Goal: Task Accomplishment & Management: Manage account settings

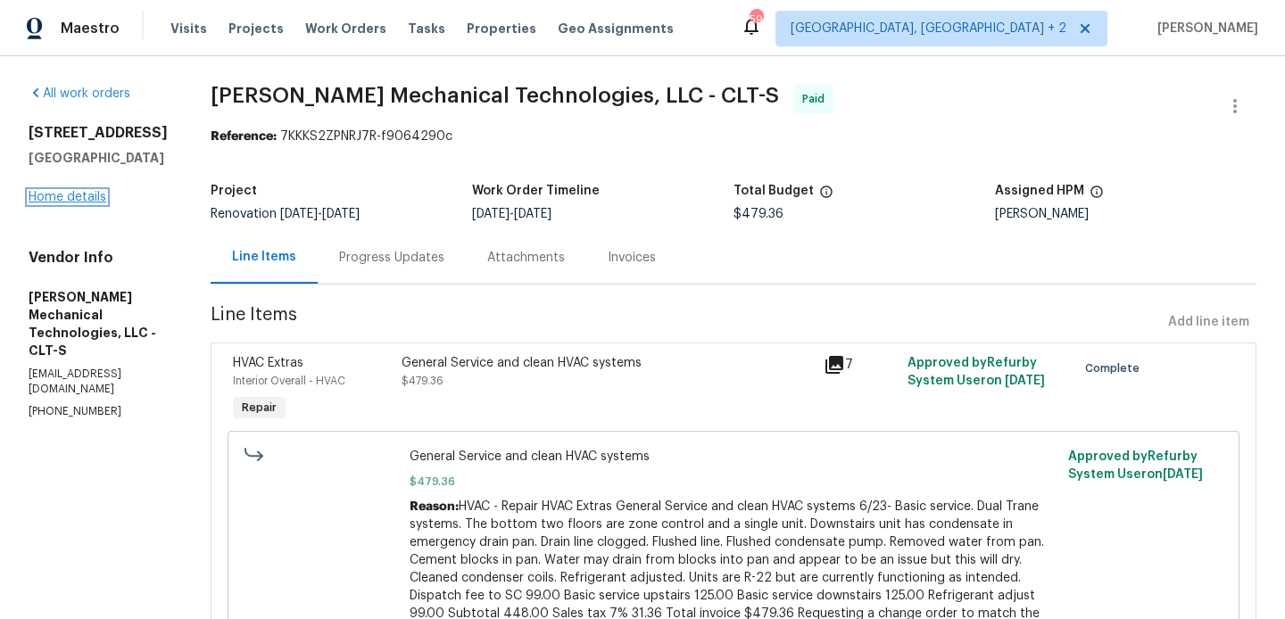
click at [73, 202] on link "Home details" at bounding box center [68, 197] width 78 height 12
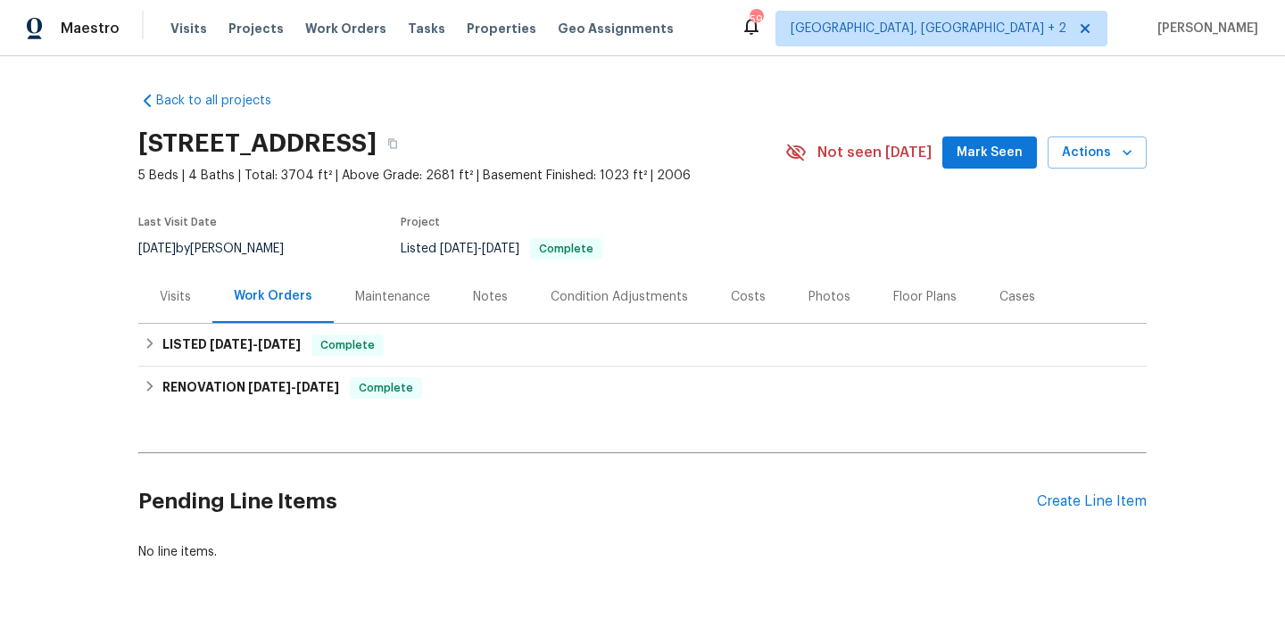
click at [1061, 488] on div "Pending Line Items Create Line Item" at bounding box center [642, 501] width 1008 height 83
click at [1061, 503] on div "Create Line Item" at bounding box center [1092, 501] width 110 height 17
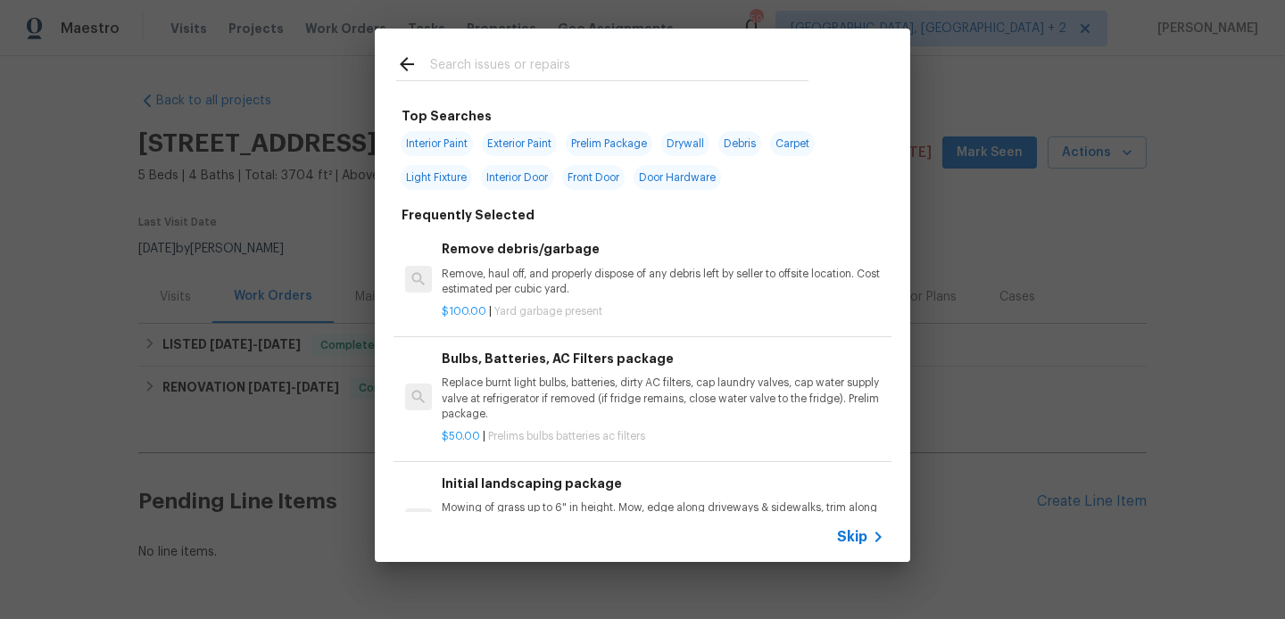
click at [444, 78] on input "text" at bounding box center [619, 67] width 378 height 27
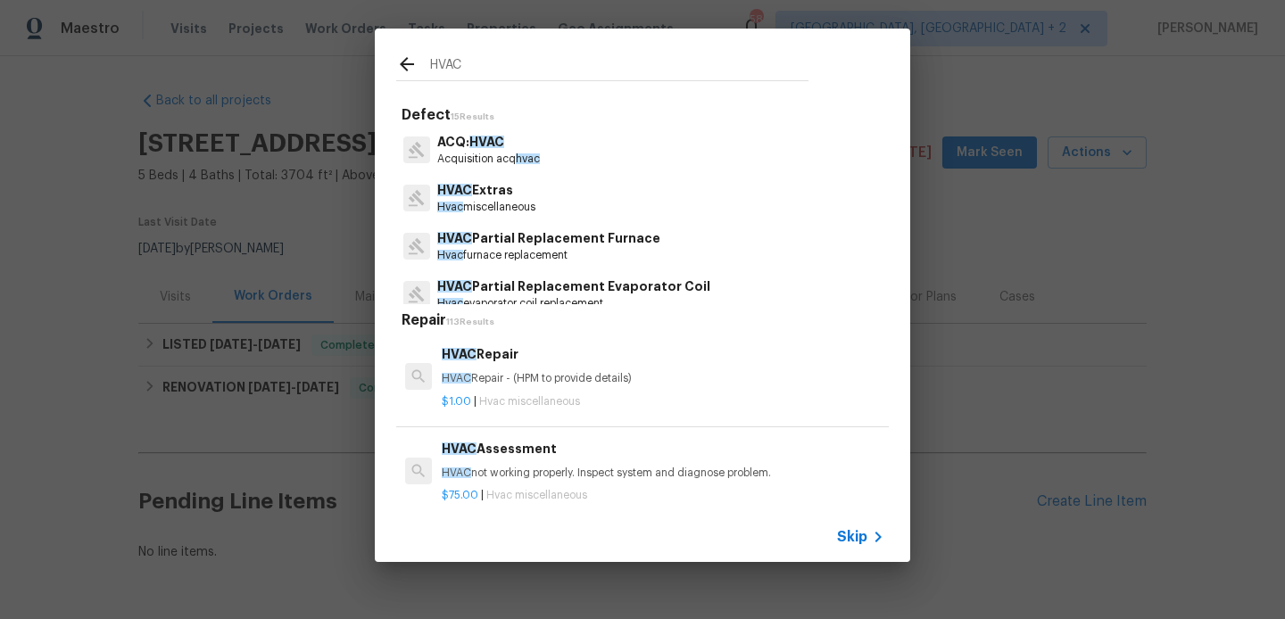
type input "HVAC"
click at [511, 375] on p "HVAC Repair - (HPM to provide details)" at bounding box center [663, 378] width 442 height 15
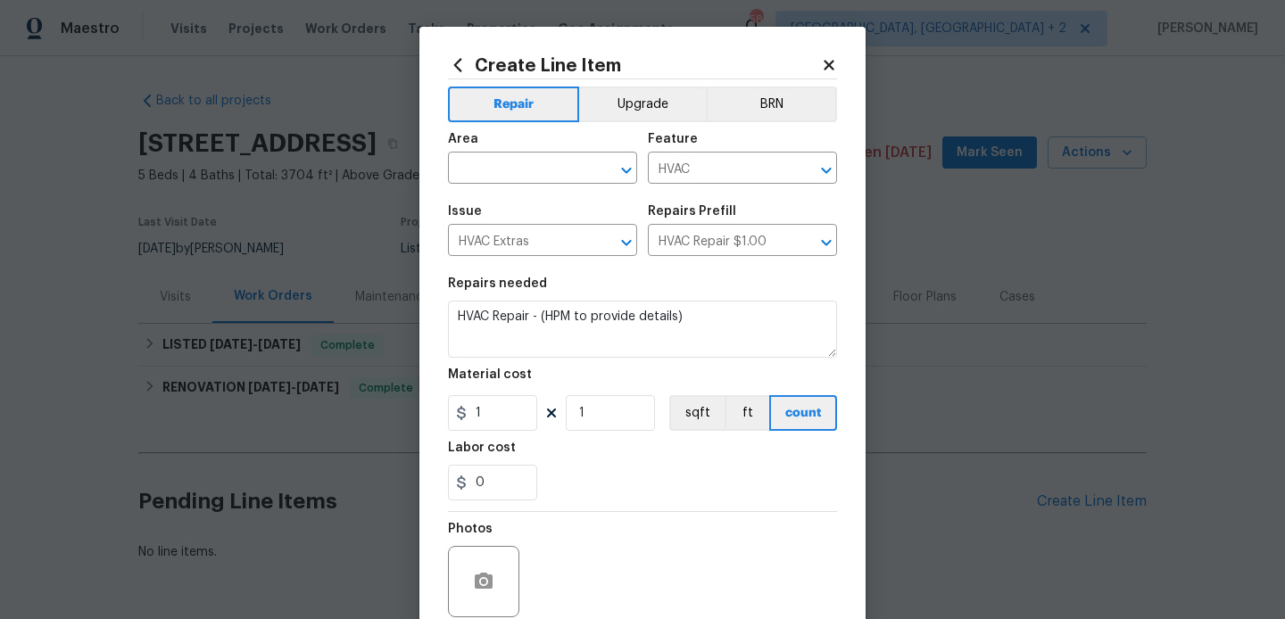
click at [492, 153] on div "Area" at bounding box center [542, 144] width 189 height 23
click at [489, 163] on input "text" at bounding box center [517, 170] width 139 height 28
click at [513, 246] on li "Interior Overall" at bounding box center [542, 239] width 189 height 29
type input "Interior Overall"
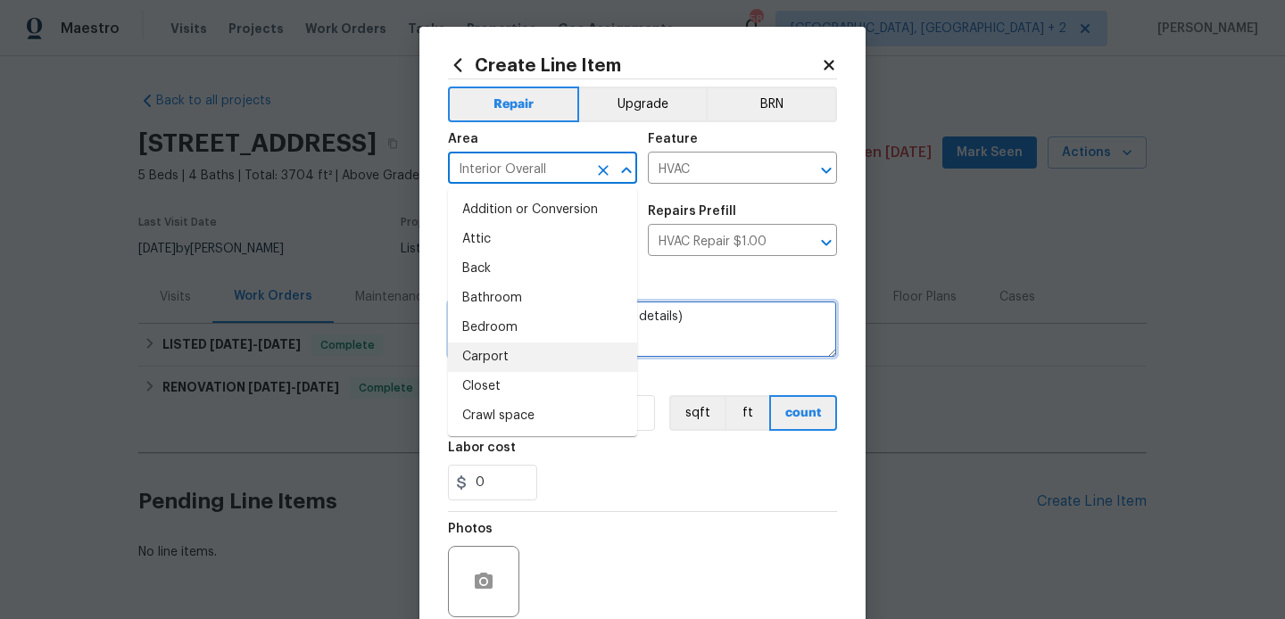
click at [733, 348] on textarea "HVAC Repair - (HPM to provide details)" at bounding box center [642, 329] width 389 height 57
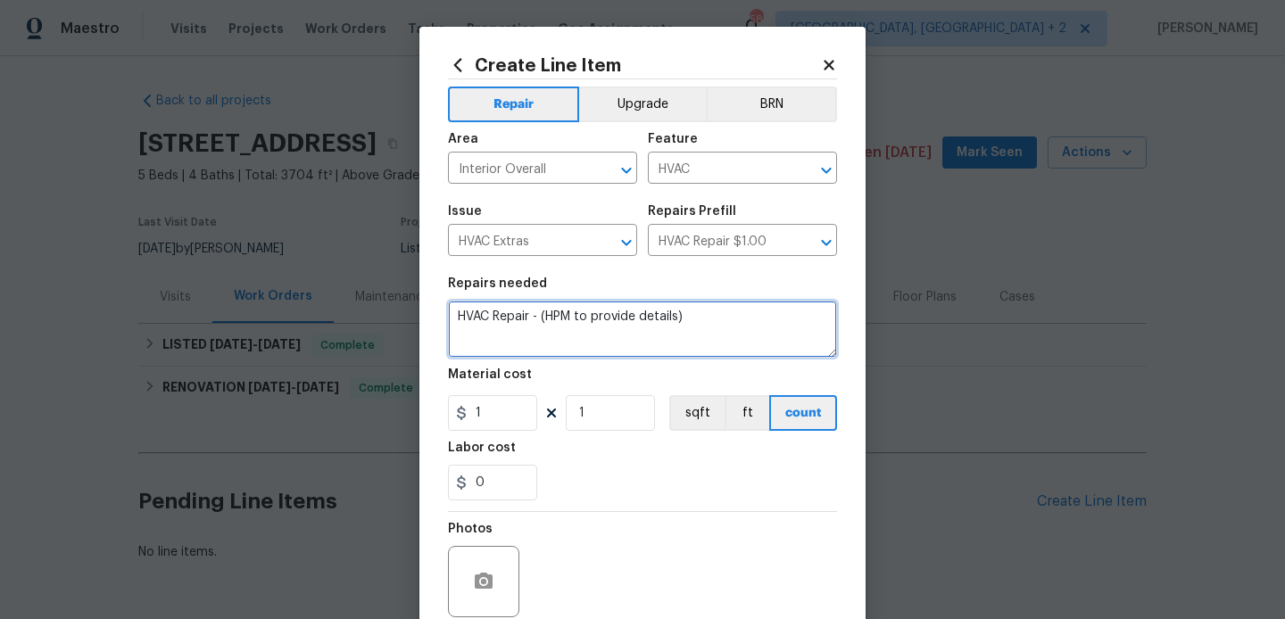
click at [684, 328] on textarea "HVAC Repair - (HPM to provide details)" at bounding box center [642, 329] width 389 height 57
paste textarea "The upstairs AC is not working. Please assess HVAC unit and provide photos of l…"
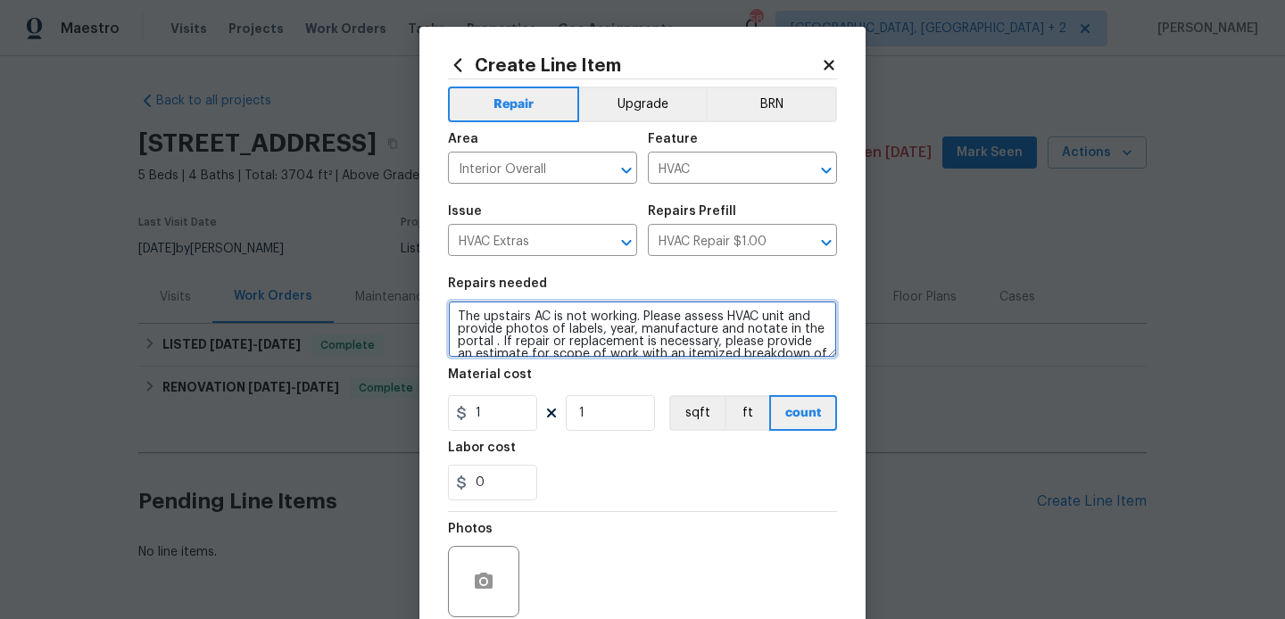
scroll to position [29, 0]
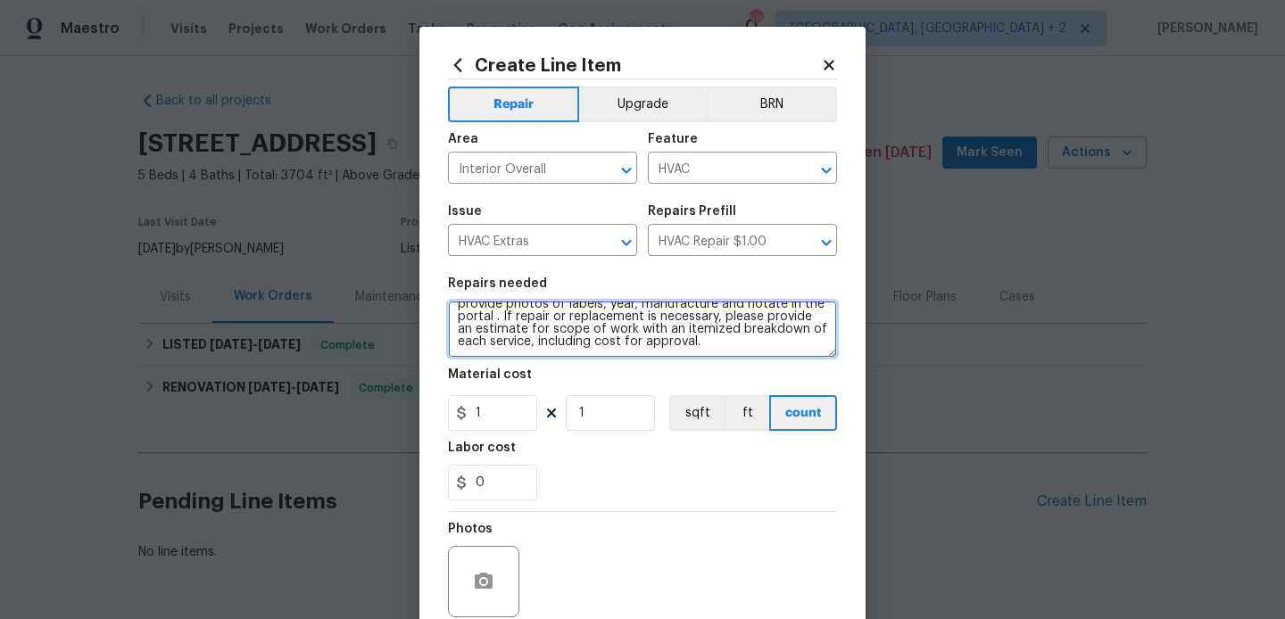
type textarea "The upstairs AC is not working. Please assess HVAC unit and provide photos of l…"
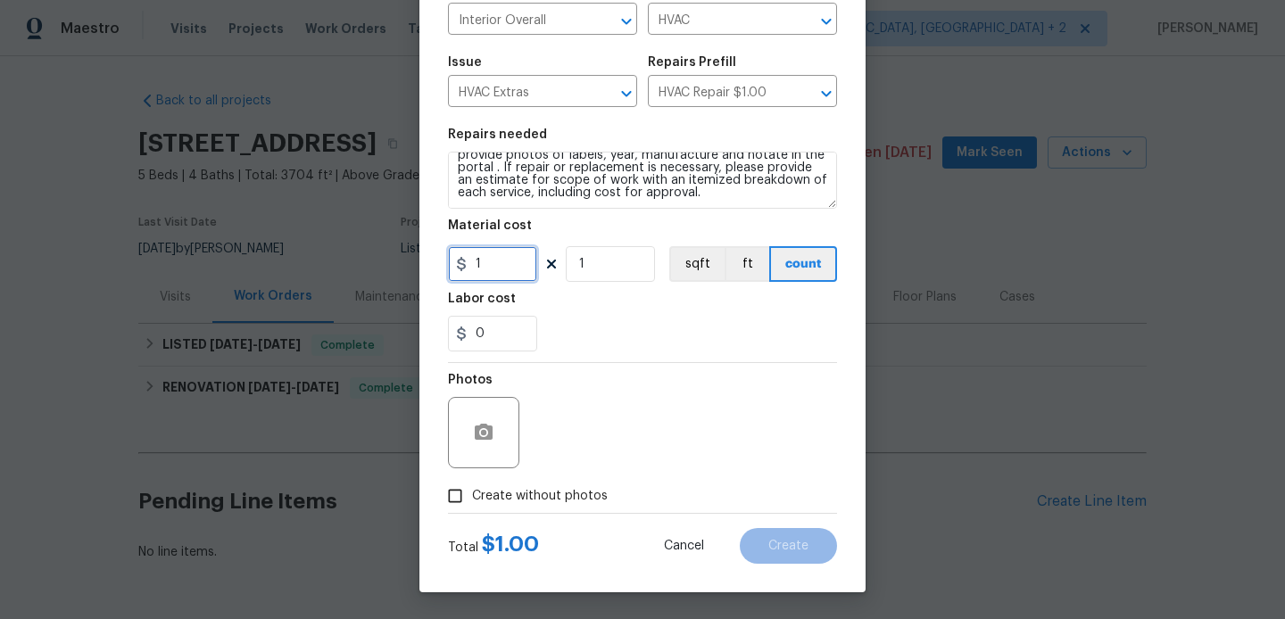
click at [489, 263] on input "1" at bounding box center [492, 264] width 89 height 36
type input "75"
click at [489, 437] on div "Photos" at bounding box center [485, 421] width 75 height 116
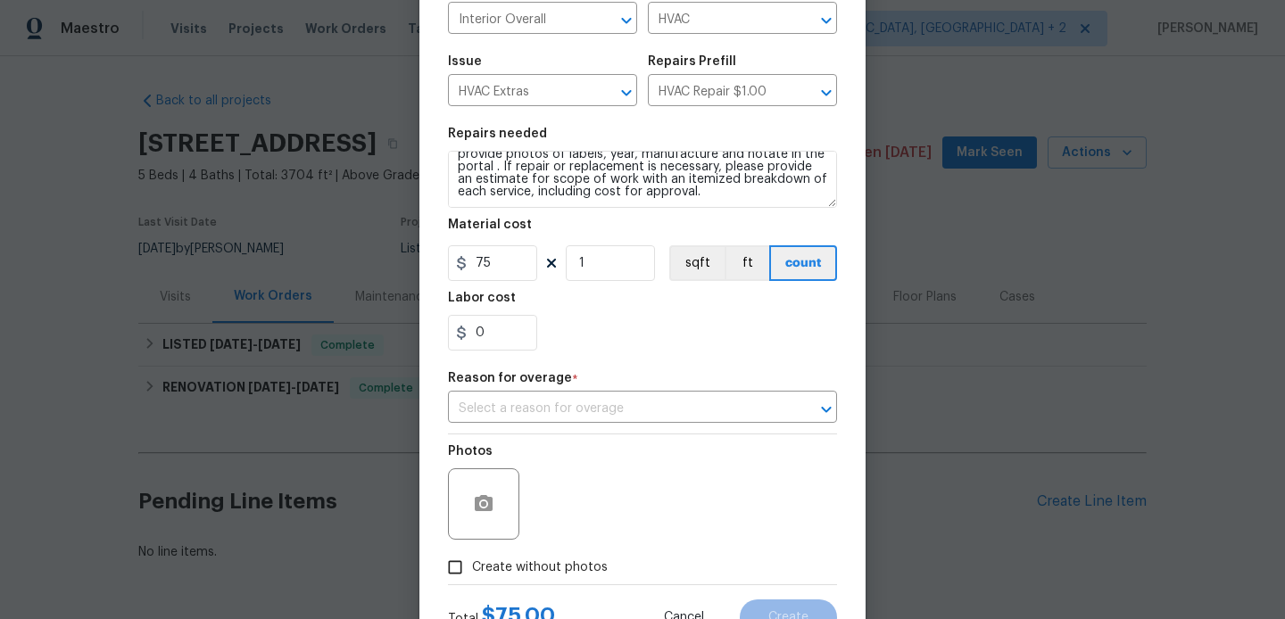
click at [508, 426] on div "Repair Upgrade BRN Area Interior Overall ​ Feature HVAC ​ Issue HVAC Extras ​ R…" at bounding box center [642, 257] width 389 height 655
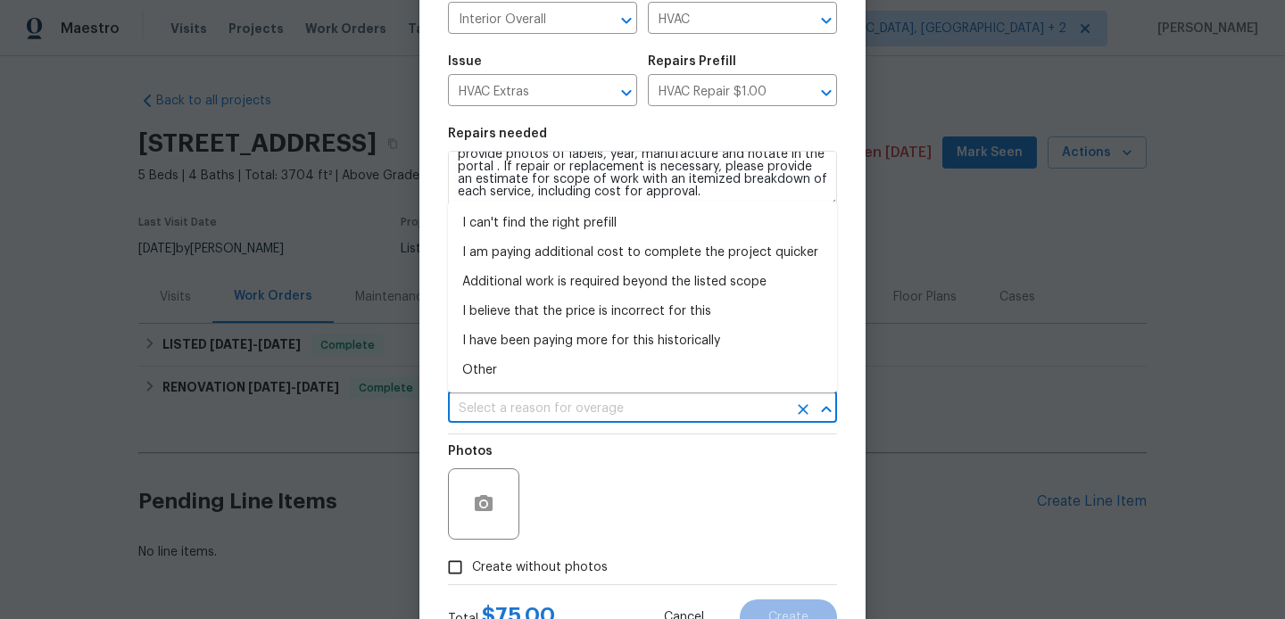
click at [508, 412] on input "text" at bounding box center [617, 409] width 339 height 28
click at [526, 372] on li "Other" at bounding box center [642, 370] width 389 height 29
type input "Other"
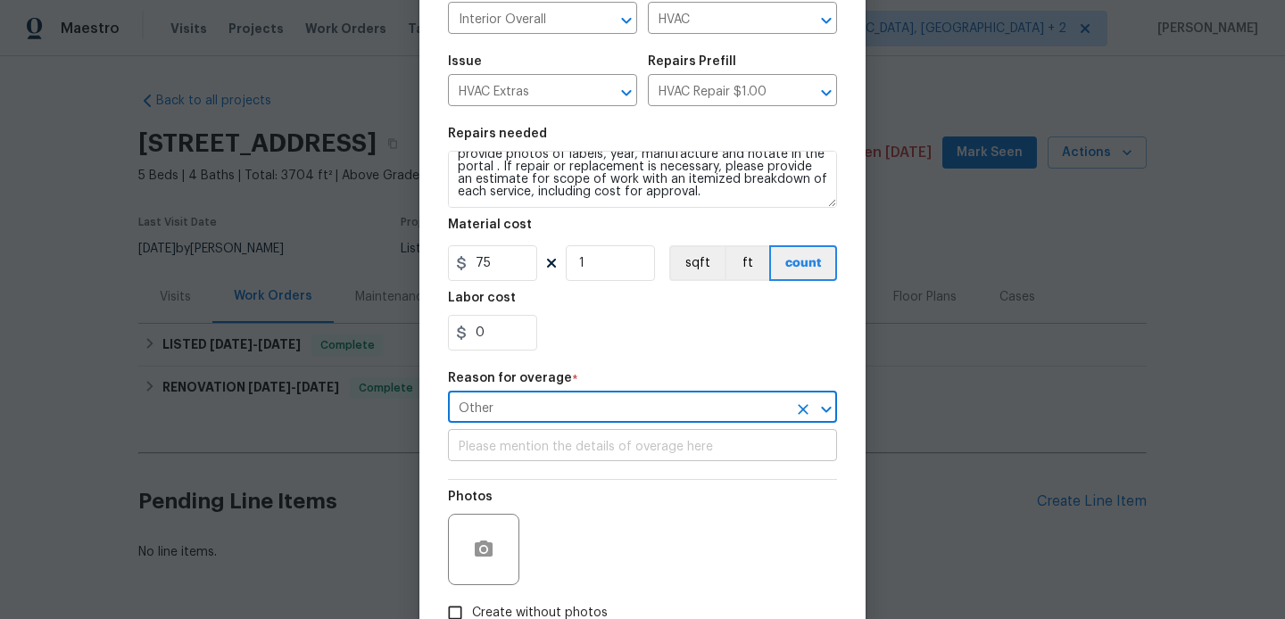
click at [513, 442] on input "text" at bounding box center [642, 448] width 389 height 28
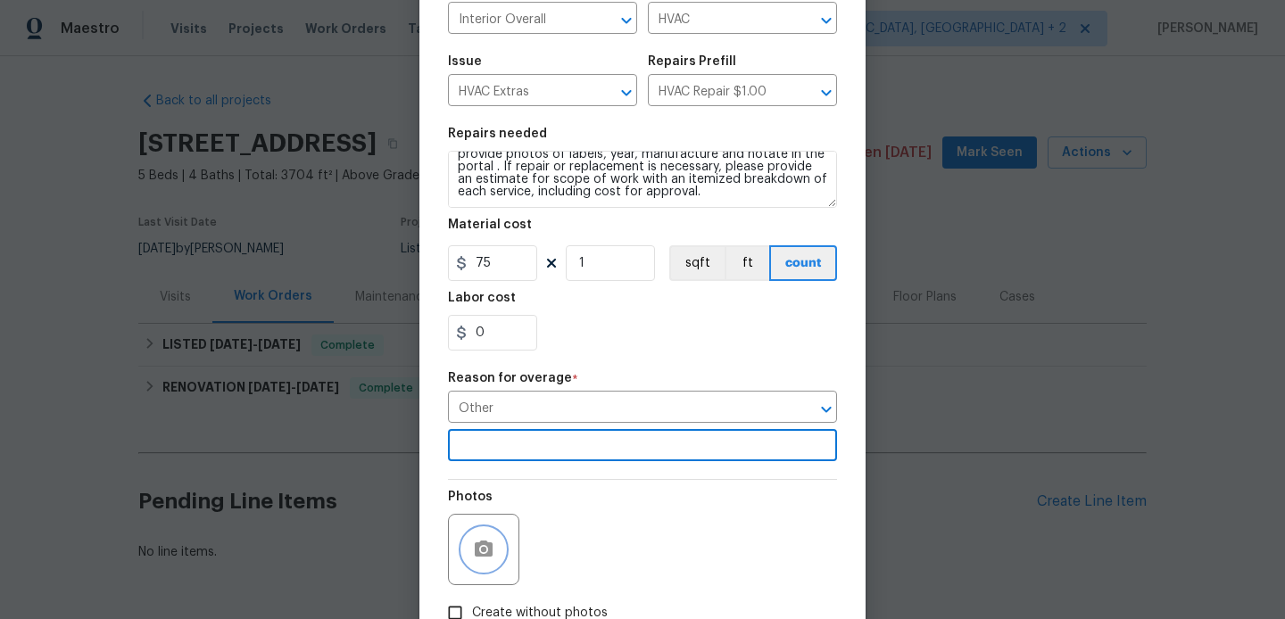
click at [491, 545] on icon "button" at bounding box center [484, 549] width 18 height 16
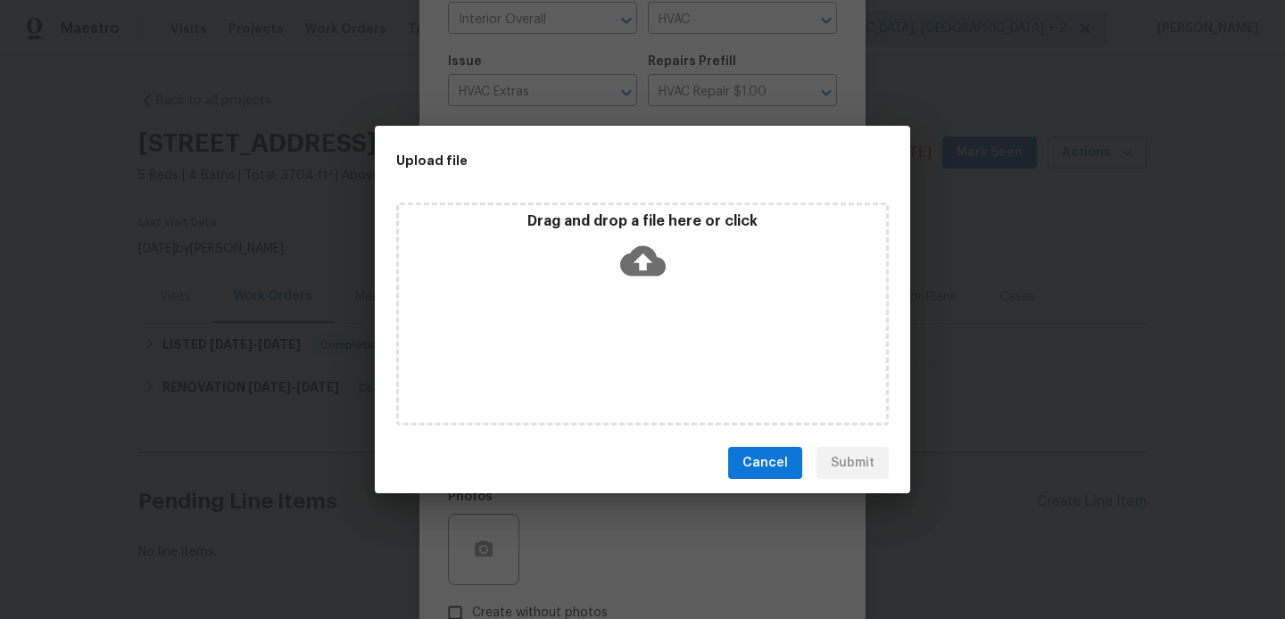
click at [642, 263] on icon at bounding box center [642, 260] width 45 height 45
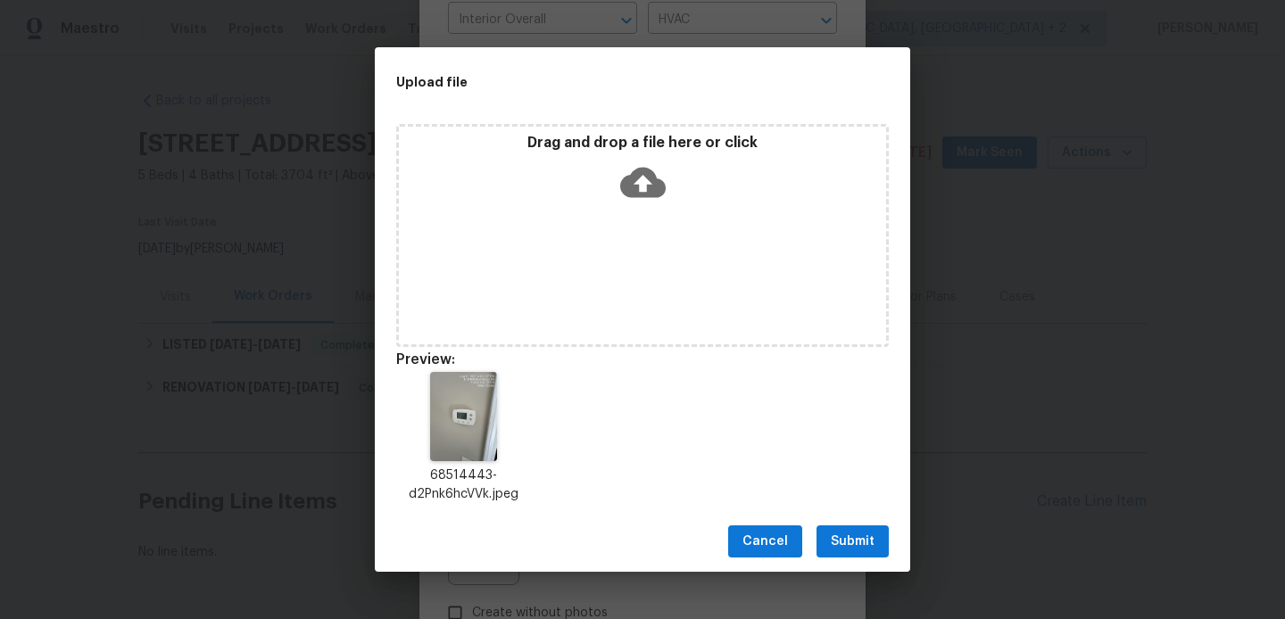
click at [855, 550] on span "Submit" at bounding box center [852, 542] width 44 height 22
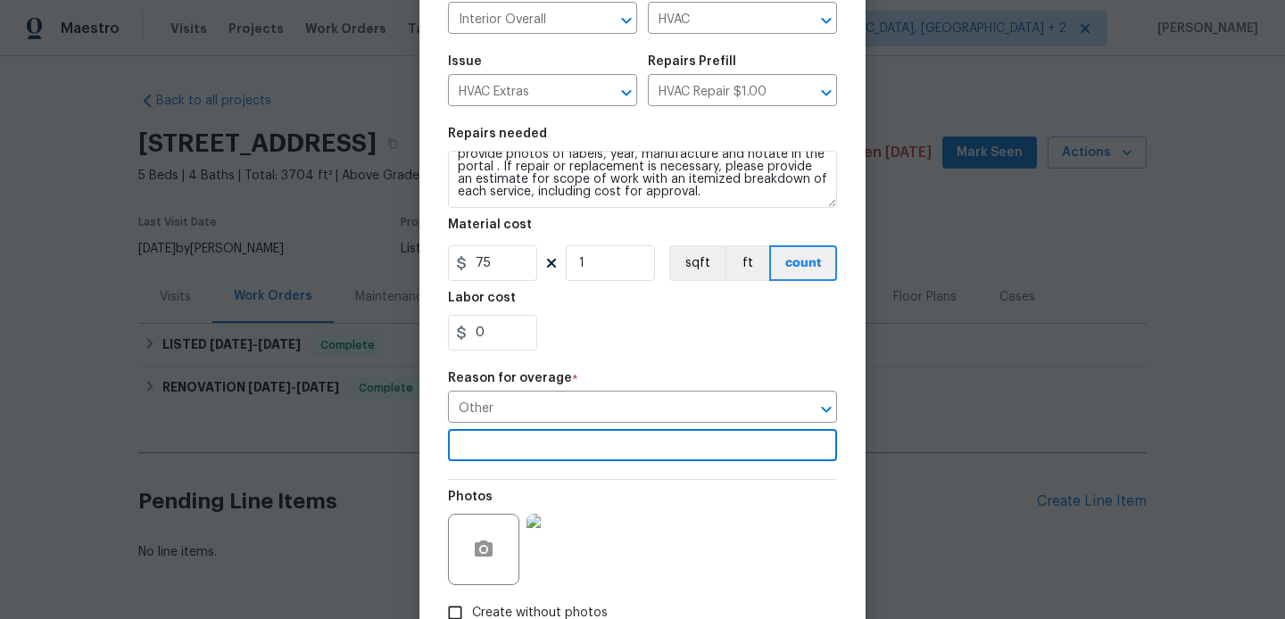
click at [617, 448] on input "text" at bounding box center [642, 448] width 389 height 28
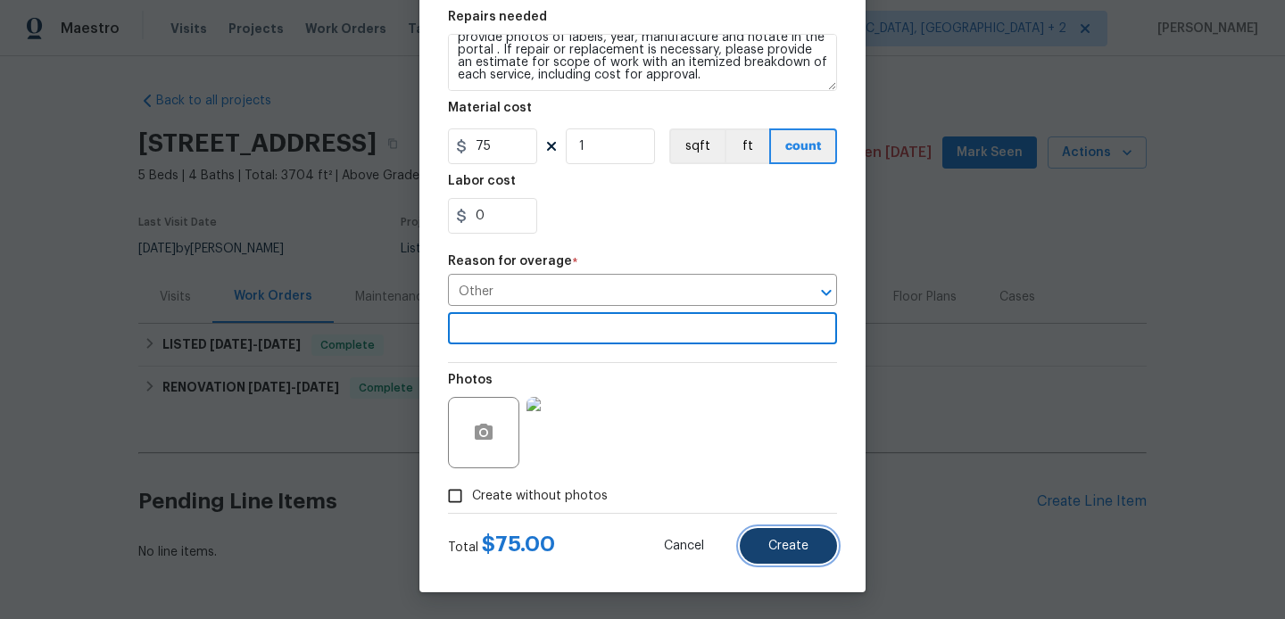
click at [785, 556] on button "Create" at bounding box center [788, 546] width 97 height 36
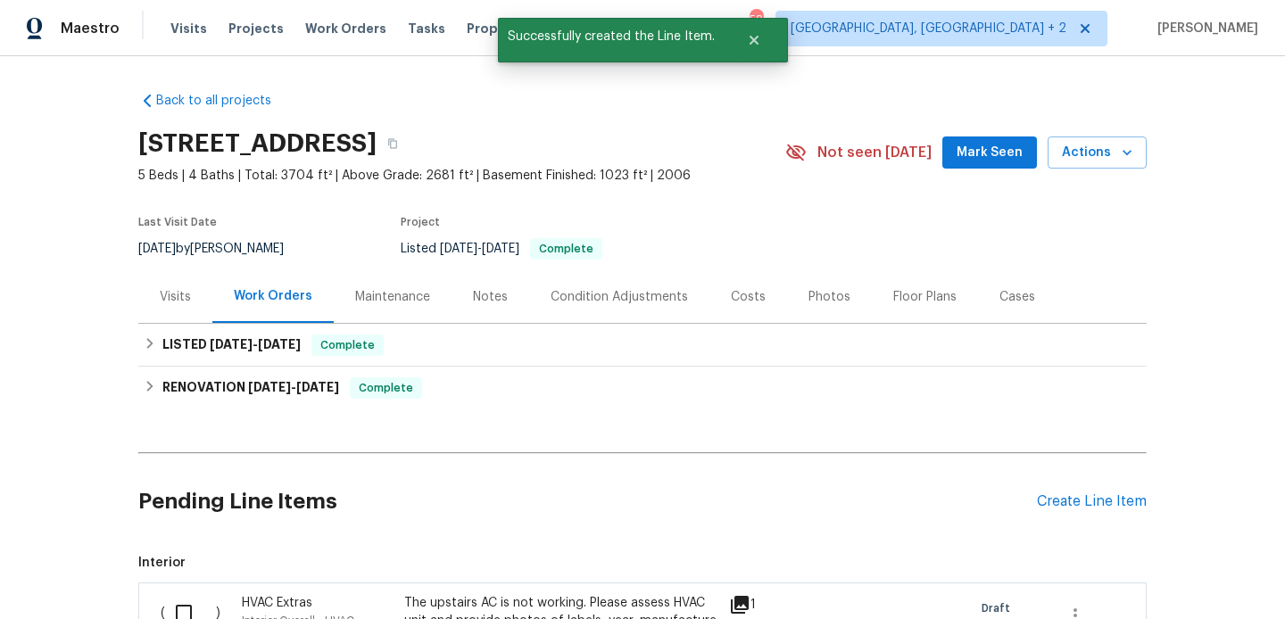
scroll to position [356, 0]
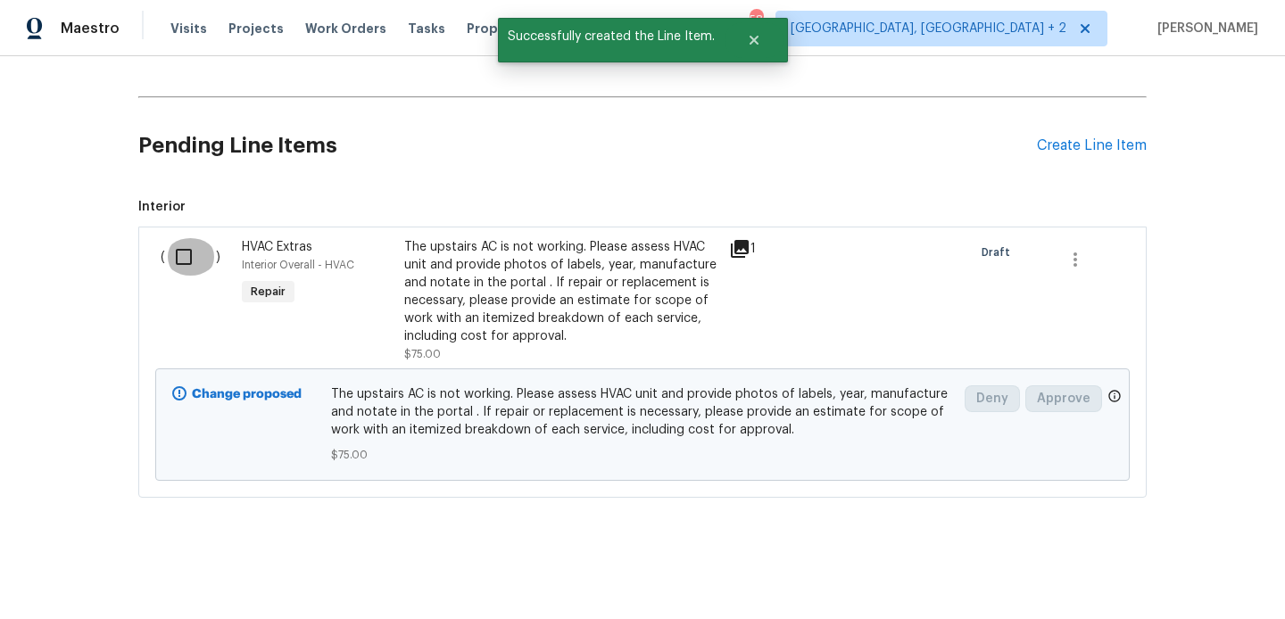
click at [200, 242] on input "checkbox" at bounding box center [190, 256] width 51 height 37
checkbox input "true"
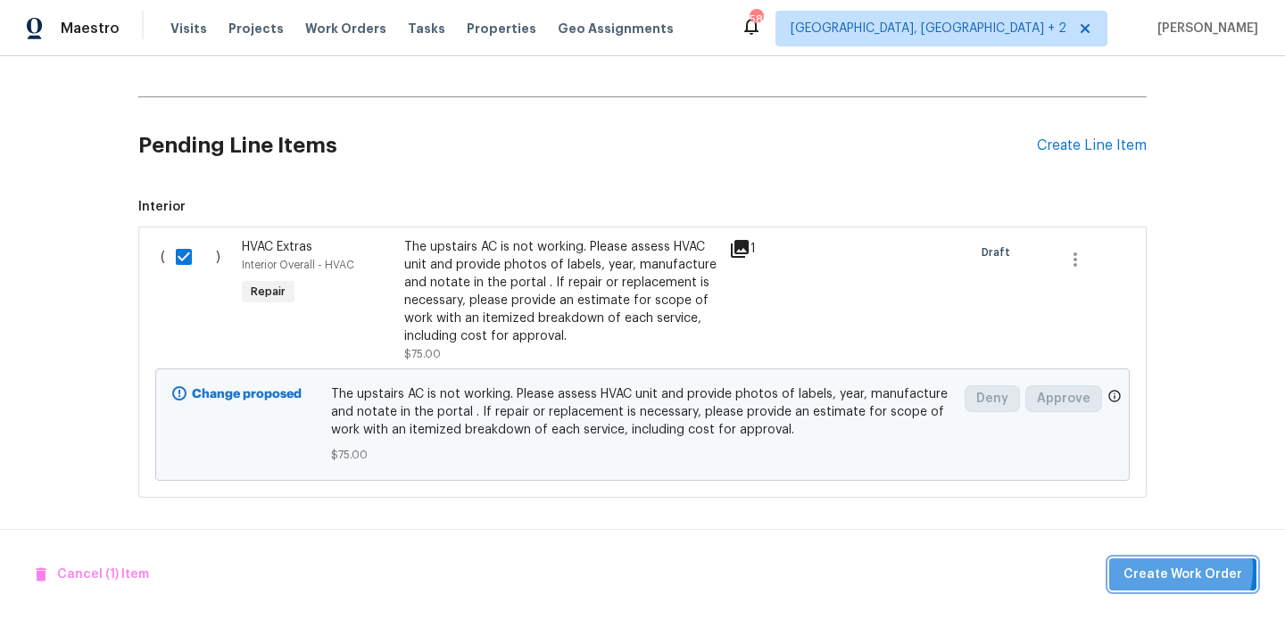
click at [1156, 568] on span "Create Work Order" at bounding box center [1182, 575] width 119 height 22
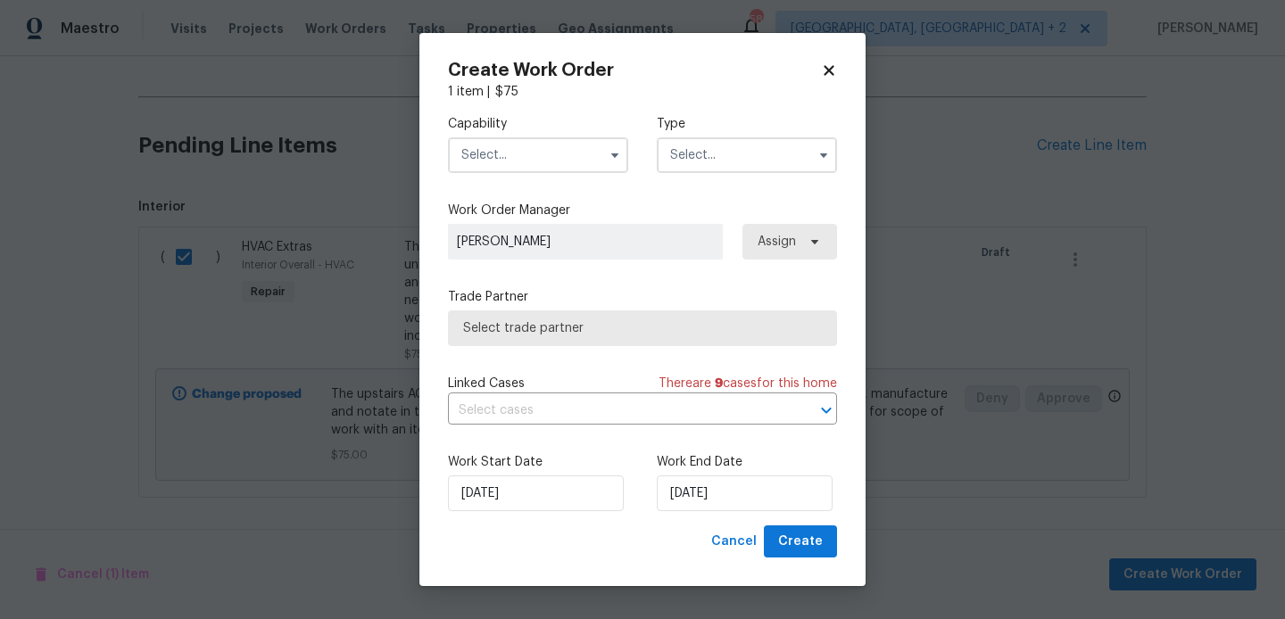
click at [529, 159] on input "text" at bounding box center [538, 155] width 180 height 36
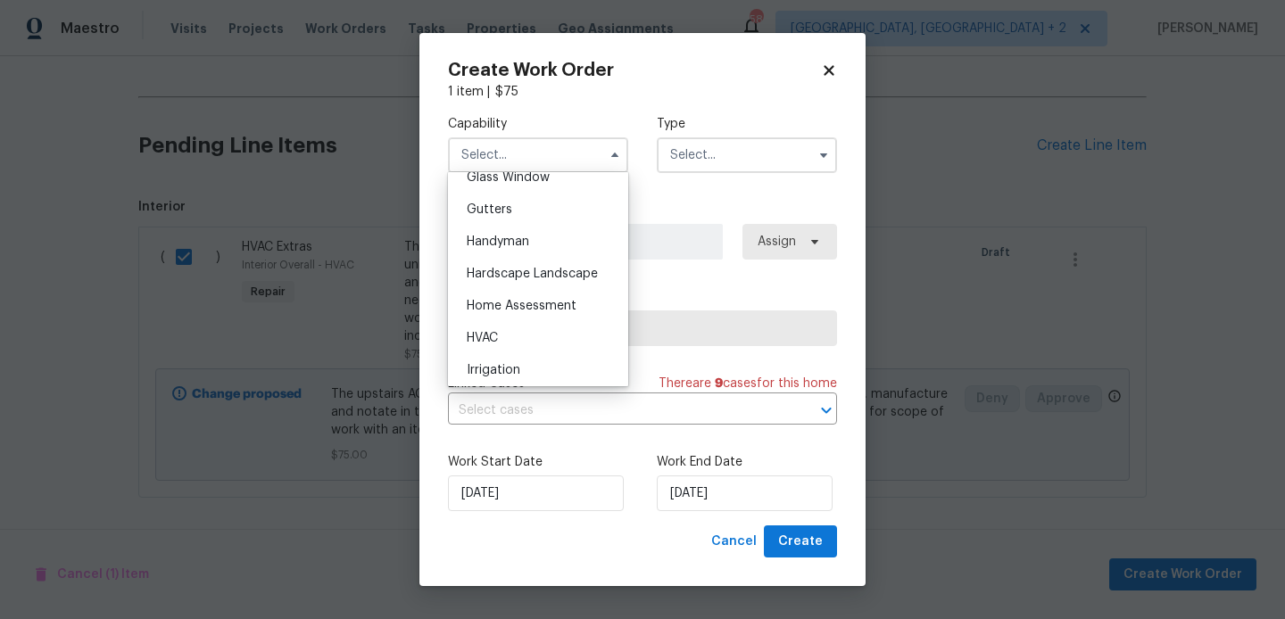
scroll to position [933, 0]
click at [508, 349] on div "HVAC" at bounding box center [537, 337] width 171 height 32
type input "HVAC"
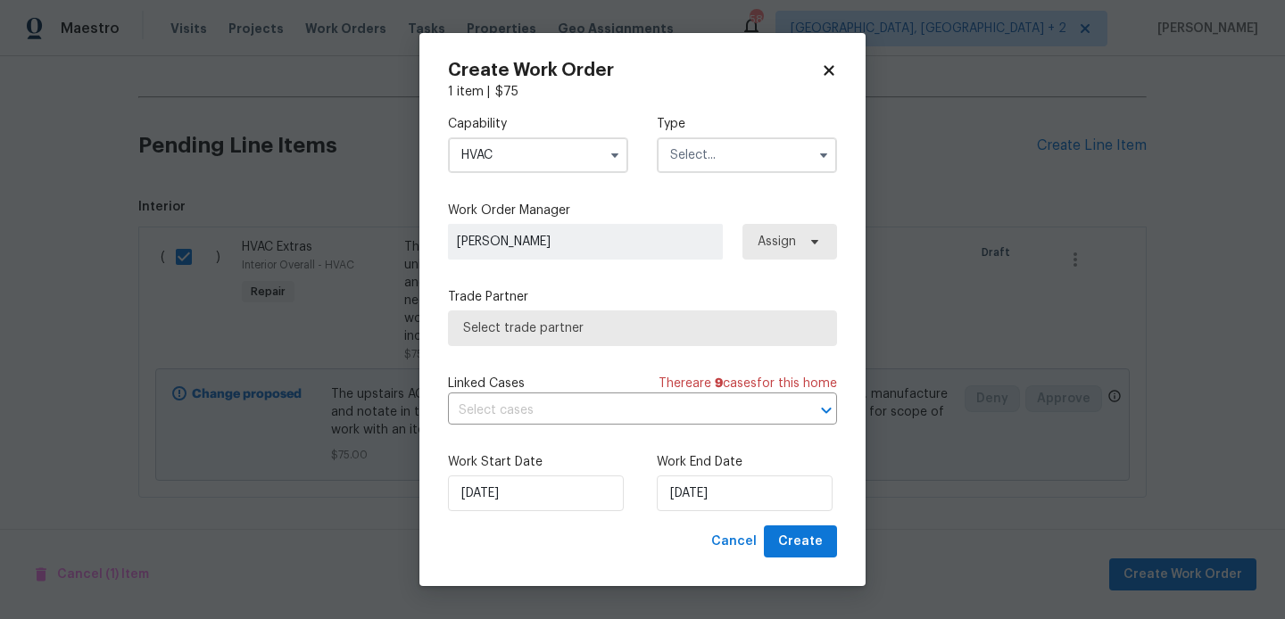
click at [718, 143] on input "text" at bounding box center [747, 155] width 180 height 36
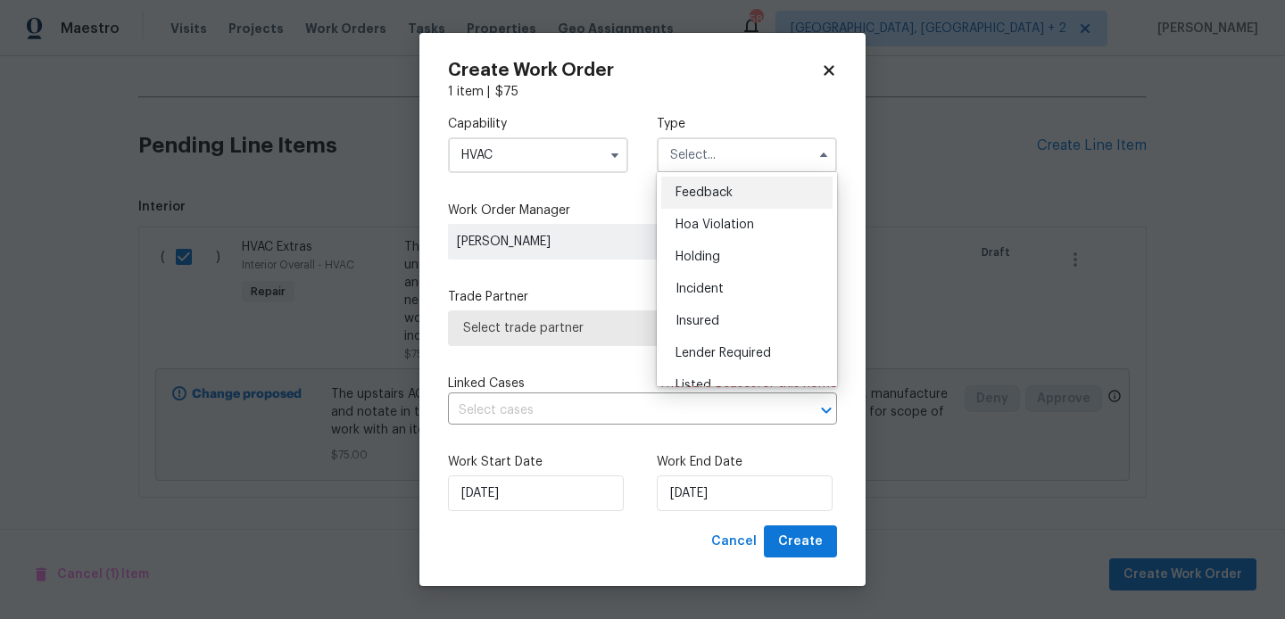
click at [718, 196] on span "Feedback" at bounding box center [703, 192] width 57 height 12
type input "Feedback"
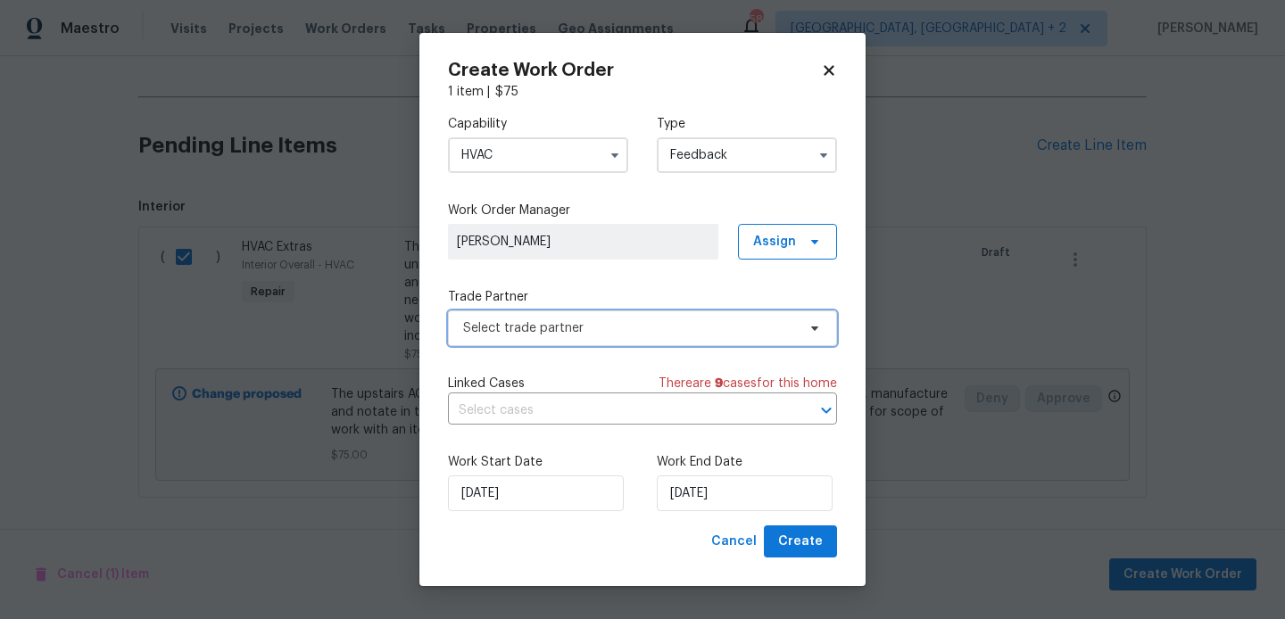
click at [578, 334] on span "Select trade partner" at bounding box center [629, 328] width 333 height 18
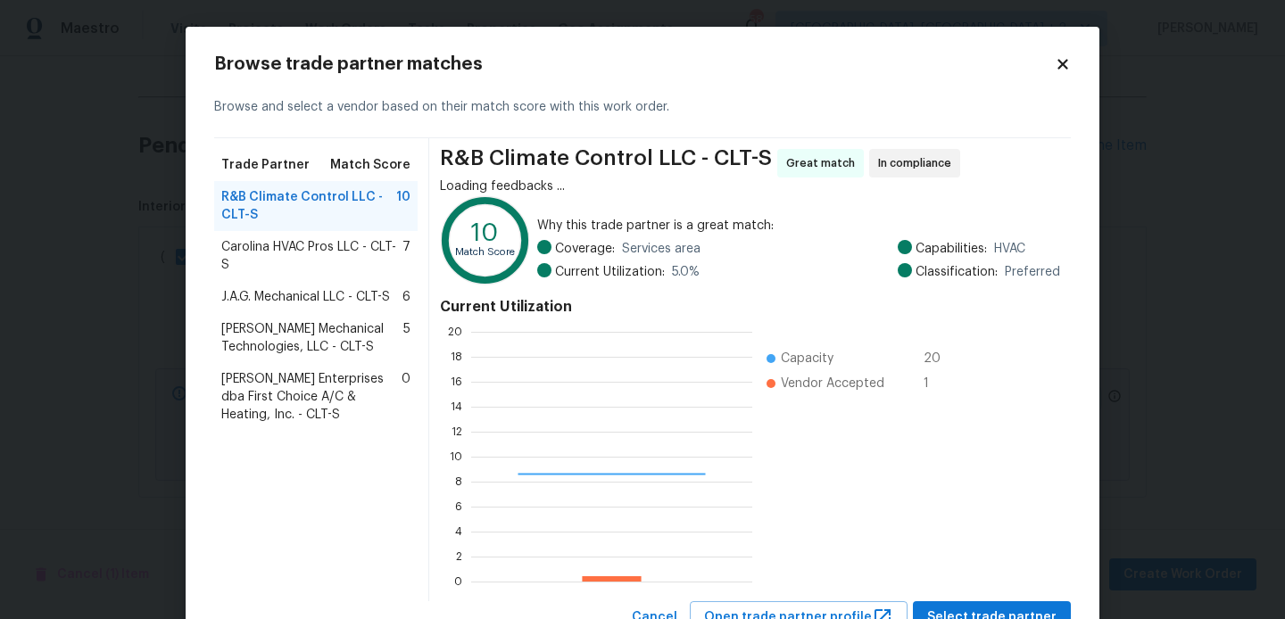
scroll to position [250, 281]
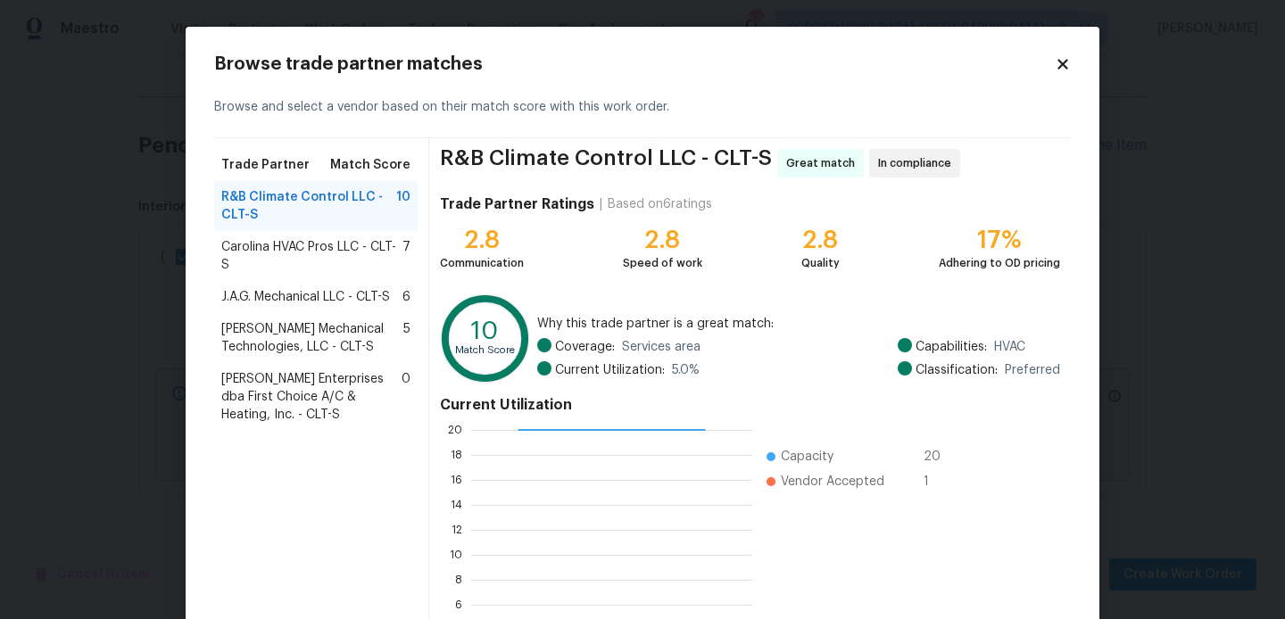
click at [342, 249] on span "Carolina HVAC Pros LLC - CLT-S" at bounding box center [311, 256] width 181 height 36
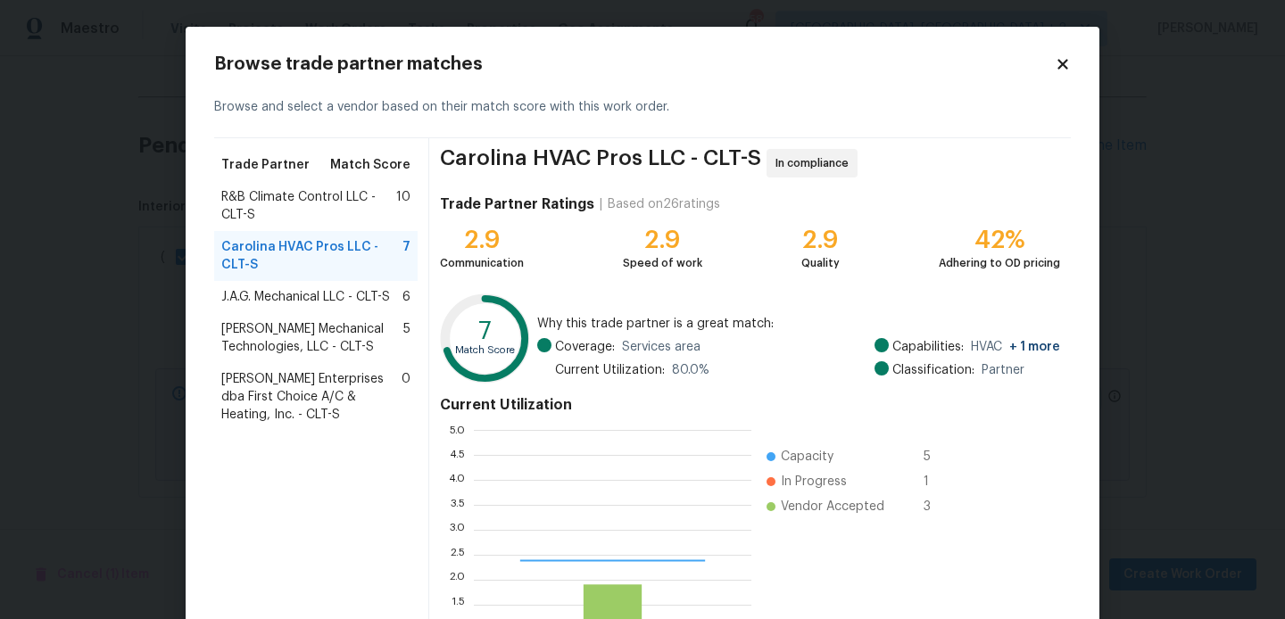
scroll to position [250, 277]
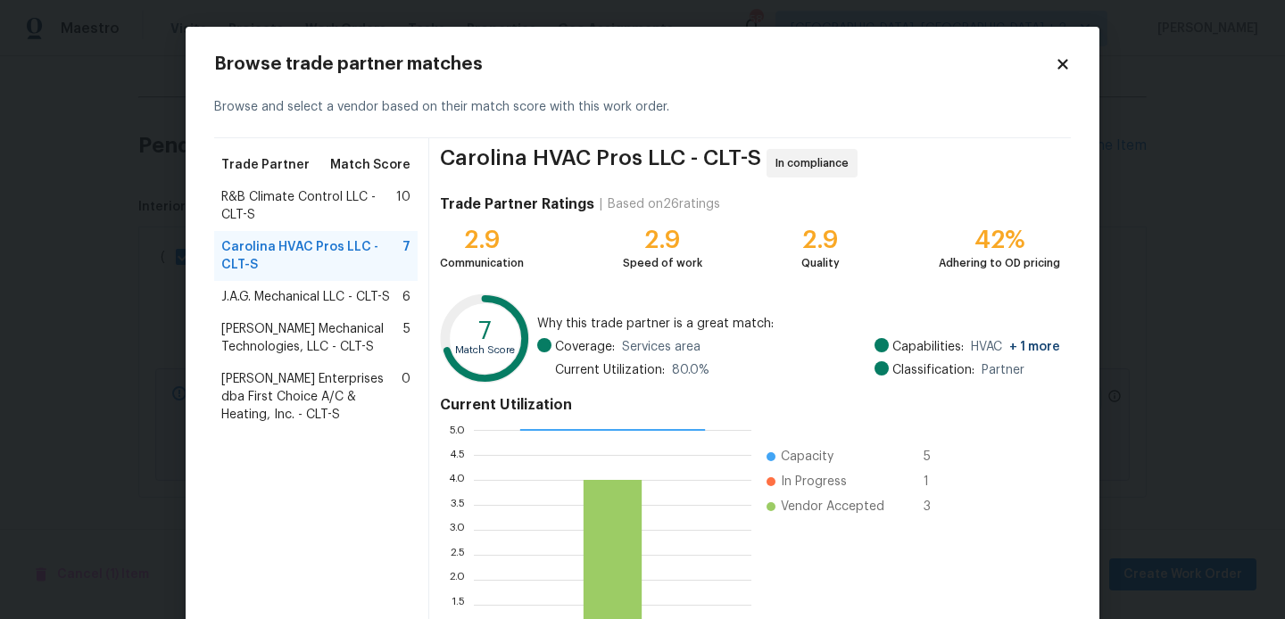
click at [310, 292] on span "J.A.G. Mechanical LLC - CLT-S" at bounding box center [305, 297] width 169 height 18
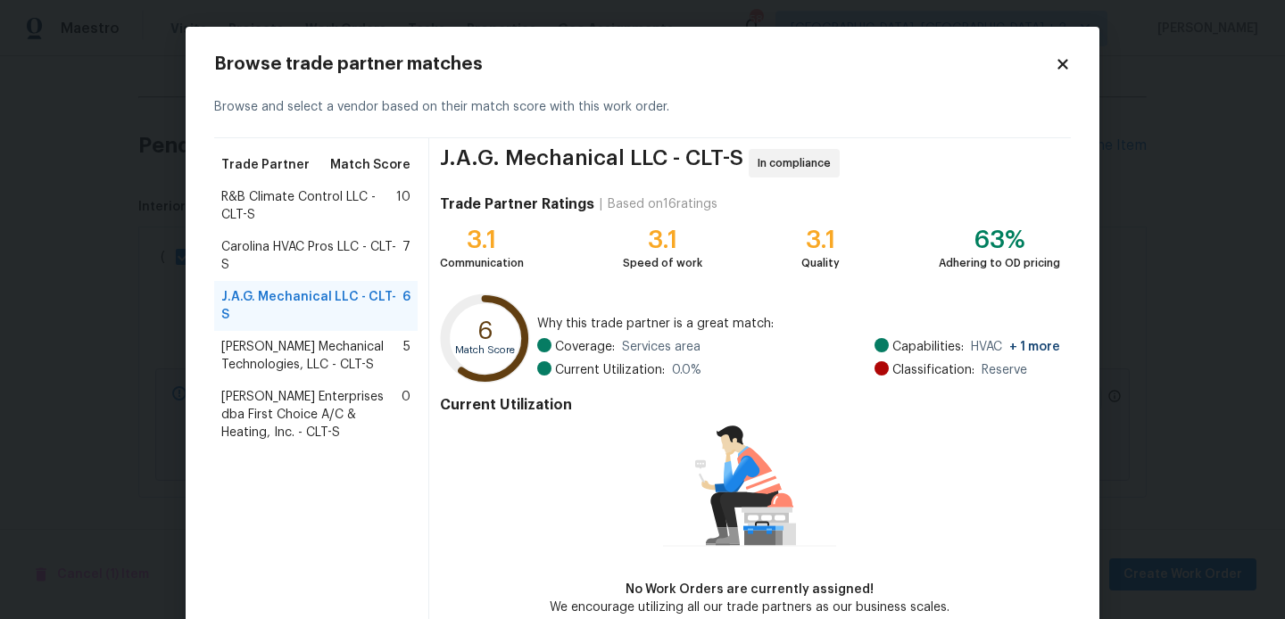
click at [318, 339] on span "Johnson's Mechanical Technologies, LLC - CLT-S" at bounding box center [312, 356] width 182 height 36
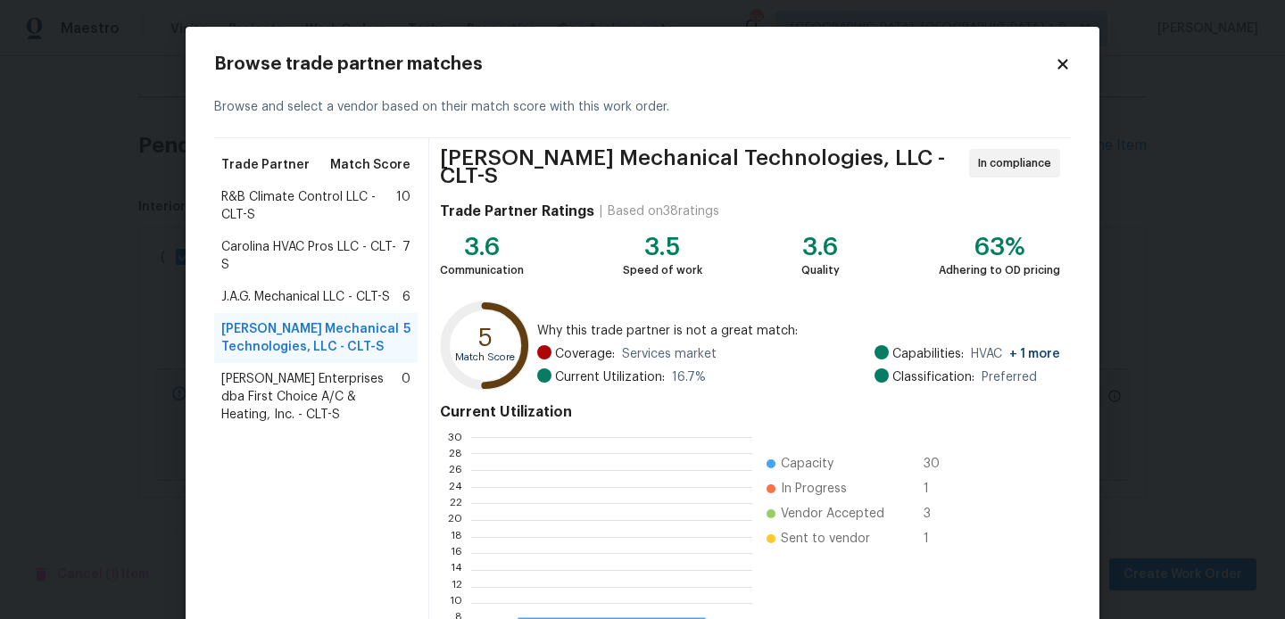
scroll to position [250, 280]
click at [318, 375] on span "Nordman Enterprises dba First Choice A/C & Heating, Inc. - CLT-S" at bounding box center [311, 397] width 180 height 54
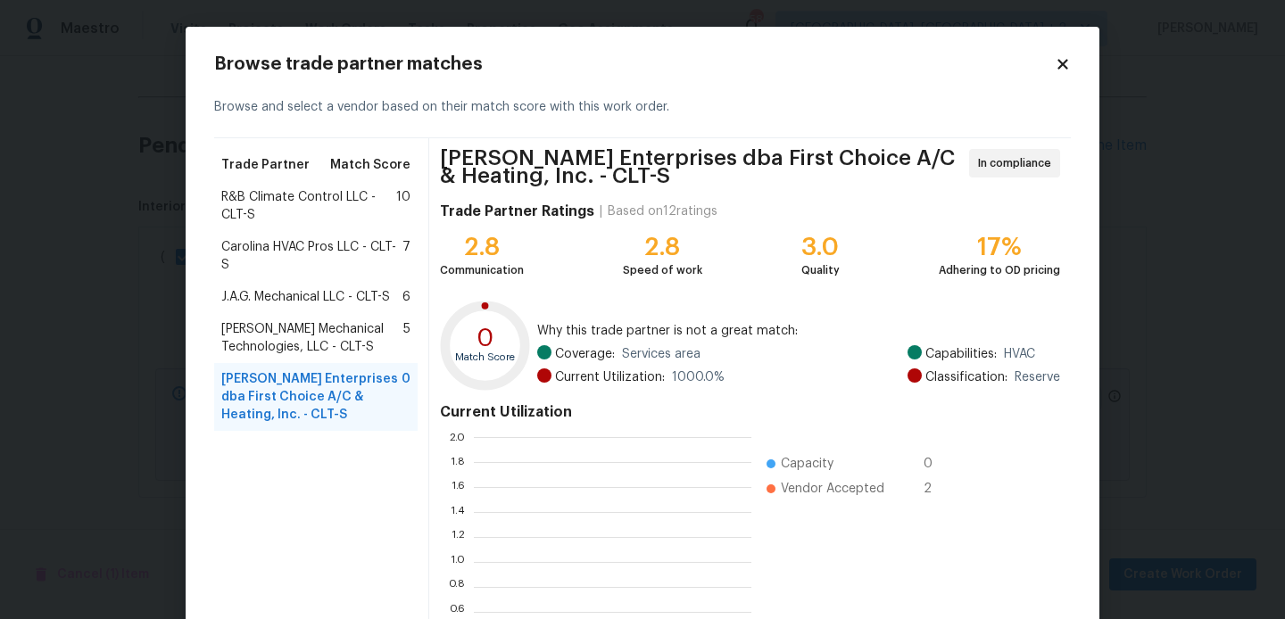
scroll to position [2, 1]
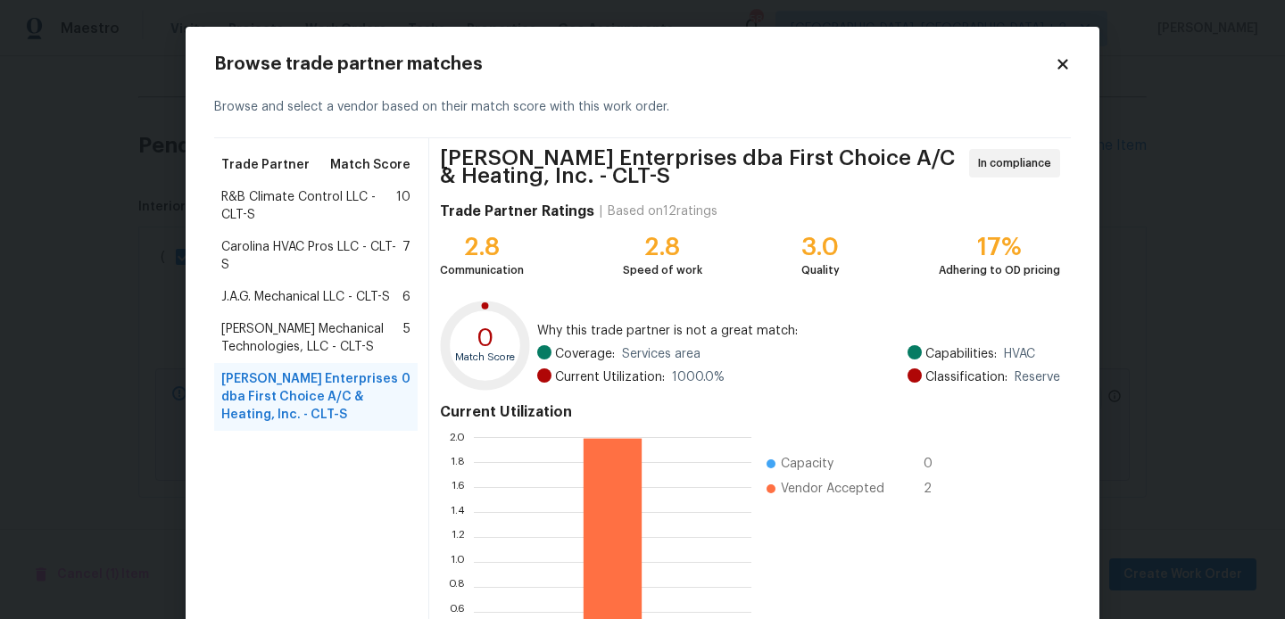
click at [311, 209] on span "R&B Climate Control LLC - CLT-S" at bounding box center [308, 206] width 175 height 36
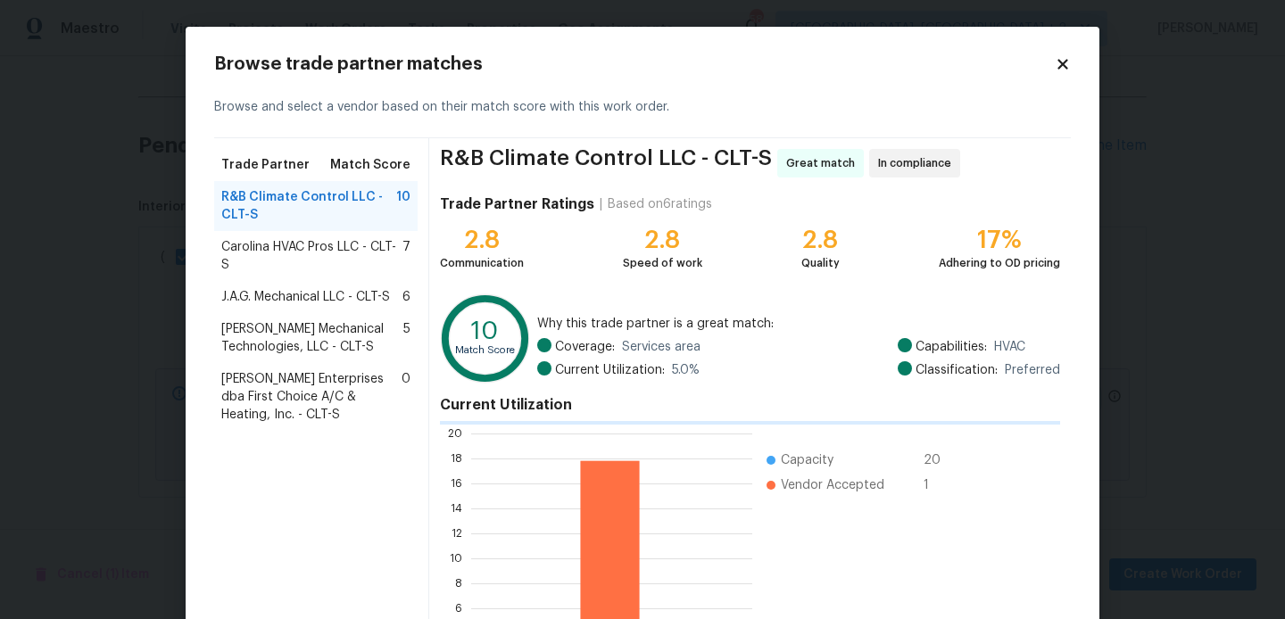
scroll to position [2, 2]
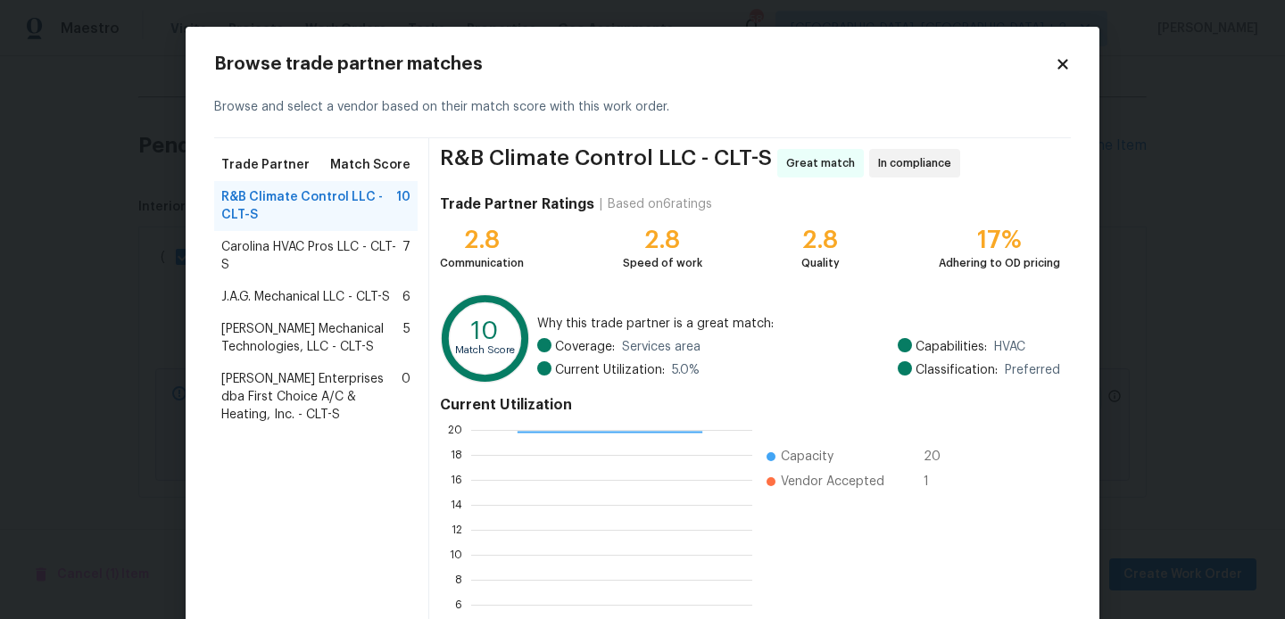
click at [312, 247] on span "Carolina HVAC Pros LLC - CLT-S" at bounding box center [311, 256] width 181 height 36
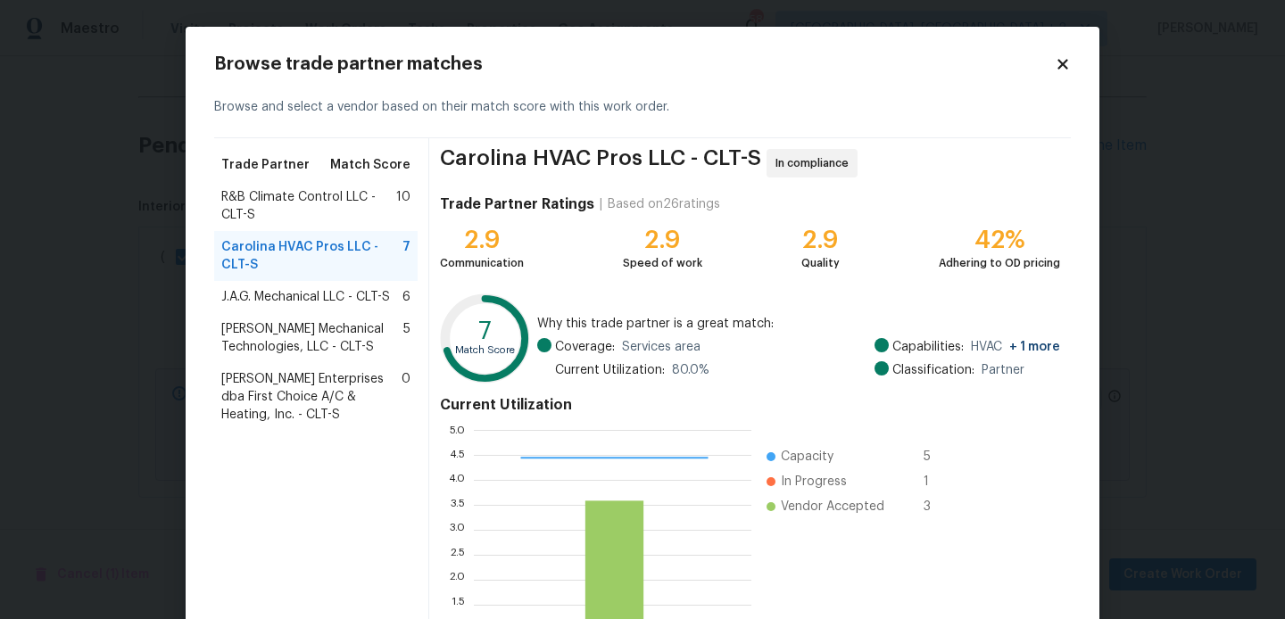
scroll to position [168, 0]
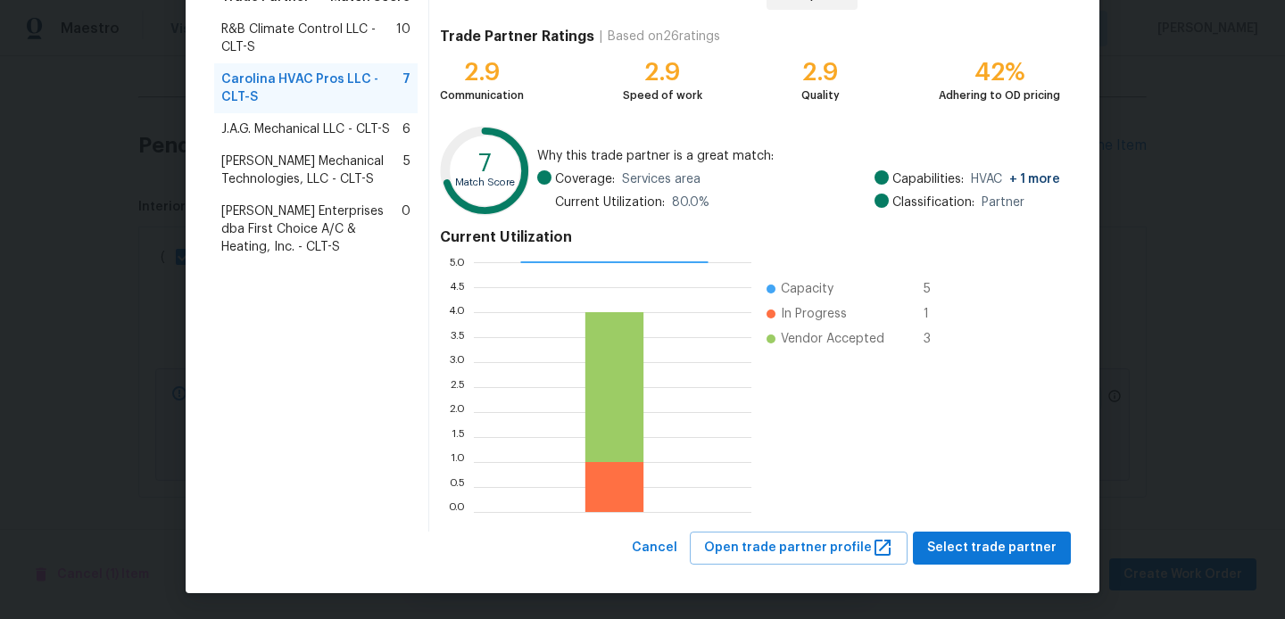
click at [981, 565] on div "Browse trade partner matches Browse and select a vendor based on their match sc…" at bounding box center [642, 226] width 913 height 734
click at [979, 561] on button "Select trade partner" at bounding box center [992, 548] width 158 height 33
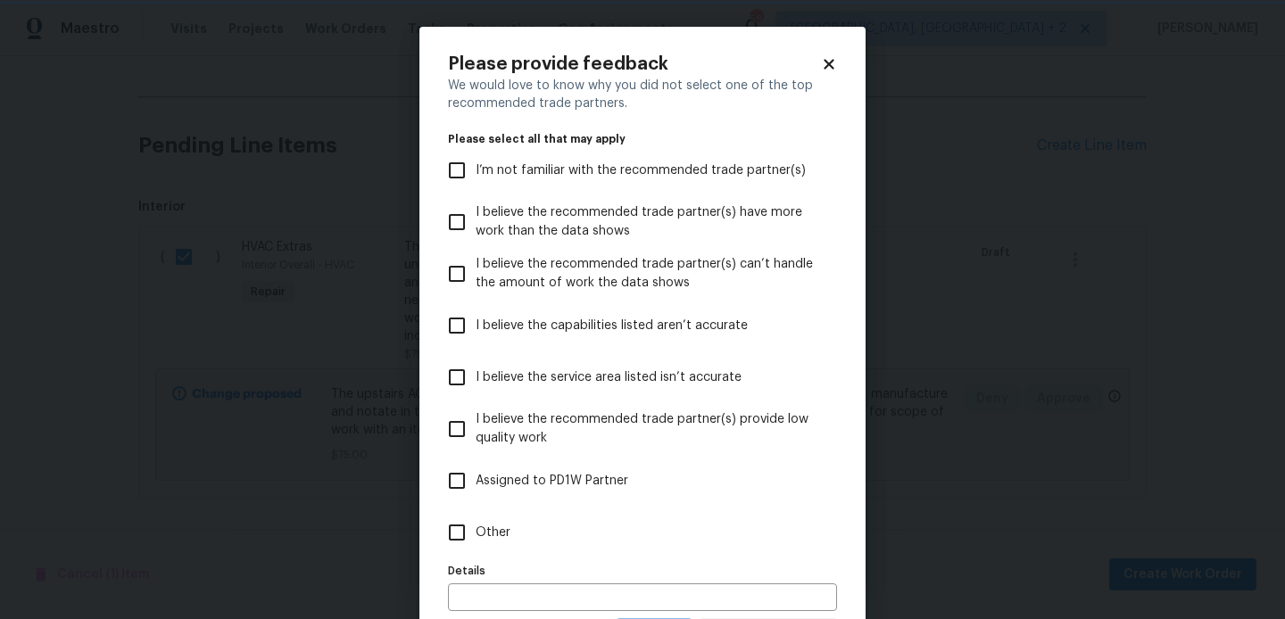
scroll to position [0, 0]
click at [511, 525] on label "Other" at bounding box center [630, 533] width 384 height 52
click at [475, 525] on input "Other" at bounding box center [456, 532] width 37 height 37
checkbox input "true"
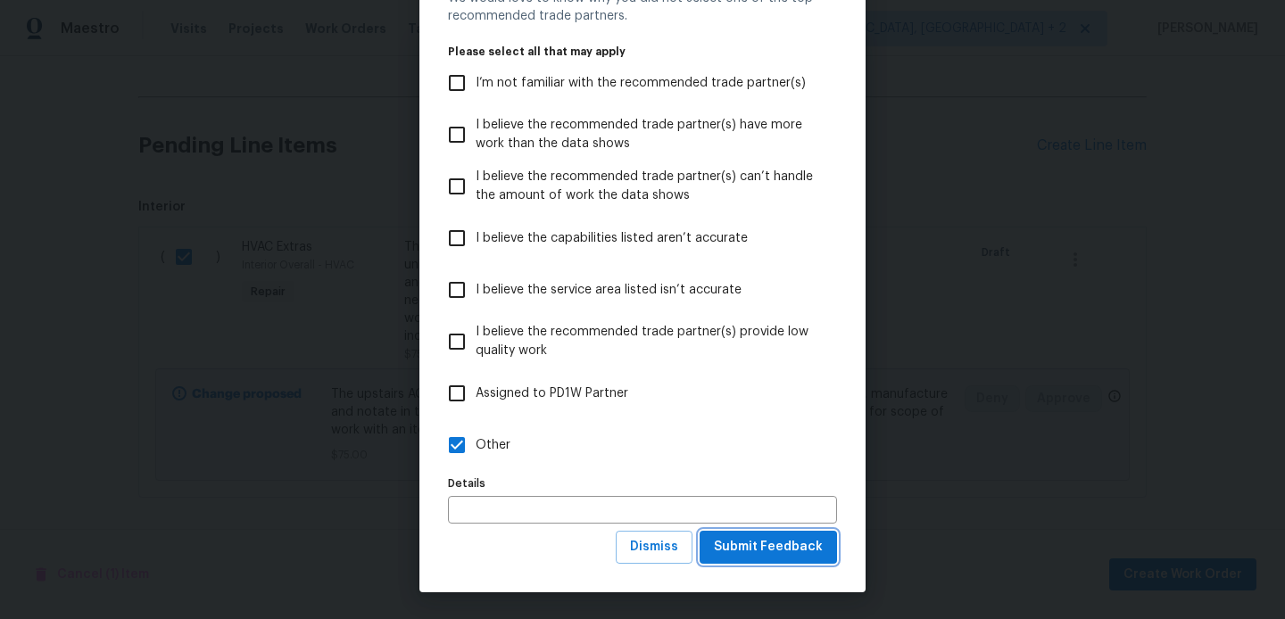
click at [784, 555] on span "Submit Feedback" at bounding box center [768, 547] width 109 height 22
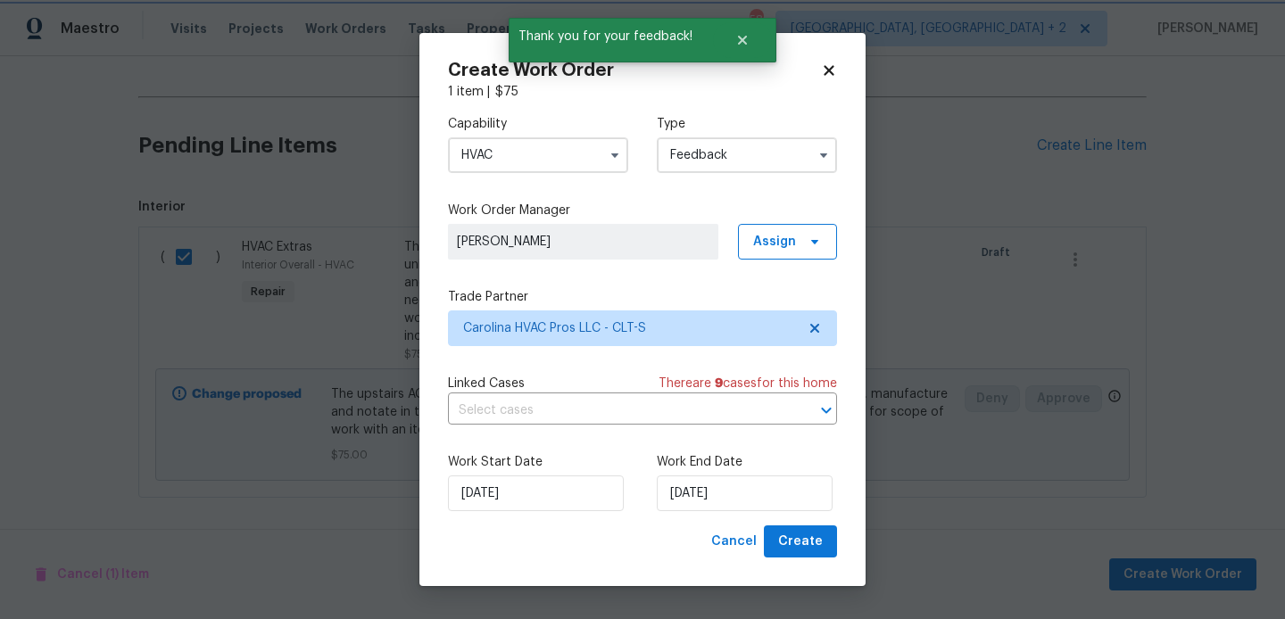
scroll to position [0, 0]
click at [735, 483] on input "18/08/2025" at bounding box center [745, 493] width 176 height 36
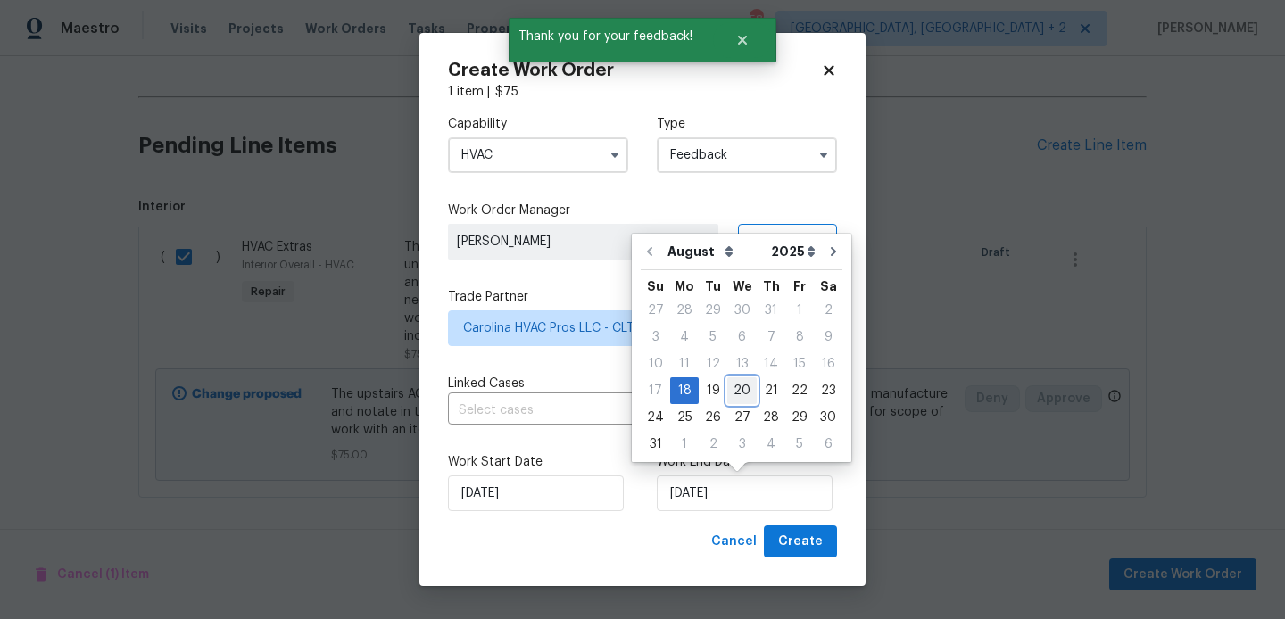
click at [740, 392] on div "20" at bounding box center [741, 390] width 29 height 25
type input "20/08/2025"
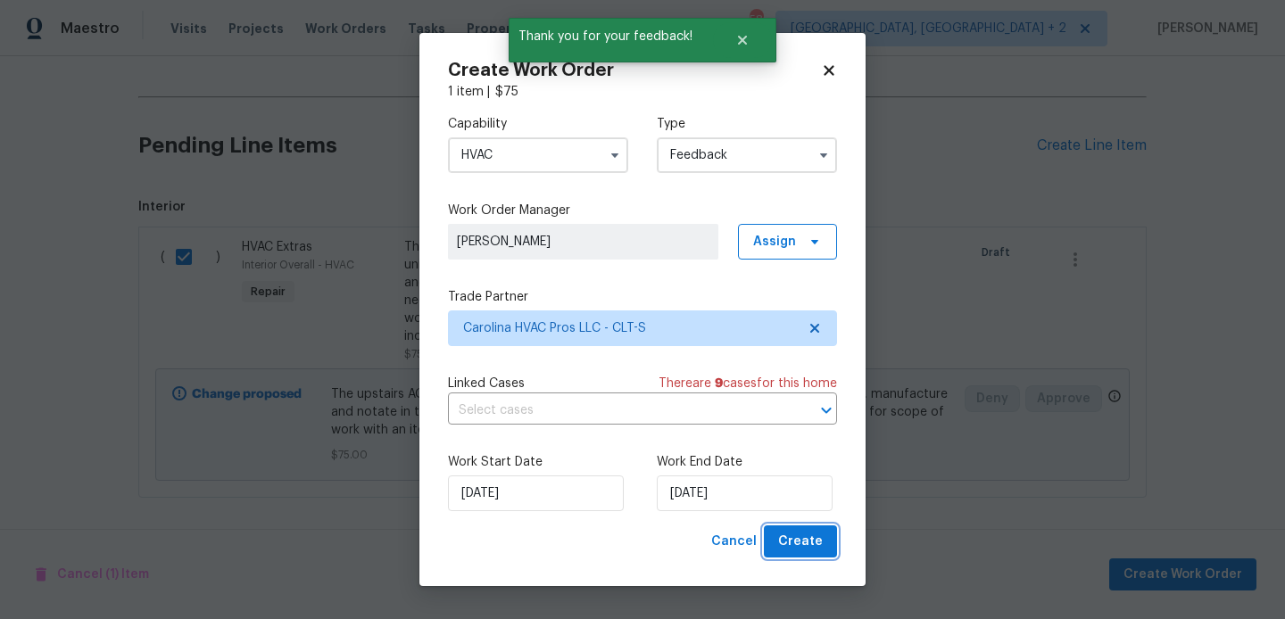
click at [777, 533] on button "Create" at bounding box center [800, 541] width 73 height 33
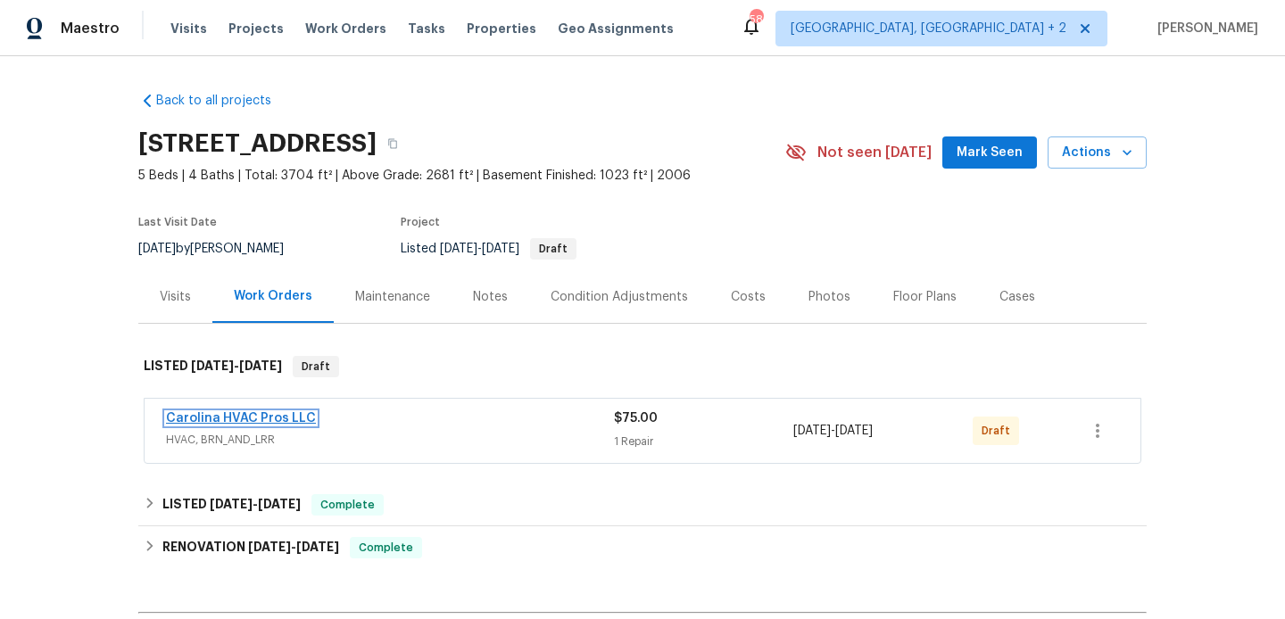
click at [284, 420] on link "Carolina HVAC Pros LLC" at bounding box center [241, 418] width 150 height 12
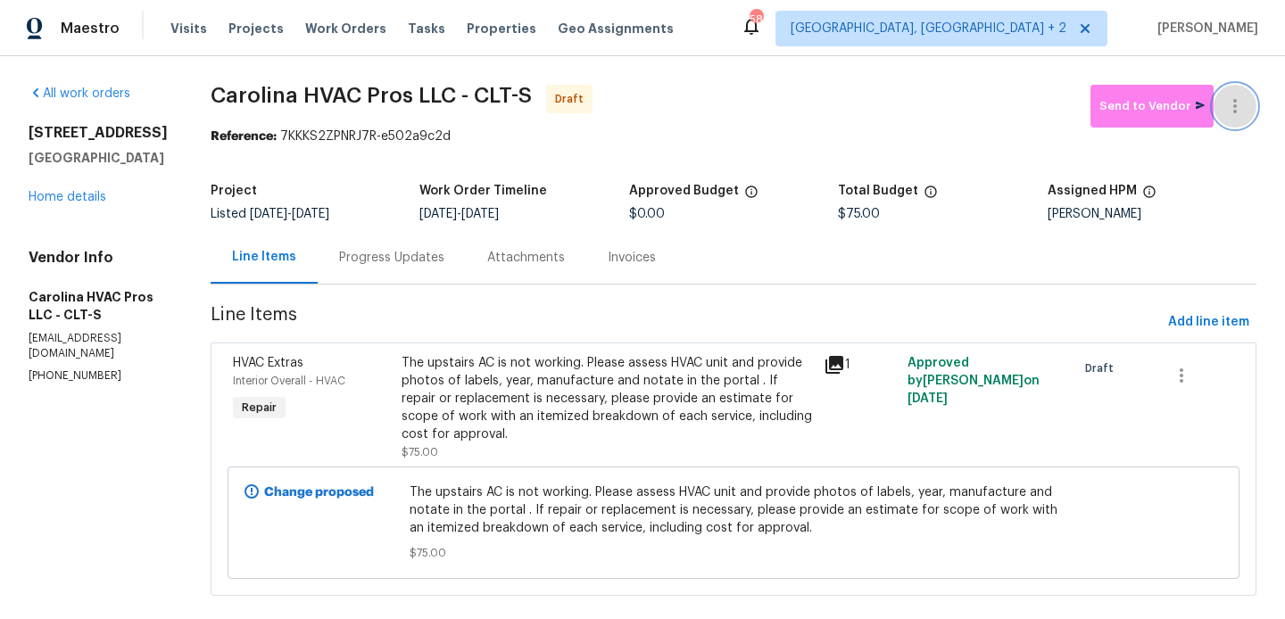
click at [1239, 87] on button "button" at bounding box center [1234, 106] width 43 height 43
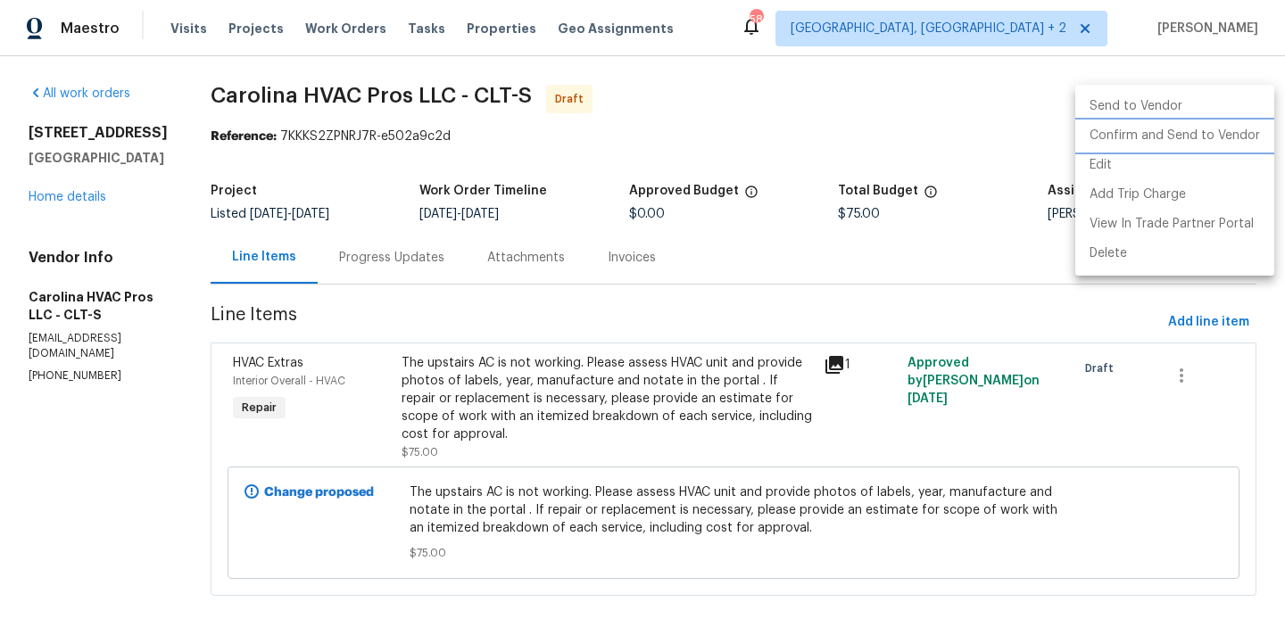
click at [1239, 131] on li "Confirm and Send to Vendor" at bounding box center [1174, 135] width 199 height 29
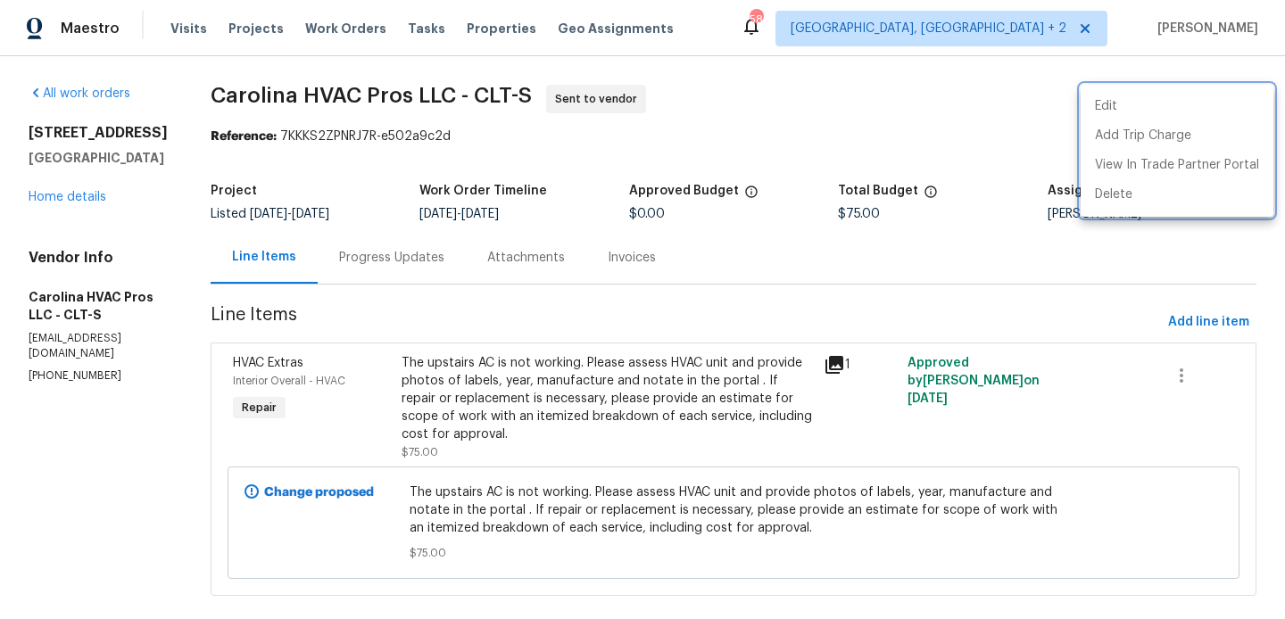
click at [428, 260] on div at bounding box center [642, 309] width 1285 height 619
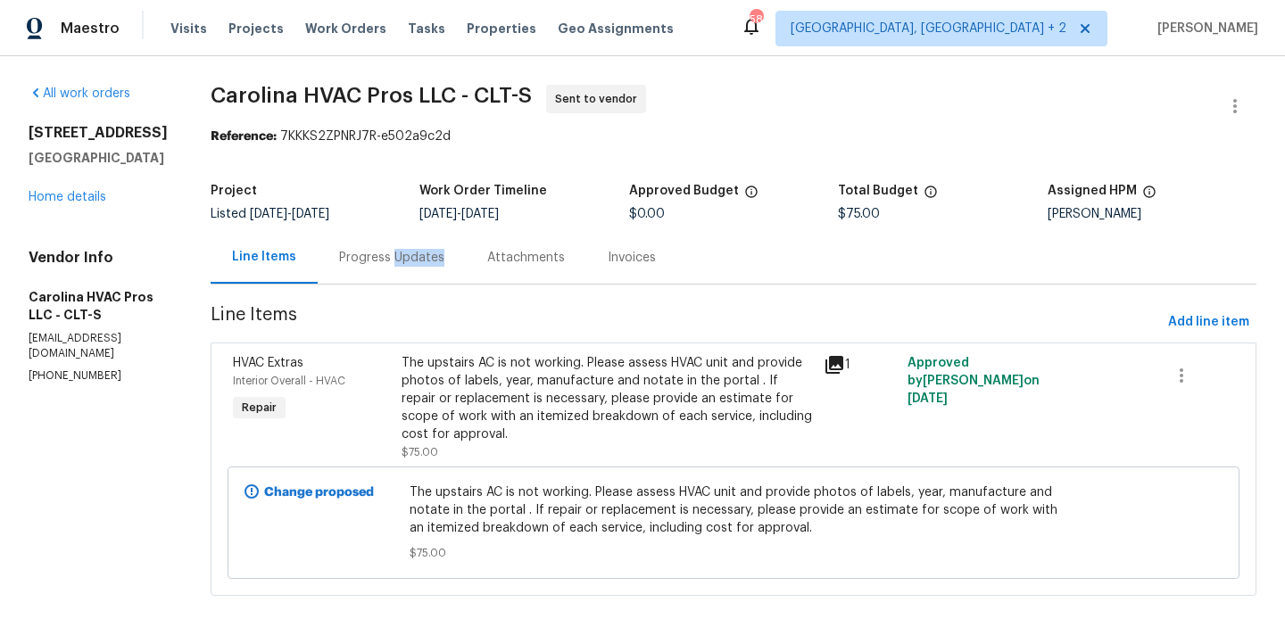
click at [428, 260] on div "Progress Updates" at bounding box center [391, 258] width 105 height 18
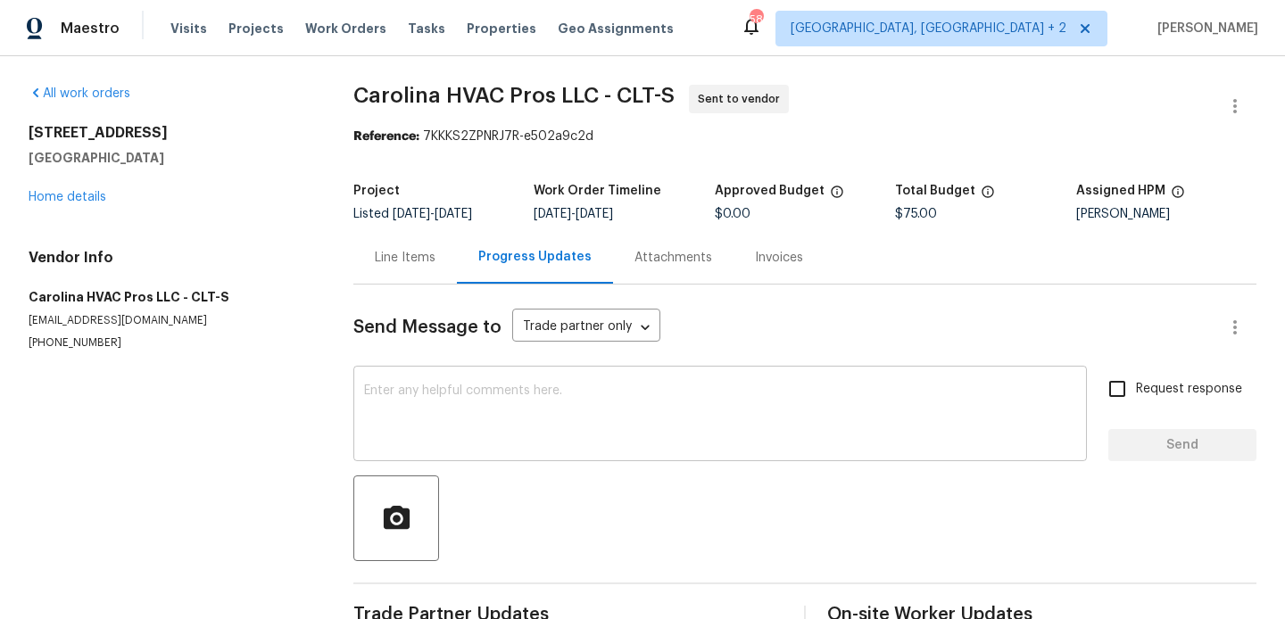
click at [533, 445] on textarea at bounding box center [720, 415] width 712 height 62
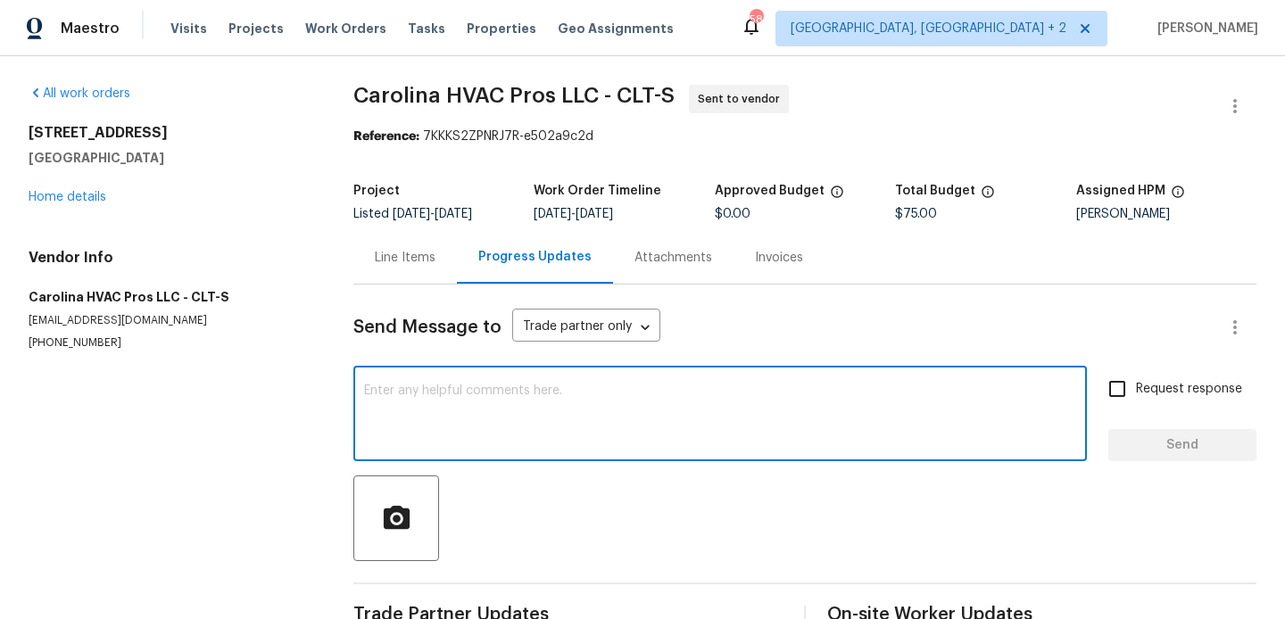
paste textarea "Hi, this is Blessida with Opendoor. I’m confirming you received the WO for the …"
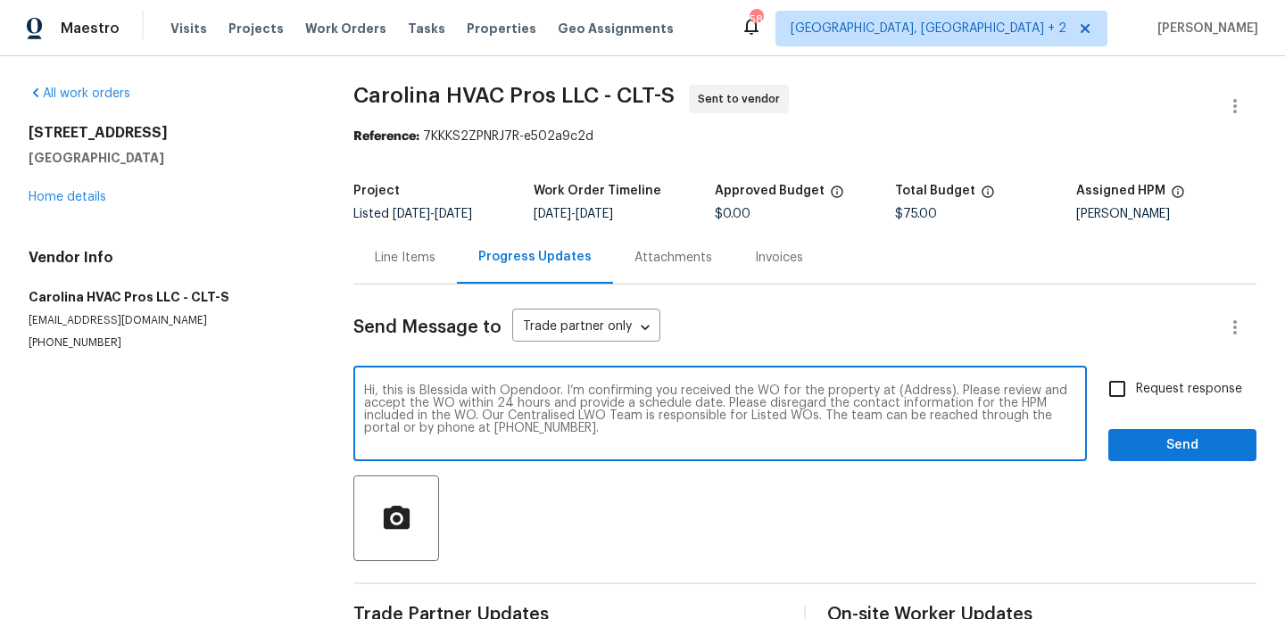
click at [920, 392] on textarea "Hi, this is Blessida with Opendoor. I’m confirming you received the WO for the …" at bounding box center [720, 415] width 712 height 62
paste textarea "1228 N Dobys Bridge Rd, Fort Mill, SC 29715"
type textarea "Hi, this is Blessida with Opendoor. I’m confirming you received the WO for the …"
click at [1133, 389] on input "Request response" at bounding box center [1116, 388] width 37 height 37
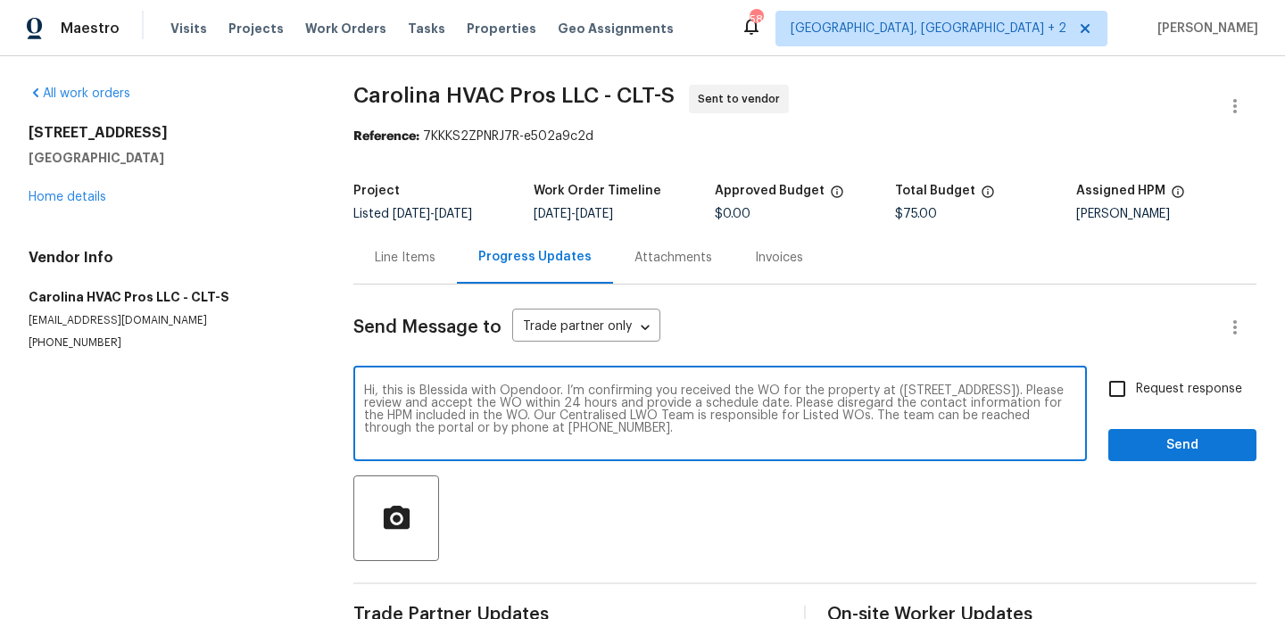
checkbox input "true"
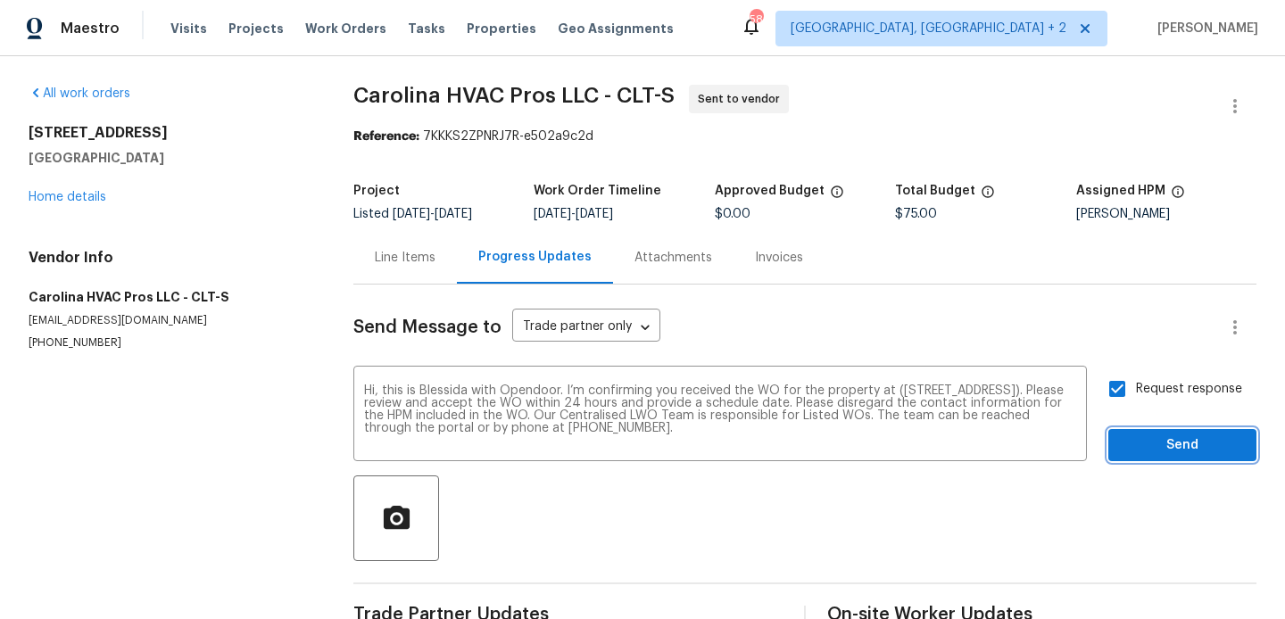
click at [1139, 445] on span "Send" at bounding box center [1182, 445] width 120 height 22
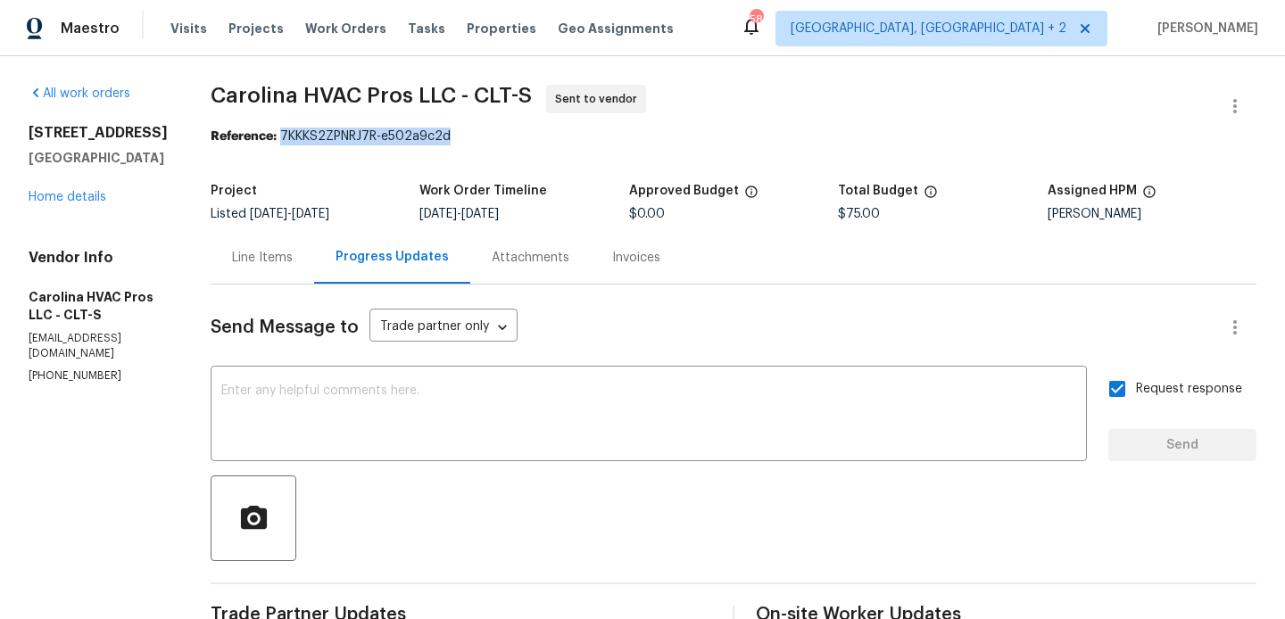
drag, startPoint x: 291, startPoint y: 141, endPoint x: 489, endPoint y: 141, distance: 198.0
click at [489, 141] on div "Reference: 7KKKS2ZPNRJ7R-e502a9c2d" at bounding box center [733, 137] width 1045 height 18
copy div "7KKKS2ZPNRJ7R-e502a9c2d"
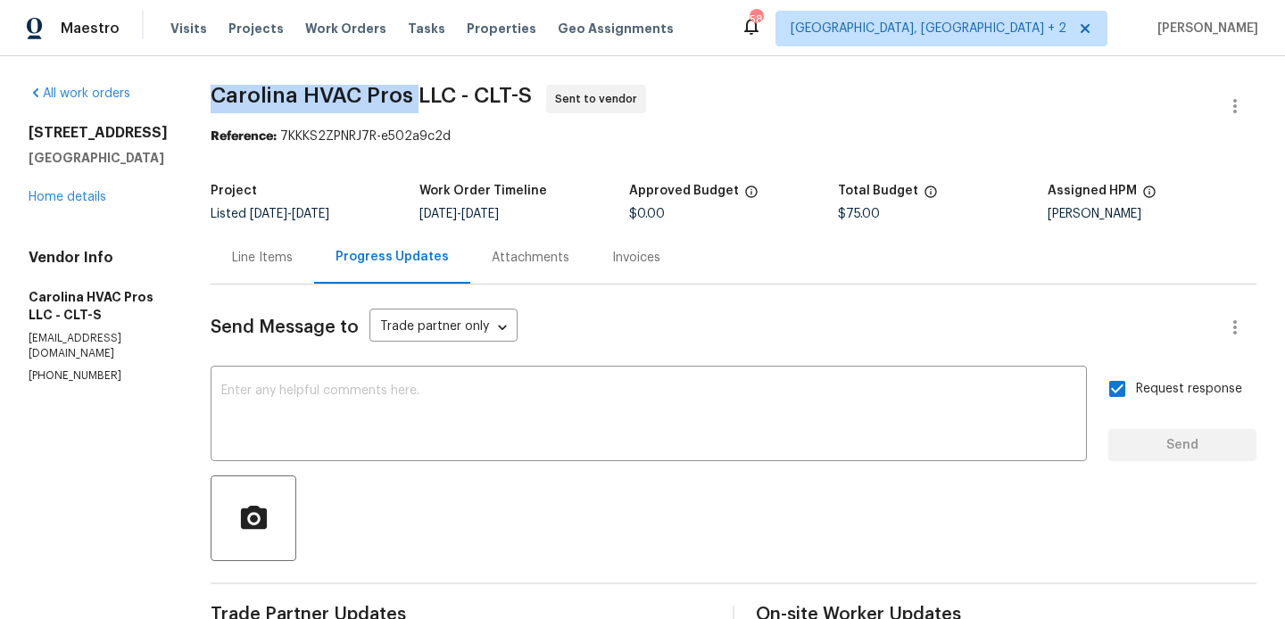
drag, startPoint x: 214, startPoint y: 98, endPoint x: 425, endPoint y: 98, distance: 210.5
click at [425, 98] on div "All work orders 1228 N Dobys Bridge Rd Fort Mill, SC 29715 Home details Vendor …" at bounding box center [642, 430] width 1285 height 748
copy span "Carolina HVAC Pros"
click at [62, 203] on link "Home details" at bounding box center [68, 197] width 78 height 12
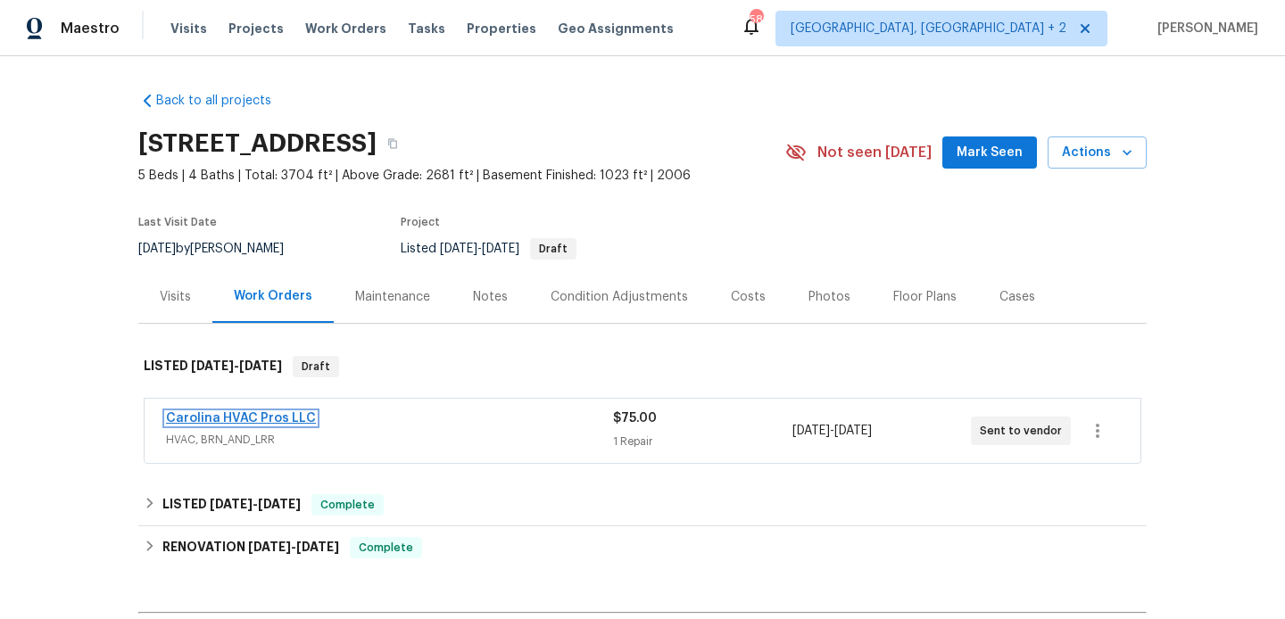
click at [292, 424] on link "Carolina HVAC Pros LLC" at bounding box center [241, 418] width 150 height 12
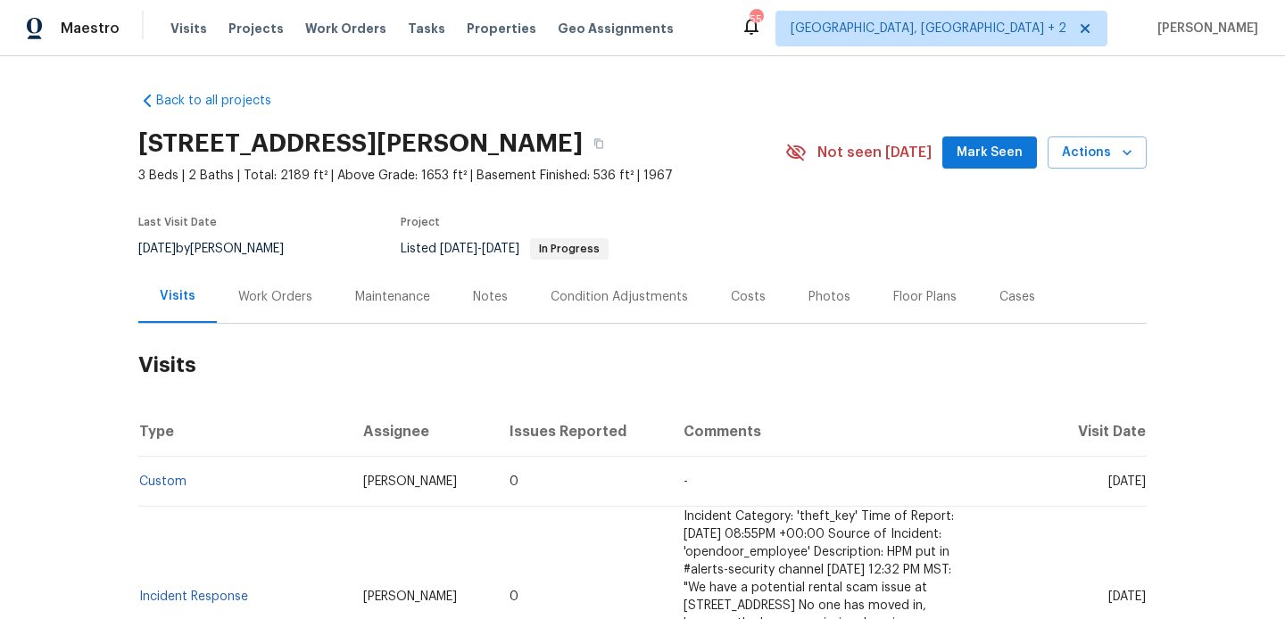
click at [278, 302] on div "Work Orders" at bounding box center [275, 297] width 74 height 18
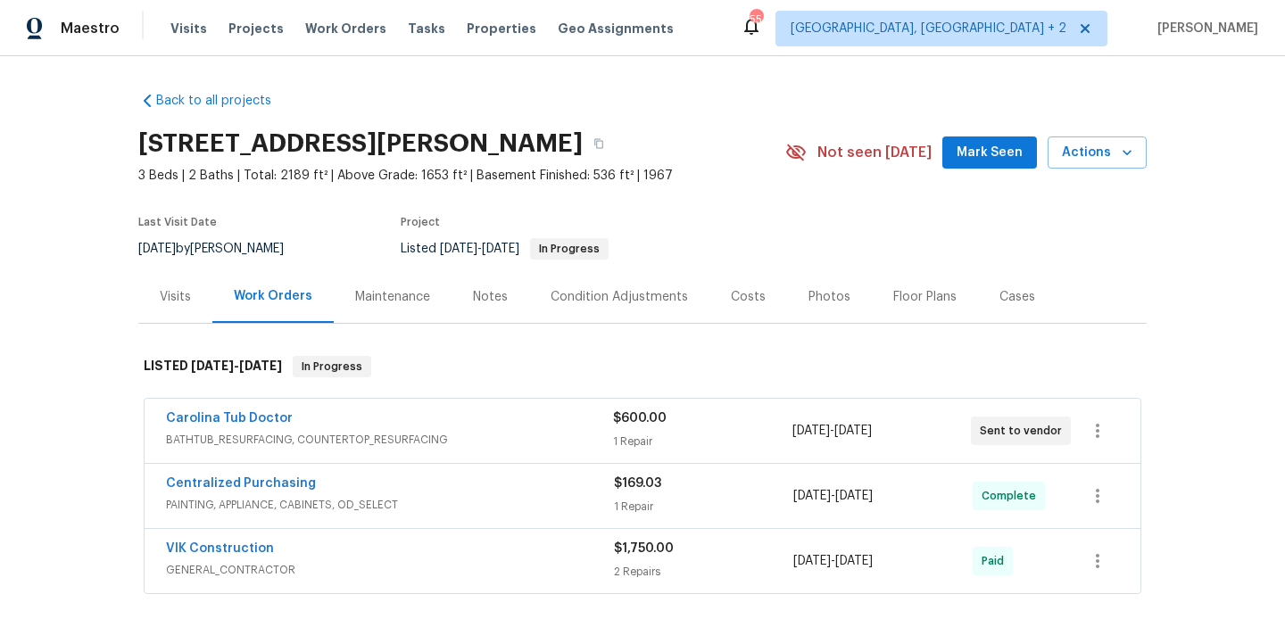
scroll to position [211, 0]
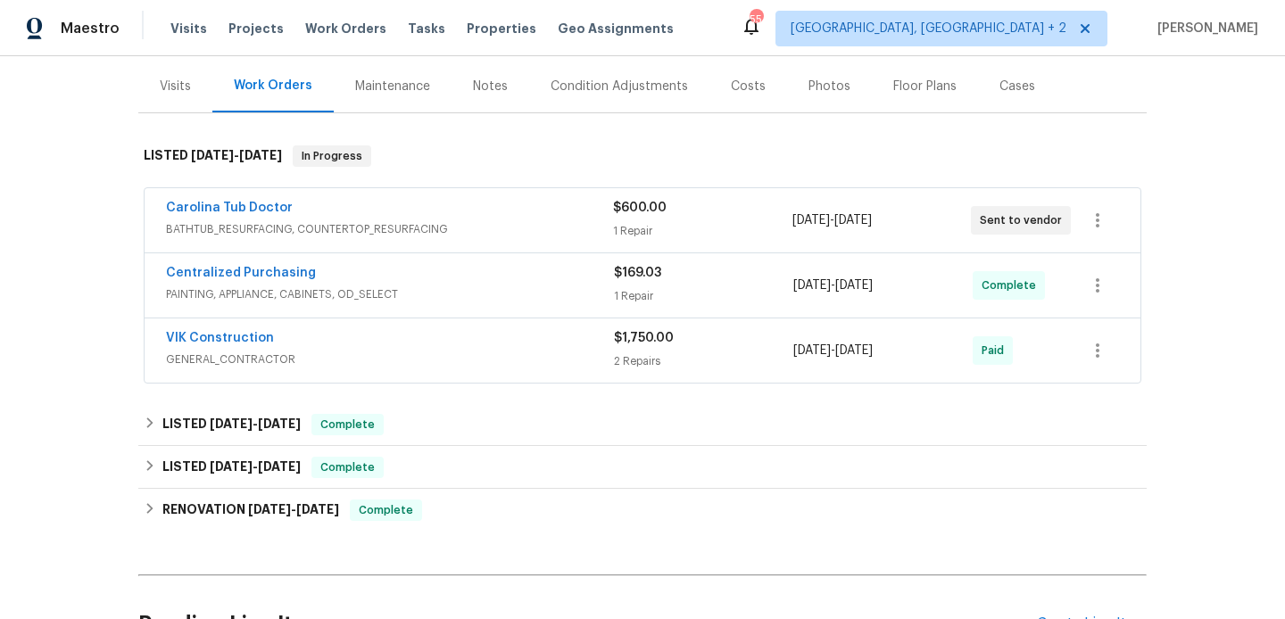
click at [182, 79] on div "Visits" at bounding box center [175, 87] width 31 height 18
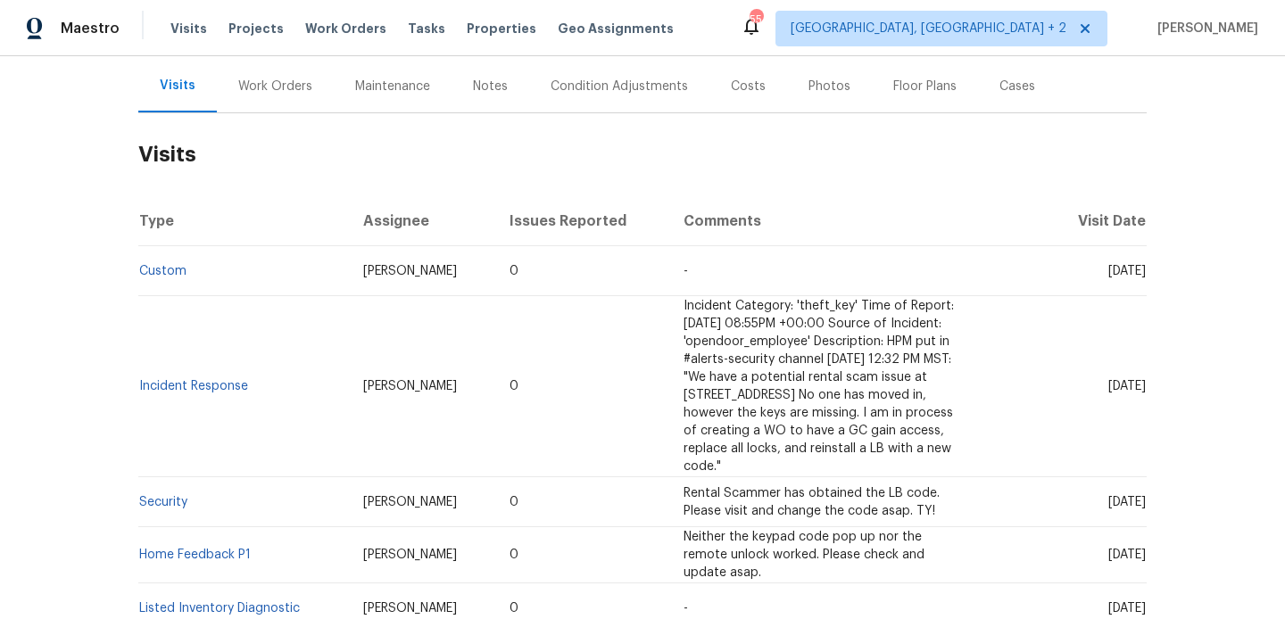
click at [404, 273] on span "Raymond Roberts" at bounding box center [410, 271] width 94 height 12
copy span "Raymond Roberts"
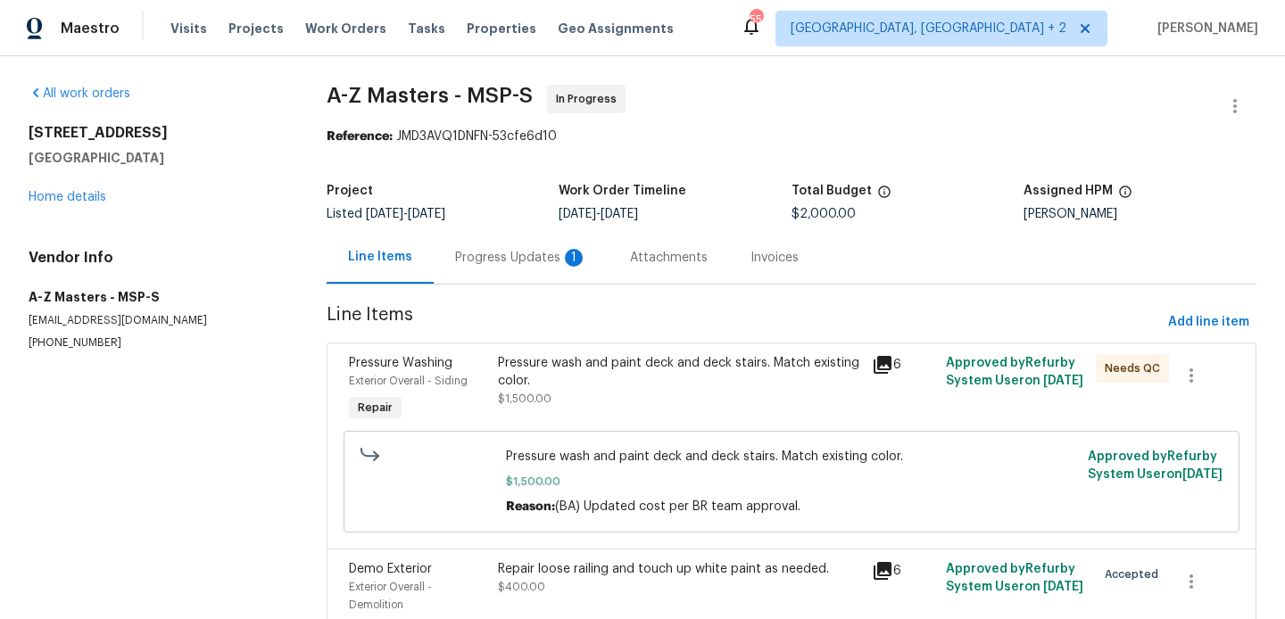
click at [484, 264] on div "Progress Updates 1" at bounding box center [521, 258] width 132 height 18
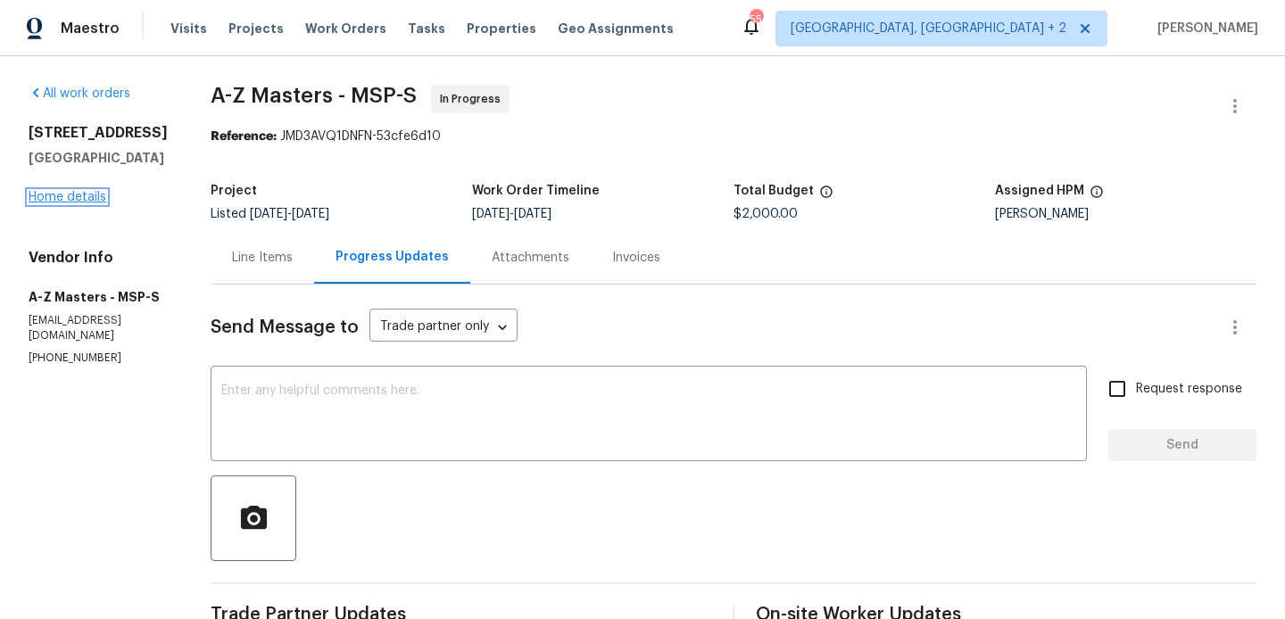
click at [87, 203] on link "Home details" at bounding box center [68, 197] width 78 height 12
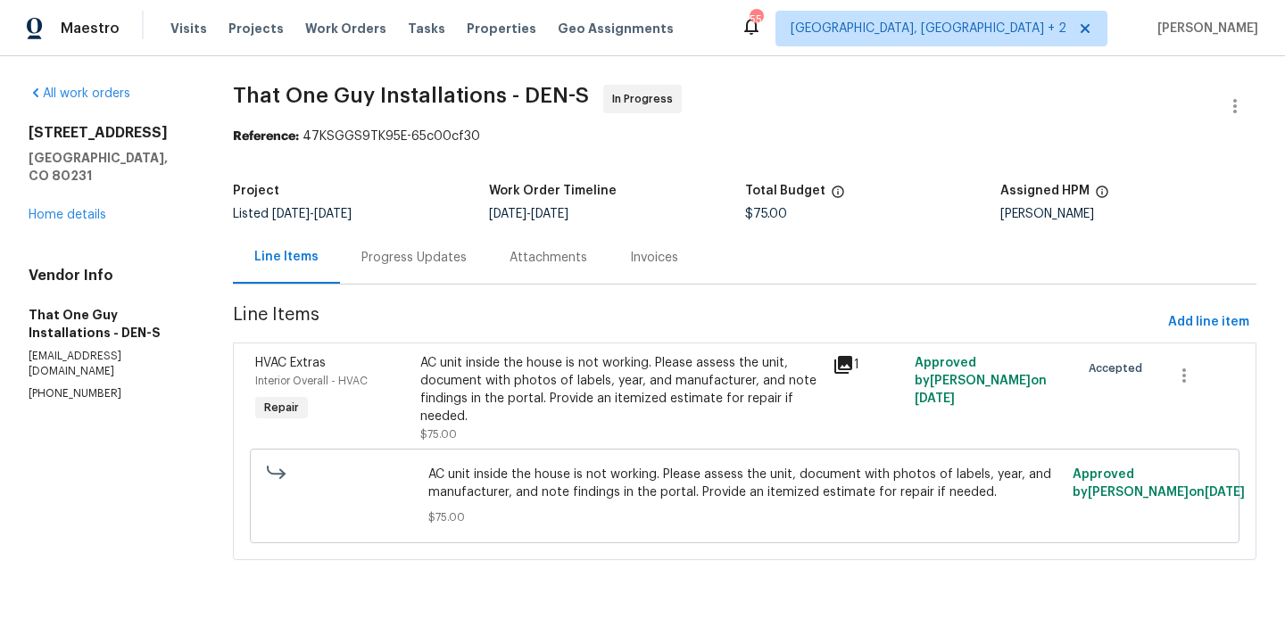
click at [401, 275] on div "Progress Updates" at bounding box center [414, 257] width 148 height 53
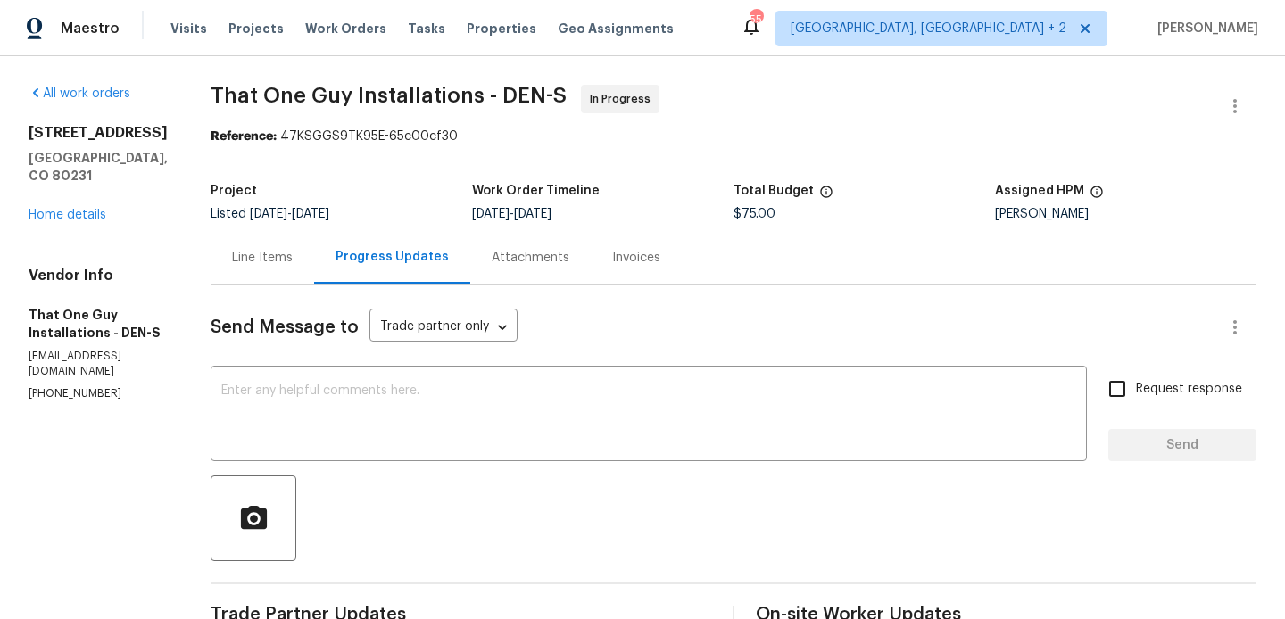
click at [101, 377] on p "[EMAIL_ADDRESS][DOMAIN_NAME]" at bounding box center [98, 364] width 139 height 30
click at [95, 394] on p "[PHONE_NUMBER]" at bounding box center [98, 393] width 139 height 15
click at [95, 394] on p "(720) 242-7334" at bounding box center [98, 393] width 139 height 15
copy p "(720) 242-7334"
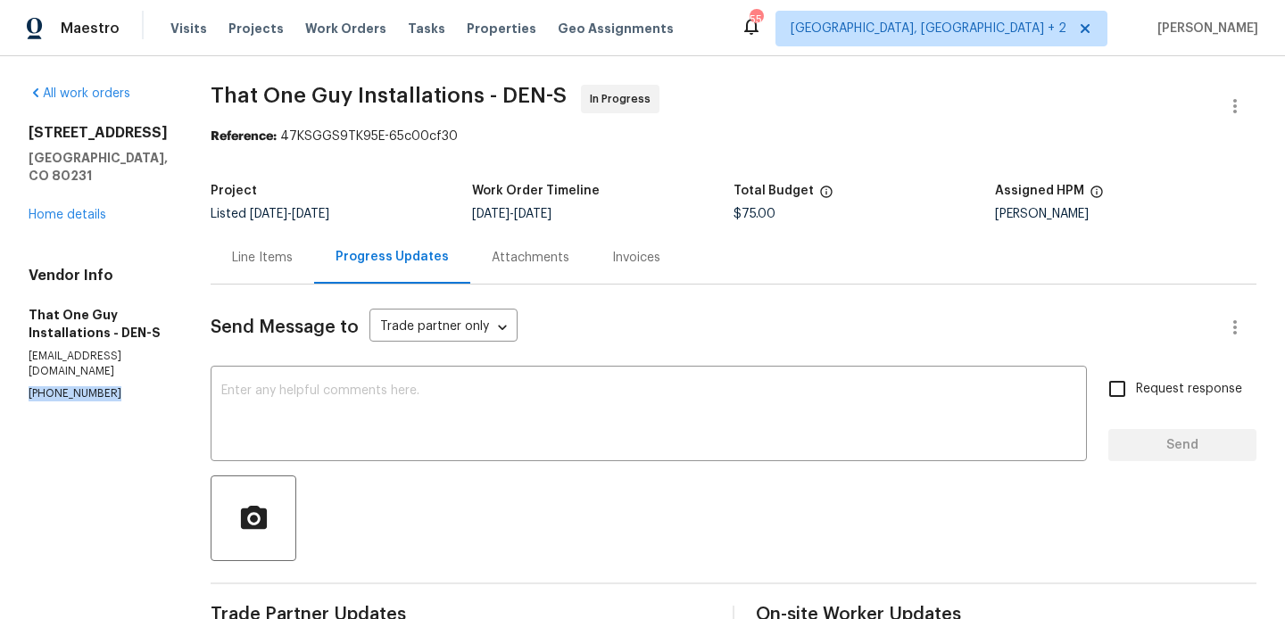
click at [94, 368] on p "togillc@comcast.net" at bounding box center [98, 364] width 139 height 30
copy p "togillc@comcast.net"
click at [89, 393] on p "(720) 242-7334" at bounding box center [98, 393] width 139 height 15
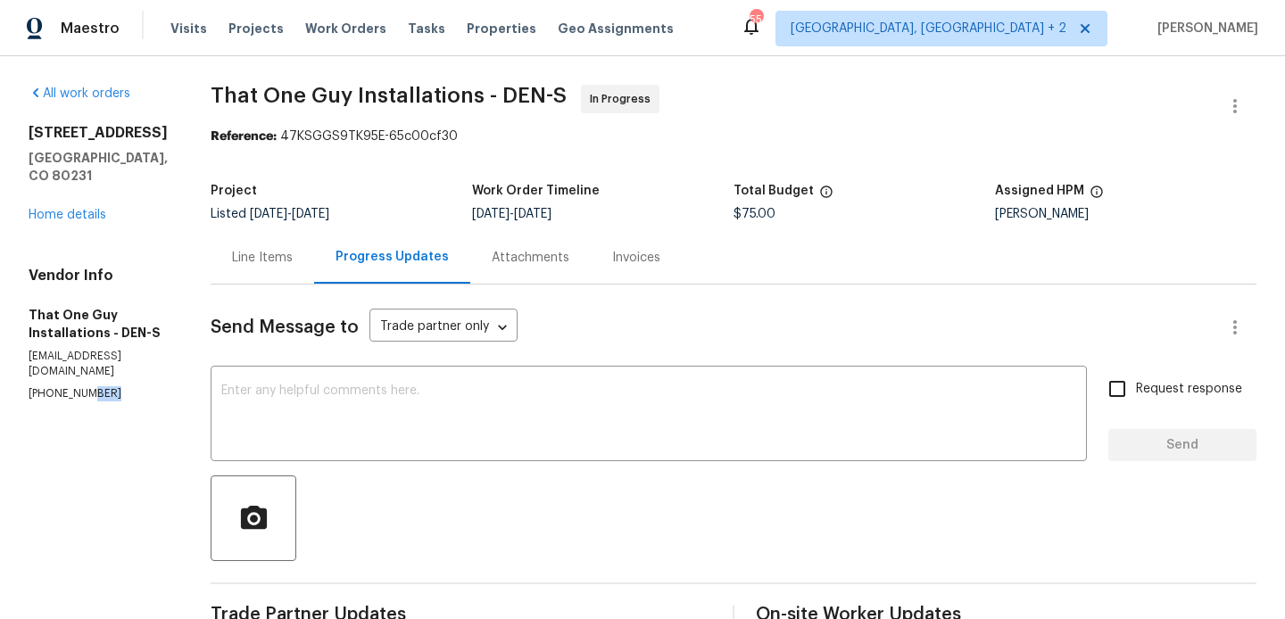
click at [89, 393] on p "(720) 242-7334" at bounding box center [98, 393] width 139 height 15
copy p "(720) 242-7334"
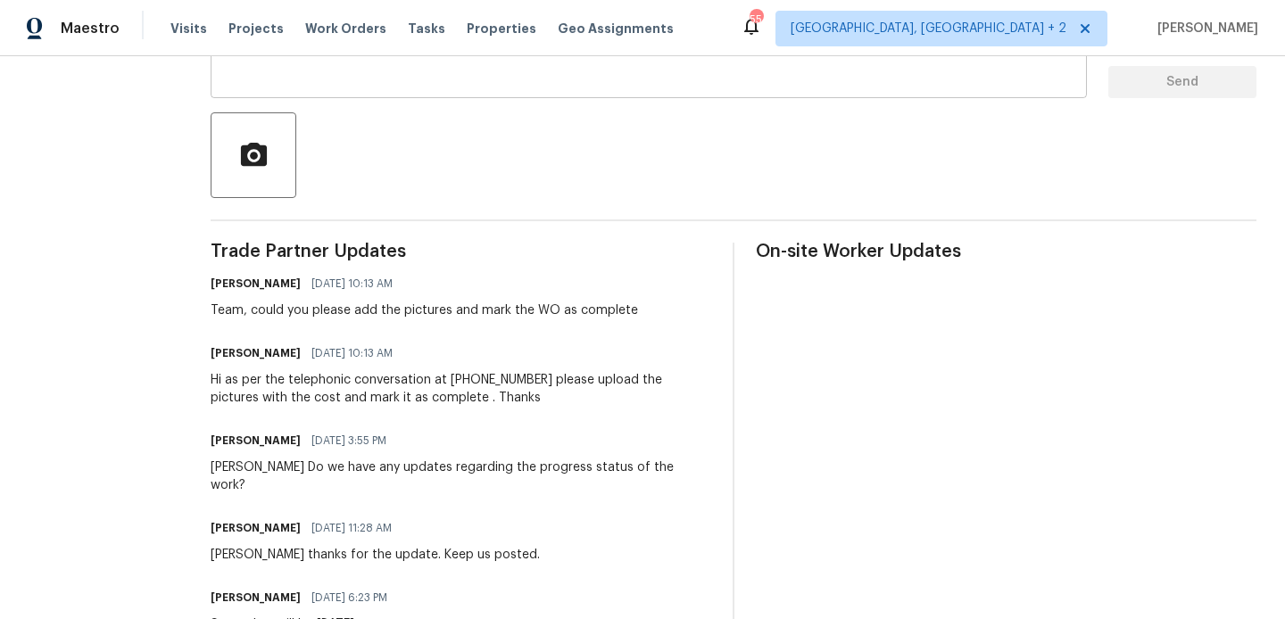
scroll to position [375, 0]
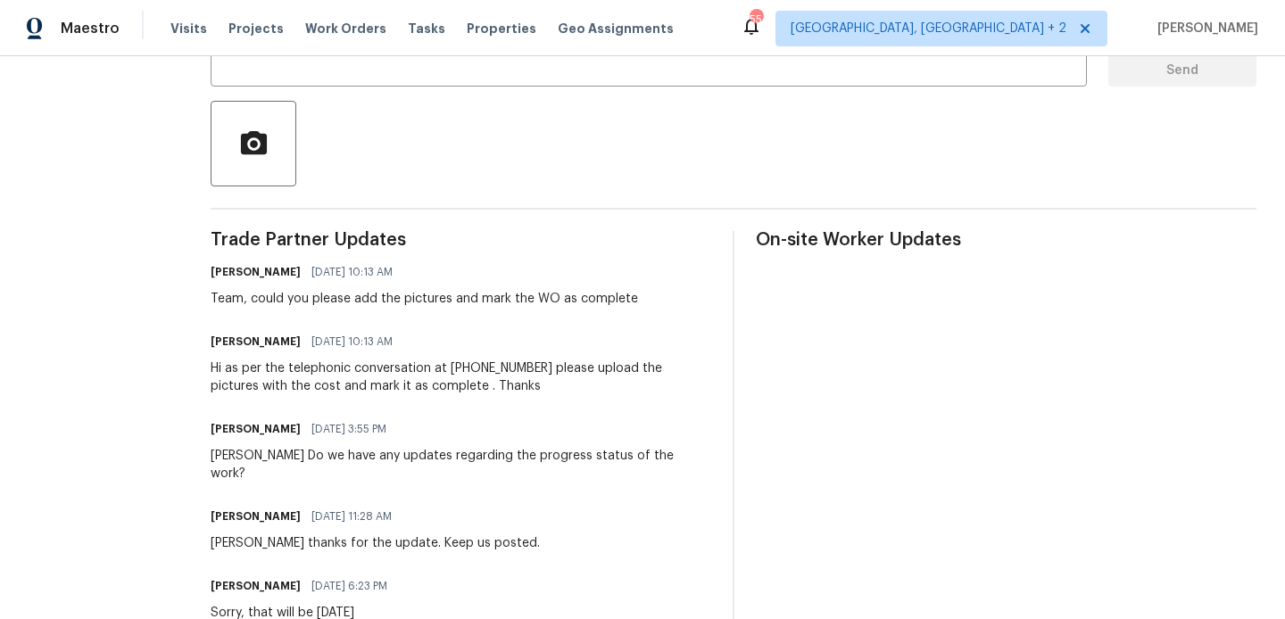
click at [211, 456] on div "Matt Do we have any updates regarding the progress status of the work?" at bounding box center [461, 465] width 500 height 36
copy div "Matt"
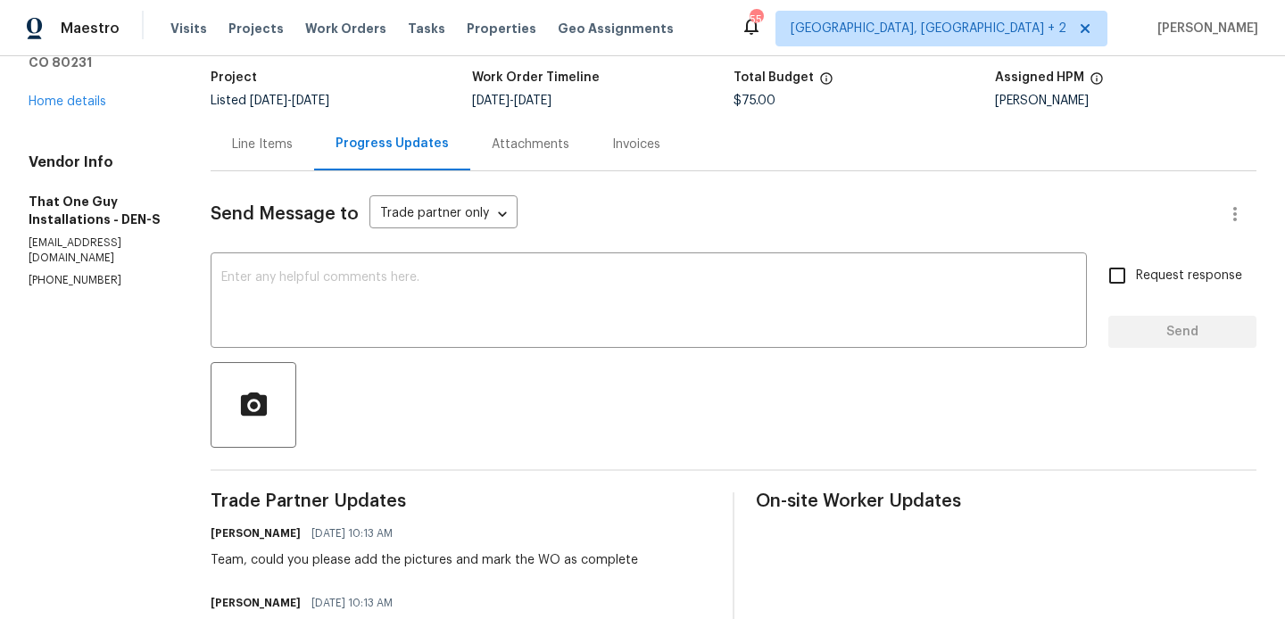
scroll to position [0, 0]
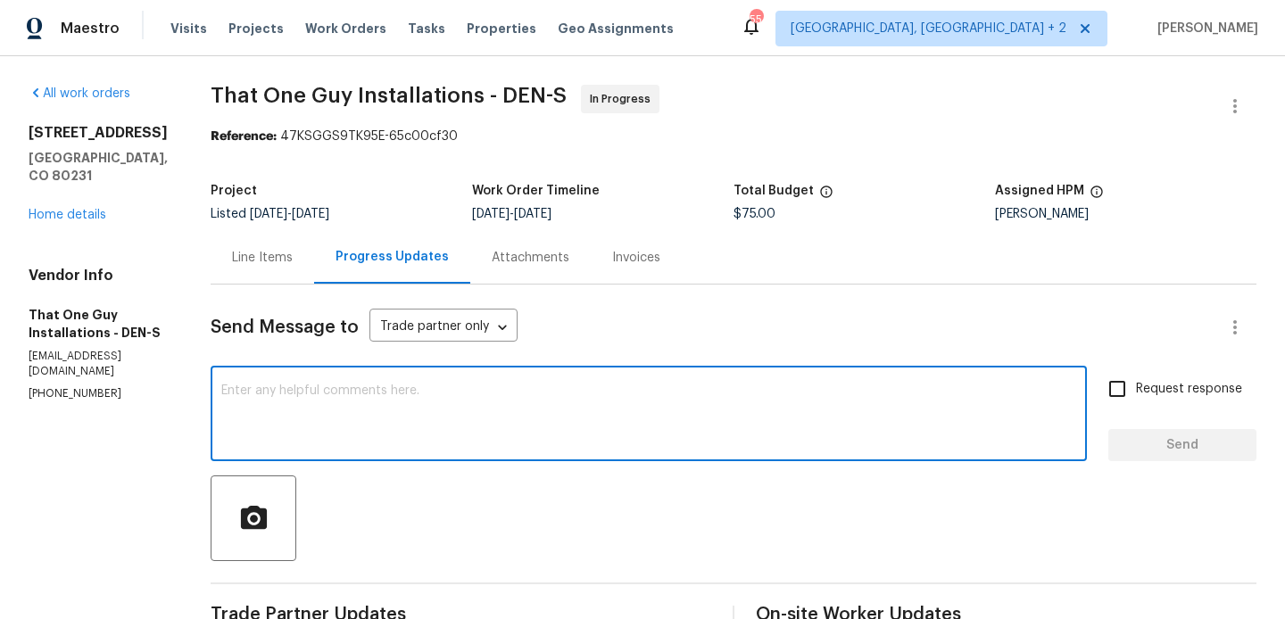
click at [339, 440] on textarea at bounding box center [648, 415] width 855 height 62
paste textarea "Matt"
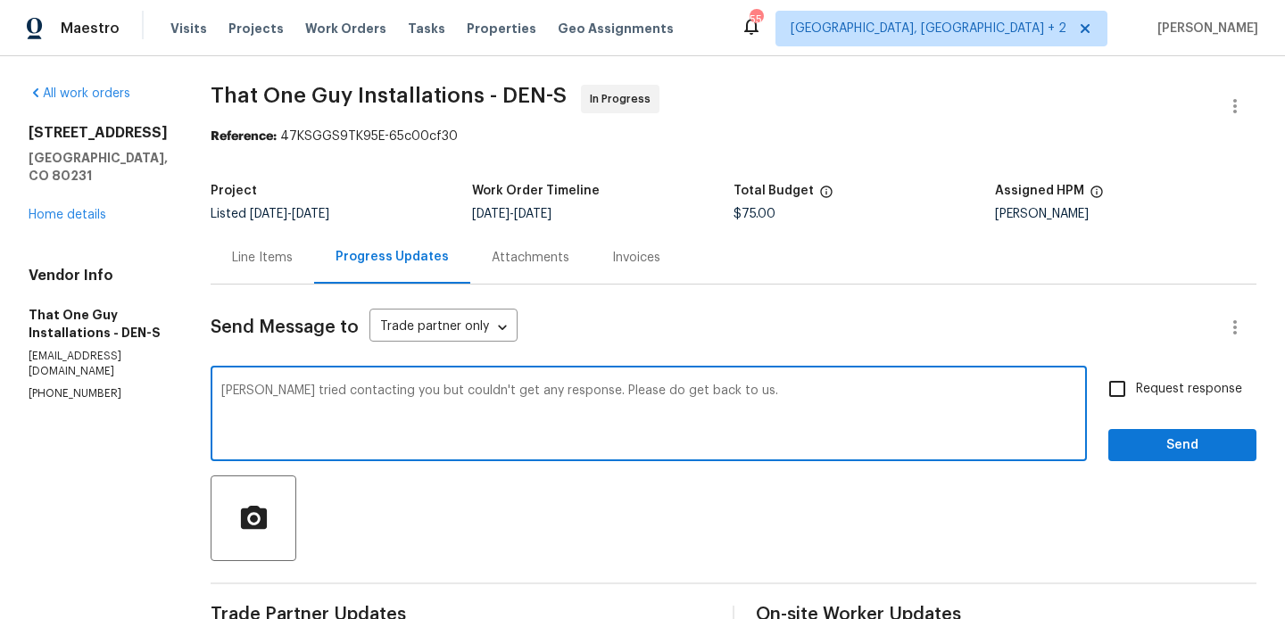
type textarea "Matt tried contacting you but couldn't get any response. Please do get back to …"
click at [1161, 401] on label "Request response" at bounding box center [1170, 388] width 144 height 37
click at [1136, 401] on input "Request response" at bounding box center [1116, 388] width 37 height 37
checkbox input "true"
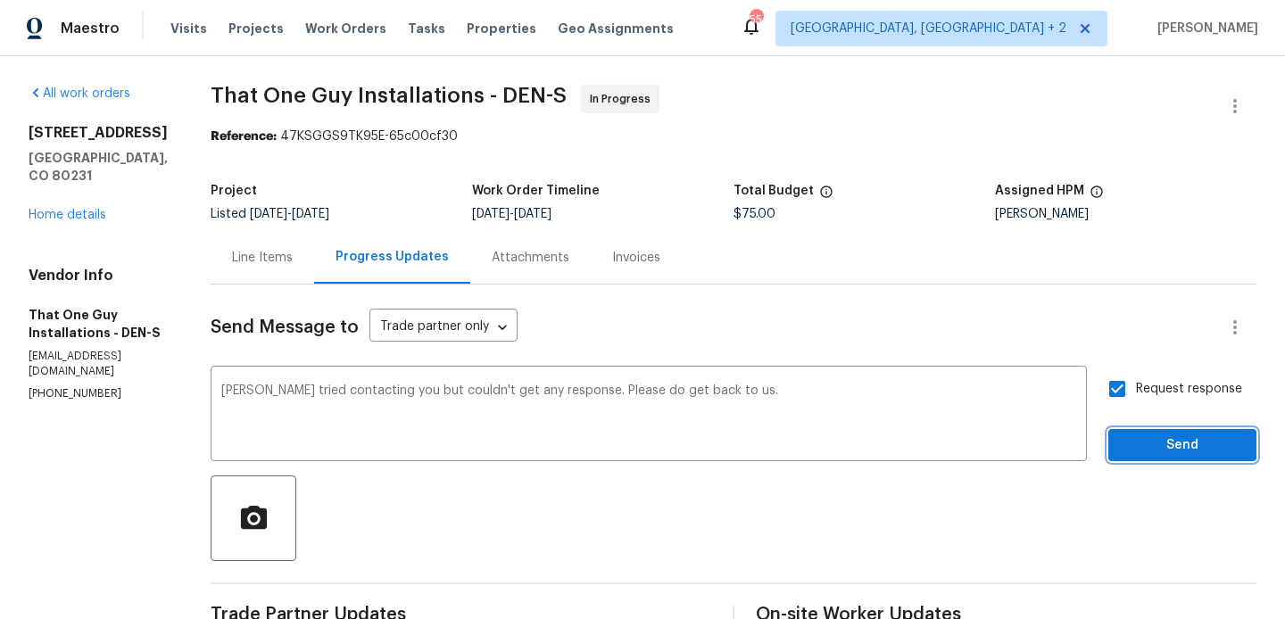
click at [1161, 438] on span "Send" at bounding box center [1182, 445] width 120 height 22
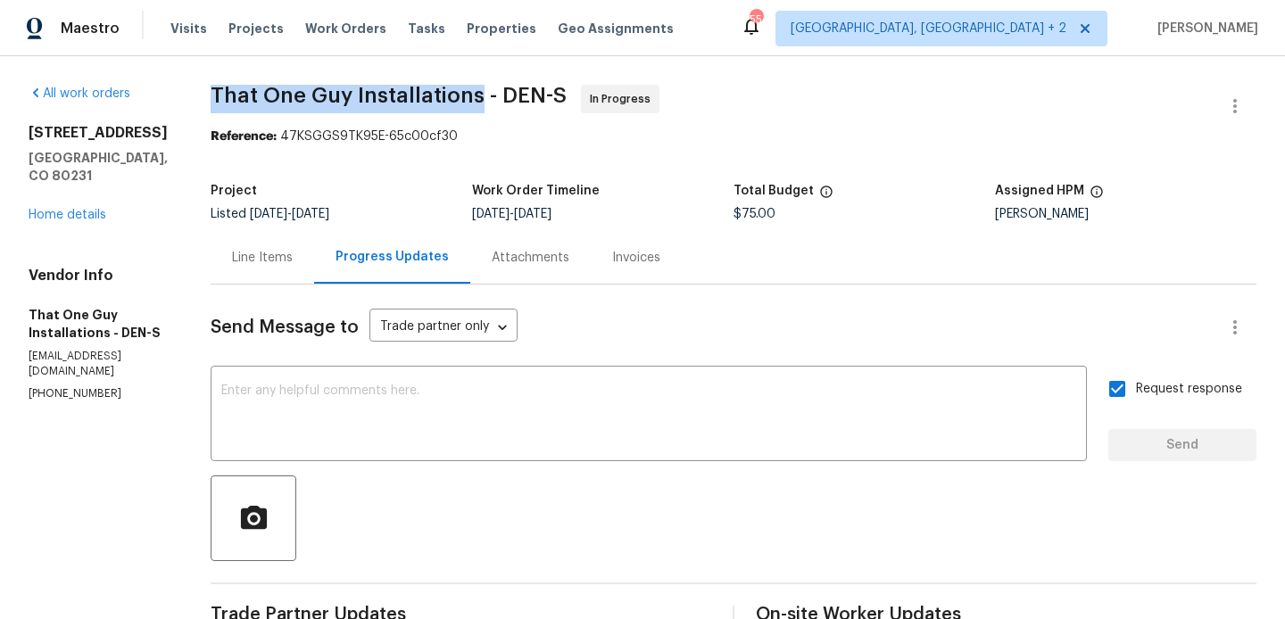
drag, startPoint x: 183, startPoint y: 92, endPoint x: 452, endPoint y: 100, distance: 269.5
click at [452, 100] on span "That One Guy Installations - DEN-S" at bounding box center [389, 95] width 356 height 21
copy span "That One Guy Installations"
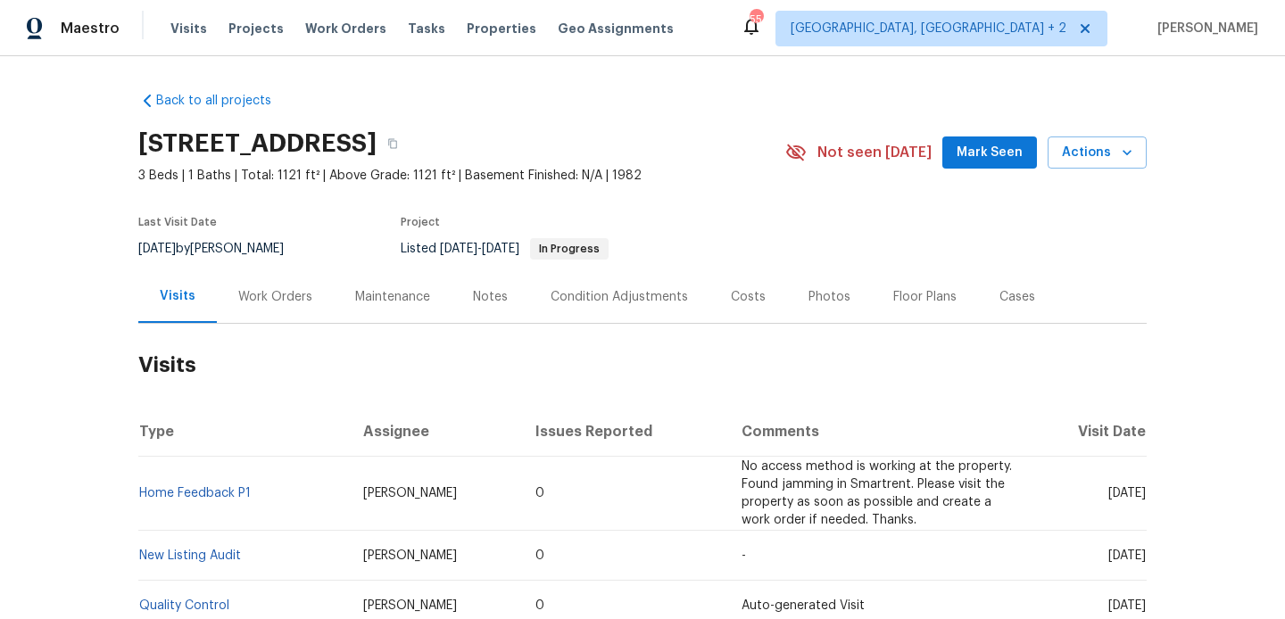
click at [279, 293] on div "Work Orders" at bounding box center [275, 297] width 74 height 18
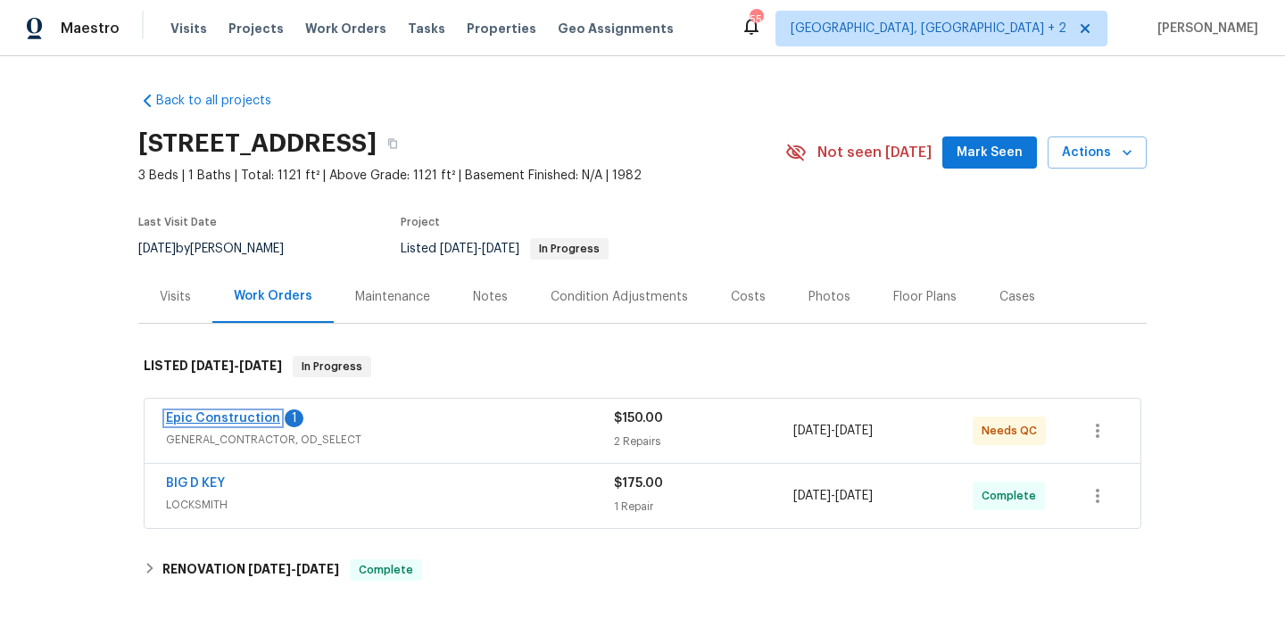
click at [260, 422] on link "Epic Construction" at bounding box center [223, 418] width 114 height 12
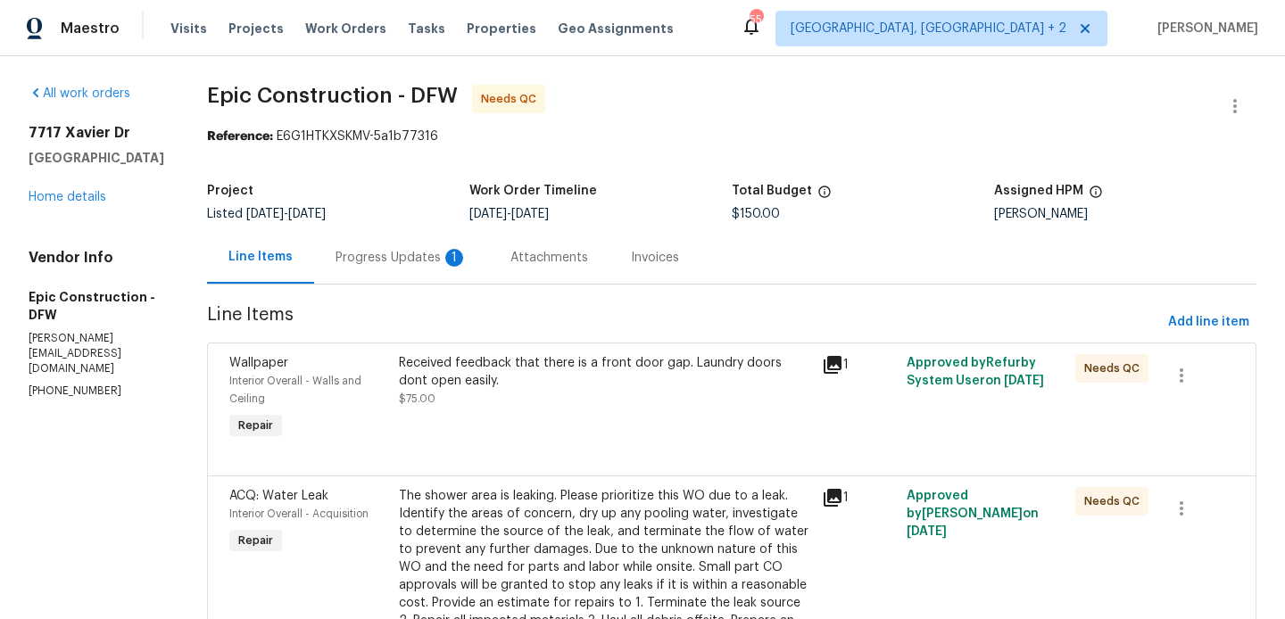
click at [407, 246] on div "Progress Updates 1" at bounding box center [401, 257] width 175 height 53
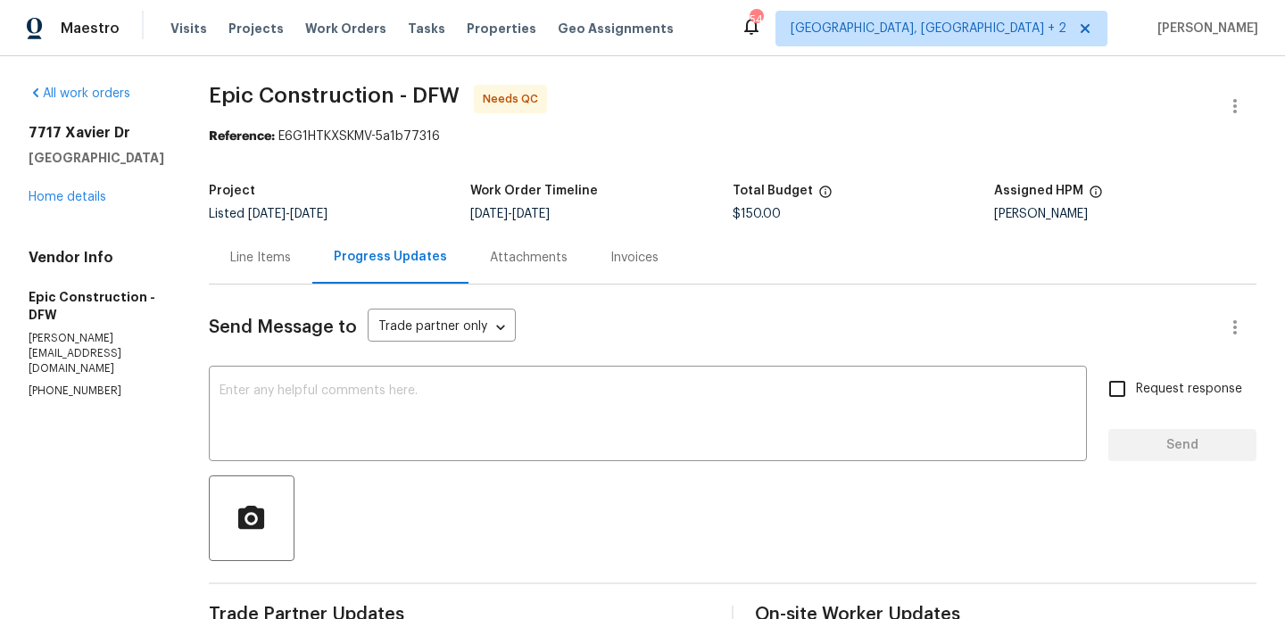
click at [257, 254] on div "Line Items" at bounding box center [260, 258] width 61 height 18
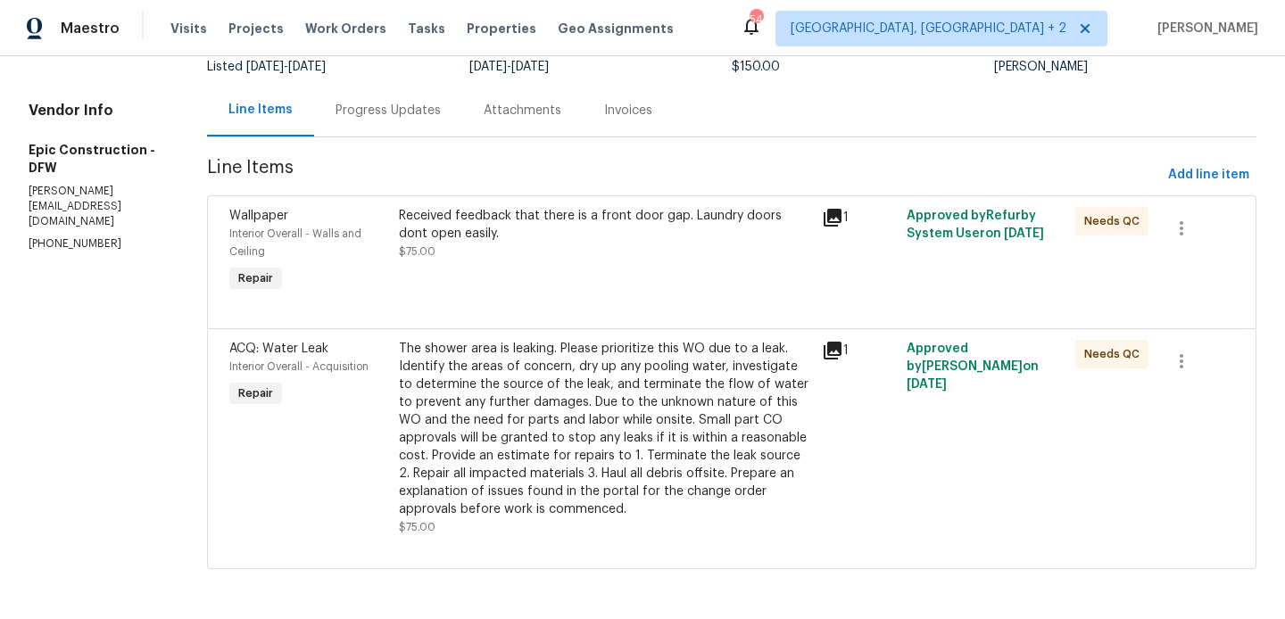
click at [409, 134] on div "Progress Updates" at bounding box center [388, 110] width 148 height 53
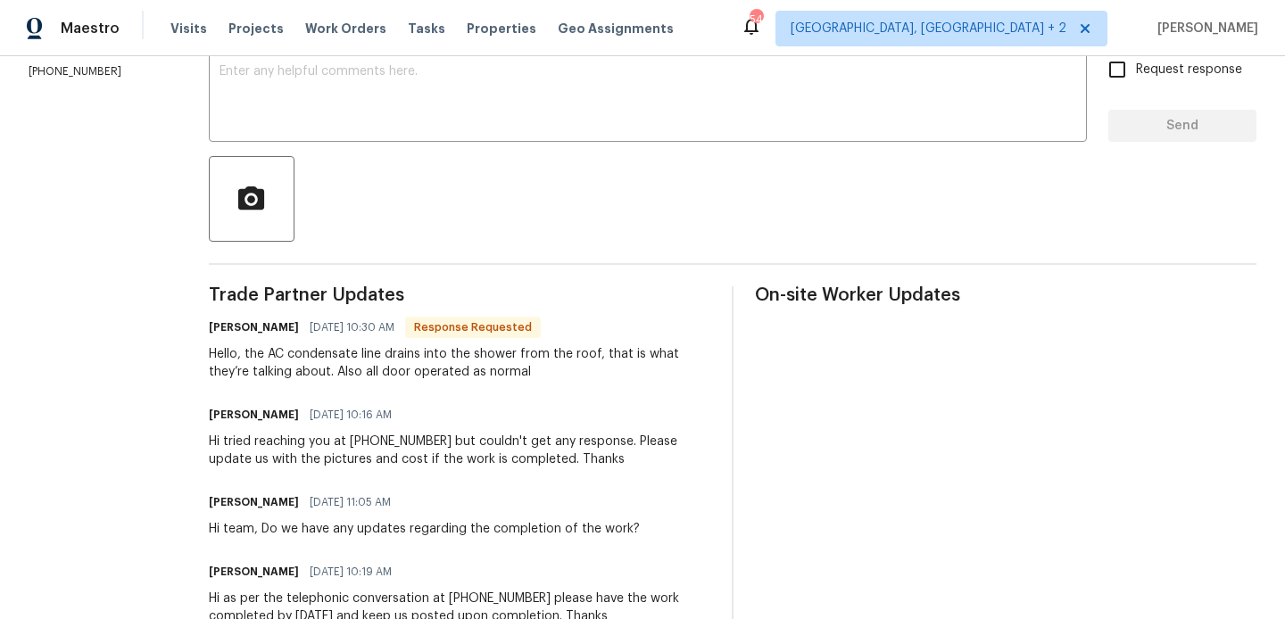
scroll to position [306, 0]
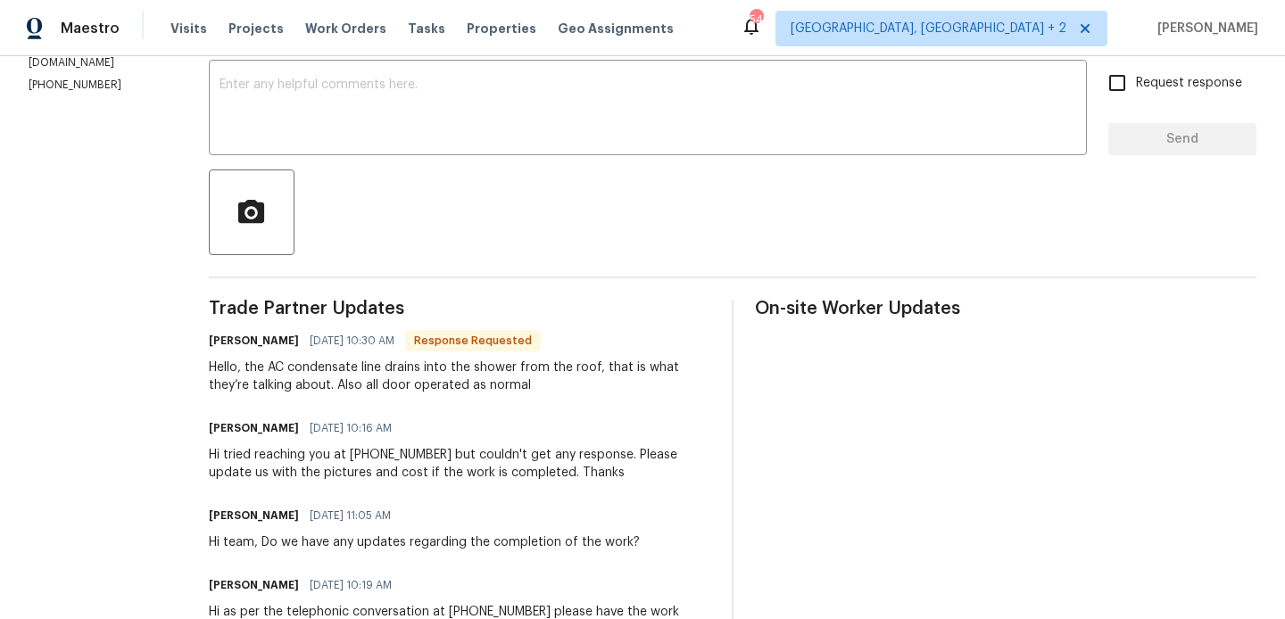
click at [221, 344] on h6 "[PERSON_NAME]" at bounding box center [254, 341] width 90 height 18
copy h6 "[PERSON_NAME]"
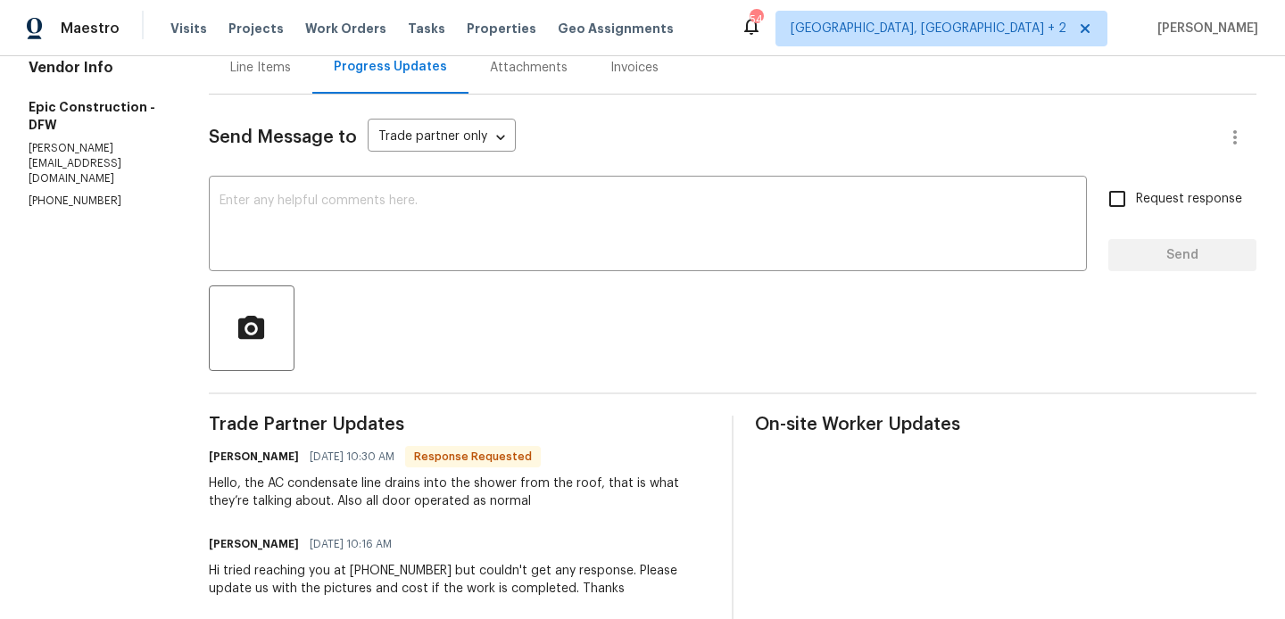
click at [313, 176] on div "Send Message to Trade partner only Trade partner only ​ x ​ Request response Se…" at bounding box center [732, 619] width 1047 height 1049
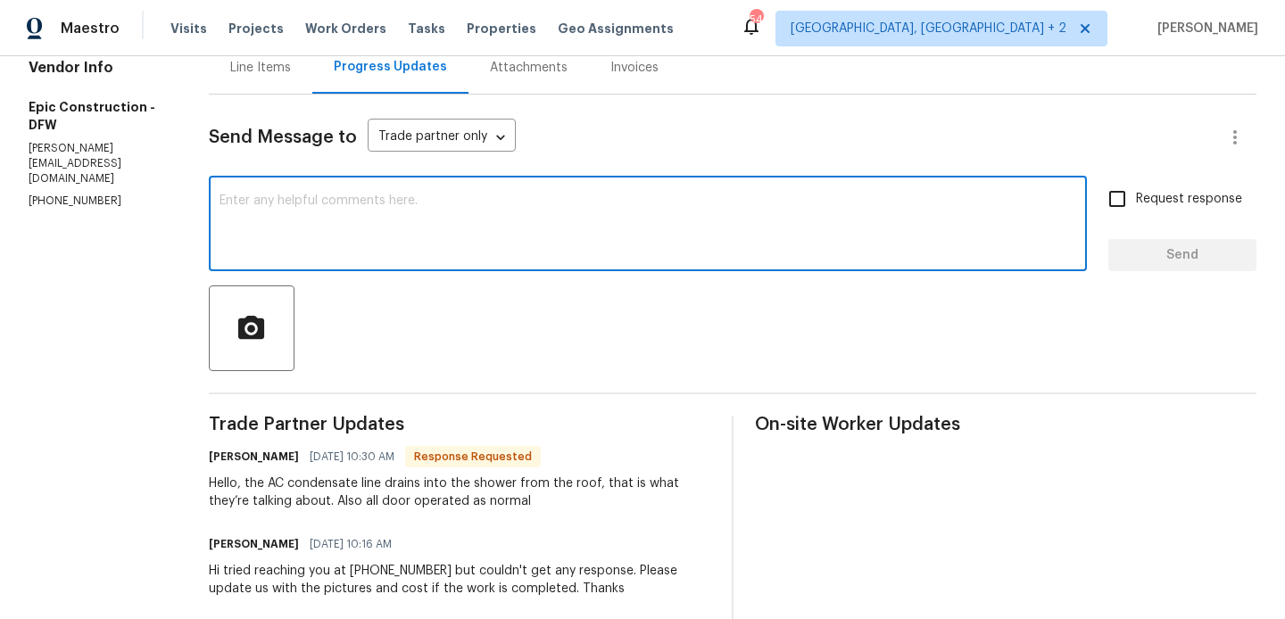
click at [301, 196] on textarea at bounding box center [647, 225] width 856 height 62
paste textarea "[PERSON_NAME]"
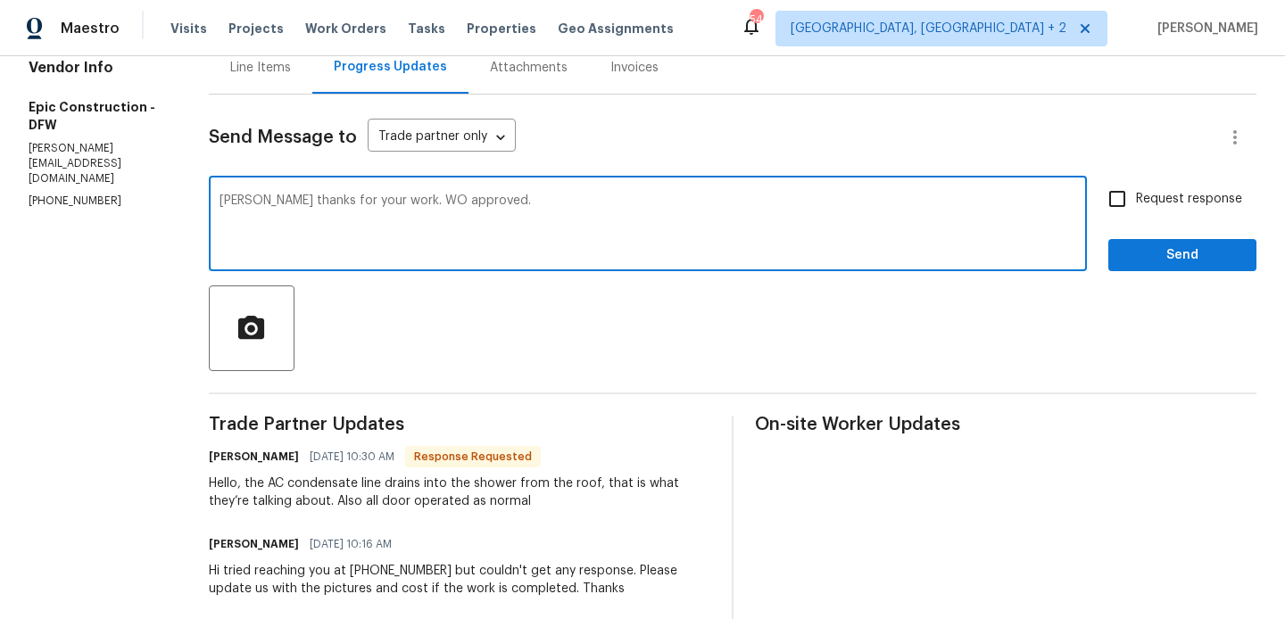
scroll to position [31, 0]
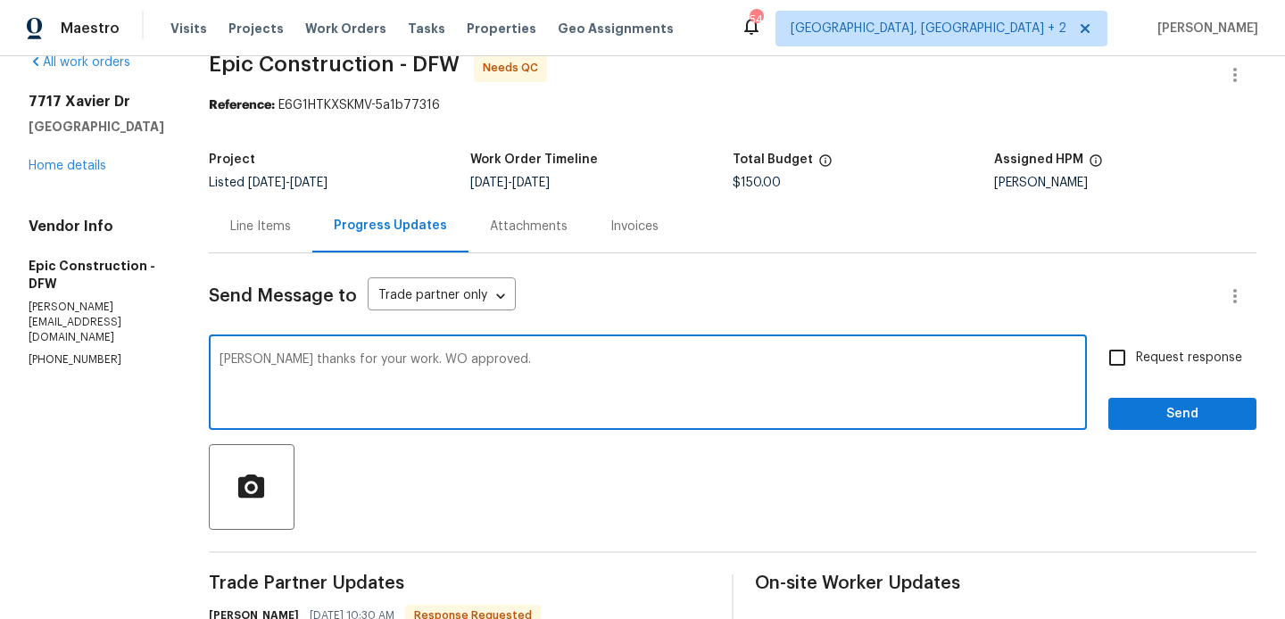
type textarea "[PERSON_NAME] thanks for your work. WO approved."
click at [1135, 409] on span "Send" at bounding box center [1182, 414] width 120 height 22
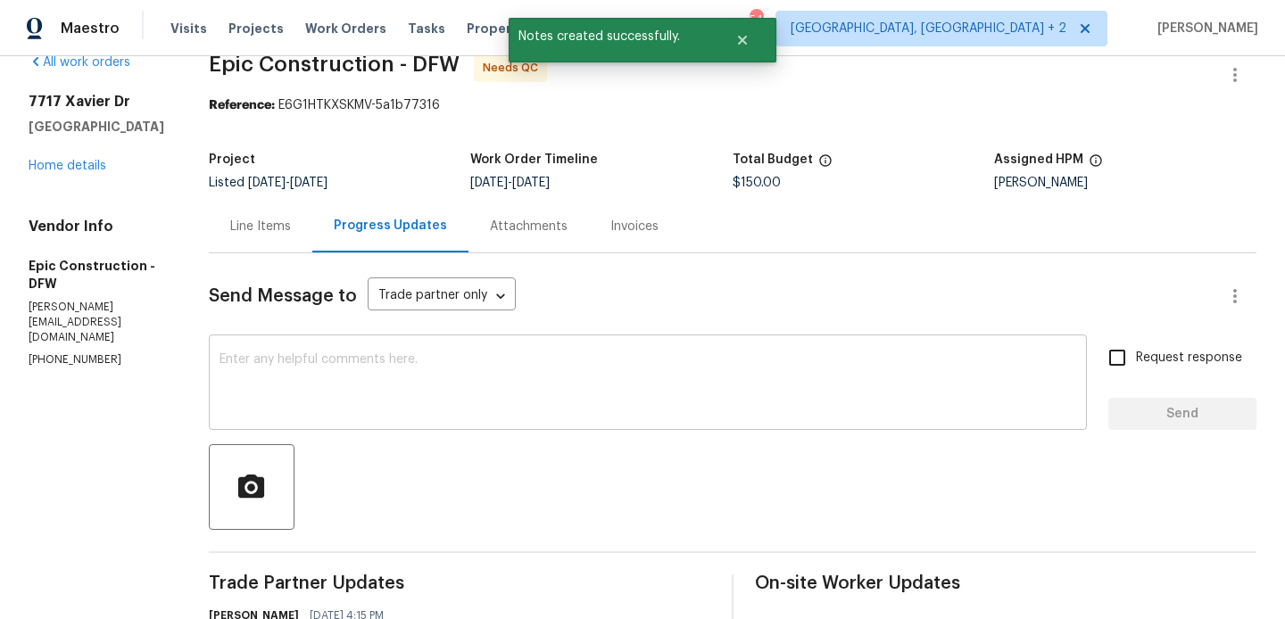
scroll to position [0, 0]
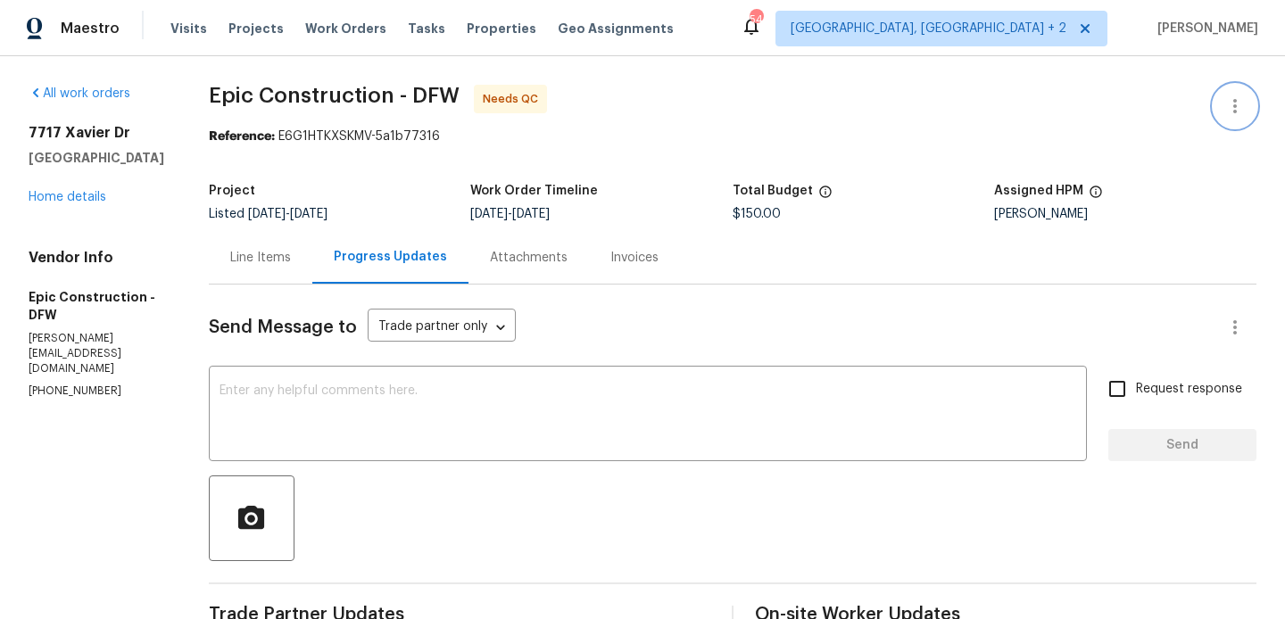
click at [1225, 105] on icon "button" at bounding box center [1234, 105] width 21 height 21
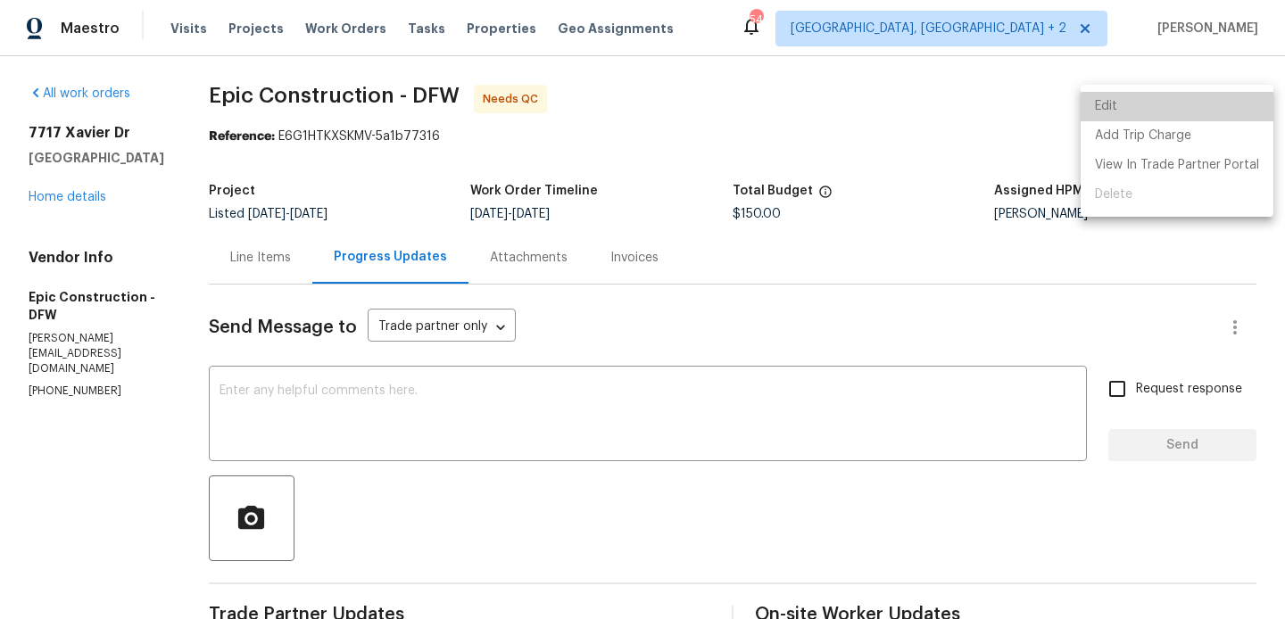
click at [1186, 105] on li "Edit" at bounding box center [1176, 106] width 193 height 29
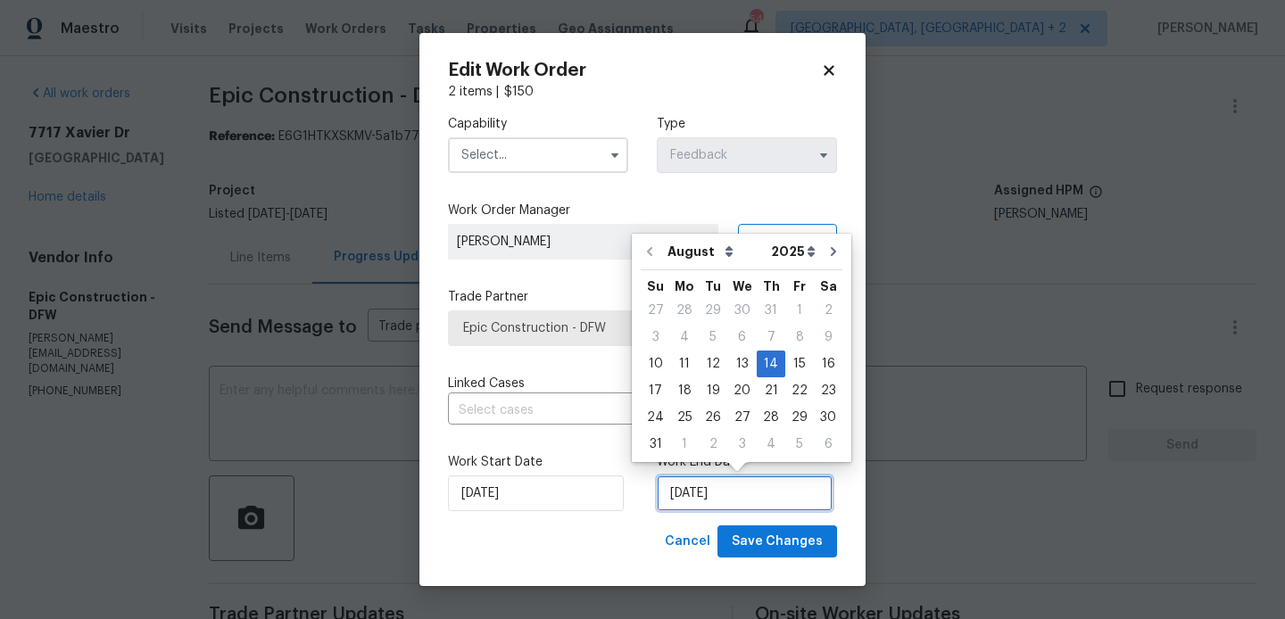
click at [731, 509] on input "[DATE]" at bounding box center [745, 493] width 176 height 36
click at [686, 385] on div "18" at bounding box center [684, 390] width 29 height 25
type input "[DATE]"
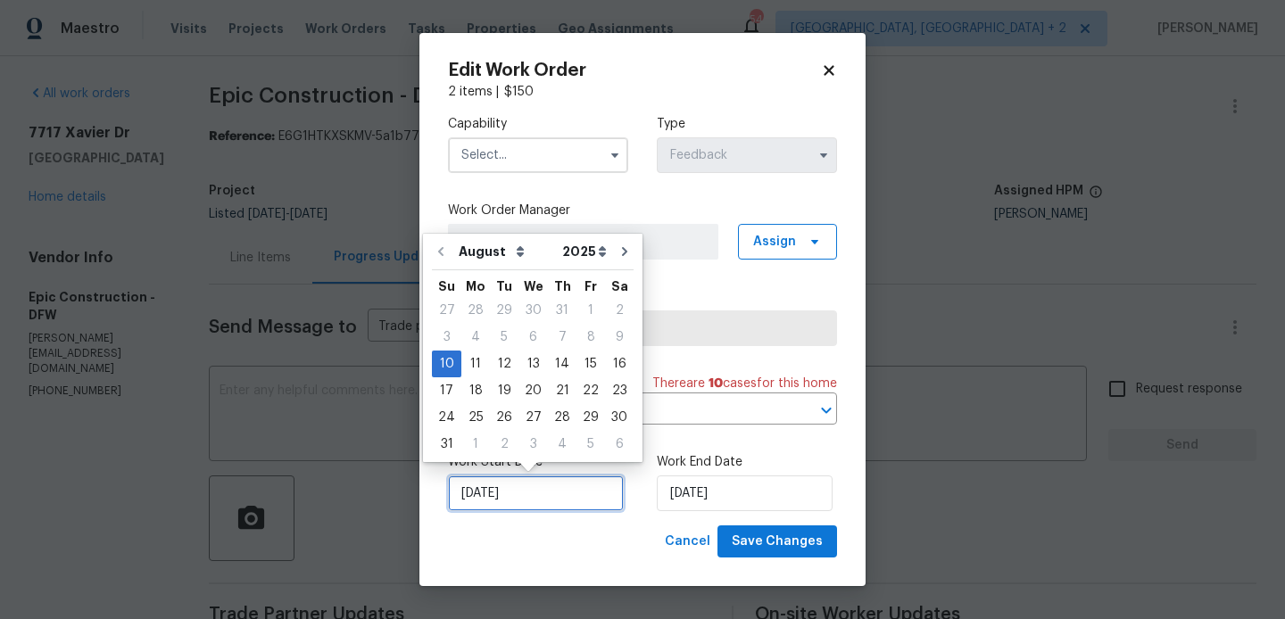
click at [498, 489] on input "[DATE]" at bounding box center [536, 493] width 176 height 36
click at [615, 370] on div "16" at bounding box center [619, 363] width 29 height 25
type input "16/08/2025"
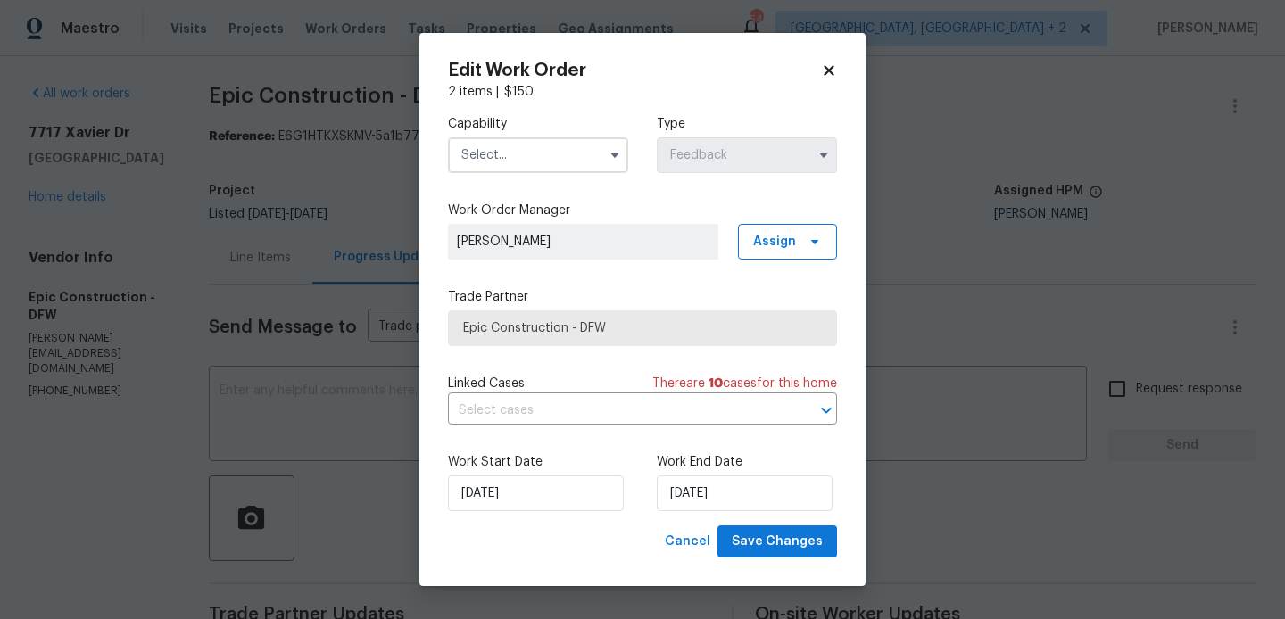
click at [544, 145] on input "text" at bounding box center [538, 155] width 180 height 36
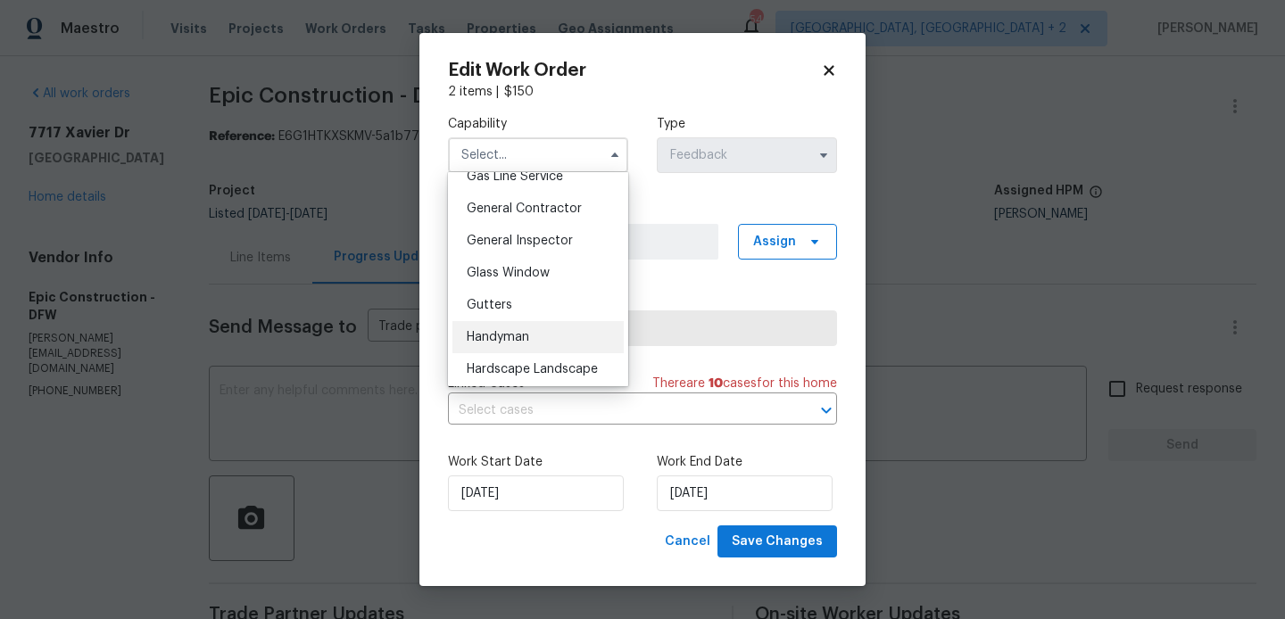
scroll to position [838, 0]
click at [508, 334] on span "Handyman" at bounding box center [498, 336] width 62 height 12
type input "Handyman"
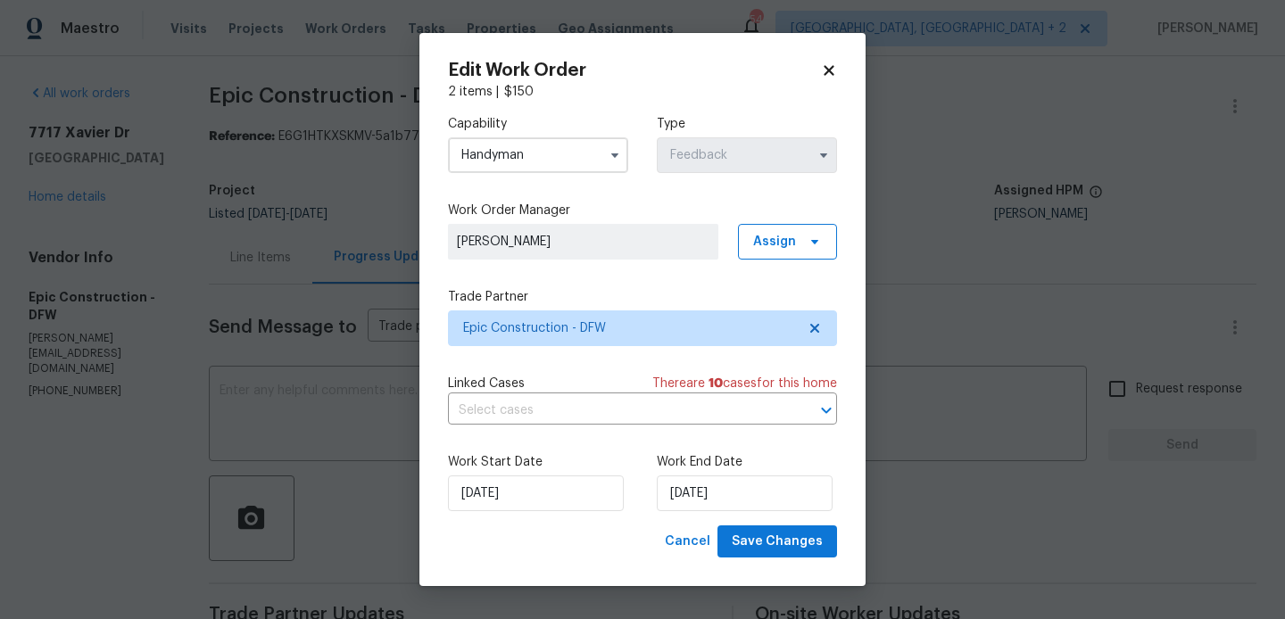
click at [764, 524] on div "Work Start Date 16/08/2025 Work End Date 18/08/2025" at bounding box center [642, 482] width 389 height 87
click at [759, 536] on span "Save Changes" at bounding box center [776, 542] width 91 height 22
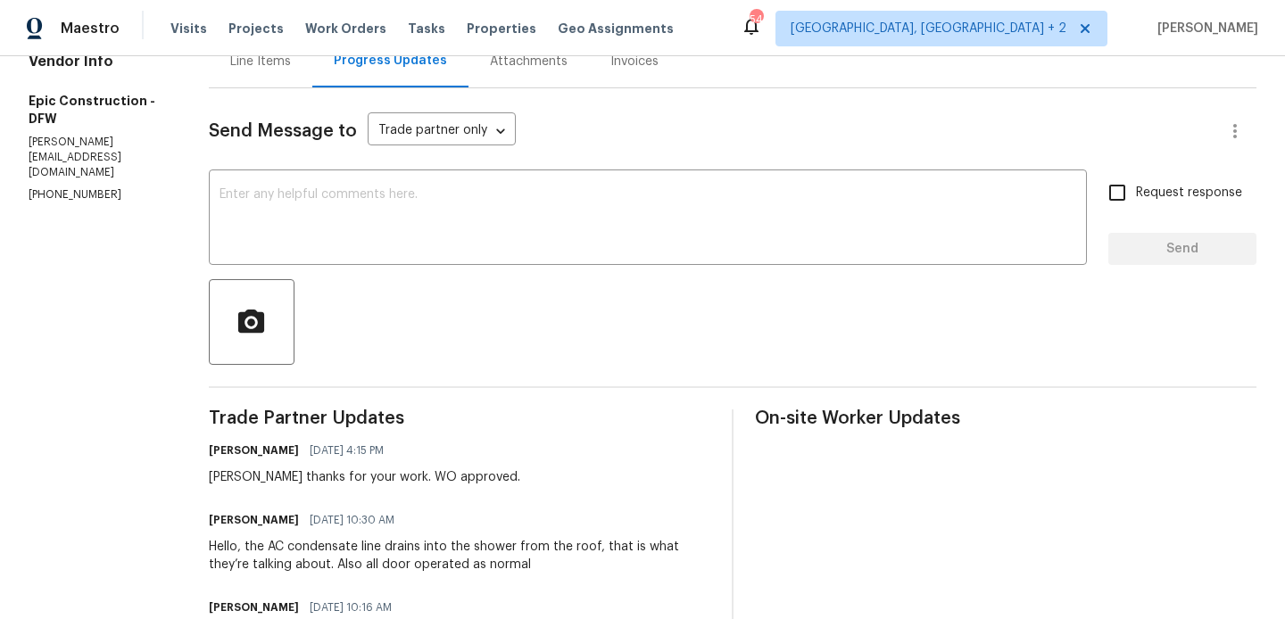
scroll to position [0, 0]
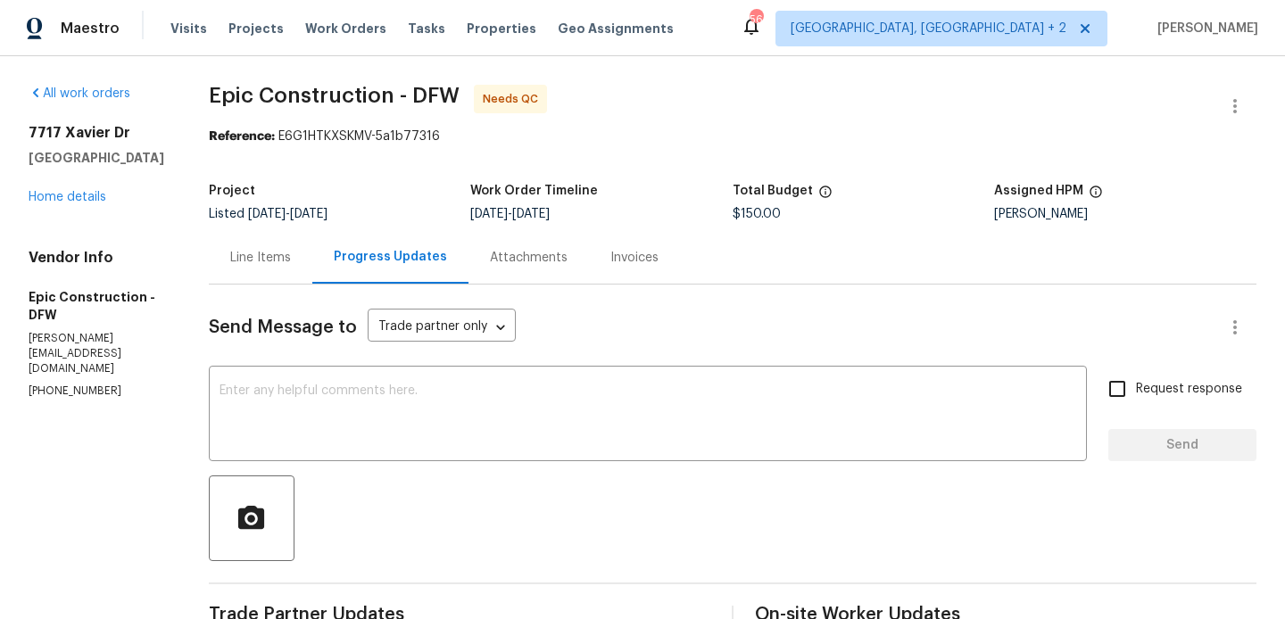
click at [258, 219] on span "8/4/2025" at bounding box center [266, 214] width 37 height 12
click at [258, 318] on div "Send Message to Trade partner only Trade partner only ​" at bounding box center [711, 327] width 1004 height 43
click at [258, 264] on div "Line Items" at bounding box center [260, 258] width 61 height 18
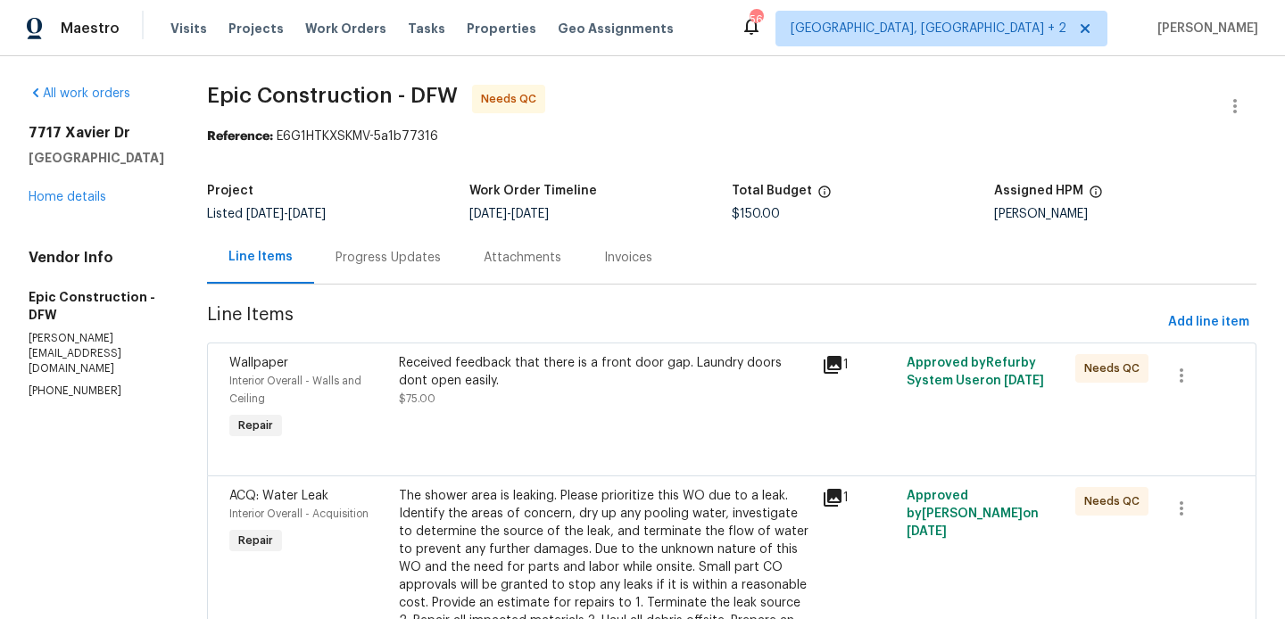
click at [591, 374] on div "Received feedback that there is a front door gap. Laundry doors dont open easil…" at bounding box center [605, 372] width 412 height 36
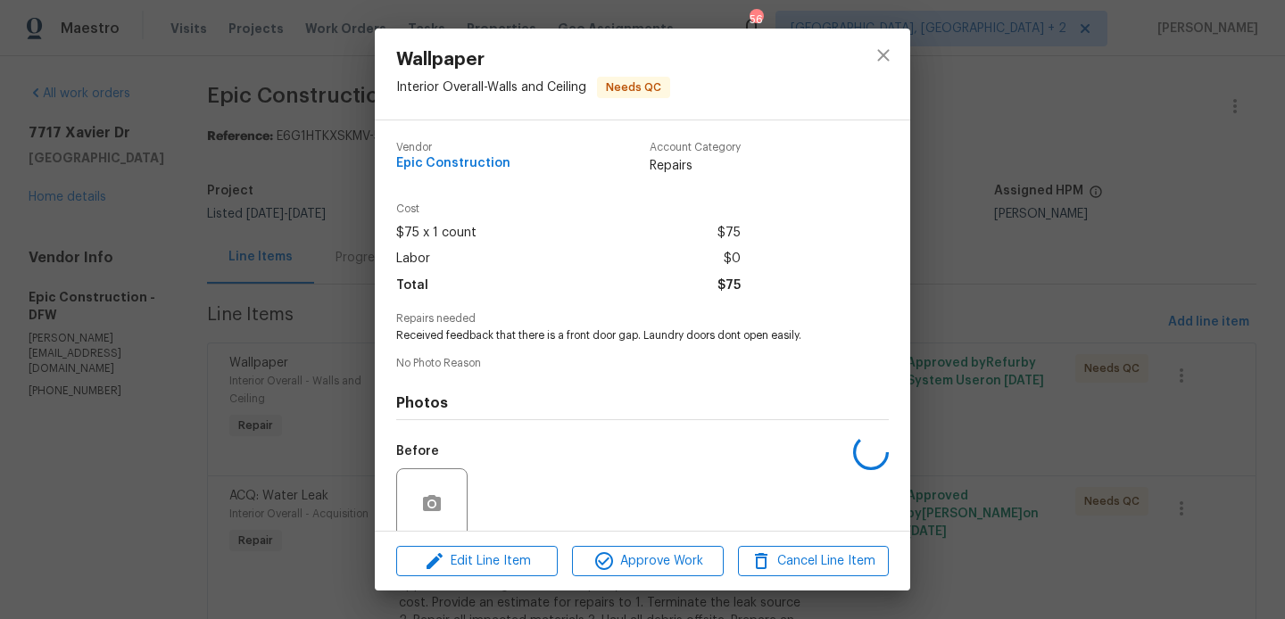
scroll to position [142, 0]
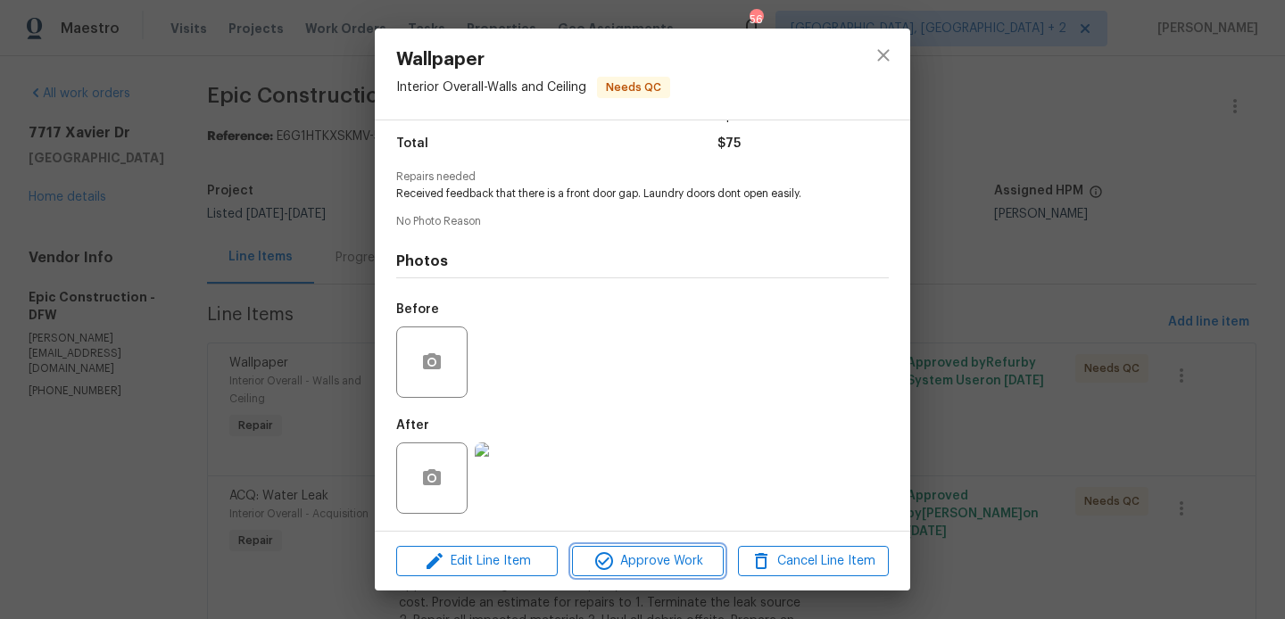
click at [617, 558] on span "Approve Work" at bounding box center [647, 561] width 140 height 22
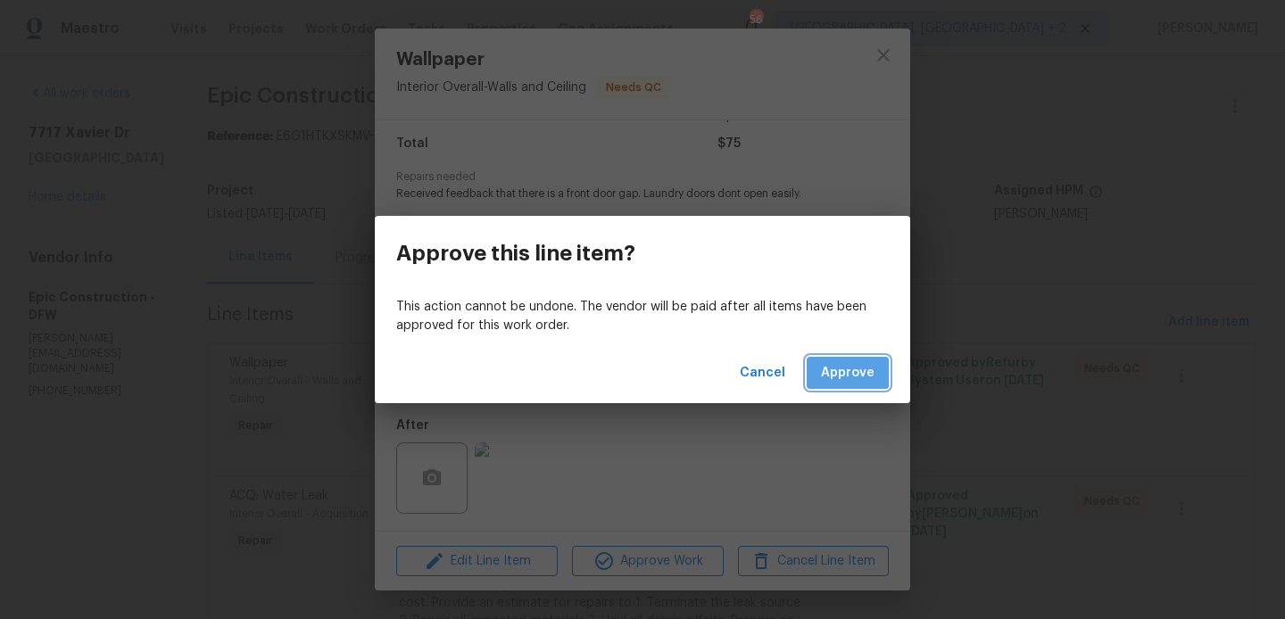
click at [839, 371] on span "Approve" at bounding box center [848, 373] width 54 height 22
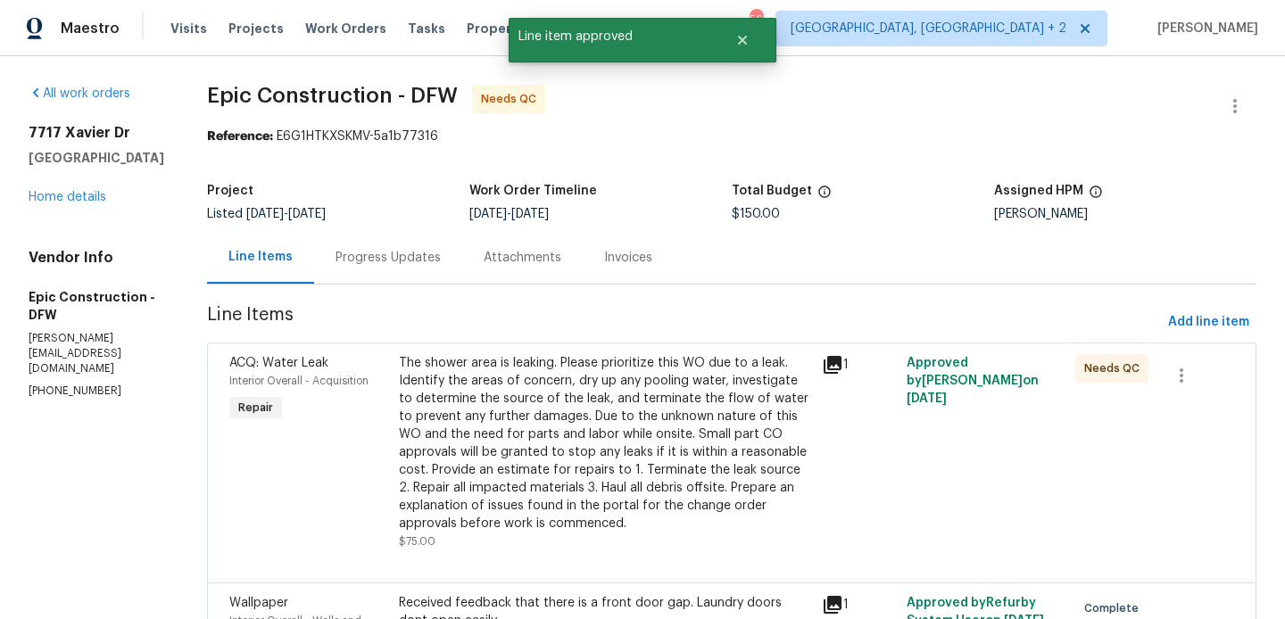
click at [540, 391] on div "The shower area is leaking. Please prioritize this WO due to a leak. Identify t…" at bounding box center [605, 443] width 412 height 178
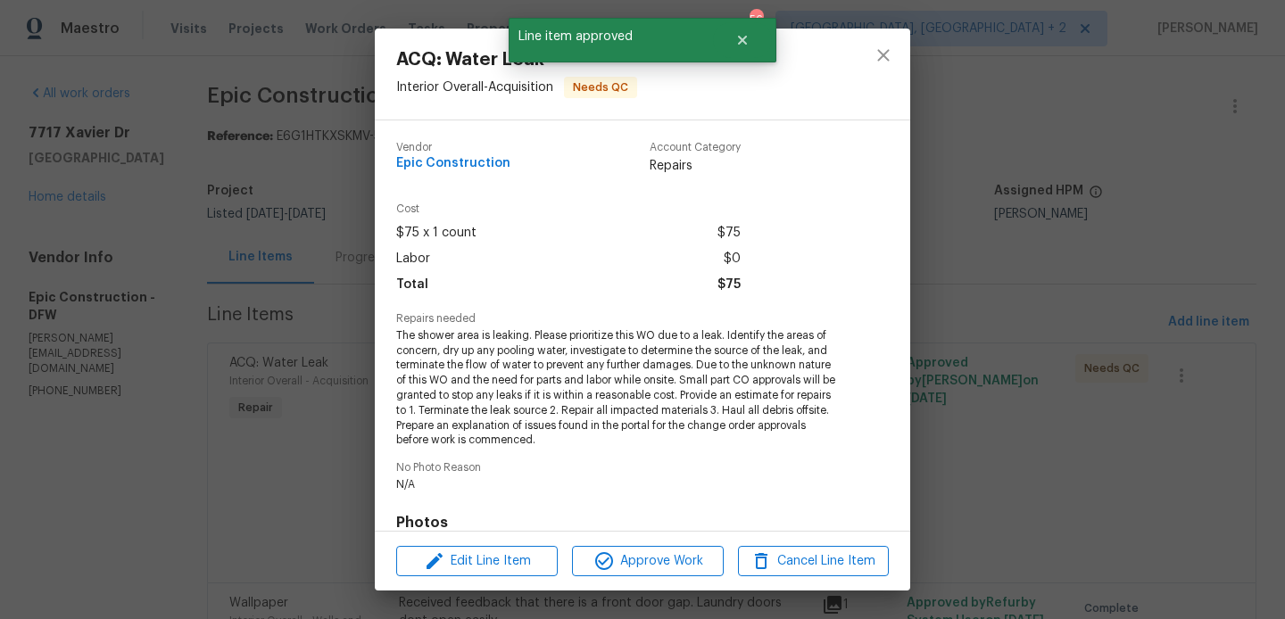
scroll to position [262, 0]
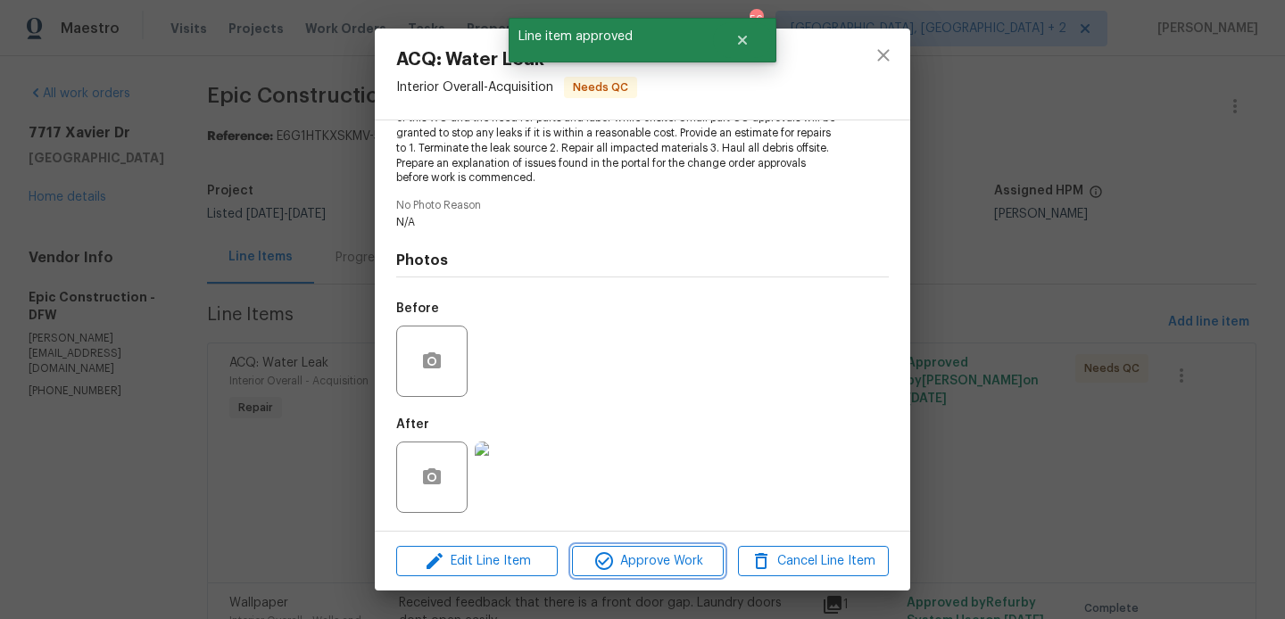
click at [640, 565] on span "Approve Work" at bounding box center [647, 561] width 140 height 22
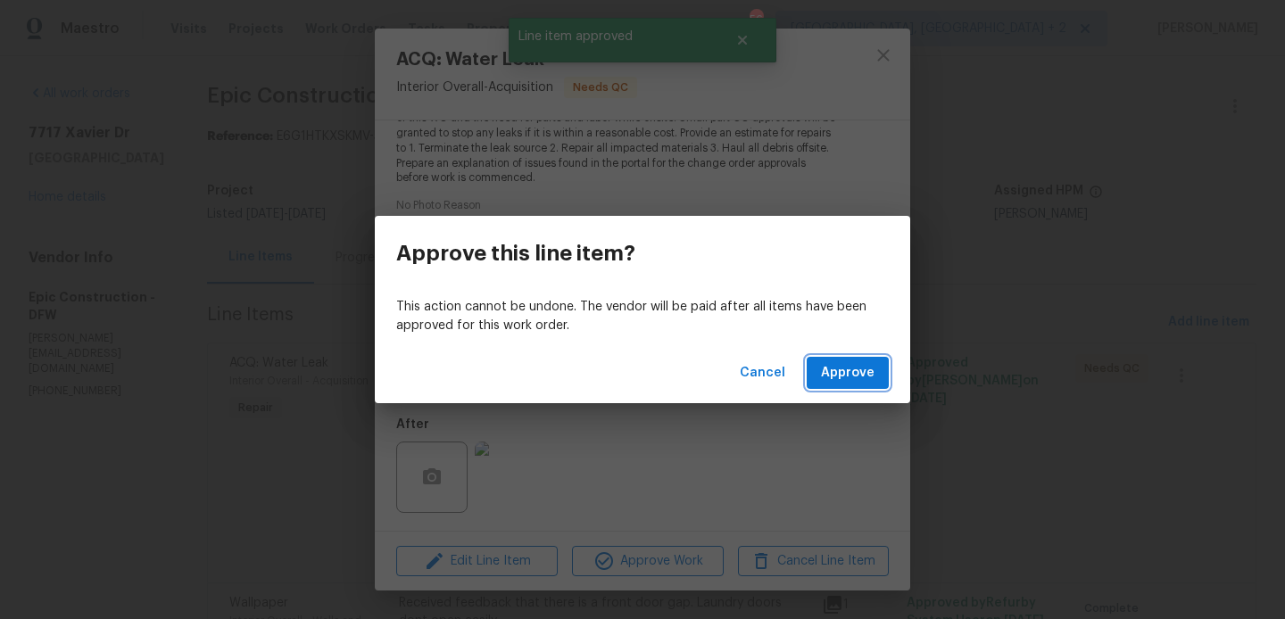
click at [861, 370] on span "Approve" at bounding box center [848, 373] width 54 height 22
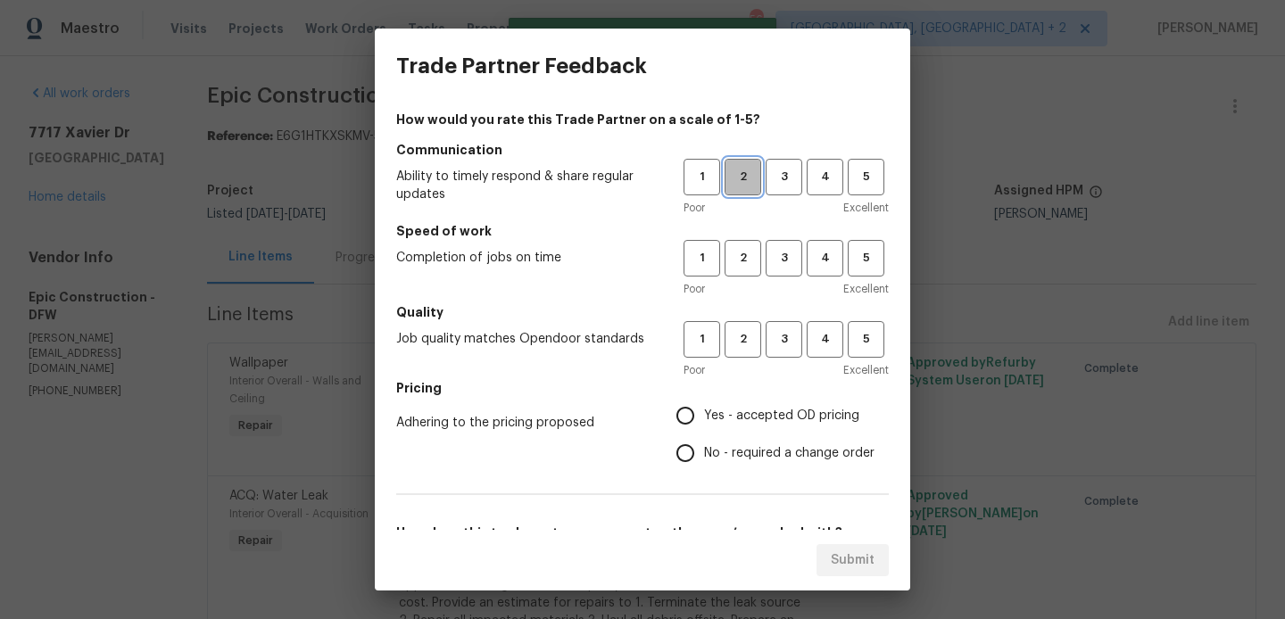
click at [752, 174] on span "2" at bounding box center [742, 177] width 33 height 21
click at [747, 268] on span "2" at bounding box center [742, 258] width 33 height 21
click at [744, 330] on span "2" at bounding box center [742, 339] width 33 height 21
click at [744, 429] on label "Yes - accepted OD pricing" at bounding box center [770, 415] width 208 height 37
click at [704, 429] on input "Yes - accepted OD pricing" at bounding box center [684, 415] width 37 height 37
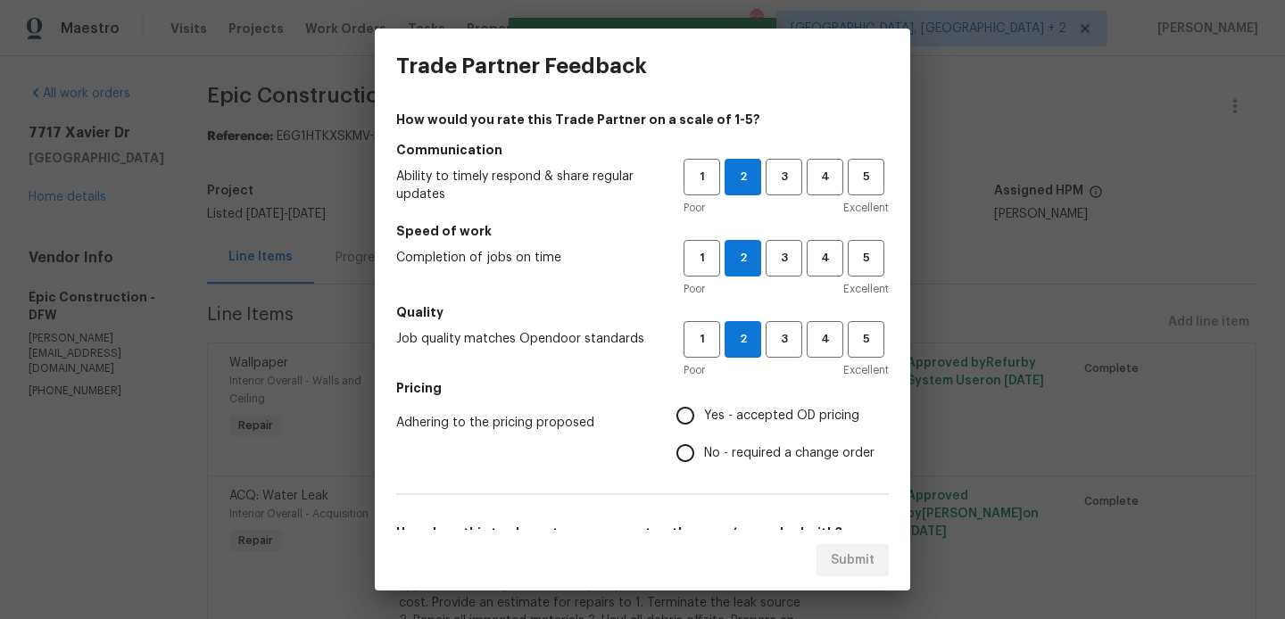
radio input "true"
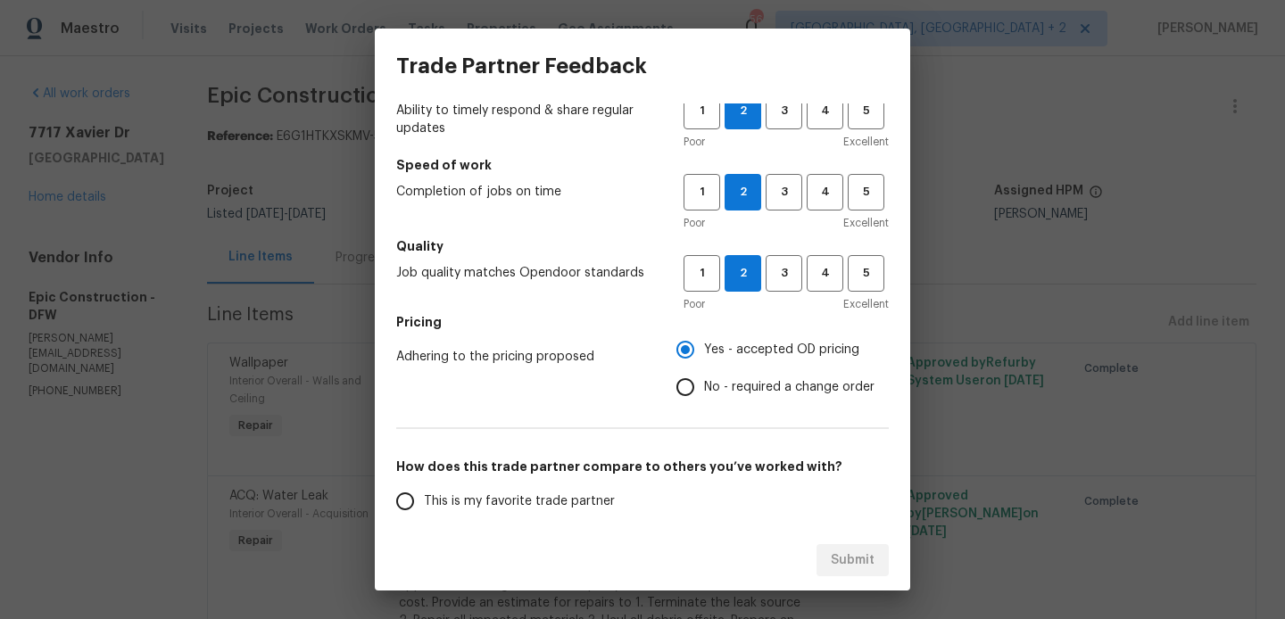
click at [725, 400] on label "No - required a change order" at bounding box center [770, 386] width 208 height 37
click at [704, 400] on input "No - required a change order" at bounding box center [684, 386] width 37 height 37
radio input "true"
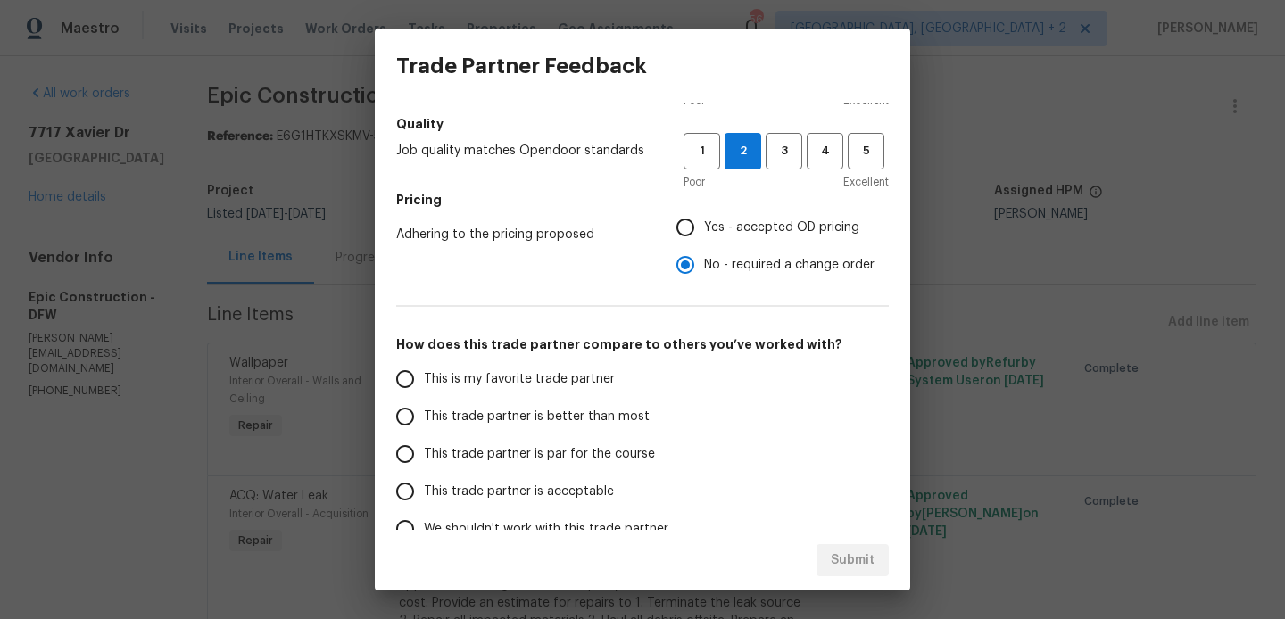
click at [529, 417] on span "This trade partner is better than most" at bounding box center [537, 417] width 226 height 19
click at [424, 417] on input "This trade partner is better than most" at bounding box center [404, 416] width 37 height 37
click at [847, 560] on span "Submit" at bounding box center [852, 561] width 44 height 22
radio input "true"
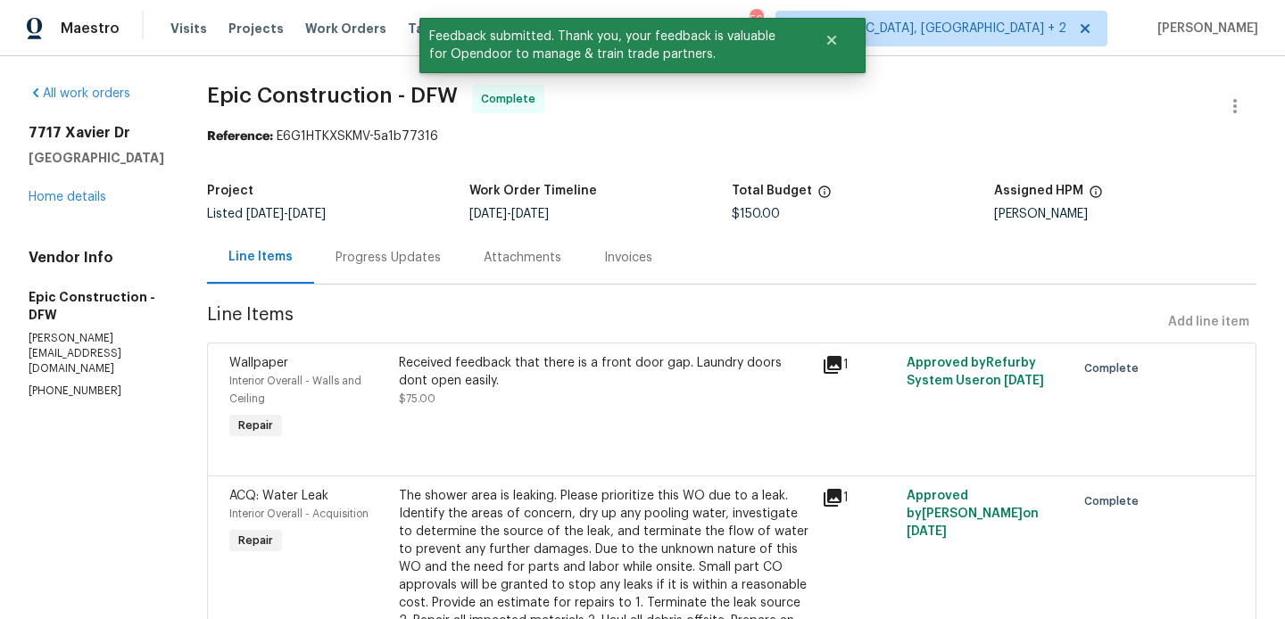
scroll to position [18, 0]
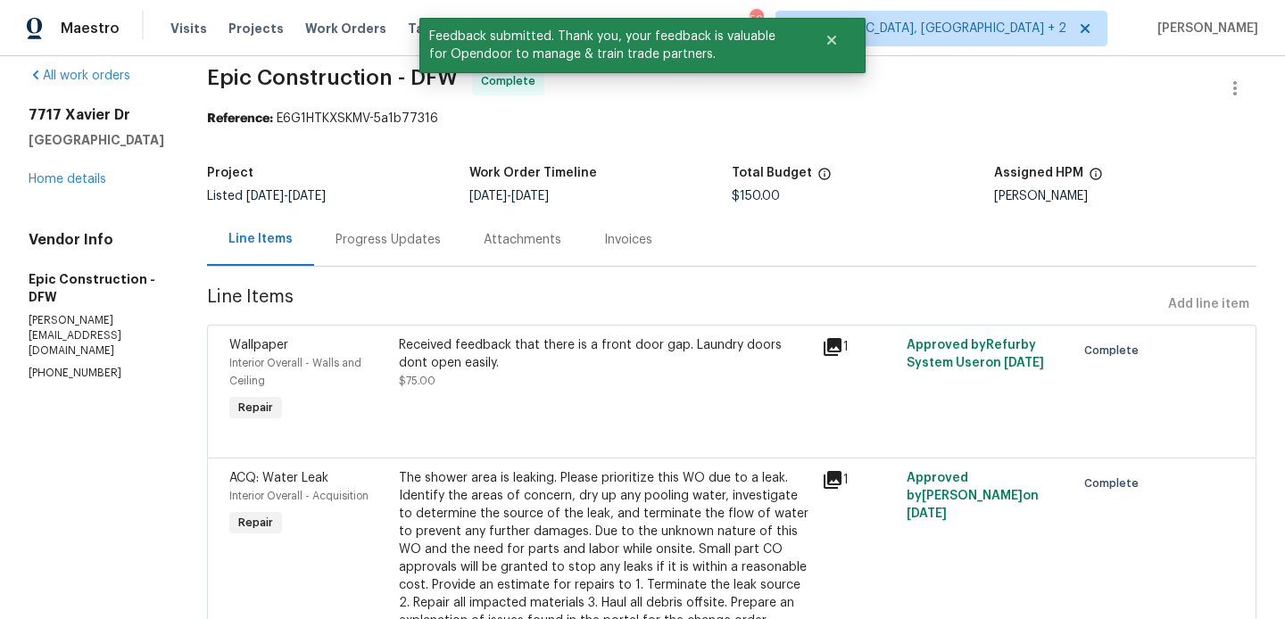
click at [551, 489] on div "The shower area is leaking. Please prioritize this WO due to a leak. Identify t…" at bounding box center [605, 558] width 412 height 178
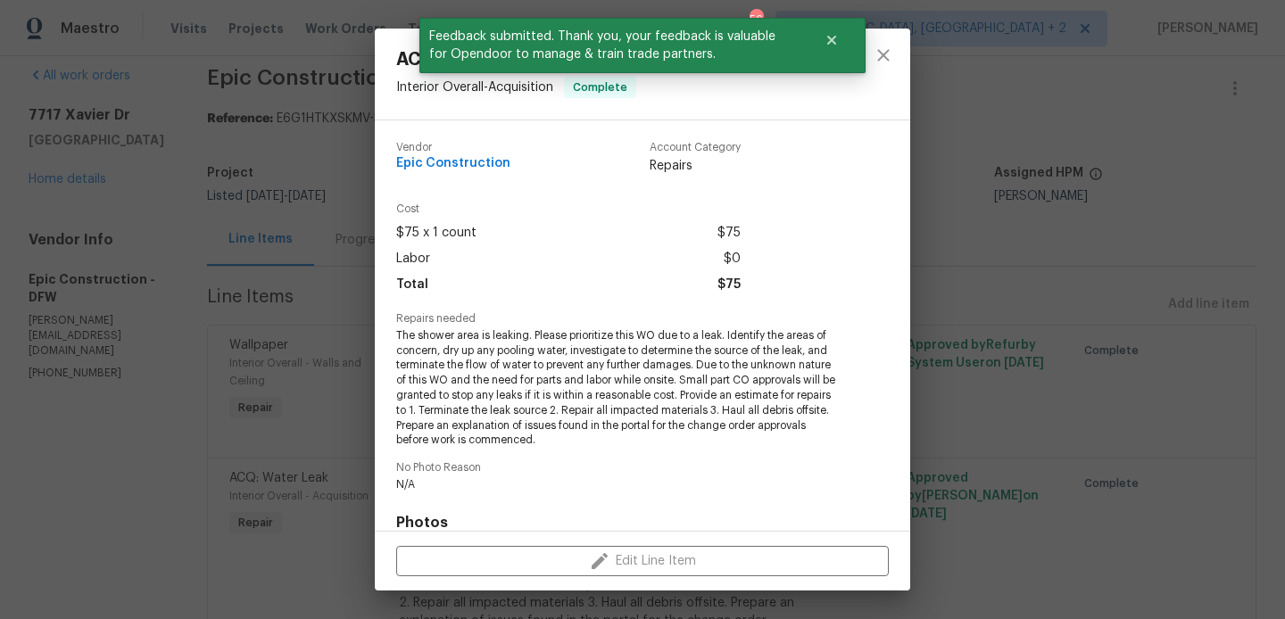
scroll to position [262, 0]
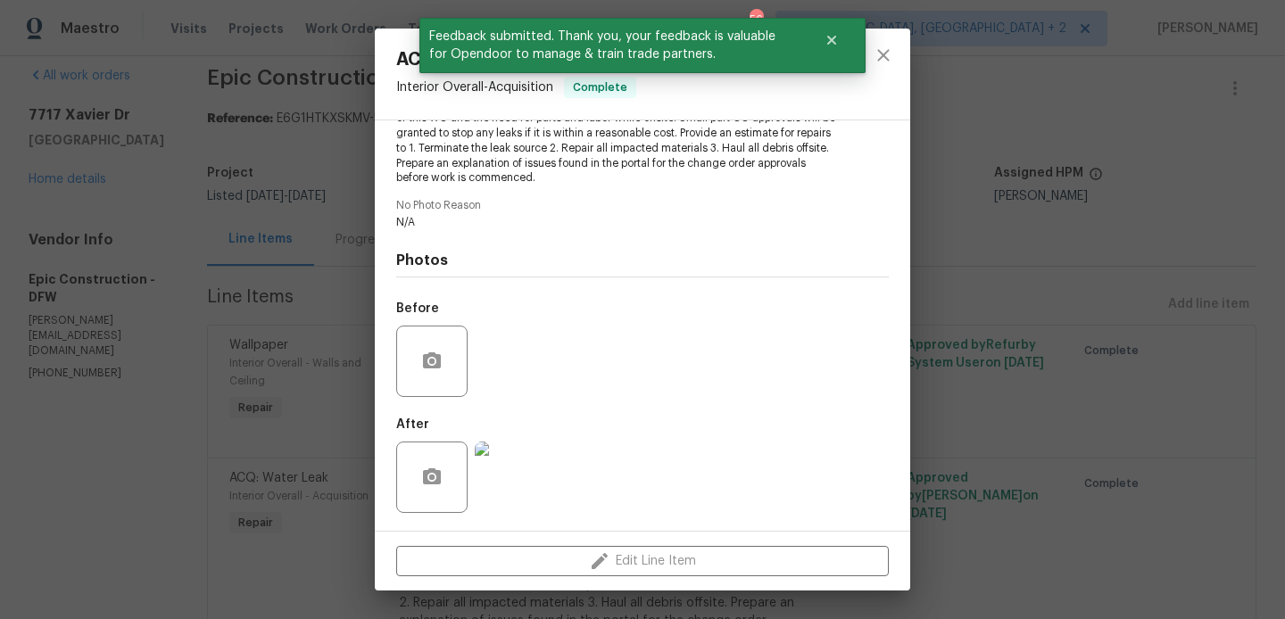
click at [514, 475] on img at bounding box center [510, 477] width 71 height 71
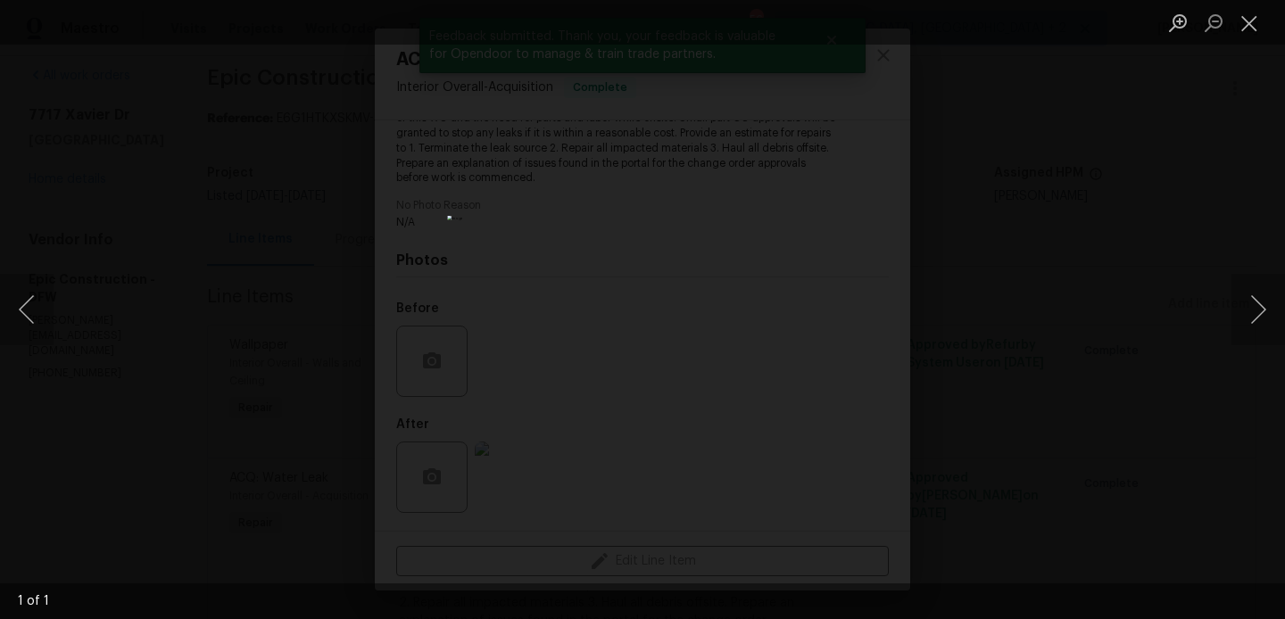
click at [1096, 264] on div "Lightbox" at bounding box center [642, 309] width 1285 height 619
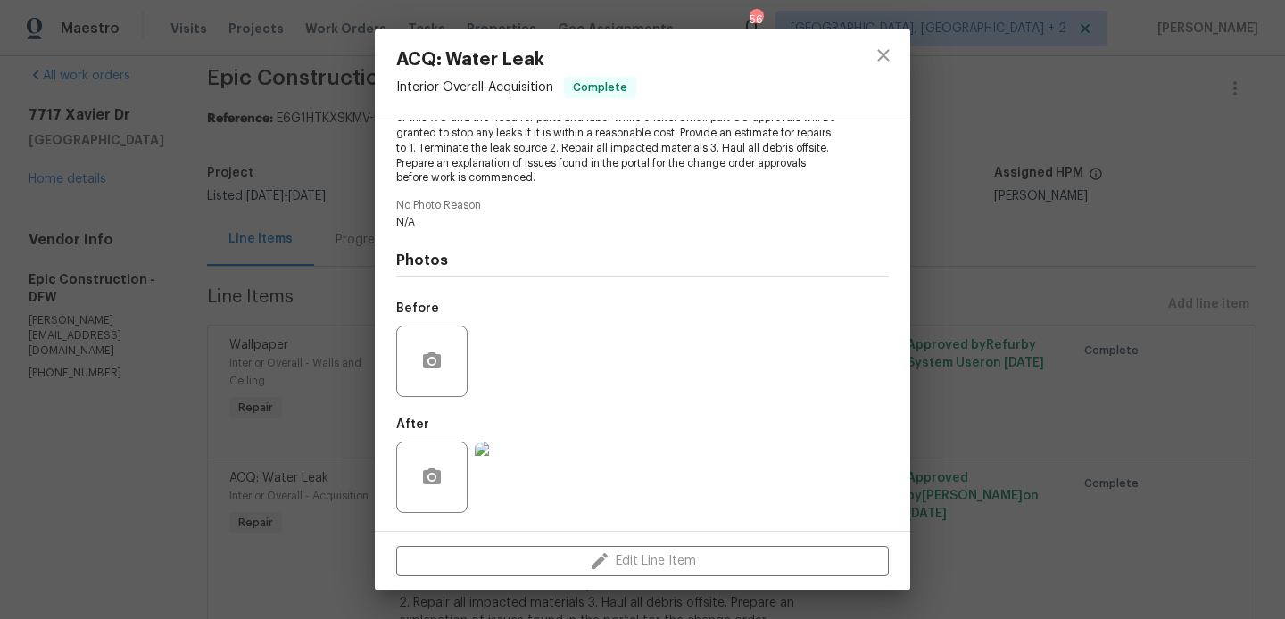
click at [1087, 264] on div "ACQ: Water Leak Interior Overall - Acquisition Complete Vendor Epic Constructio…" at bounding box center [642, 309] width 1285 height 619
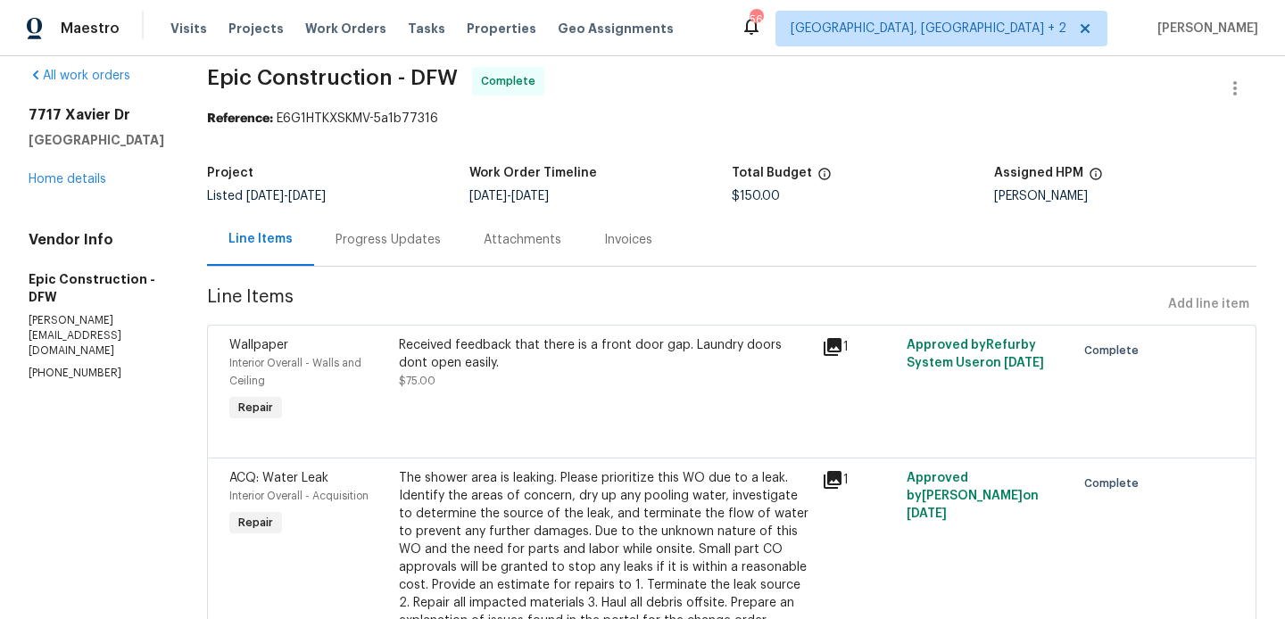
click at [493, 375] on div "Received feedback that there is a front door gap. Laundry doors dont open easil…" at bounding box center [605, 363] width 412 height 54
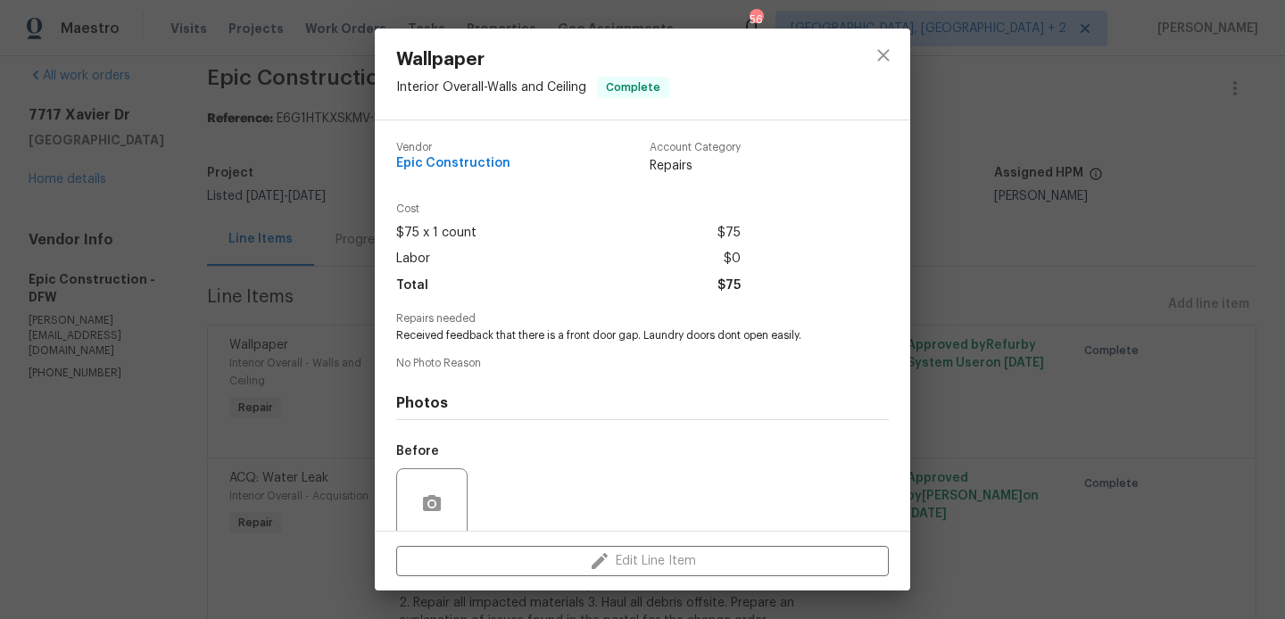
scroll to position [142, 0]
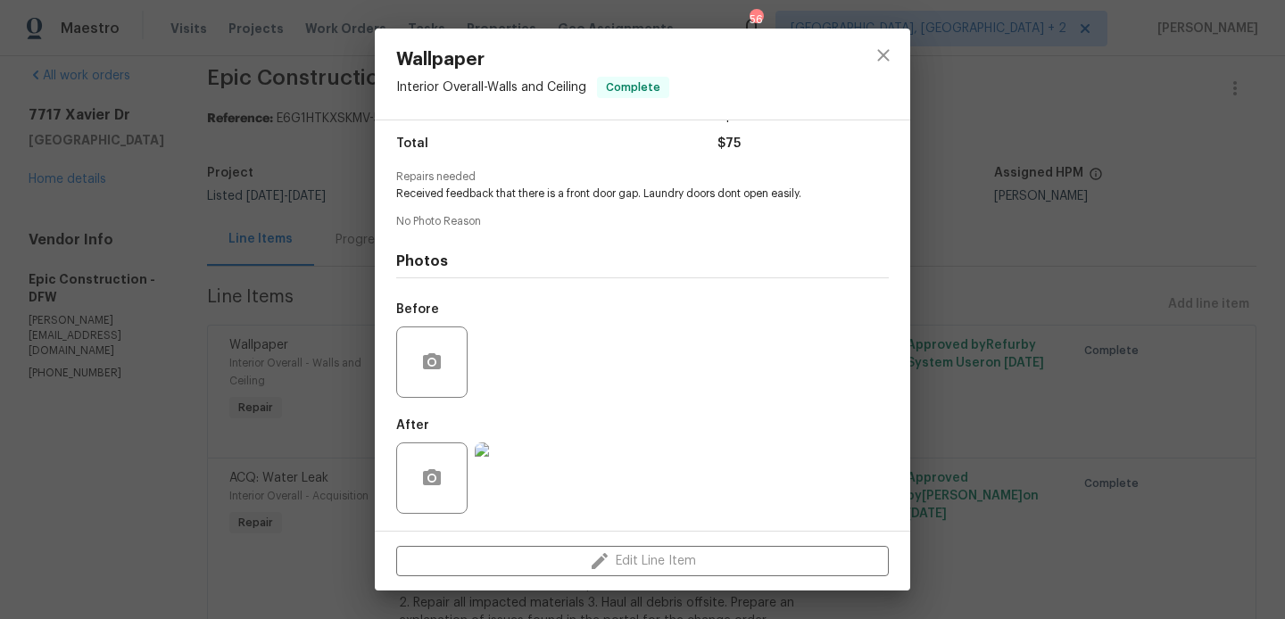
click at [502, 459] on img at bounding box center [510, 477] width 71 height 71
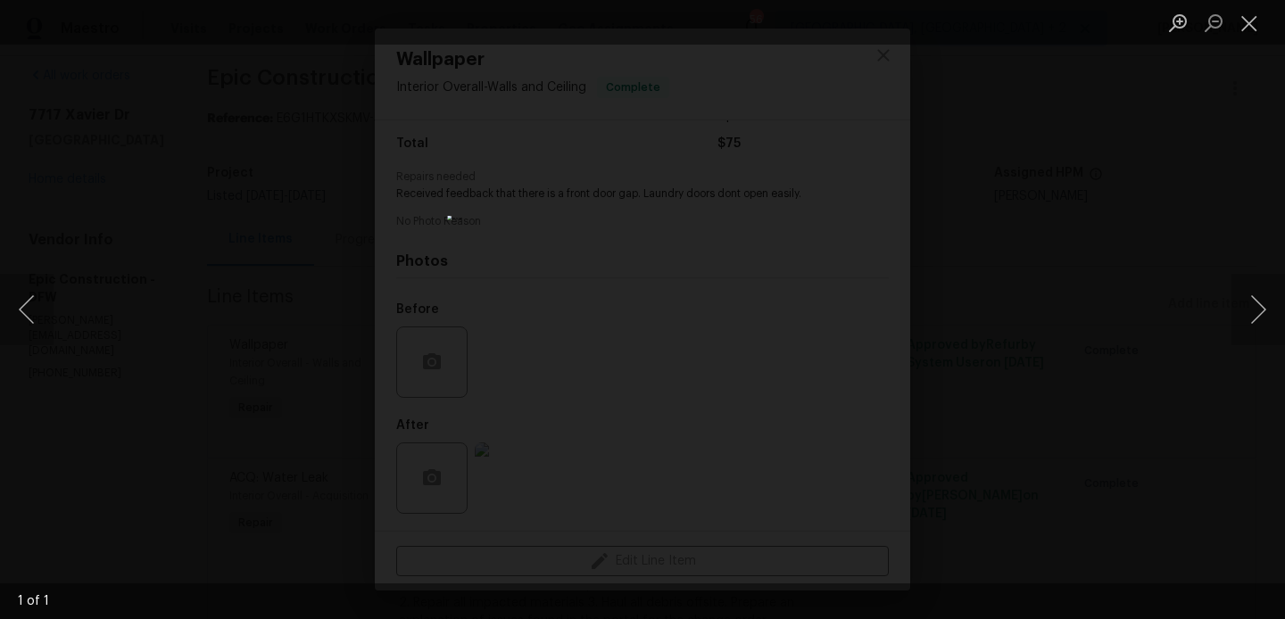
click at [1147, 221] on div "Lightbox" at bounding box center [642, 309] width 1285 height 619
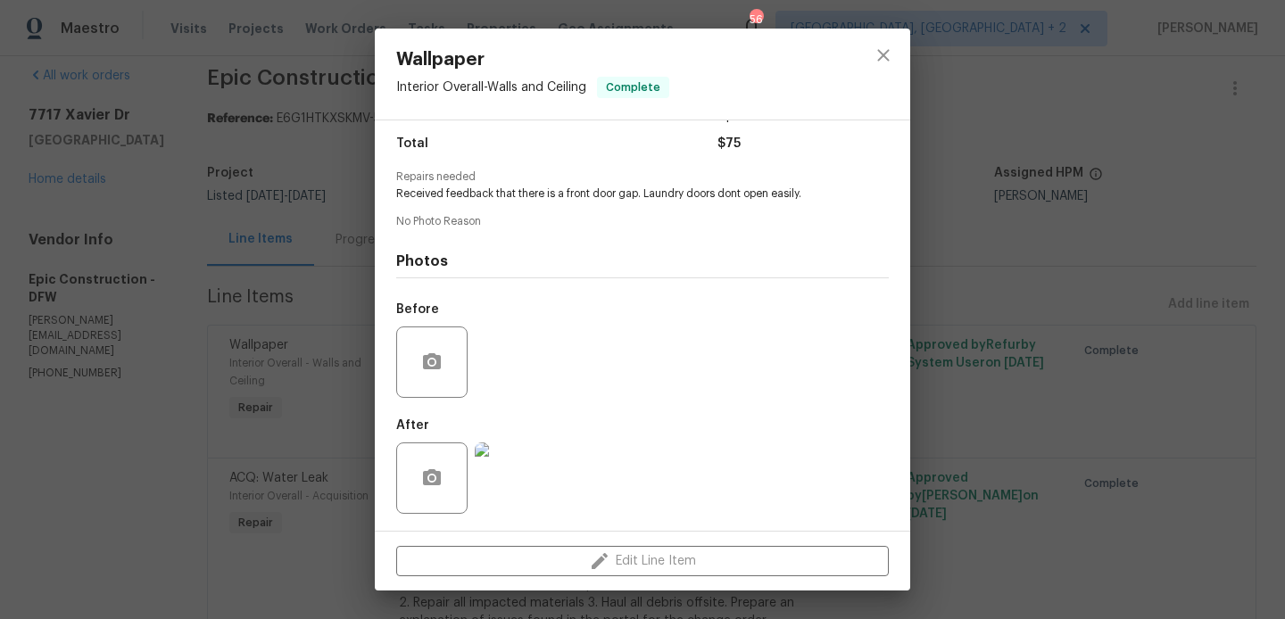
click at [1147, 221] on div "Wallpaper Interior Overall - Walls and Ceiling Complete Vendor Epic Constructio…" at bounding box center [642, 309] width 1285 height 619
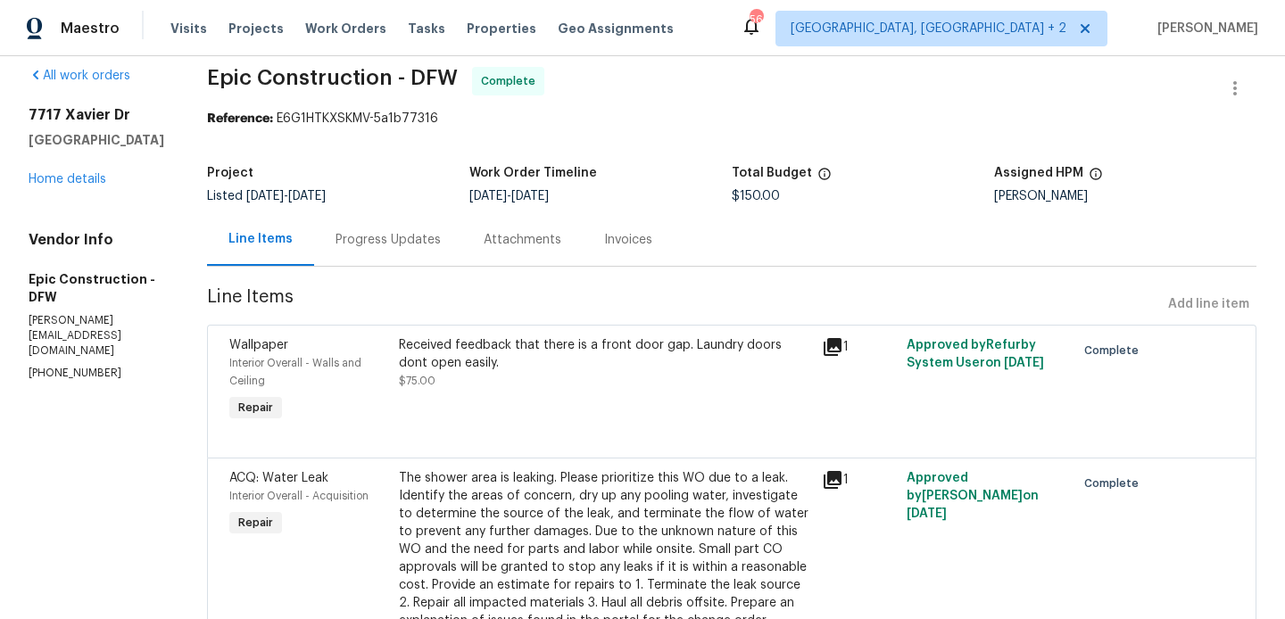
click at [335, 257] on div "Progress Updates" at bounding box center [388, 239] width 148 height 53
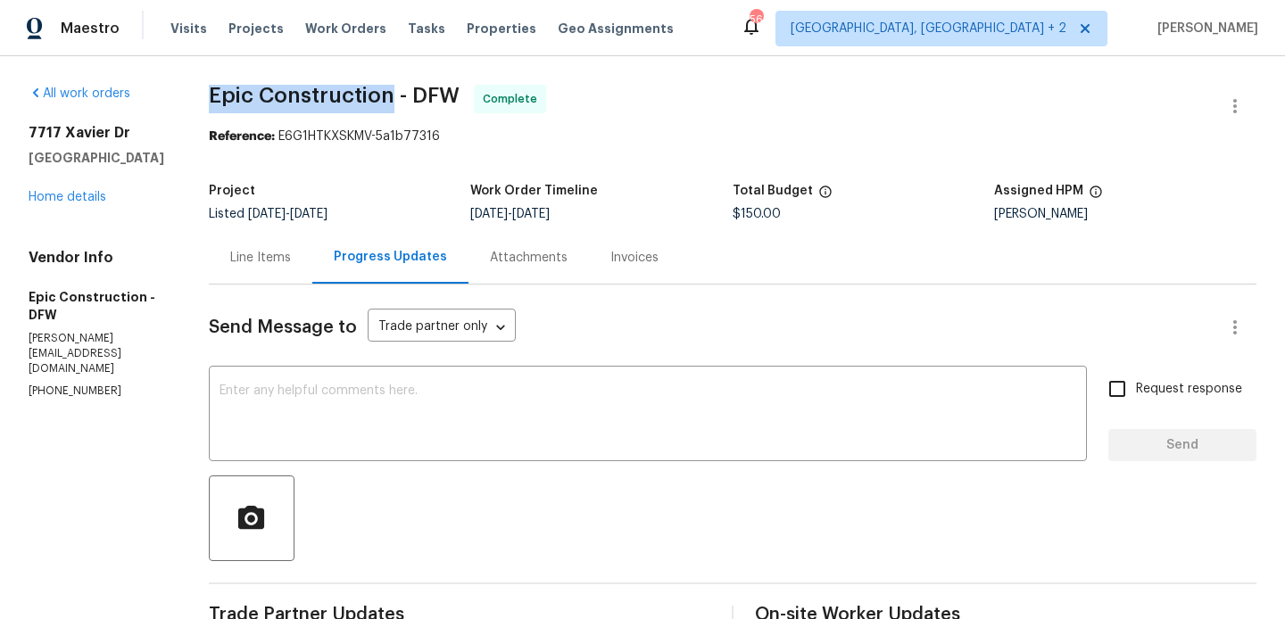
drag, startPoint x: 200, startPoint y: 103, endPoint x: 389, endPoint y: 86, distance: 189.9
copy span "Epic Construction"
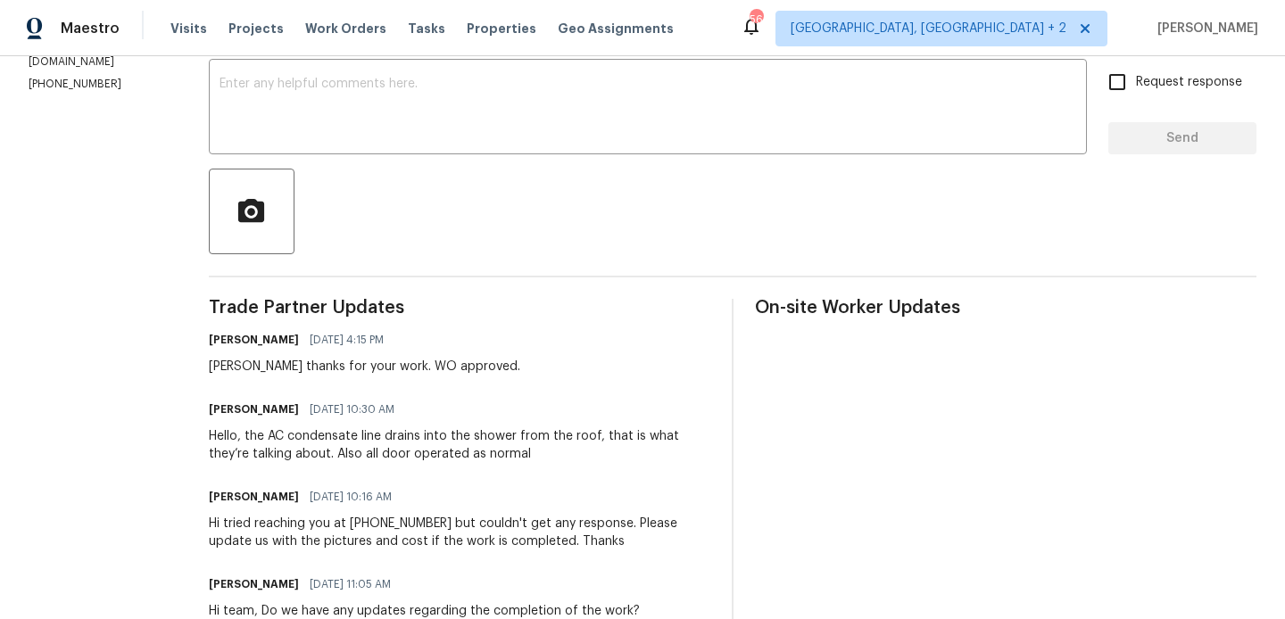
scroll to position [310, 0]
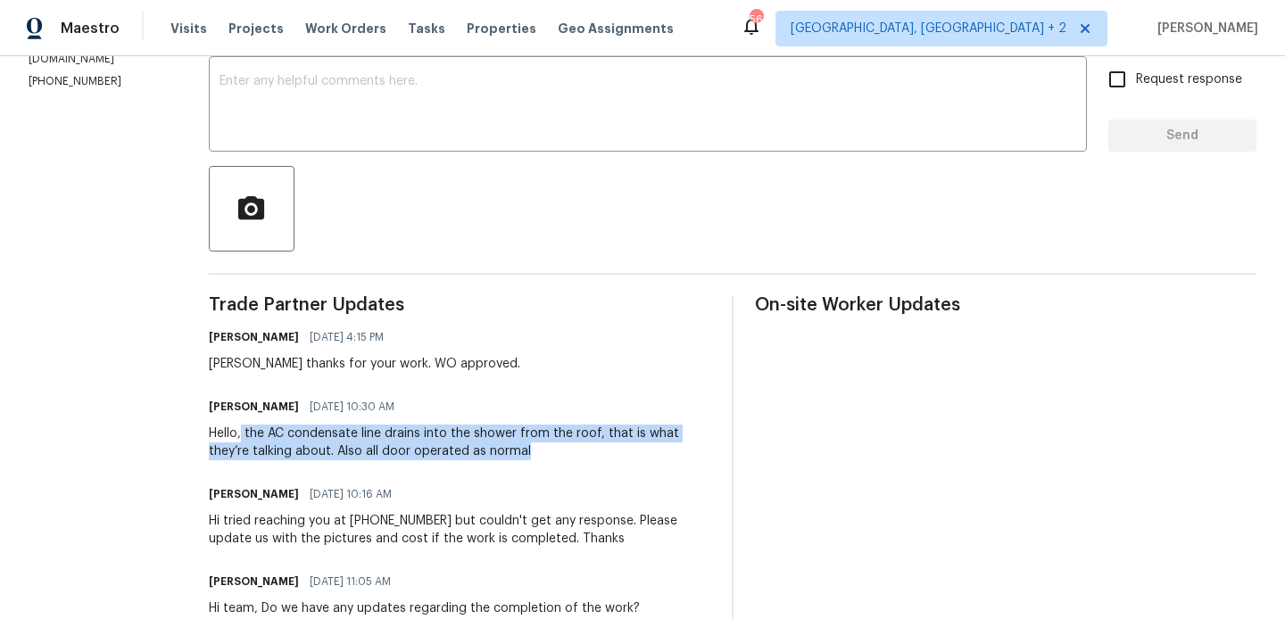
drag, startPoint x: 239, startPoint y: 434, endPoint x: 484, endPoint y: 456, distance: 246.2
click at [484, 456] on div "Hello, the AC condensate line drains into the shower from the roof, that is wha…" at bounding box center [459, 443] width 501 height 36
copy div "the AC condensate line drains into the shower from the roof, that is what they’…"
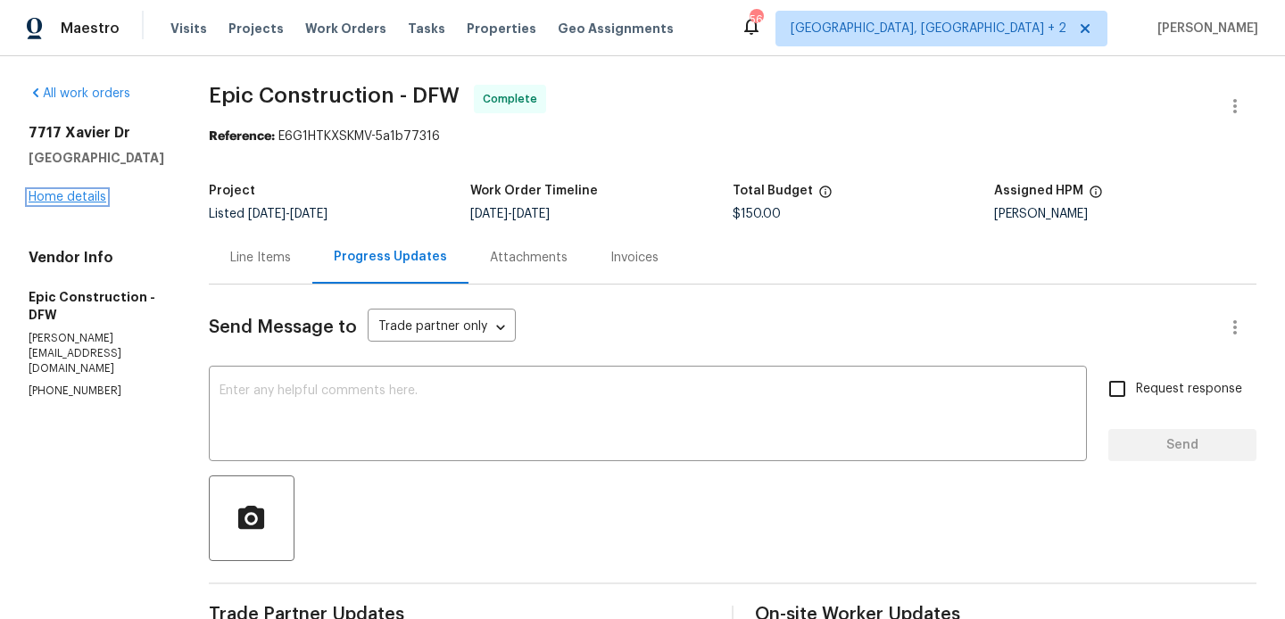
click at [53, 196] on link "Home details" at bounding box center [68, 197] width 78 height 12
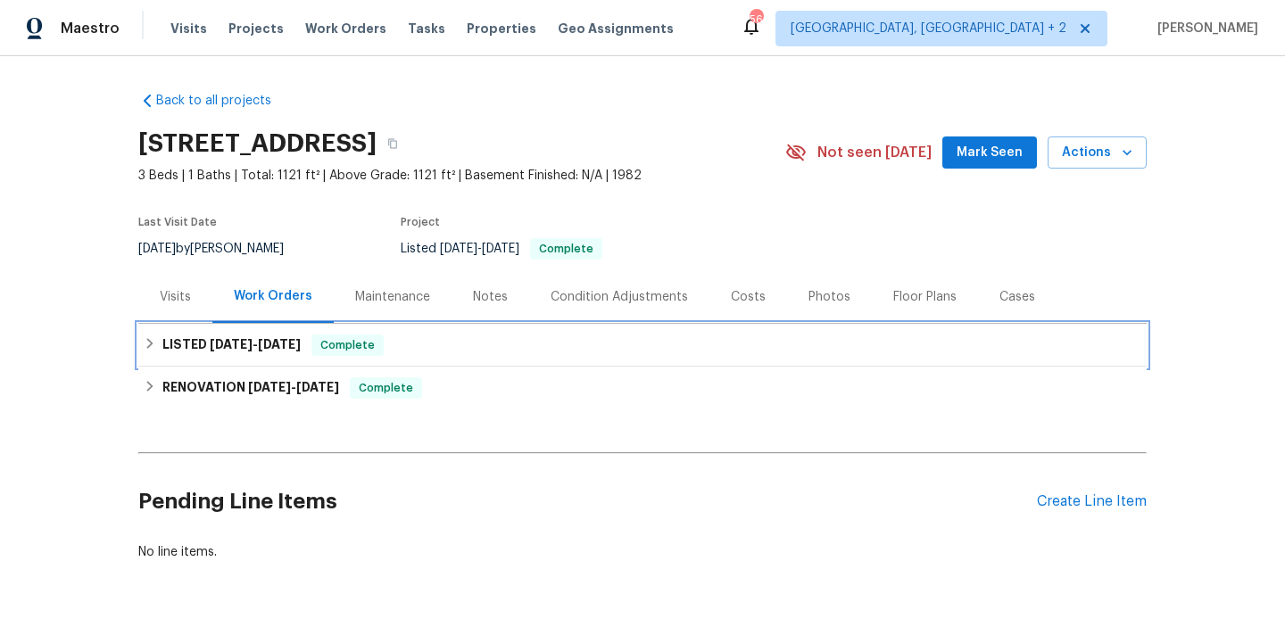
click at [411, 343] on div "LISTED 8/4/25 - 8/18/25 Complete" at bounding box center [642, 345] width 997 height 21
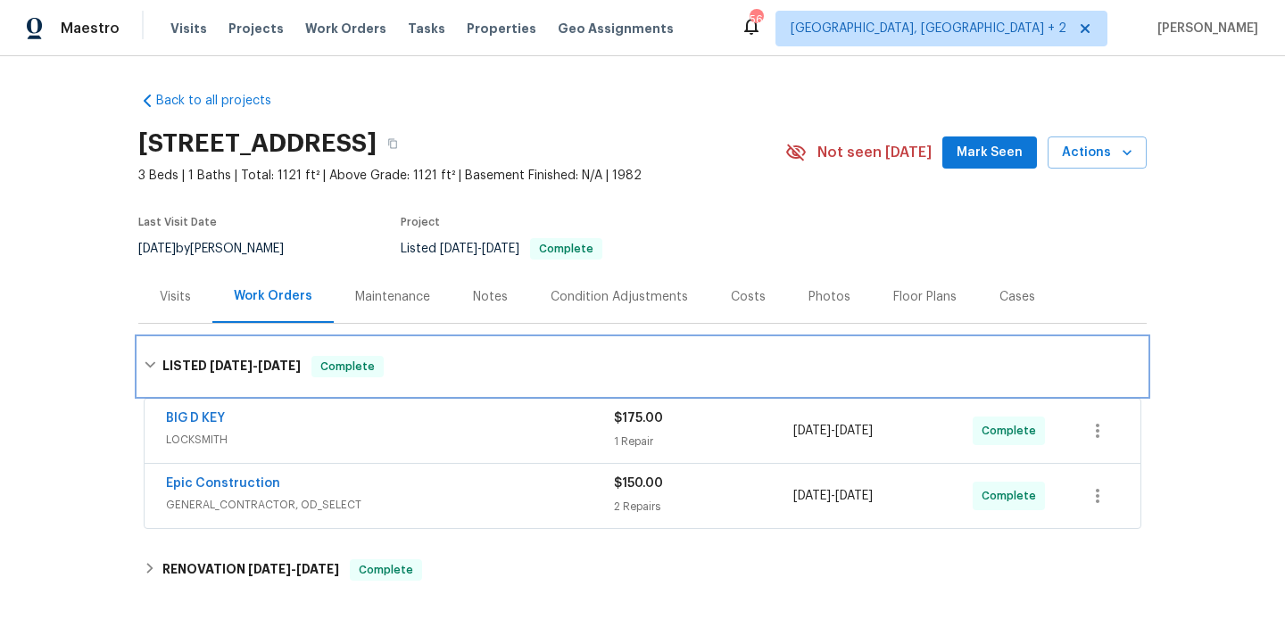
click at [428, 357] on div "LISTED 8/4/25 - 8/18/25 Complete" at bounding box center [642, 366] width 997 height 21
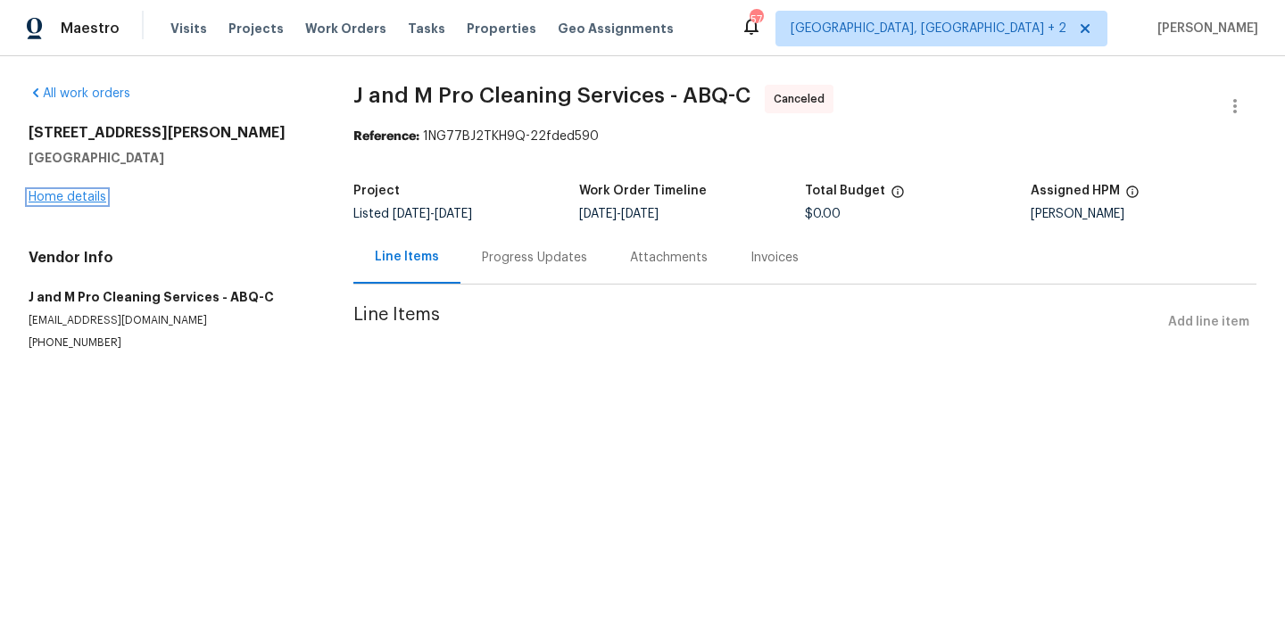
click at [59, 194] on link "Home details" at bounding box center [68, 197] width 78 height 12
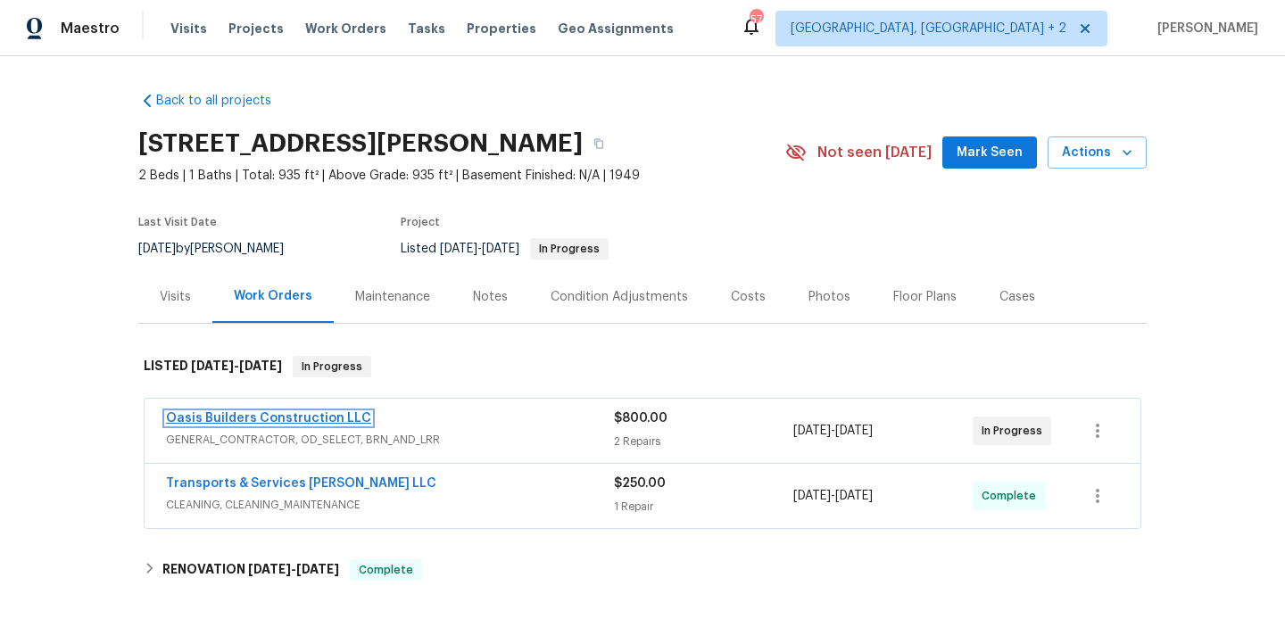
click at [283, 424] on link "Oasis Builders Construction LLC" at bounding box center [268, 418] width 205 height 12
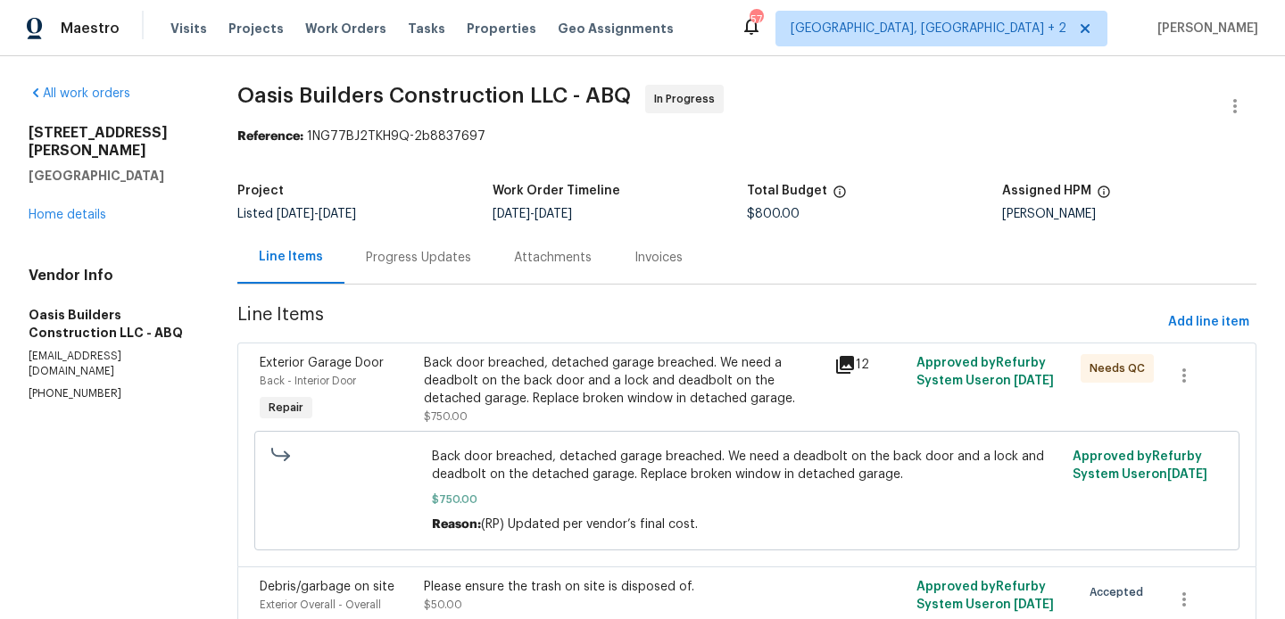
click at [417, 245] on div "Progress Updates" at bounding box center [418, 257] width 148 height 53
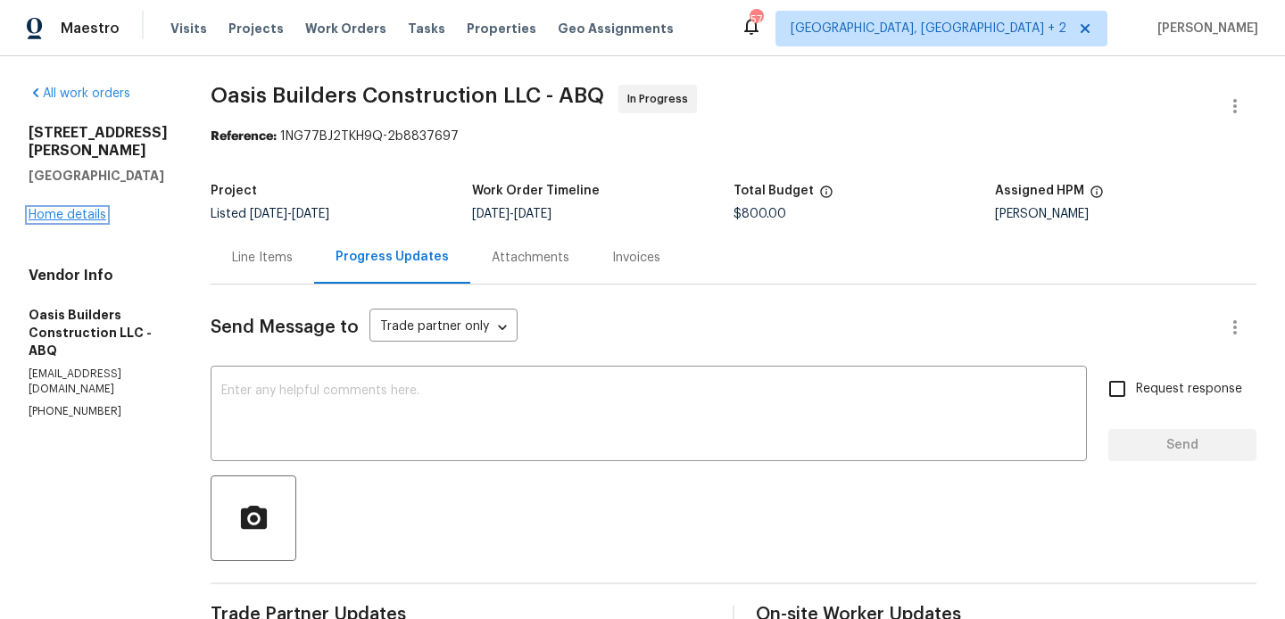
click at [68, 218] on link "Home details" at bounding box center [68, 215] width 78 height 12
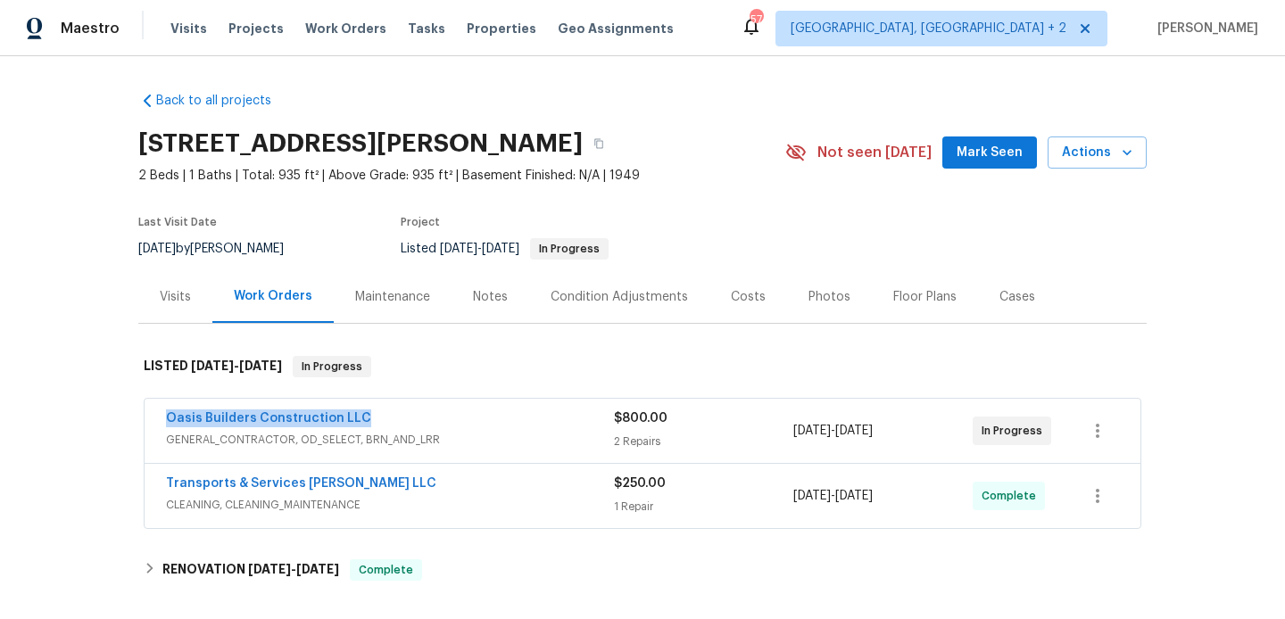
drag, startPoint x: 371, startPoint y: 406, endPoint x: 181, endPoint y: 428, distance: 191.3
click at [181, 428] on div "Oasis Builders Construction LLC GENERAL_CONTRACTOR, OD_SELECT, BRN_AND_LRR $800…" at bounding box center [643, 431] width 996 height 64
copy link "Oasis Builders Construction LLC"
click at [332, 417] on link "Oasis Builders Construction LLC" at bounding box center [268, 418] width 205 height 12
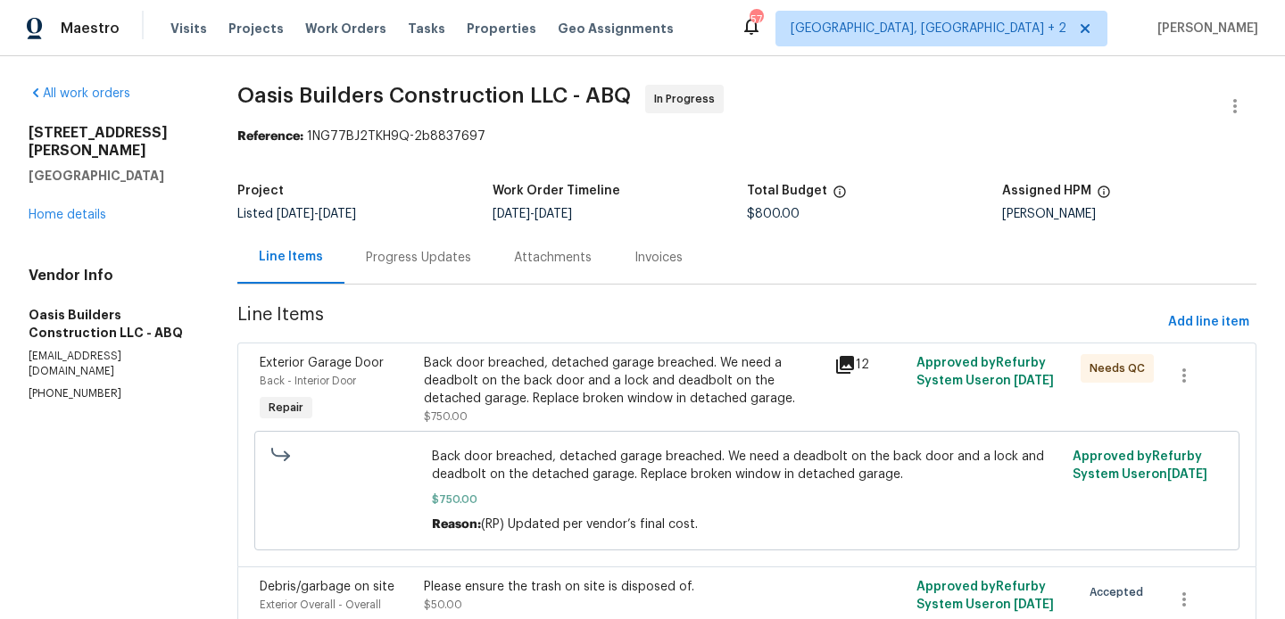
click at [427, 262] on div "Progress Updates" at bounding box center [418, 258] width 105 height 18
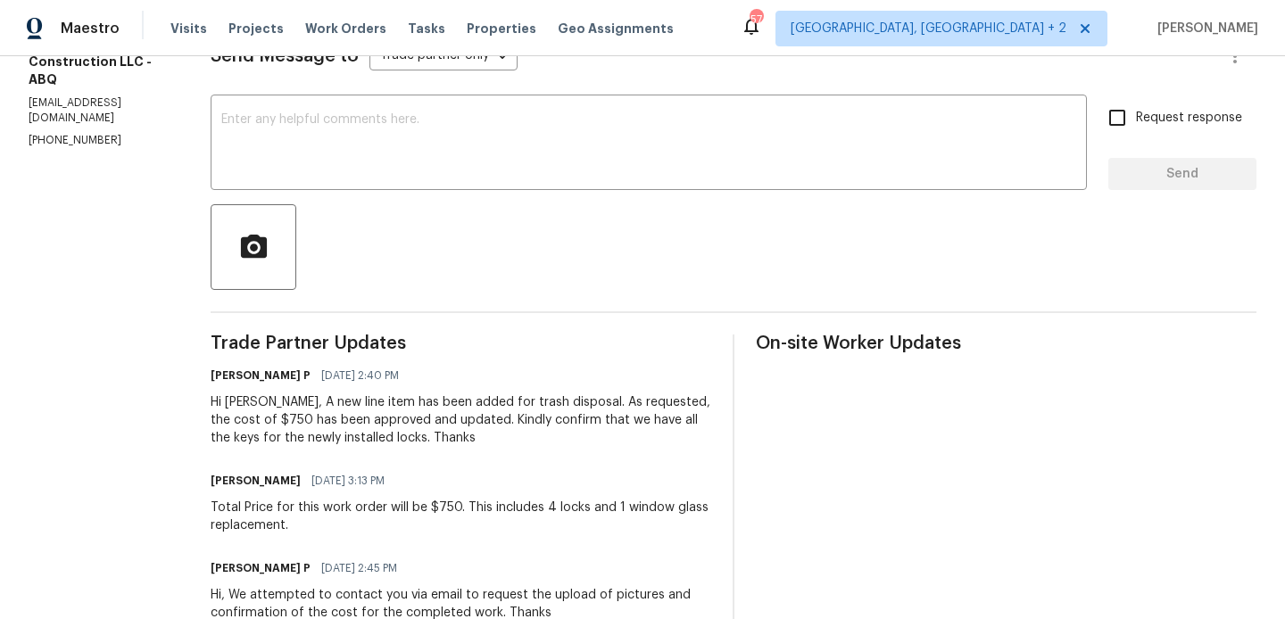
scroll to position [272, 0]
drag, startPoint x: 450, startPoint y: 401, endPoint x: 554, endPoint y: 405, distance: 104.5
click at [554, 405] on div "Hi Tony, A new line item has been added for trash disposal. As requested, the c…" at bounding box center [461, 420] width 500 height 54
copy div "for trash disposal."
click at [611, 433] on div "Hi Tony, A new line item has been added for trash disposal. As requested, the c…" at bounding box center [461, 420] width 500 height 54
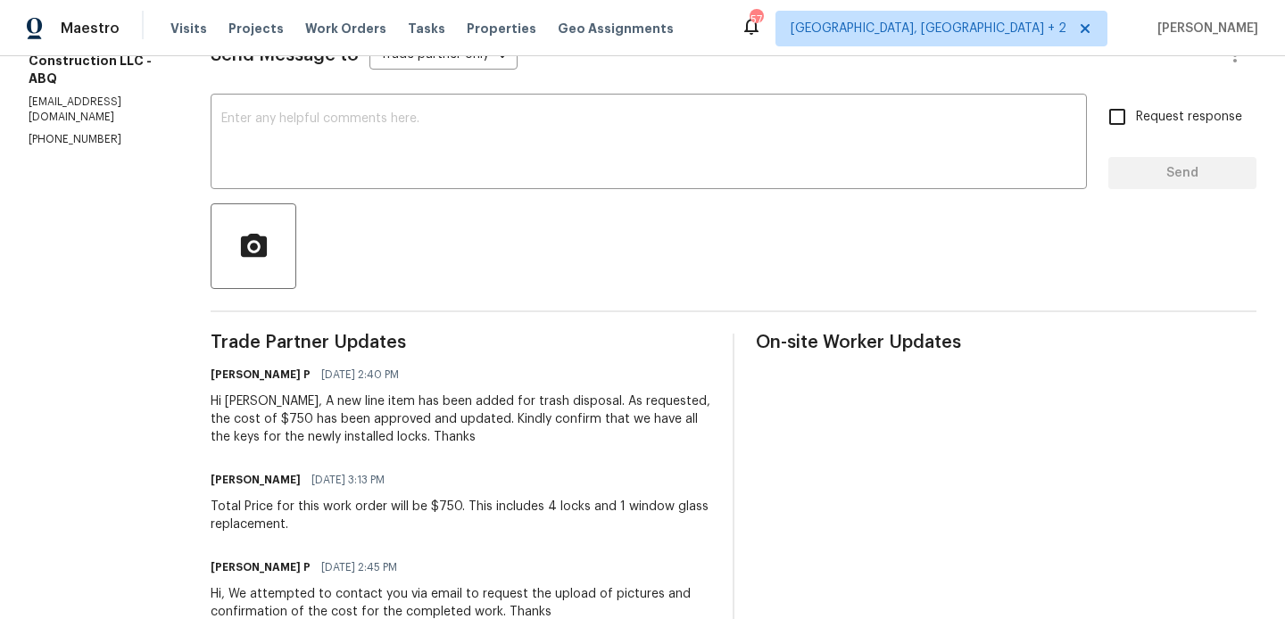
scroll to position [0, 0]
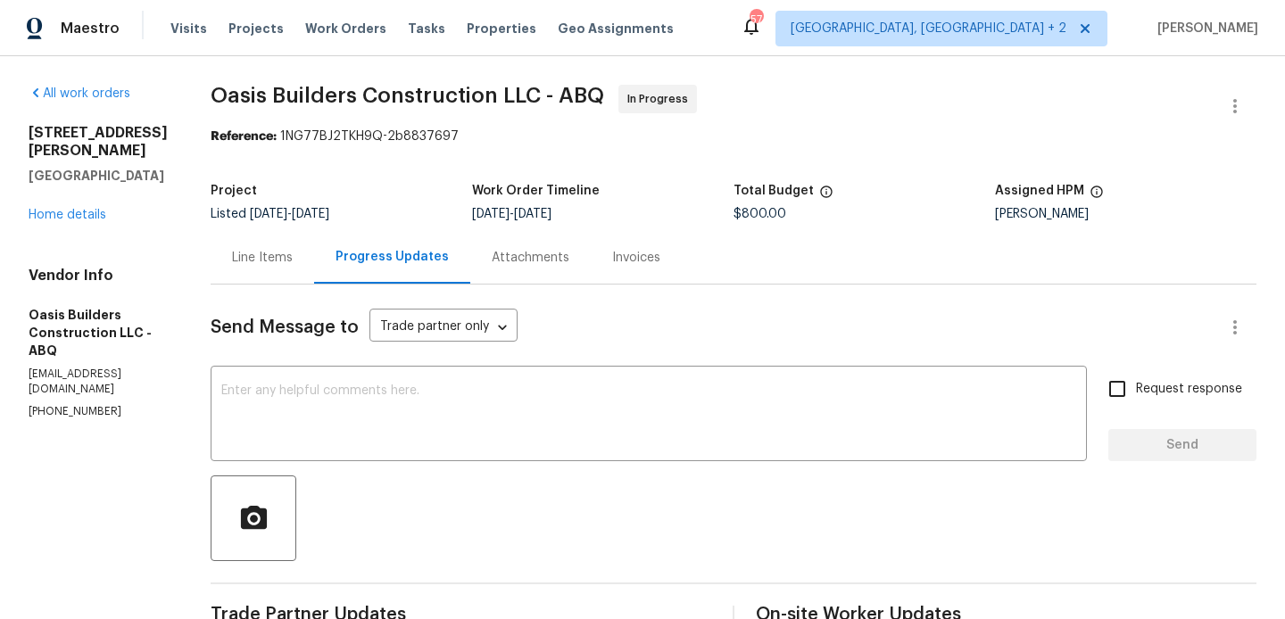
click at [80, 207] on div "930 Madeira Dr SE Albuquerque, NM 87108 Home details" at bounding box center [98, 174] width 139 height 100
click at [76, 213] on link "Home details" at bounding box center [68, 215] width 78 height 12
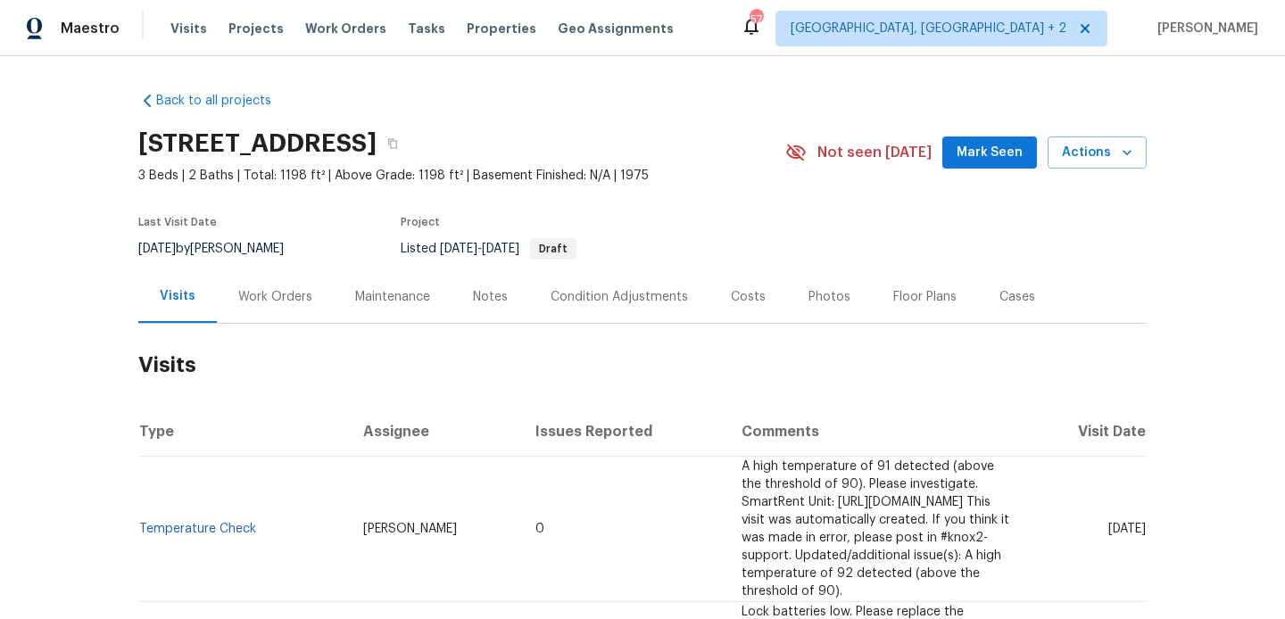
click at [278, 269] on div "Last Visit Date [DATE] by [PERSON_NAME] Project Listed [DATE] - [DATE] Draft" at bounding box center [440, 238] width 605 height 64
click at [278, 279] on div "Work Orders" at bounding box center [275, 296] width 117 height 53
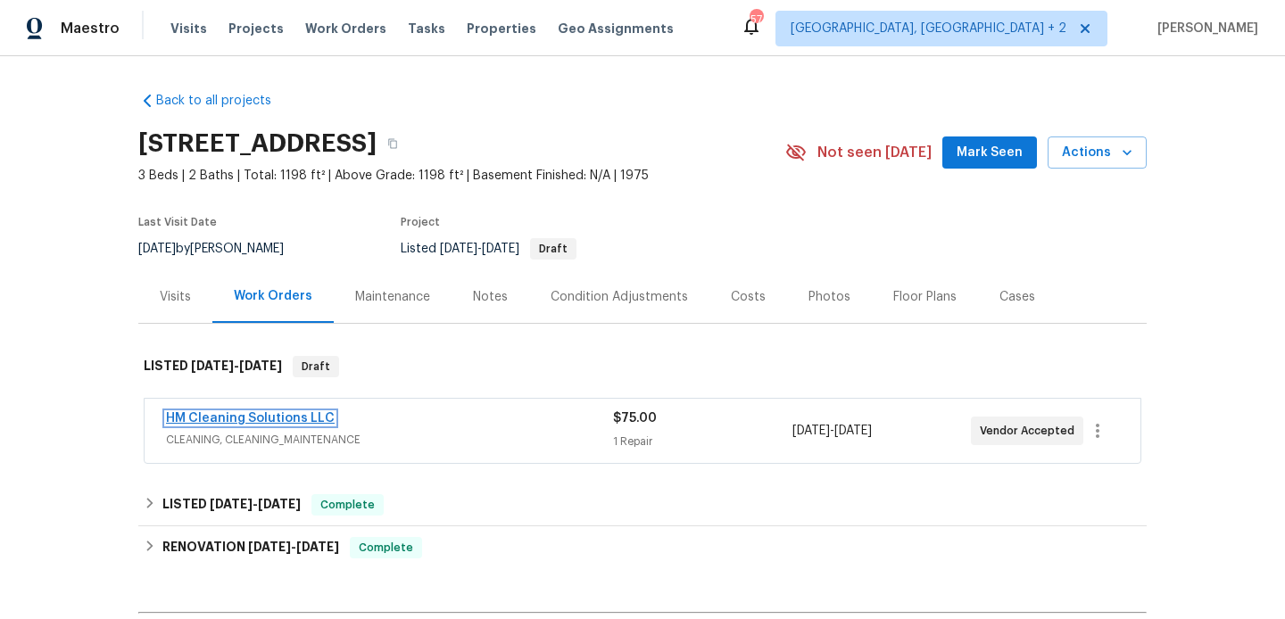
click at [301, 420] on link "HM Cleaning Solutions LLC" at bounding box center [250, 418] width 169 height 12
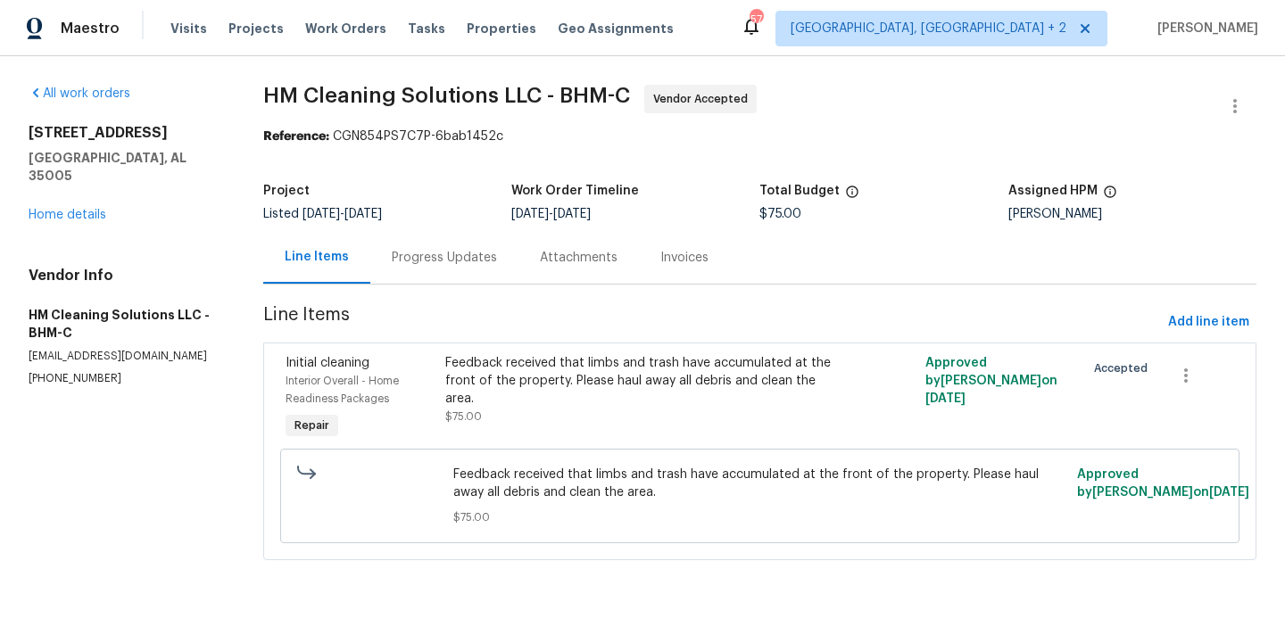
click at [450, 264] on div "Progress Updates" at bounding box center [444, 258] width 105 height 18
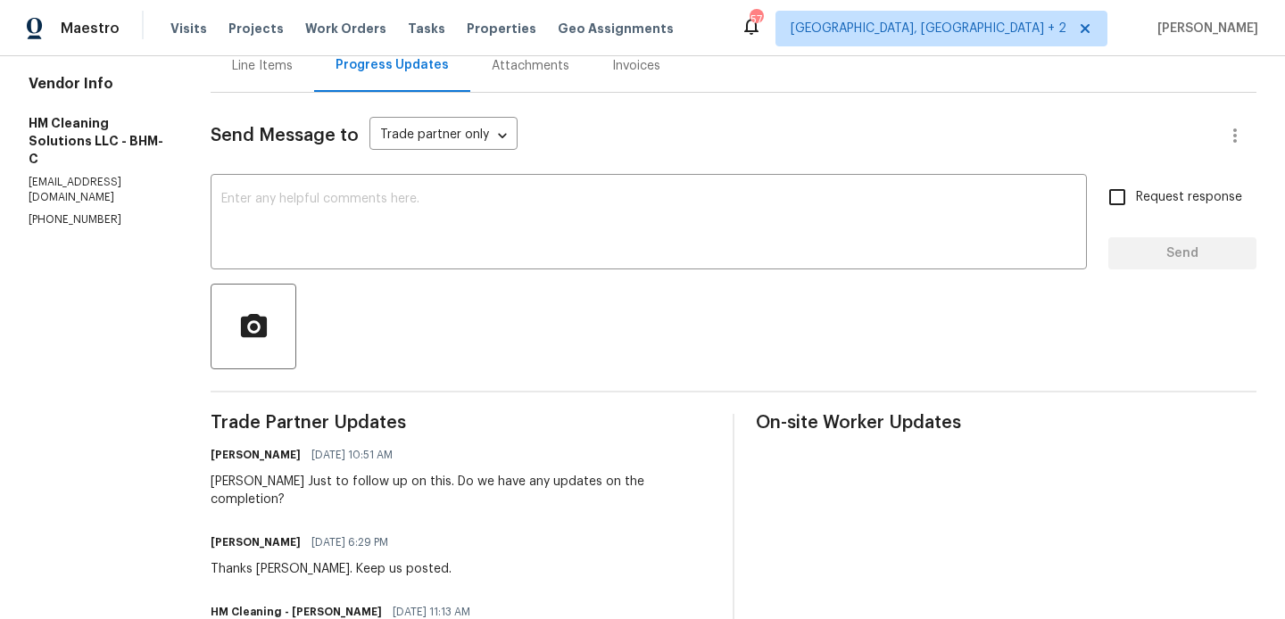
scroll to position [195, 0]
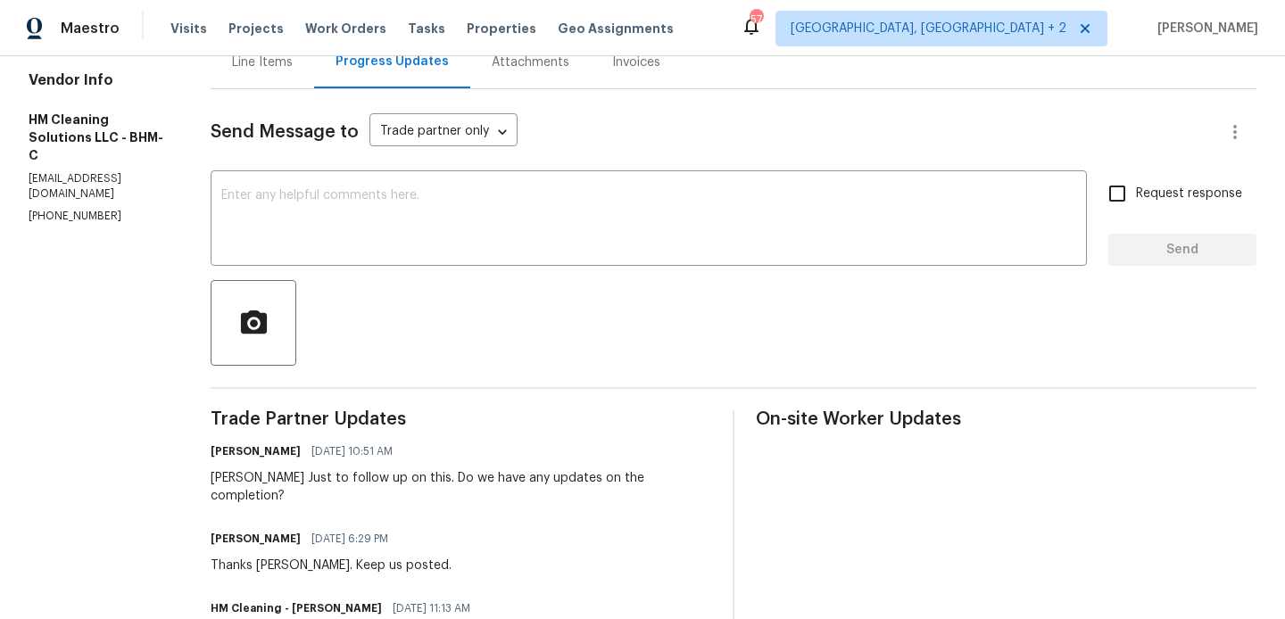
click at [62, 185] on section "All work orders 5024 Oak Leaf Cir Adamsville, AL 35005 Home details Vendor Info…" at bounding box center [98, 461] width 139 height 1144
copy p "(817) 526-5400"
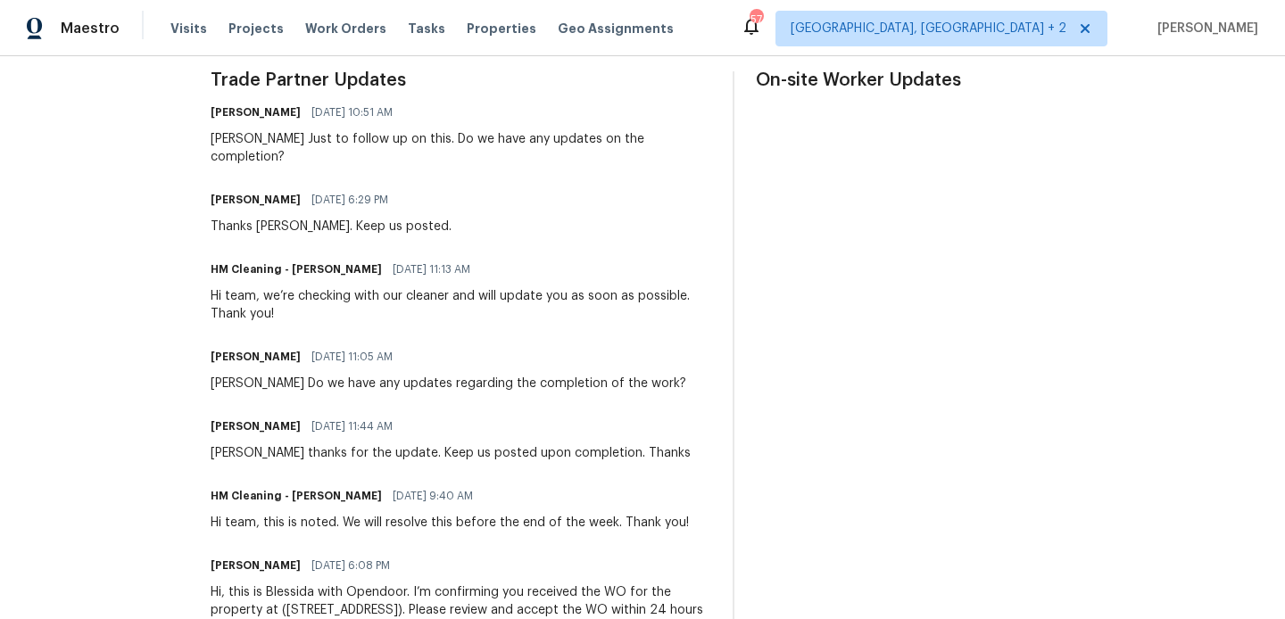
scroll to position [0, 0]
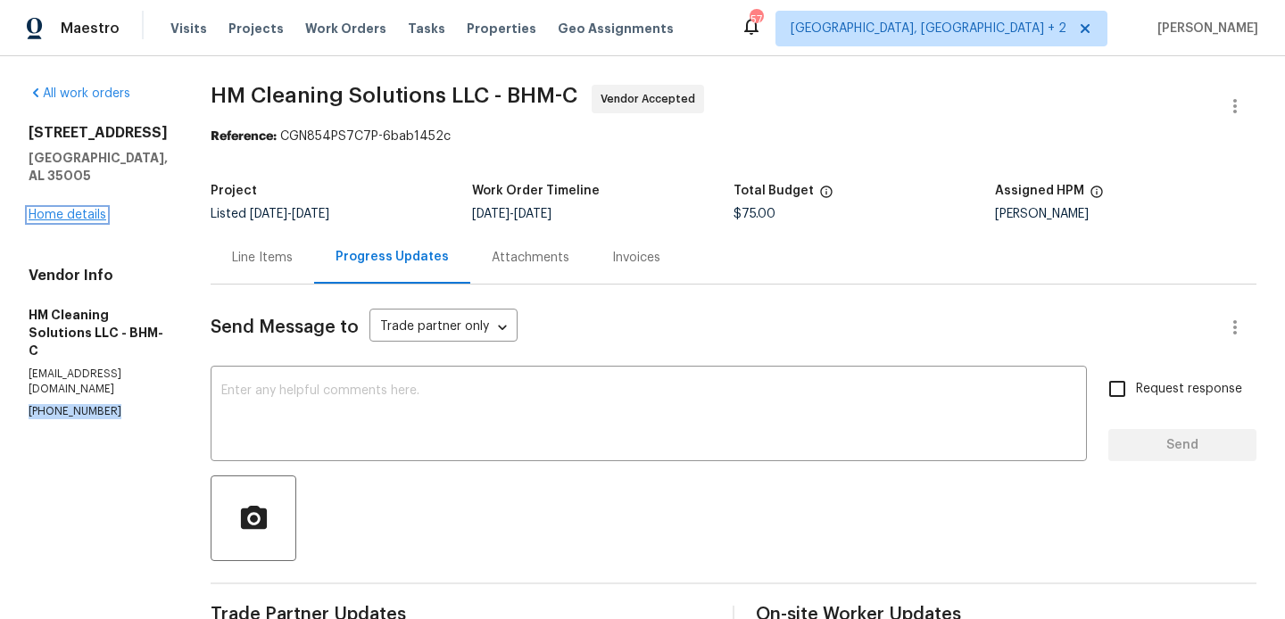
click at [95, 209] on link "Home details" at bounding box center [68, 215] width 78 height 12
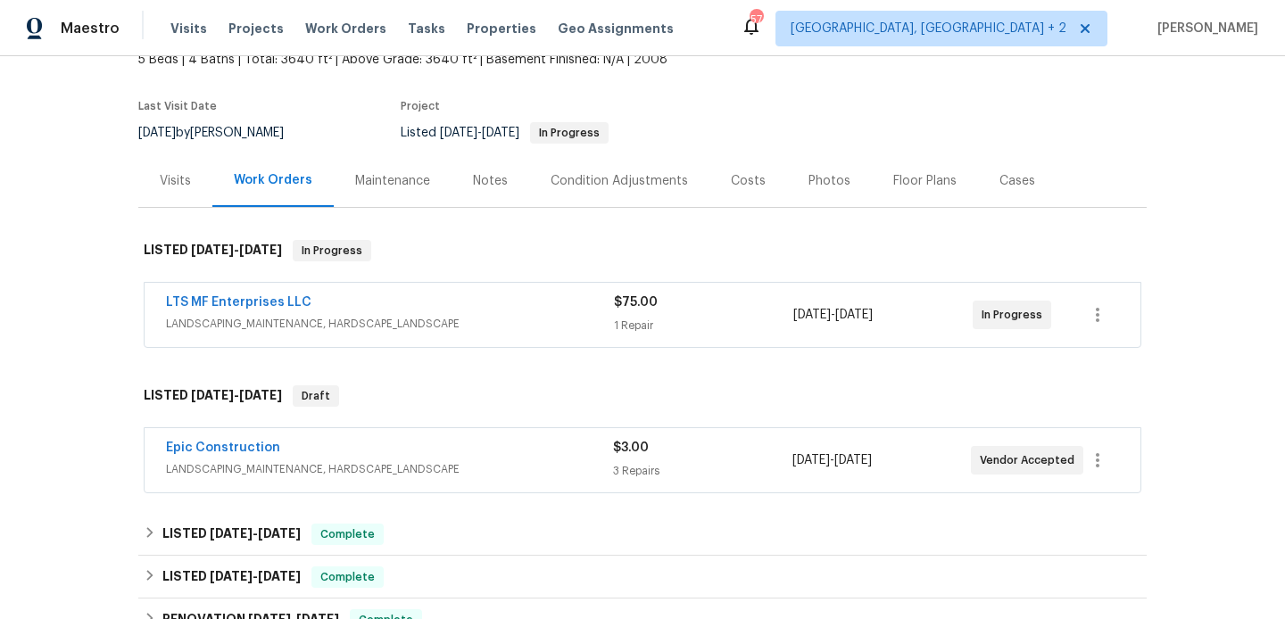
scroll to position [162, 0]
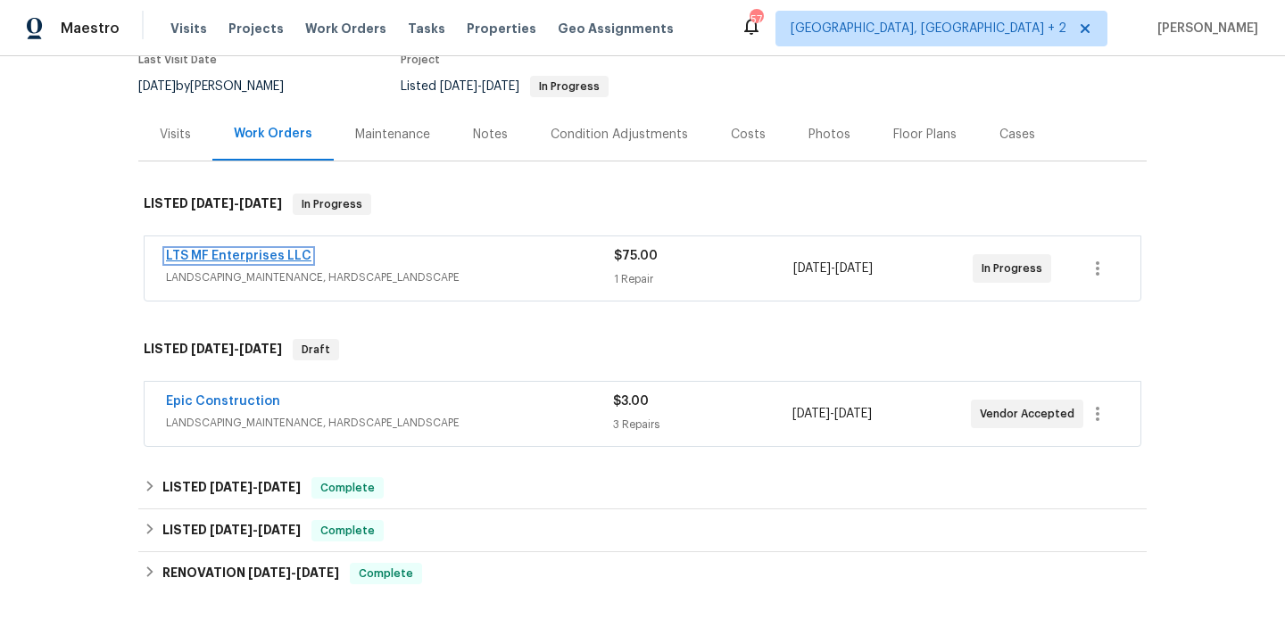
click at [254, 254] on link "LTS MF Enterprises LLC" at bounding box center [238, 256] width 145 height 12
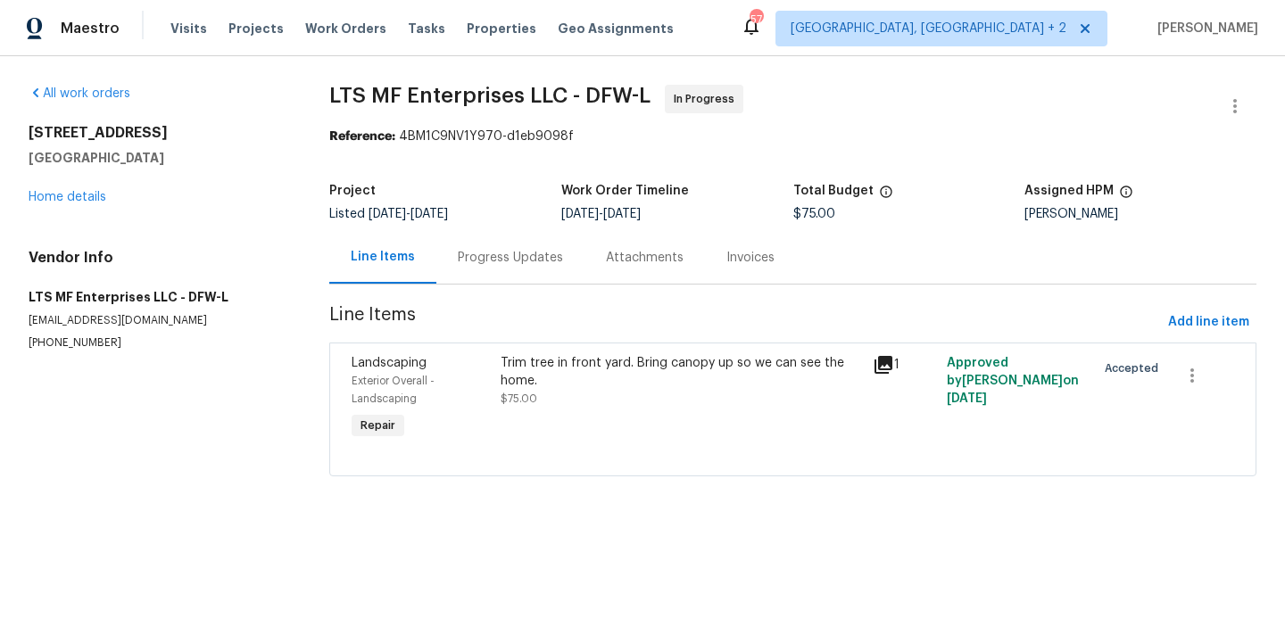
click at [463, 265] on div "Progress Updates" at bounding box center [510, 258] width 105 height 18
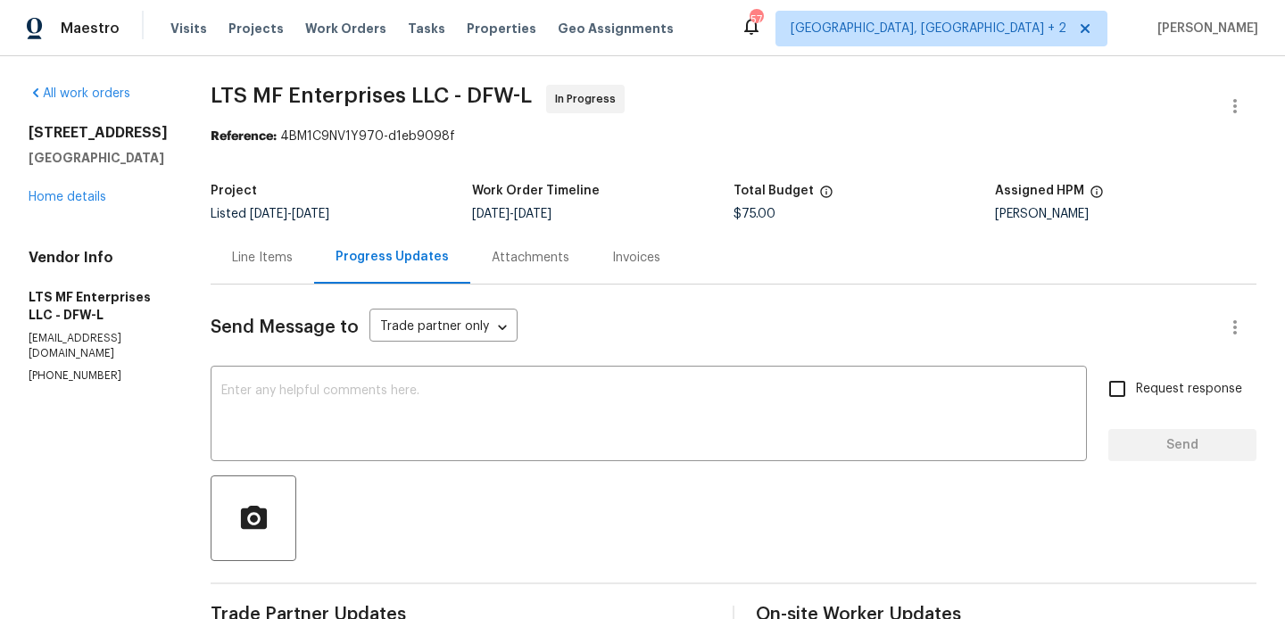
click at [60, 368] on div "Vendor Info LTS MF Enterprises LLC - DFW-L bill@ltsmf.com (817) 988-4131" at bounding box center [98, 316] width 139 height 135
copy p "(817) 988-4131"
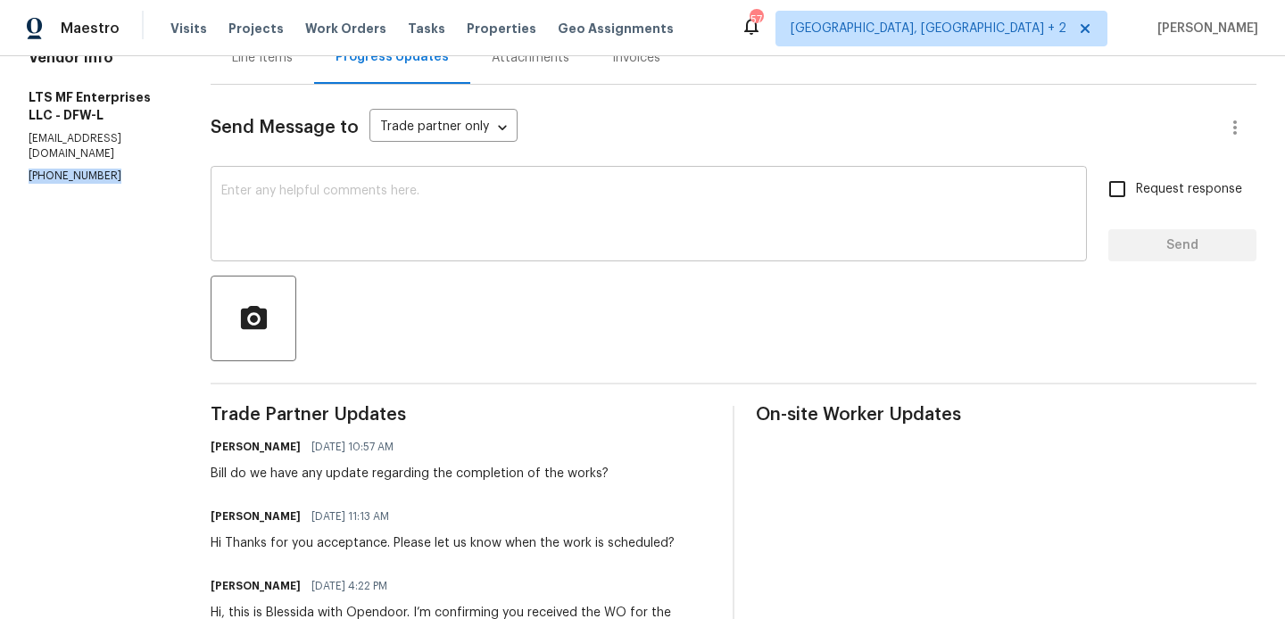
scroll to position [203, 0]
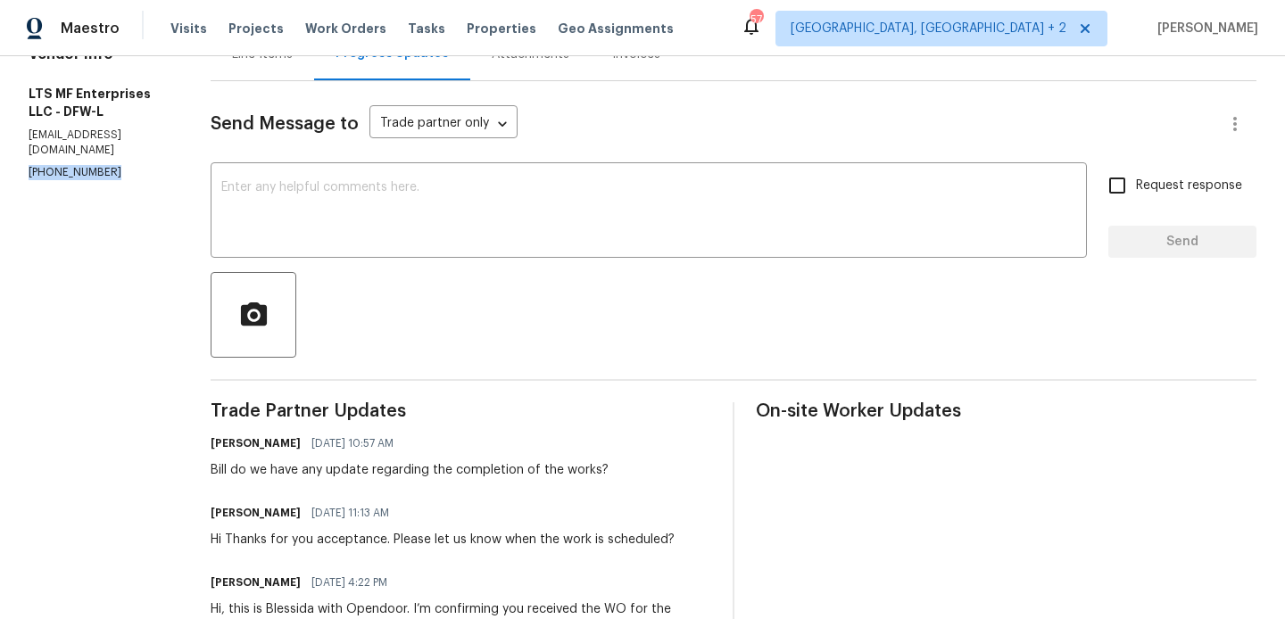
click at [57, 177] on p "(817) 988-4131" at bounding box center [98, 172] width 139 height 15
click at [372, 244] on div "x ​" at bounding box center [649, 212] width 876 height 91
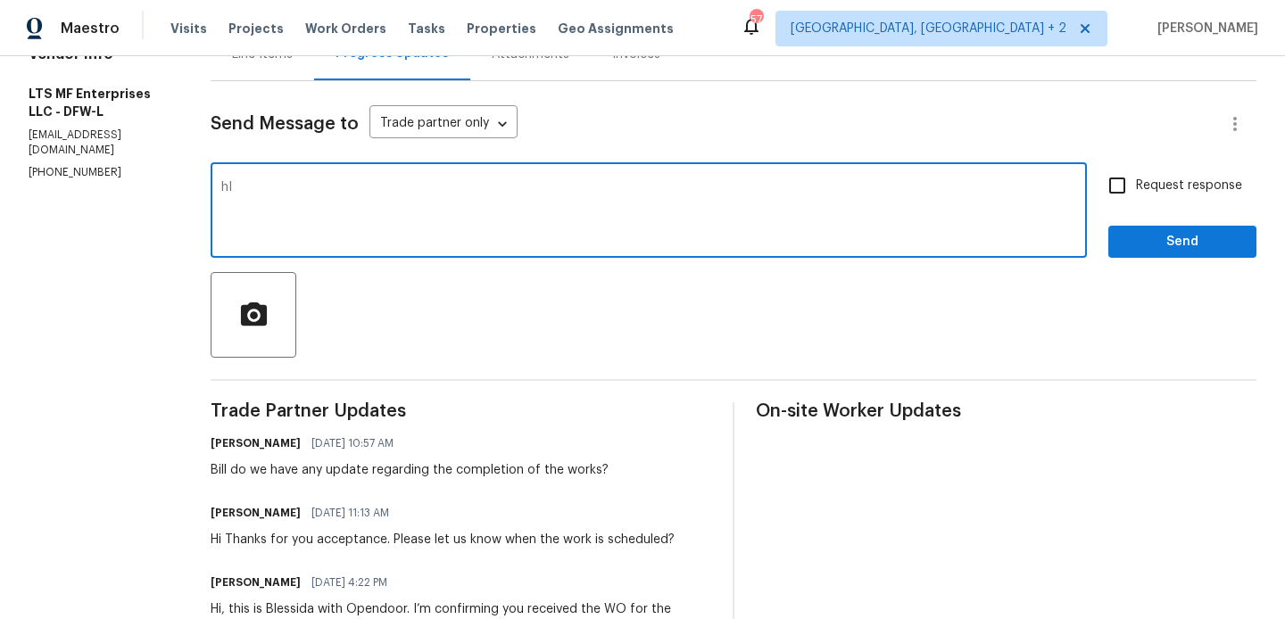
type textarea "h"
paste textarea "(817) 988-4131"
click at [513, 179] on div "Bill as per the text conversation at (817) 988-4131 x ​" at bounding box center [649, 212] width 876 height 91
click at [495, 189] on textarea "Bill as per the text conversation at (817) 988-4131" at bounding box center [648, 212] width 855 height 62
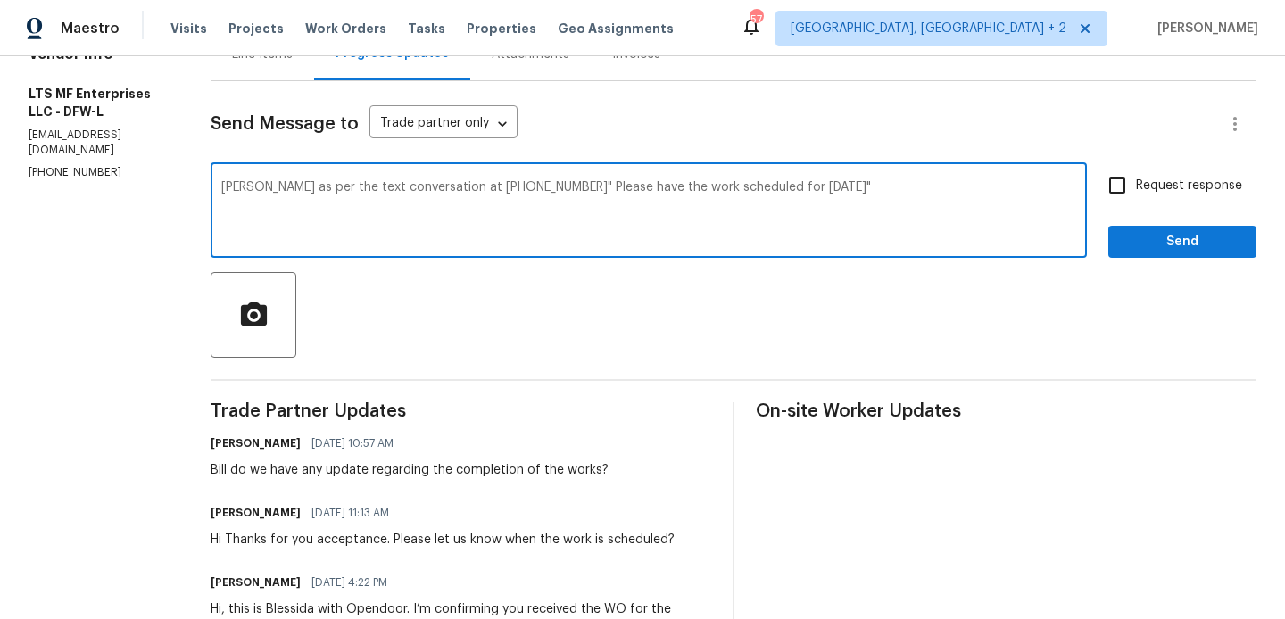
click at [495, 189] on textarea "Bill as per the text conversation at (817) 988-4131" Please have the work sched…" at bounding box center [648, 212] width 855 height 62
type textarea "Bill as per the text conversation at (817) 988-4131" Please have the work sched…"
click at [1169, 183] on span "Request response" at bounding box center [1189, 186] width 106 height 19
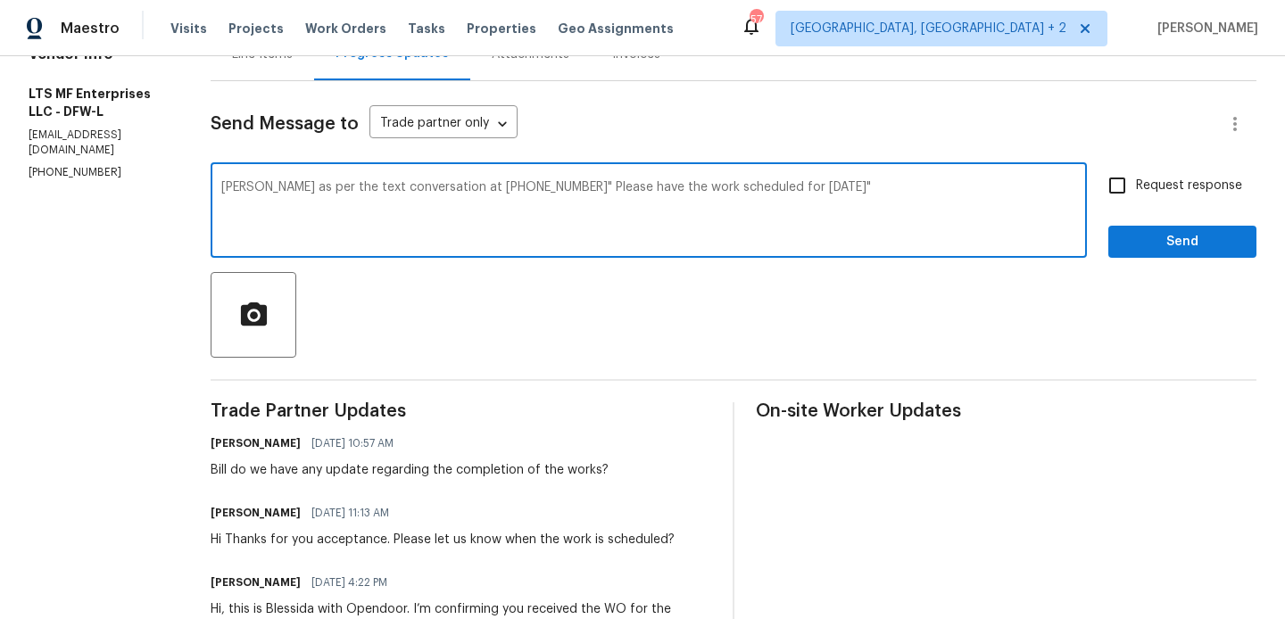
click at [1136, 183] on input "Request response" at bounding box center [1116, 185] width 37 height 37
checkbox input "true"
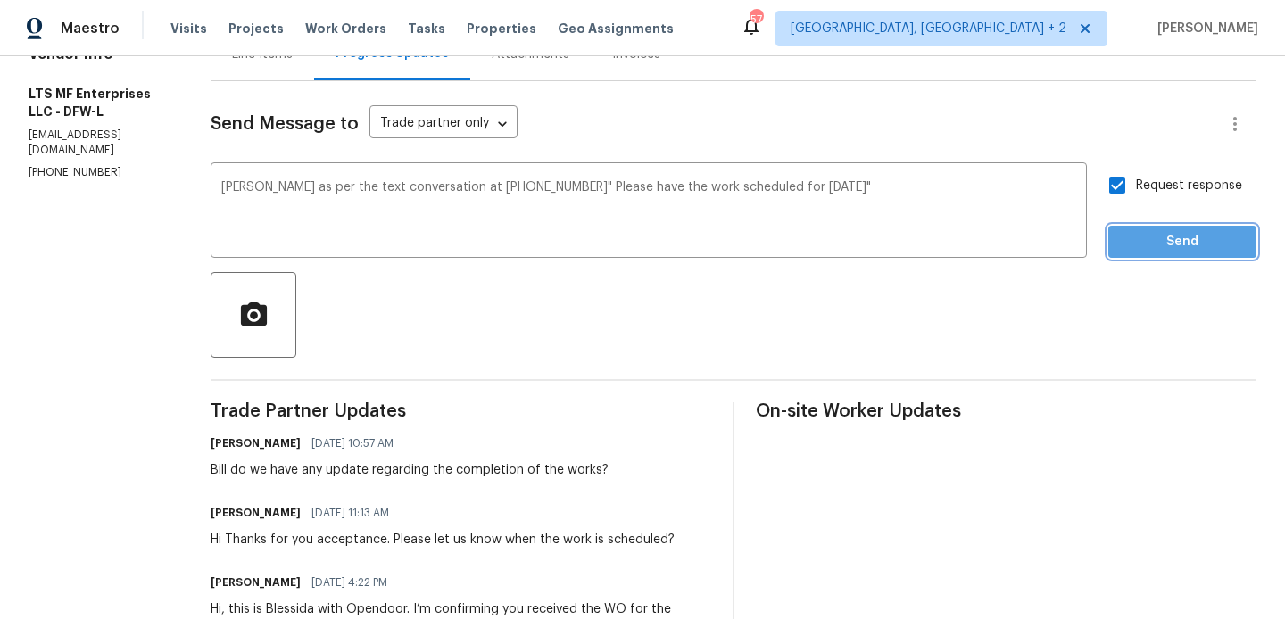
click at [1159, 236] on span "Send" at bounding box center [1182, 242] width 120 height 22
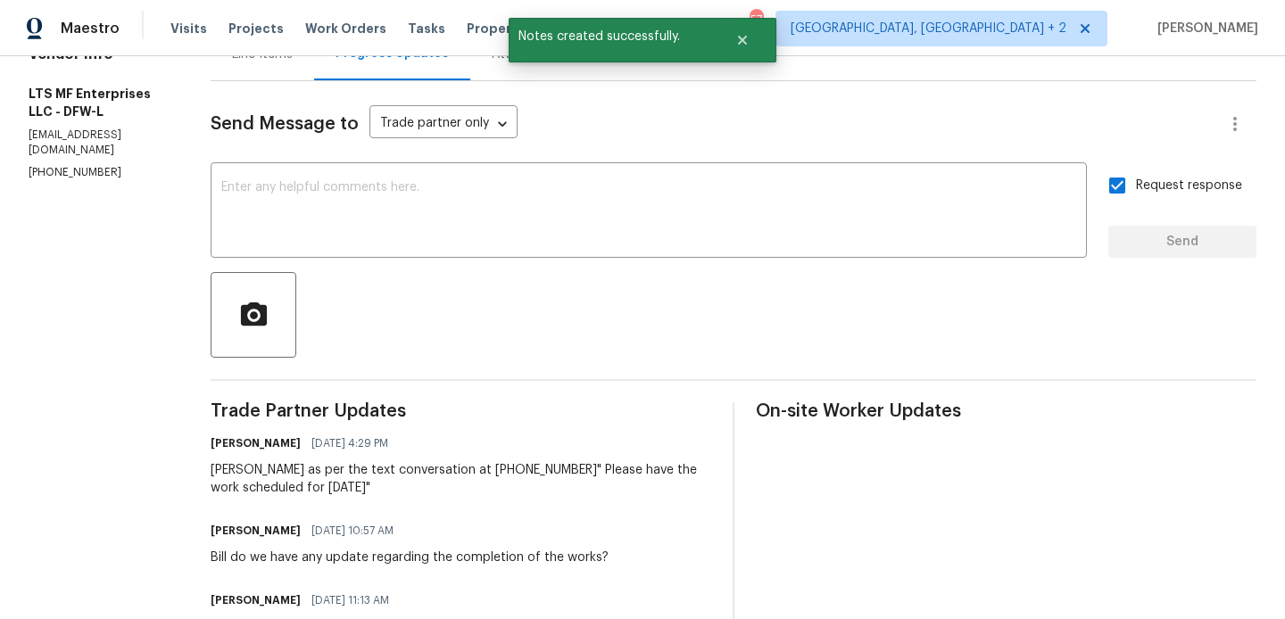
scroll to position [0, 0]
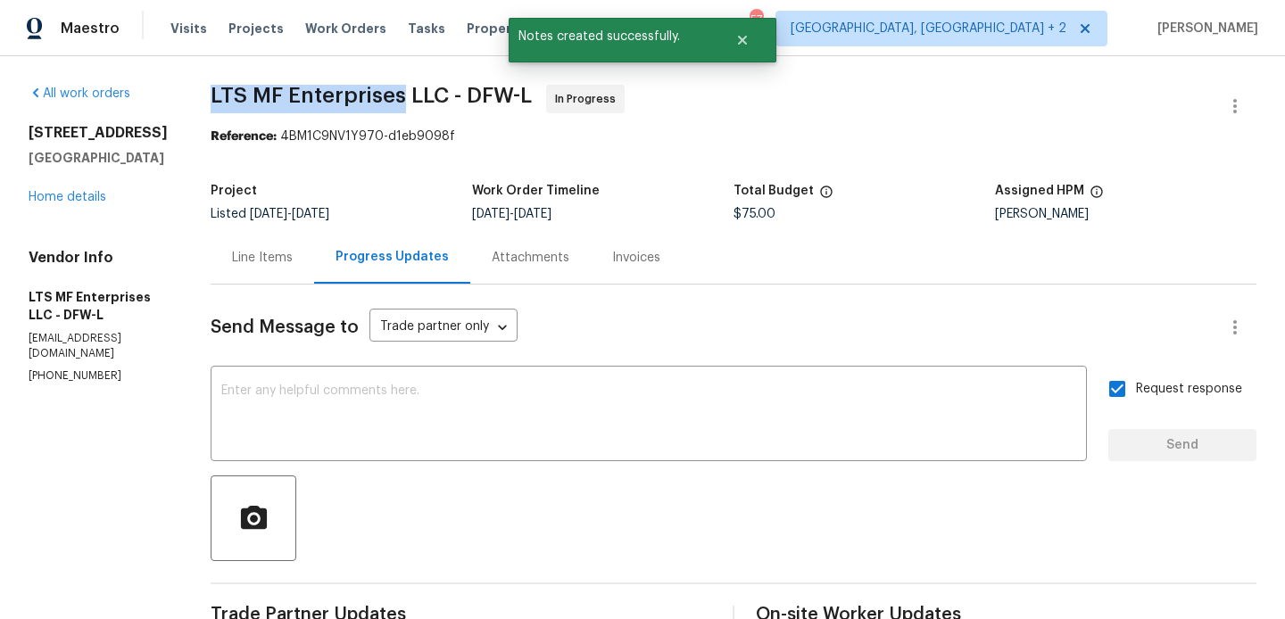
drag, startPoint x: 184, startPoint y: 95, endPoint x: 379, endPoint y: 95, distance: 195.4
click at [379, 95] on div "All work orders 3909 Trenton Pl Denton, TX 76208 Home details Vendor Info LTS M…" at bounding box center [642, 543] width 1285 height 974
copy span "LTS MF Enterprises"
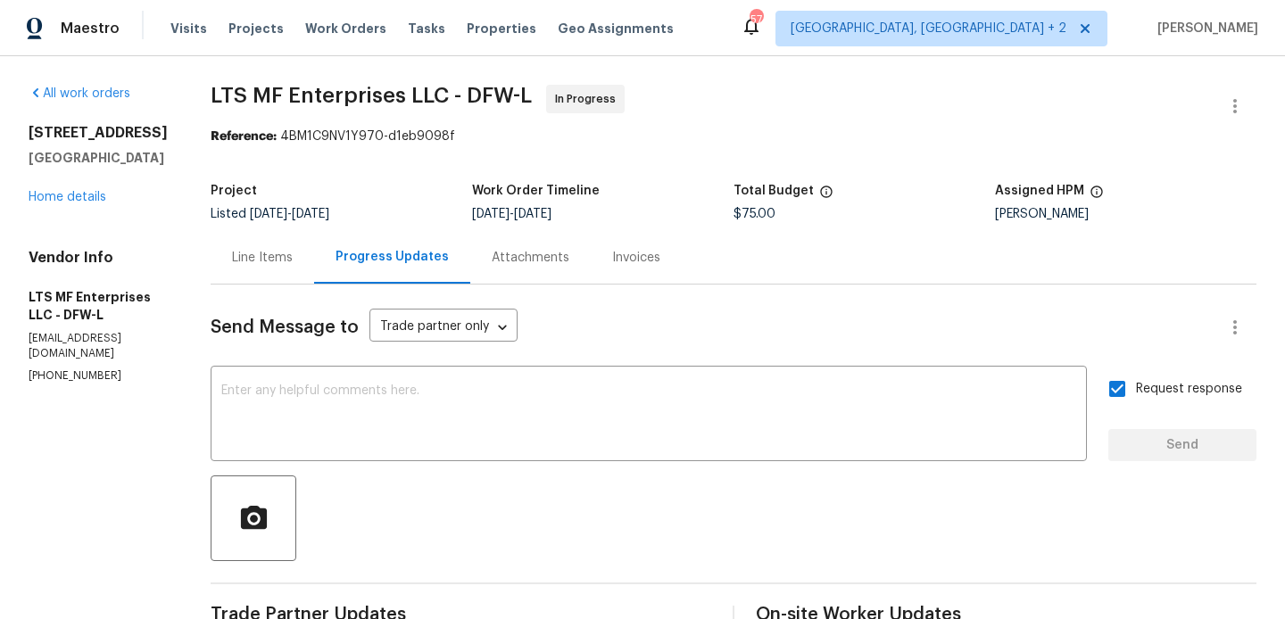
click at [56, 188] on div "3909 Trenton Pl Denton, TX 76208 Home details" at bounding box center [98, 165] width 139 height 82
click at [57, 194] on link "Home details" at bounding box center [68, 197] width 78 height 12
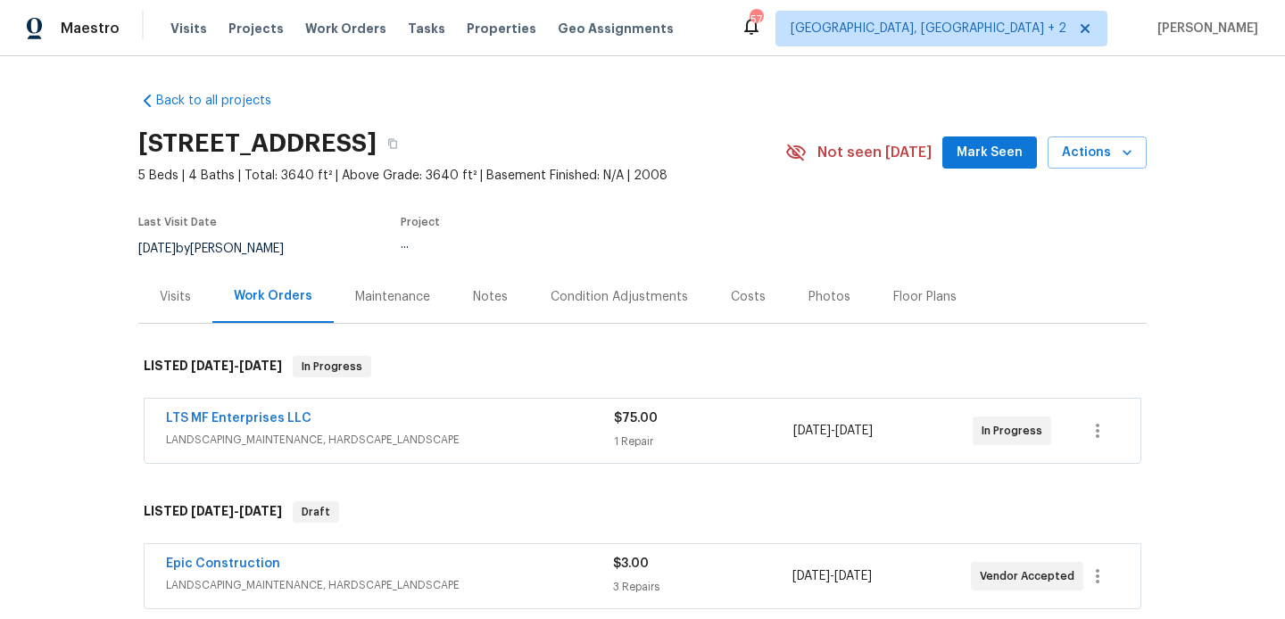
click at [322, 450] on div "LTS MF Enterprises LLC LANDSCAPING_MAINTENANCE, HARDSCAPE_LANDSCAPE" at bounding box center [390, 430] width 448 height 43
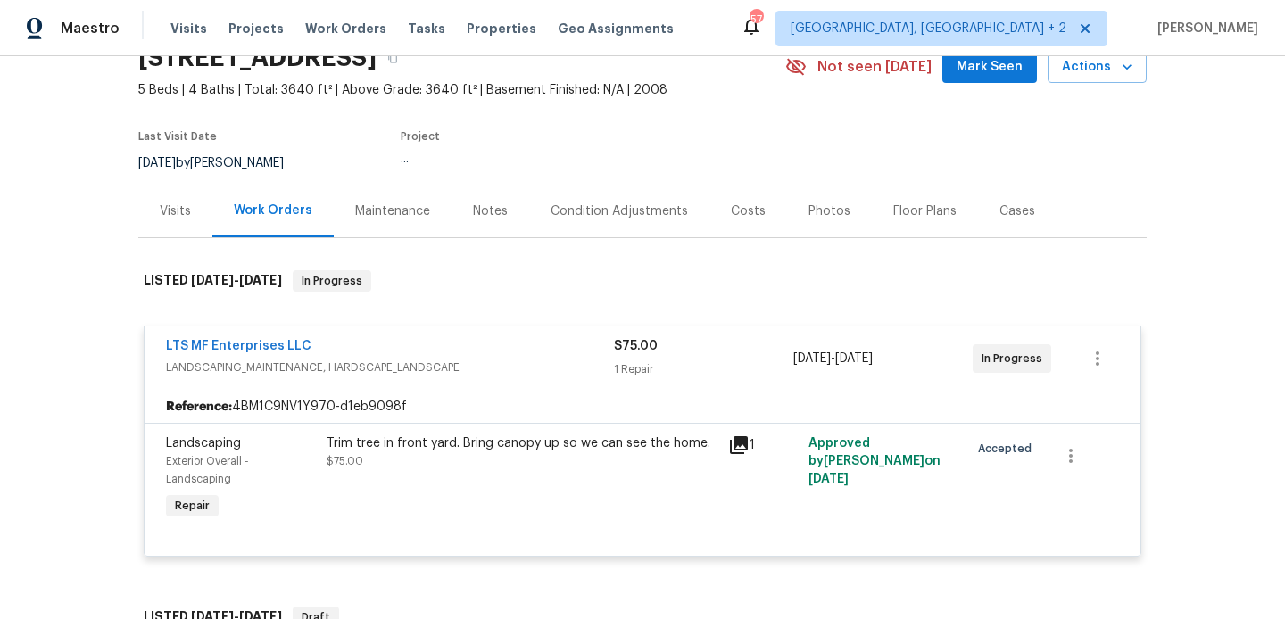
scroll to position [195, 0]
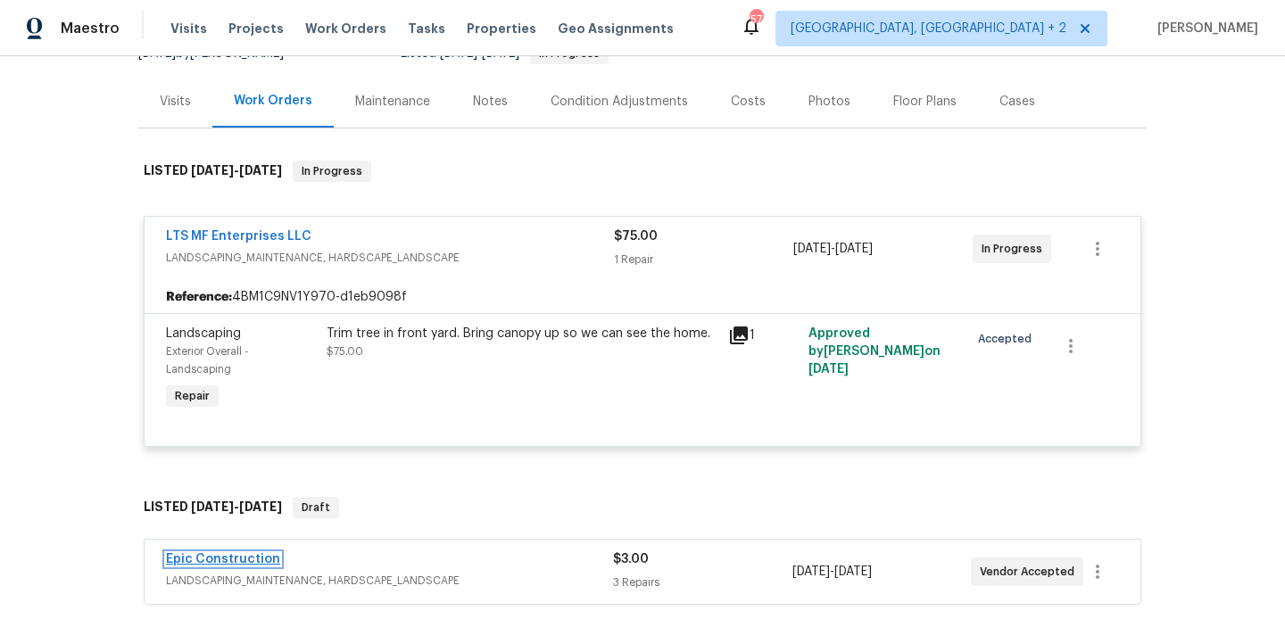
click at [255, 562] on link "Epic Construction" at bounding box center [223, 559] width 114 height 12
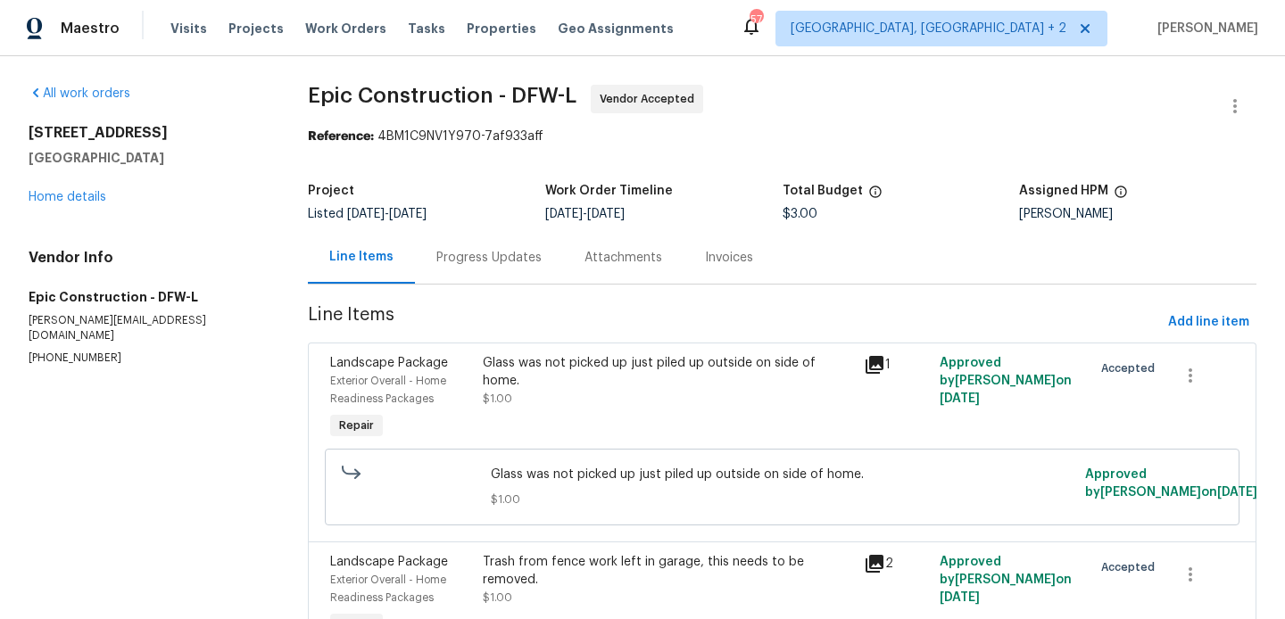
click at [43, 359] on section "All work orders 3909 Trenton Pl Denton, TX 76208 Home details Vendor Info Epic …" at bounding box center [147, 523] width 236 height 877
copy p "(214) 208-1878"
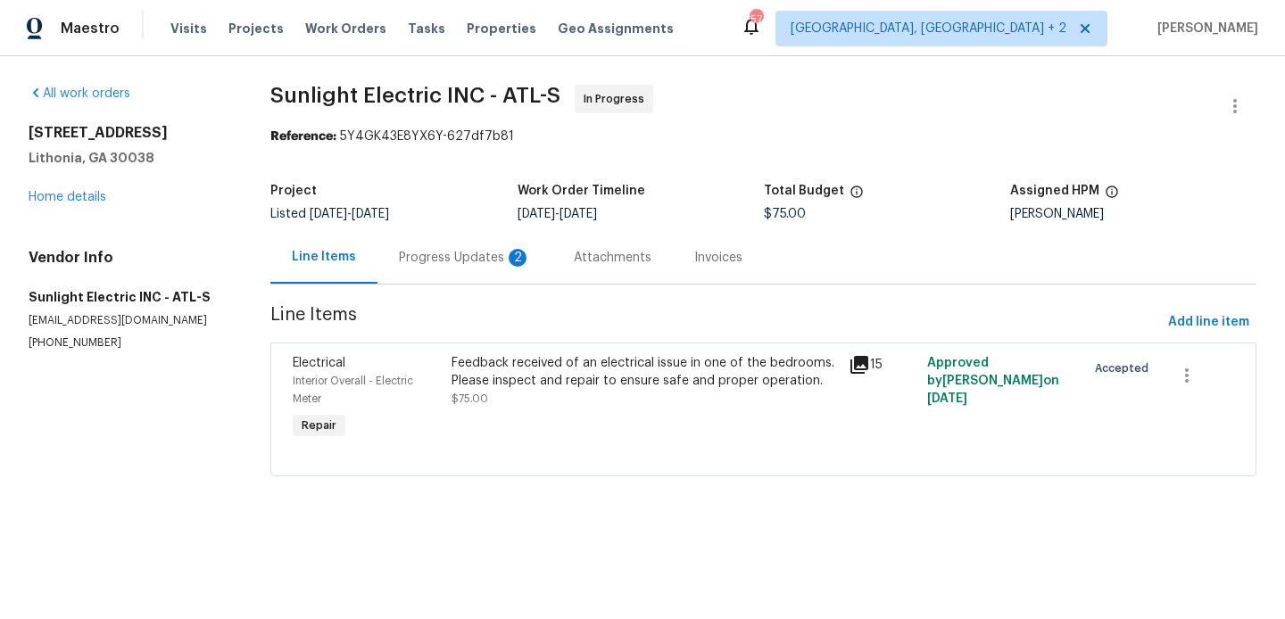
click at [465, 248] on div "Progress Updates 2" at bounding box center [464, 257] width 175 height 53
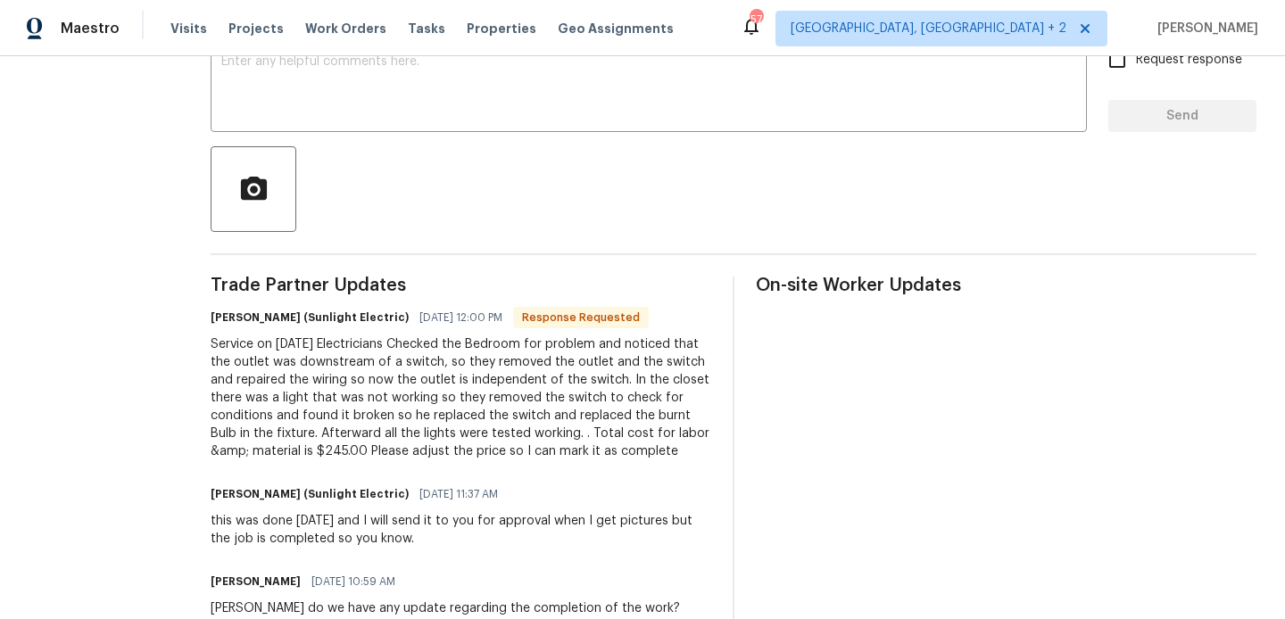
scroll to position [2, 0]
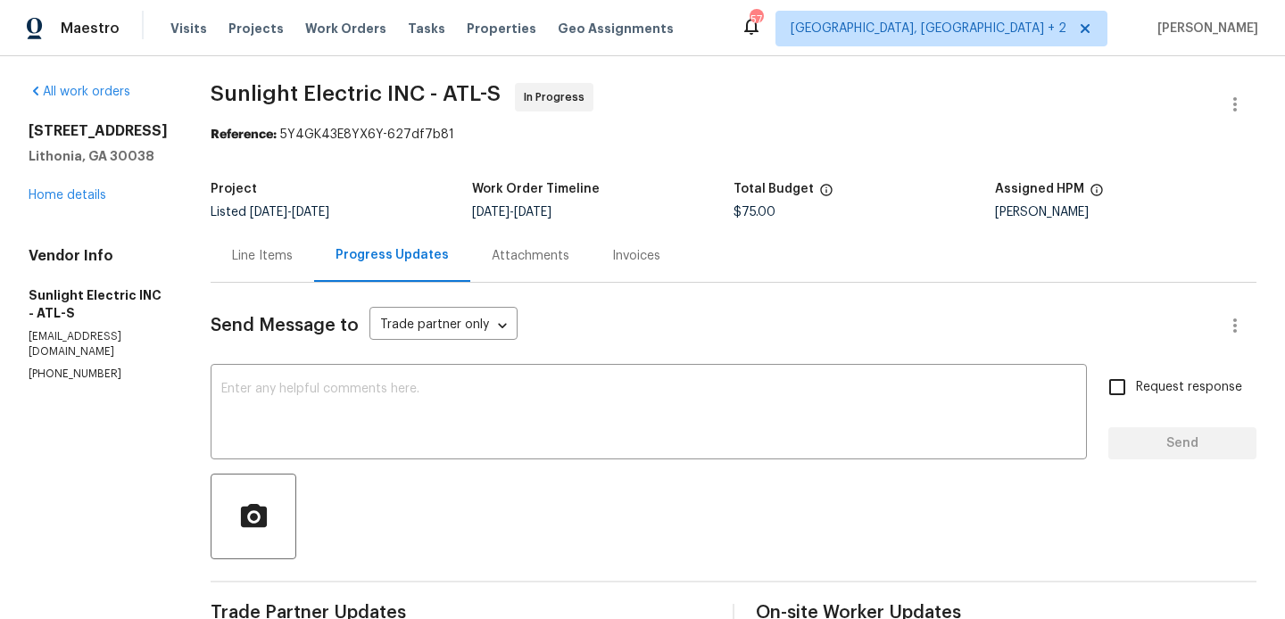
click at [293, 255] on div "Line Items" at bounding box center [262, 256] width 61 height 18
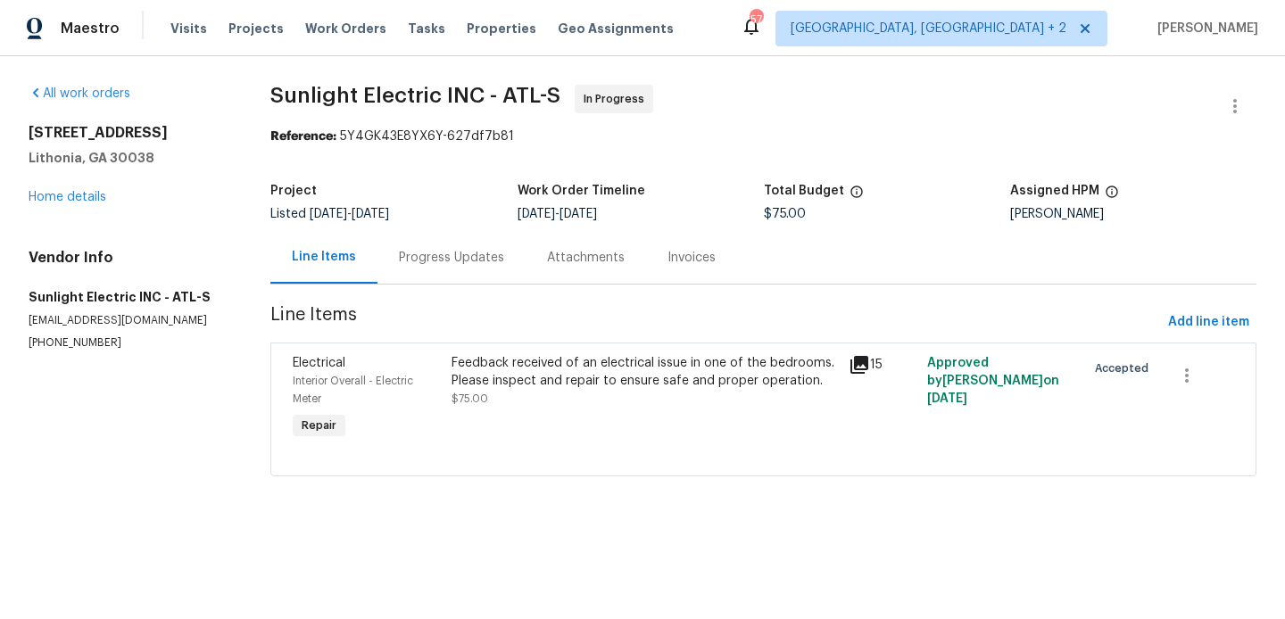
click at [584, 370] on div "Feedback received of an electrical issue in one of the bedrooms. Please inspect…" at bounding box center [643, 372] width 385 height 36
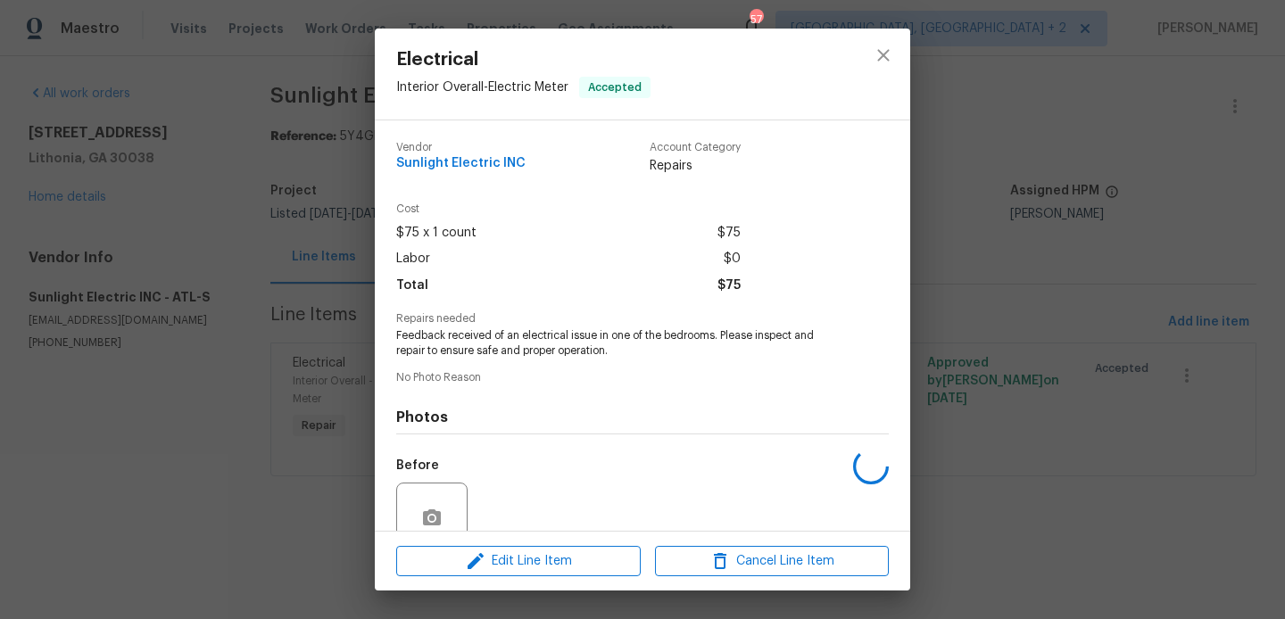
scroll to position [157, 0]
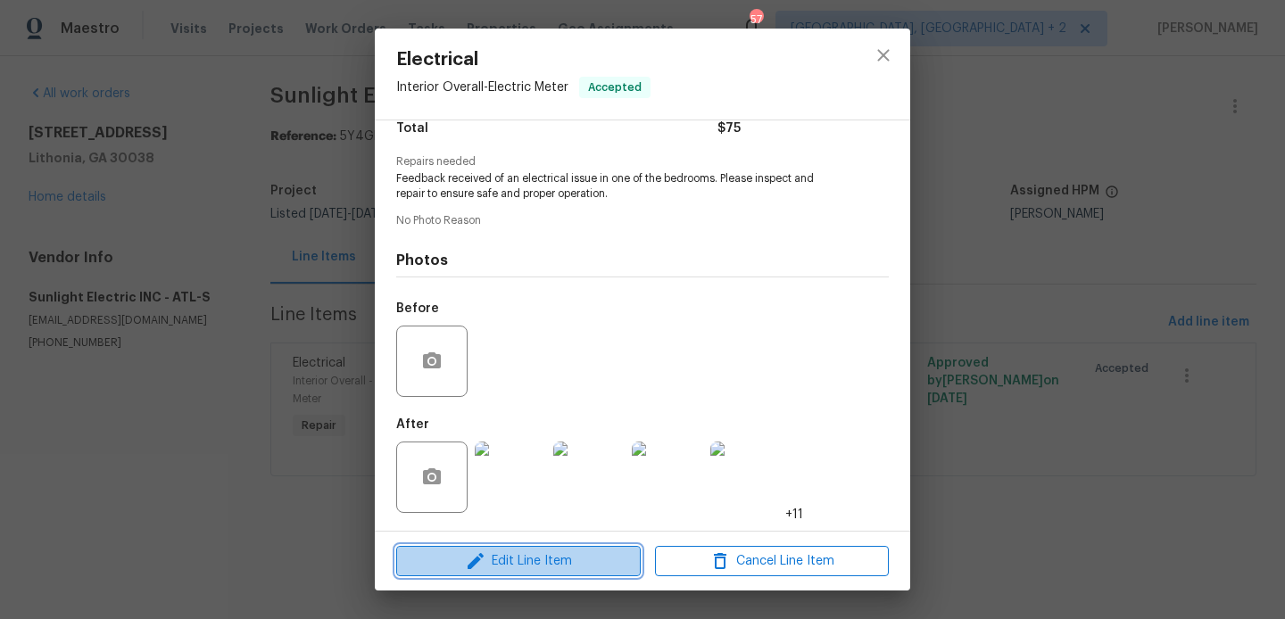
click at [504, 546] on button "Edit Line Item" at bounding box center [518, 561] width 244 height 31
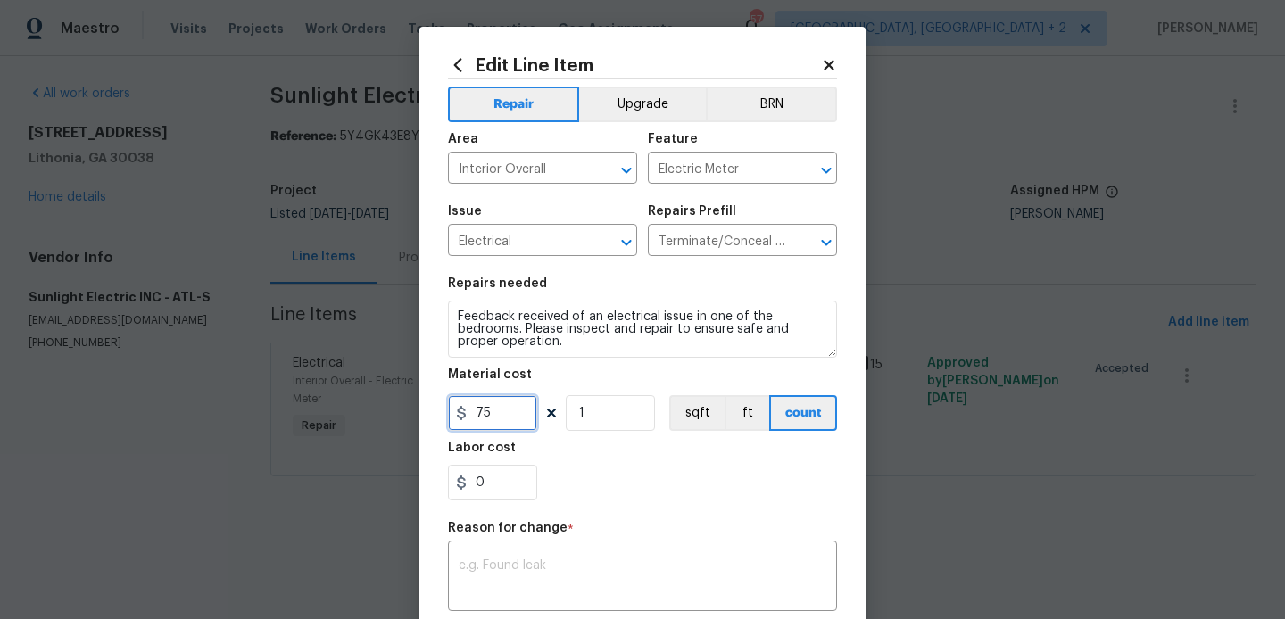
click at [483, 411] on input "75" at bounding box center [492, 413] width 89 height 36
type input "245"
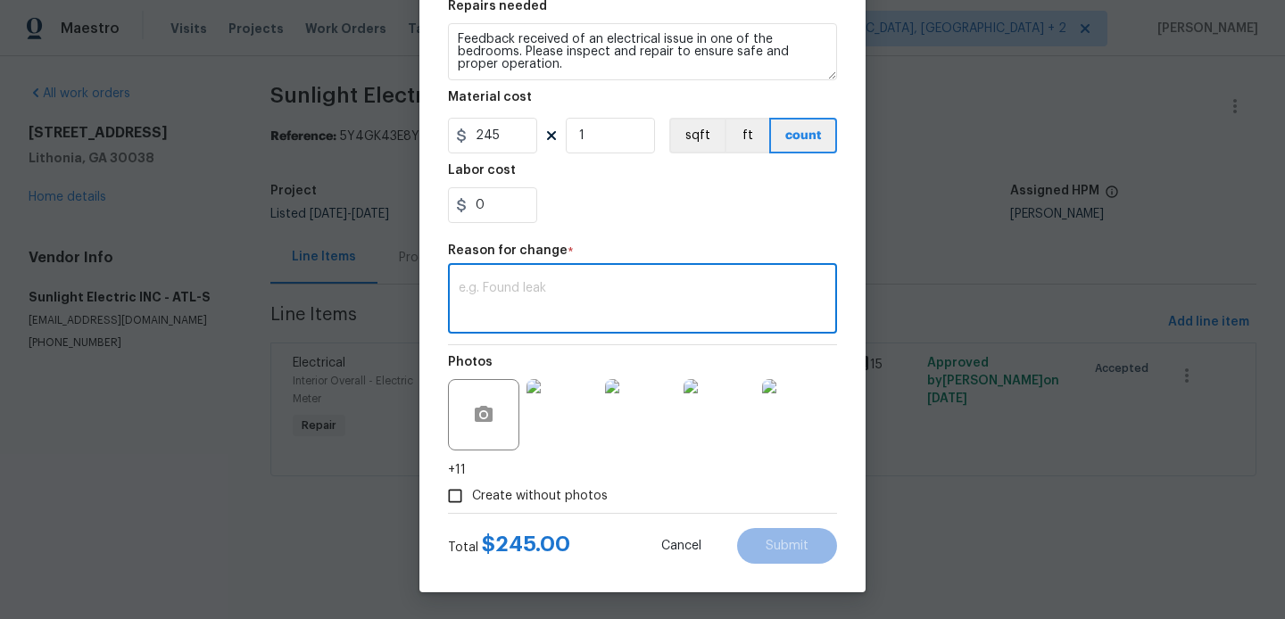
click at [582, 309] on textarea at bounding box center [643, 300] width 368 height 37
paste textarea "(BA) Updated per vendor’s final cost."
type textarea "(BA) Updated per vendor’s final cost."
click at [776, 540] on span "Submit" at bounding box center [786, 546] width 43 height 13
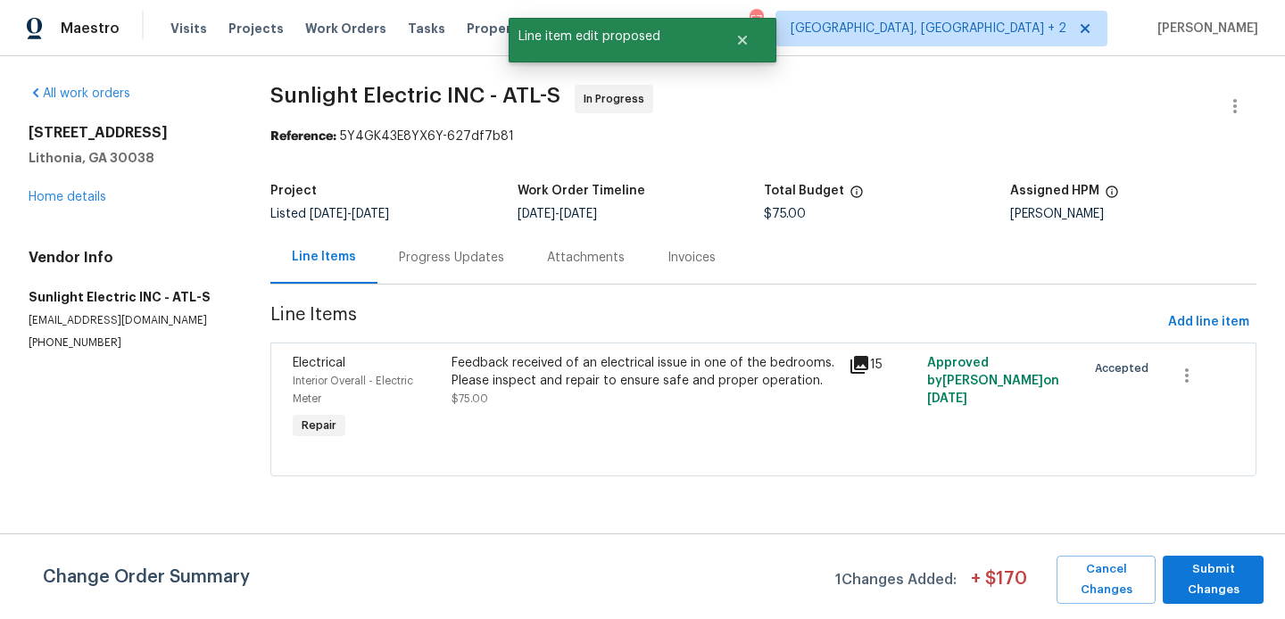
scroll to position [0, 0]
click at [1230, 582] on span "Submit Changes" at bounding box center [1212, 579] width 83 height 41
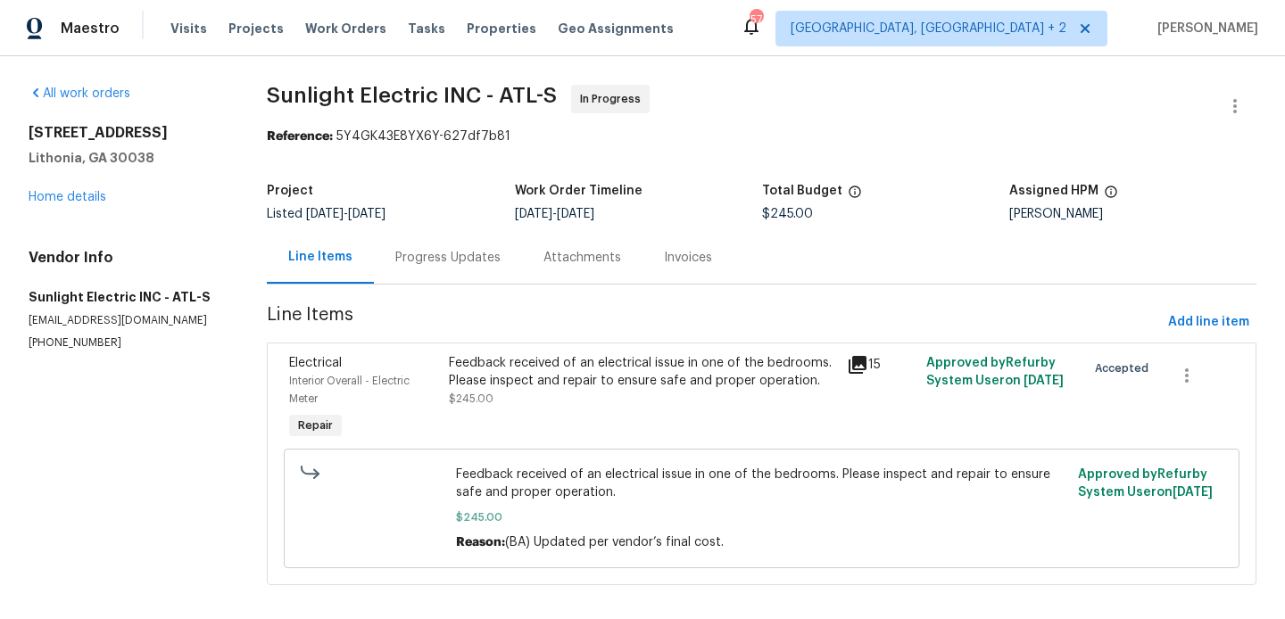
click at [410, 265] on div "Progress Updates" at bounding box center [447, 258] width 105 height 18
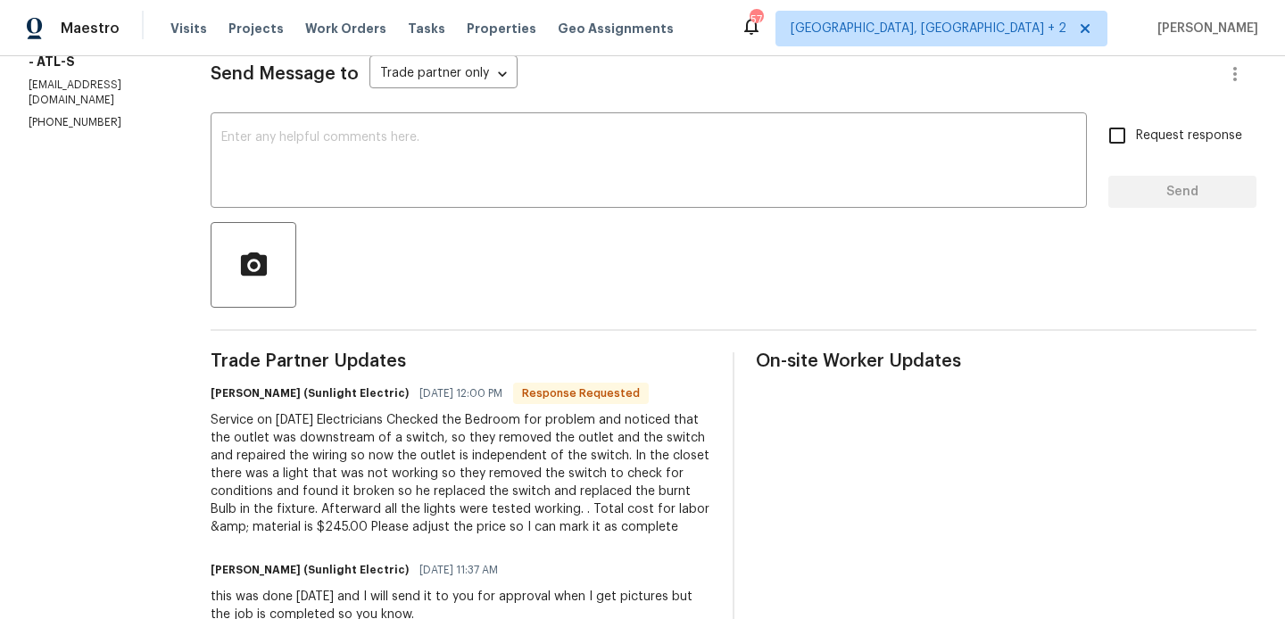
scroll to position [254, 0]
click at [252, 385] on h6 "[PERSON_NAME] (Sunlight Electric)" at bounding box center [310, 393] width 198 height 18
copy h6 "[PERSON_NAME]"
click at [391, 108] on div "Send Message to Trade partner only Trade partner only ​ x ​ Request response Se…" at bounding box center [733, 546] width 1045 height 1033
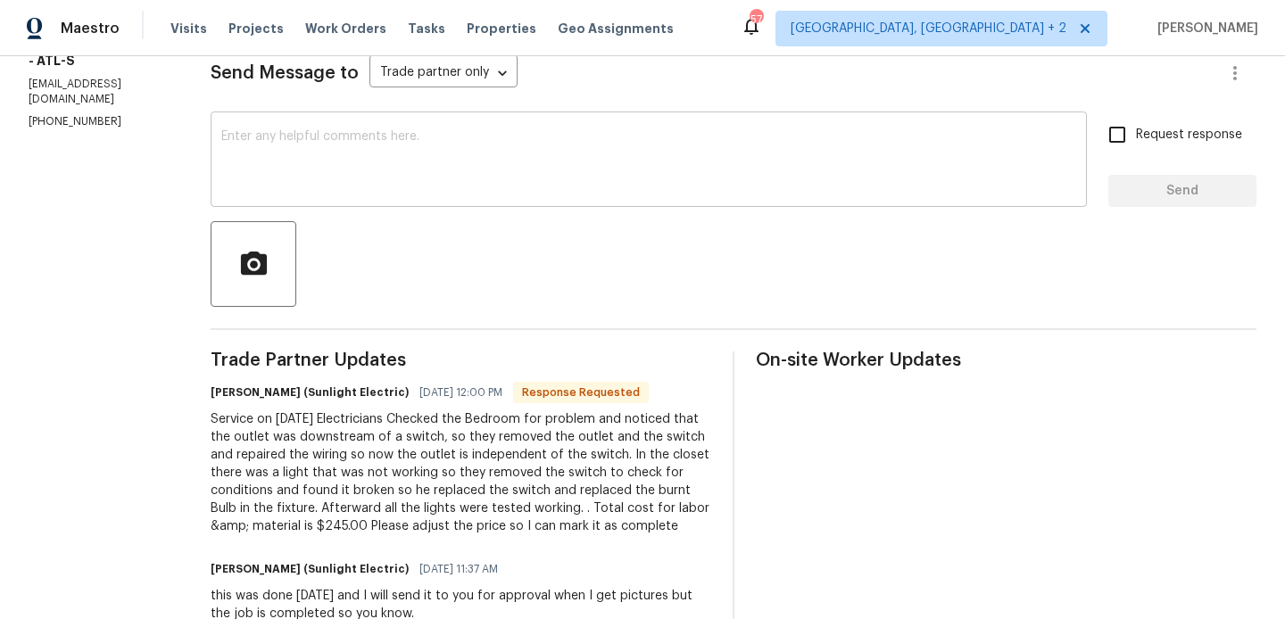
click at [339, 162] on textarea at bounding box center [648, 161] width 855 height 62
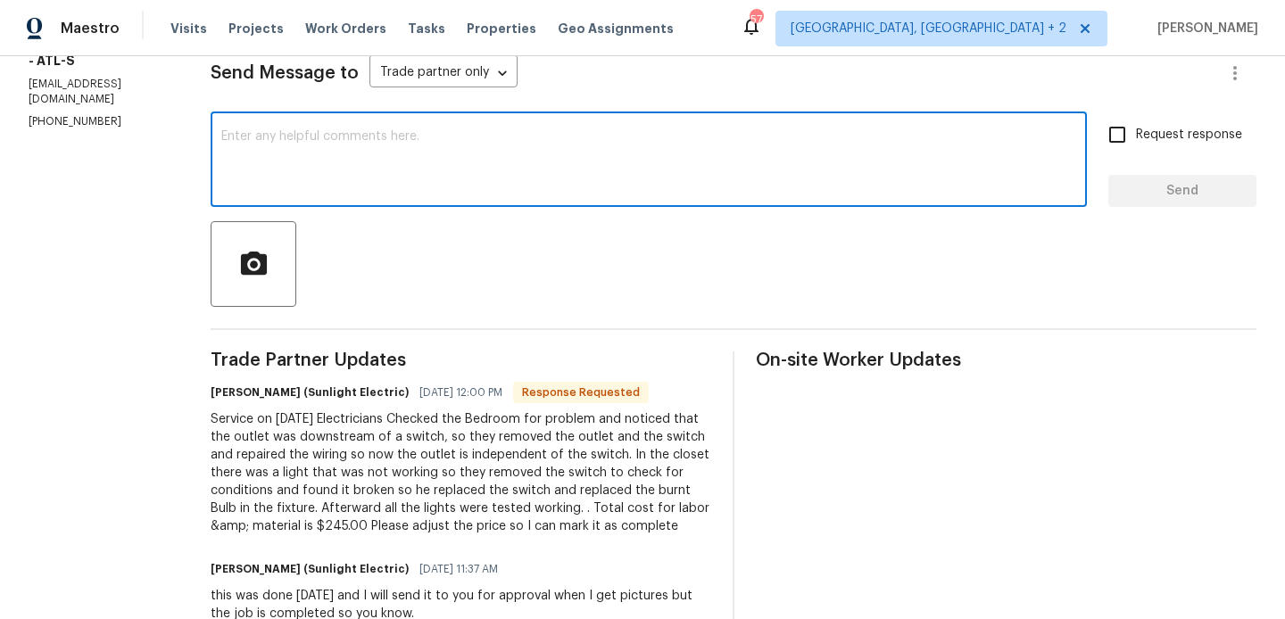
paste textarea "[PERSON_NAME]"
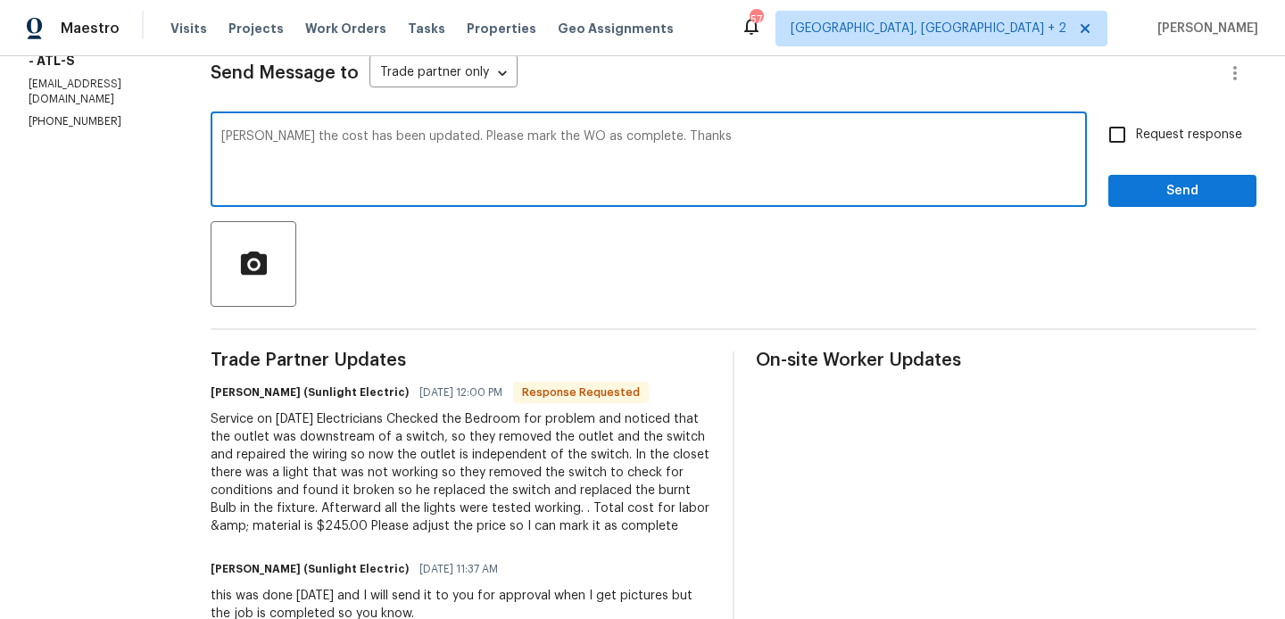
type textarea "[PERSON_NAME] the cost has been updated. Please mark the WO as complete. Thanks"
click at [1144, 143] on span "Request response" at bounding box center [1189, 135] width 106 height 19
click at [1136, 143] on input "Request response" at bounding box center [1116, 134] width 37 height 37
checkbox input "true"
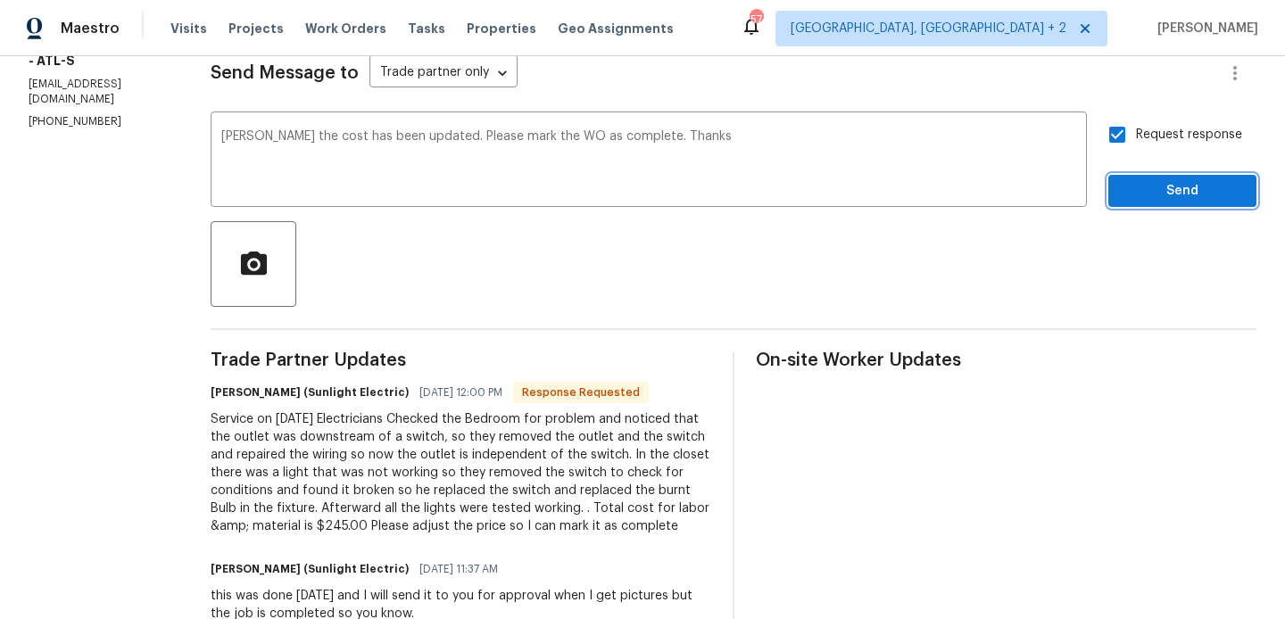
click at [1142, 183] on span "Send" at bounding box center [1182, 191] width 120 height 22
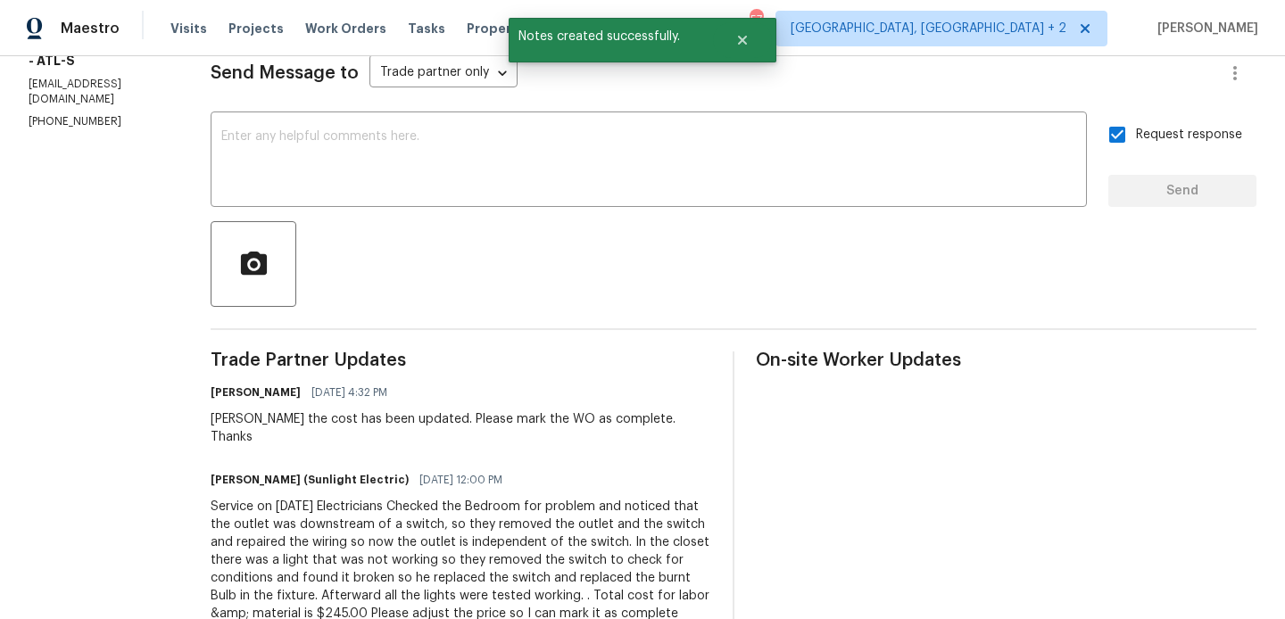
scroll to position [0, 0]
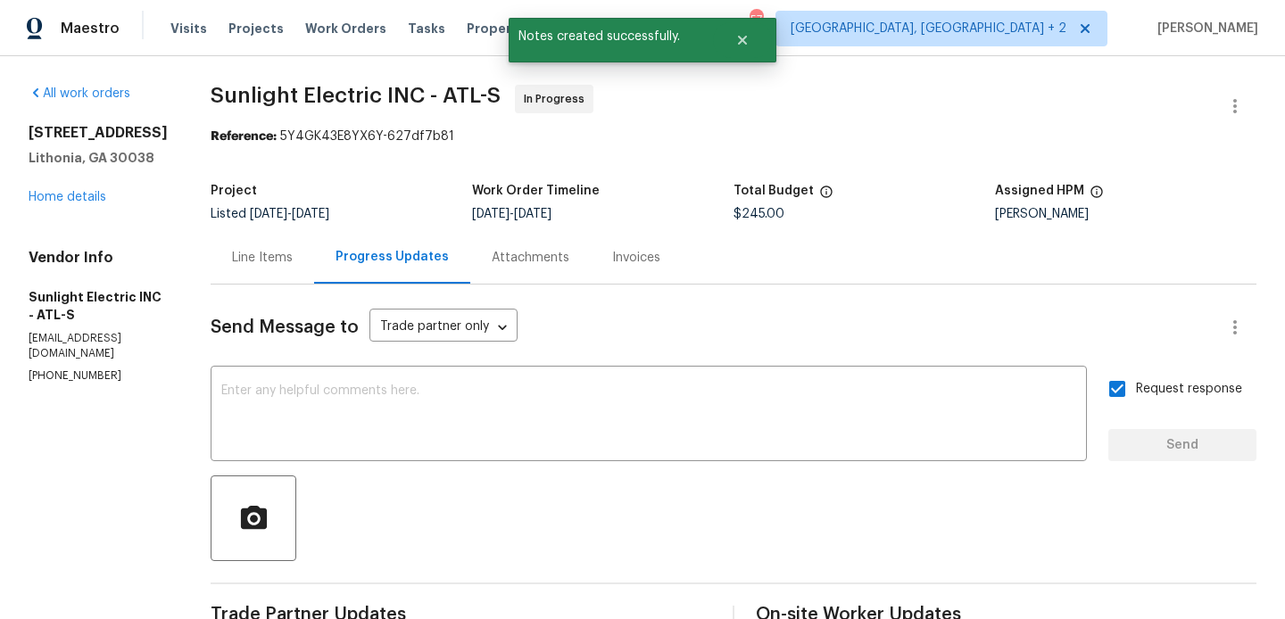
click at [314, 263] on div "Line Items" at bounding box center [262, 257] width 103 height 53
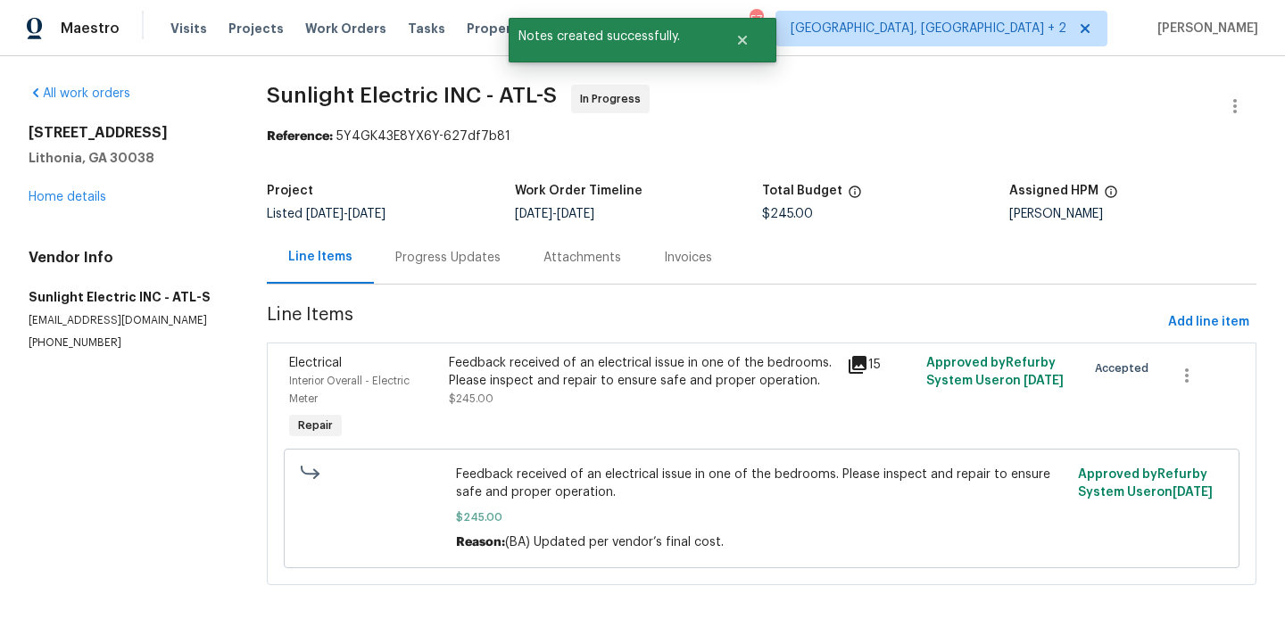
click at [581, 377] on div "Feedback received of an electrical issue in one of the bedrooms. Please inspect…" at bounding box center [642, 372] width 387 height 36
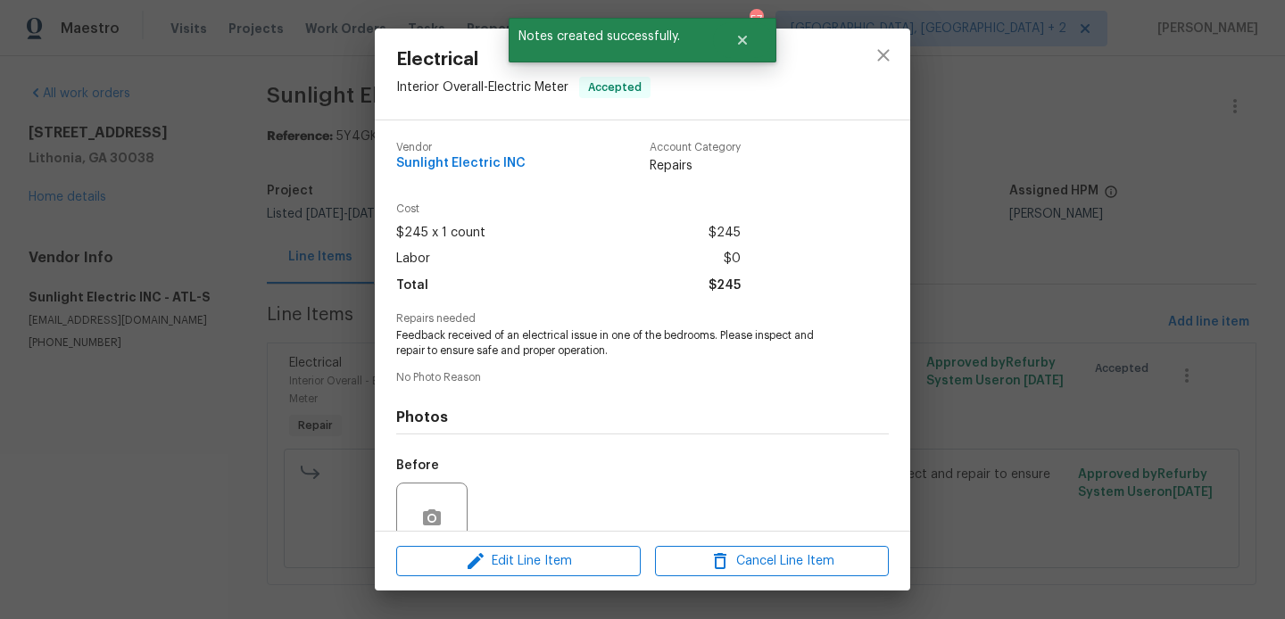
scroll to position [157, 0]
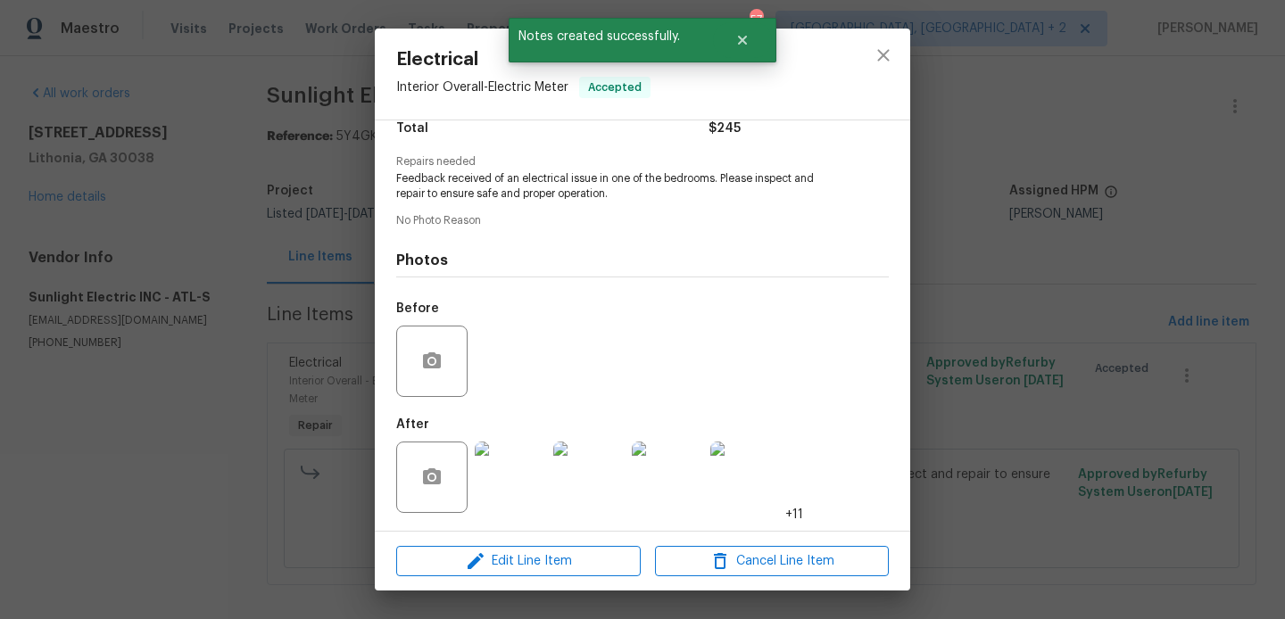
click at [244, 388] on div "Electrical Interior Overall - Electric Meter Accepted Vendor Sunlight Electric …" at bounding box center [642, 309] width 1285 height 619
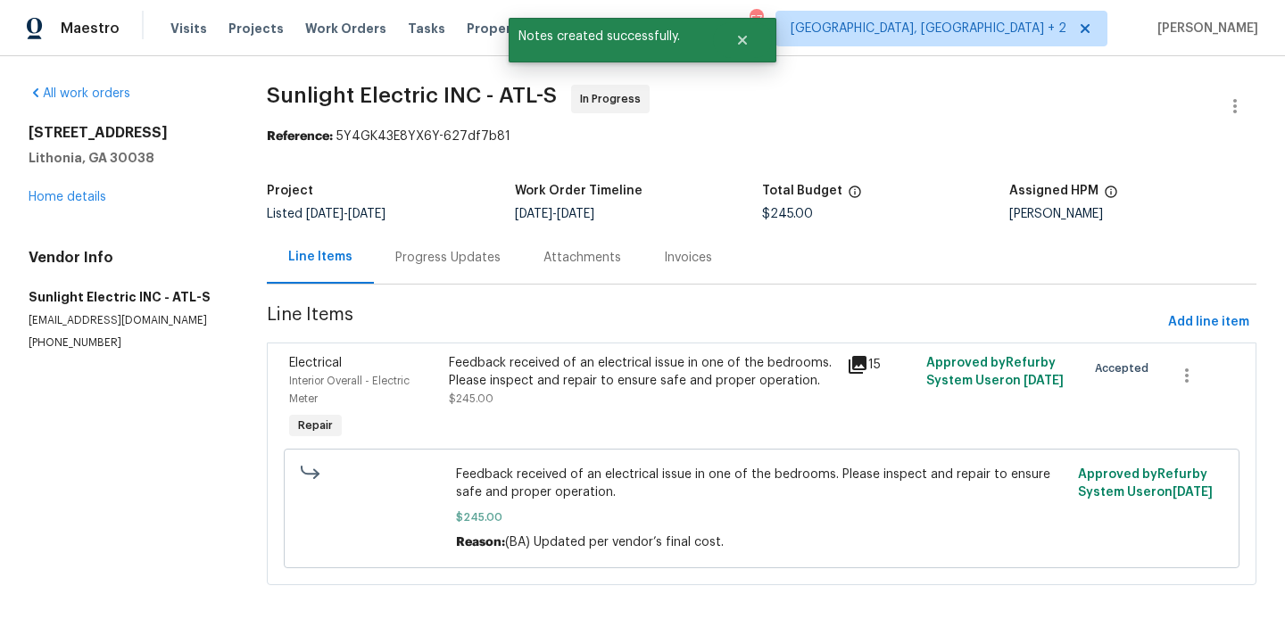
click at [418, 252] on div "Progress Updates" at bounding box center [447, 258] width 105 height 18
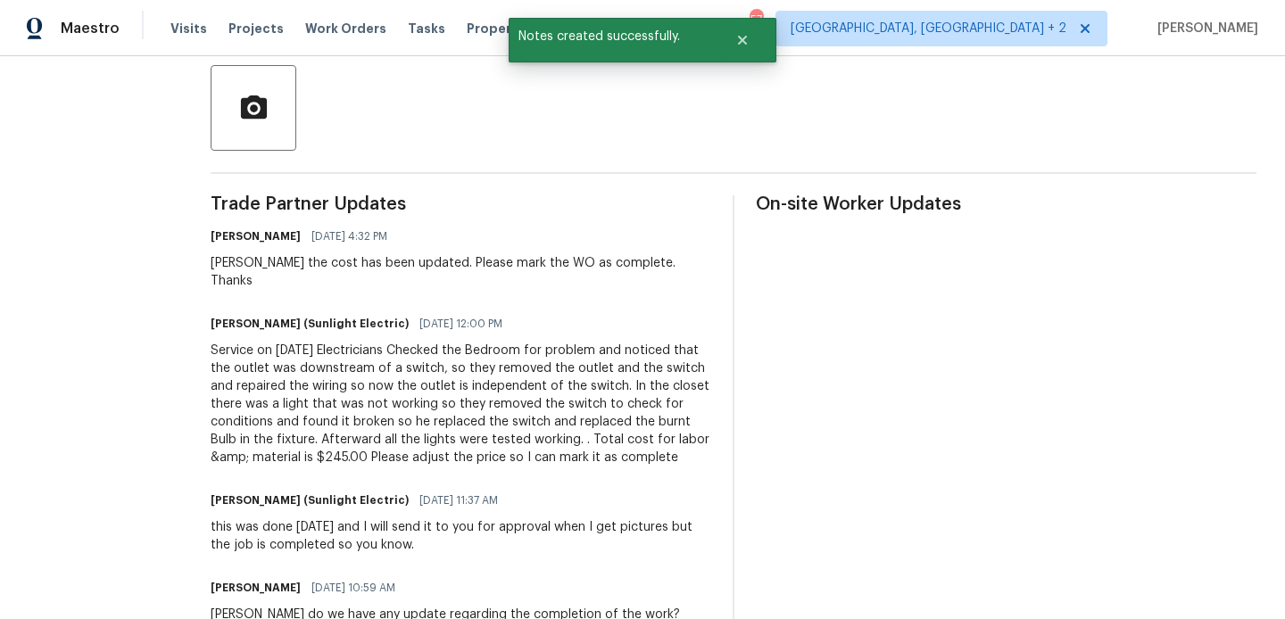
scroll to position [520, 0]
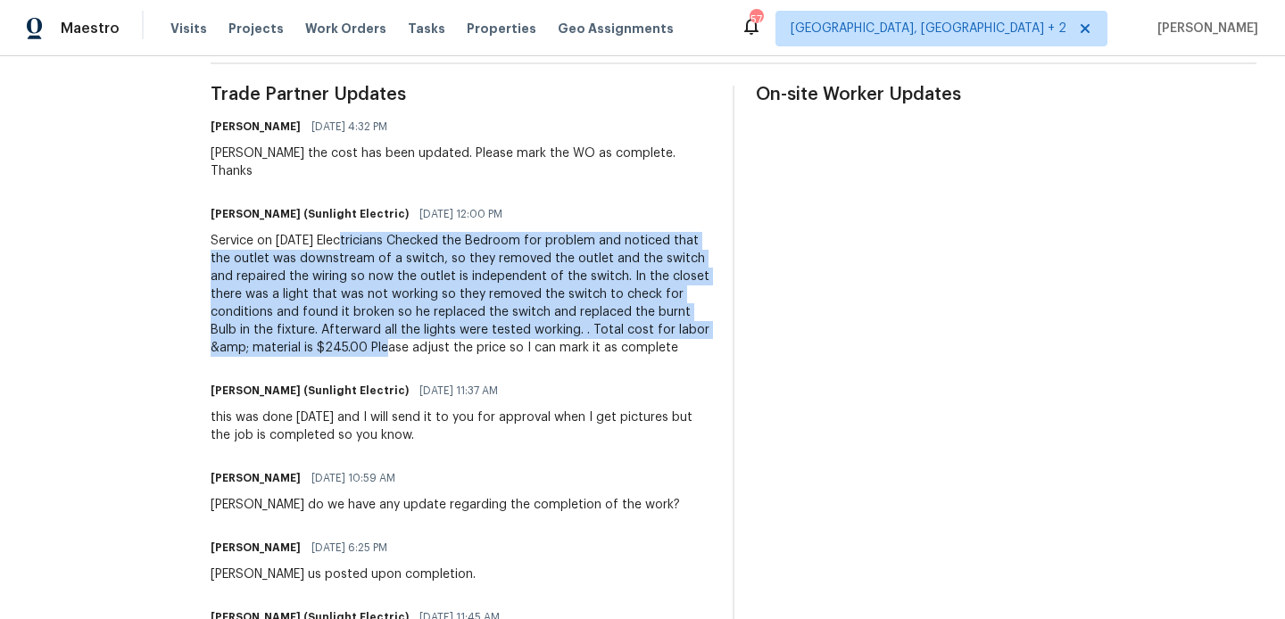
drag, startPoint x: 368, startPoint y: 225, endPoint x: 466, endPoint y: 333, distance: 145.9
click at [466, 333] on div "Service on [DATE] Electricians Checked the Bedroom for problem and noticed that…" at bounding box center [461, 294] width 500 height 125
copy div "Electricians Checked the Bedroom for problem and noticed that the outlet was do…"
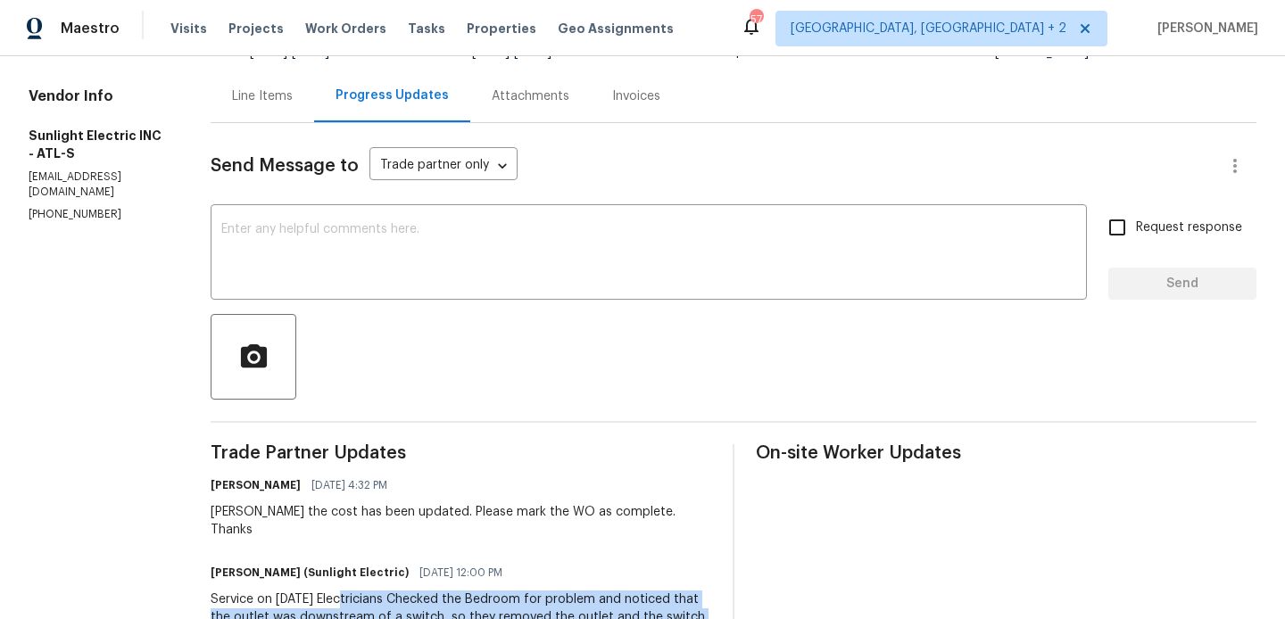
scroll to position [0, 0]
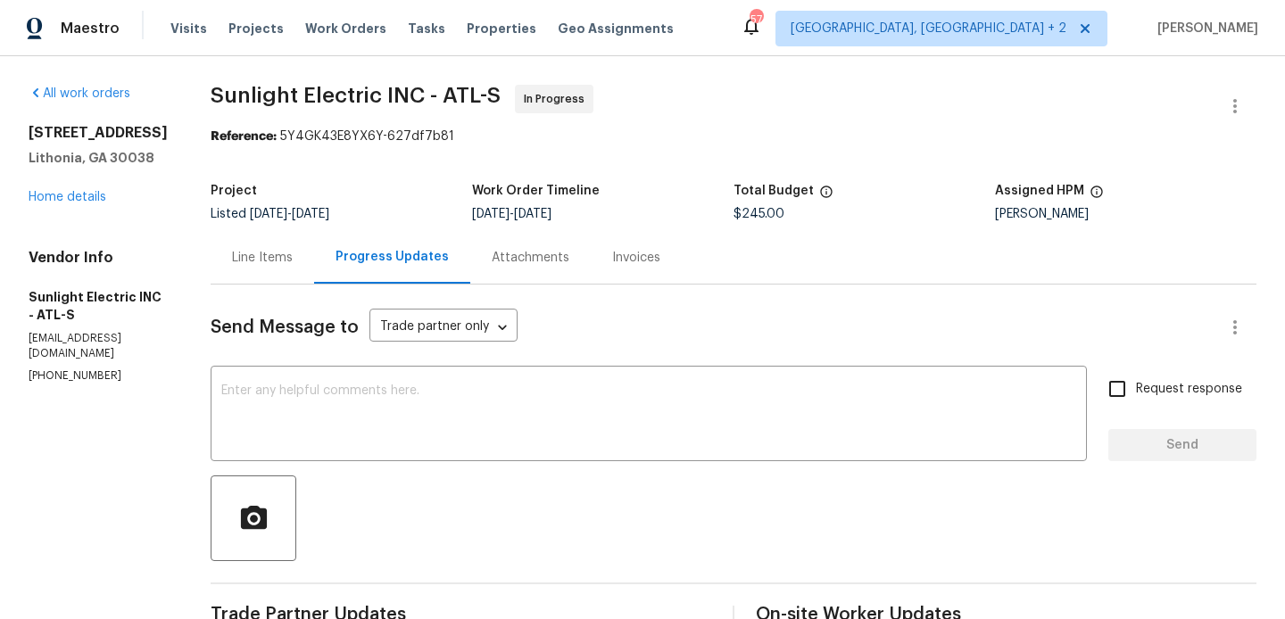
click at [85, 368] on p "[PHONE_NUMBER]" at bounding box center [98, 375] width 139 height 15
copy p "[PHONE_NUMBER]"
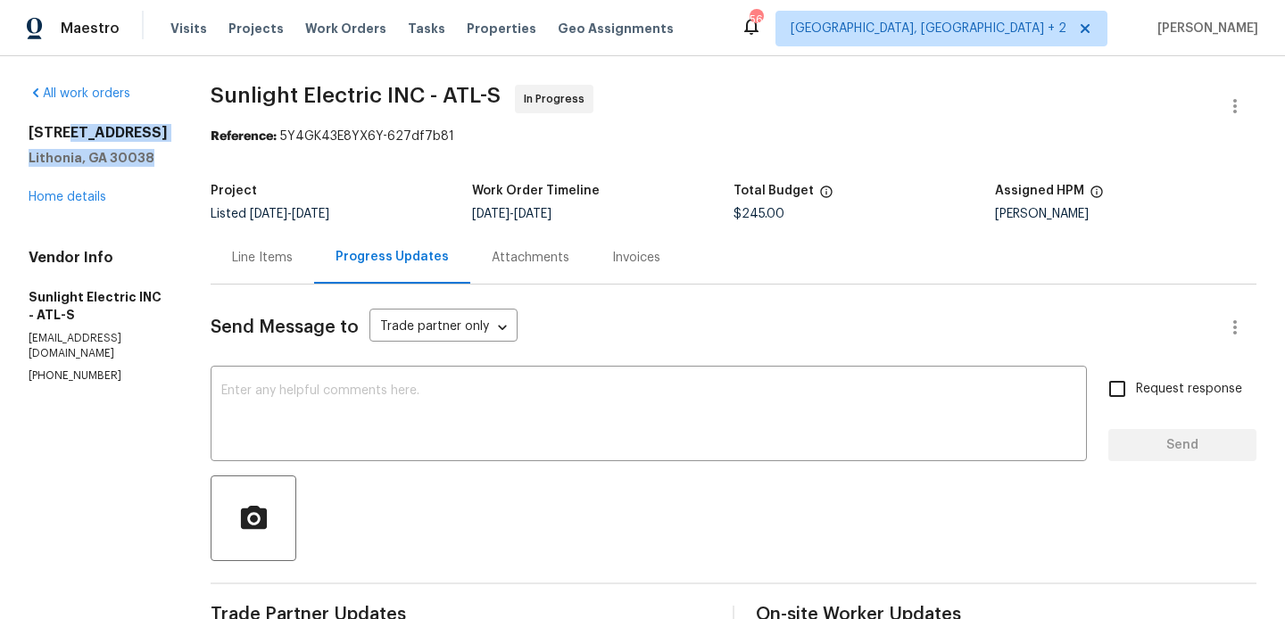
drag, startPoint x: 66, startPoint y: 136, endPoint x: 146, endPoint y: 161, distance: 84.1
click at [146, 161] on div "[STREET_ADDRESS][PERSON_NAME]" at bounding box center [98, 145] width 139 height 43
copy div "Fairington Dr [PERSON_NAME], GA 30038"
click at [68, 202] on link "Home details" at bounding box center [68, 197] width 78 height 12
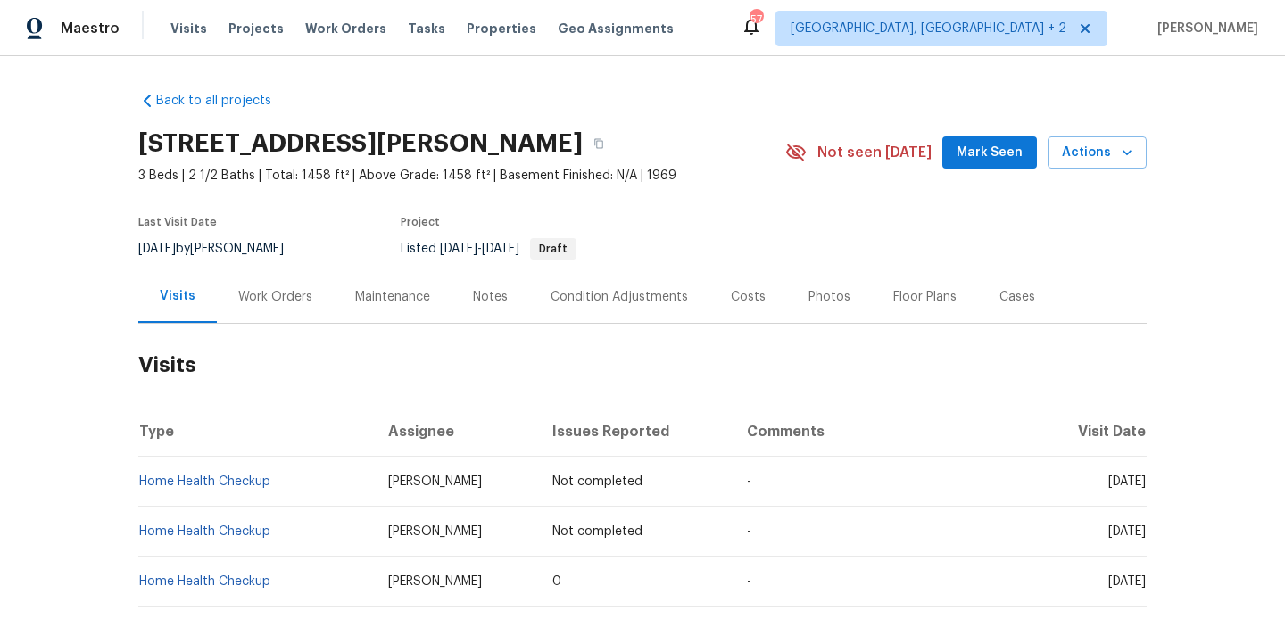
click at [276, 312] on div "Work Orders" at bounding box center [275, 296] width 117 height 53
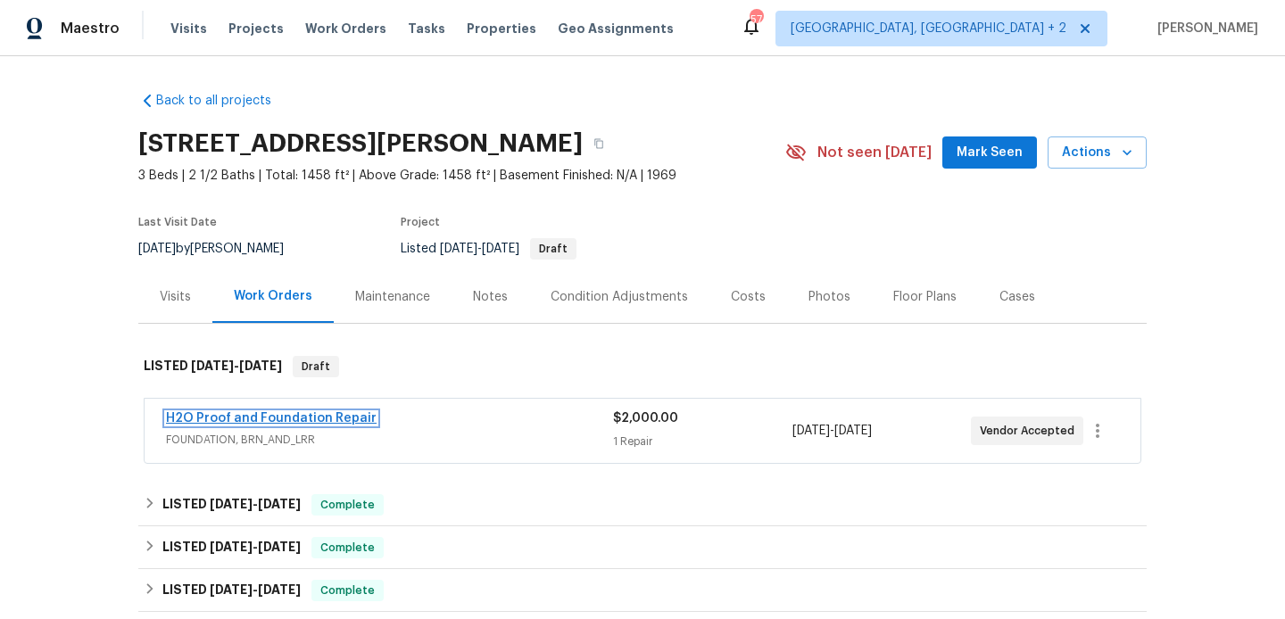
click at [311, 416] on link "H2O Proof and Foundation Repair" at bounding box center [271, 418] width 211 height 12
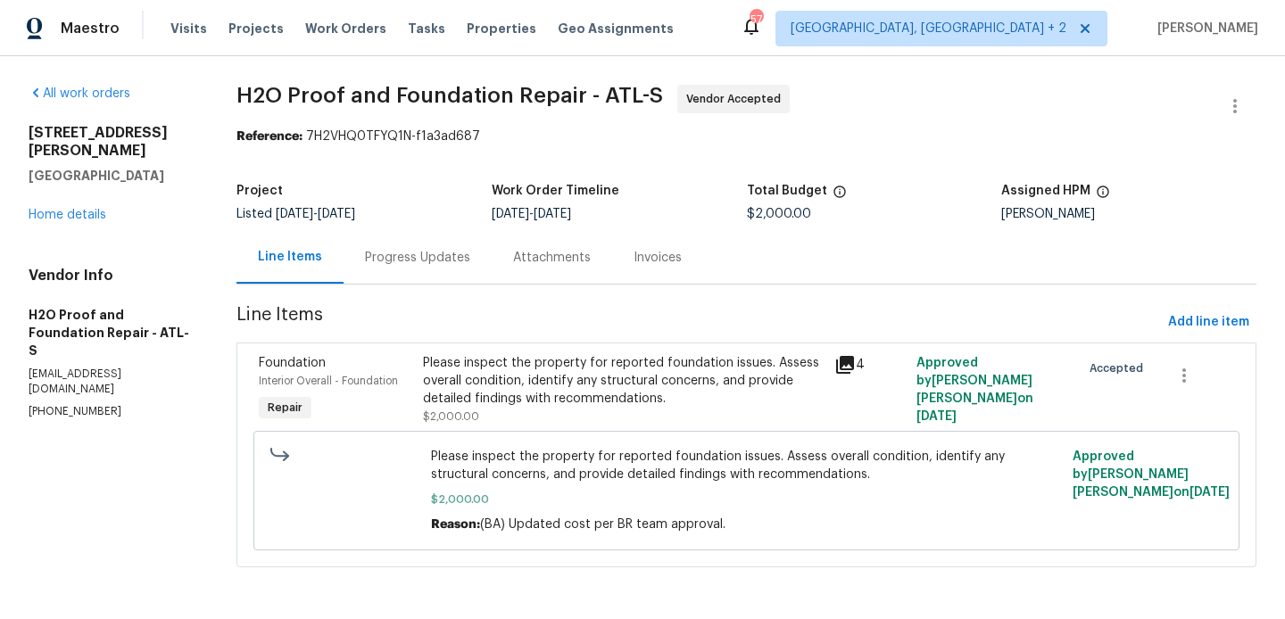
click at [482, 262] on div "Progress Updates" at bounding box center [417, 257] width 148 height 53
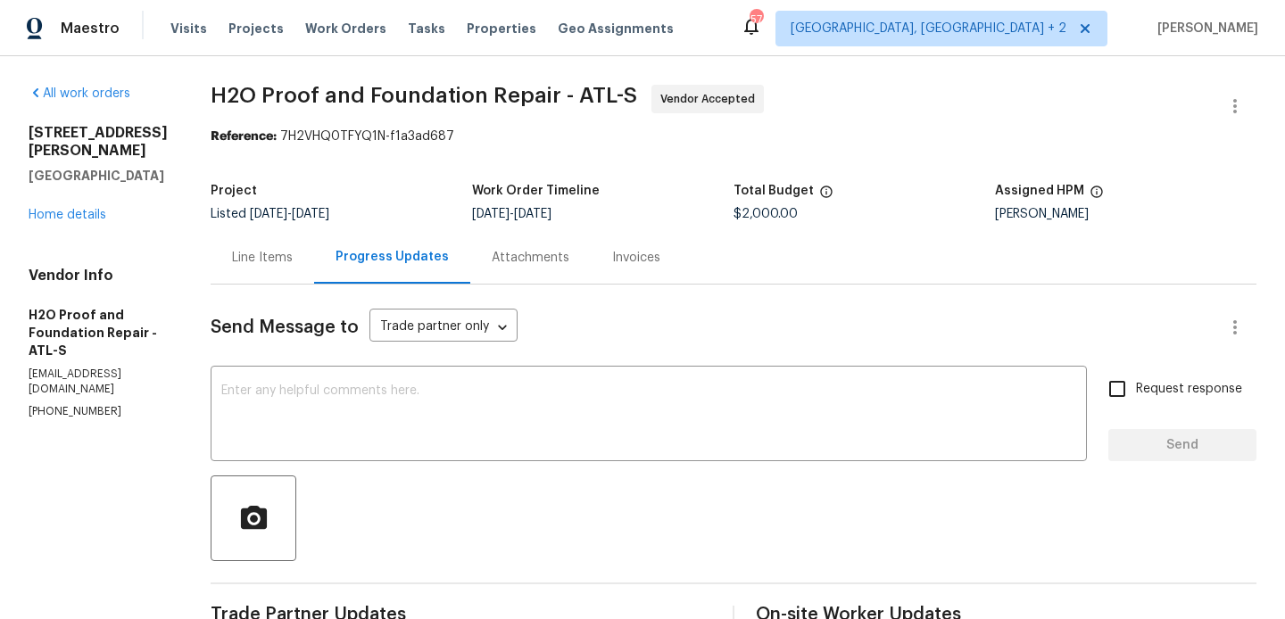
click at [79, 391] on p "info@h2o-proof.net" at bounding box center [98, 382] width 139 height 30
copy p "info@h2o-proof.net"
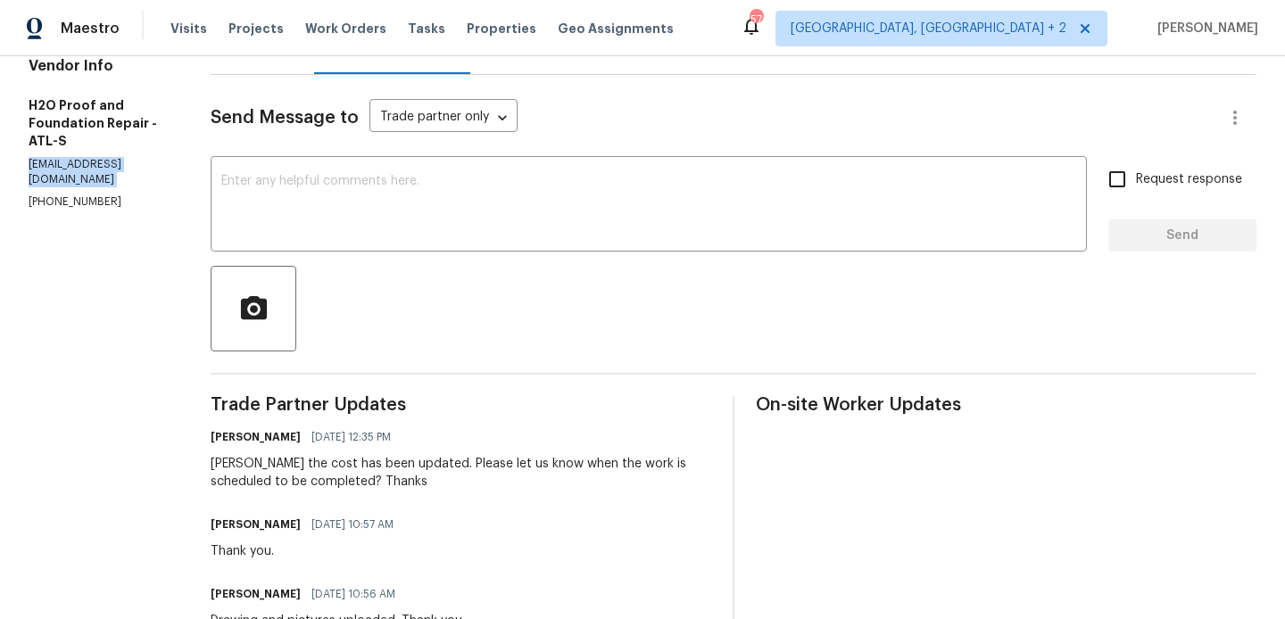
scroll to position [211, 0]
click at [304, 163] on div "x ​" at bounding box center [649, 205] width 876 height 91
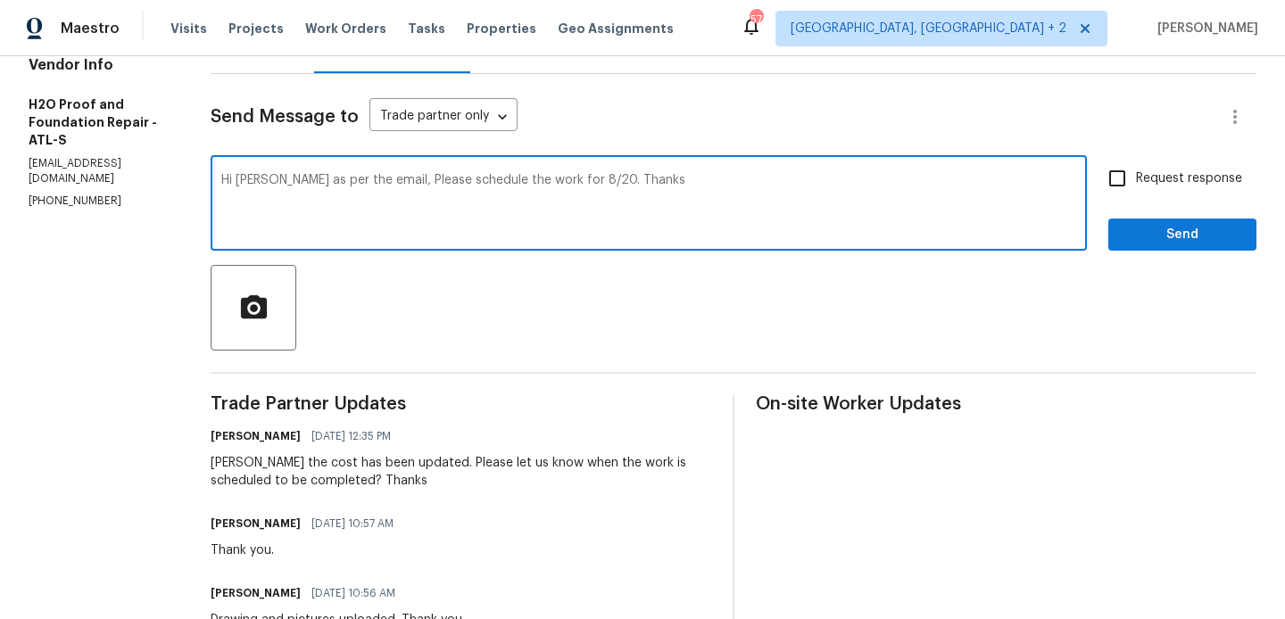
type textarea "Hi Sherle as per the email, Please schedule the work for 8/20. Thanks"
click at [1124, 195] on input "Request response" at bounding box center [1116, 178] width 37 height 37
checkbox input "true"
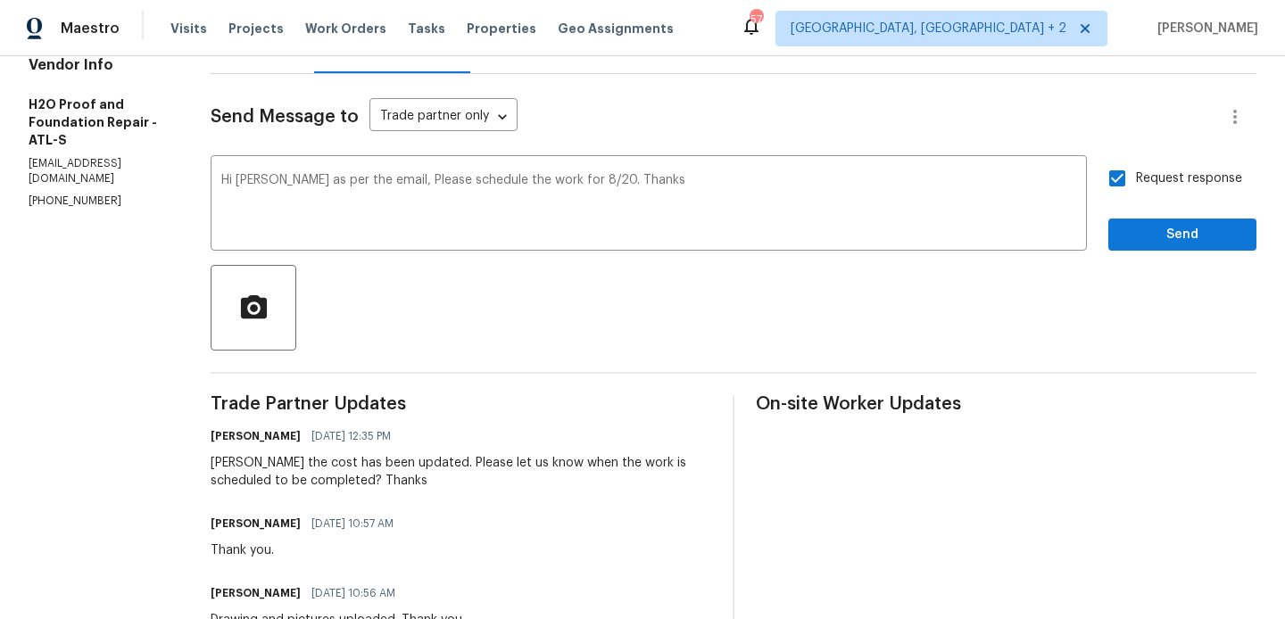
click at [1124, 266] on div at bounding box center [733, 308] width 1045 height 86
click at [1124, 244] on span "Send" at bounding box center [1182, 235] width 120 height 22
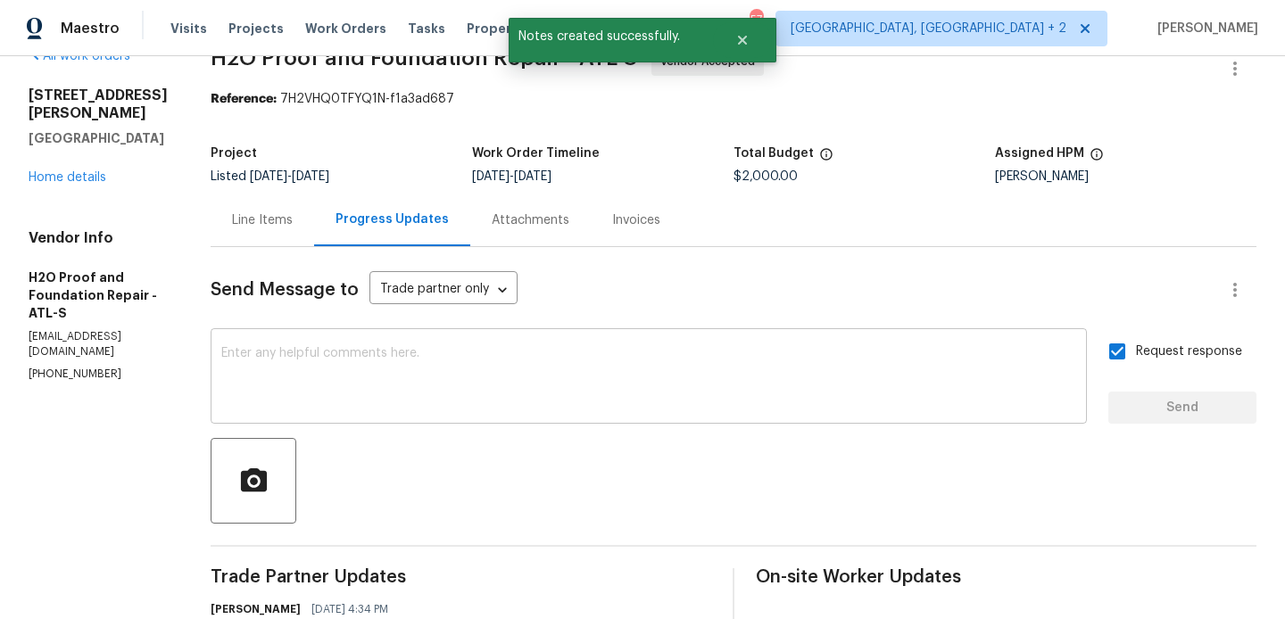
scroll to position [0, 0]
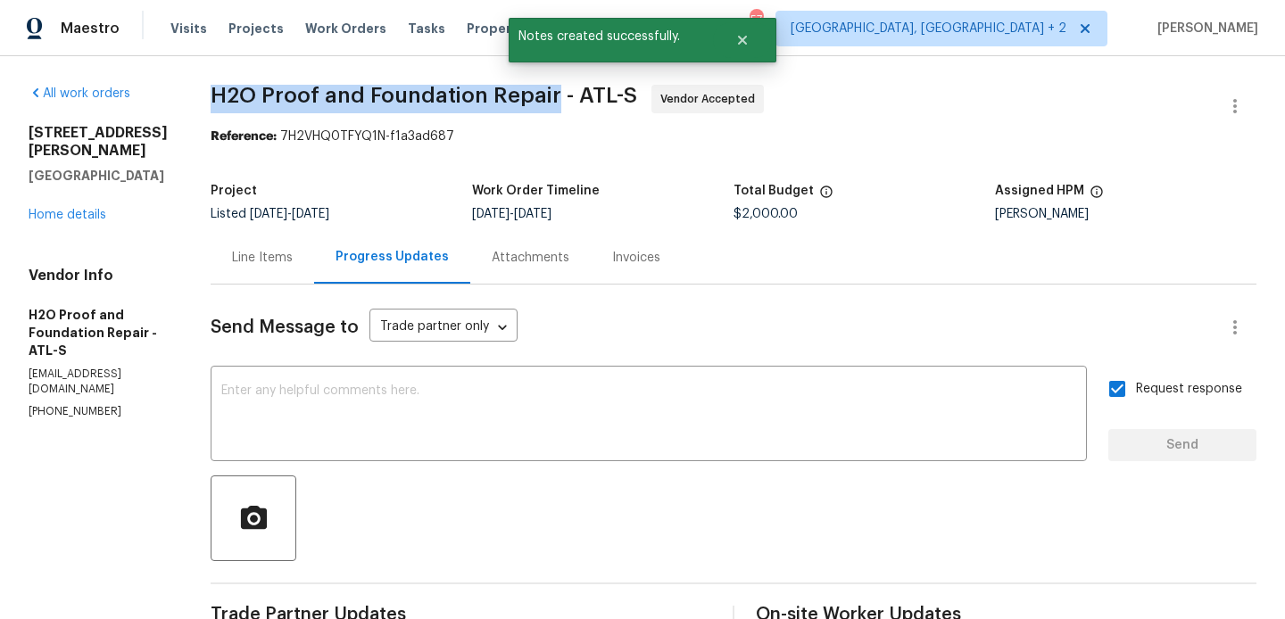
drag, startPoint x: 175, startPoint y: 103, endPoint x: 525, endPoint y: 104, distance: 349.7
copy span "H2O Proof and Foundation Repair"
click at [53, 221] on link "Home details" at bounding box center [68, 215] width 78 height 12
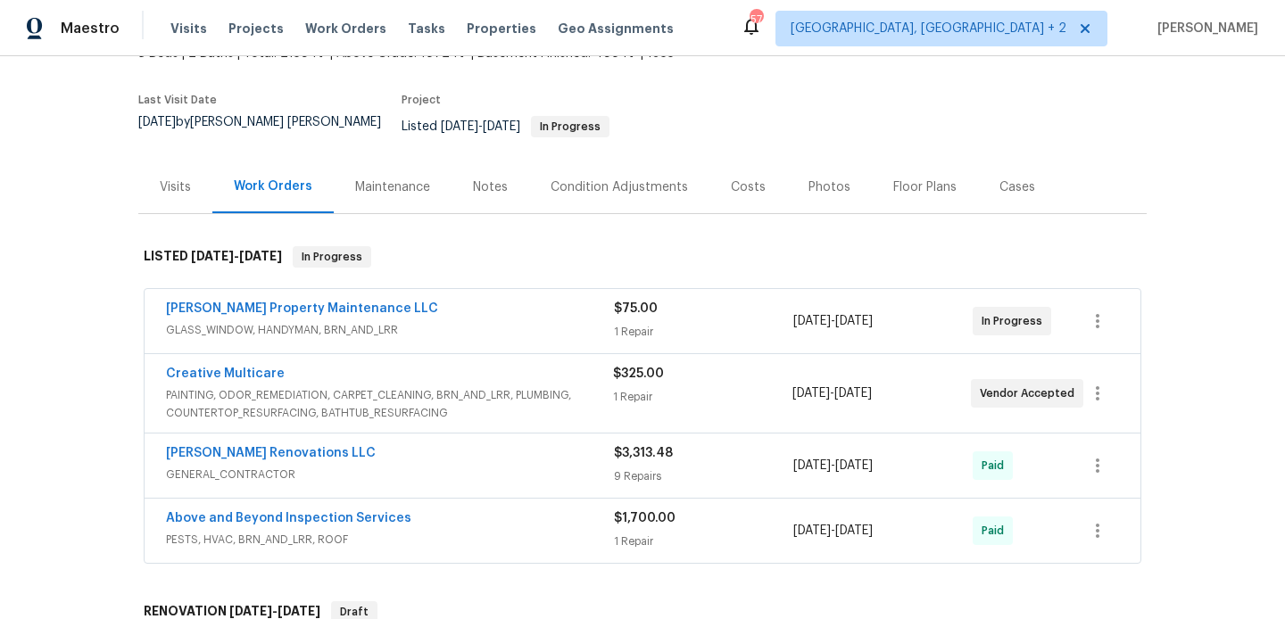
scroll to position [176, 0]
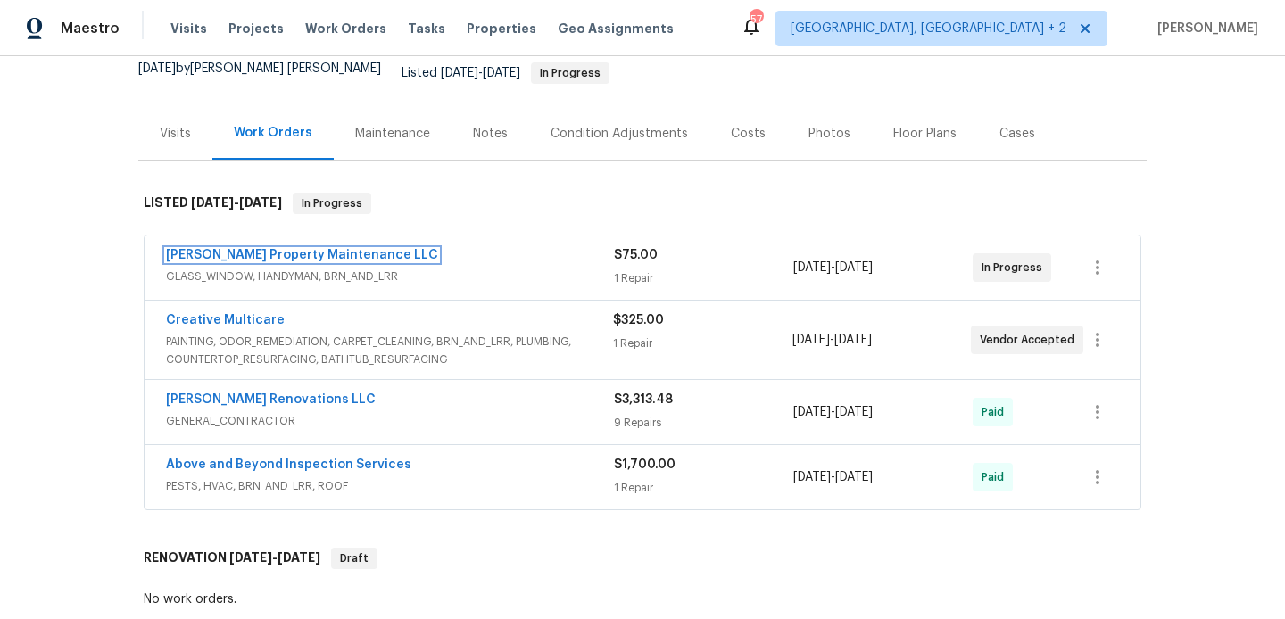
click at [327, 249] on link "[PERSON_NAME] Property Maintenance LLC" at bounding box center [302, 255] width 272 height 12
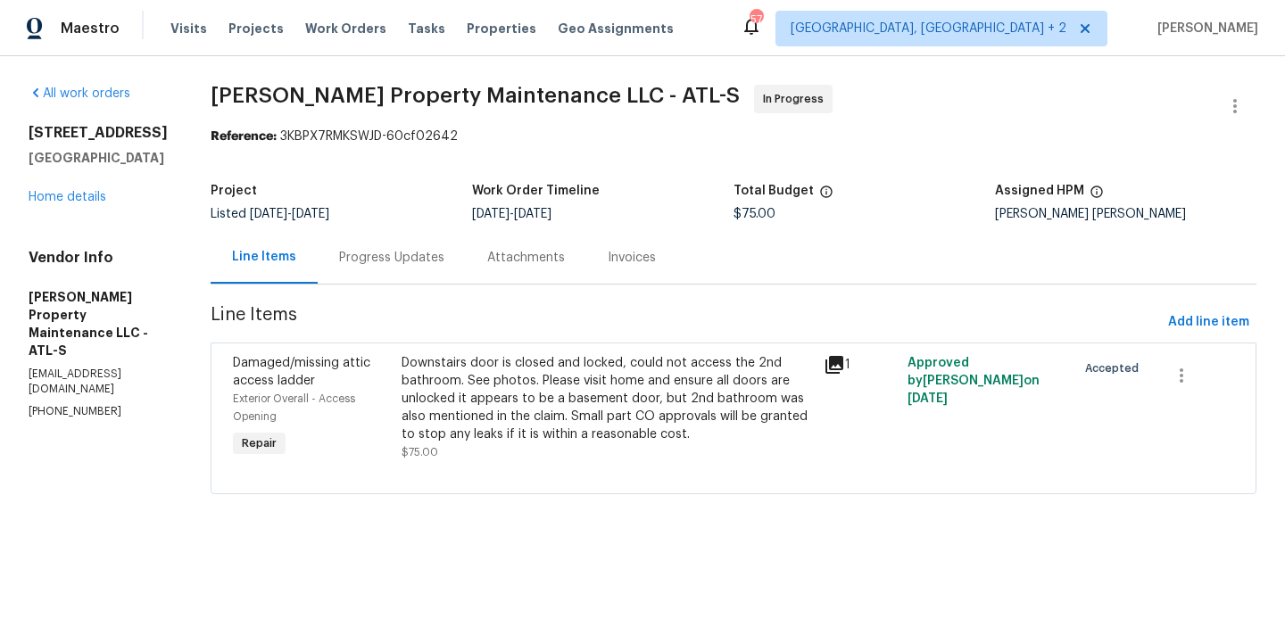
drag, startPoint x: 397, startPoint y: 253, endPoint x: 404, endPoint y: 278, distance: 26.0
click at [397, 253] on div "Progress Updates" at bounding box center [391, 258] width 105 height 18
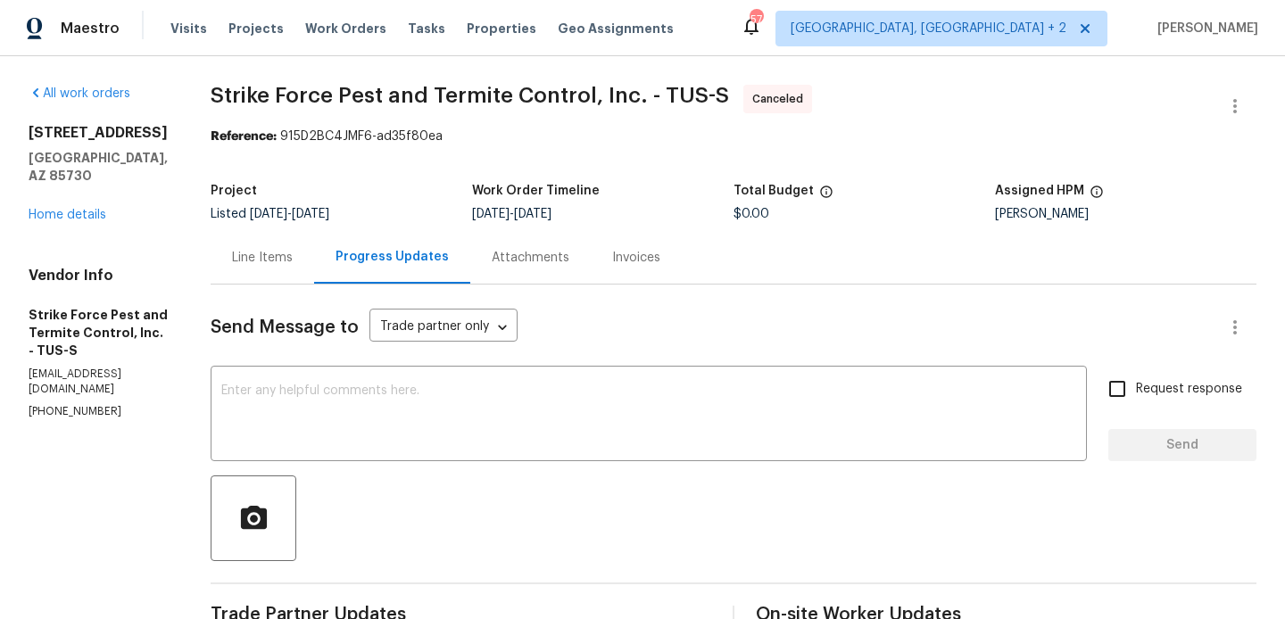
click at [465, 273] on div "Progress Updates" at bounding box center [392, 257] width 156 height 53
click at [62, 209] on link "Home details" at bounding box center [68, 215] width 78 height 12
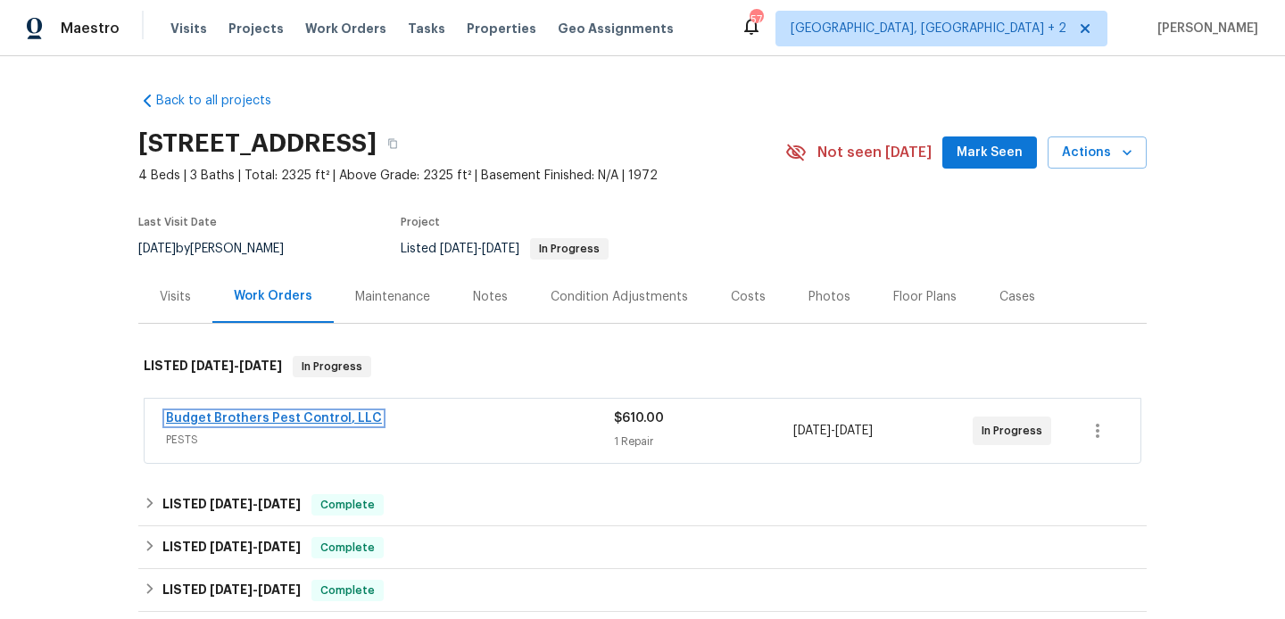
click at [310, 415] on link "Budget Brothers Pest Control, LLC" at bounding box center [274, 418] width 216 height 12
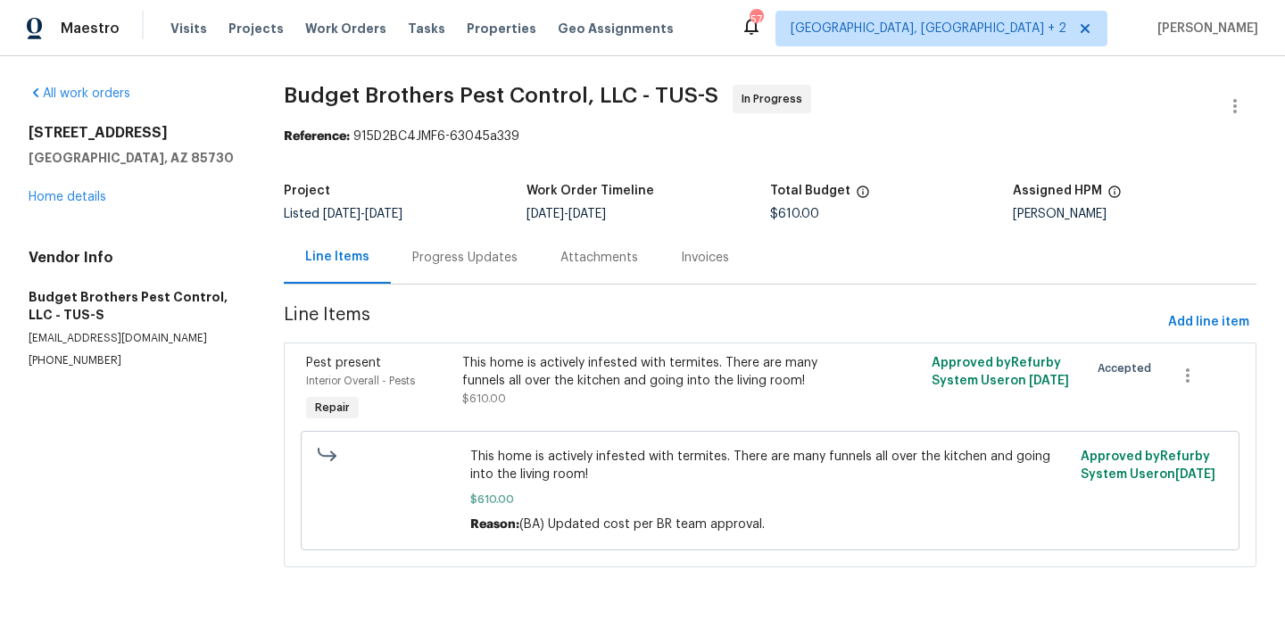
click at [459, 257] on div "Progress Updates" at bounding box center [464, 258] width 105 height 18
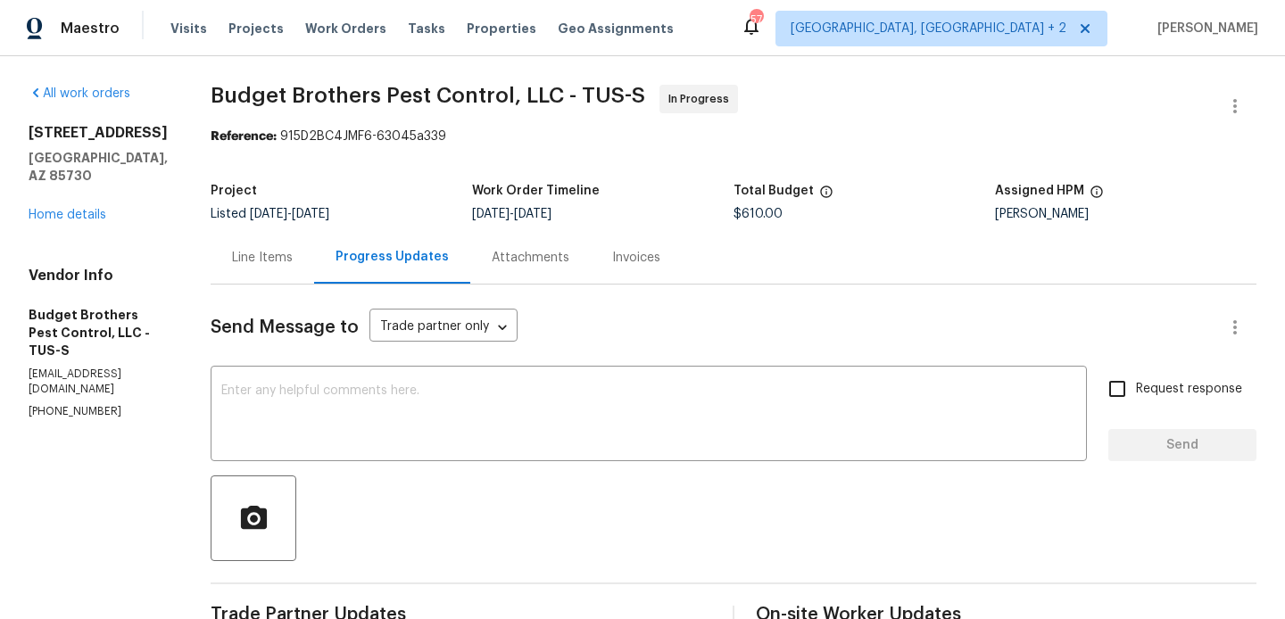
click at [293, 262] on div "Line Items" at bounding box center [262, 258] width 61 height 18
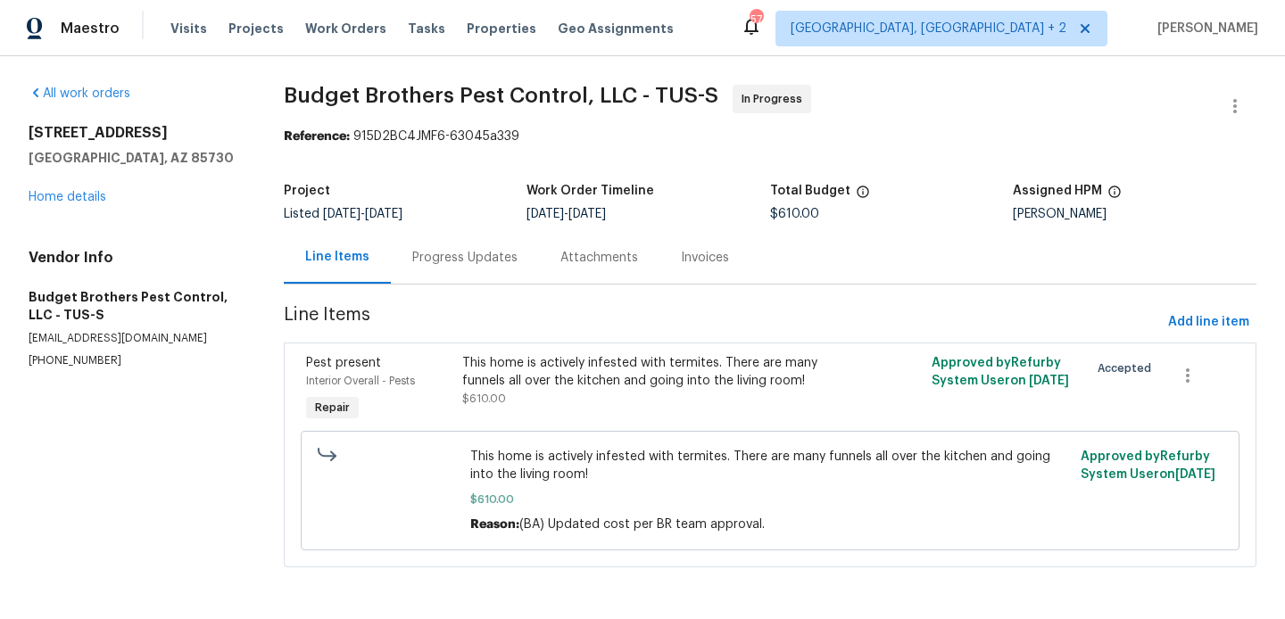
click at [446, 257] on div "Progress Updates" at bounding box center [464, 258] width 105 height 18
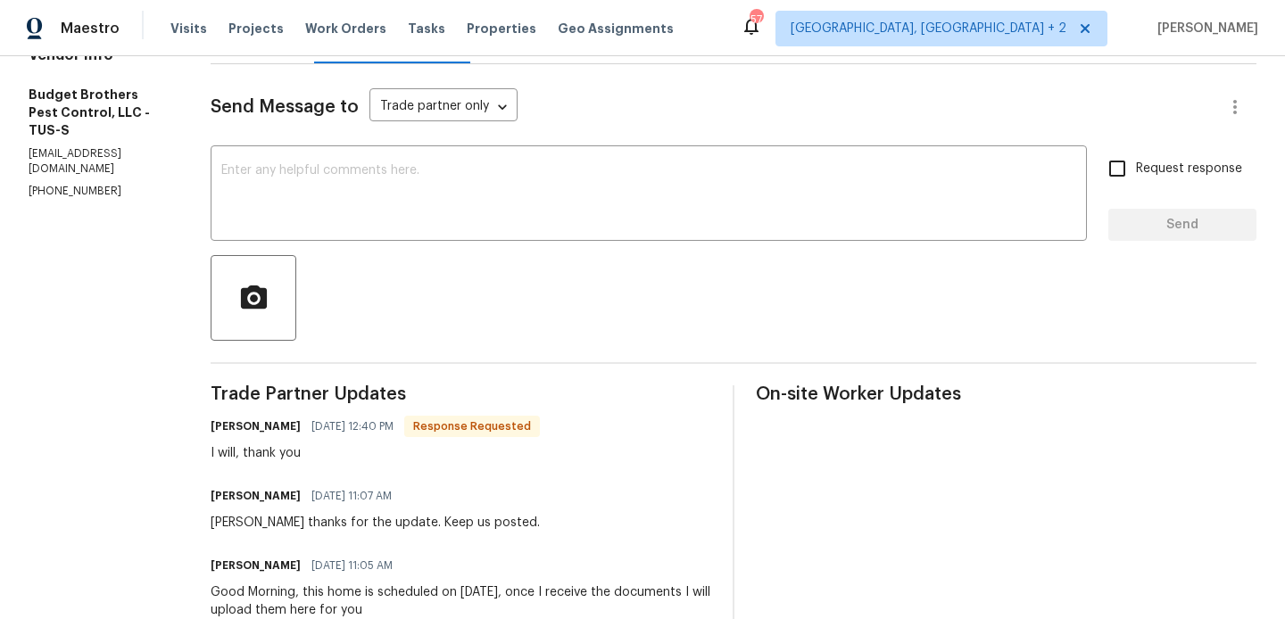
scroll to position [223, 0]
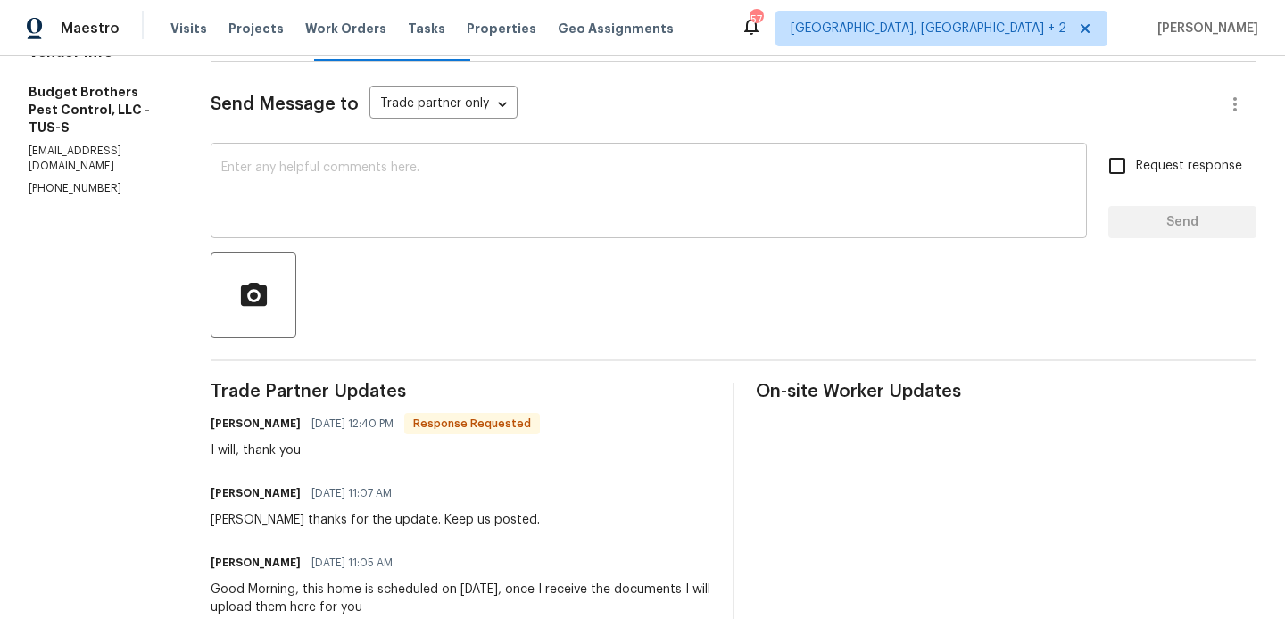
click at [330, 186] on textarea at bounding box center [648, 192] width 855 height 62
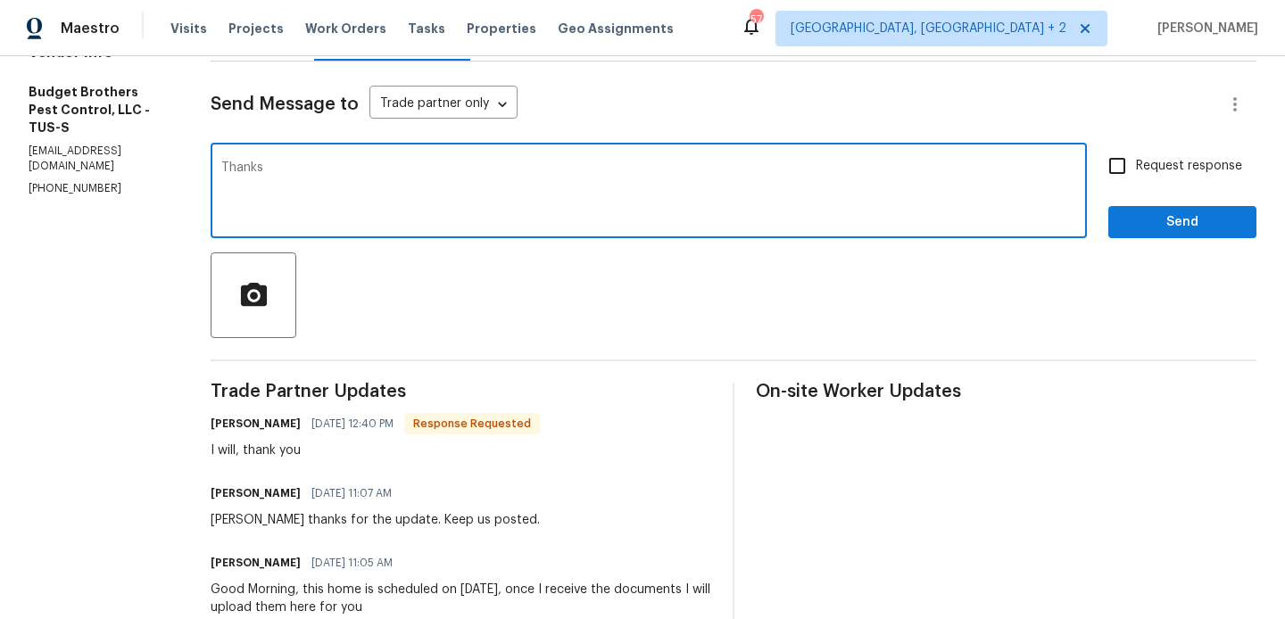
type textarea "Thanks"
click at [1155, 219] on span "Send" at bounding box center [1182, 222] width 120 height 22
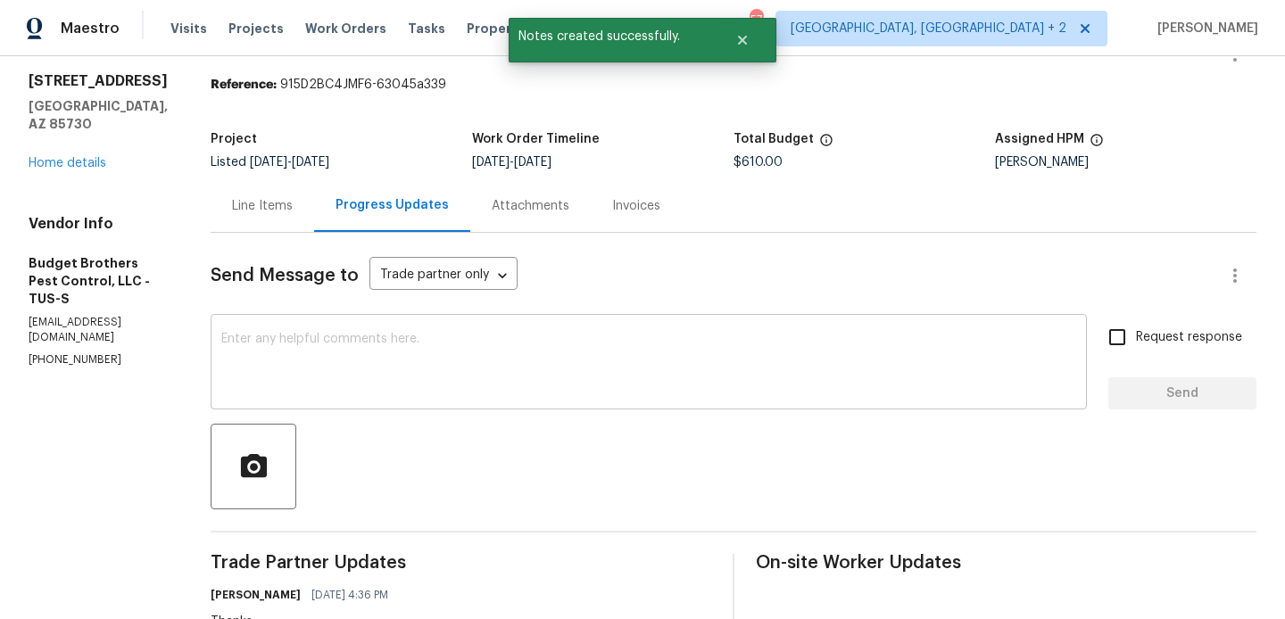
scroll to position [0, 0]
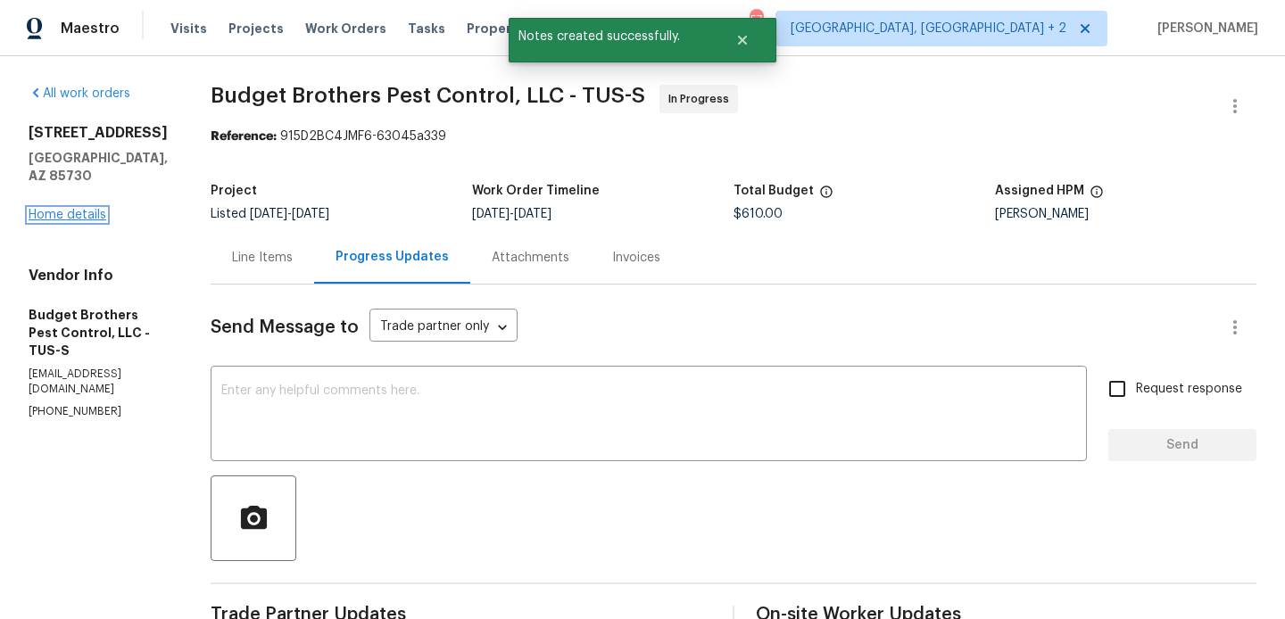
click at [82, 209] on link "Home details" at bounding box center [68, 215] width 78 height 12
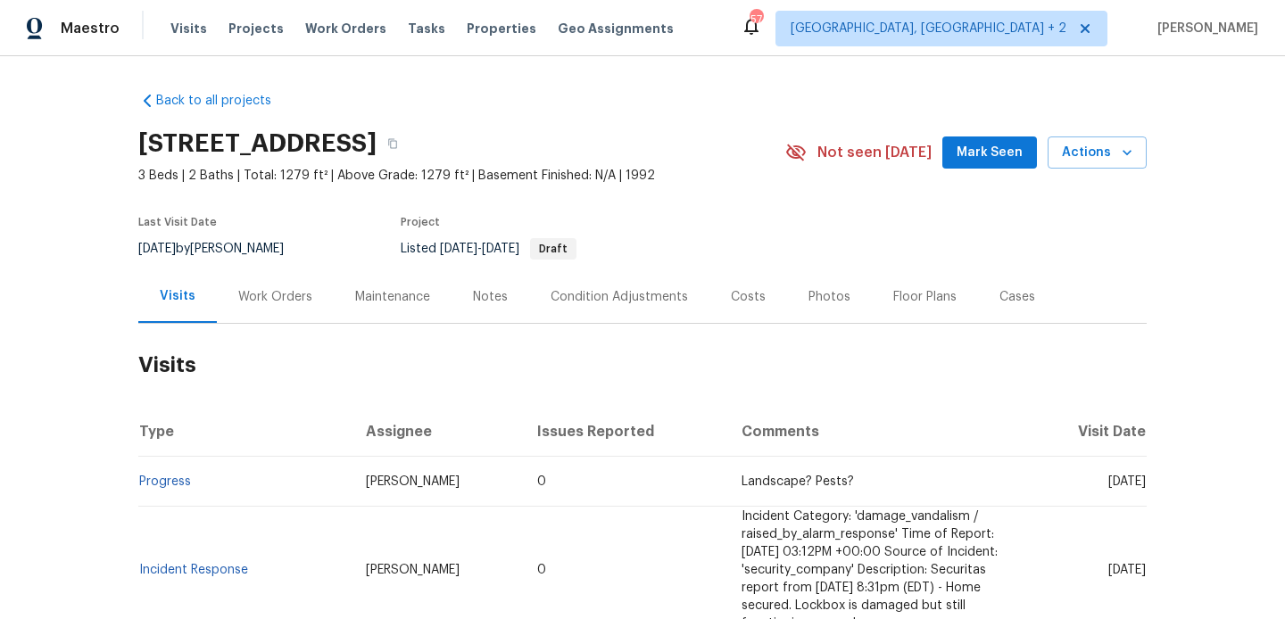
click at [275, 304] on div "Work Orders" at bounding box center [275, 297] width 74 height 18
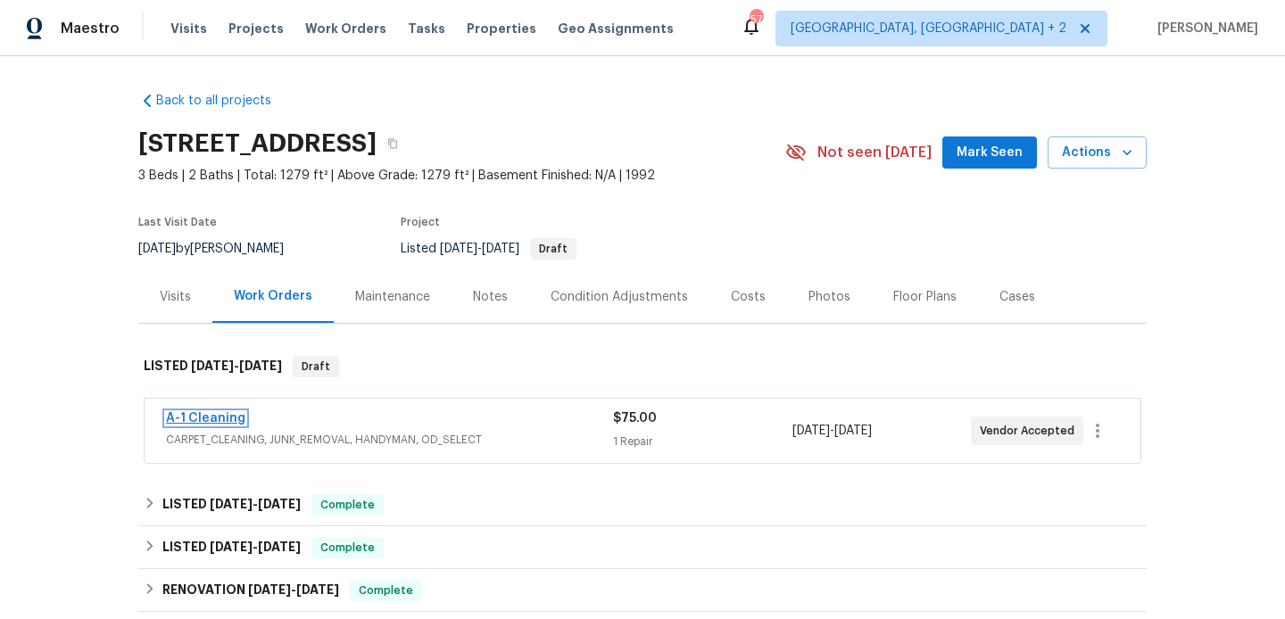
click at [233, 414] on link "A-1 Cleaning" at bounding box center [205, 418] width 79 height 12
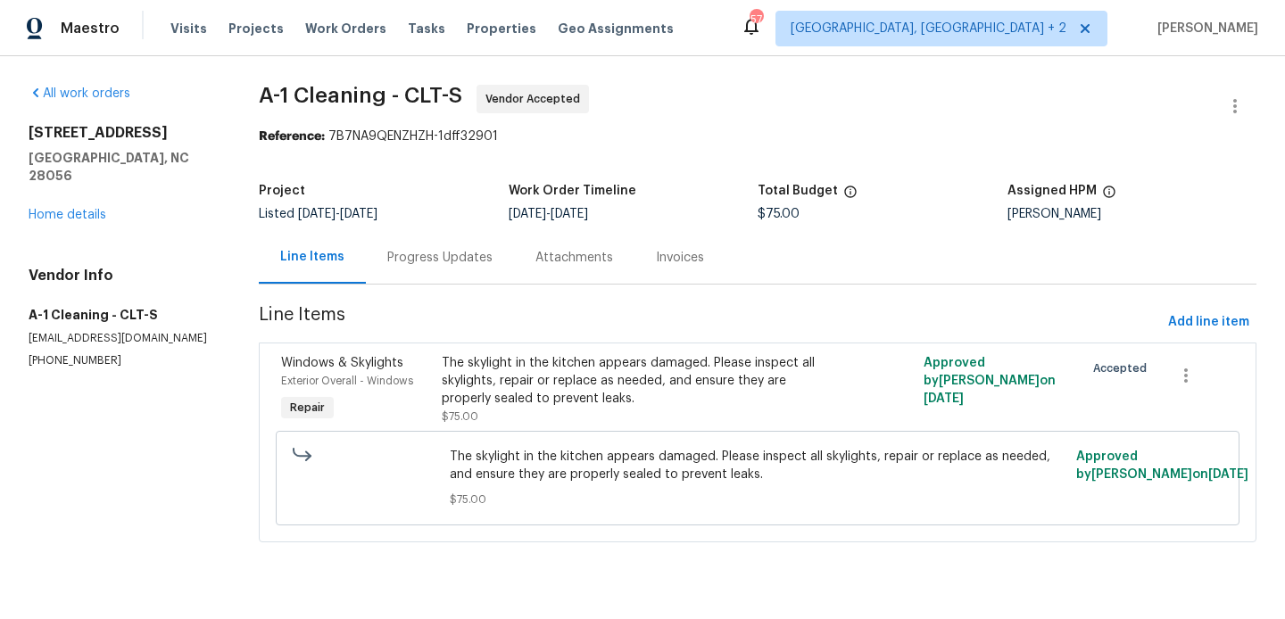
click at [431, 269] on div "Progress Updates" at bounding box center [440, 257] width 148 height 53
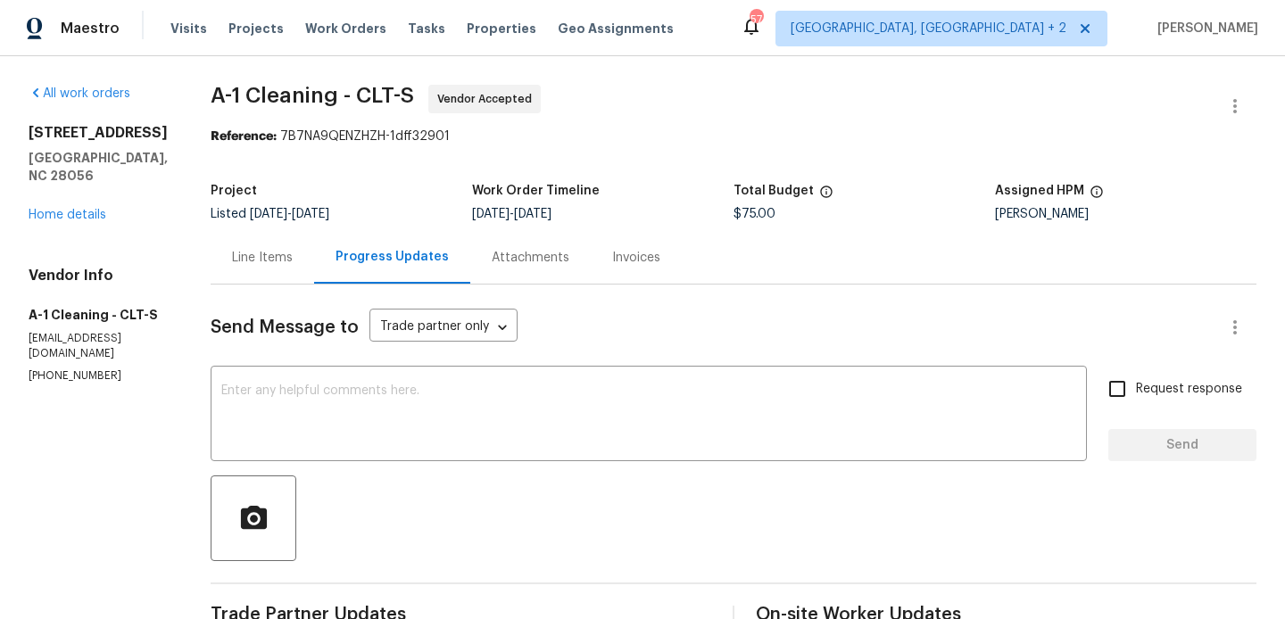
click at [65, 368] on p "[PHONE_NUMBER]" at bounding box center [98, 375] width 139 height 15
copy p "[PHONE_NUMBER]"
drag, startPoint x: 146, startPoint y: 168, endPoint x: 0, endPoint y: 129, distance: 151.2
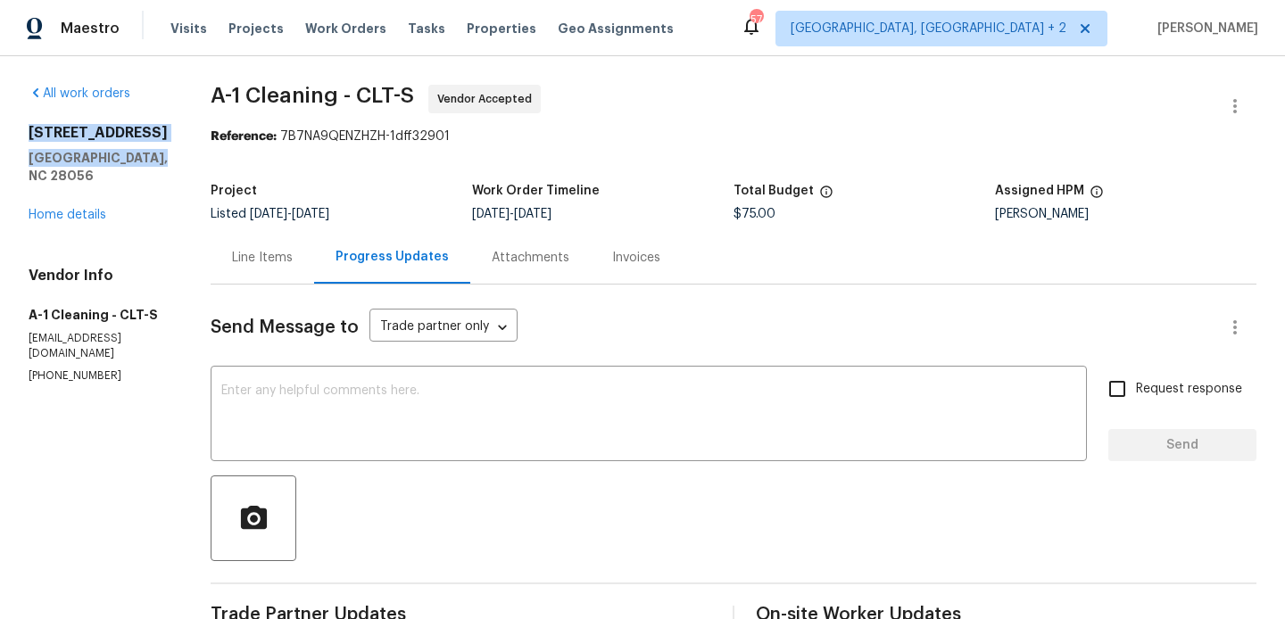
click at [0, 129] on div "All work orders [STREET_ADDRESS] Home details Vendor Info A-1 Cleaning - CLT-S …" at bounding box center [642, 534] width 1285 height 956
copy div "[STREET_ADDRESS]"
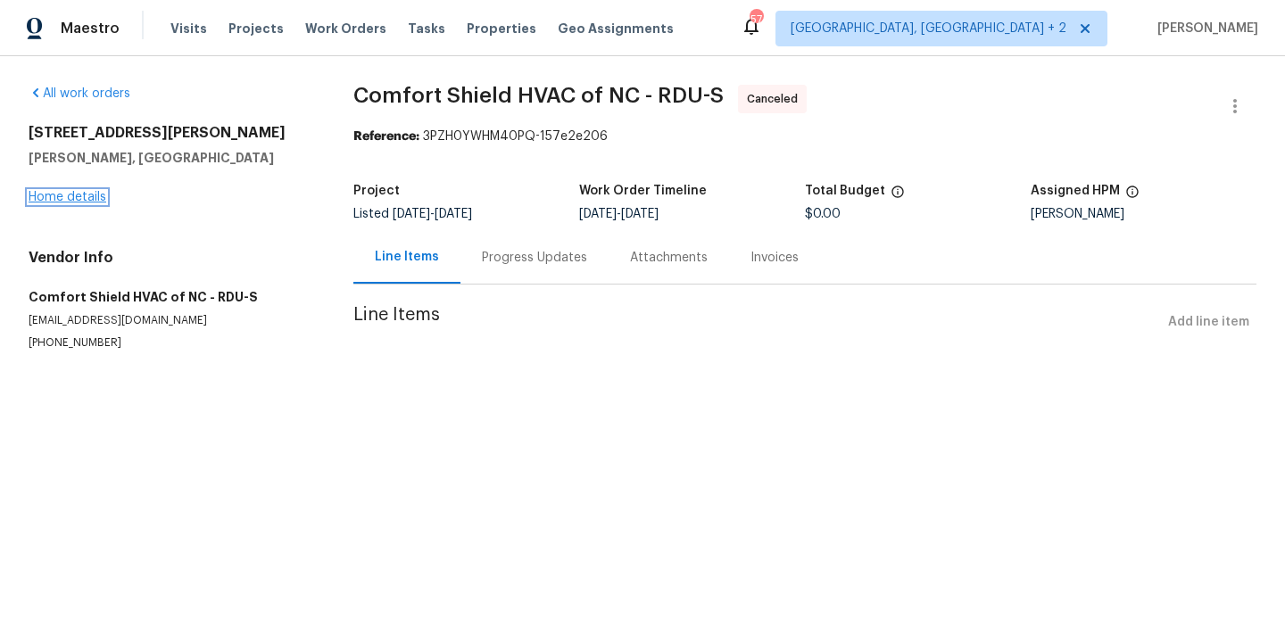
click at [85, 196] on link "Home details" at bounding box center [68, 197] width 78 height 12
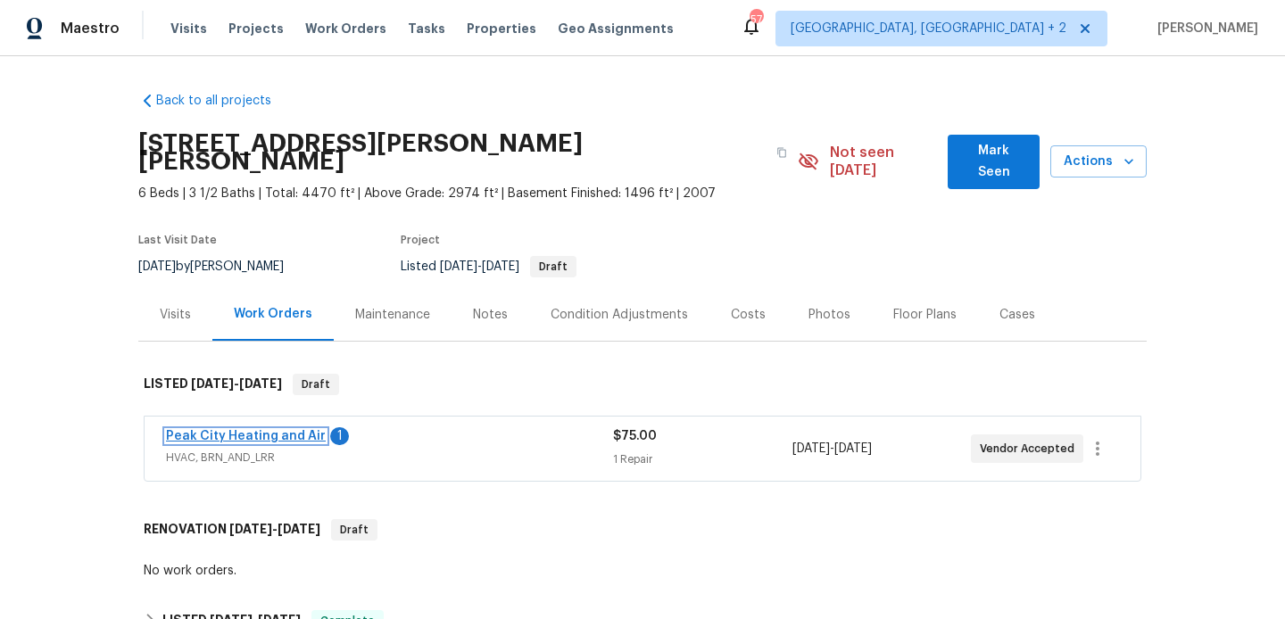
click at [275, 430] on link "Peak City Heating and Air" at bounding box center [246, 436] width 160 height 12
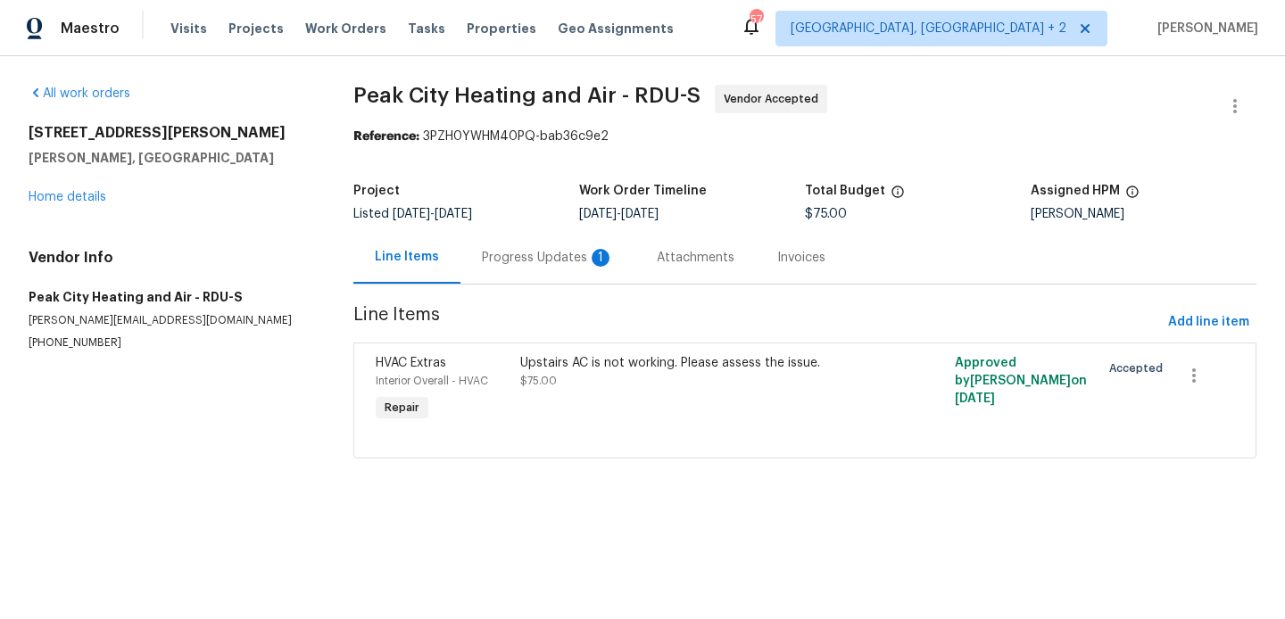
click at [476, 256] on div "Progress Updates 1" at bounding box center [547, 257] width 175 height 53
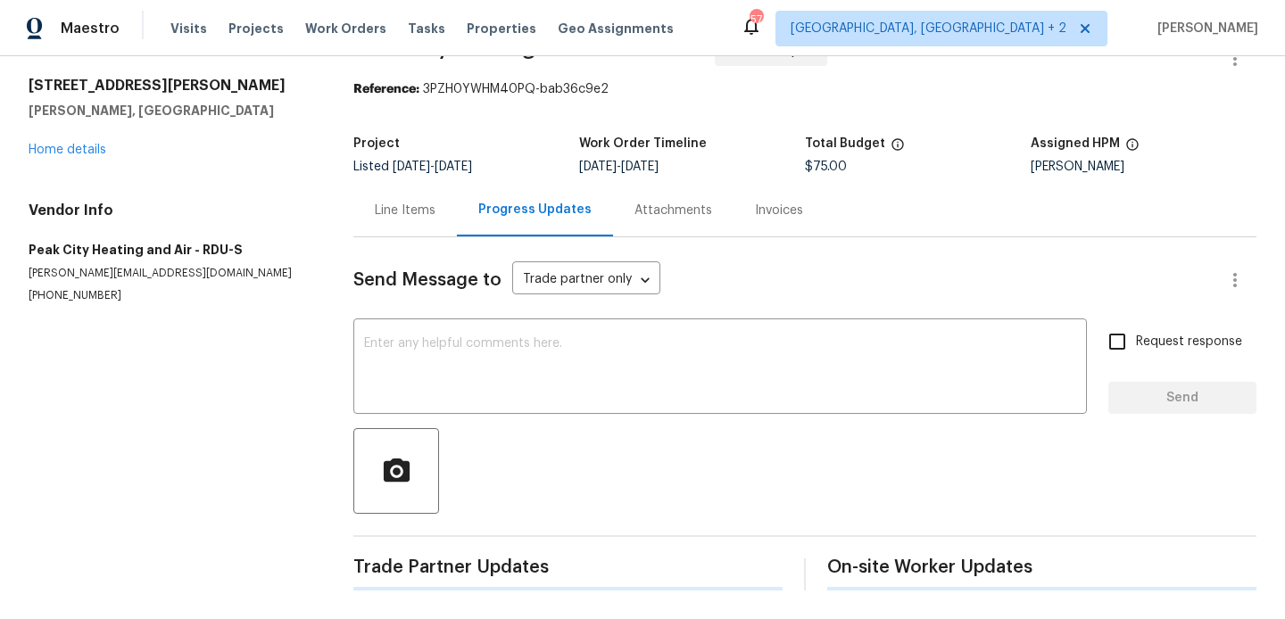
scroll to position [228, 0]
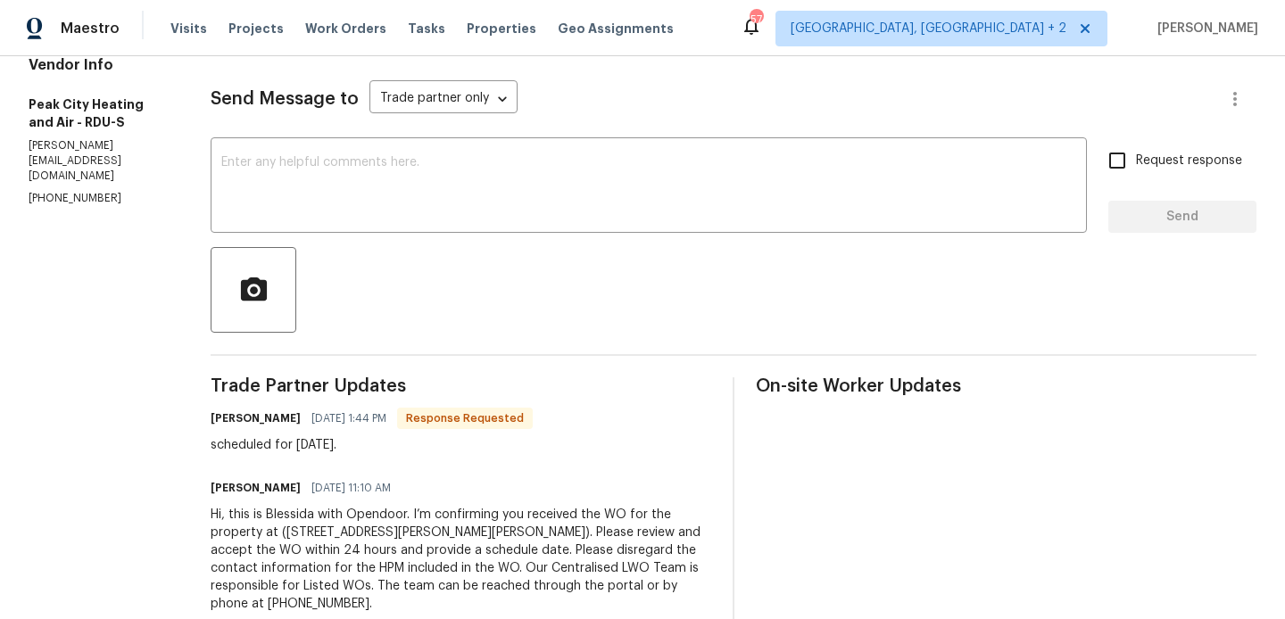
click at [223, 417] on h6 "[PERSON_NAME]" at bounding box center [256, 418] width 90 height 18
copy h6 "[PERSON_NAME]"
click at [292, 233] on div "Send Message to Trade partner only Trade partner only ​ x ​ Request response Se…" at bounding box center [733, 345] width 1045 height 578
click at [293, 229] on div "x ​" at bounding box center [649, 187] width 876 height 91
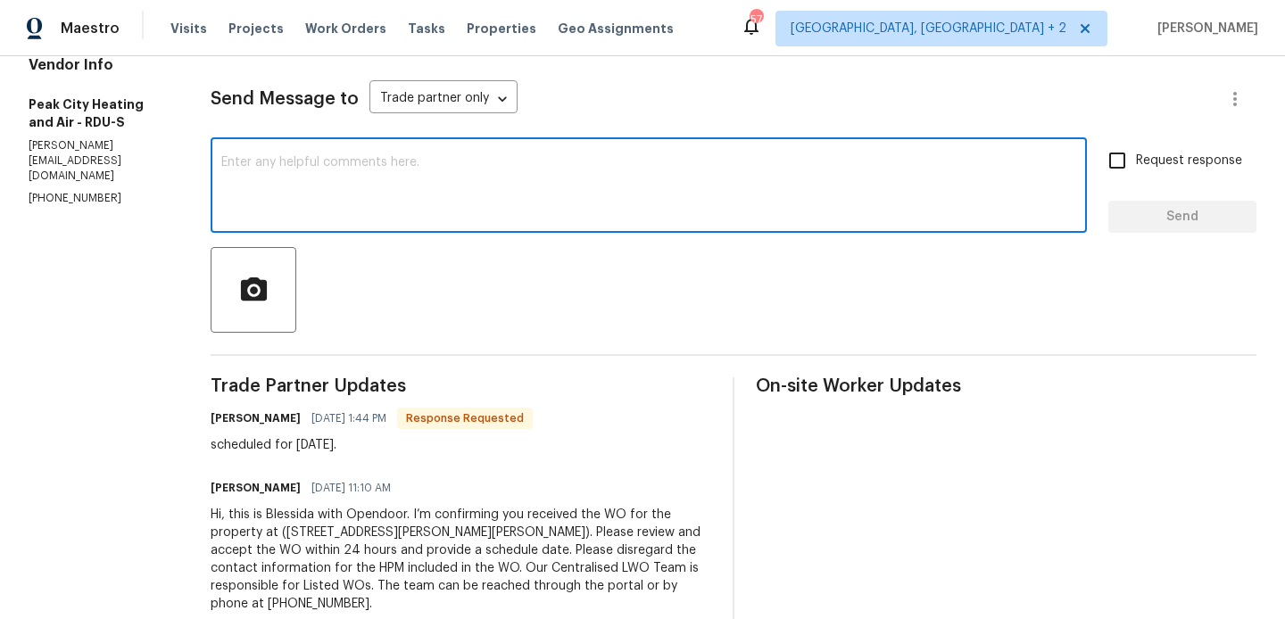
paste textarea "[PERSON_NAME]"
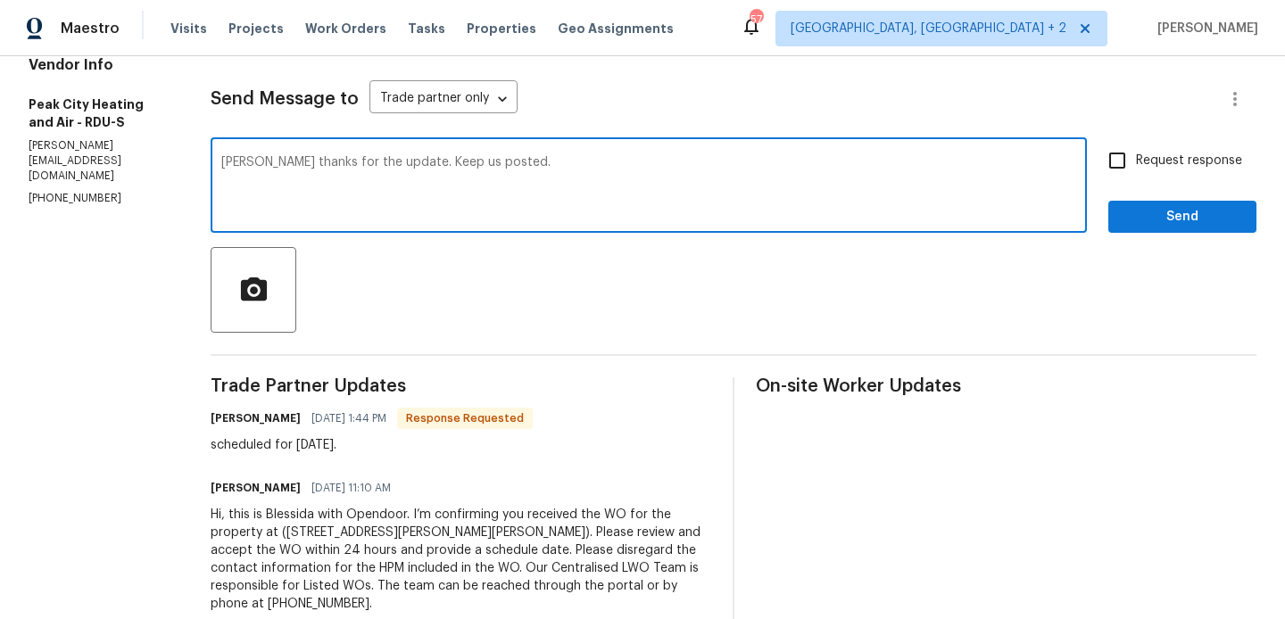
type textarea "[PERSON_NAME] thanks for the update. Keep us posted."
click at [1154, 157] on span "Request response" at bounding box center [1189, 161] width 106 height 19
click at [1136, 157] on input "Request response" at bounding box center [1116, 160] width 37 height 37
checkbox input "true"
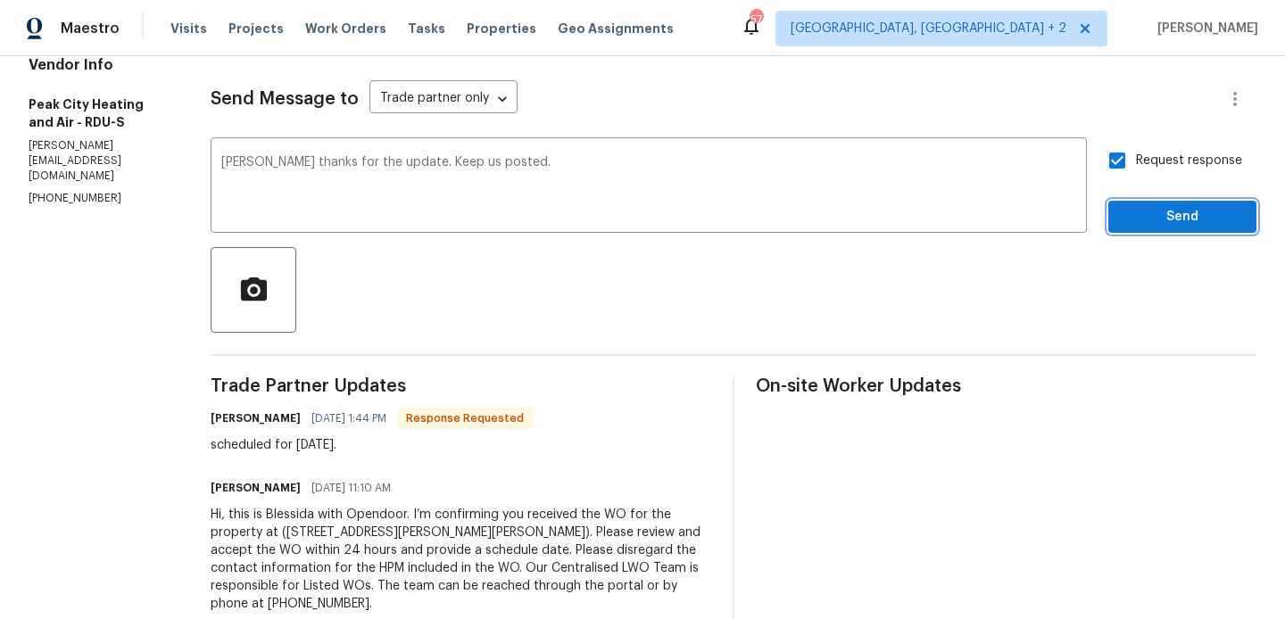
click at [1154, 201] on button "Send" at bounding box center [1182, 217] width 148 height 33
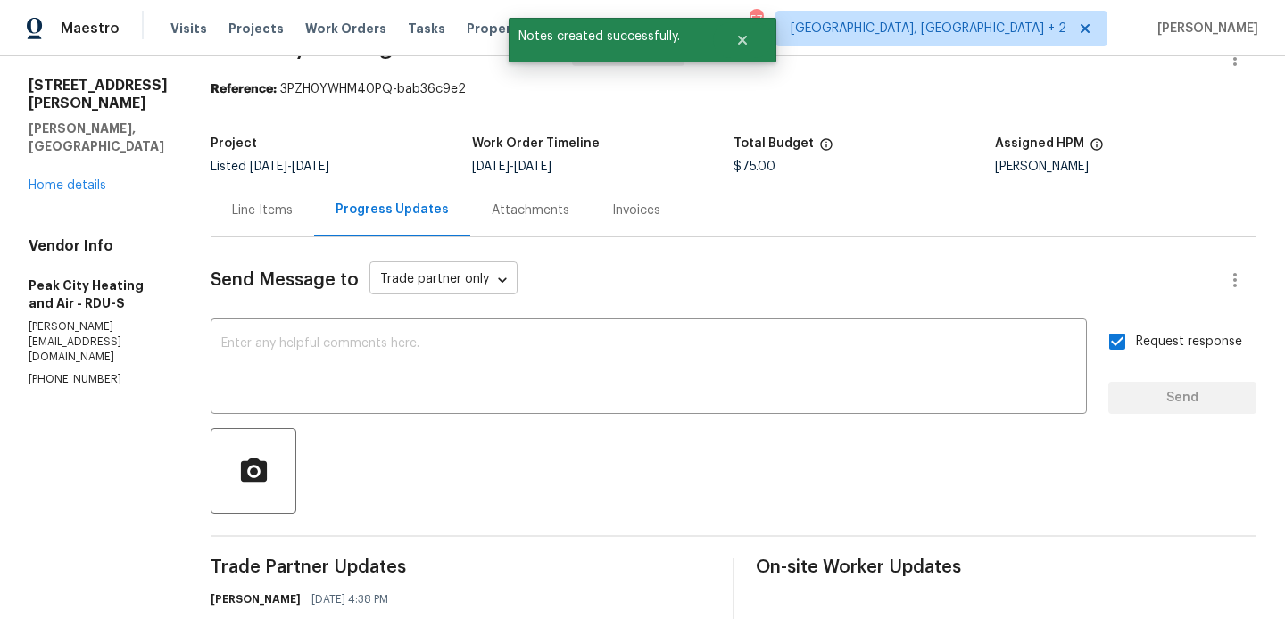
scroll to position [0, 0]
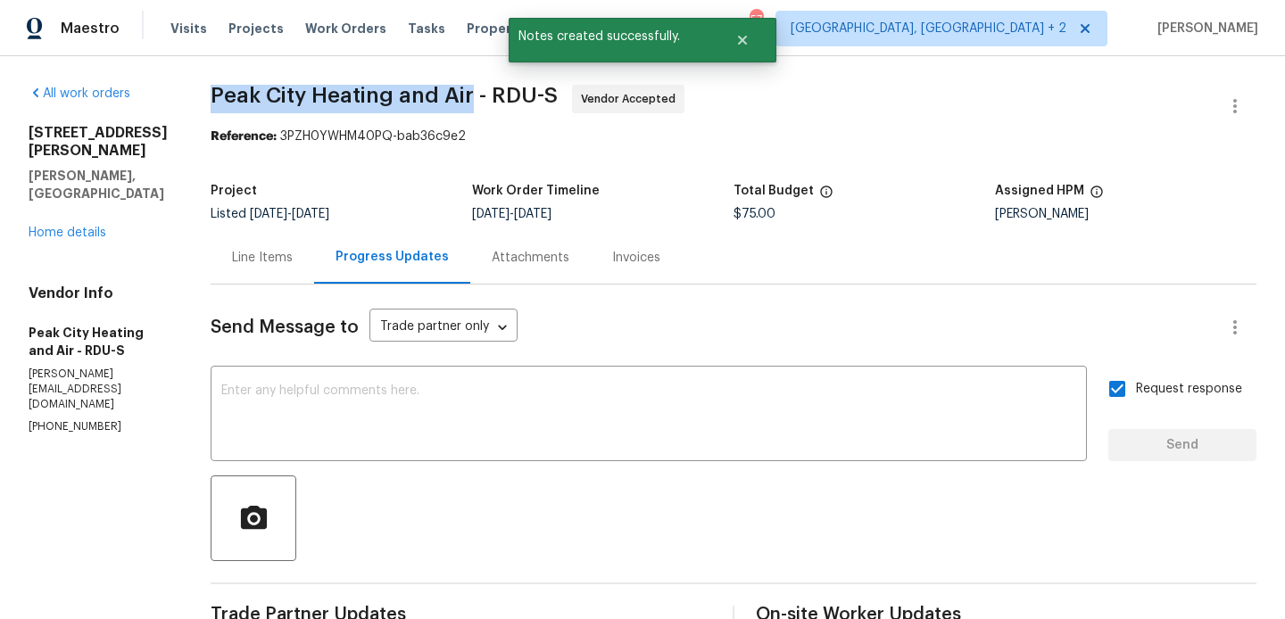
drag, startPoint x: 208, startPoint y: 98, endPoint x: 470, endPoint y: 98, distance: 262.3
click at [470, 98] on div "All work orders [STREET_ADDRESS][PERSON_NAME][PERSON_NAME] Home details Vendor …" at bounding box center [642, 508] width 1285 height 905
copy span "Peak City Heating and Air"
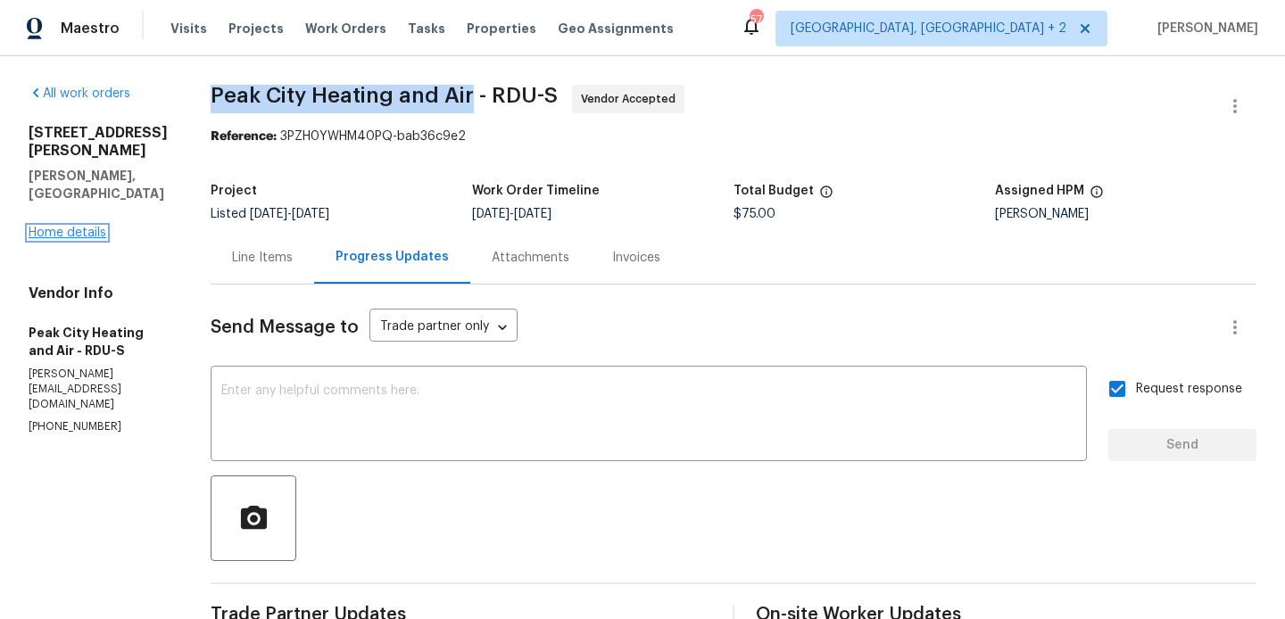
click at [82, 227] on link "Home details" at bounding box center [68, 233] width 78 height 12
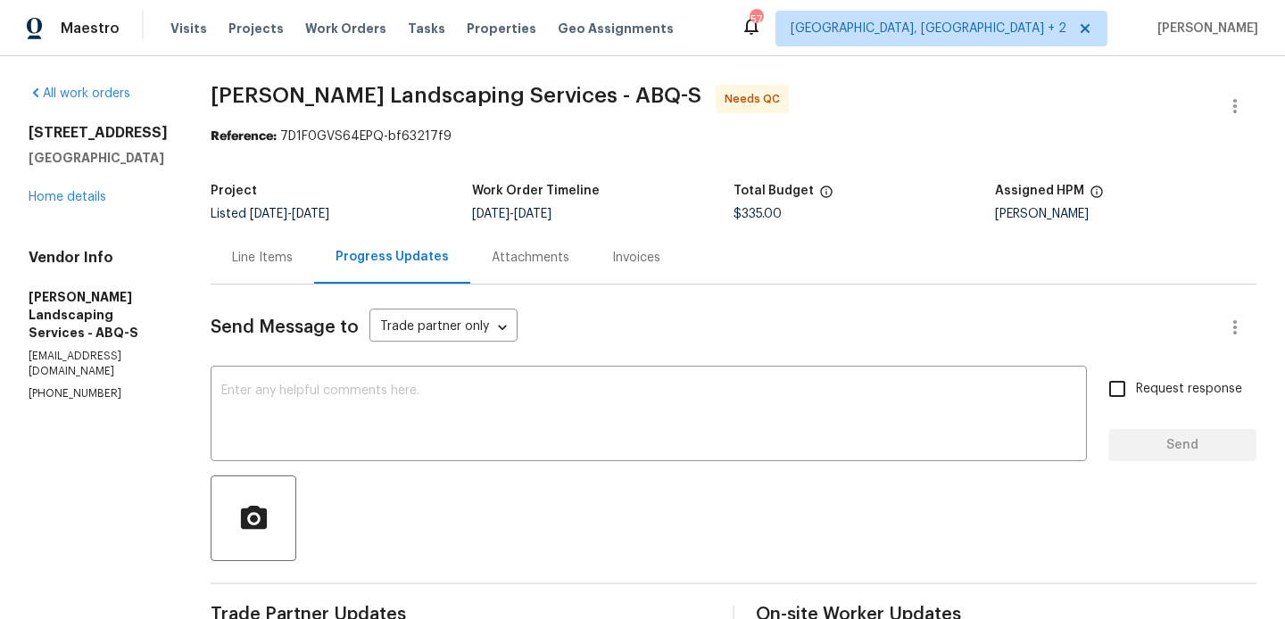
click at [293, 255] on div "Line Items" at bounding box center [262, 258] width 61 height 18
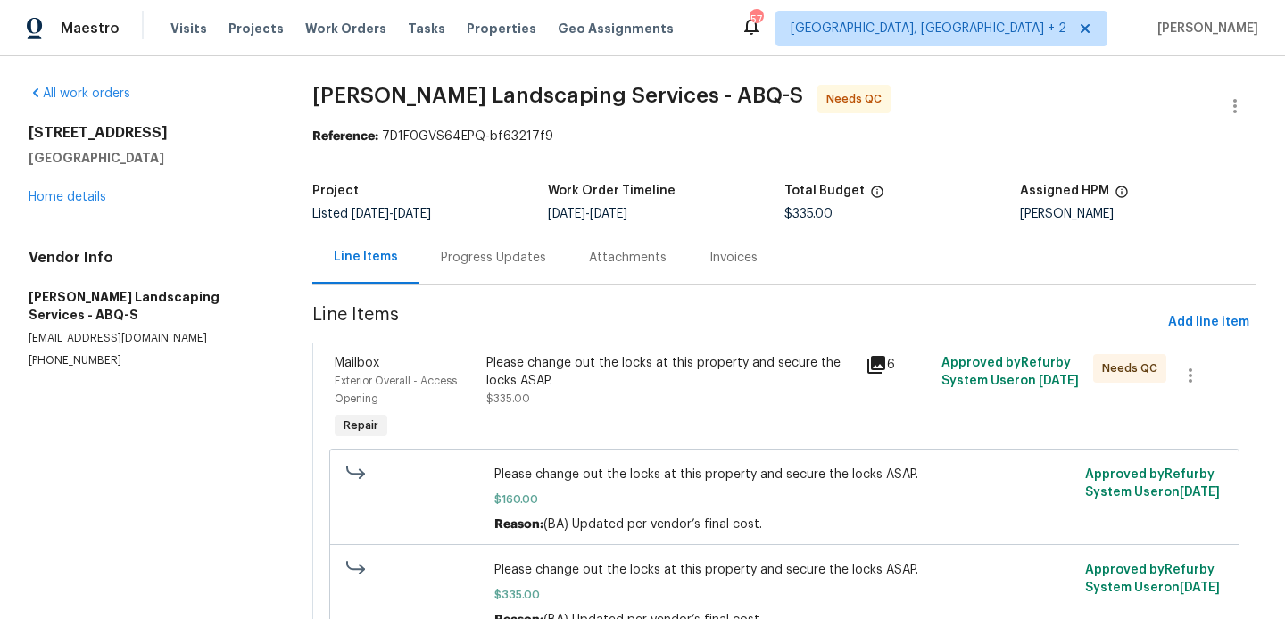
click at [640, 365] on div "Please change out the locks at this property and secure the locks ASAP." at bounding box center [670, 372] width 368 height 36
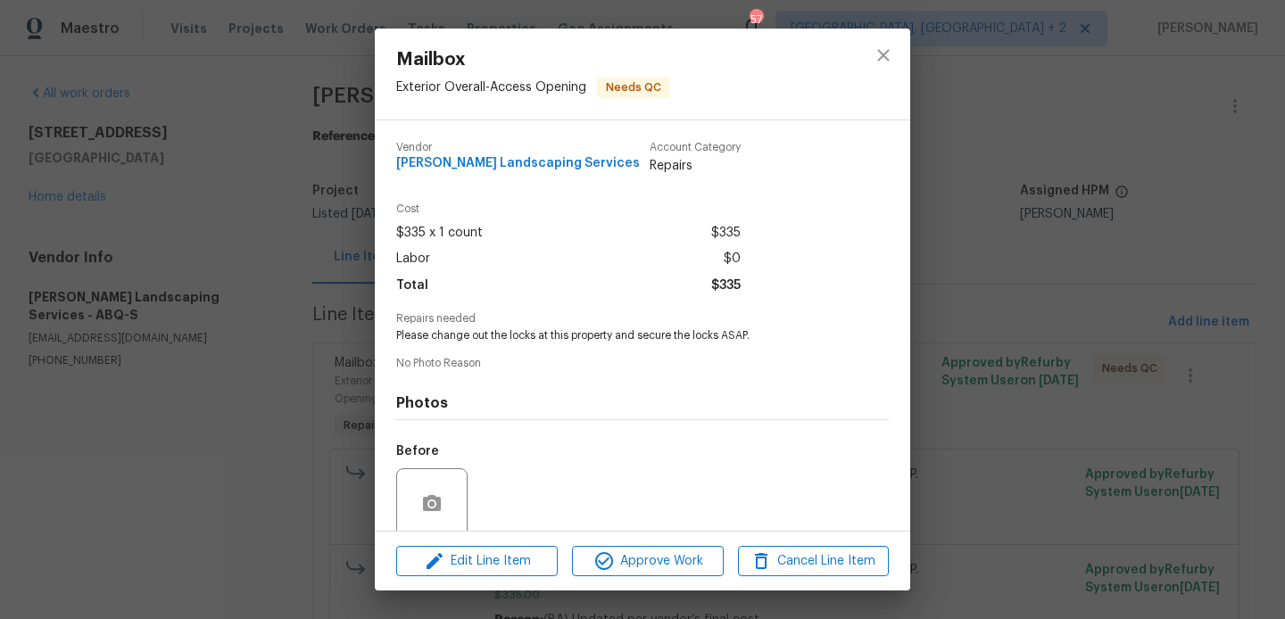
scroll to position [142, 0]
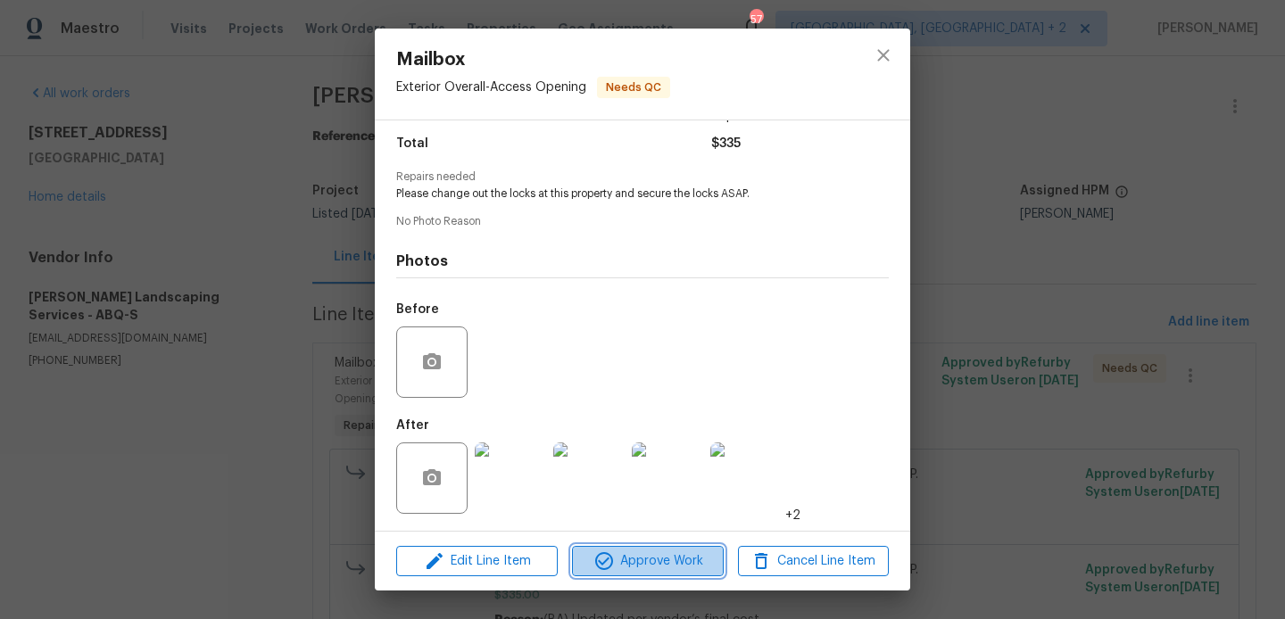
click at [645, 553] on span "Approve Work" at bounding box center [647, 561] width 140 height 22
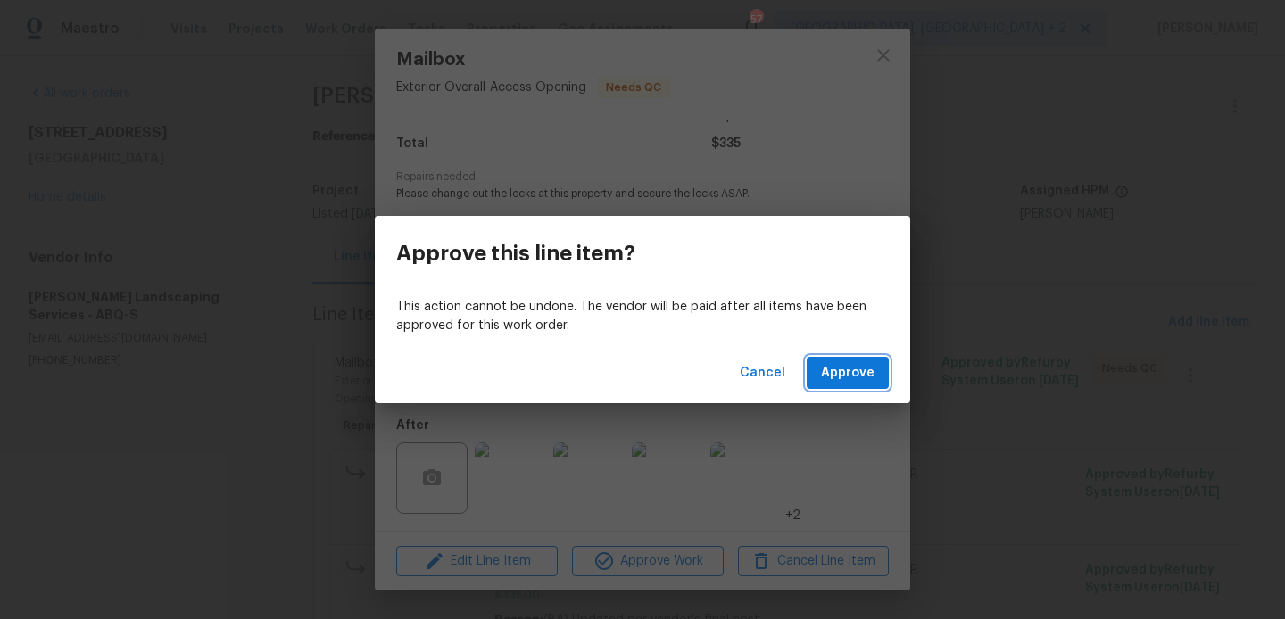
click at [851, 371] on span "Approve" at bounding box center [848, 373] width 54 height 22
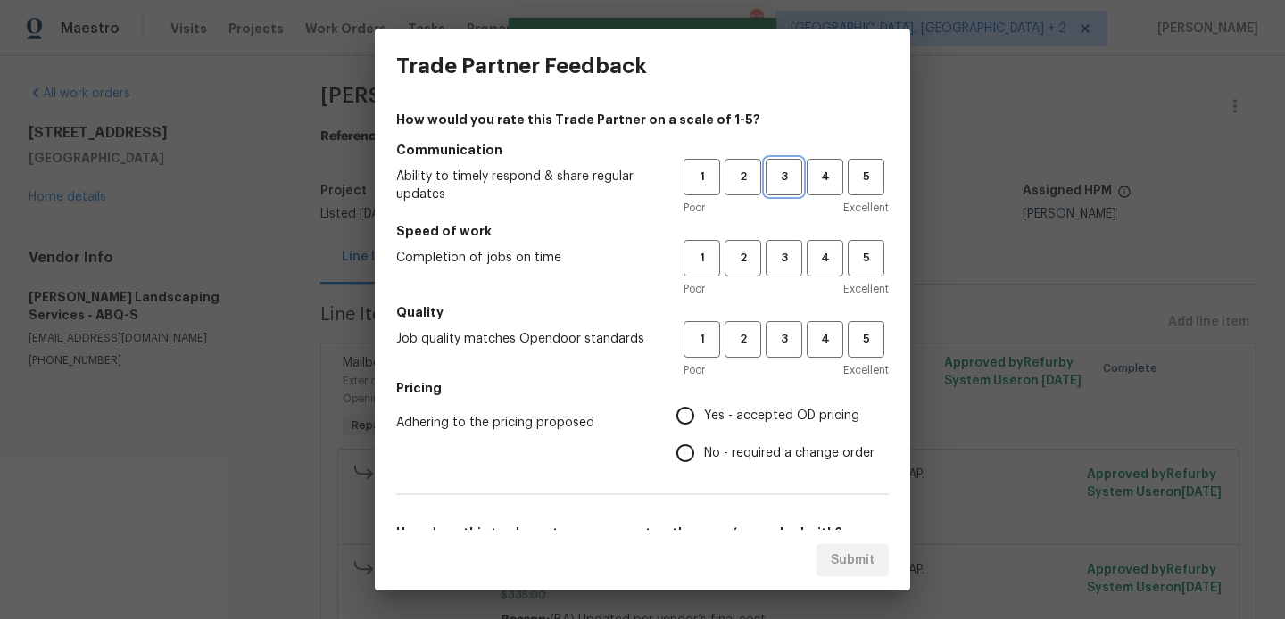
click at [780, 180] on span "3" at bounding box center [783, 177] width 33 height 21
click at [780, 278] on div "1 2 3 4 5 Poor Excellent" at bounding box center [785, 269] width 205 height 58
click at [779, 270] on button "3" at bounding box center [783, 258] width 37 height 37
click at [783, 335] on span "3" at bounding box center [783, 339] width 33 height 21
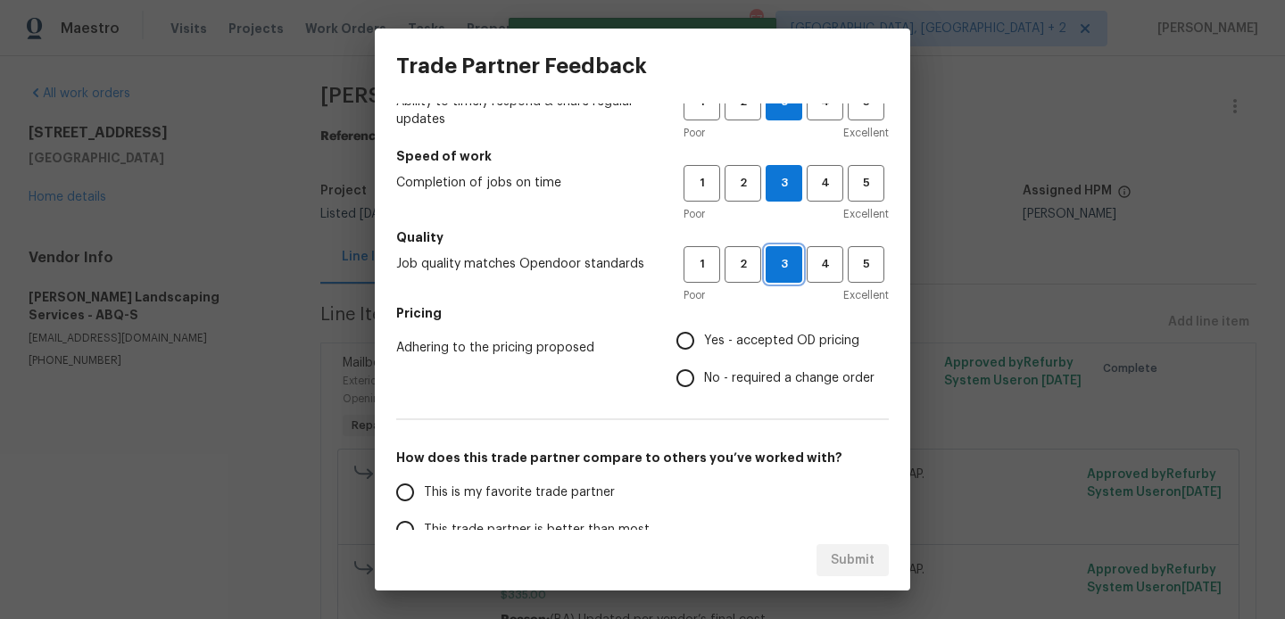
scroll to position [85, 0]
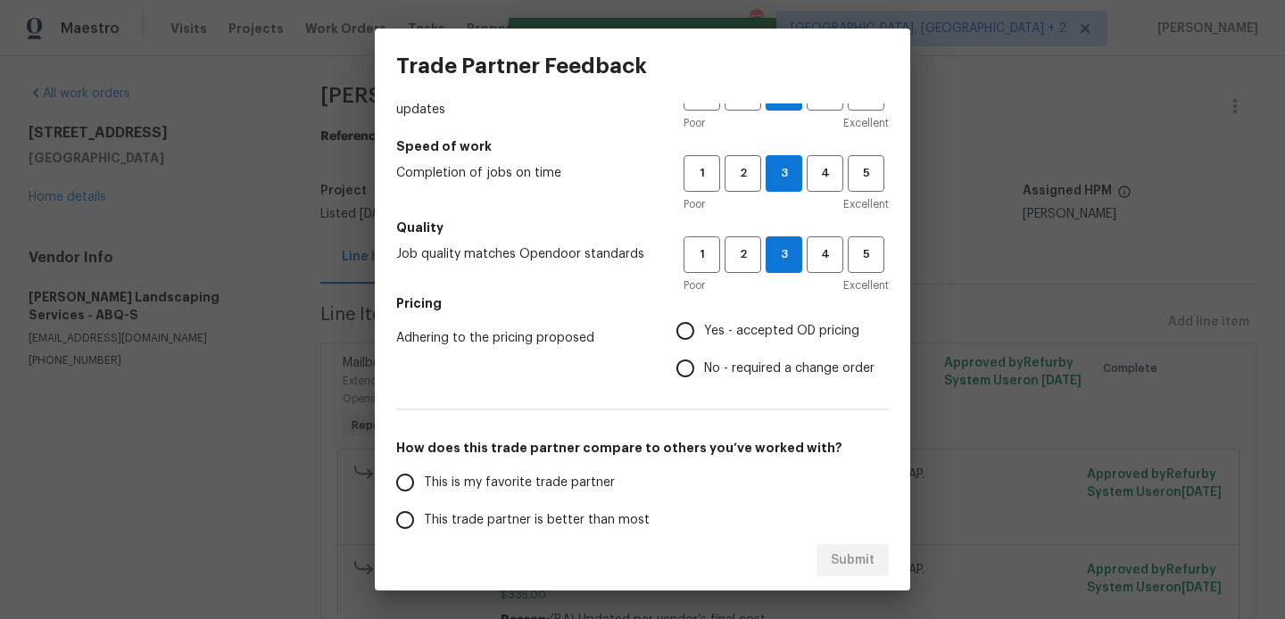
click at [762, 351] on label "No - required a change order" at bounding box center [770, 368] width 208 height 37
click at [704, 351] on input "No - required a change order" at bounding box center [684, 368] width 37 height 37
radio input "true"
click at [526, 508] on label "This trade partner is better than most" at bounding box center [527, 519] width 282 height 37
click at [424, 508] on input "This trade partner is better than most" at bounding box center [404, 519] width 37 height 37
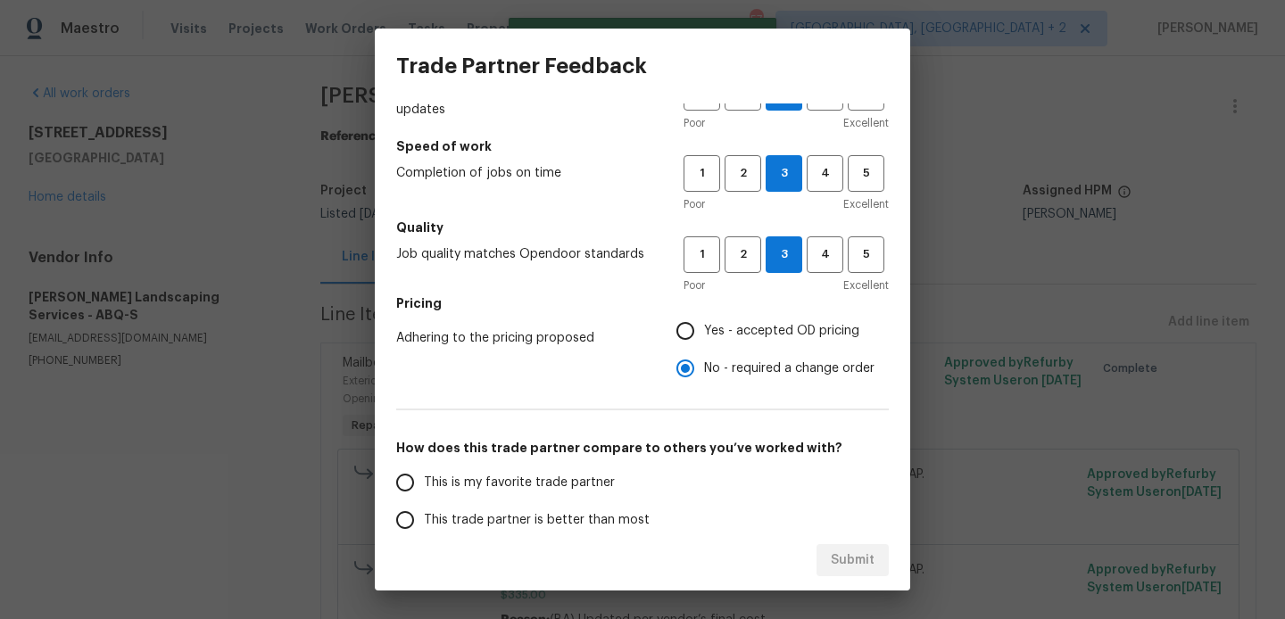
scroll to position [94, 0]
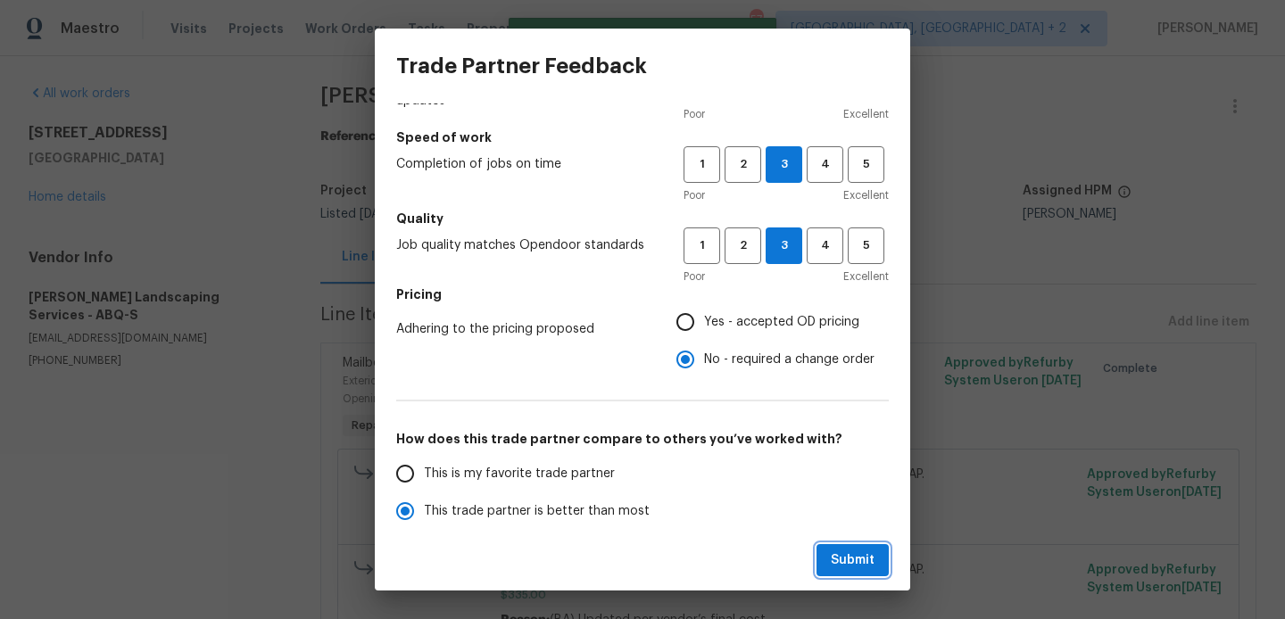
click at [855, 544] on button "Submit" at bounding box center [852, 560] width 72 height 33
radio input "true"
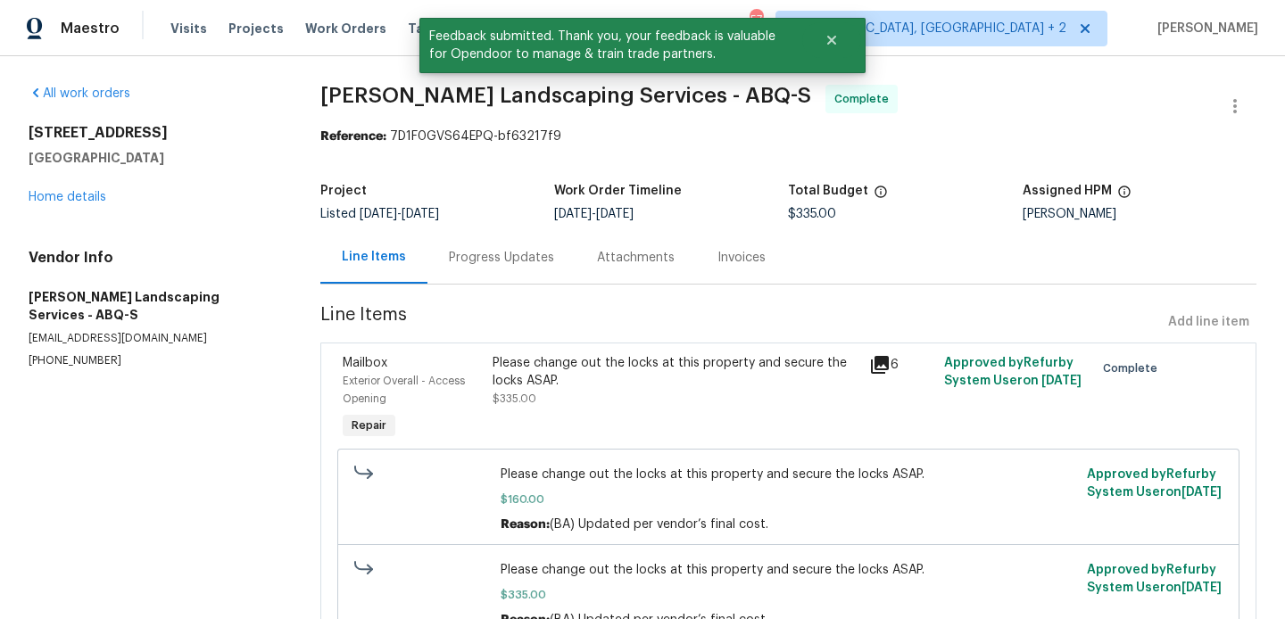
click at [503, 259] on div "Progress Updates" at bounding box center [501, 258] width 105 height 18
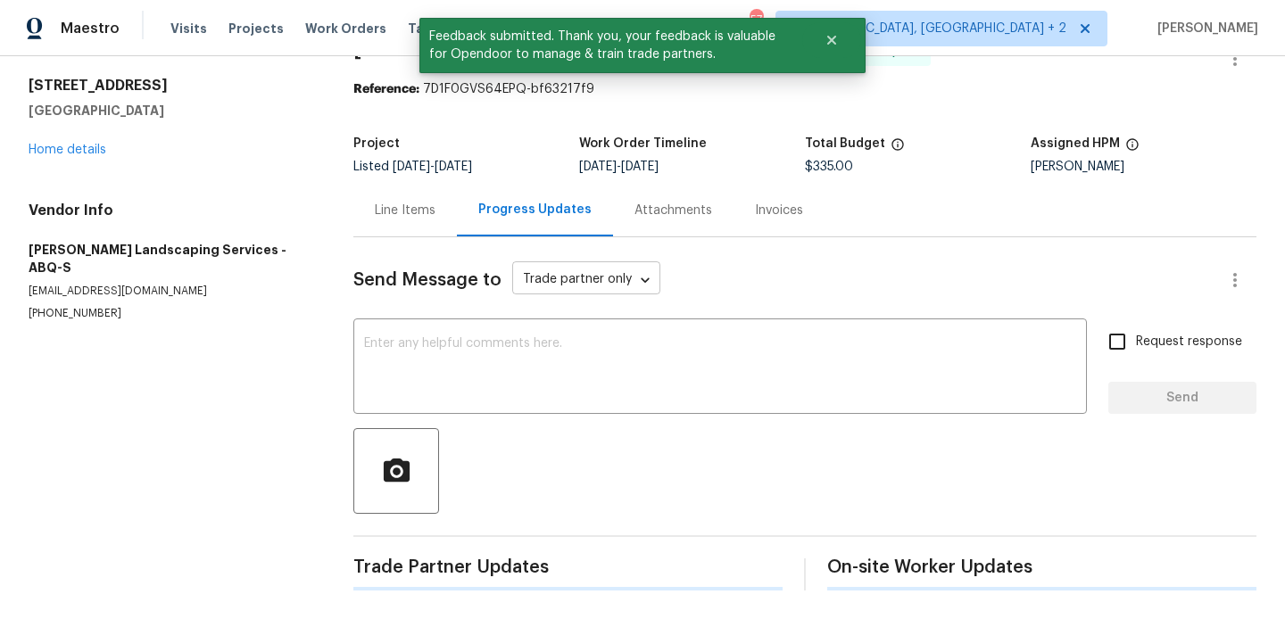
scroll to position [64, 0]
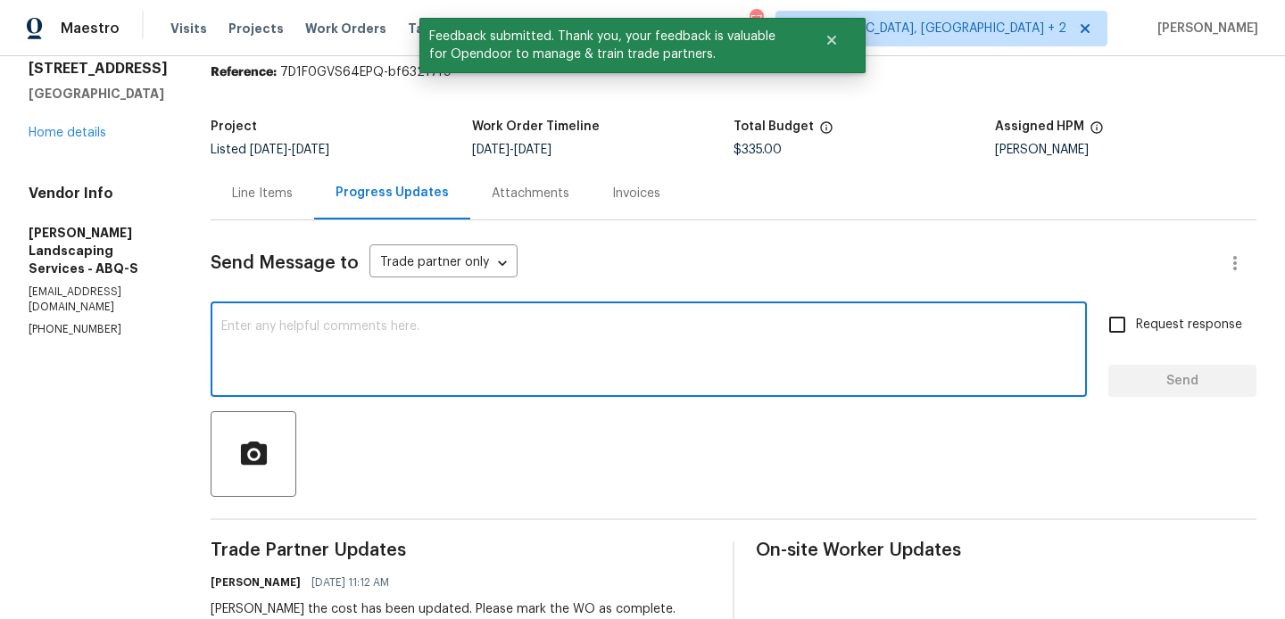
click at [461, 324] on textarea at bounding box center [648, 351] width 855 height 62
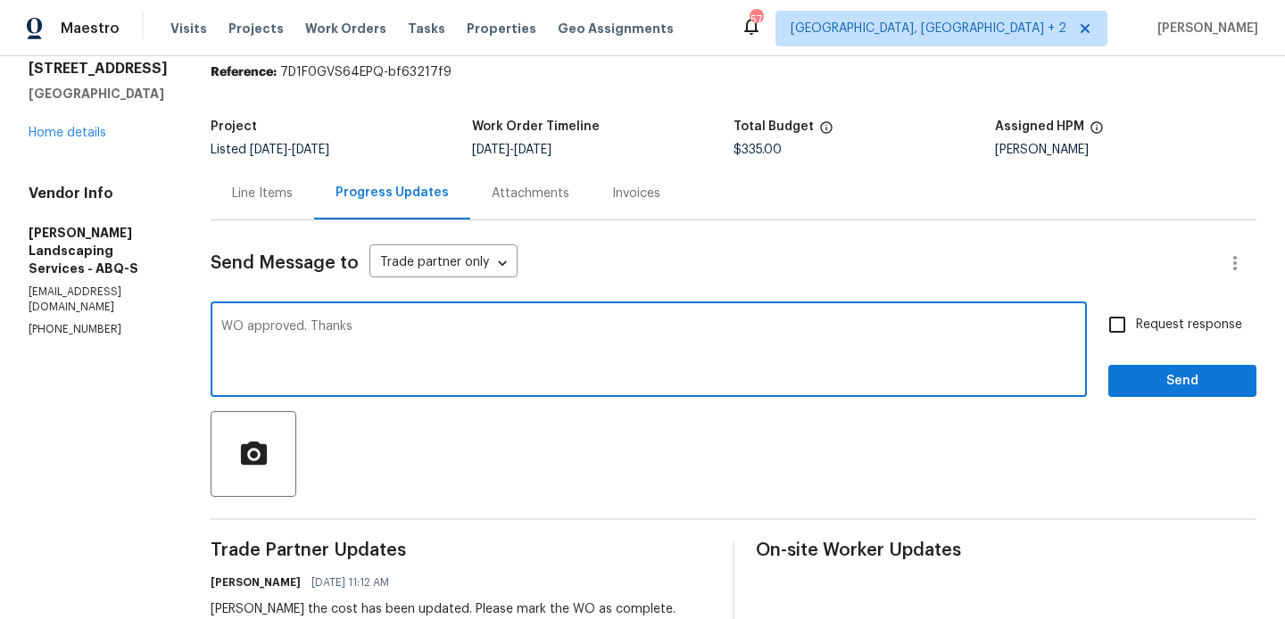
type textarea "WO approved. Thanks"
click at [1149, 377] on span "Send" at bounding box center [1182, 381] width 120 height 22
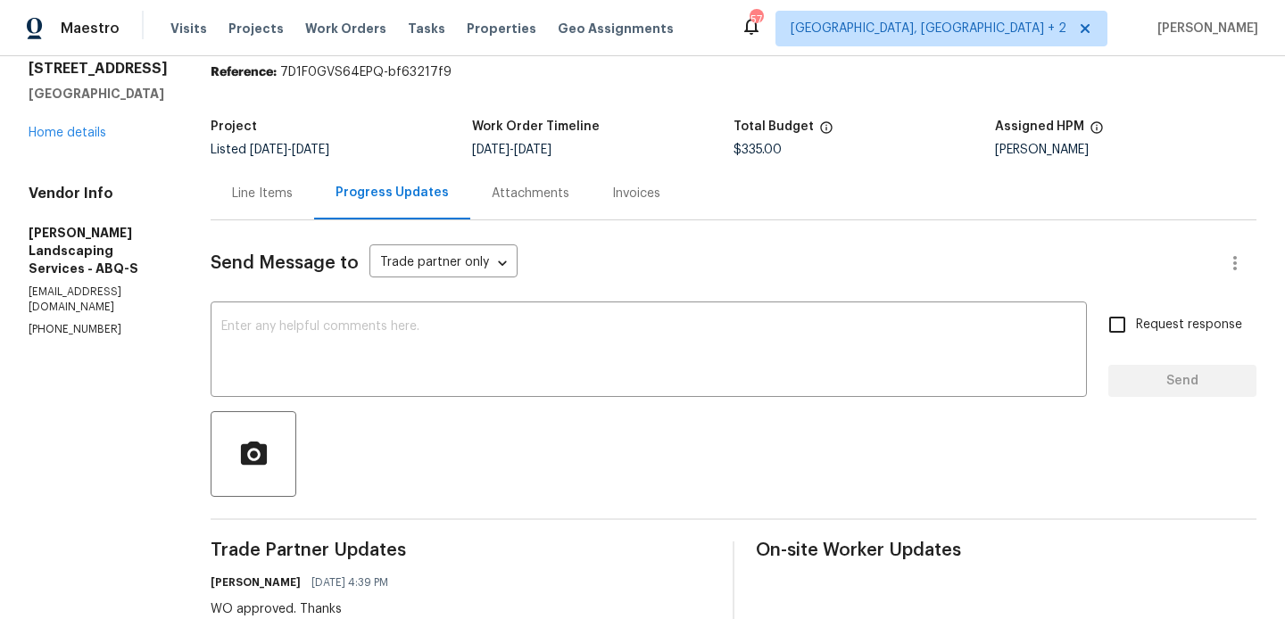
scroll to position [0, 0]
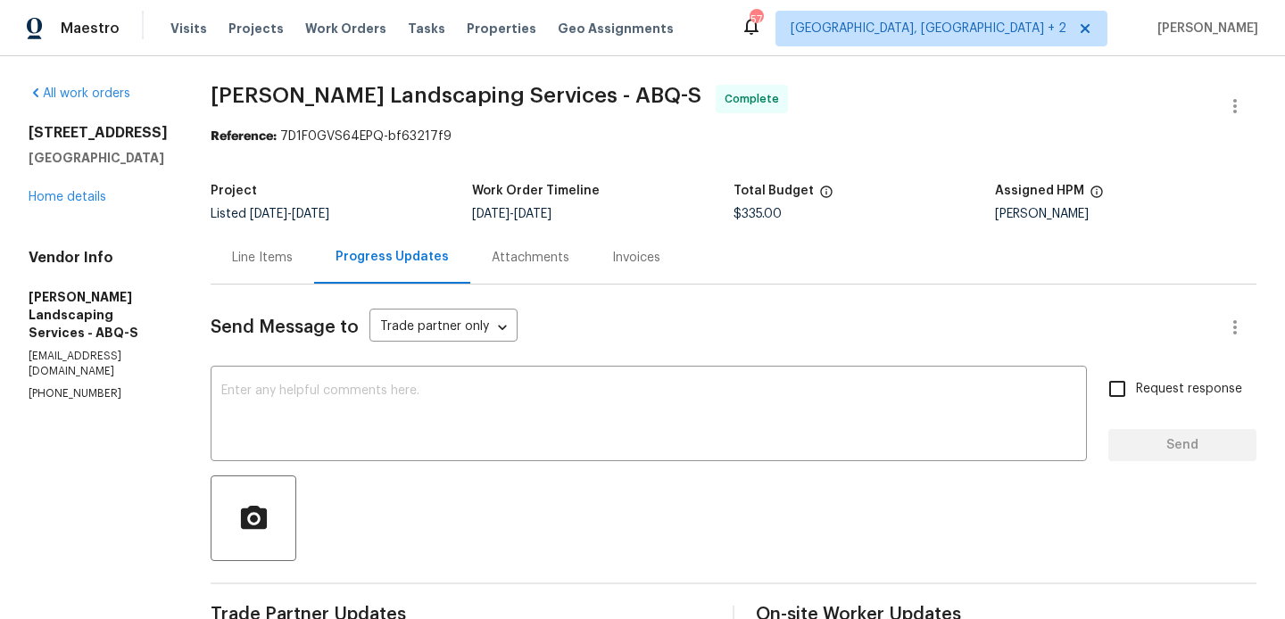
click at [260, 99] on span "[PERSON_NAME] Landscaping Services - ABQ-S" at bounding box center [456, 95] width 491 height 21
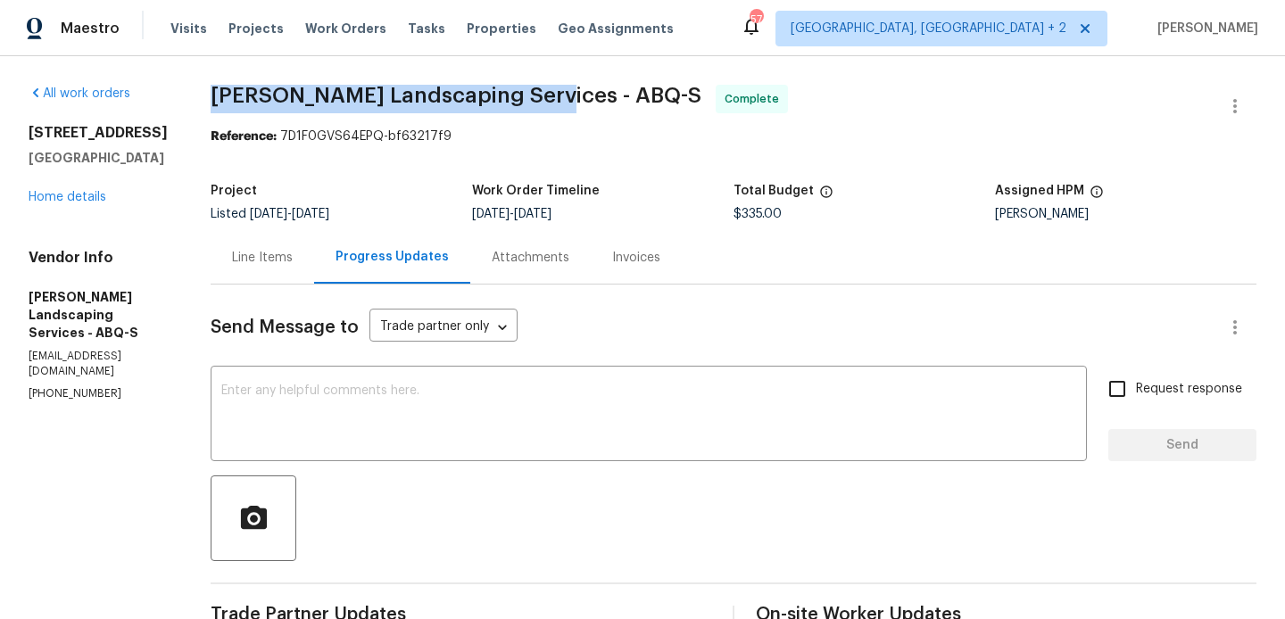
drag, startPoint x: 254, startPoint y: 98, endPoint x: 581, endPoint y: 101, distance: 326.5
click at [581, 101] on span "[PERSON_NAME] Landscaping Services - ABQ-S" at bounding box center [456, 95] width 491 height 21
copy span "[PERSON_NAME] Landscaping Services"
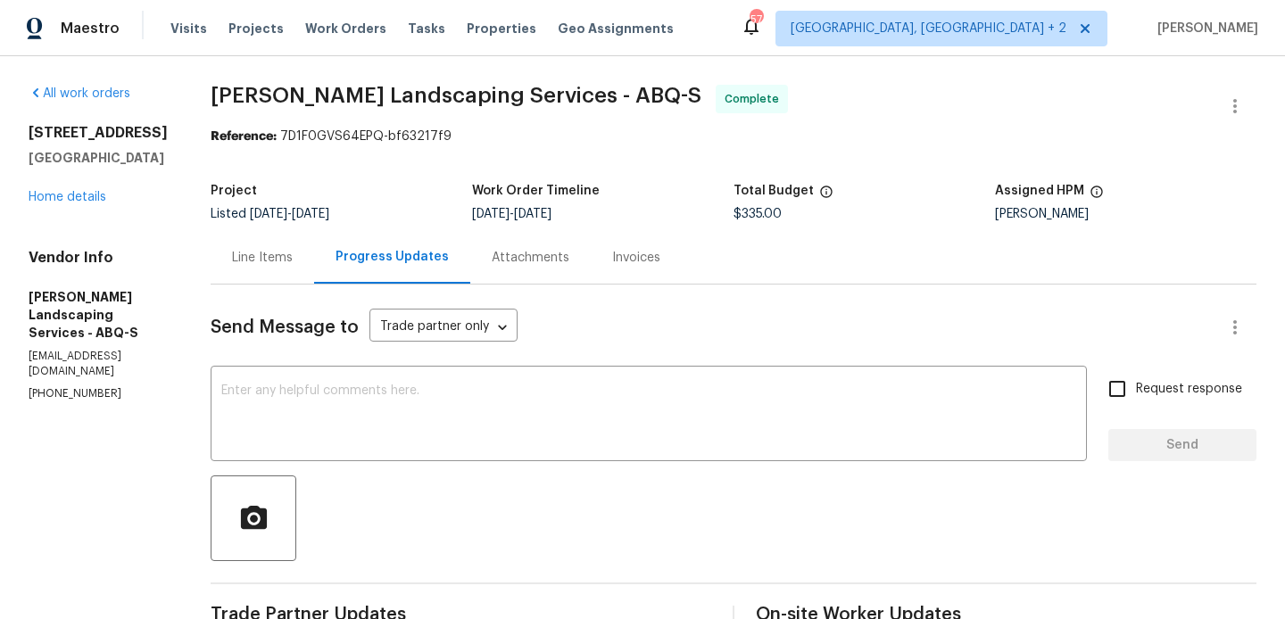
click at [293, 262] on div "Line Items" at bounding box center [262, 258] width 61 height 18
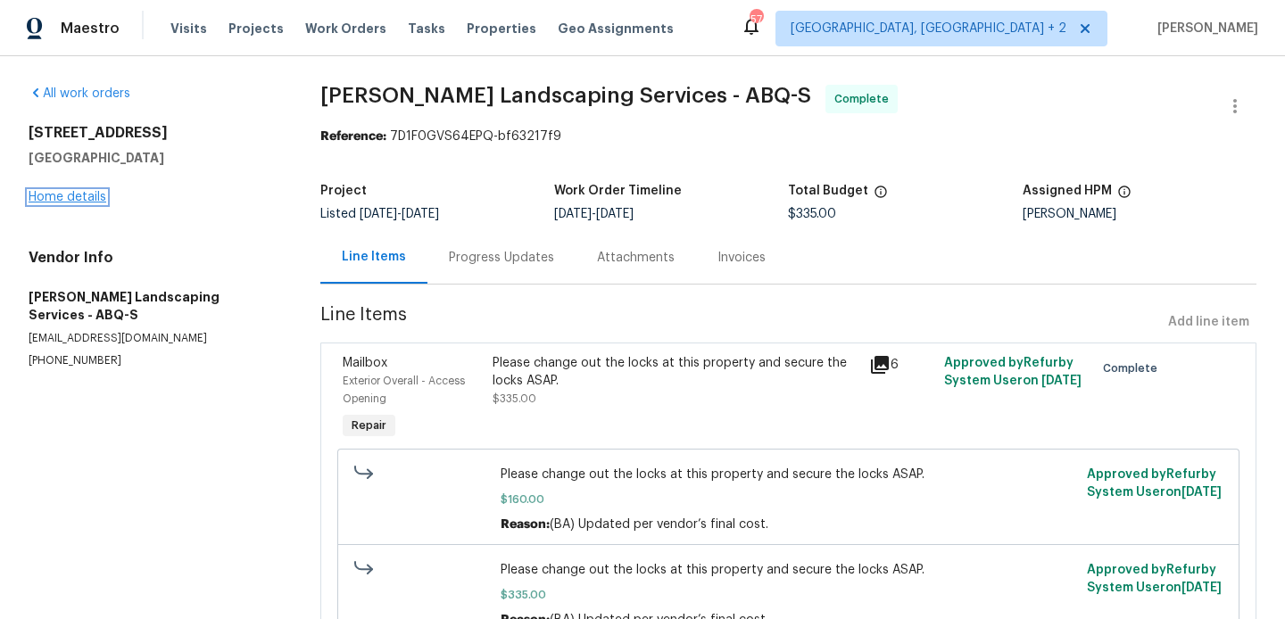
click at [64, 197] on link "Home details" at bounding box center [68, 197] width 78 height 12
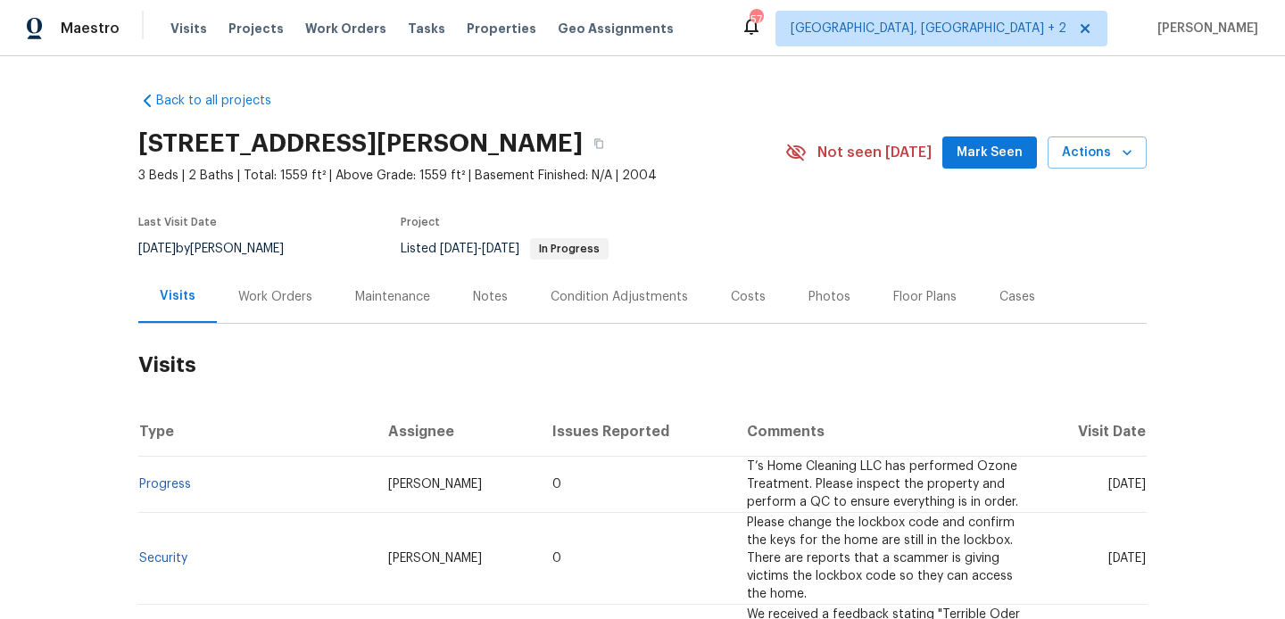
click at [285, 304] on div "Work Orders" at bounding box center [275, 297] width 74 height 18
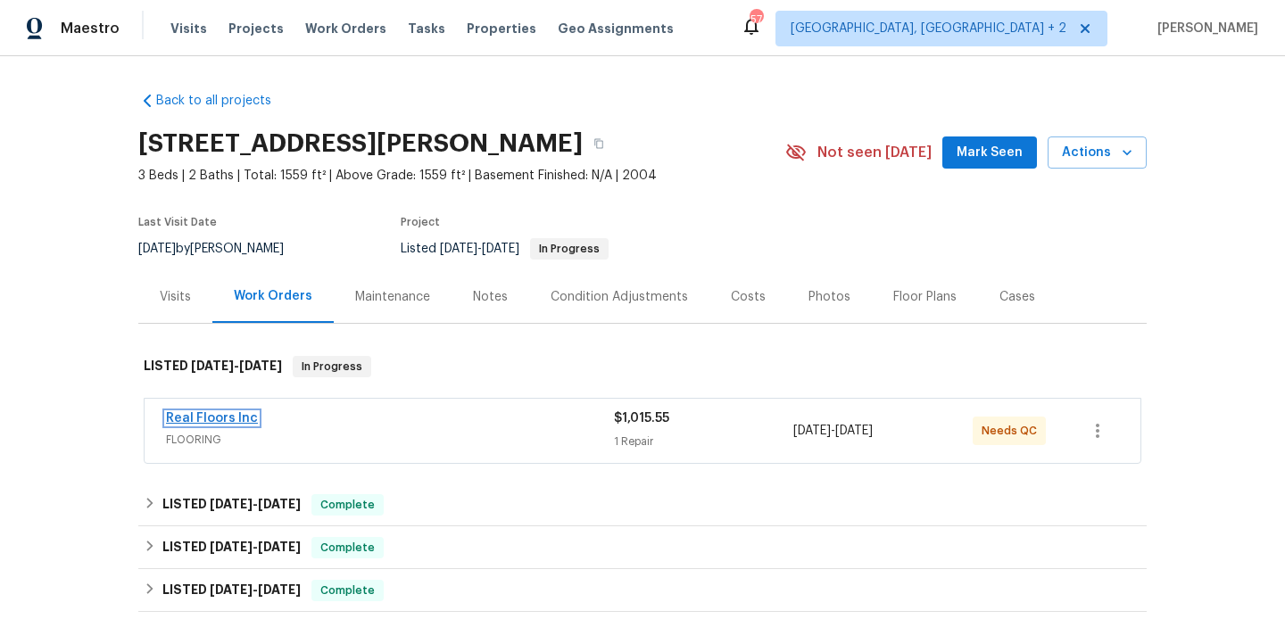
click at [231, 419] on link "Real Floors Inc" at bounding box center [212, 418] width 92 height 12
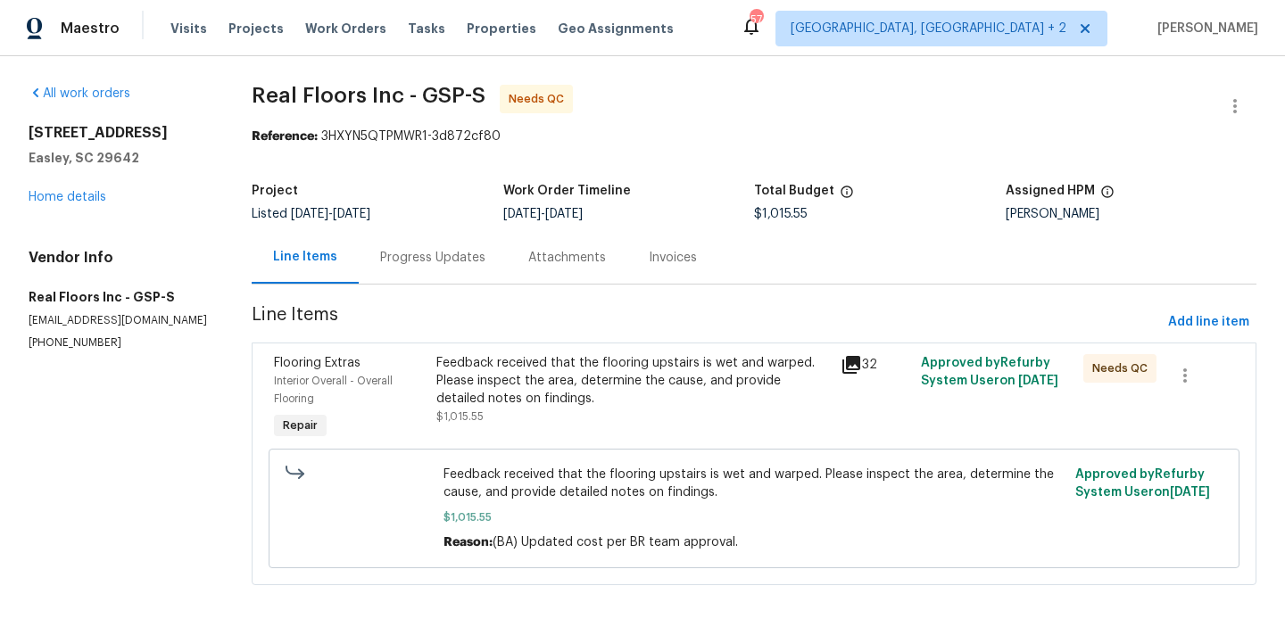
click at [420, 257] on div "Progress Updates" at bounding box center [432, 258] width 105 height 18
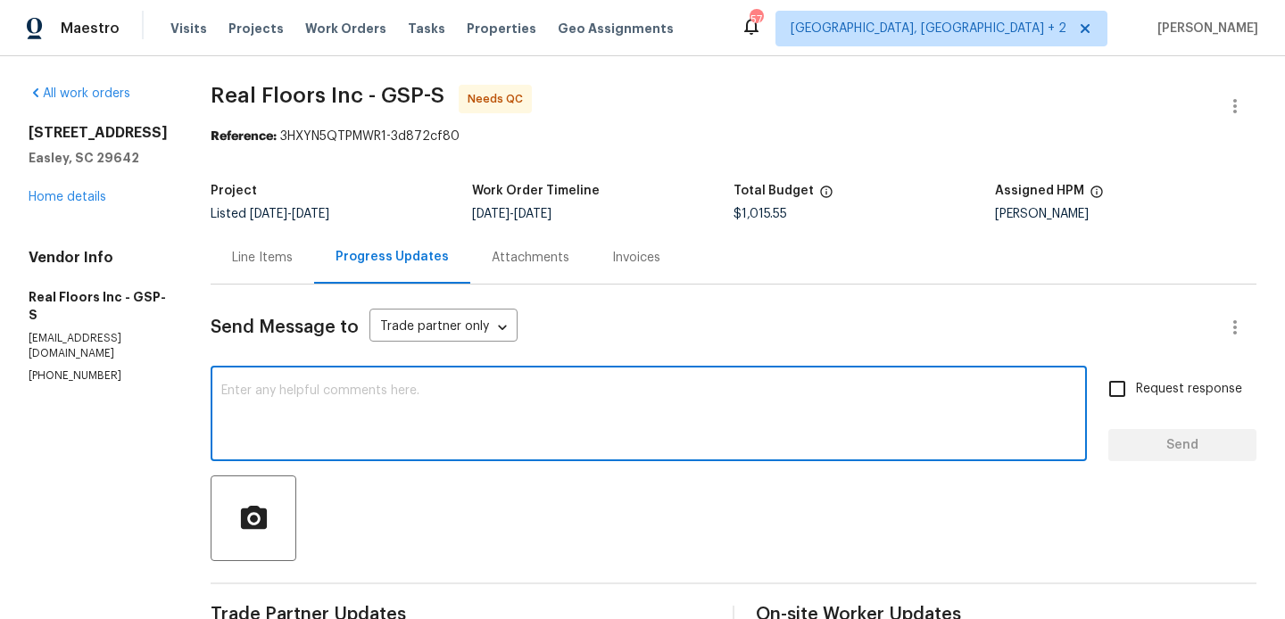
click at [426, 417] on textarea at bounding box center [648, 415] width 855 height 62
type textarea "WO approved. Thanks"
click at [1224, 458] on button "Send" at bounding box center [1182, 445] width 148 height 33
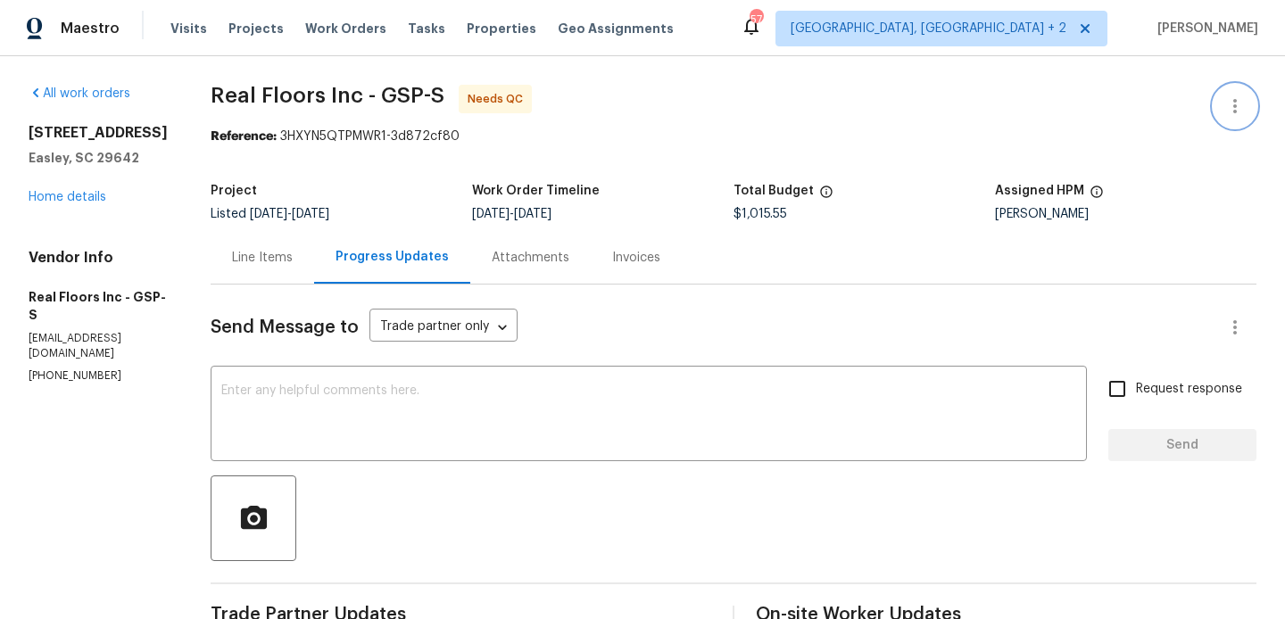
click at [1228, 104] on icon "button" at bounding box center [1234, 105] width 21 height 21
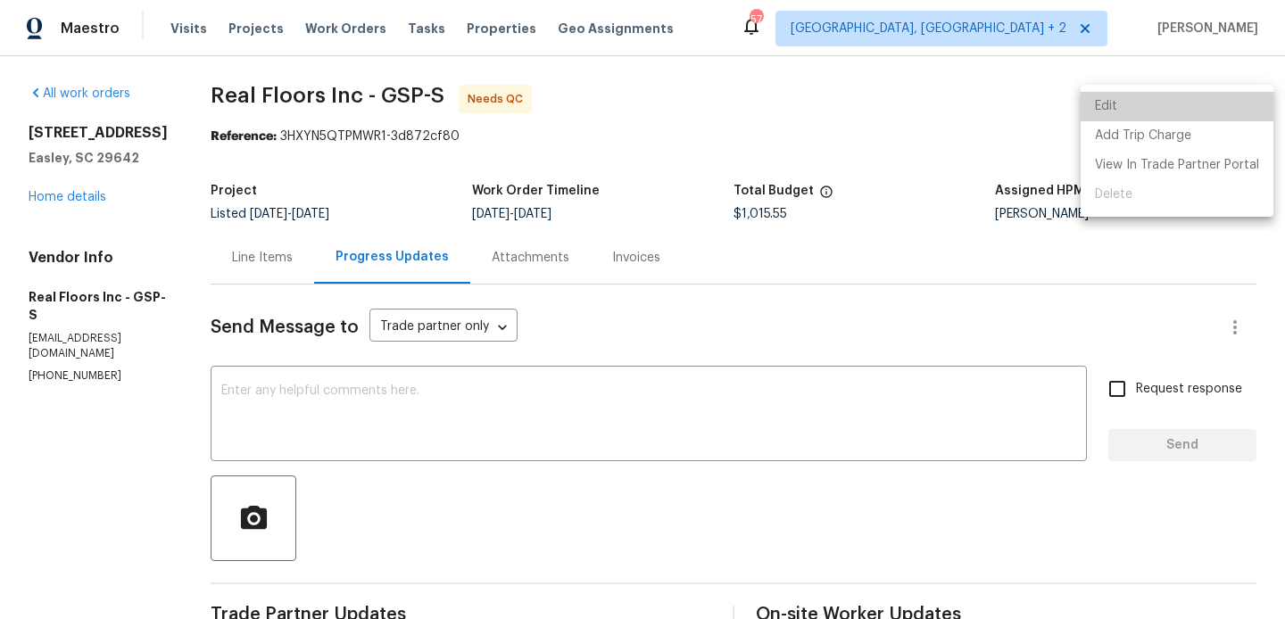
click at [1208, 104] on li "Edit" at bounding box center [1176, 106] width 193 height 29
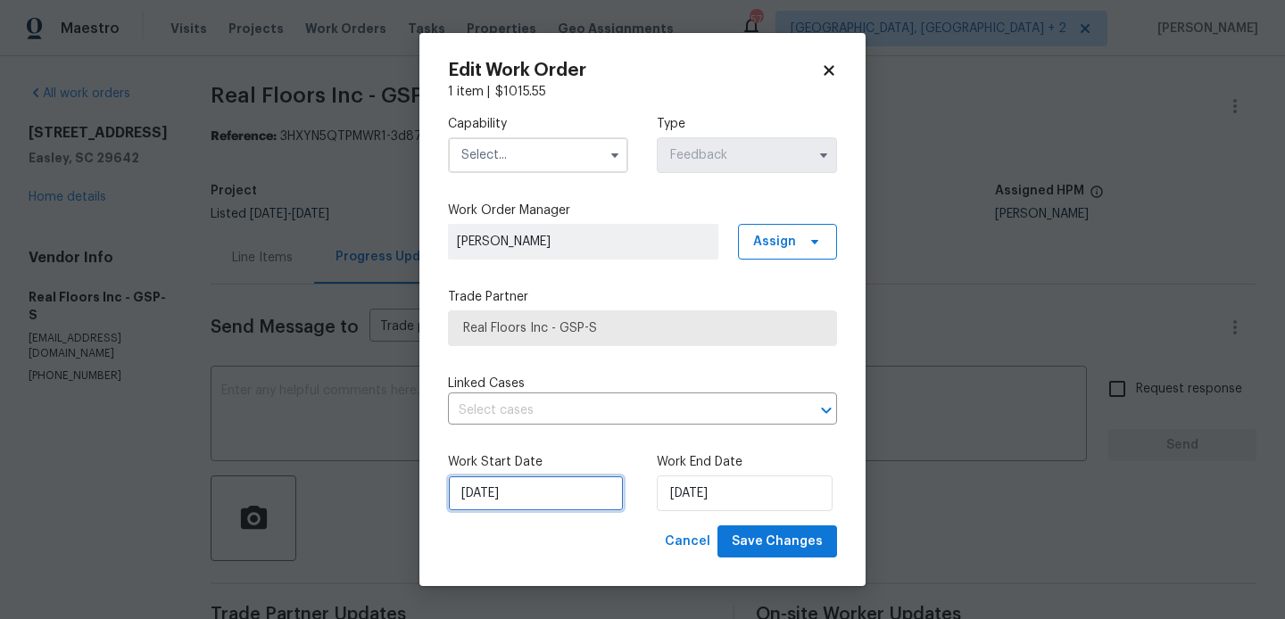
click at [537, 497] on input "08/08/2025" at bounding box center [536, 493] width 176 height 36
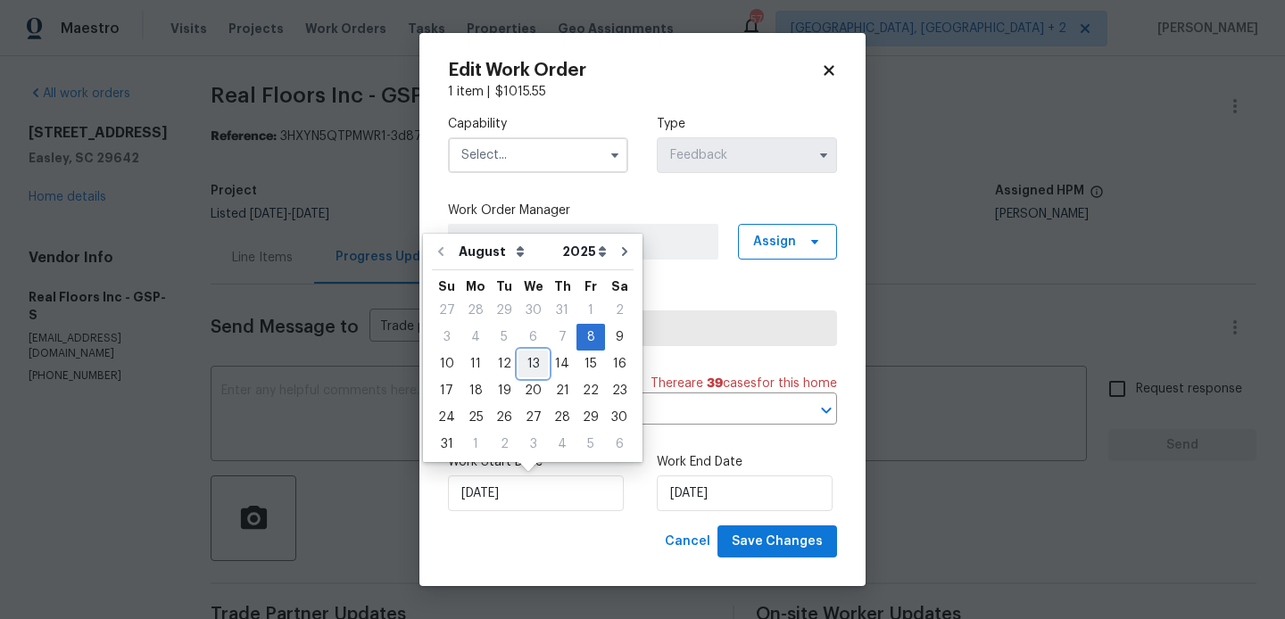
click at [532, 368] on div "13" at bounding box center [532, 363] width 29 height 25
type input "13/08/2025"
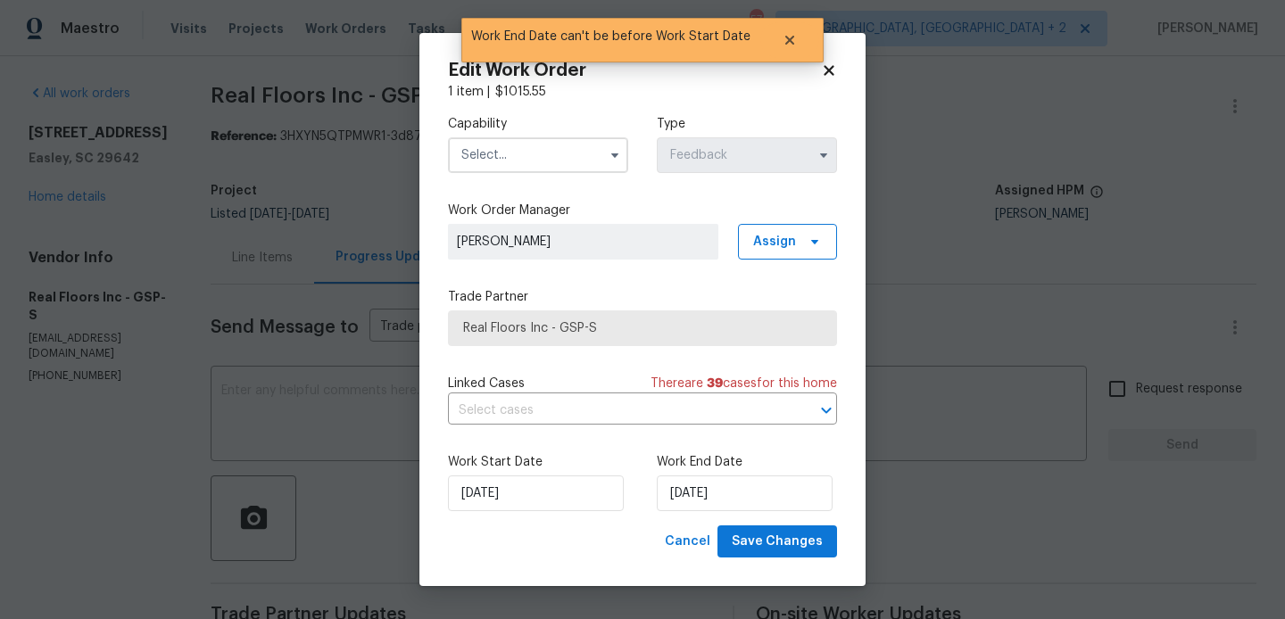
click at [747, 517] on div "Work Start Date 13/08/2025 Work End Date 13/08/2025" at bounding box center [642, 482] width 389 height 87
click at [735, 504] on input "13/08/2025" at bounding box center [745, 493] width 176 height 36
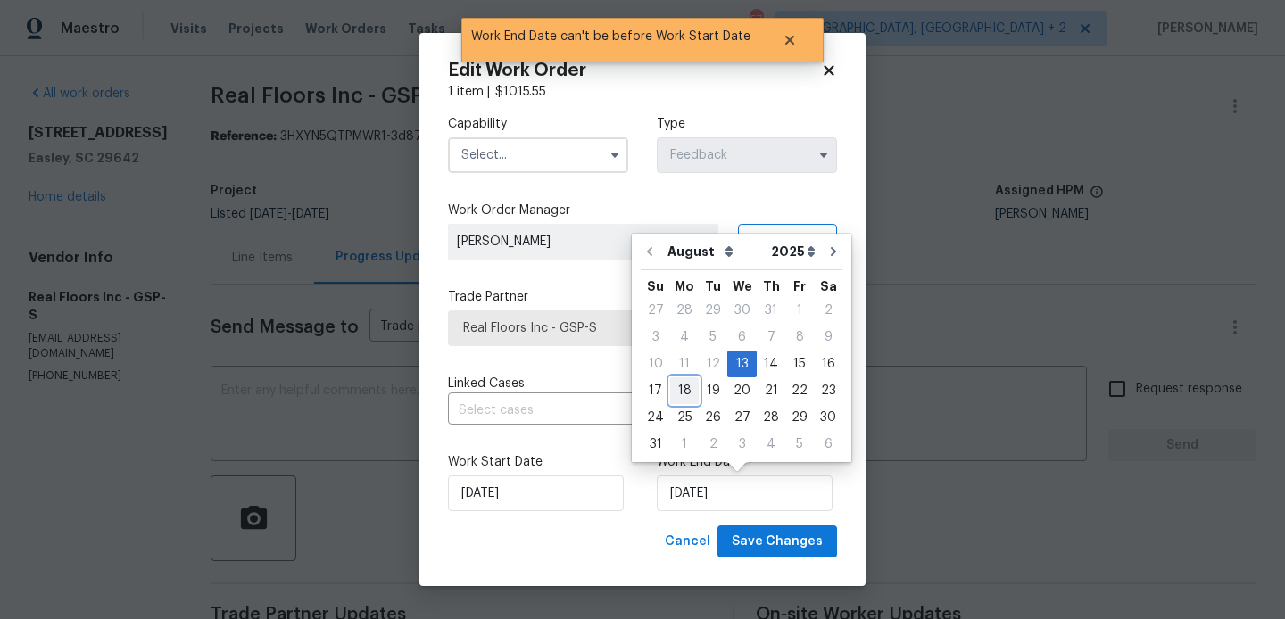
click at [683, 396] on div "18" at bounding box center [684, 390] width 29 height 25
type input "18/08/2025"
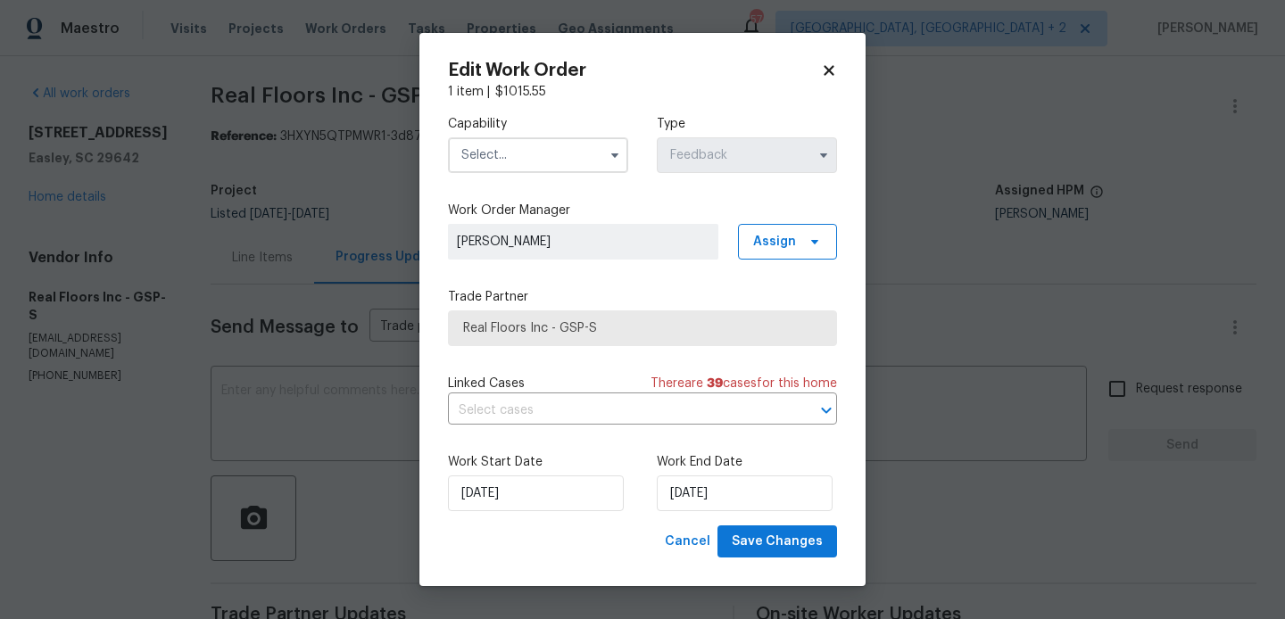
click at [516, 152] on input "text" at bounding box center [538, 155] width 180 height 36
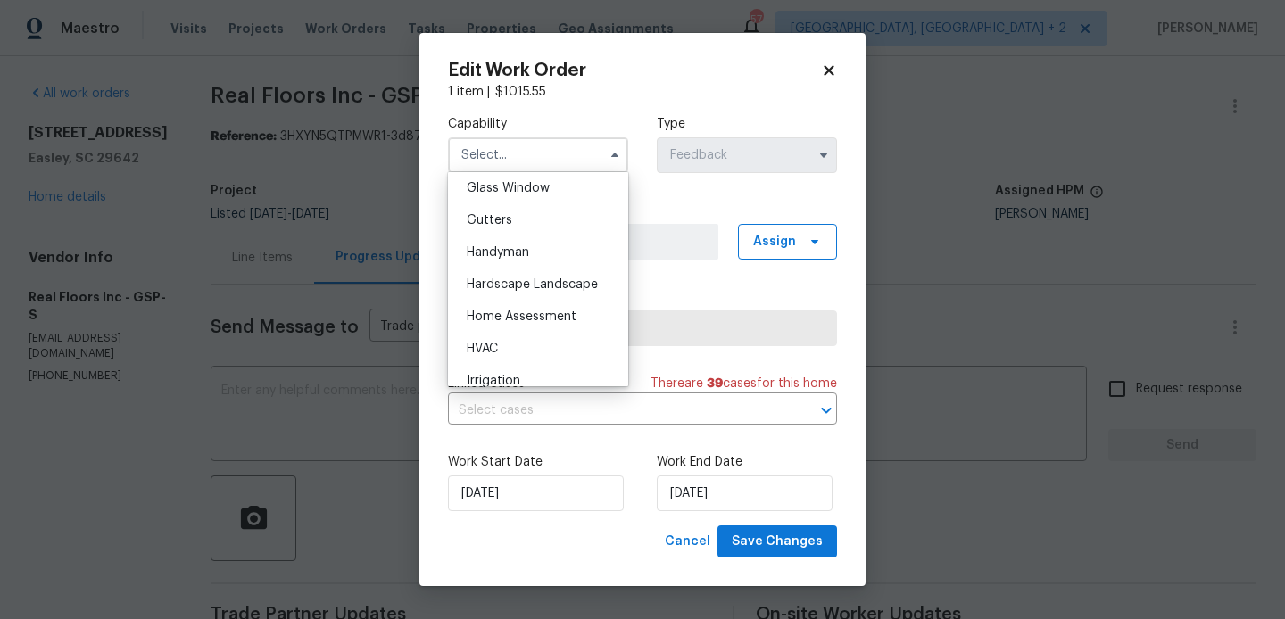
scroll to position [923, 0]
click at [499, 257] on div "Handyman" at bounding box center [537, 251] width 171 height 32
type input "Handyman"
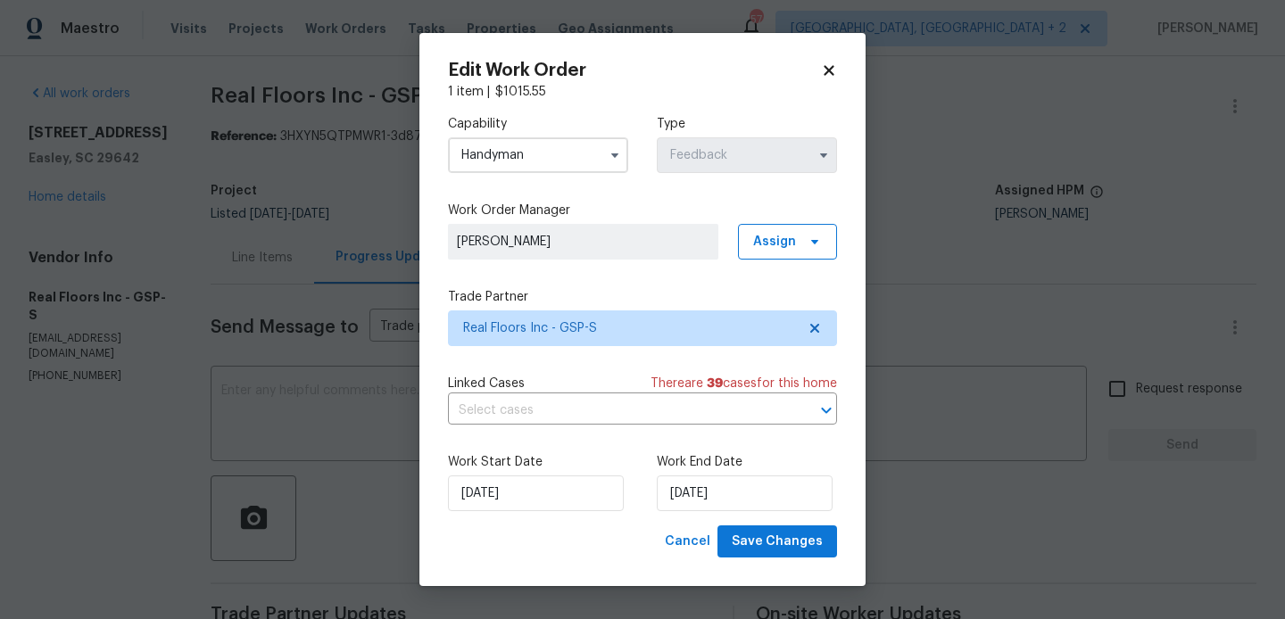
click at [557, 511] on div "Work Start Date 13/08/2025 Work End Date 18/08/2025" at bounding box center [642, 482] width 389 height 87
click at [535, 482] on input "13/08/2025" at bounding box center [536, 493] width 176 height 36
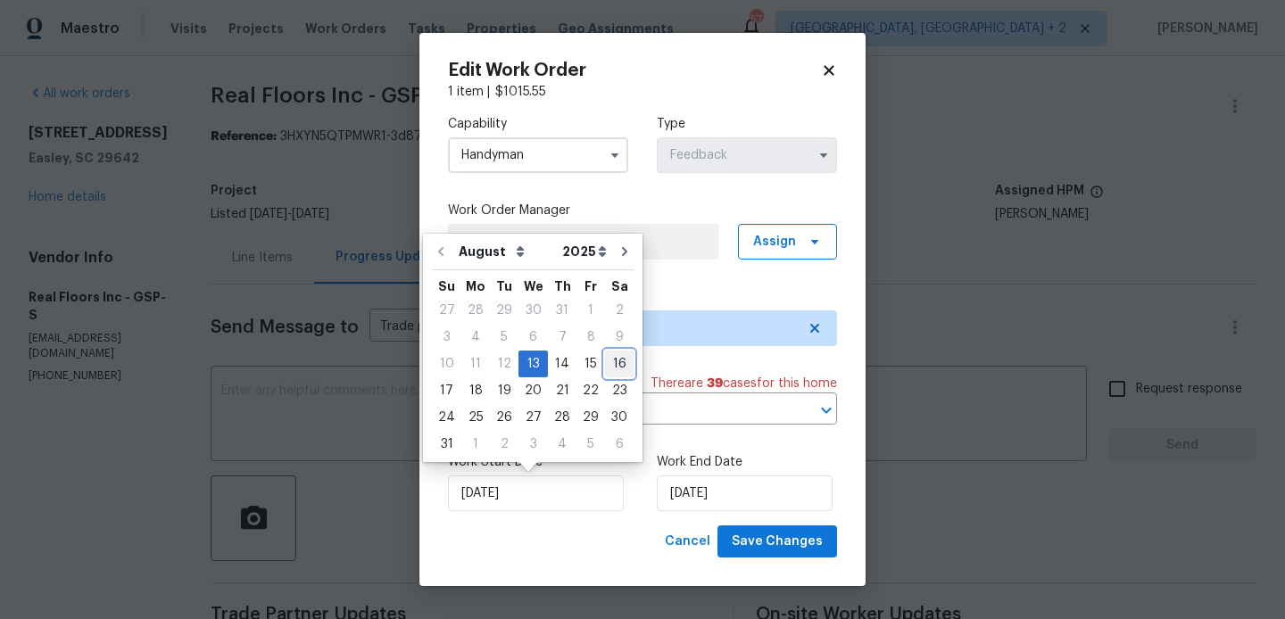
click at [616, 370] on div "16" at bounding box center [619, 363] width 29 height 25
type input "16/08/2025"
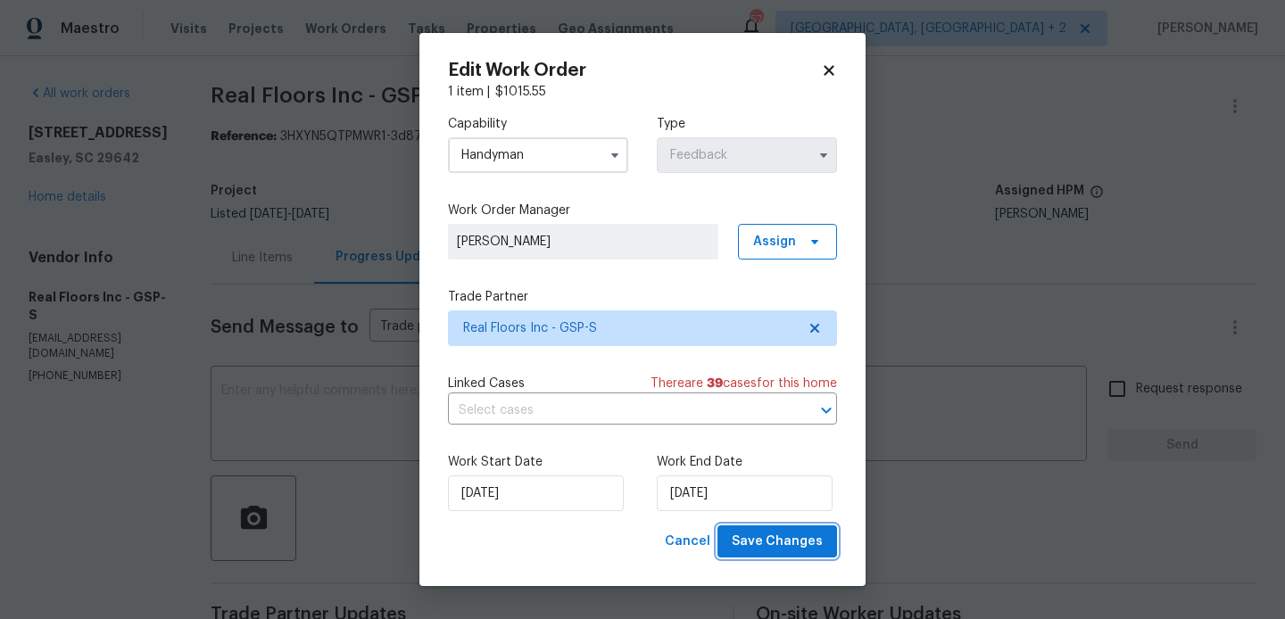
click at [784, 539] on span "Save Changes" at bounding box center [776, 542] width 91 height 22
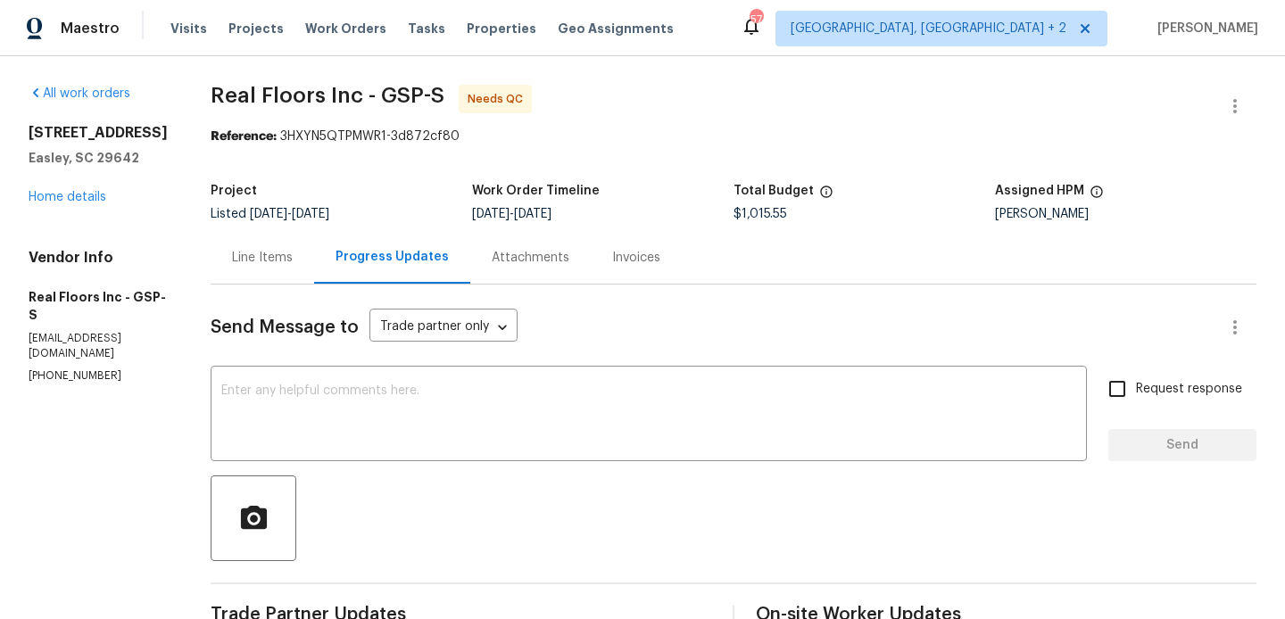
click at [270, 255] on div "Line Items" at bounding box center [262, 258] width 61 height 18
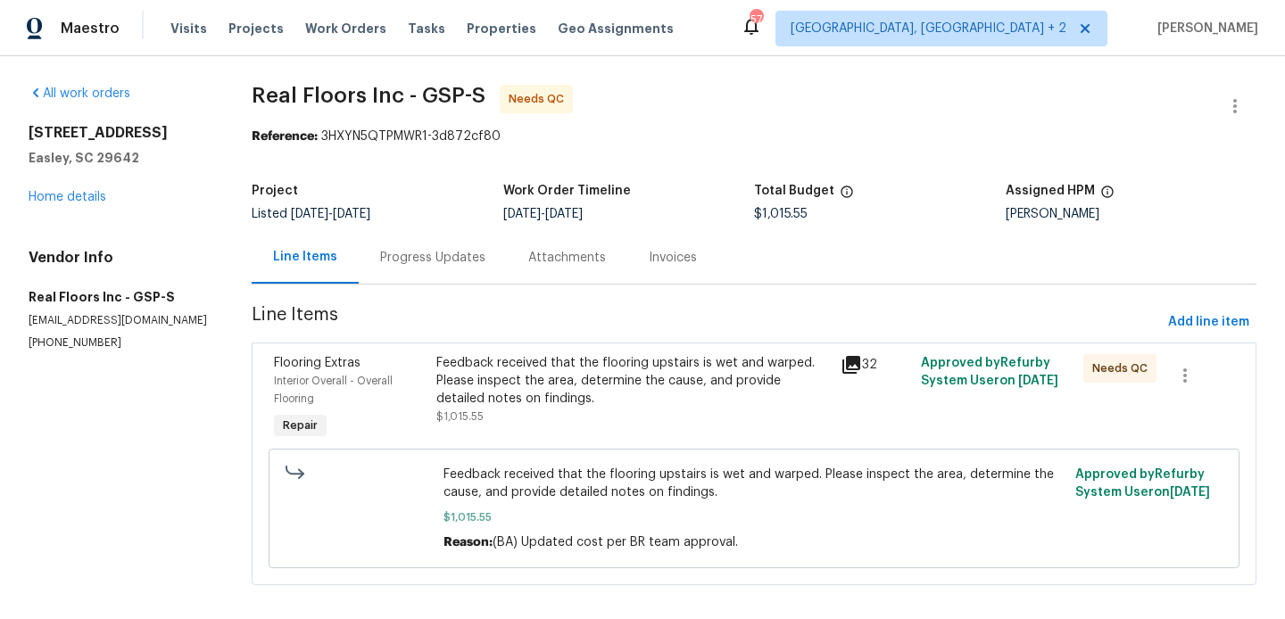
click at [614, 385] on div "Feedback received that the flooring upstairs is wet and warped. Please inspect …" at bounding box center [632, 381] width 393 height 54
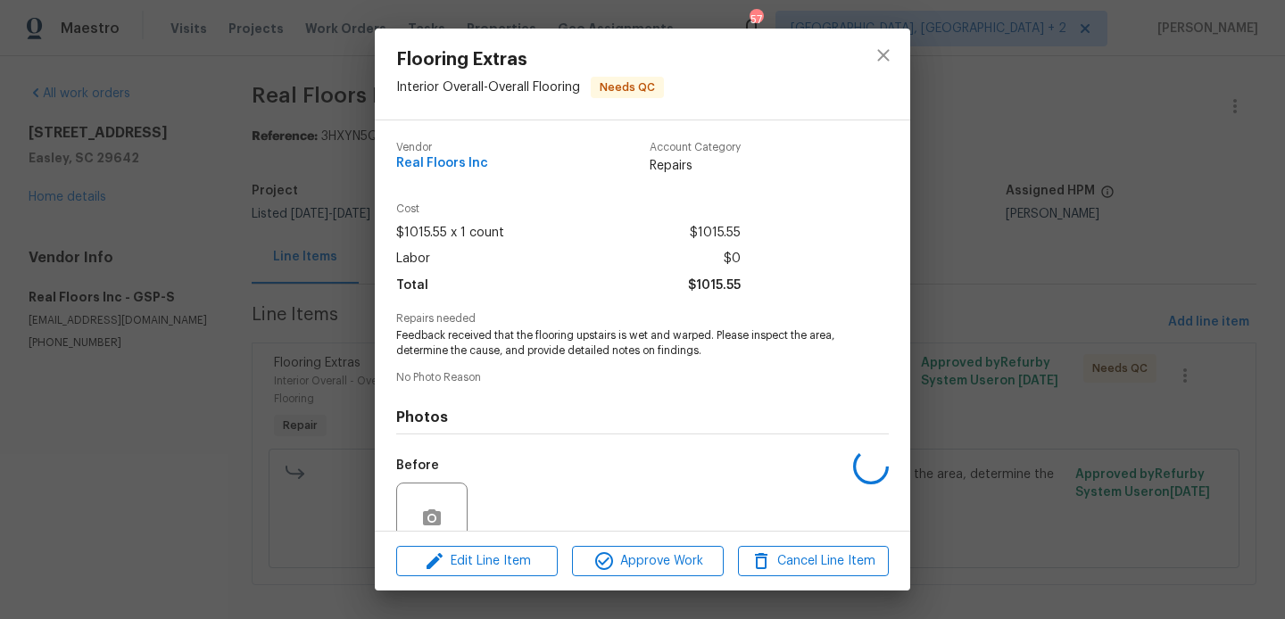
scroll to position [157, 0]
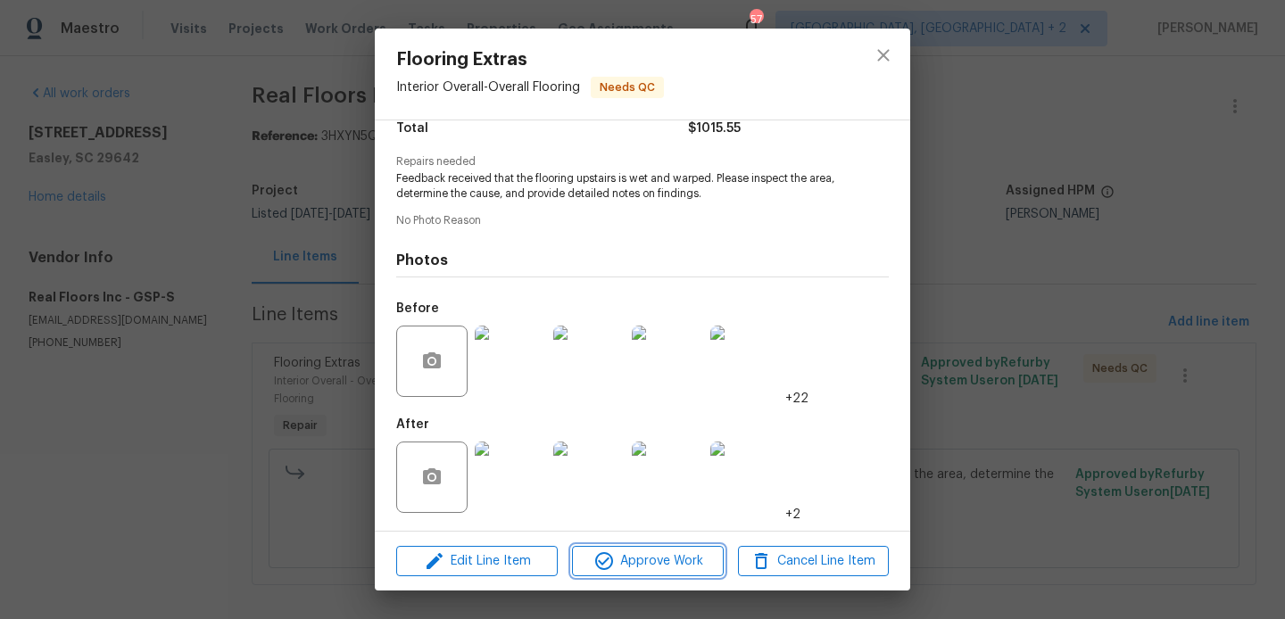
click at [637, 557] on span "Approve Work" at bounding box center [647, 561] width 140 height 22
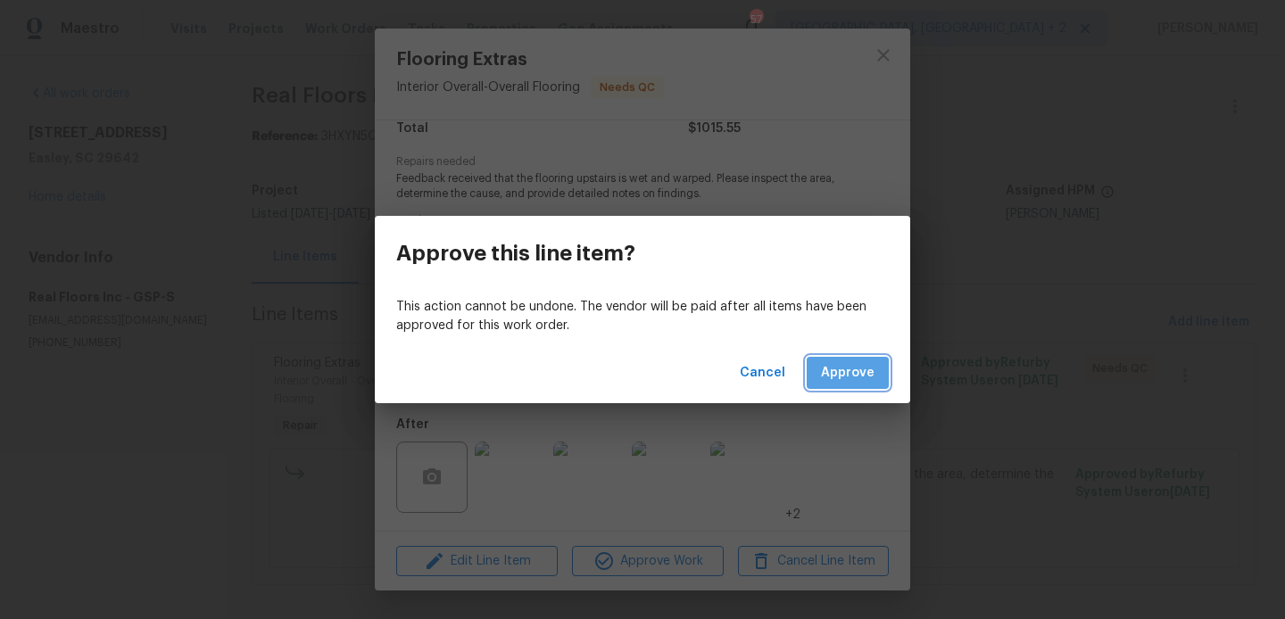
click at [852, 378] on span "Approve" at bounding box center [848, 373] width 54 height 22
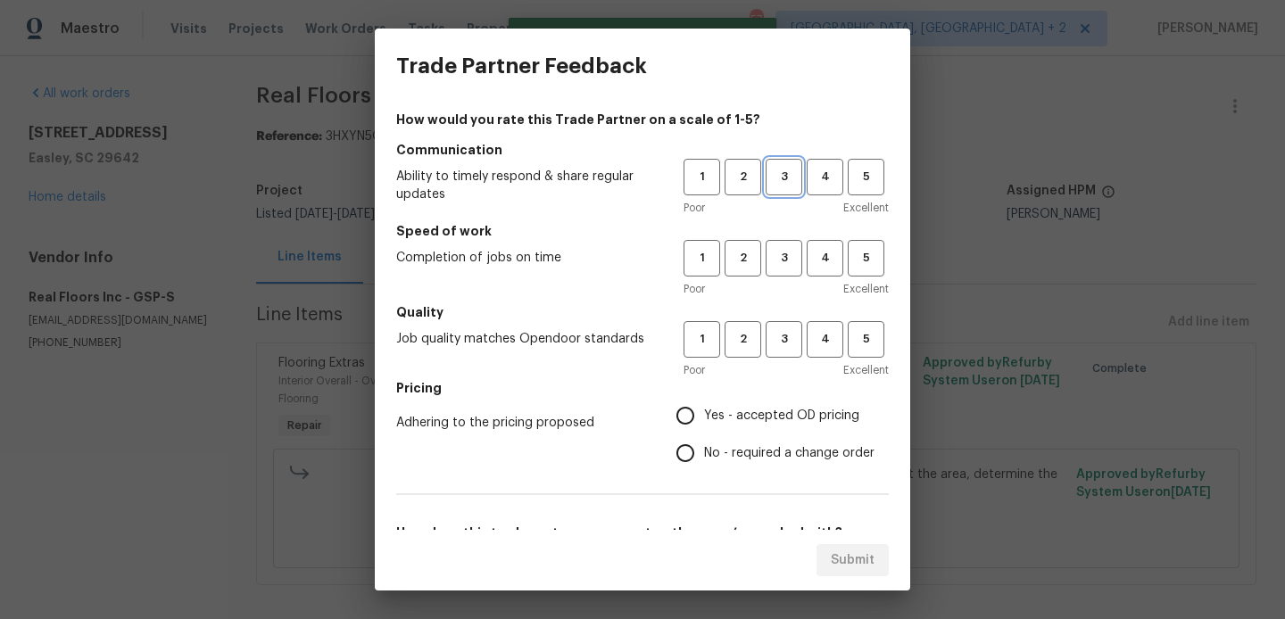
click at [789, 182] on span "3" at bounding box center [783, 177] width 33 height 21
click at [789, 271] on button "3" at bounding box center [783, 258] width 37 height 37
click at [789, 346] on span "3" at bounding box center [783, 339] width 33 height 21
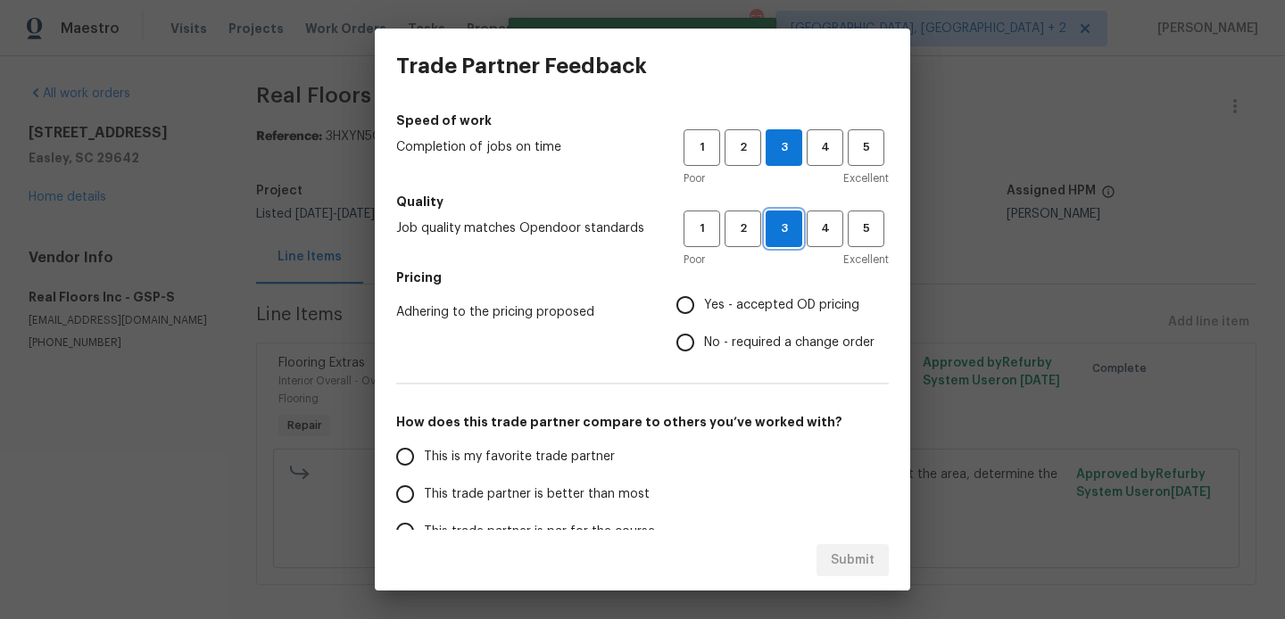
scroll to position [112, 0]
click at [767, 344] on span "No - required a change order" at bounding box center [789, 341] width 170 height 19
click at [704, 344] on input "No - required a change order" at bounding box center [684, 340] width 37 height 37
radio input "true"
click at [527, 481] on label "This trade partner is better than most" at bounding box center [527, 492] width 282 height 37
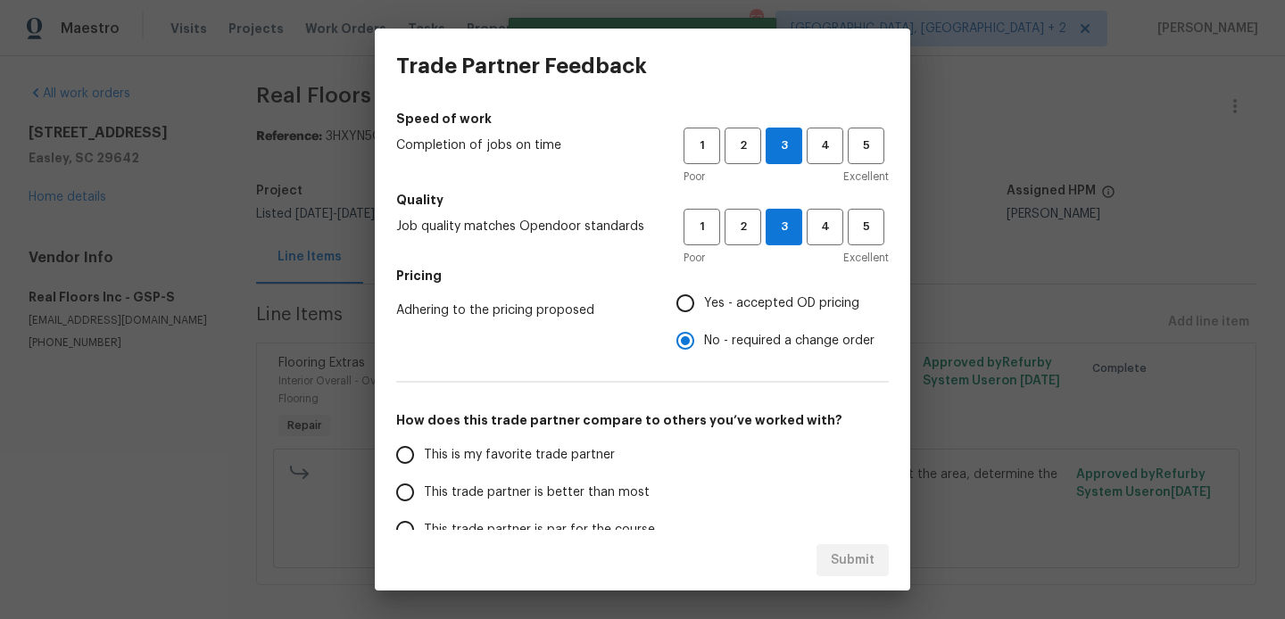
click at [424, 481] on input "This trade partner is better than most" at bounding box center [404, 492] width 37 height 37
click at [847, 550] on span "Submit" at bounding box center [852, 561] width 44 height 22
radio input "true"
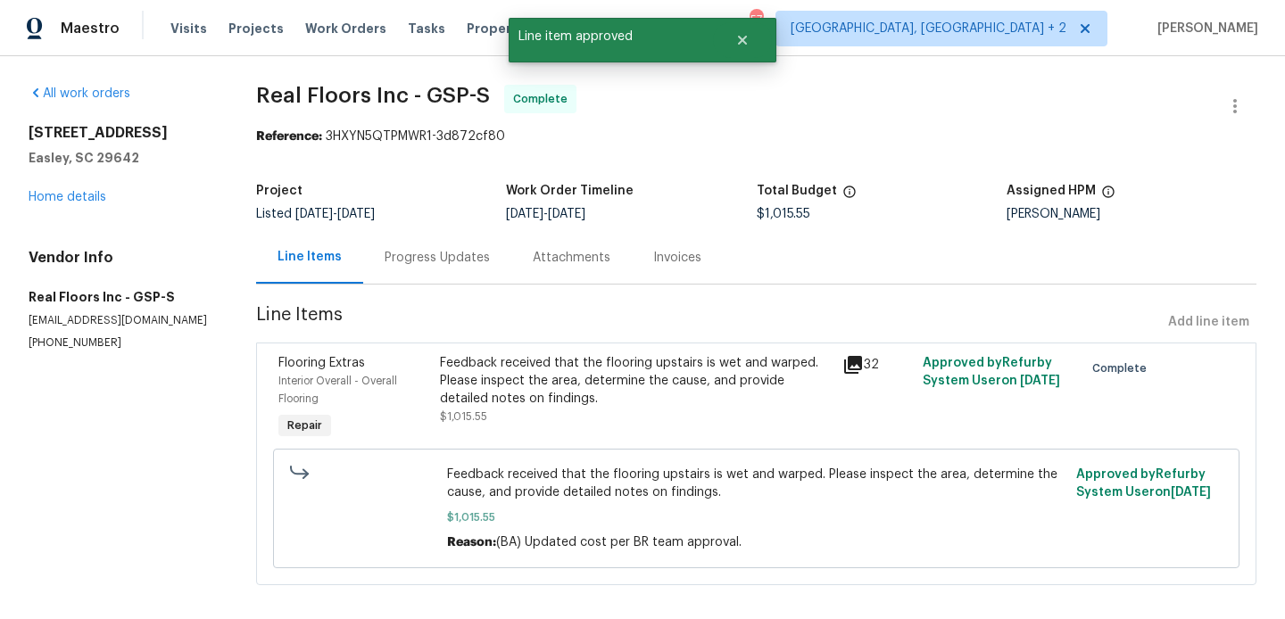
click at [649, 405] on div "Feedback received that the flooring upstairs is wet and warped. Please inspect …" at bounding box center [636, 381] width 392 height 54
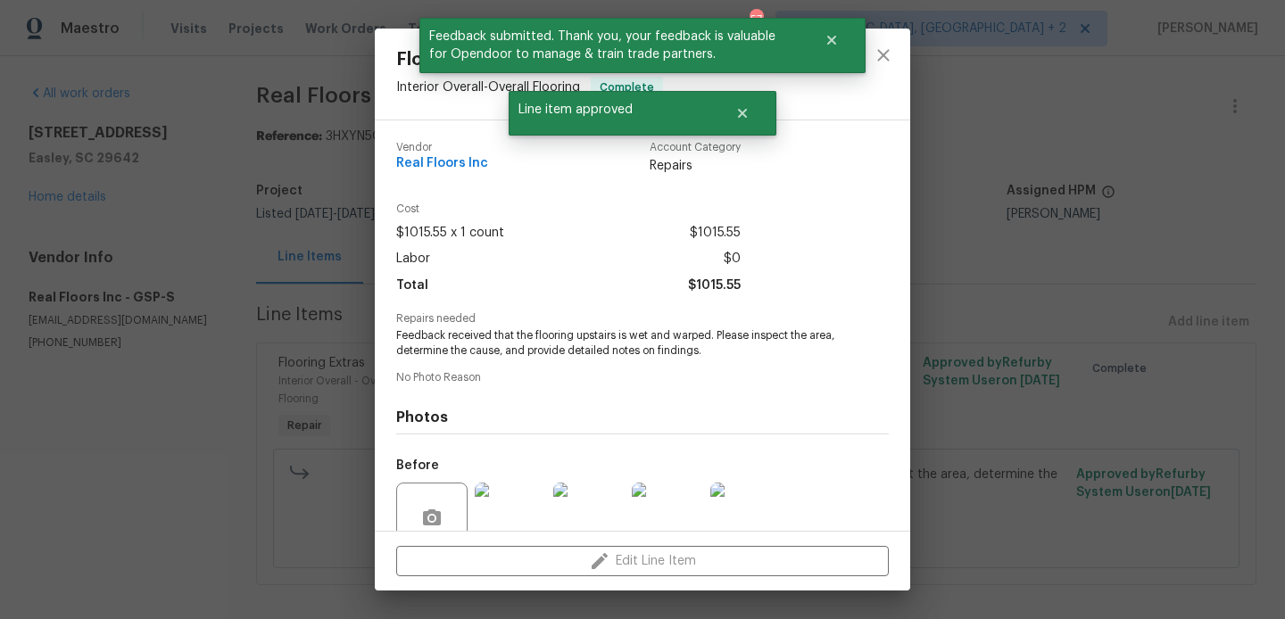
scroll to position [157, 0]
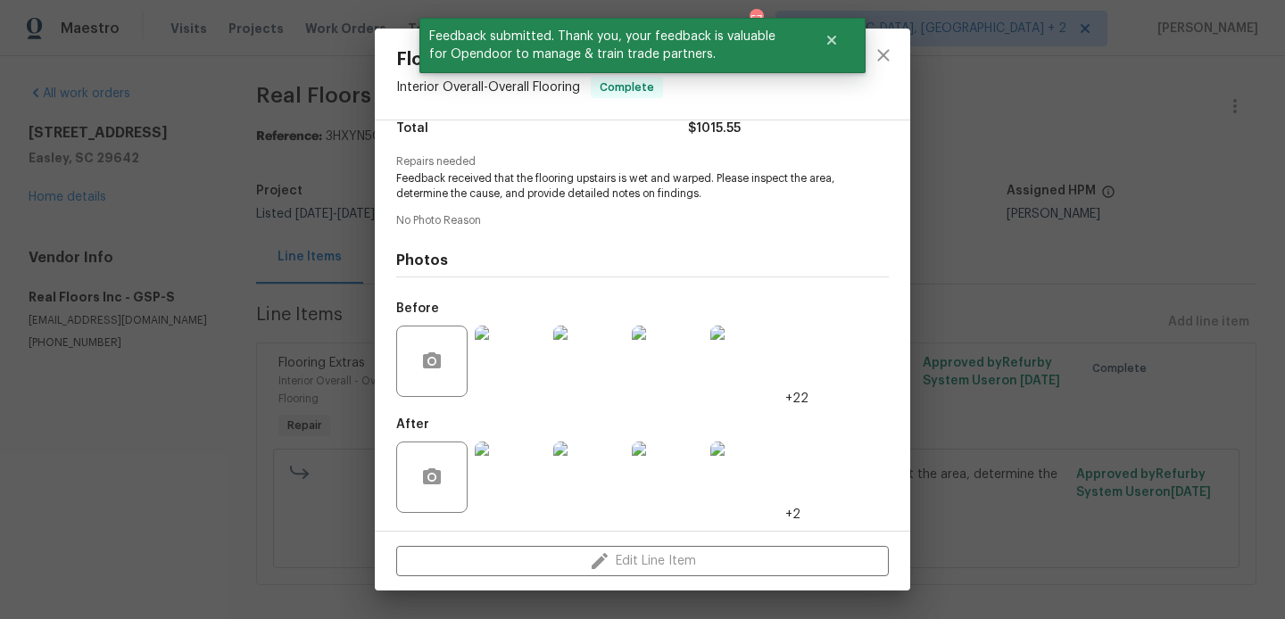
click at [265, 380] on div "Flooring Extras Interior Overall - Overall Flooring Complete Vendor Real Floors…" at bounding box center [642, 309] width 1285 height 619
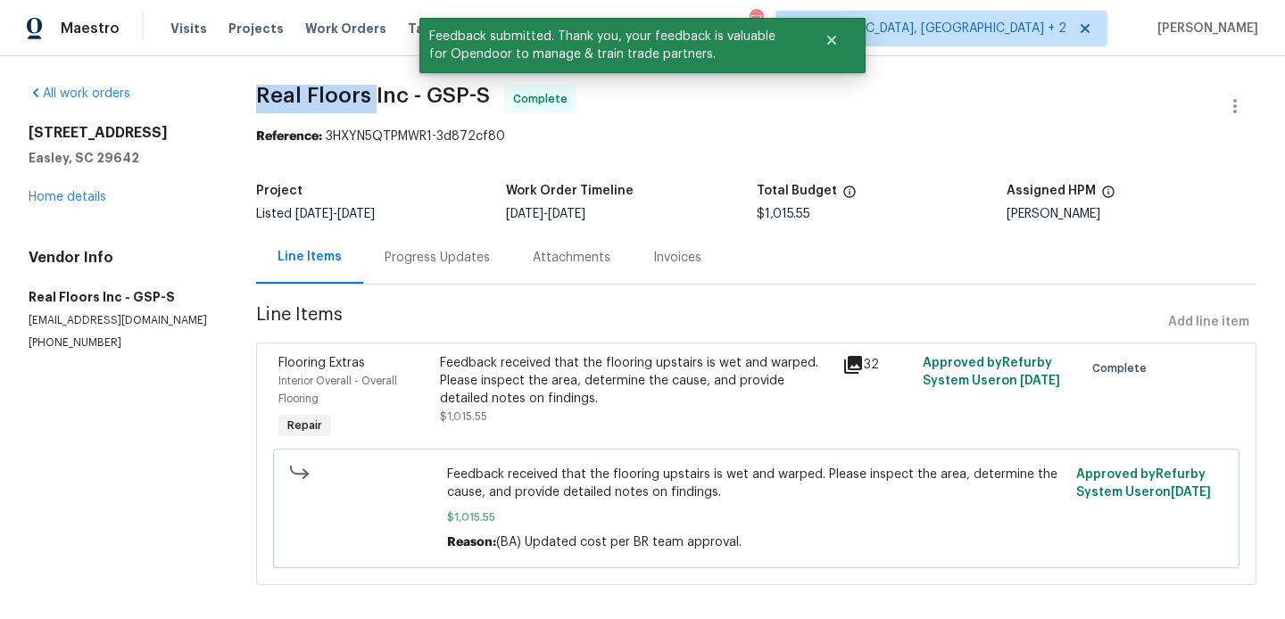
drag, startPoint x: 258, startPoint y: 95, endPoint x: 373, endPoint y: 101, distance: 115.2
click at [373, 101] on span "Real Floors Inc - GSP-S" at bounding box center [373, 95] width 234 height 21
click at [88, 191] on link "Home details" at bounding box center [68, 197] width 78 height 12
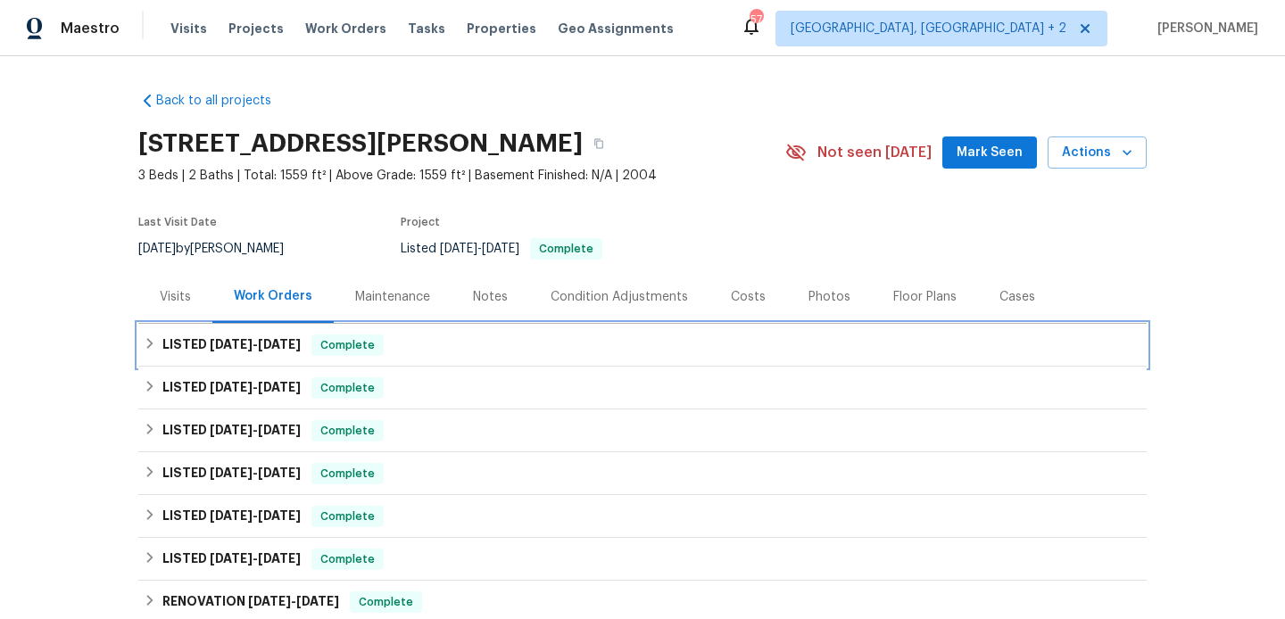
click at [340, 354] on div "Complete" at bounding box center [347, 345] width 72 height 21
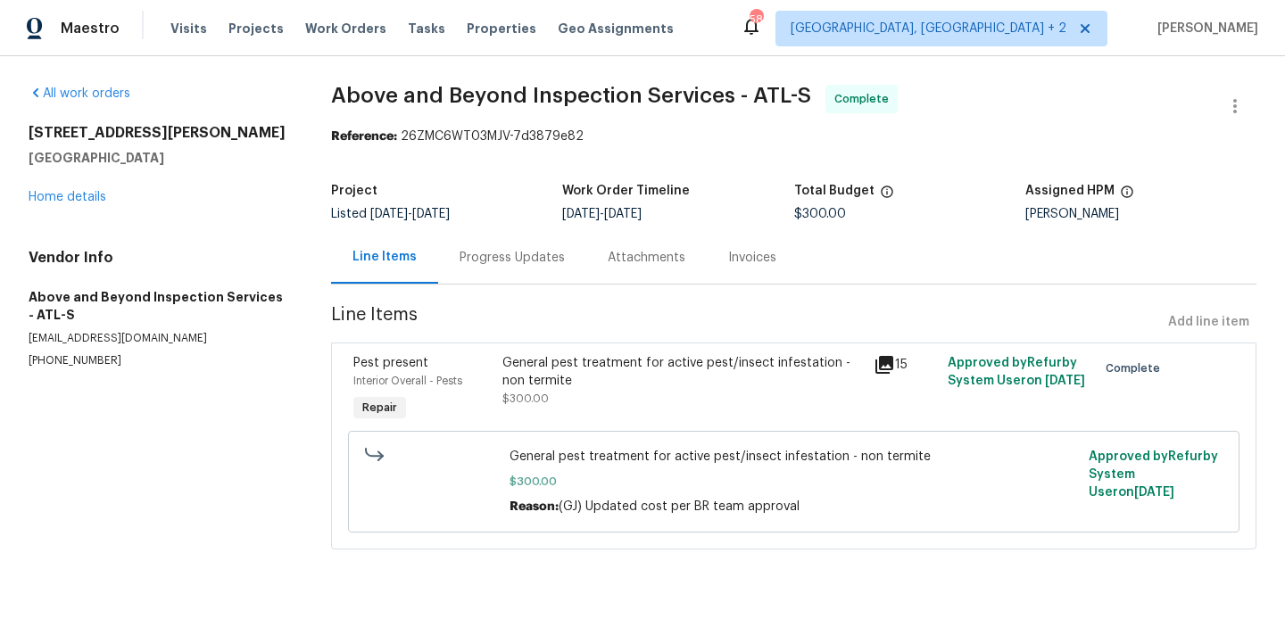
click at [67, 207] on div "All work orders 136 Victor Cir NW Atlanta, GA 30314 Home details Vendor Info Ab…" at bounding box center [159, 227] width 260 height 284
click at [50, 197] on link "Home details" at bounding box center [68, 197] width 78 height 12
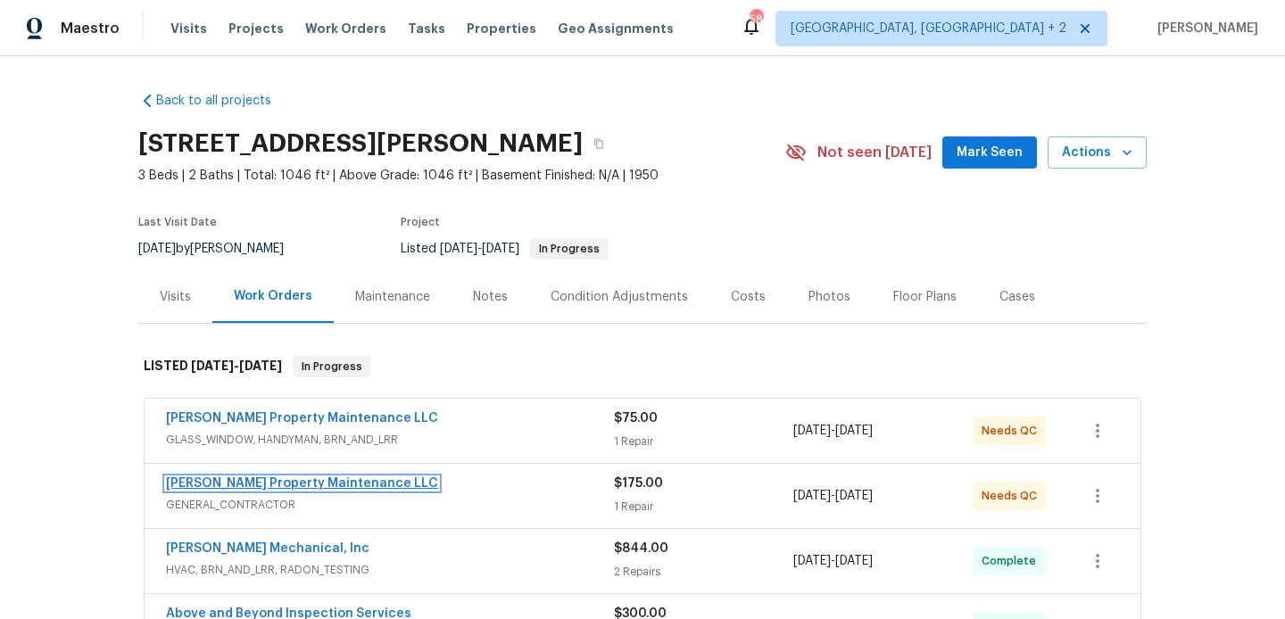
click at [318, 477] on link "Glen Property Maintenance LLC" at bounding box center [302, 483] width 272 height 12
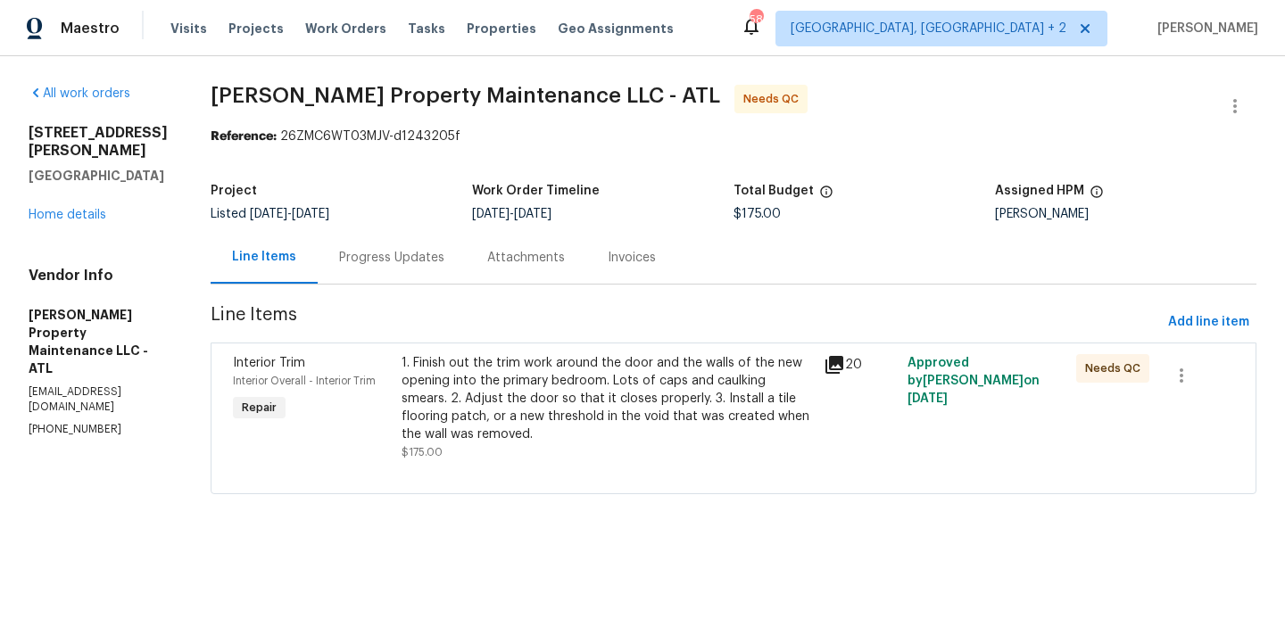
click at [417, 260] on div "Progress Updates" at bounding box center [391, 258] width 105 height 18
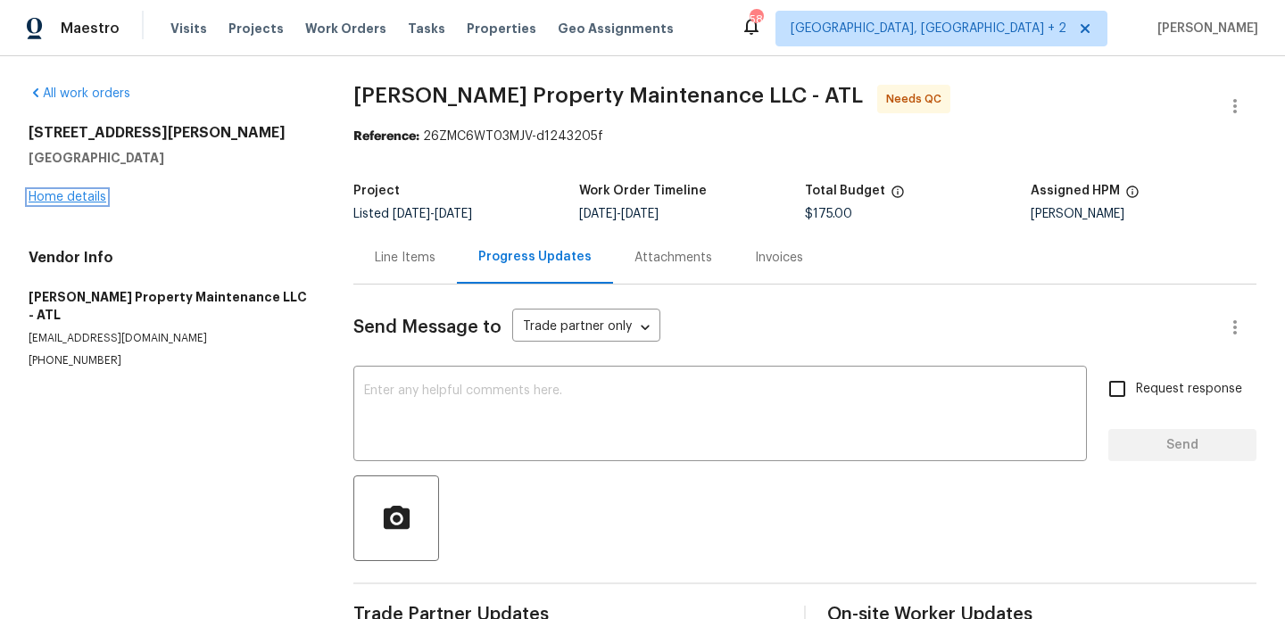
click at [59, 197] on link "Home details" at bounding box center [68, 197] width 78 height 12
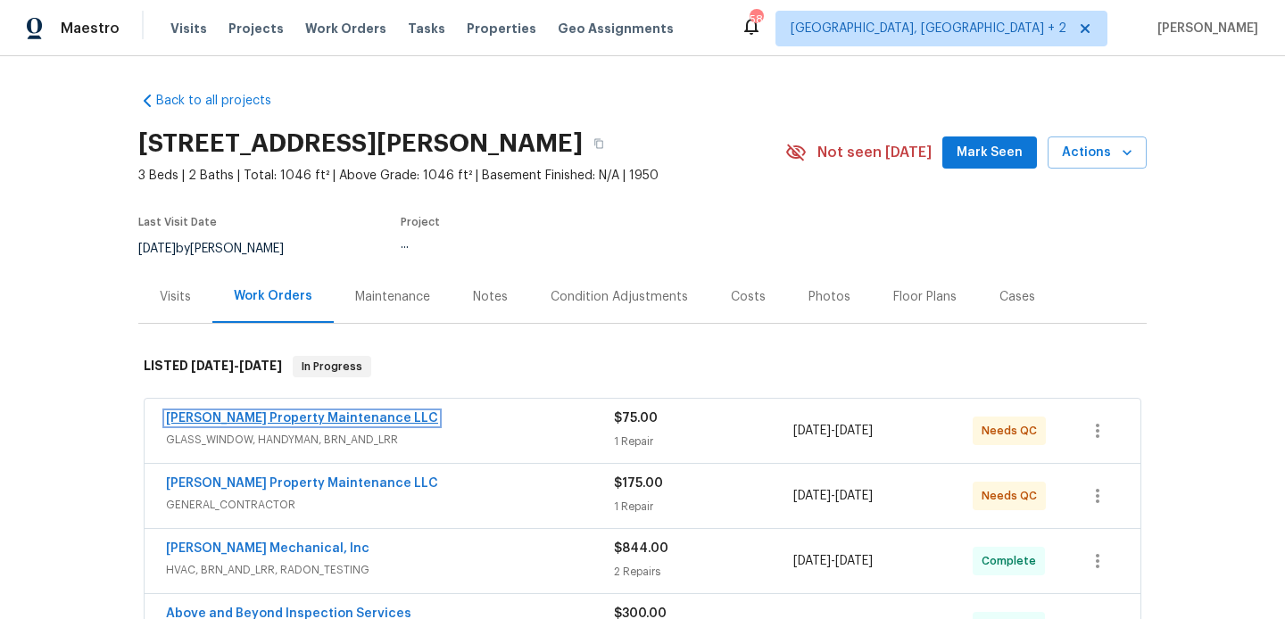
click at [310, 423] on link "Glen Property Maintenance LLC" at bounding box center [302, 418] width 272 height 12
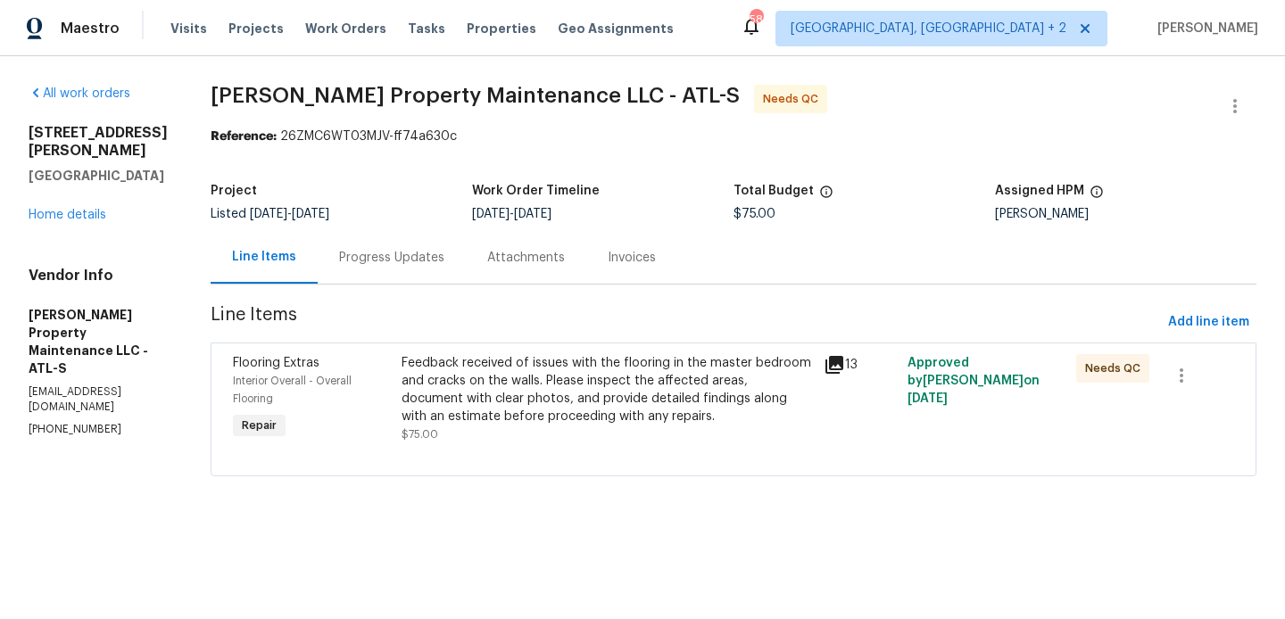
click at [418, 278] on div "Progress Updates" at bounding box center [392, 257] width 148 height 53
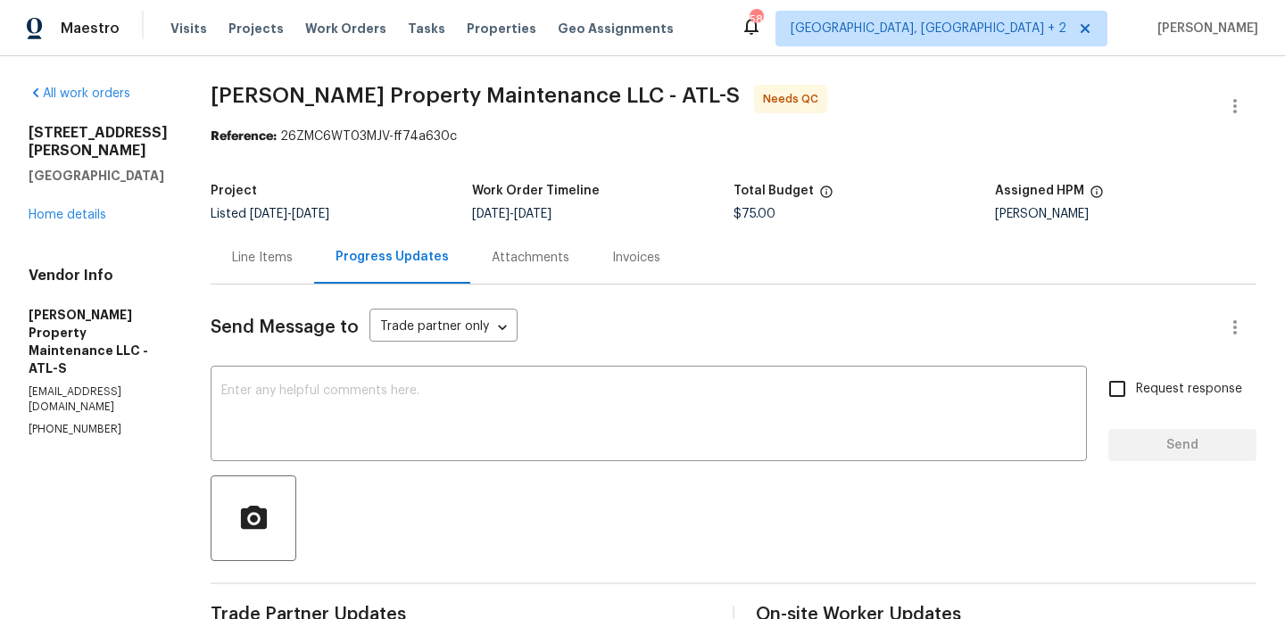
click at [86, 422] on p "(770) 235-8482" at bounding box center [98, 429] width 139 height 15
copy p "(770) 235-8482"
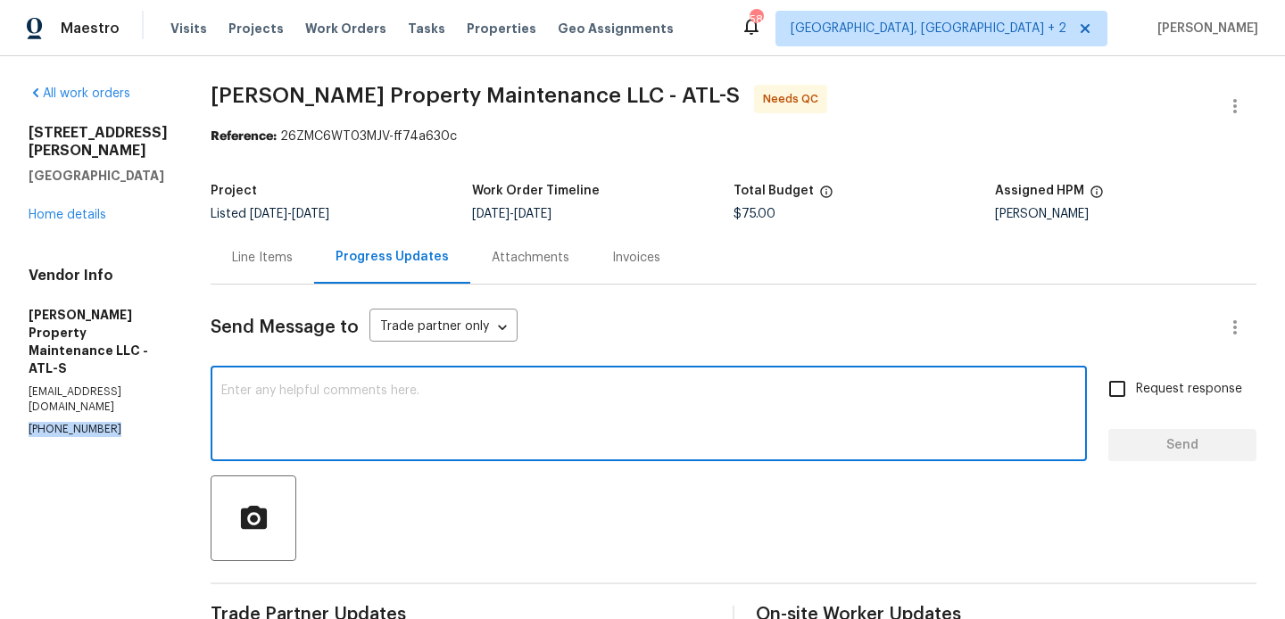
click at [485, 408] on textarea at bounding box center [648, 415] width 855 height 62
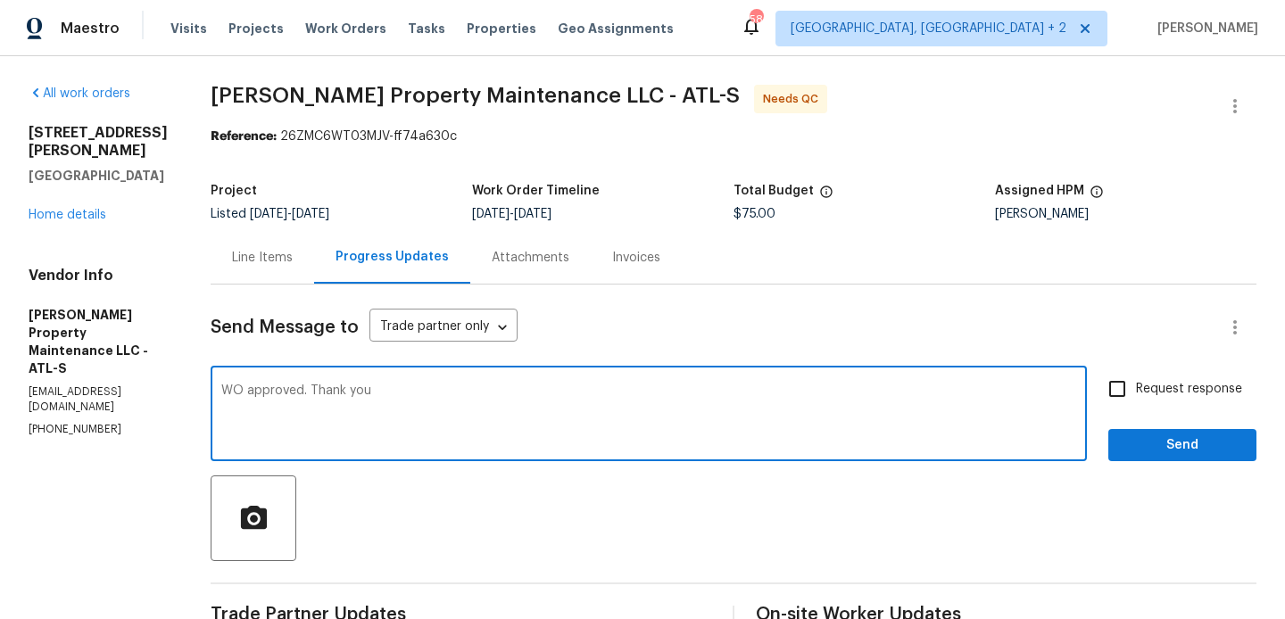
type textarea "WO approved. Thank you"
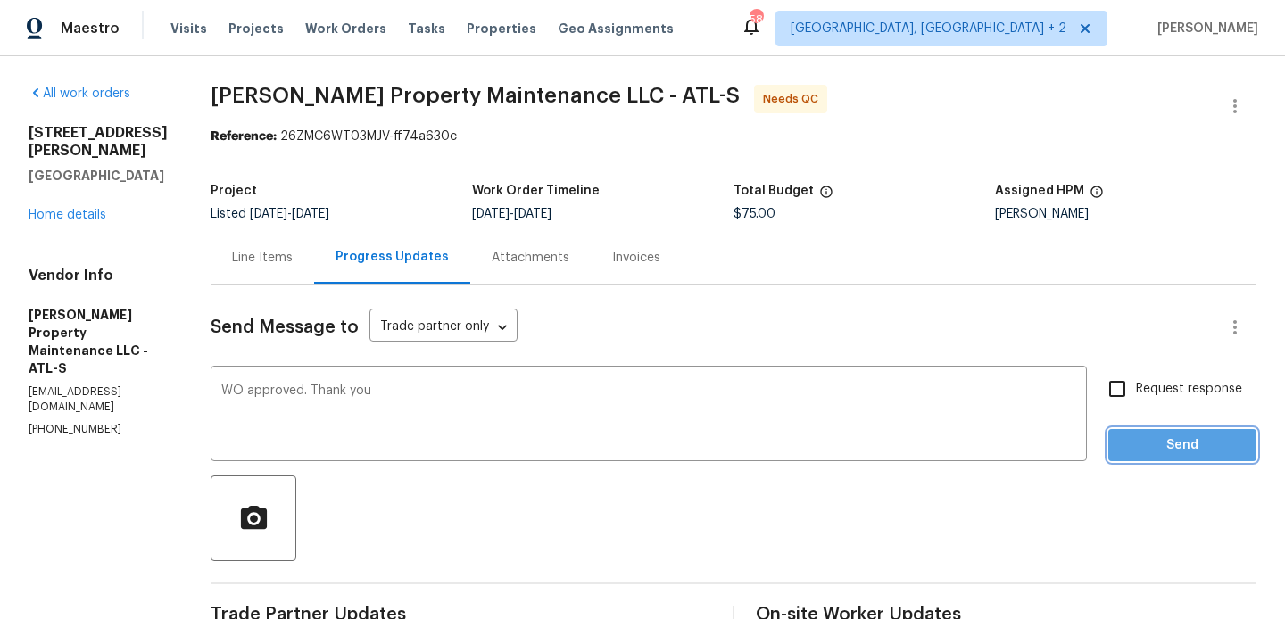
click at [1228, 450] on span "Send" at bounding box center [1182, 445] width 120 height 22
click at [1240, 95] on icon "button" at bounding box center [1234, 105] width 21 height 21
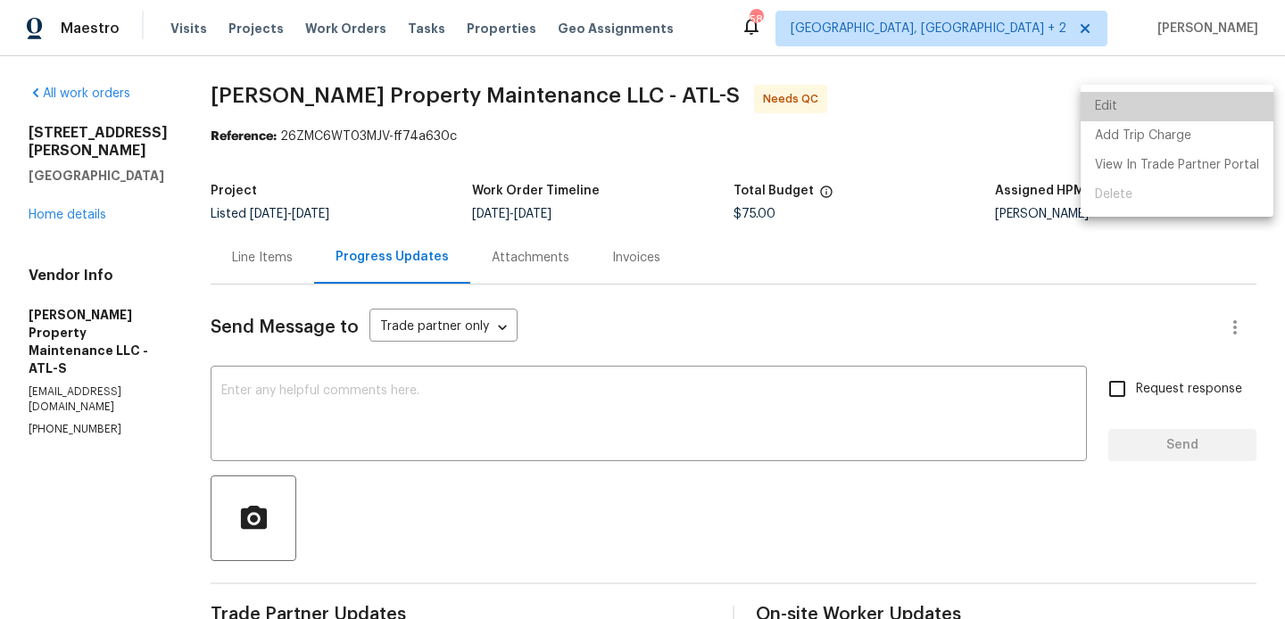
click at [1182, 95] on li "Edit" at bounding box center [1176, 106] width 193 height 29
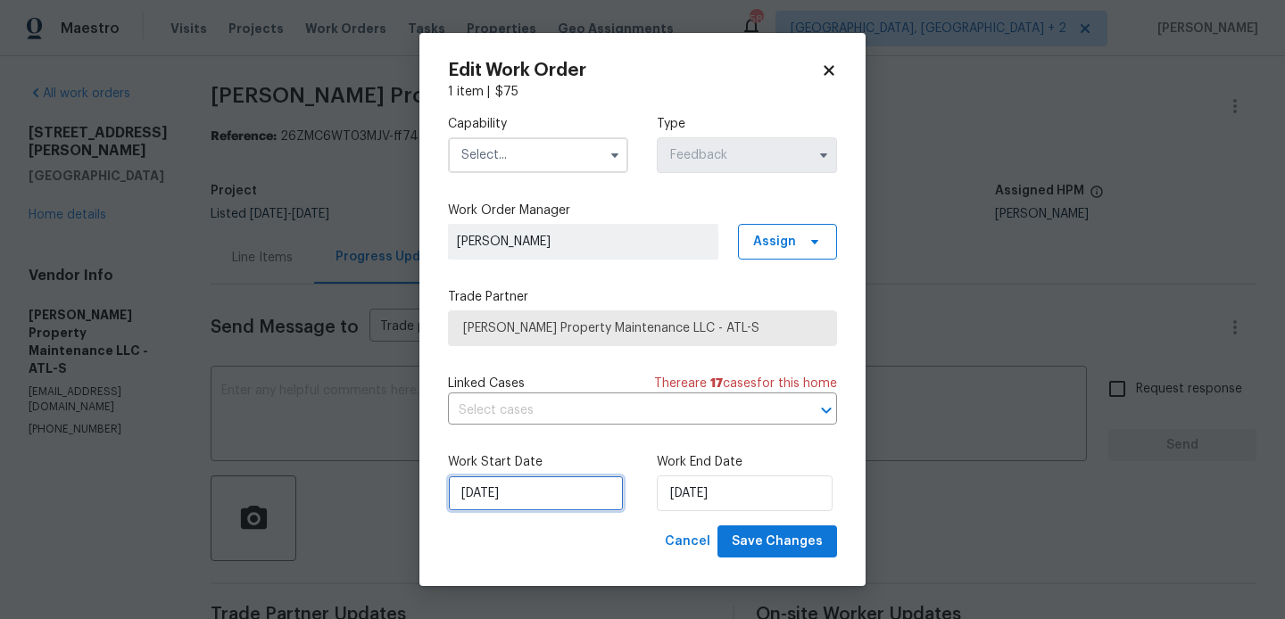
click at [538, 492] on input "13/08/2025" at bounding box center [536, 493] width 176 height 36
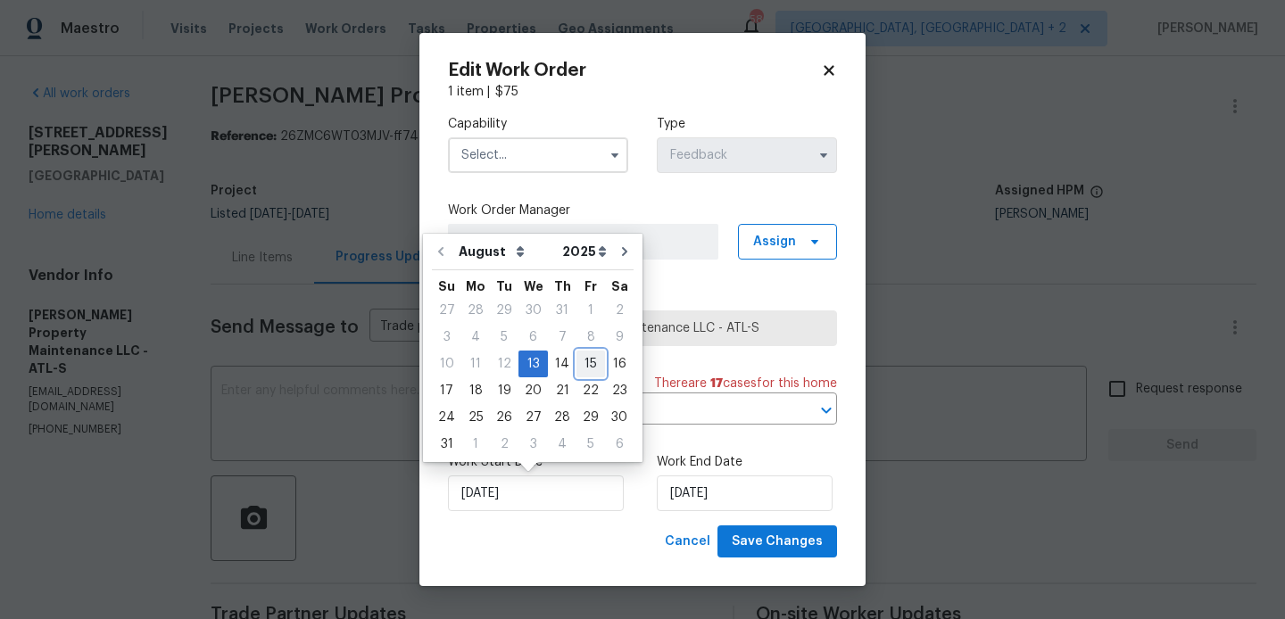
click at [582, 357] on div "15" at bounding box center [590, 363] width 29 height 25
type input "15/08/2025"
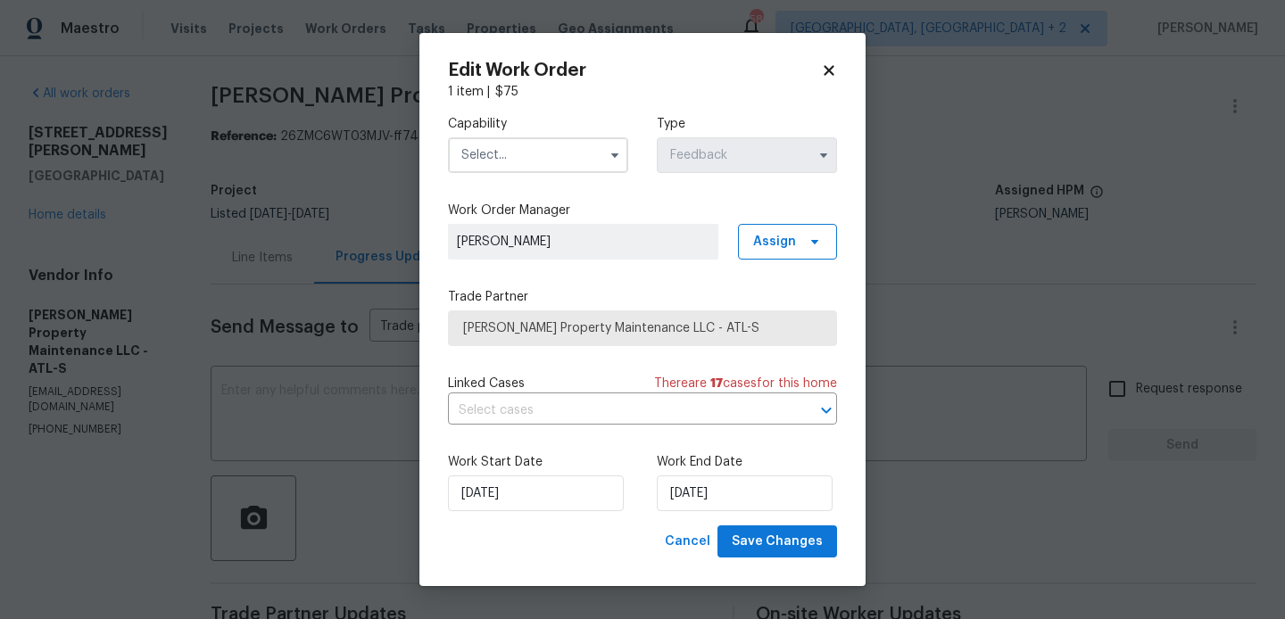
click at [741, 521] on div "Work Start Date 15/08/2025 Work End Date 15/08/2025" at bounding box center [642, 482] width 389 height 87
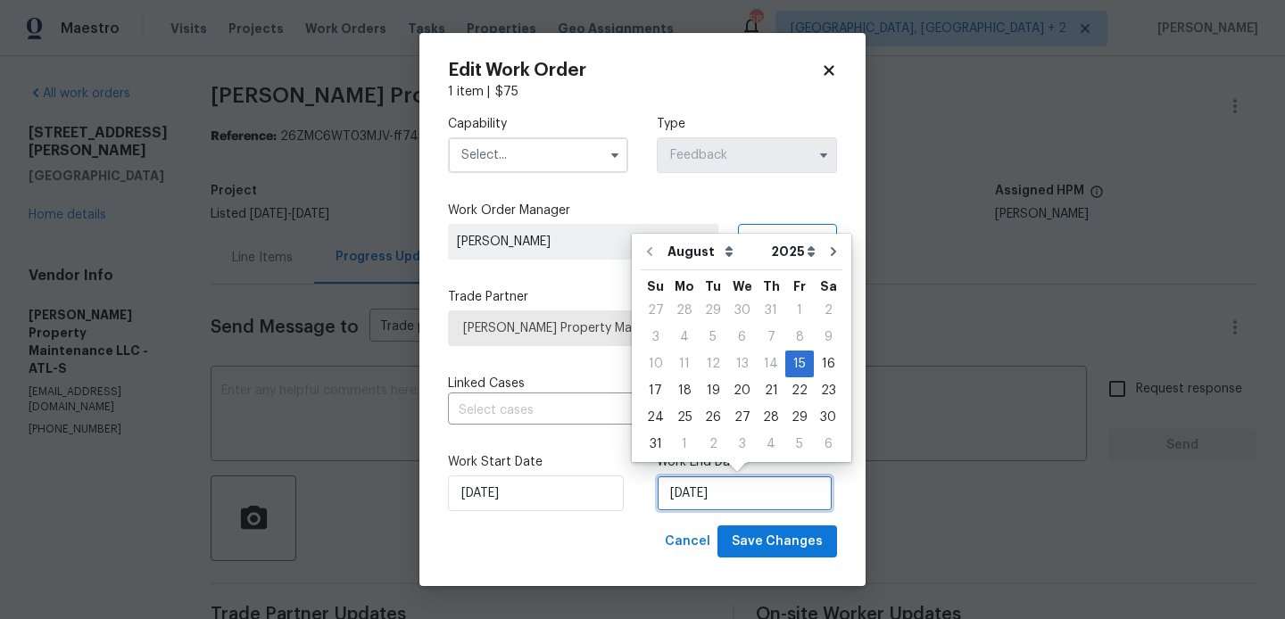
click at [736, 500] on input "15/08/2025" at bounding box center [745, 493] width 176 height 36
click at [683, 375] on div "11" at bounding box center [684, 363] width 29 height 25
click at [683, 382] on div "18" at bounding box center [684, 390] width 29 height 25
type input "18/08/2025"
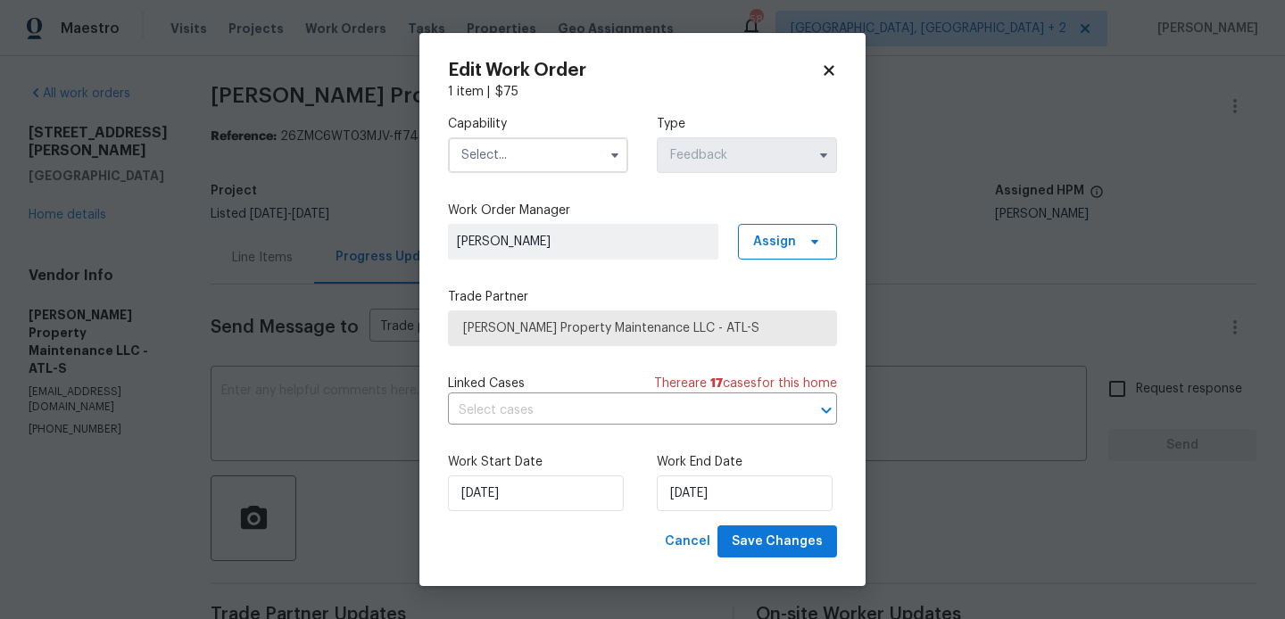
click at [496, 154] on input "text" at bounding box center [538, 155] width 180 height 36
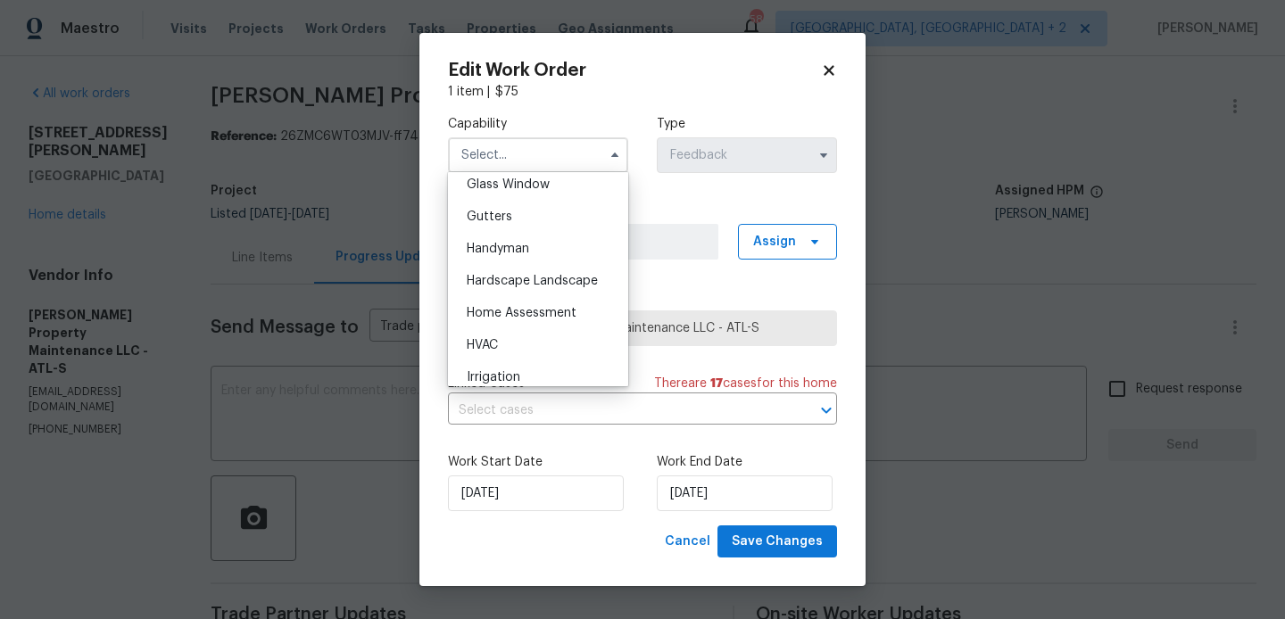
scroll to position [847, 0]
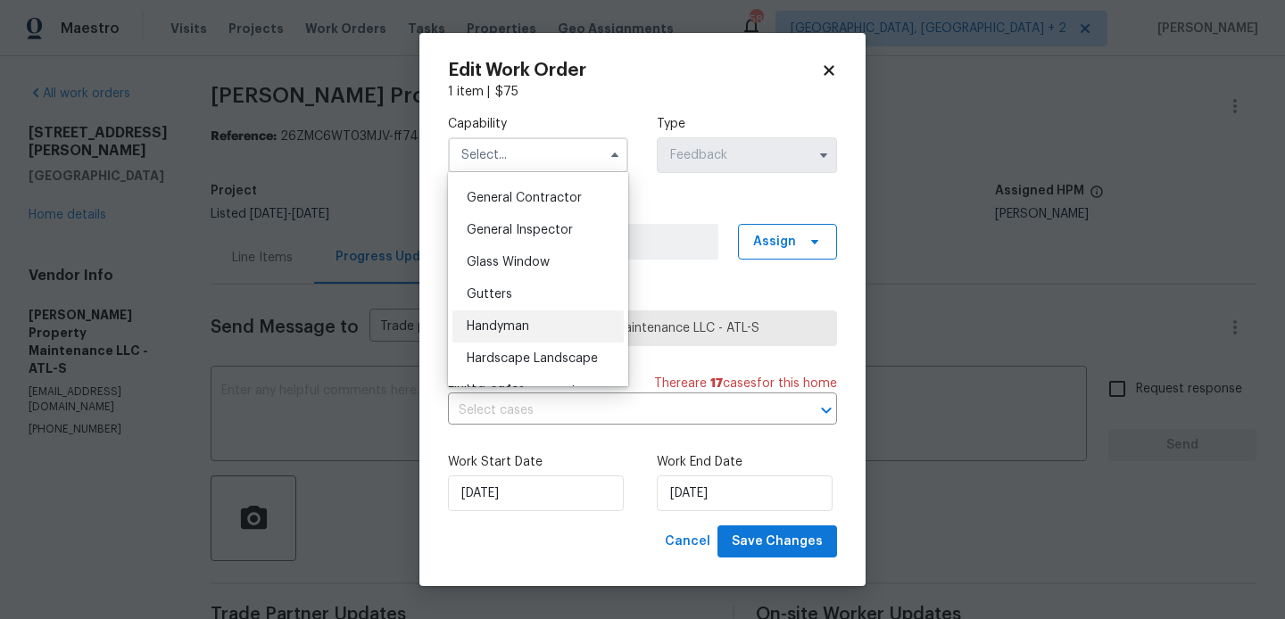
click at [533, 310] on div "Handyman" at bounding box center [537, 326] width 171 height 32
type input "Handyman"
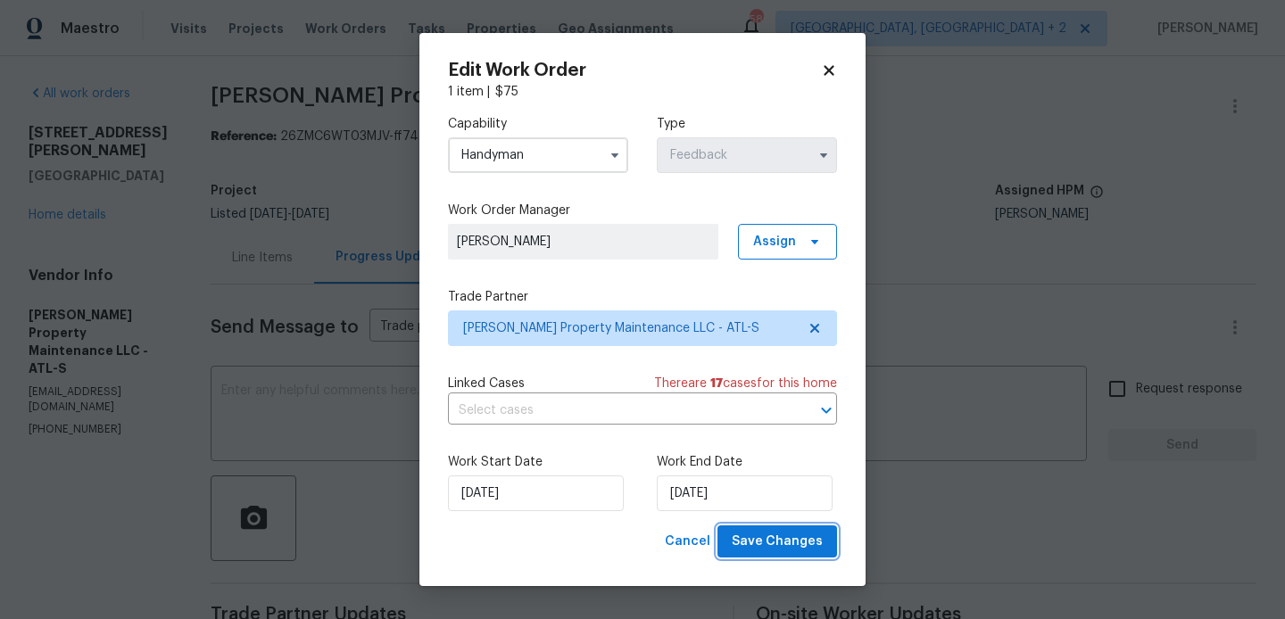
click at [787, 538] on span "Save Changes" at bounding box center [776, 542] width 91 height 22
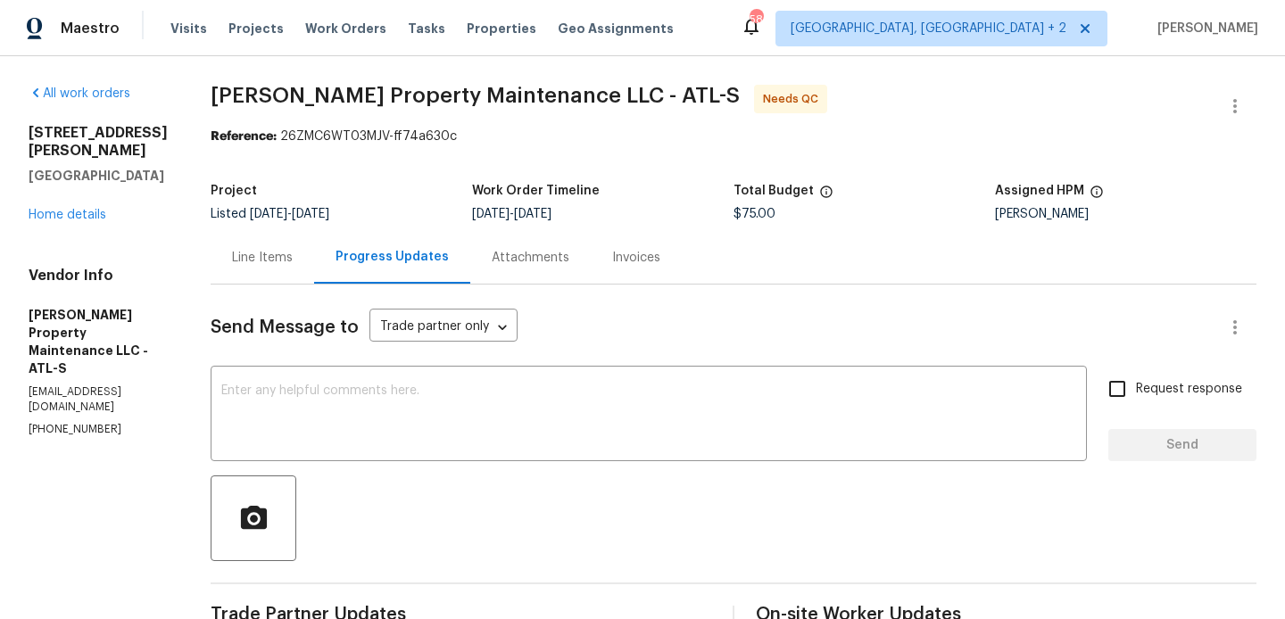
click at [276, 262] on div "Line Items" at bounding box center [262, 258] width 61 height 18
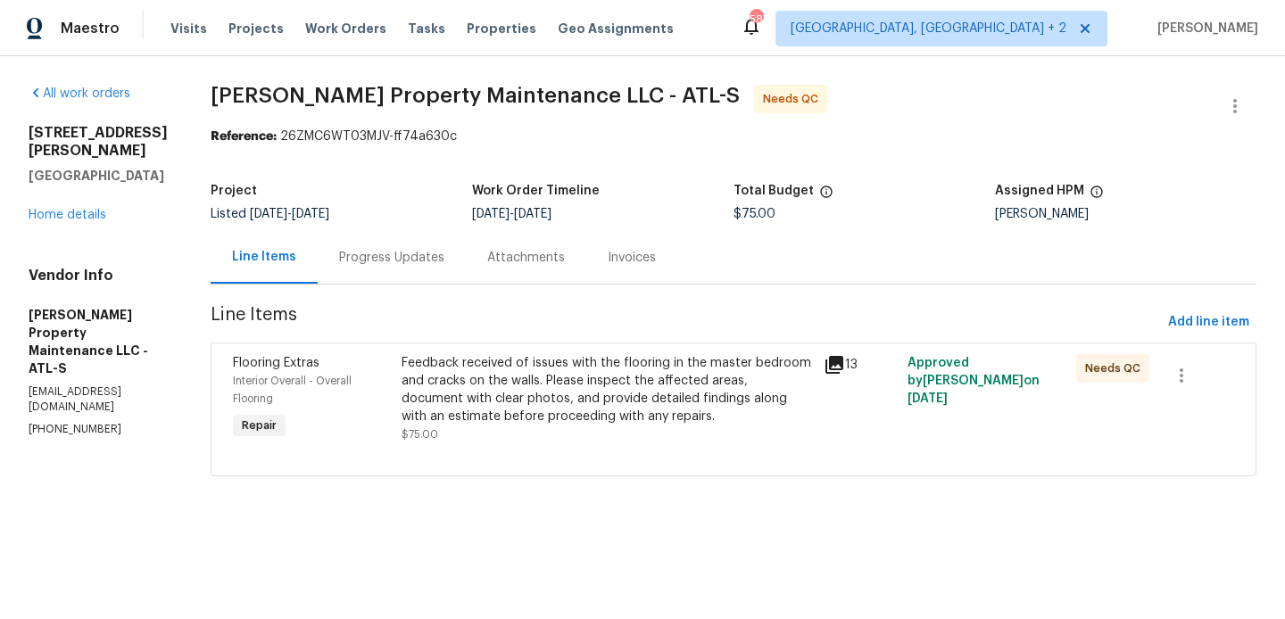
click at [603, 366] on div "Feedback received of issues with the flooring in the master bedroom and cracks …" at bounding box center [606, 389] width 410 height 71
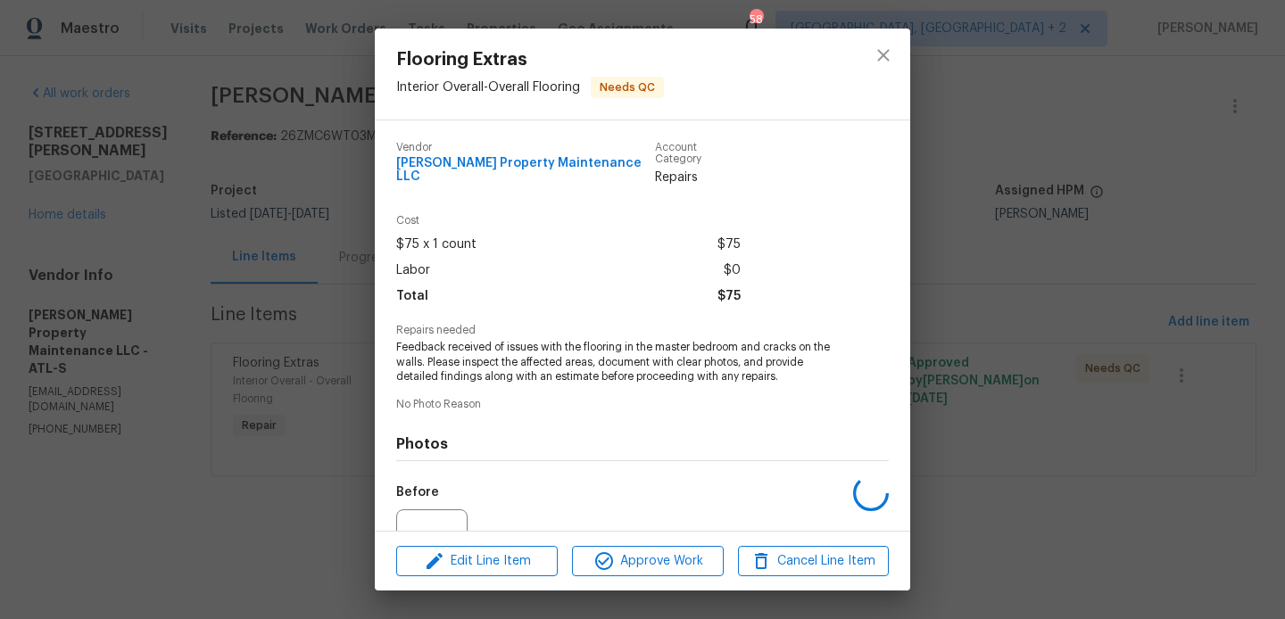
scroll to position [172, 0]
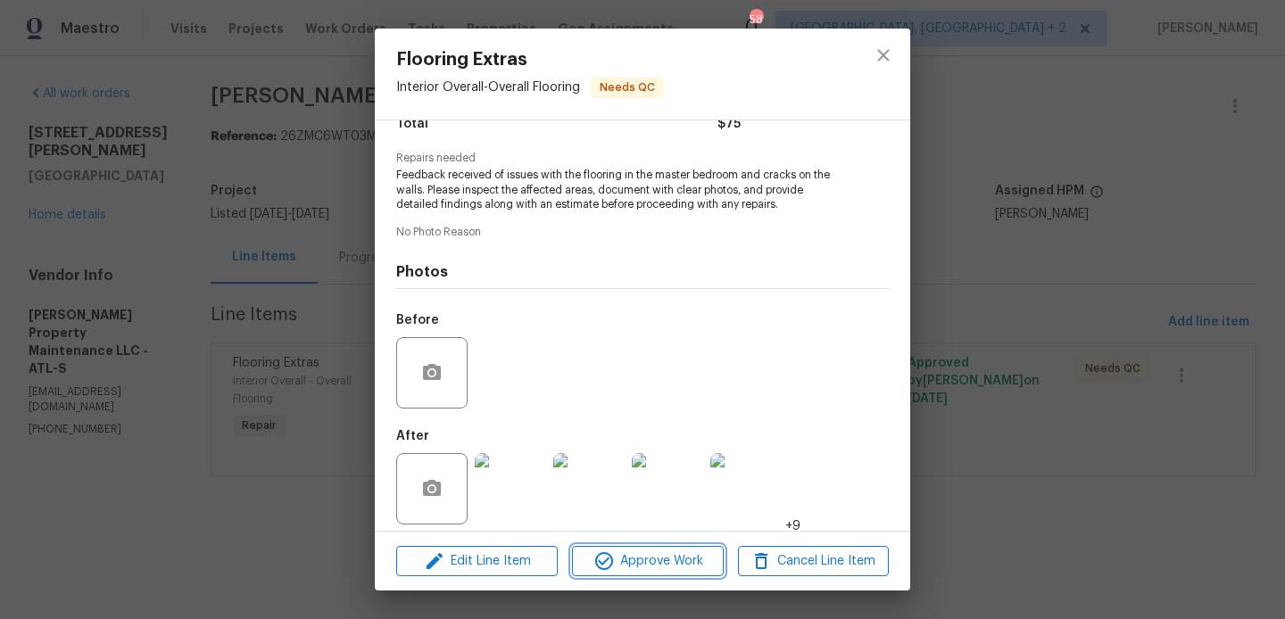
click at [624, 568] on span "Approve Work" at bounding box center [647, 561] width 140 height 22
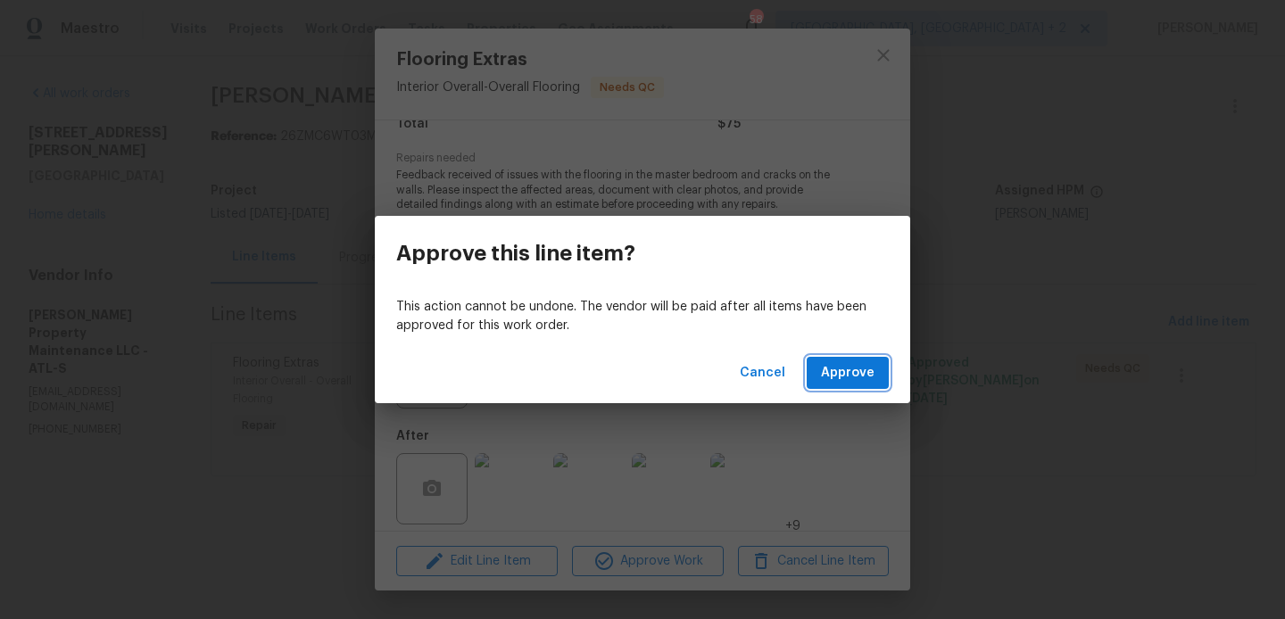
click at [835, 376] on span "Approve" at bounding box center [848, 373] width 54 height 22
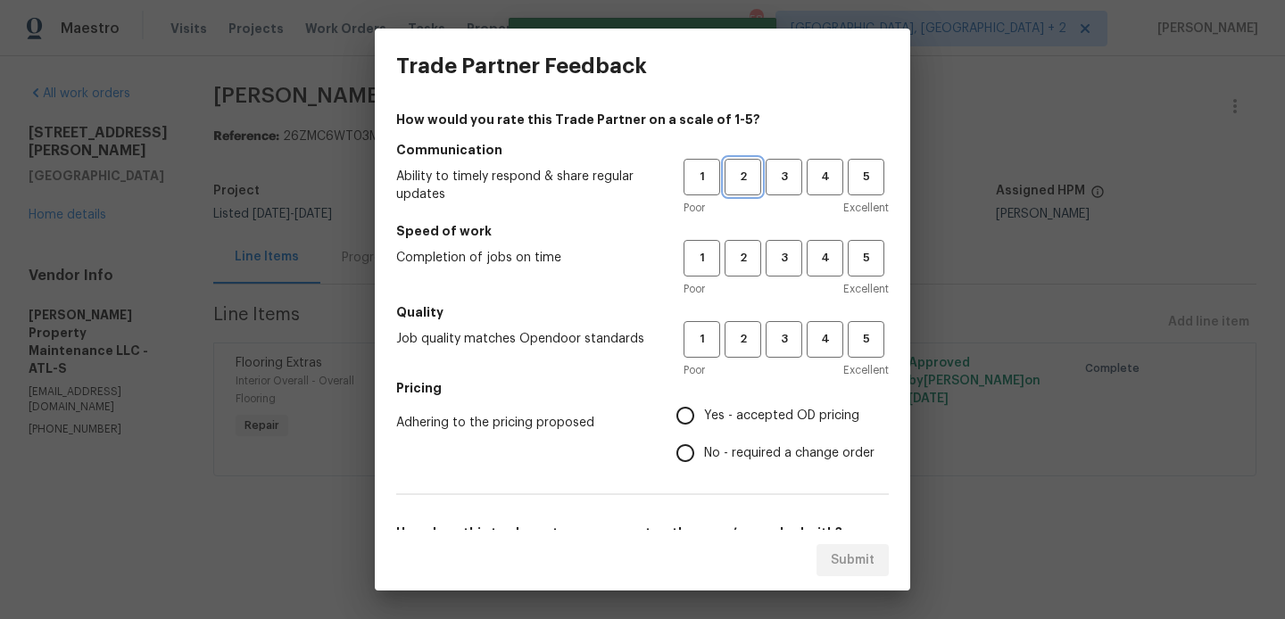
click at [744, 178] on span "2" at bounding box center [742, 177] width 33 height 21
click at [803, 280] on div "Poor Excellent" at bounding box center [785, 289] width 205 height 18
click at [787, 271] on button "3" at bounding box center [783, 258] width 37 height 37
click at [787, 324] on button "3" at bounding box center [783, 339] width 37 height 37
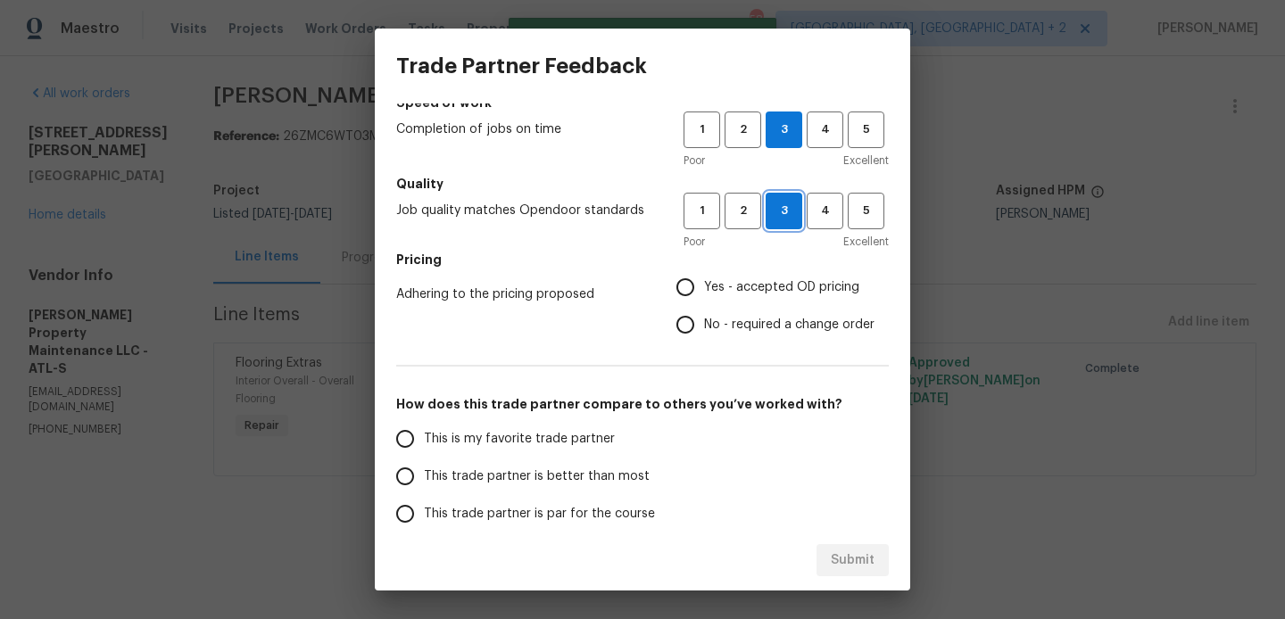
scroll to position [129, 0]
click at [745, 332] on span "No - required a change order" at bounding box center [789, 324] width 170 height 19
click at [704, 332] on input "No - required a change order" at bounding box center [684, 323] width 37 height 37
radio input "true"
click at [731, 278] on span "Yes - accepted OD pricing" at bounding box center [781, 286] width 155 height 19
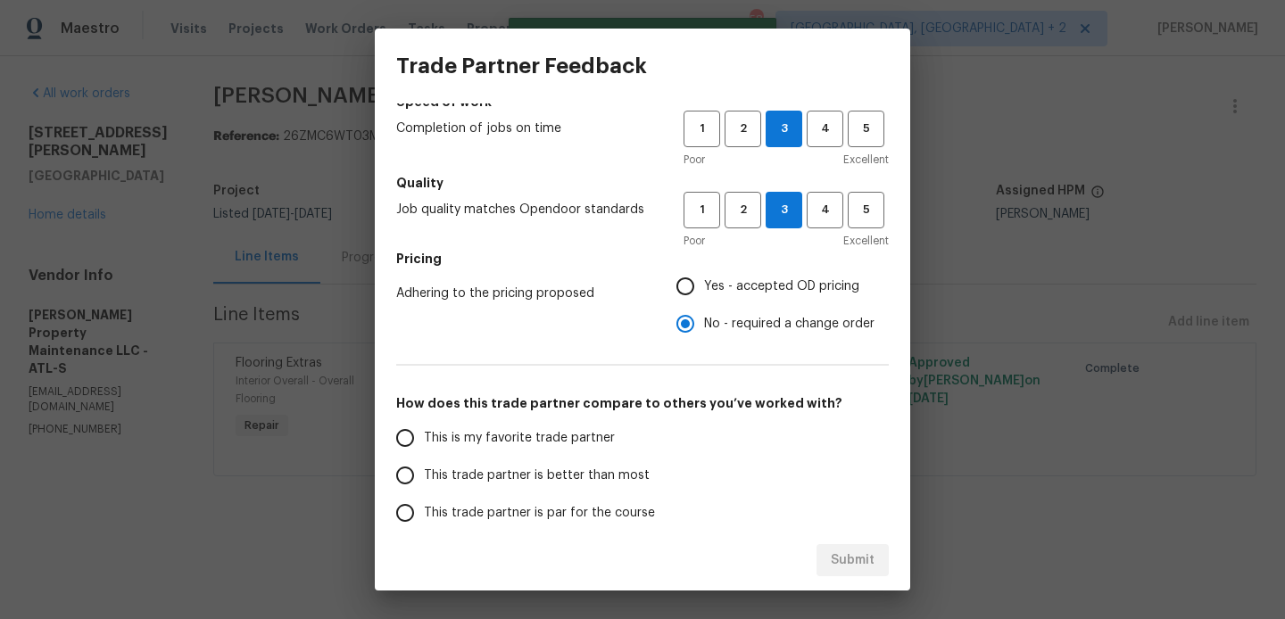
click at [704, 278] on input "Yes - accepted OD pricing" at bounding box center [684, 286] width 37 height 37
radio input "true"
click at [504, 460] on label "This trade partner is better than most" at bounding box center [527, 475] width 282 height 37
click at [424, 460] on input "This trade partner is better than most" at bounding box center [404, 475] width 37 height 37
radio input "false"
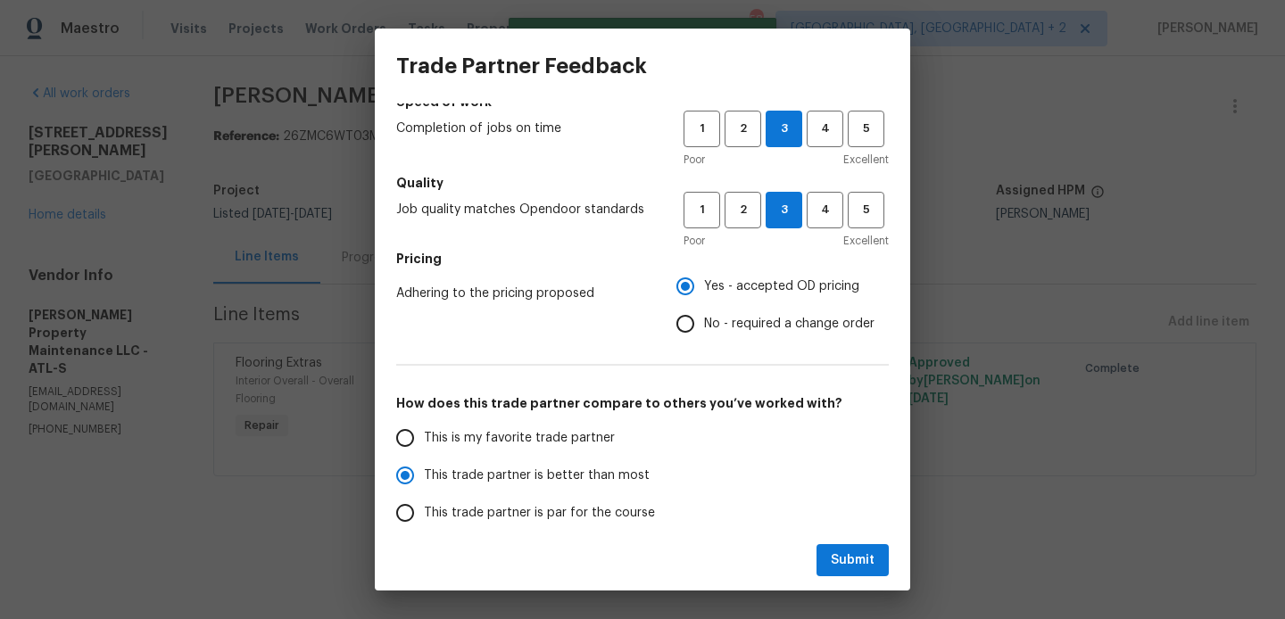
click at [489, 434] on span "This is my favorite trade partner" at bounding box center [519, 438] width 191 height 19
click at [424, 434] on input "This is my favorite trade partner" at bounding box center [404, 437] width 37 height 37
click at [885, 590] on div "Submit" at bounding box center [642, 561] width 535 height 62
click at [864, 566] on span "Submit" at bounding box center [852, 561] width 44 height 22
radio input "true"
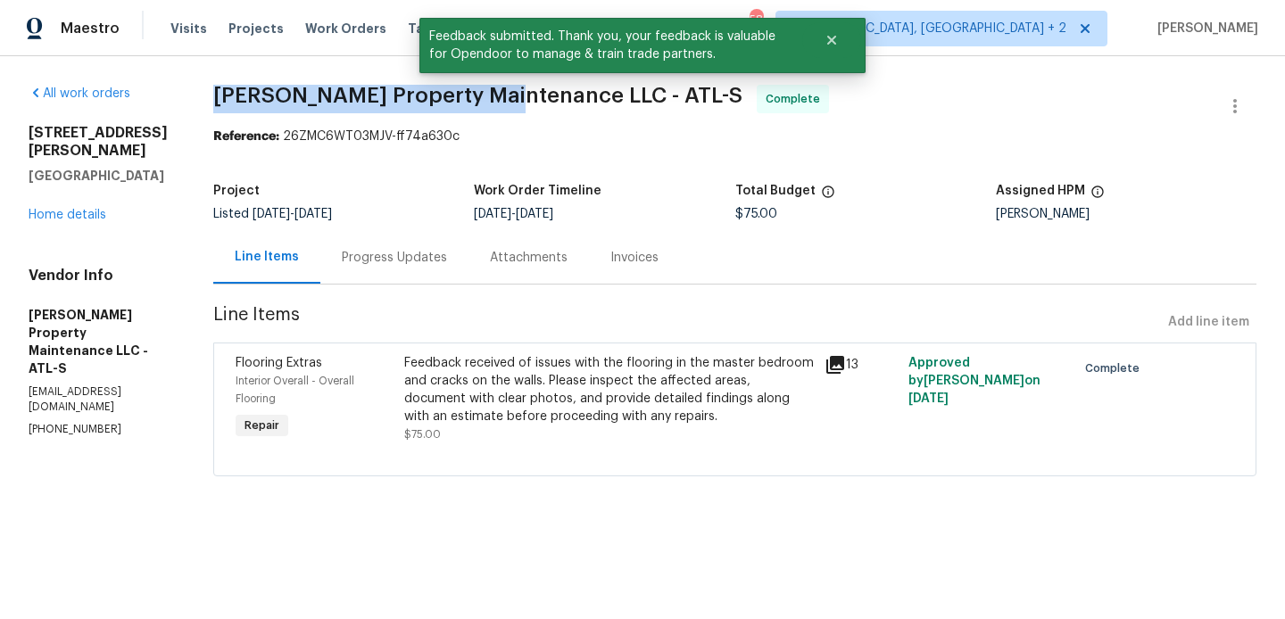
drag, startPoint x: 203, startPoint y: 90, endPoint x: 498, endPoint y: 102, distance: 294.6
click at [498, 102] on div "All work orders 136 Victor Cir NW Atlanta, GA 30314 Home details Vendor Info Gl…" at bounding box center [642, 291] width 1285 height 470
copy span "Glen Property Maintenance"
click at [52, 209] on link "Home details" at bounding box center [68, 215] width 78 height 12
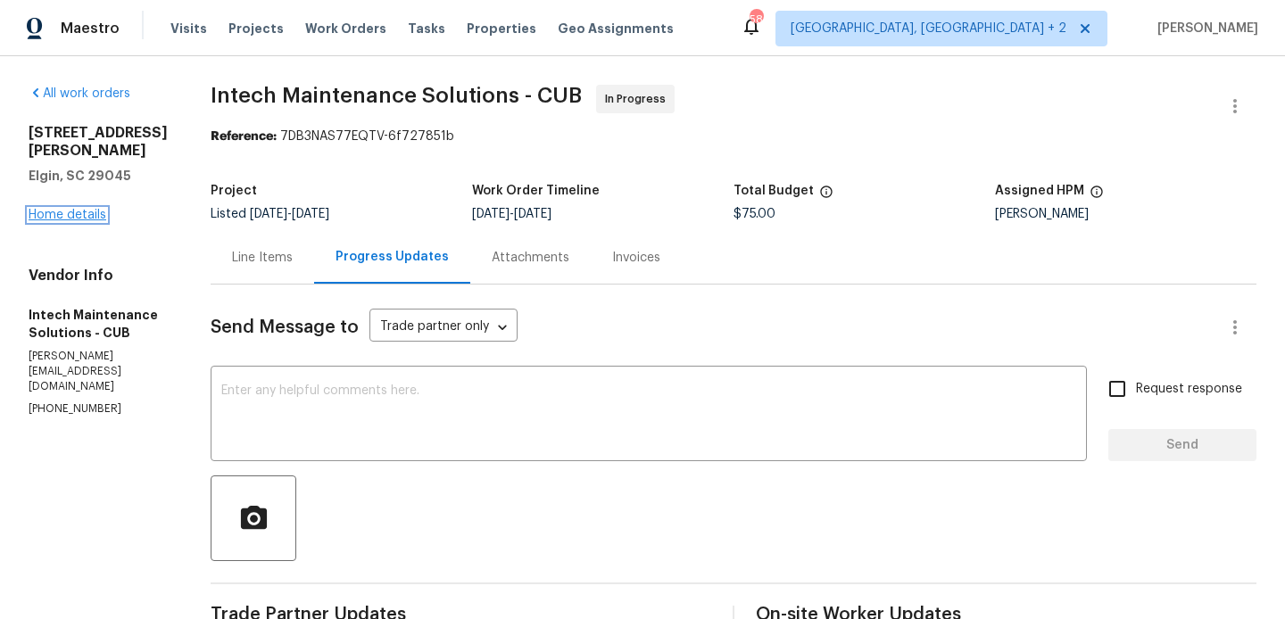
click at [91, 210] on link "Home details" at bounding box center [68, 215] width 78 height 12
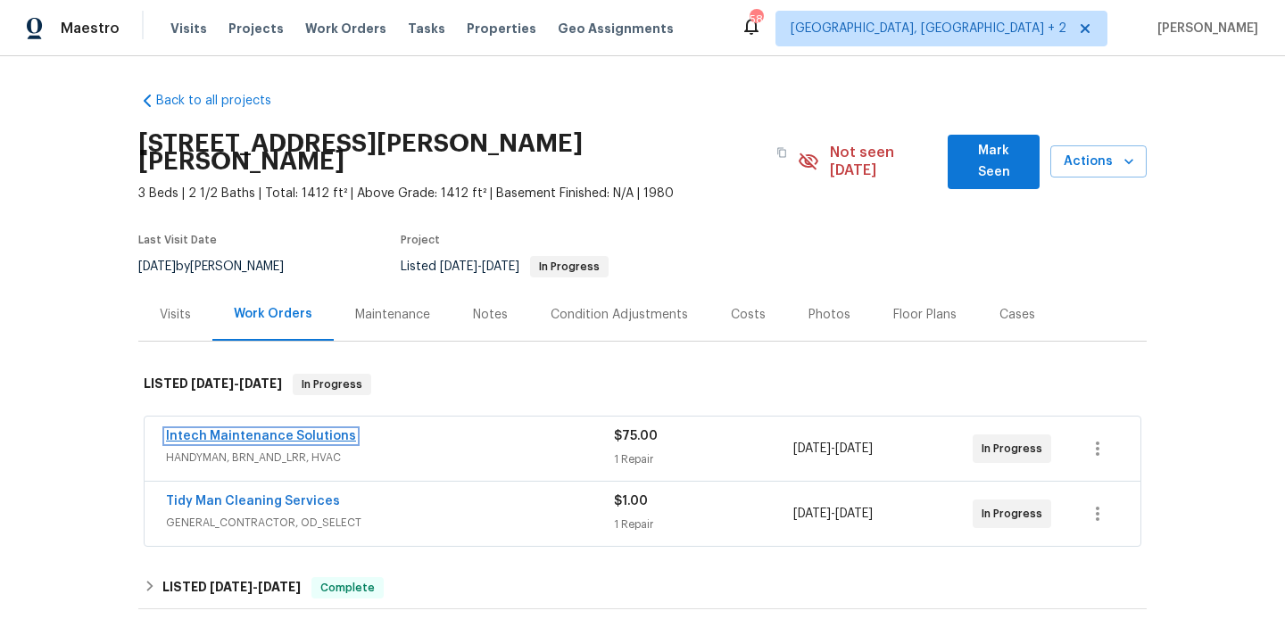
click at [330, 430] on link "Intech Maintenance Solutions" at bounding box center [261, 436] width 190 height 12
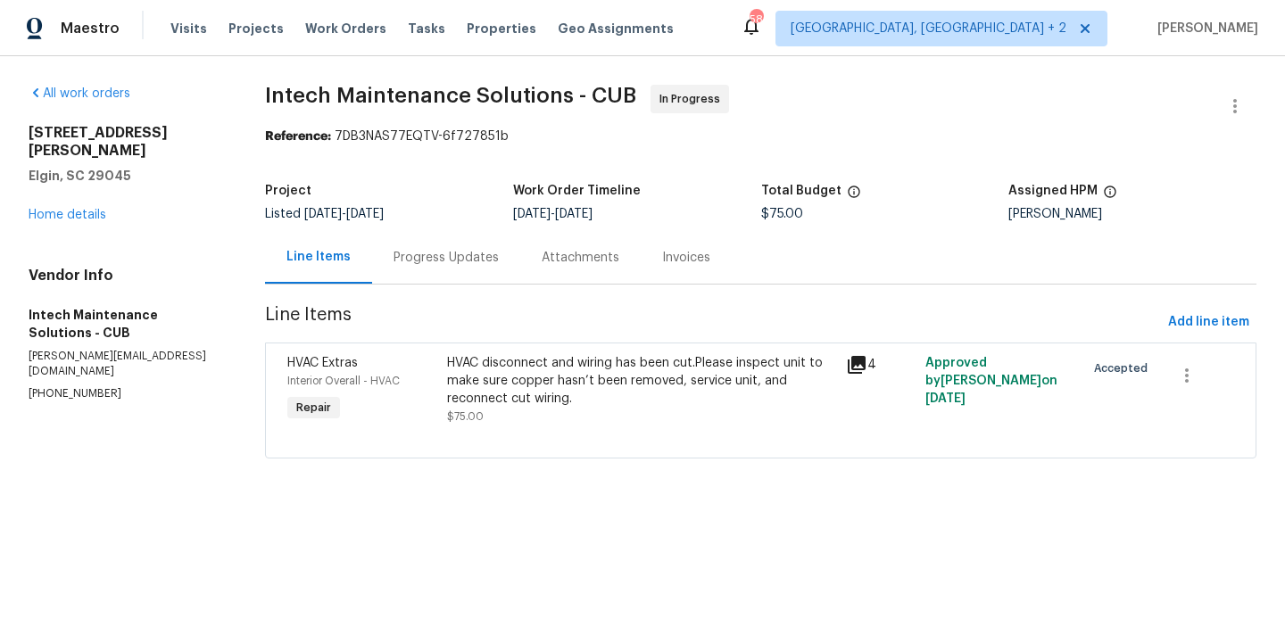
click at [473, 261] on div "Progress Updates" at bounding box center [445, 258] width 105 height 18
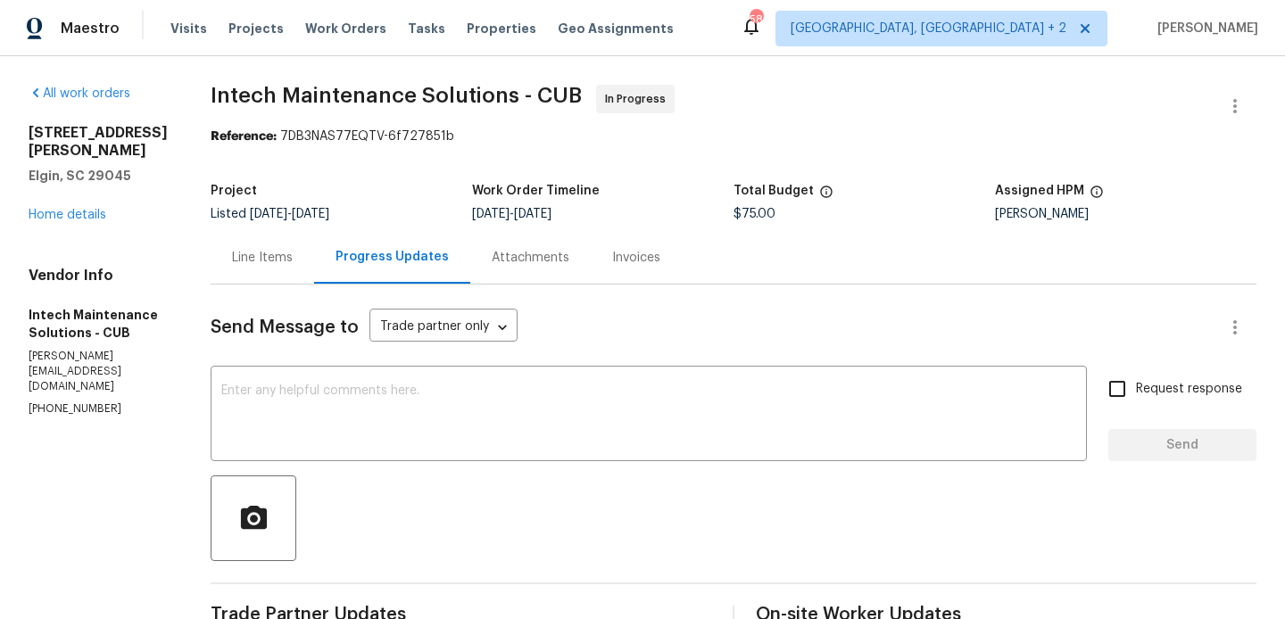
click at [79, 208] on div "[STREET_ADDRESS][PERSON_NAME][PERSON_NAME] Home details" at bounding box center [98, 174] width 139 height 100
click at [61, 219] on link "Home details" at bounding box center [68, 215] width 78 height 12
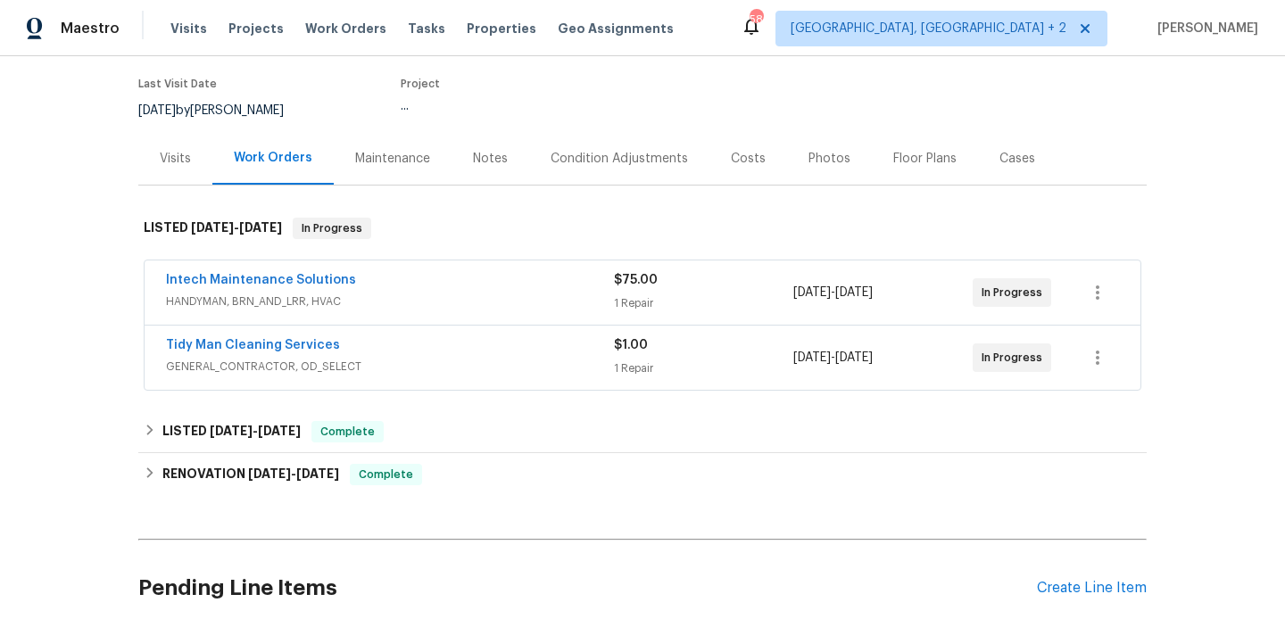
scroll to position [158, 0]
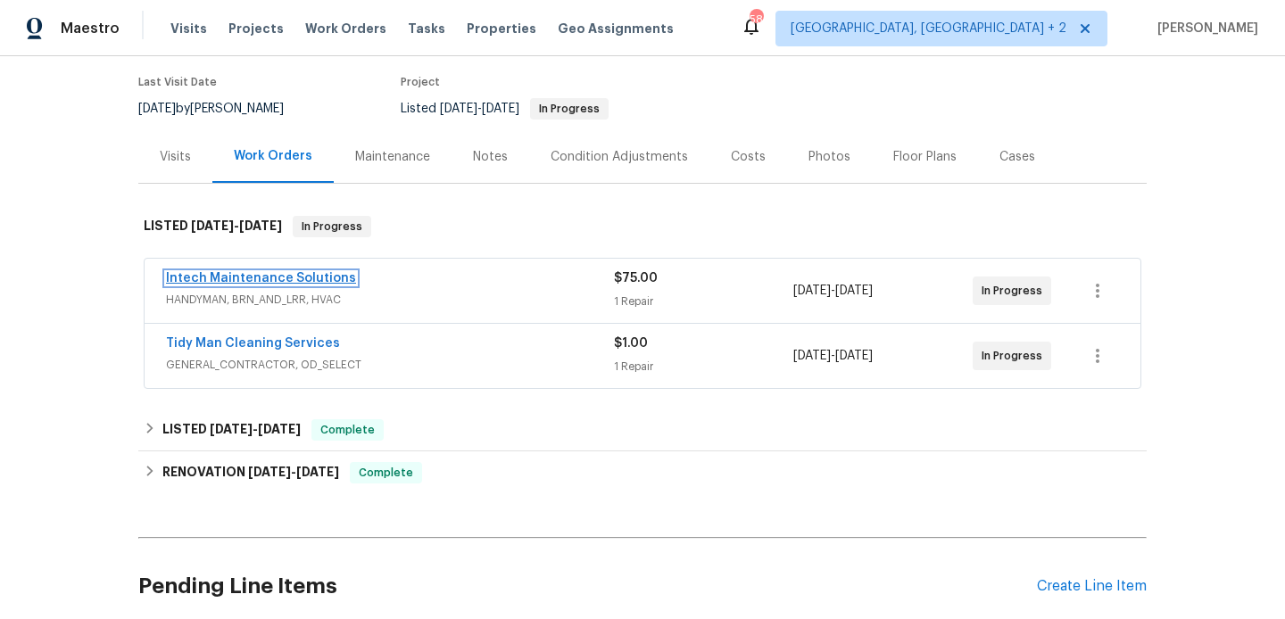
click at [294, 272] on link "Intech Maintenance Solutions" at bounding box center [261, 278] width 190 height 12
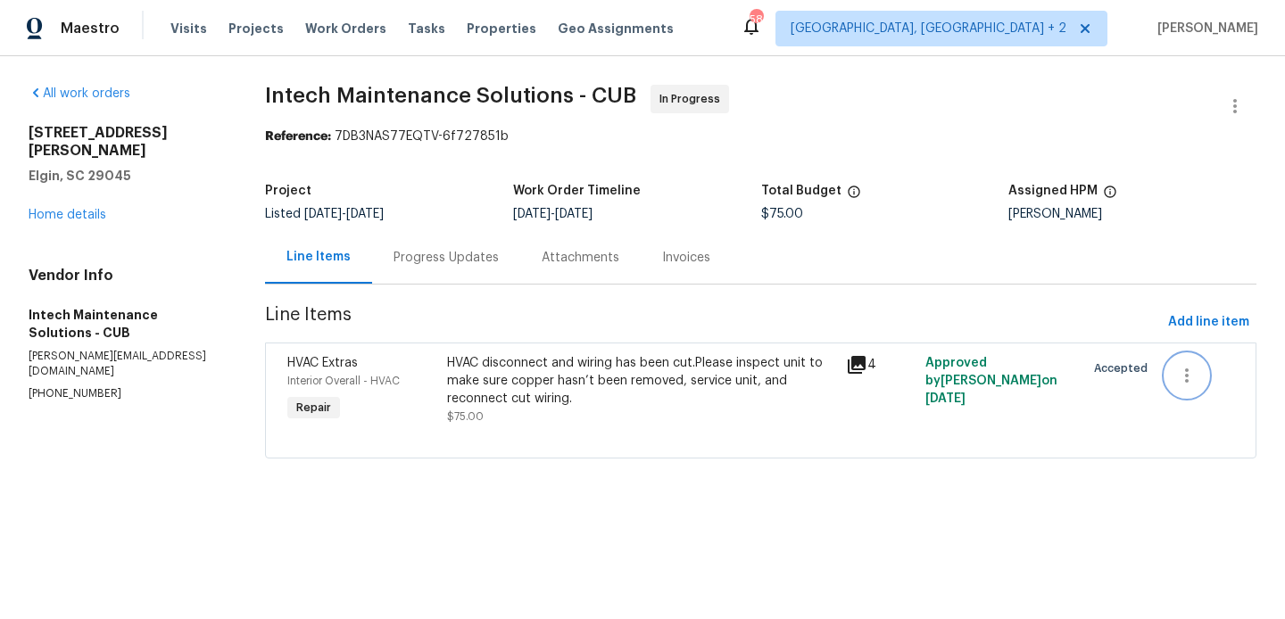
click at [1180, 376] on icon "button" at bounding box center [1186, 375] width 21 height 21
click at [1194, 366] on li "Cancel" at bounding box center [1198, 375] width 69 height 29
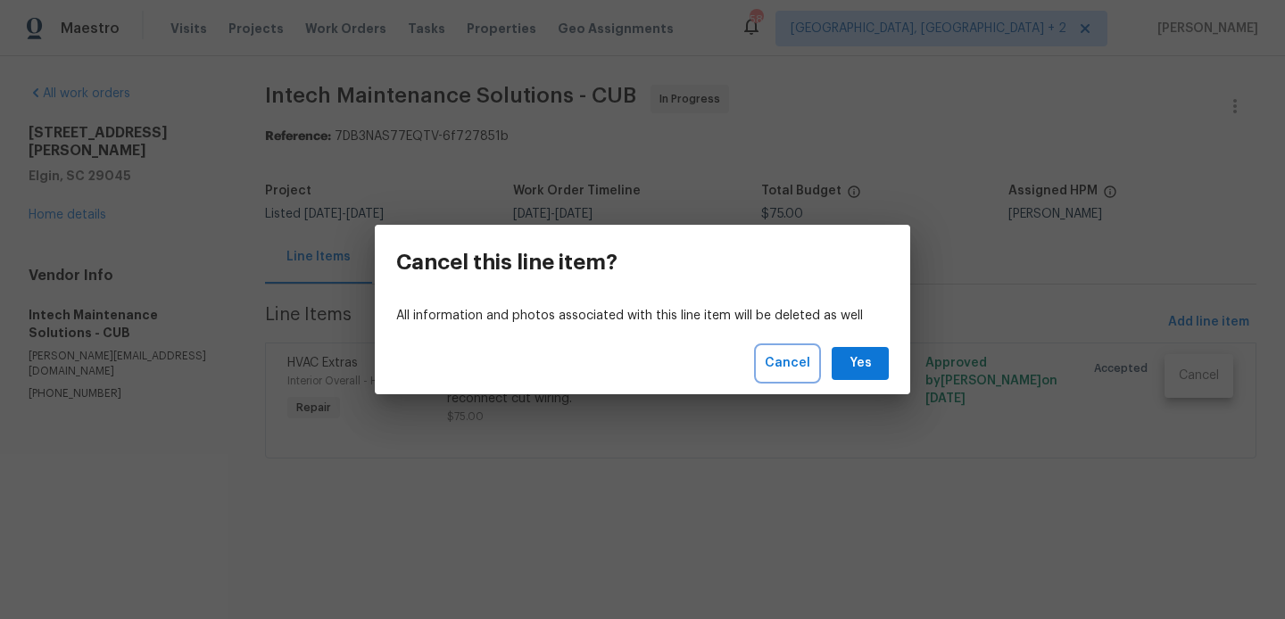
click at [794, 364] on span "Cancel" at bounding box center [786, 363] width 45 height 22
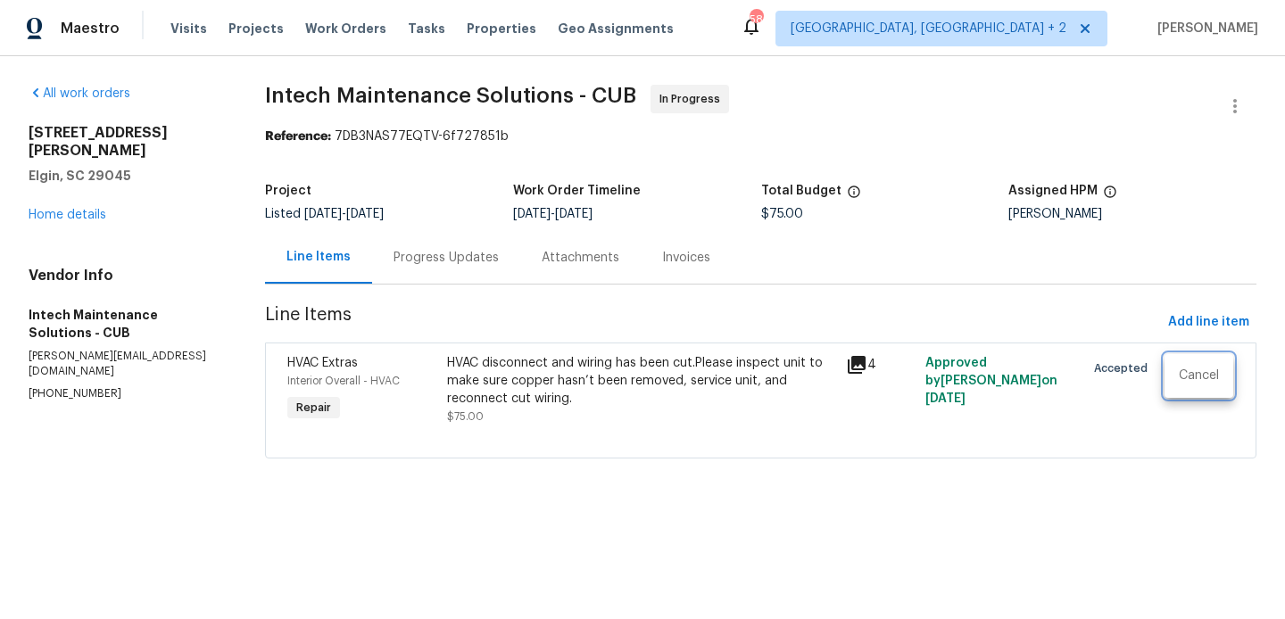
click at [88, 370] on div at bounding box center [642, 309] width 1285 height 619
click at [88, 370] on section "All work orders [STREET_ADDRESS][PERSON_NAME][PERSON_NAME] Home details Vendor …" at bounding box center [126, 282] width 194 height 395
copy p "[PHONE_NUMBER]"
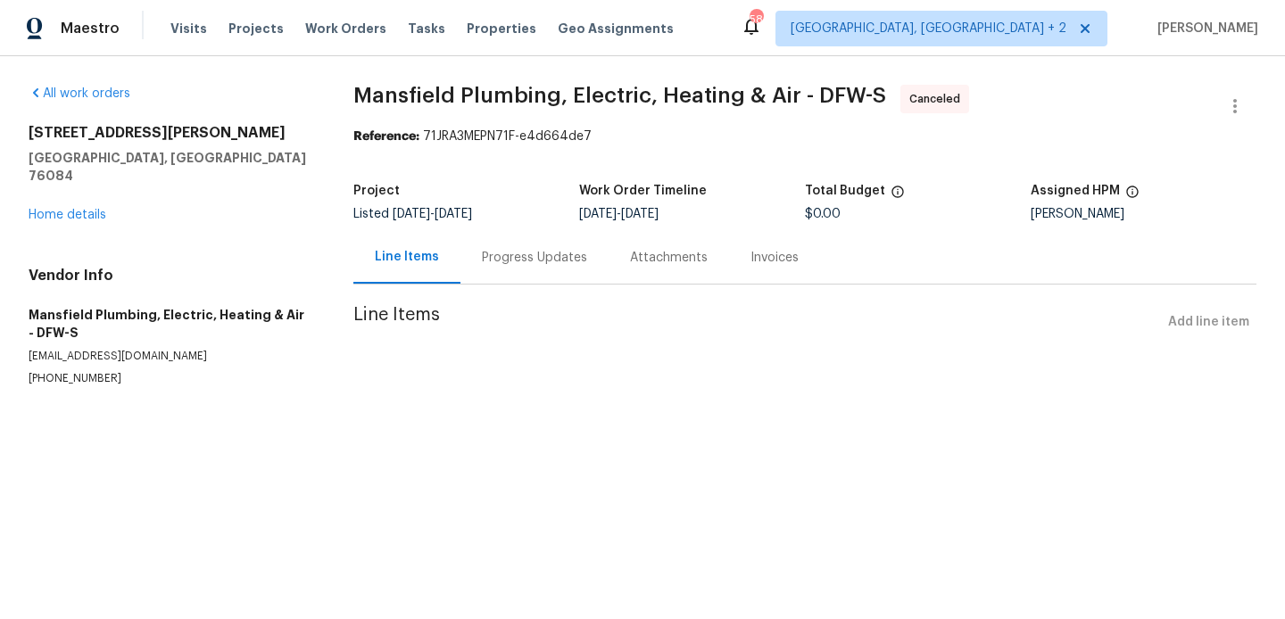
click at [48, 203] on div "[STREET_ADDRESS][PERSON_NAME] Home details" at bounding box center [170, 174] width 282 height 100
click at [48, 209] on link "Home details" at bounding box center [68, 215] width 78 height 12
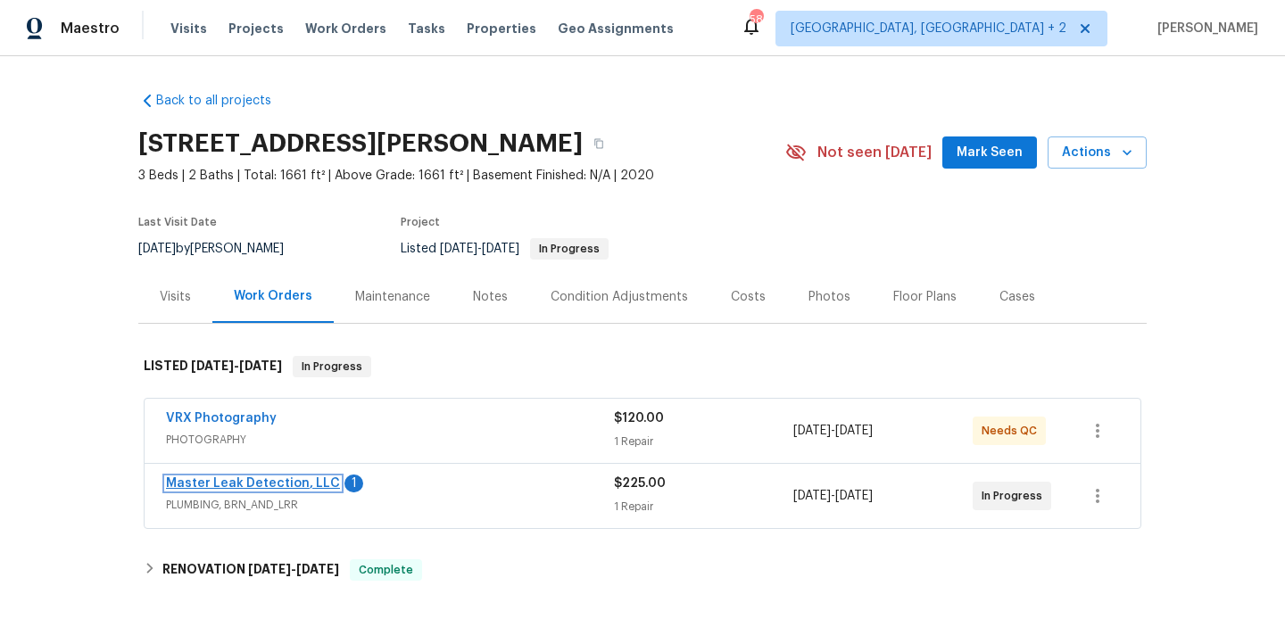
click at [318, 482] on link "Master Leak Detection, LLC" at bounding box center [253, 483] width 174 height 12
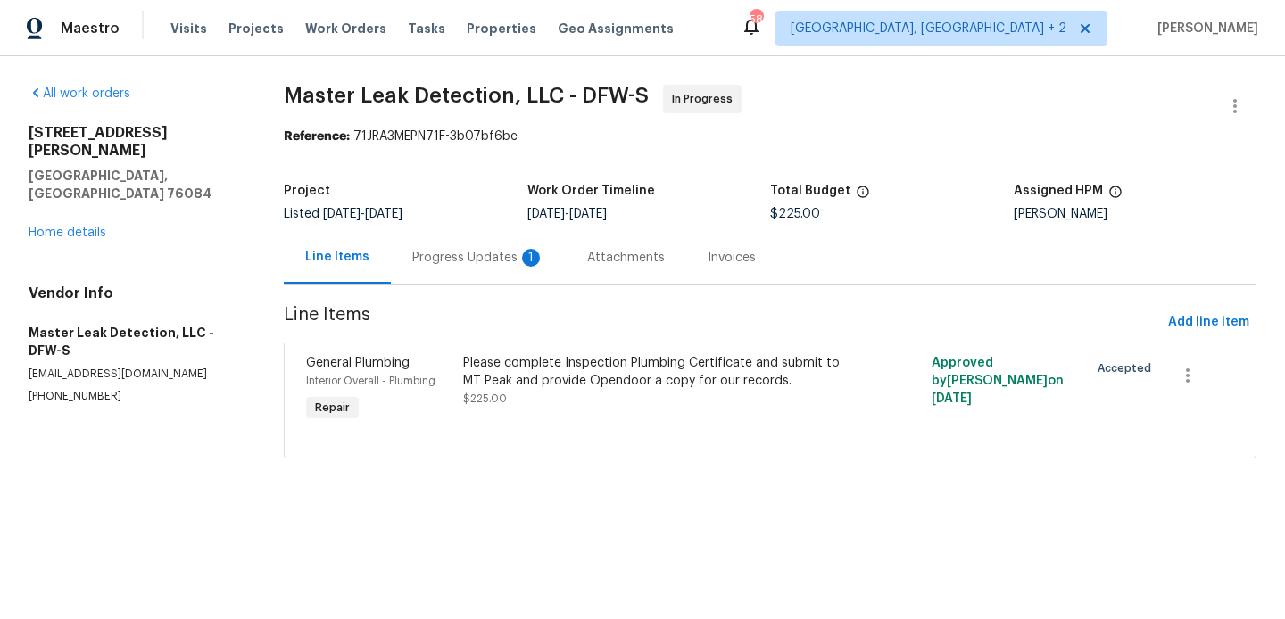
click at [466, 267] on div "Progress Updates 1" at bounding box center [478, 257] width 175 height 53
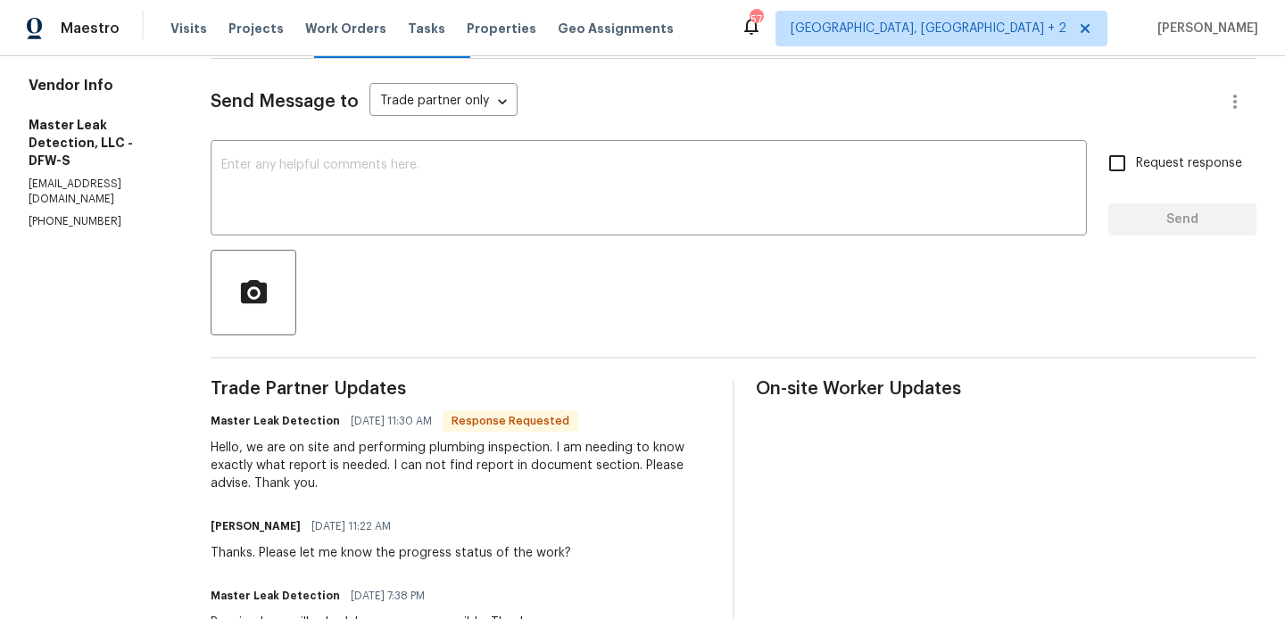
scroll to position [222, 0]
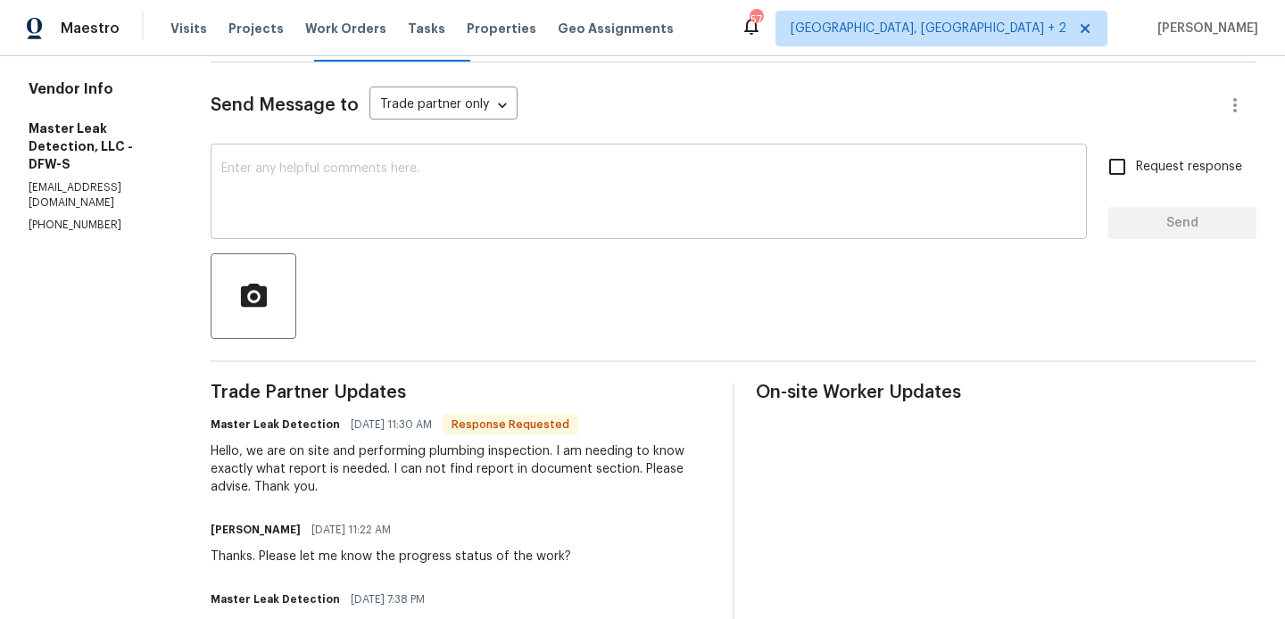
click at [393, 187] on textarea at bounding box center [648, 193] width 855 height 62
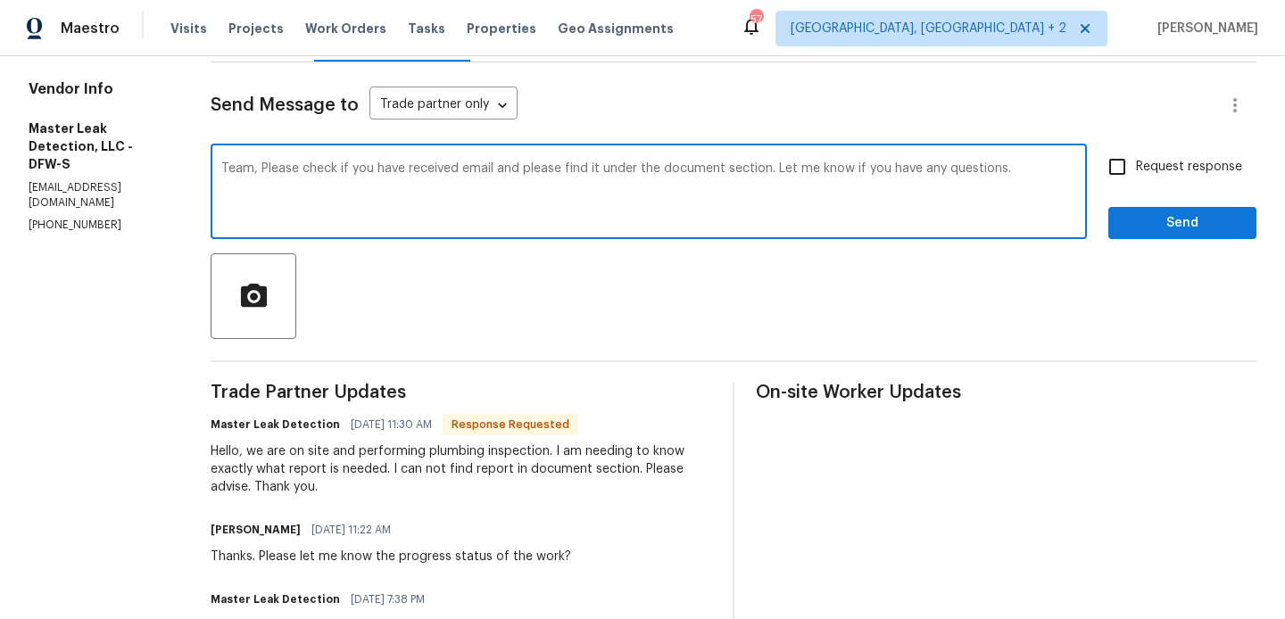
type textarea "Team, Please check if you have received email and please find it under the docu…"
click at [1122, 159] on input "Request response" at bounding box center [1116, 166] width 37 height 37
checkbox input "true"
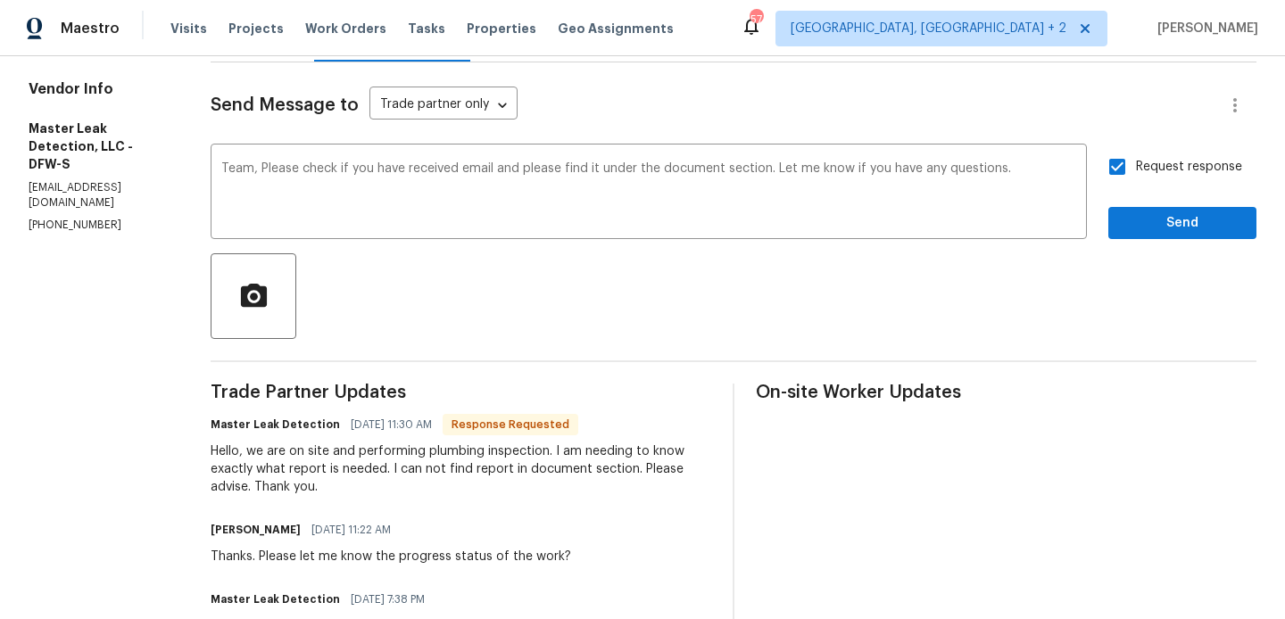
click at [1127, 193] on div "Request response Send" at bounding box center [1182, 193] width 148 height 91
click at [1126, 241] on div "Send Message to Trade partner only Trade partner only ​ Team, Please check if y…" at bounding box center [733, 447] width 1045 height 771
click at [1120, 230] on button "Send" at bounding box center [1182, 223] width 148 height 33
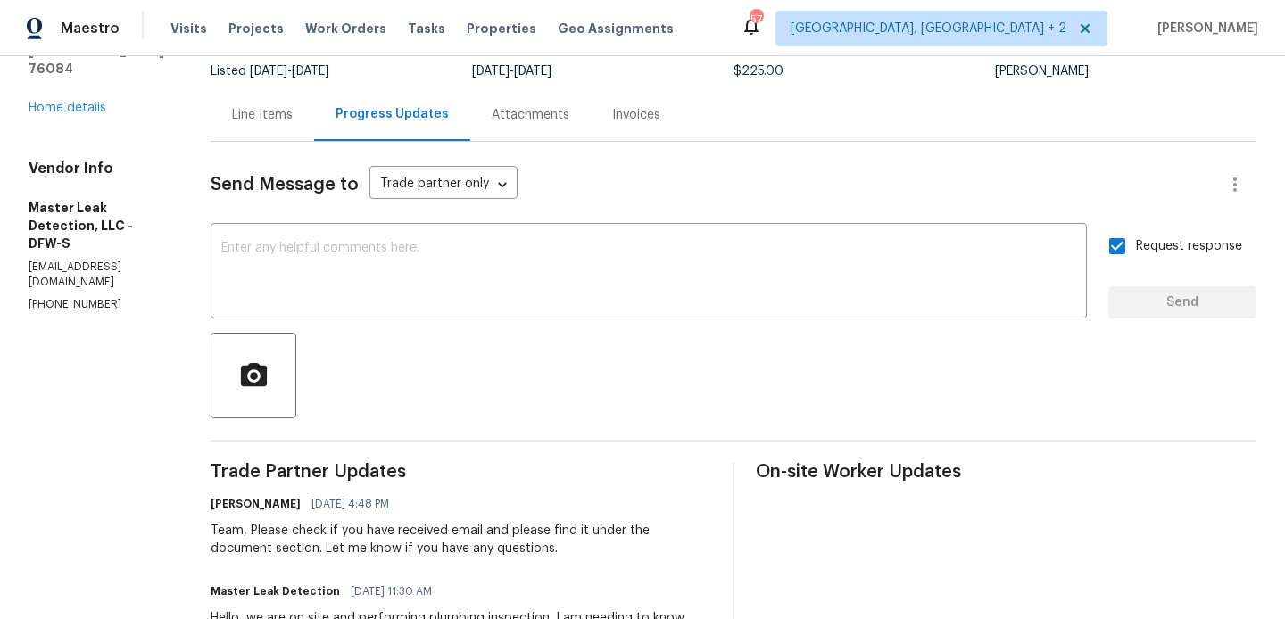
scroll to position [37, 0]
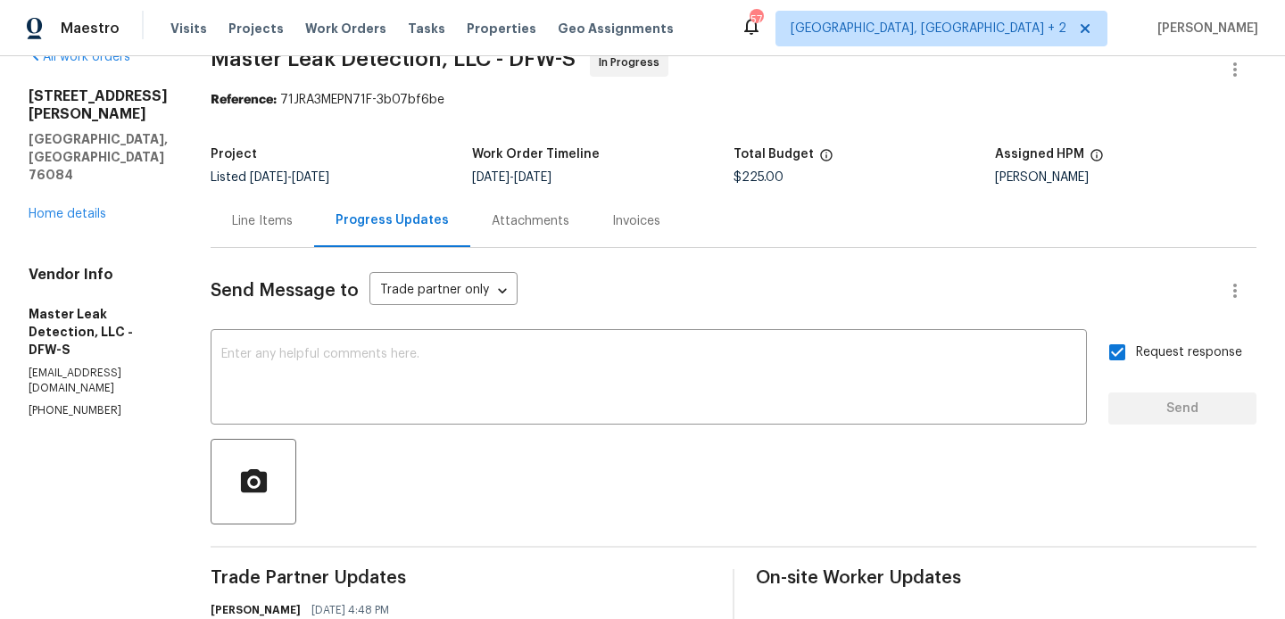
click at [157, 366] on p "[EMAIL_ADDRESS][DOMAIN_NAME]" at bounding box center [98, 381] width 139 height 30
copy p "[EMAIL_ADDRESS][DOMAIN_NAME]"
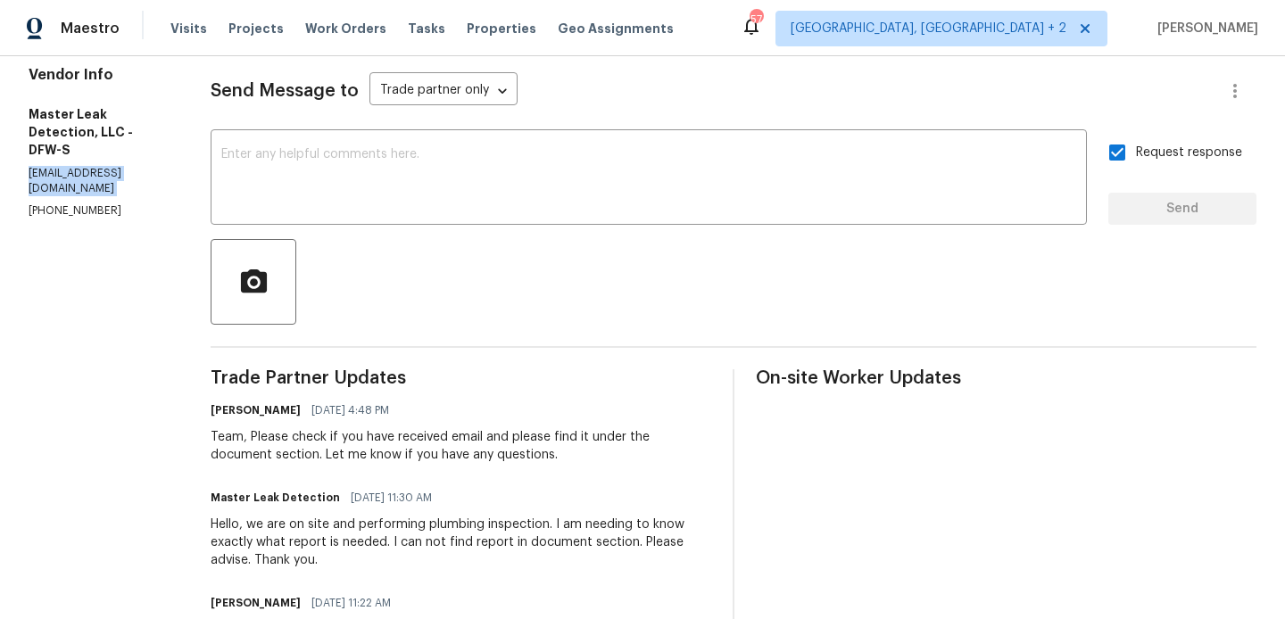
scroll to position [237, 0]
click at [54, 202] on p "[PHONE_NUMBER]" at bounding box center [98, 209] width 139 height 15
copy p "[PHONE_NUMBER]"
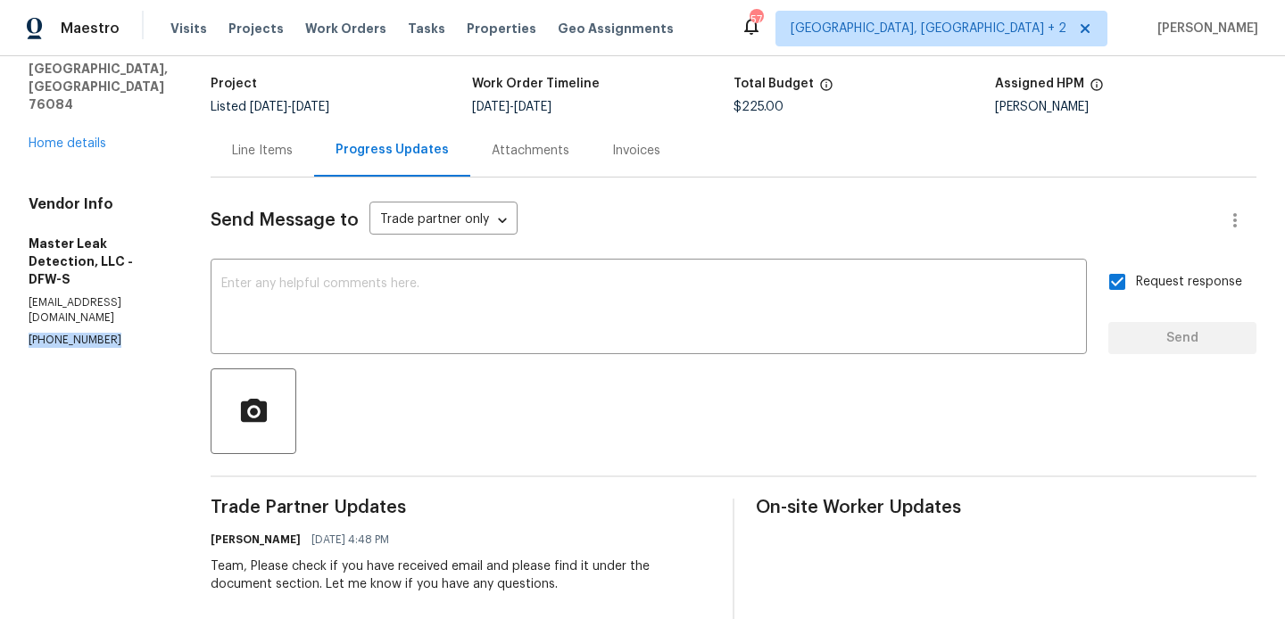
scroll to position [0, 0]
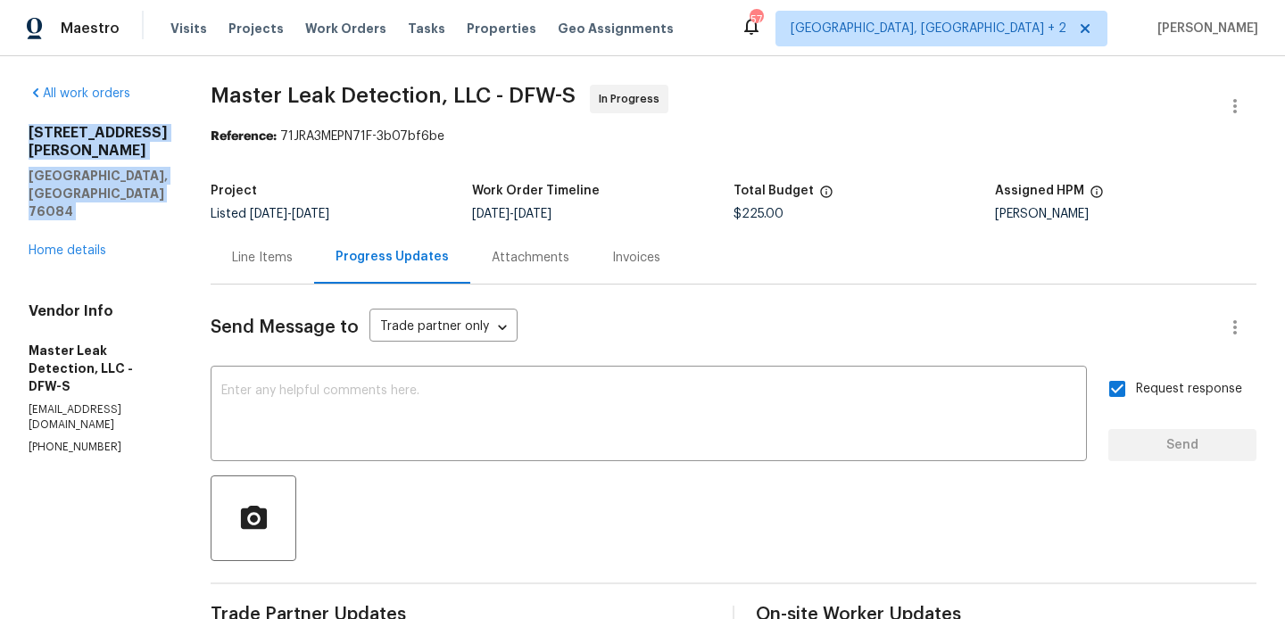
drag, startPoint x: 121, startPoint y: 167, endPoint x: 19, endPoint y: 130, distance: 108.9
click at [19, 130] on div "All work orders [STREET_ADDRESS][PERSON_NAME] Home details Vendor Info Master L…" at bounding box center [642, 613] width 1285 height 1115
copy div "[STREET_ADDRESS][PERSON_NAME]"
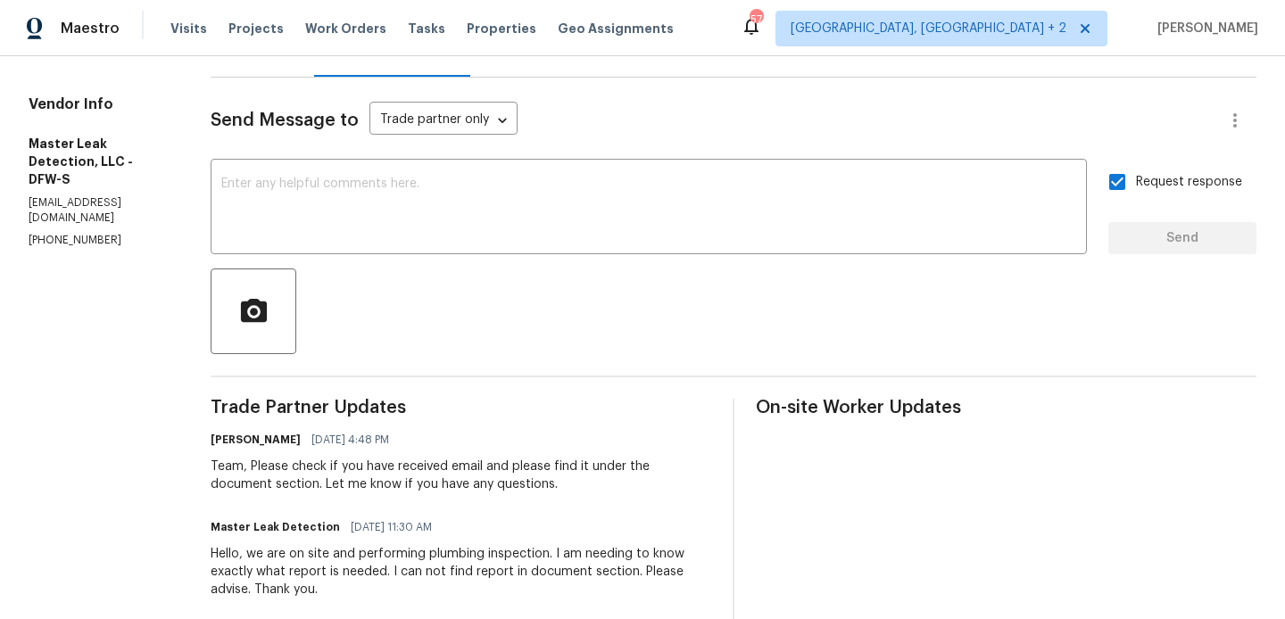
scroll to position [351, 0]
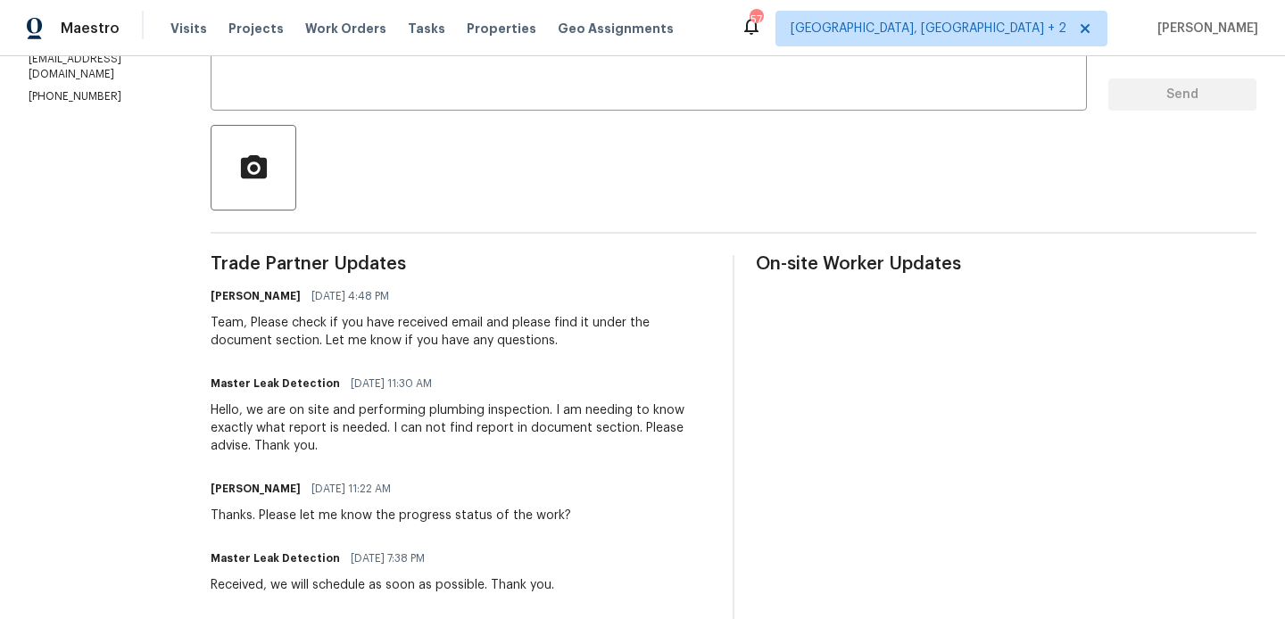
click at [311, 326] on div "Team, Please check if you have received email and please find it under the docu…" at bounding box center [461, 332] width 500 height 36
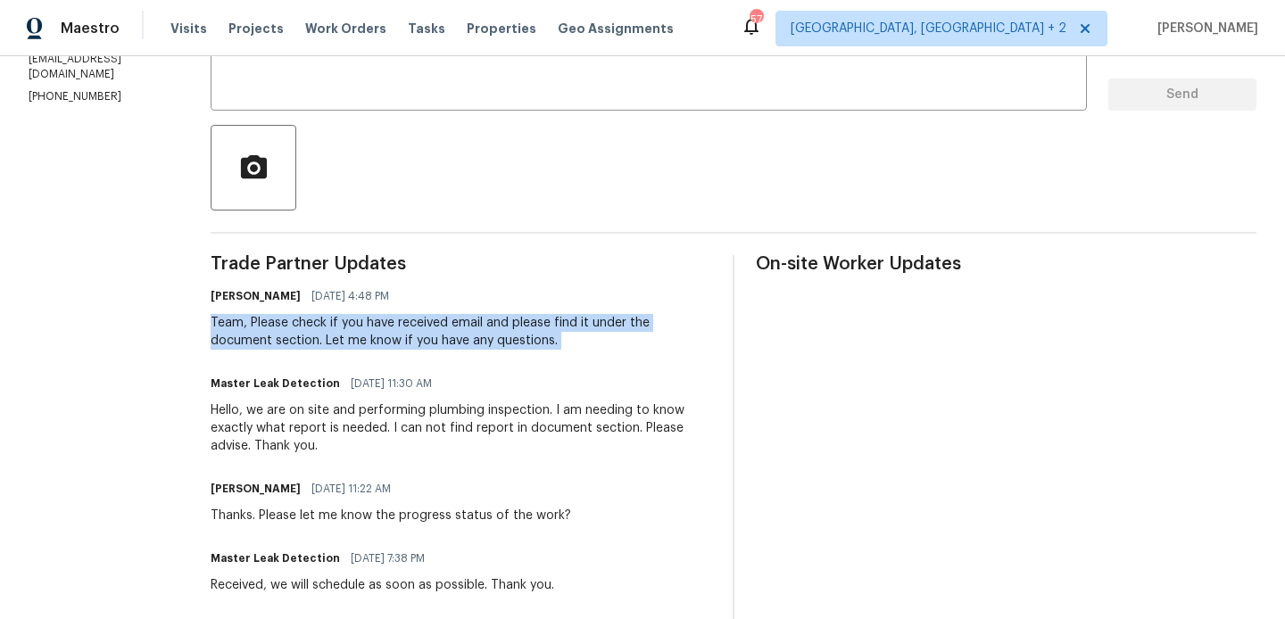
click at [311, 326] on div "Team, Please check if you have received email and please find it under the docu…" at bounding box center [461, 332] width 500 height 36
copy div "Team, Please check if you have received email and please find it under the docu…"
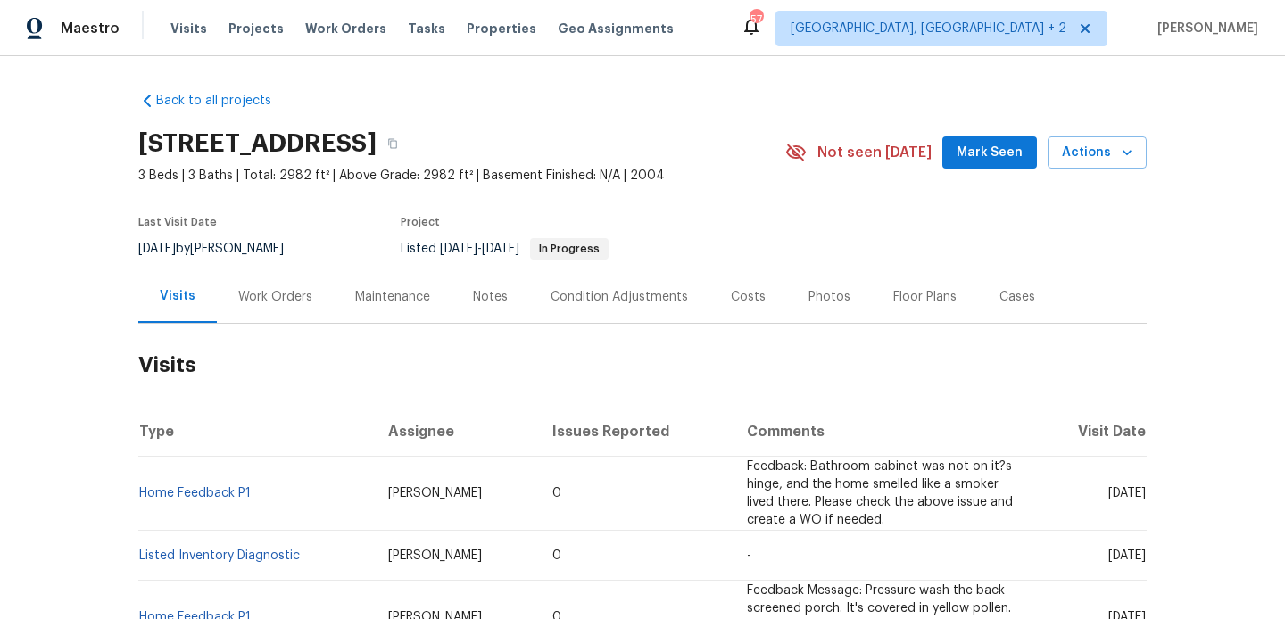
click at [318, 277] on div "Work Orders" at bounding box center [275, 296] width 117 height 53
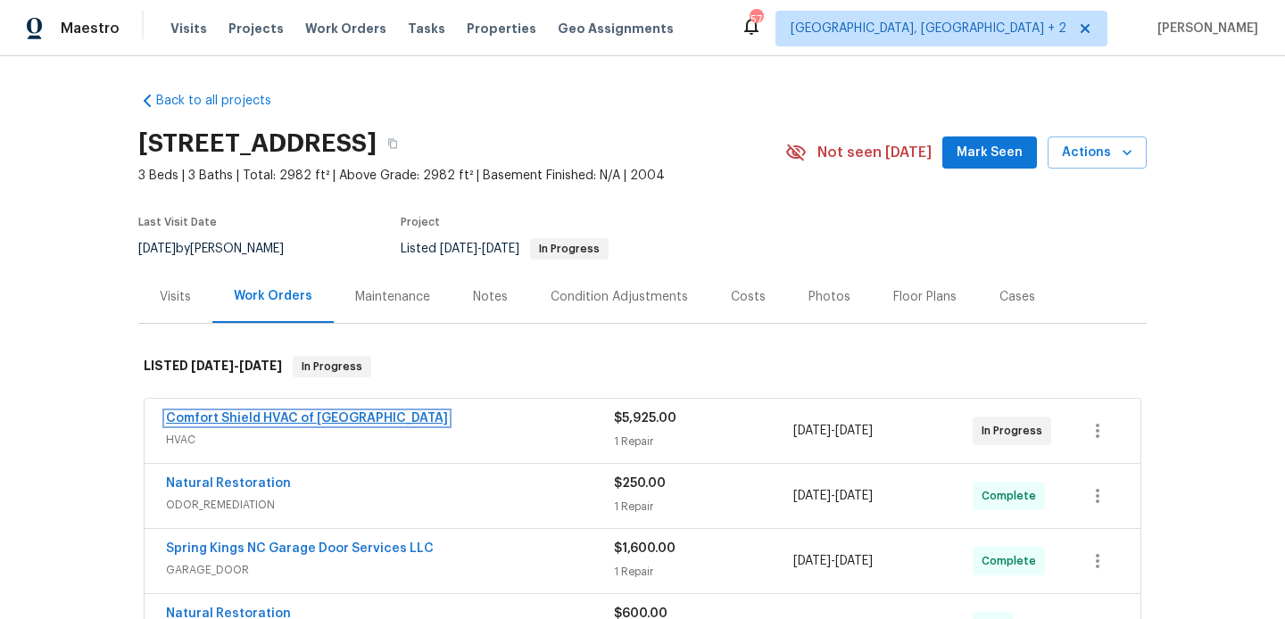
click at [316, 417] on link "Comfort Shield HVAC of [GEOGRAPHIC_DATA]" at bounding box center [307, 418] width 282 height 12
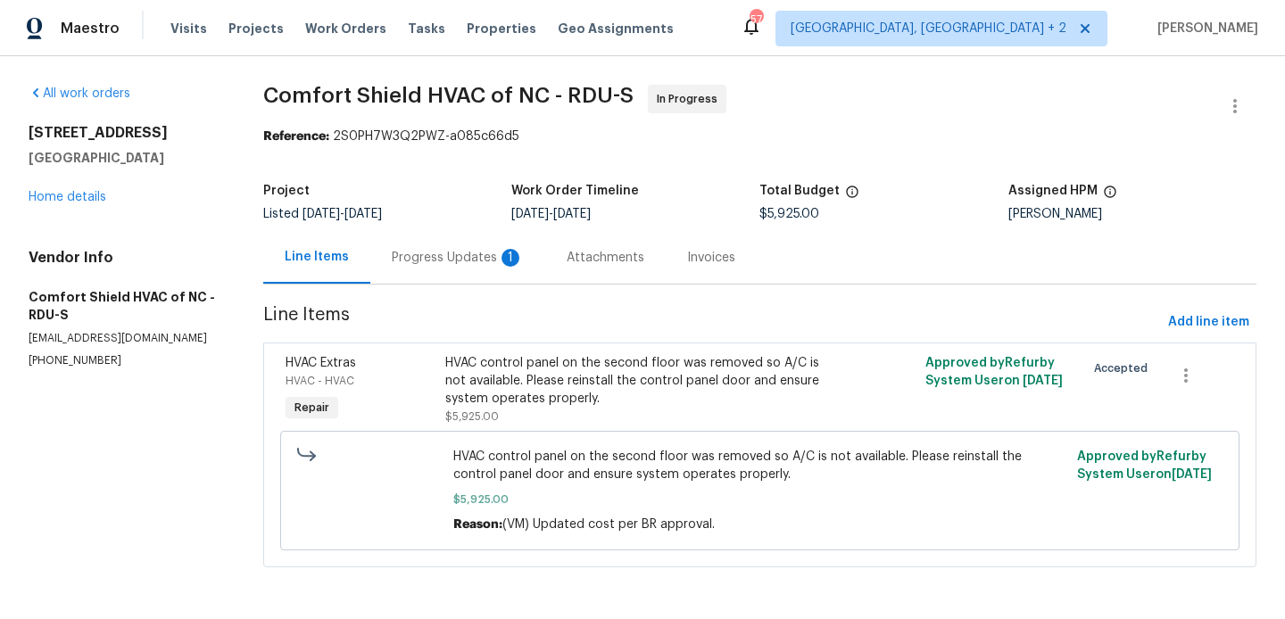
click at [450, 248] on div "Progress Updates 1" at bounding box center [457, 257] width 175 height 53
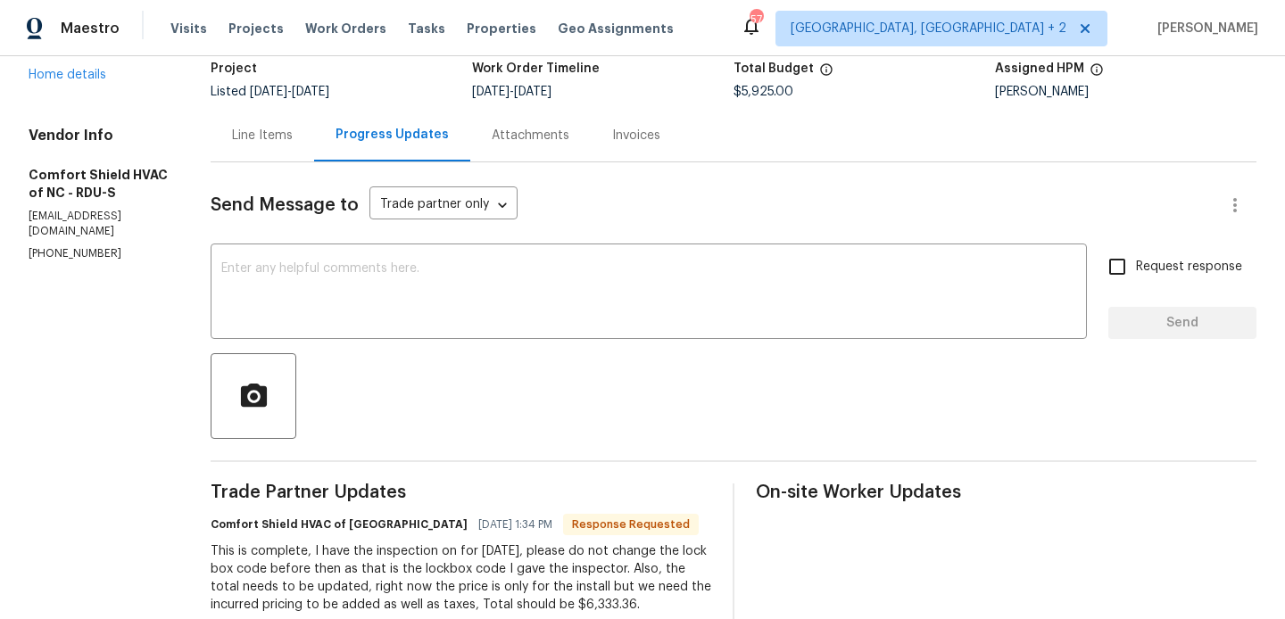
scroll to position [129, 0]
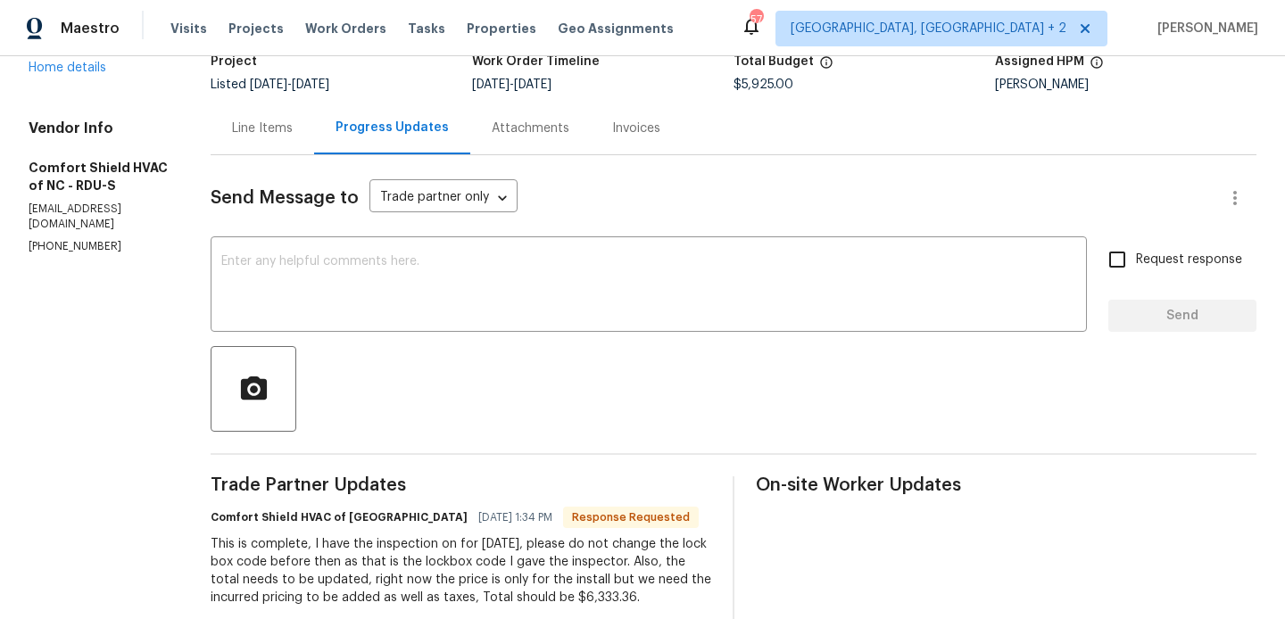
click at [306, 106] on div "Line Items" at bounding box center [262, 128] width 103 height 53
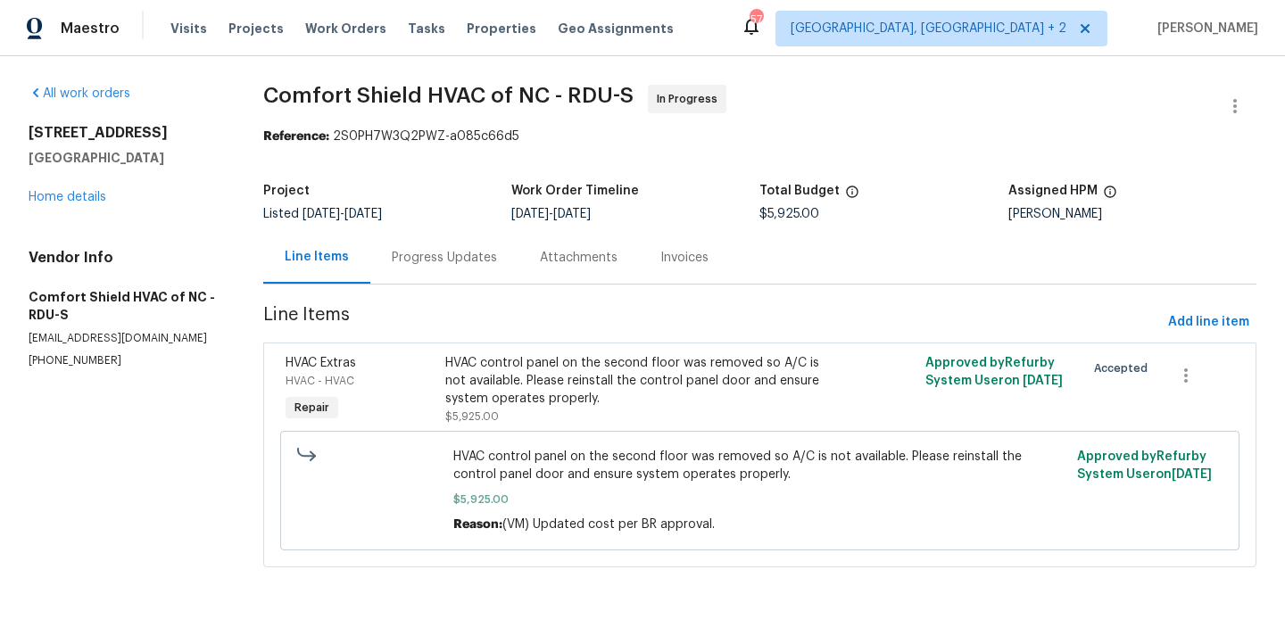
click at [580, 323] on span "Line Items" at bounding box center [711, 322] width 897 height 33
click at [580, 382] on div "HVAC control panel on the second floor was removed so A/C is not available. Ple…" at bounding box center [639, 381] width 389 height 54
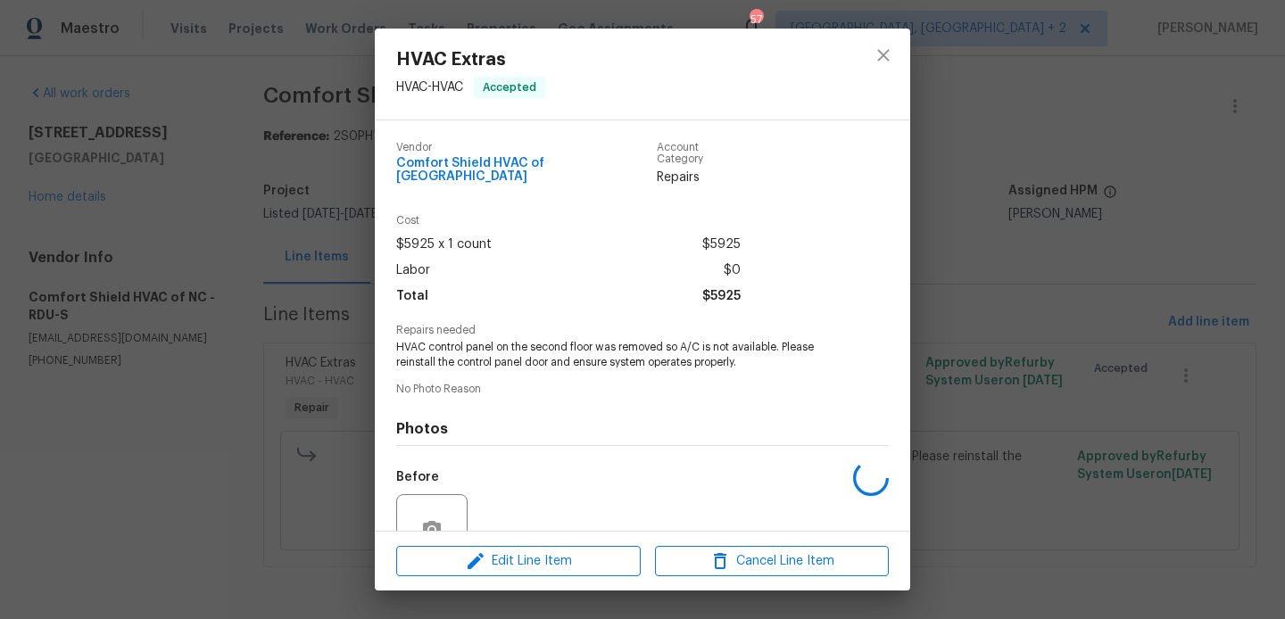
scroll to position [157, 0]
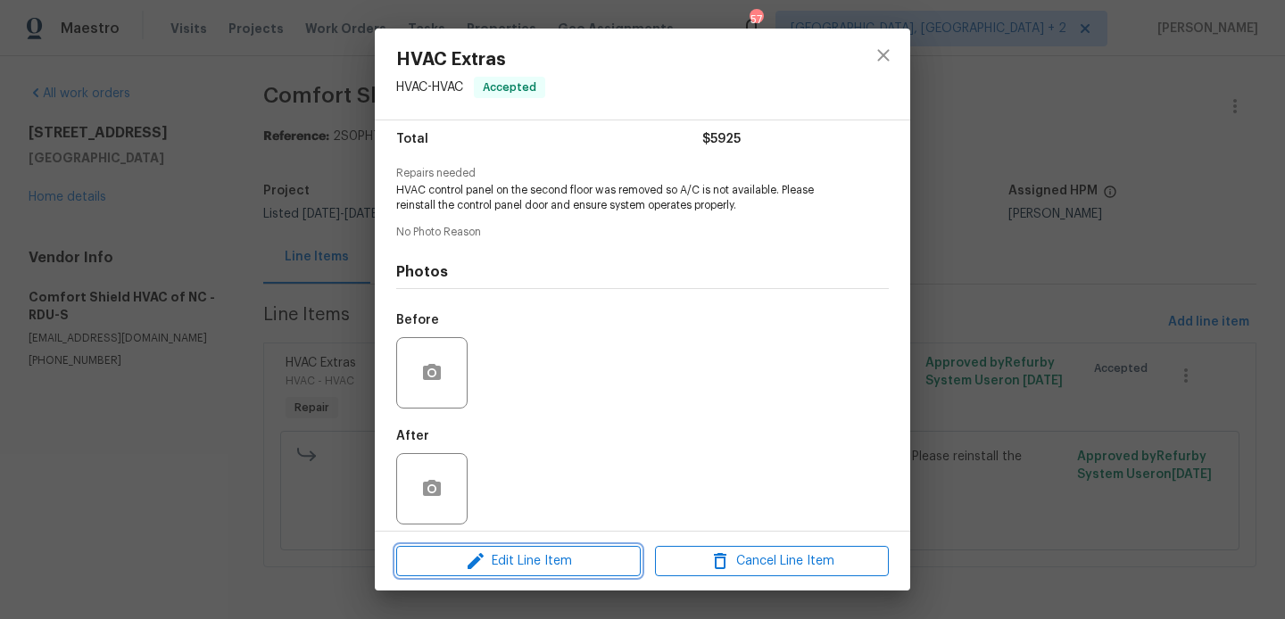
click at [526, 565] on span "Edit Line Item" at bounding box center [518, 561] width 234 height 22
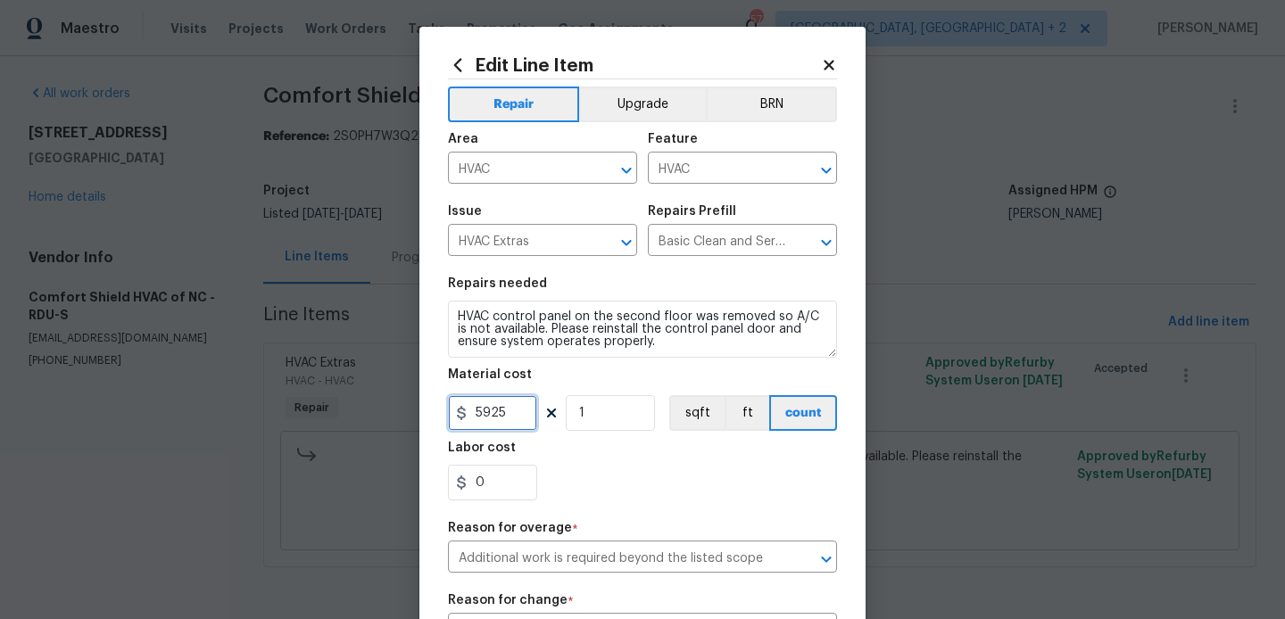
click at [491, 417] on input "5925" at bounding box center [492, 413] width 89 height 36
type input "6333.36"
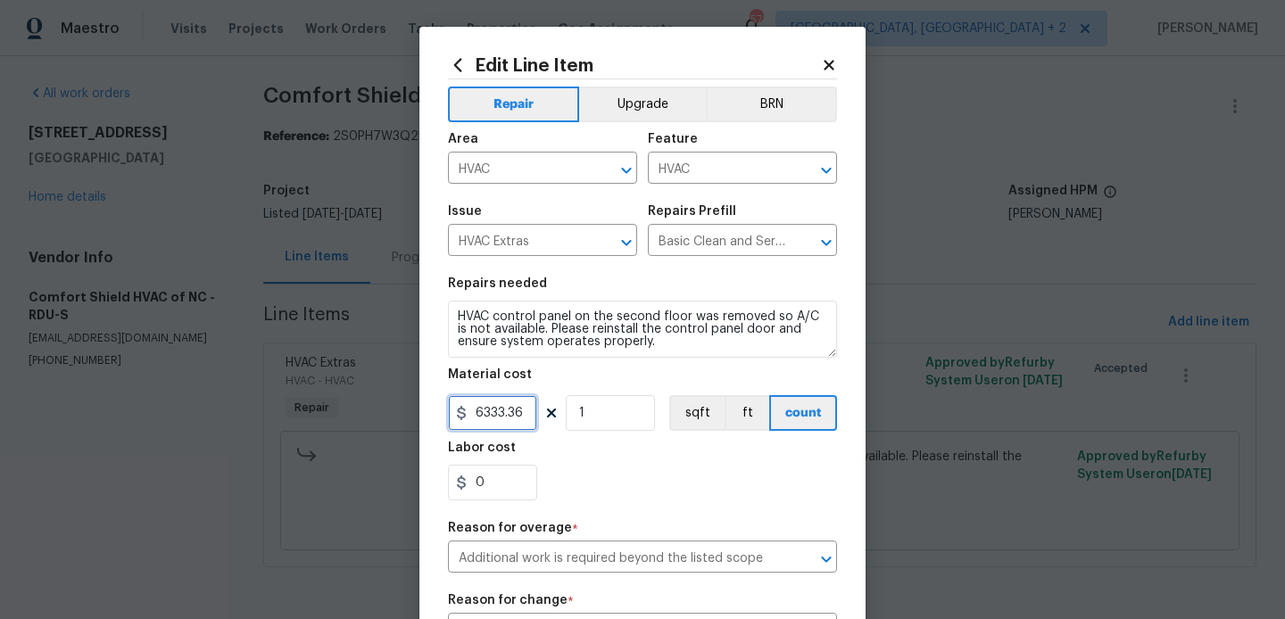
scroll to position [333, 0]
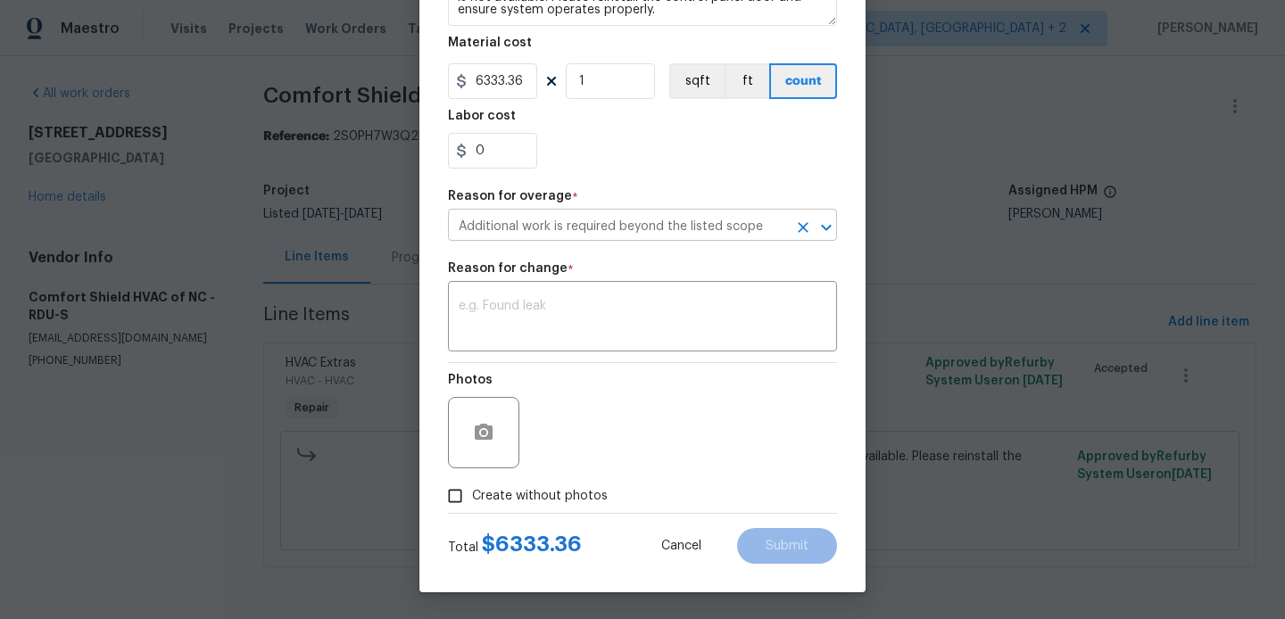
click at [558, 236] on input "Additional work is required beyond the listed scope" at bounding box center [617, 227] width 339 height 28
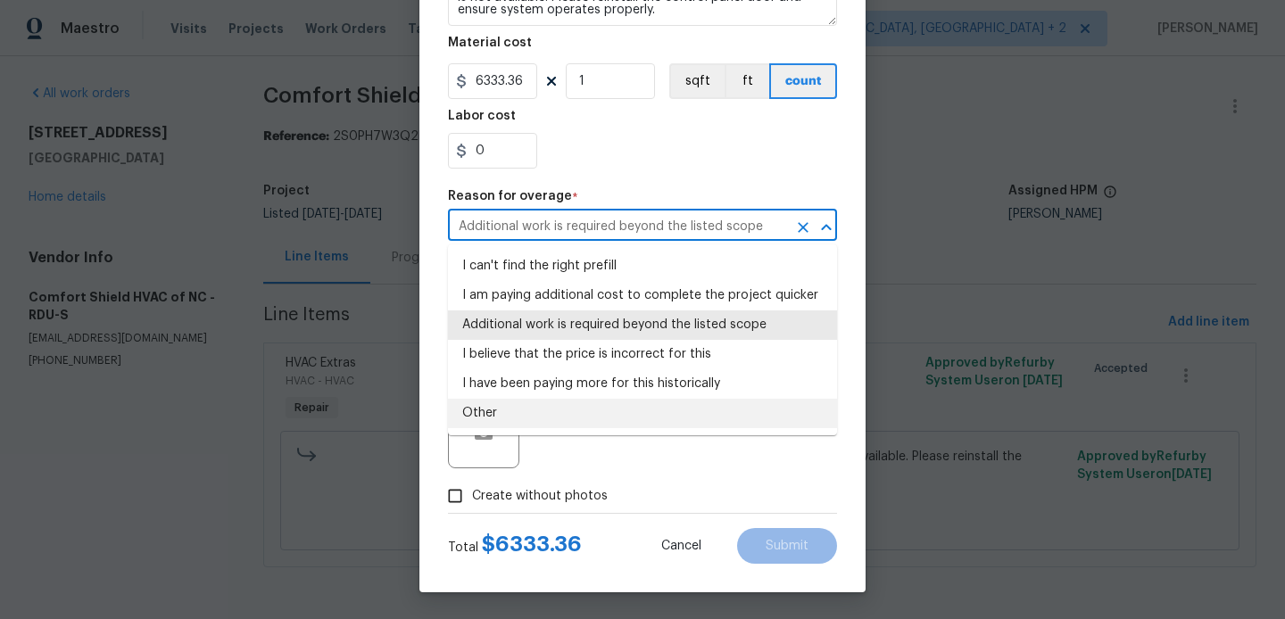
click at [561, 406] on li "Other" at bounding box center [642, 413] width 389 height 29
type input "Other"
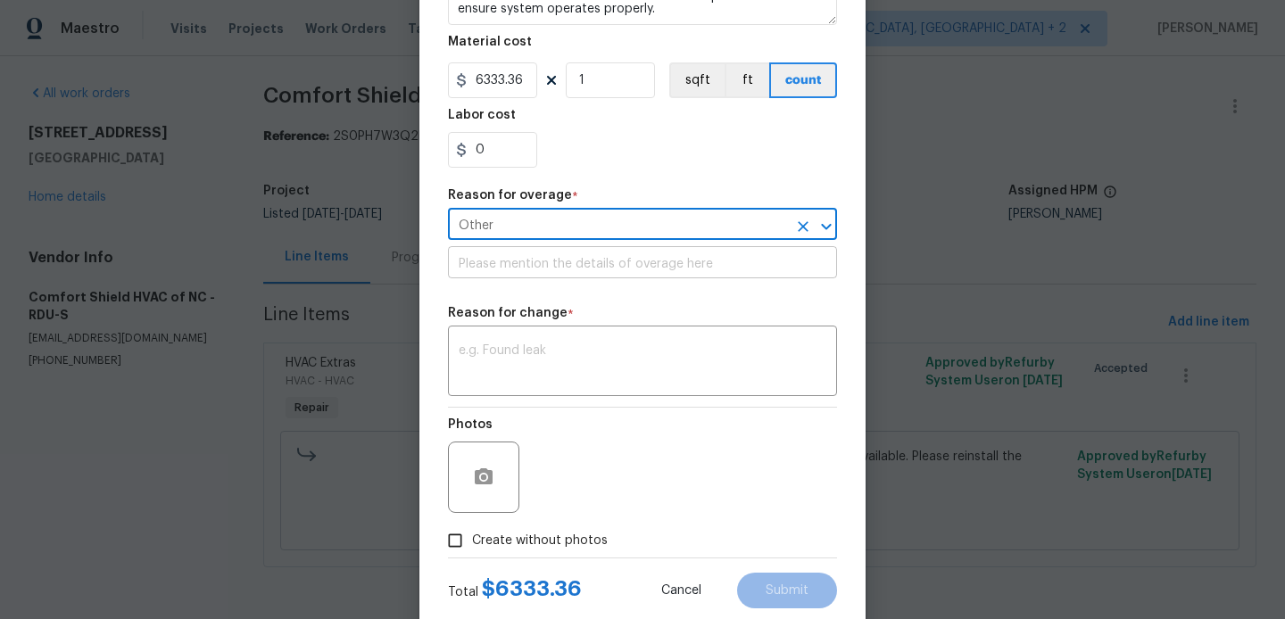
click at [550, 277] on input "text" at bounding box center [642, 265] width 389 height 28
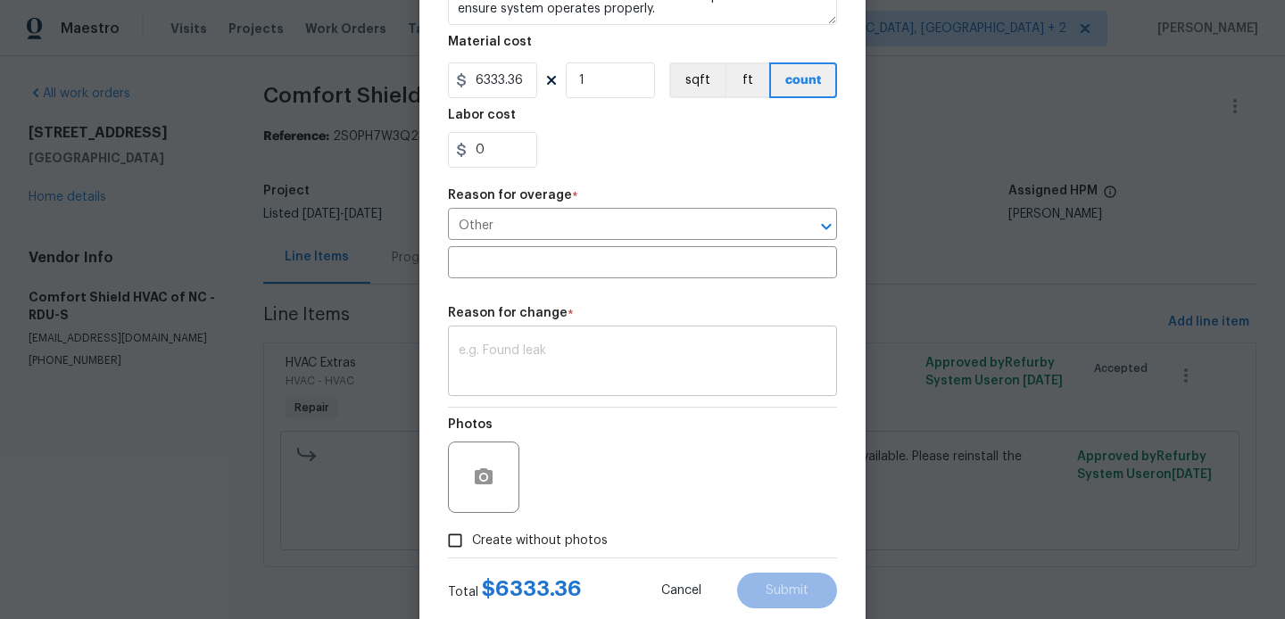
click at [535, 395] on div "x ​" at bounding box center [642, 363] width 389 height 66
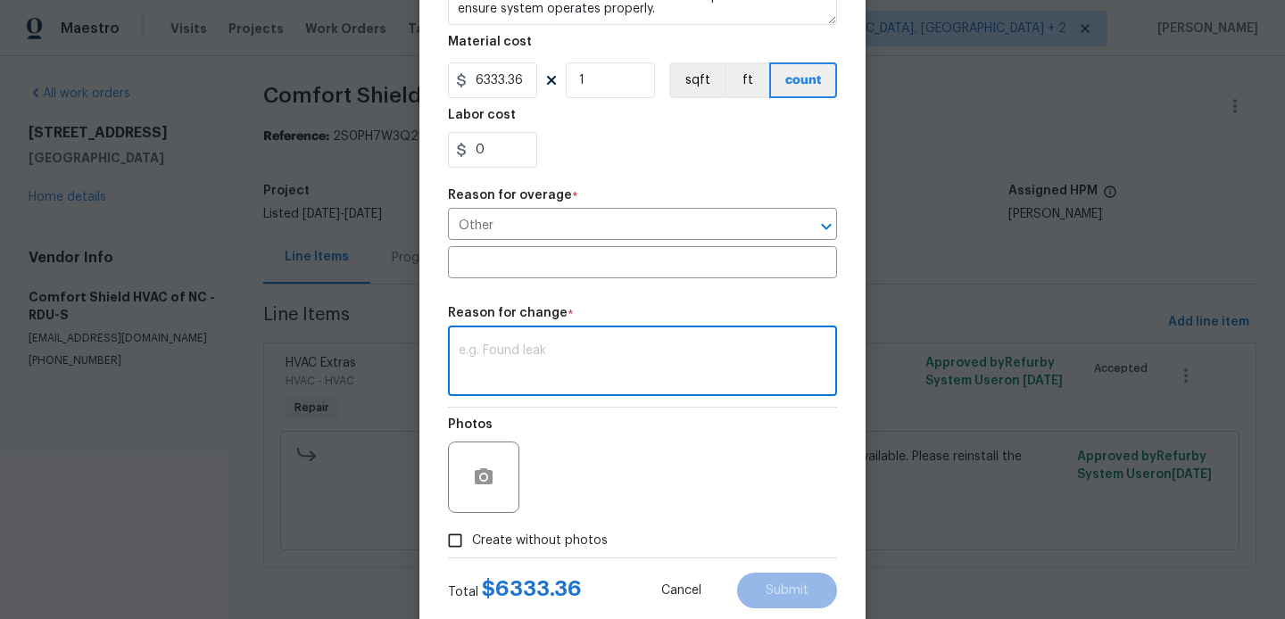
paste textarea "(BA) Updated per vendor’s final cost."
type textarea "(BA) Updated per vendor’s final cost."
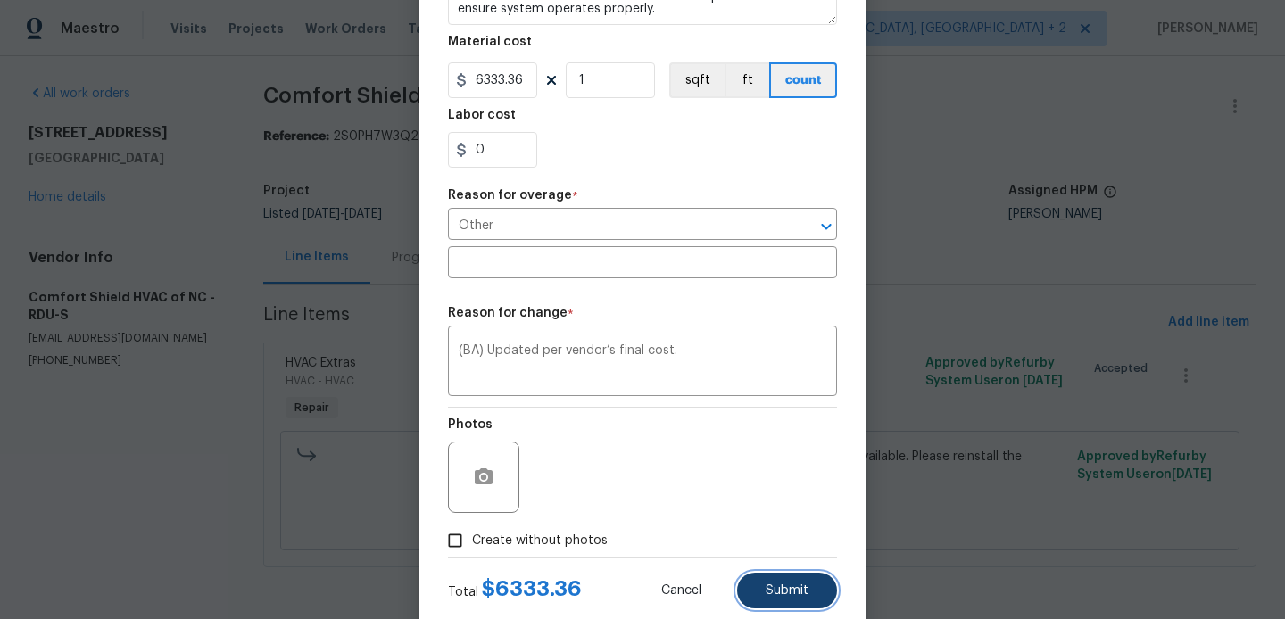
click at [808, 588] on button "Submit" at bounding box center [787, 591] width 100 height 36
type input "5925"
type input "Additional work is required beyond the listed scope"
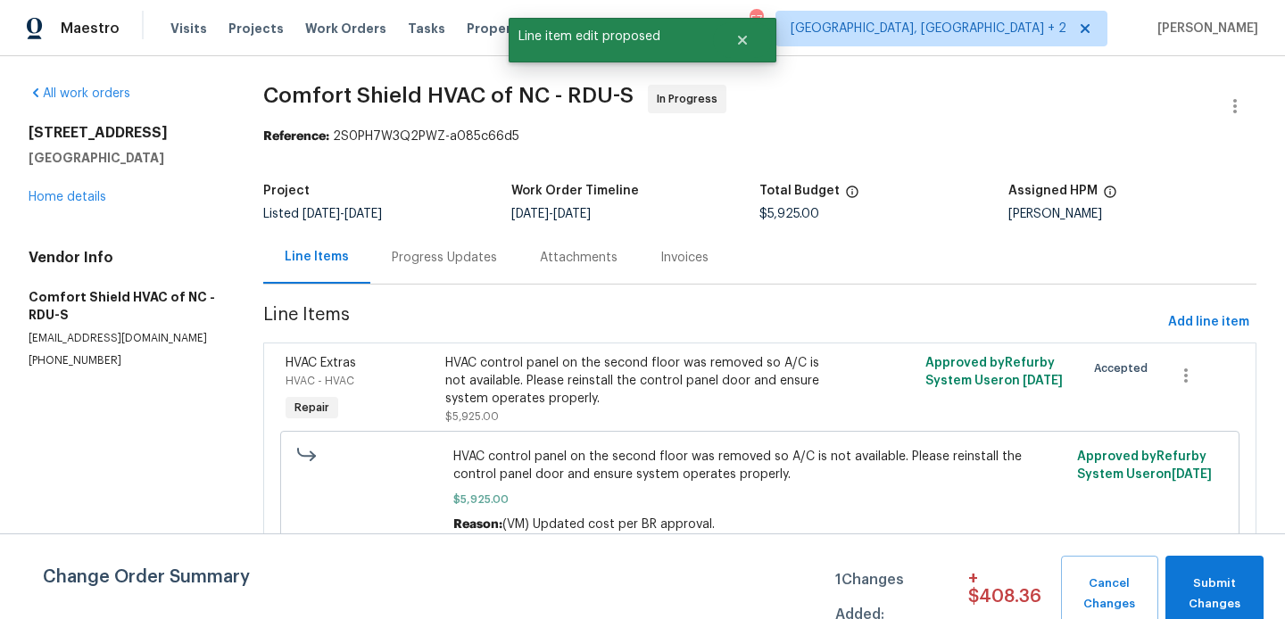
scroll to position [0, 0]
click at [1230, 564] on button "Submit Changes" at bounding box center [1214, 594] width 98 height 77
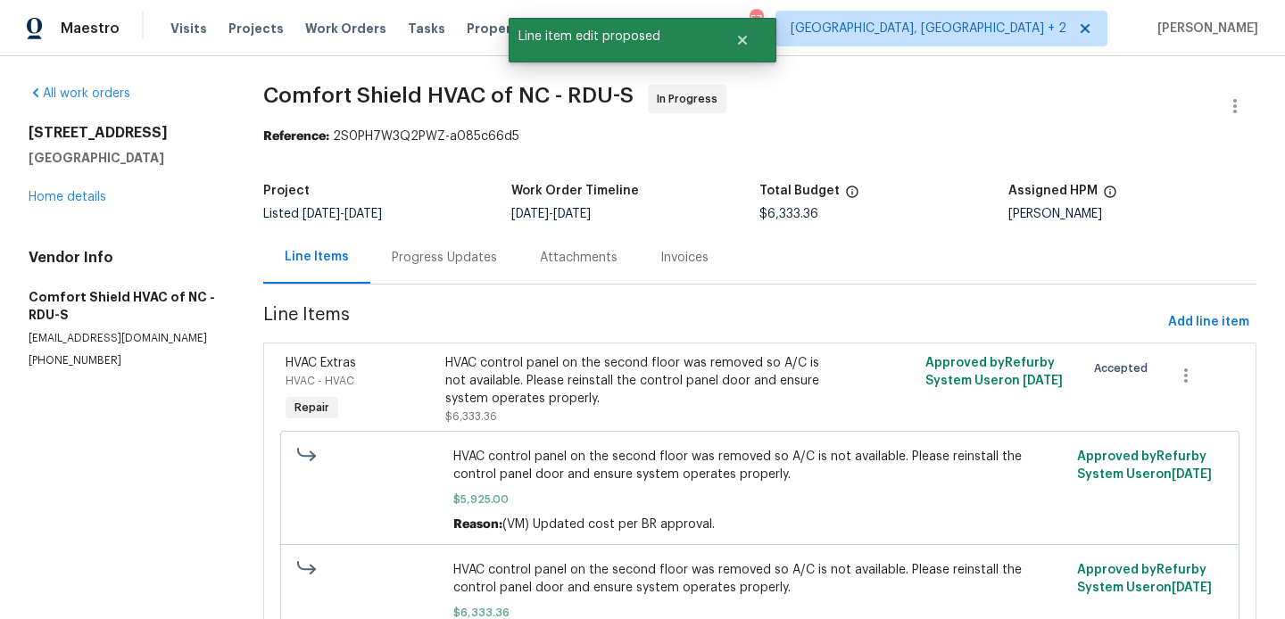
click at [446, 260] on div "Progress Updates" at bounding box center [444, 258] width 105 height 18
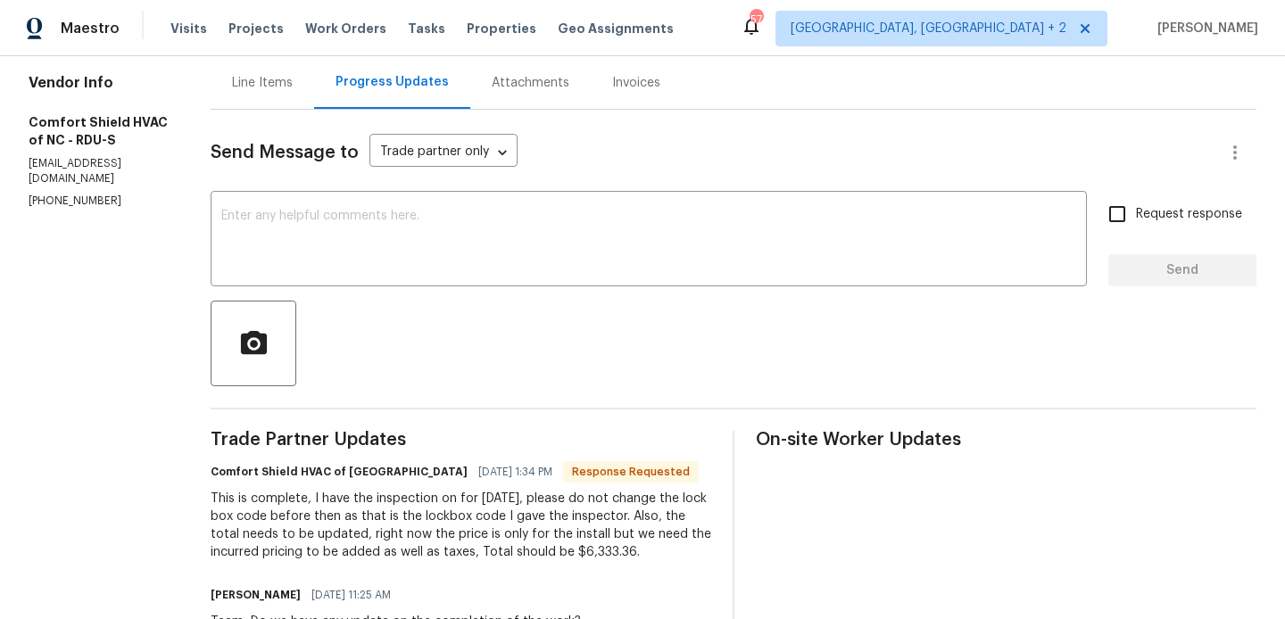
scroll to position [178, 0]
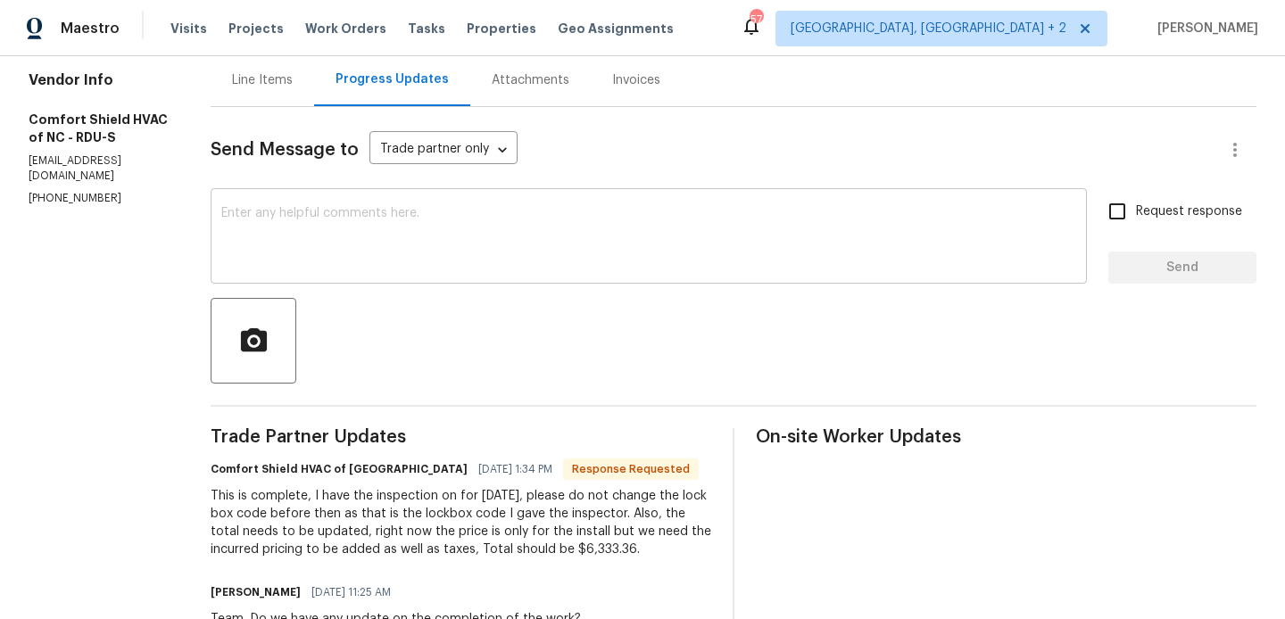
click at [394, 256] on textarea at bounding box center [648, 238] width 855 height 62
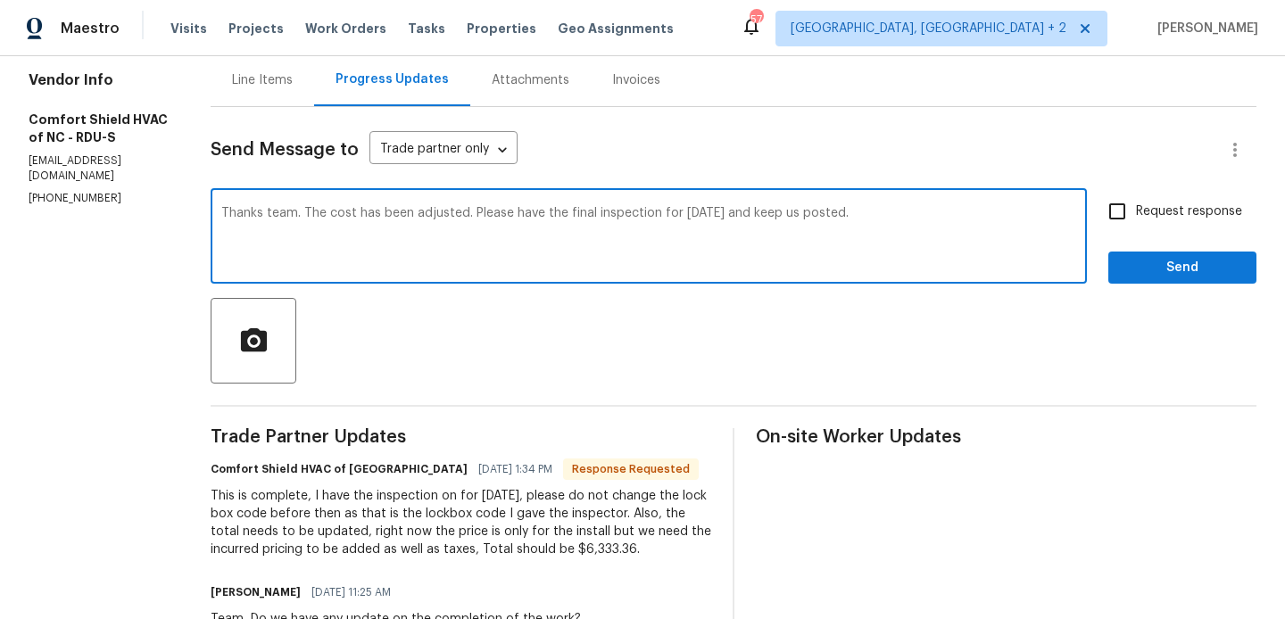
type textarea "Thanks team. The cost has been adjusted. Please have the final inspection for […"
click at [1152, 202] on span "Request response" at bounding box center [1189, 211] width 106 height 19
click at [1136, 202] on input "Request response" at bounding box center [1116, 211] width 37 height 37
checkbox input "true"
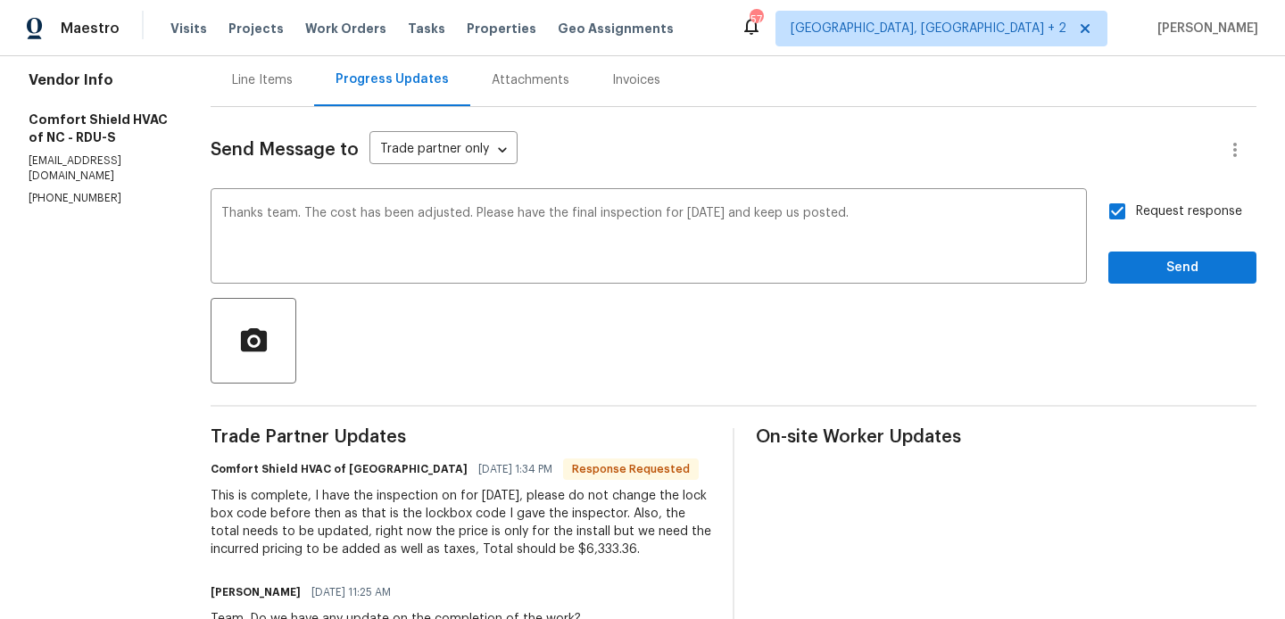
click at [1145, 250] on div "Request response Send" at bounding box center [1182, 238] width 148 height 91
click at [1145, 269] on span "Send" at bounding box center [1182, 268] width 120 height 22
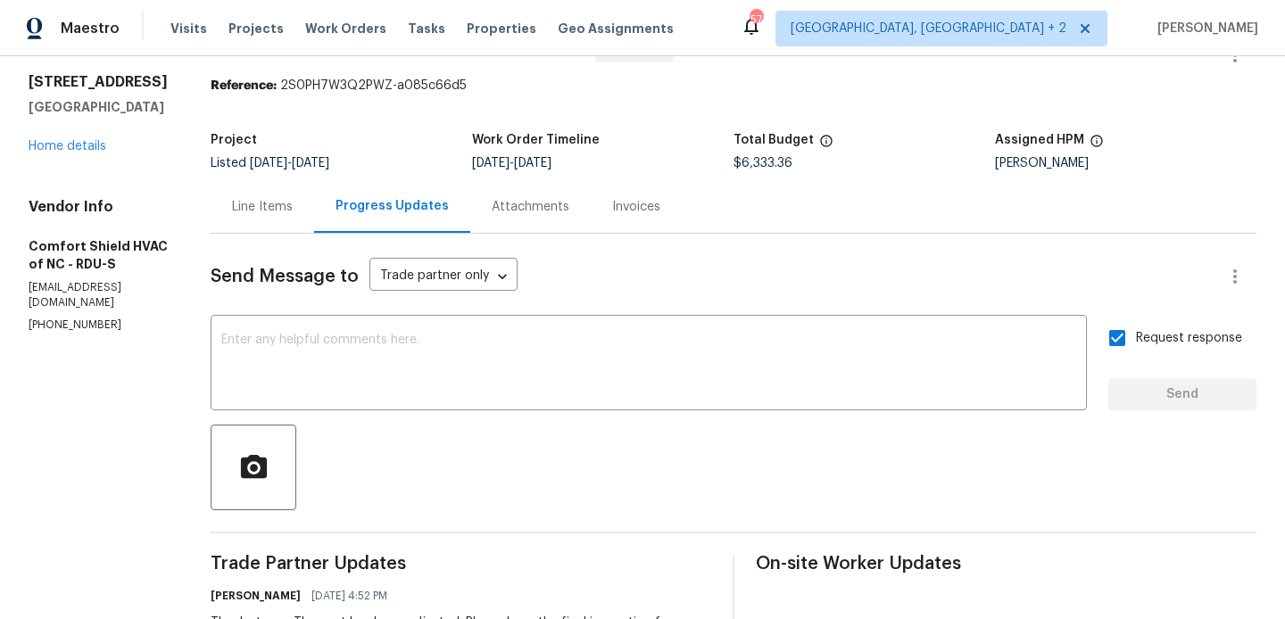
scroll to position [0, 0]
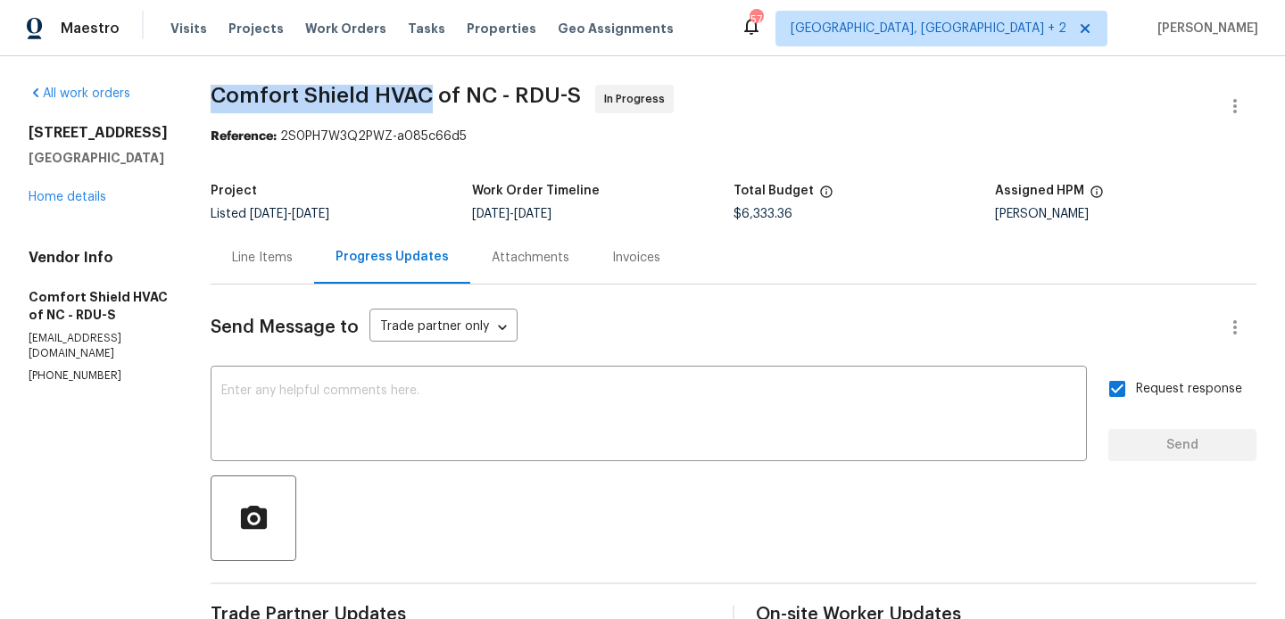
drag, startPoint x: 256, startPoint y: 111, endPoint x: 477, endPoint y: 105, distance: 221.3
copy span "Comfort Shield HVAC"
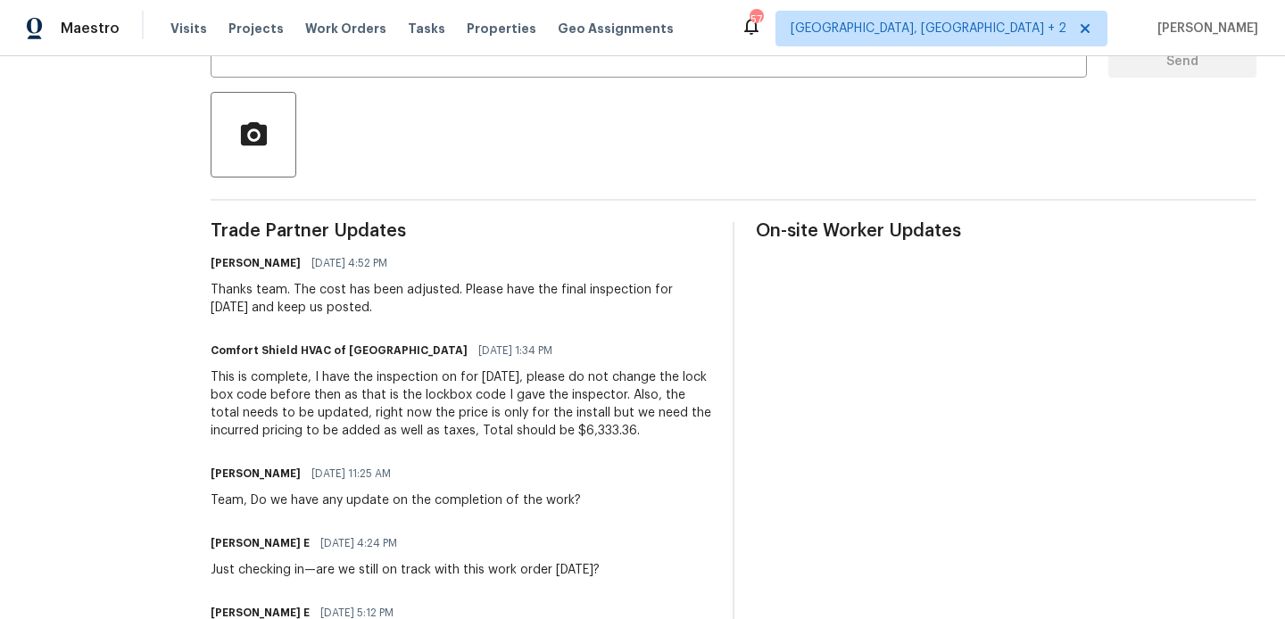
scroll to position [386, 0]
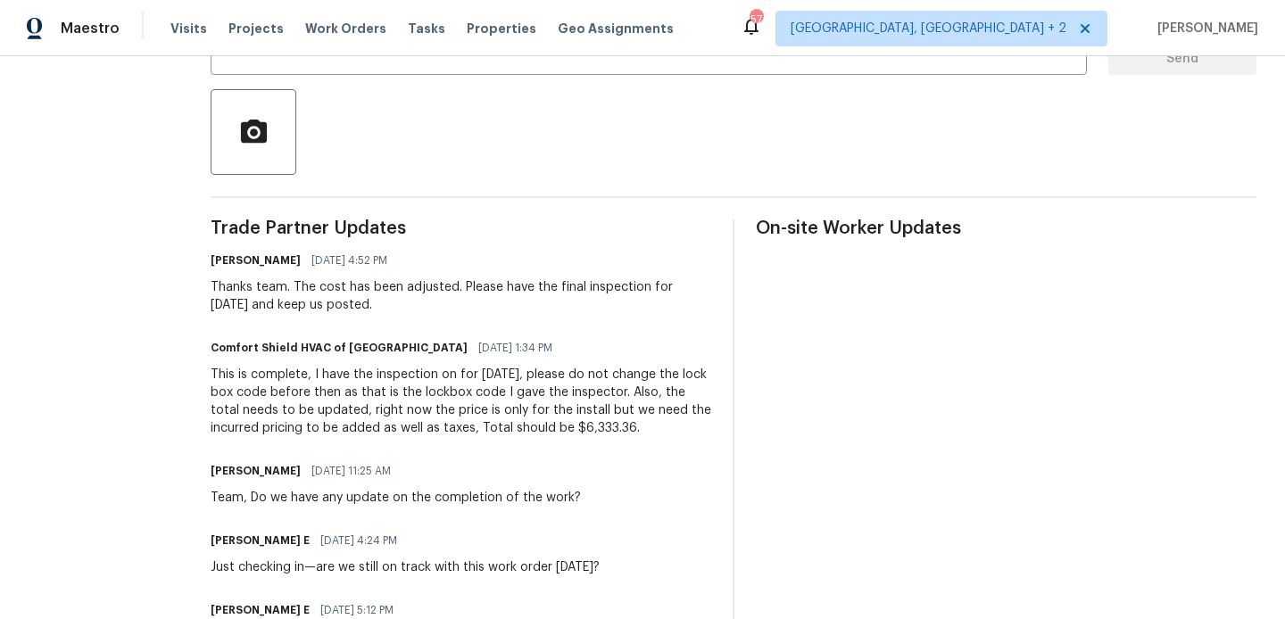
drag, startPoint x: 359, startPoint y: 376, endPoint x: 417, endPoint y: 458, distance: 99.2
copy div "I have the inspection on for [DATE], please do not change the lock box code bef…"
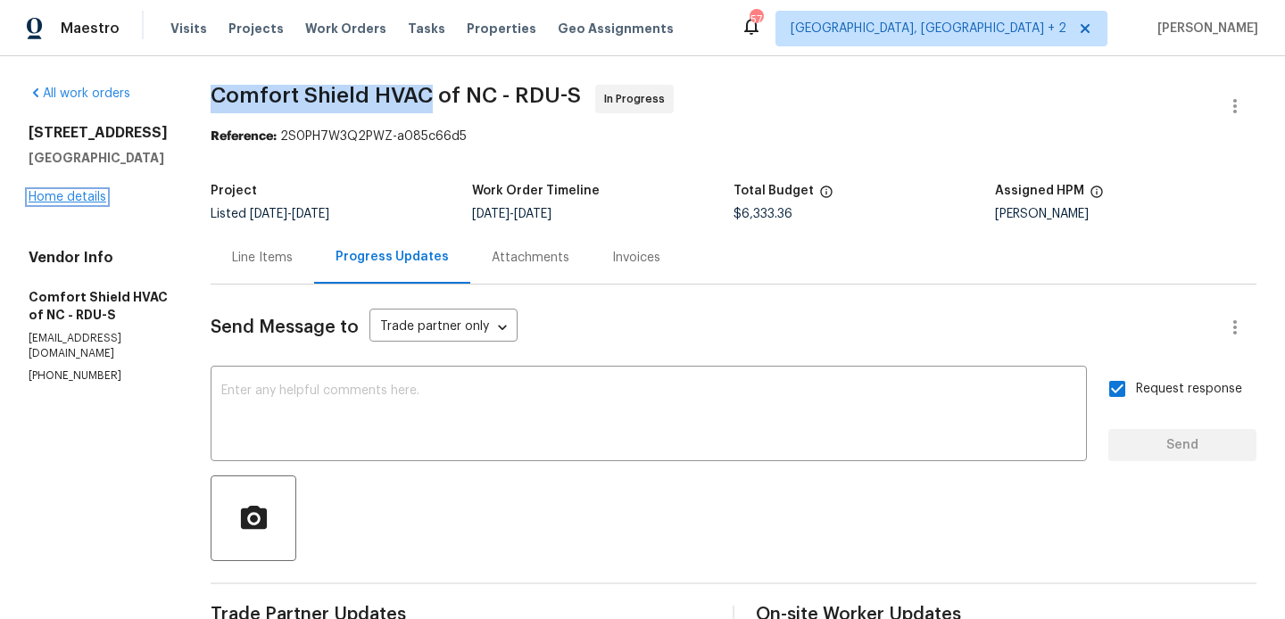
click at [75, 202] on link "Home details" at bounding box center [68, 197] width 78 height 12
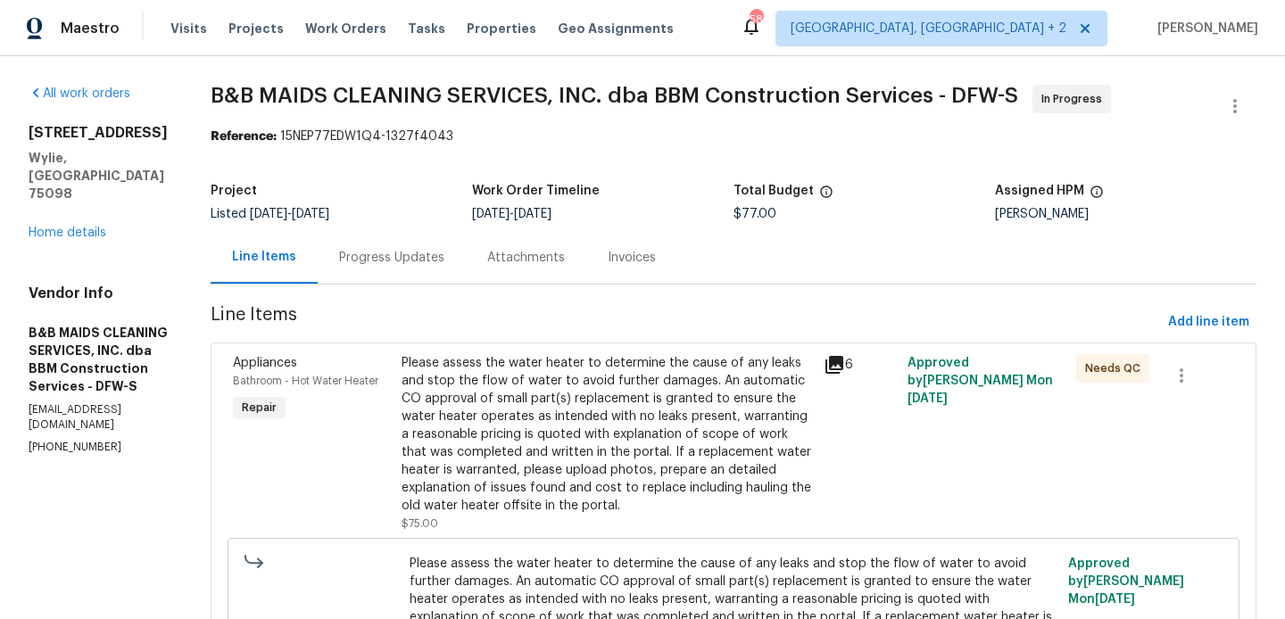
click at [442, 267] on div "Progress Updates" at bounding box center [392, 257] width 148 height 53
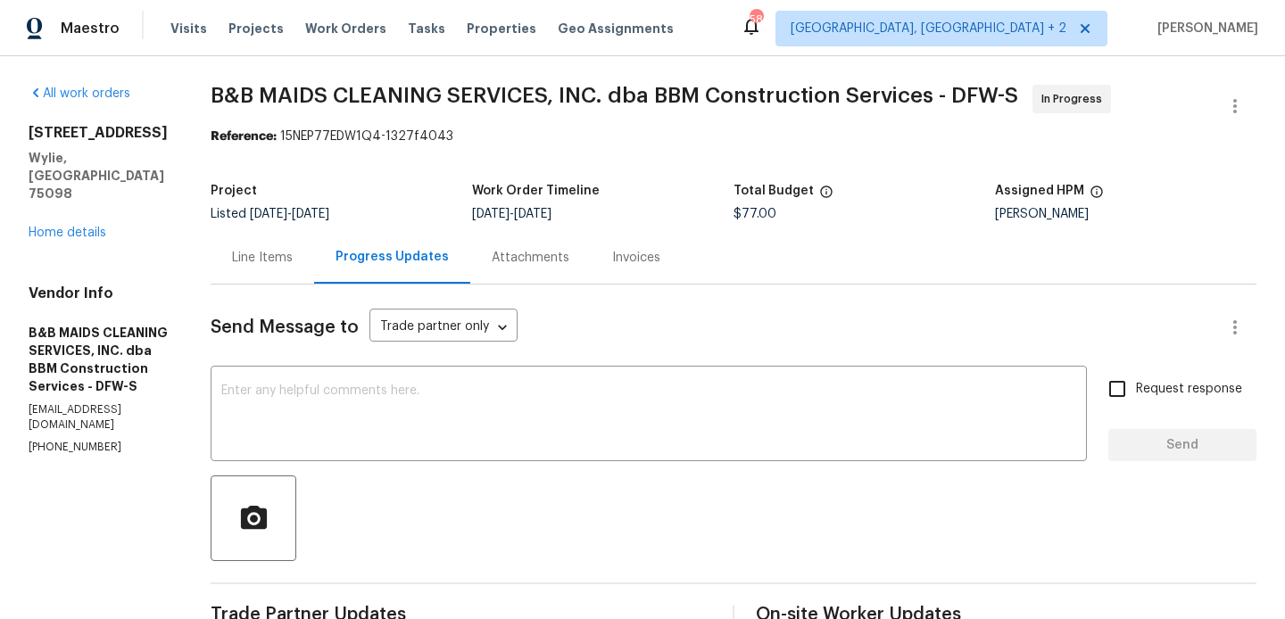
click at [57, 186] on div "626 Gunters Mountain Ln Wylie, TX 75098 Home details" at bounding box center [98, 183] width 139 height 118
click at [73, 227] on link "Home details" at bounding box center [68, 233] width 78 height 12
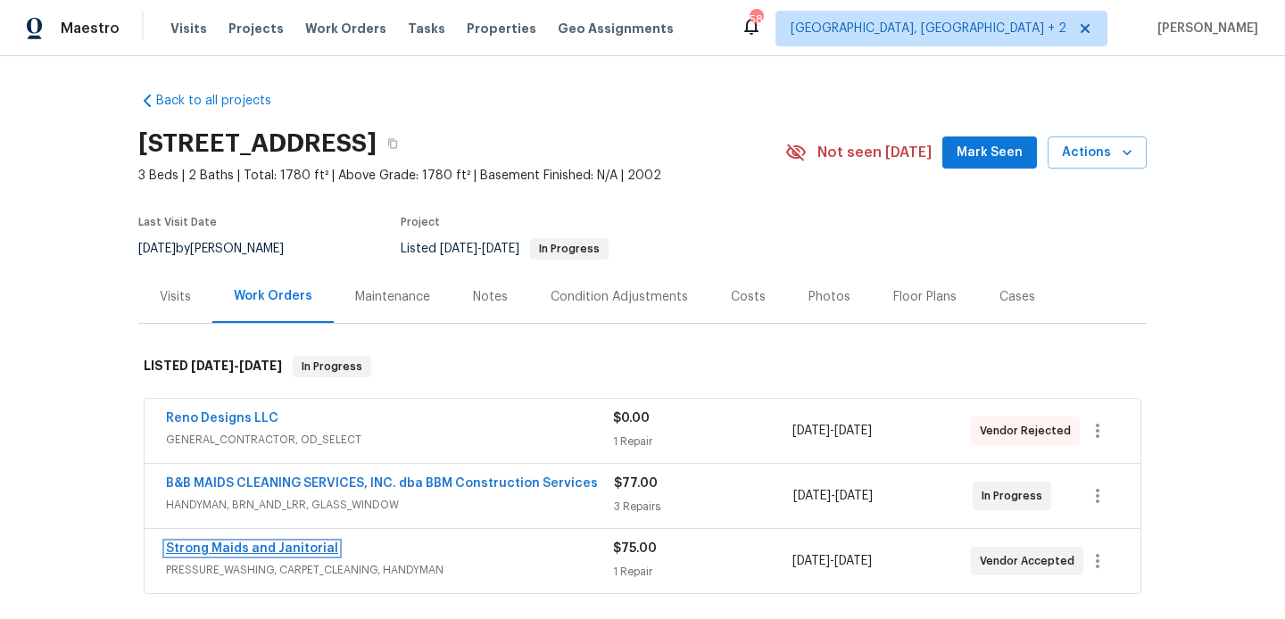
click at [304, 542] on link "Strong Maids and Janitorial" at bounding box center [252, 548] width 172 height 12
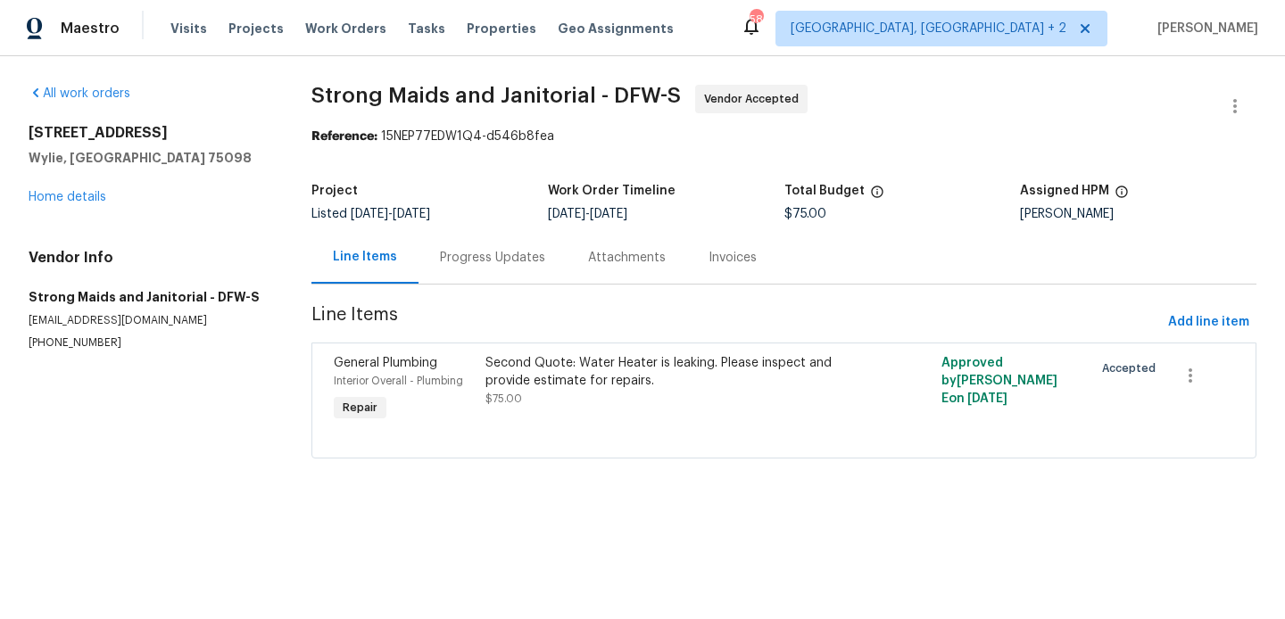
click at [506, 245] on div "Progress Updates" at bounding box center [492, 257] width 148 height 53
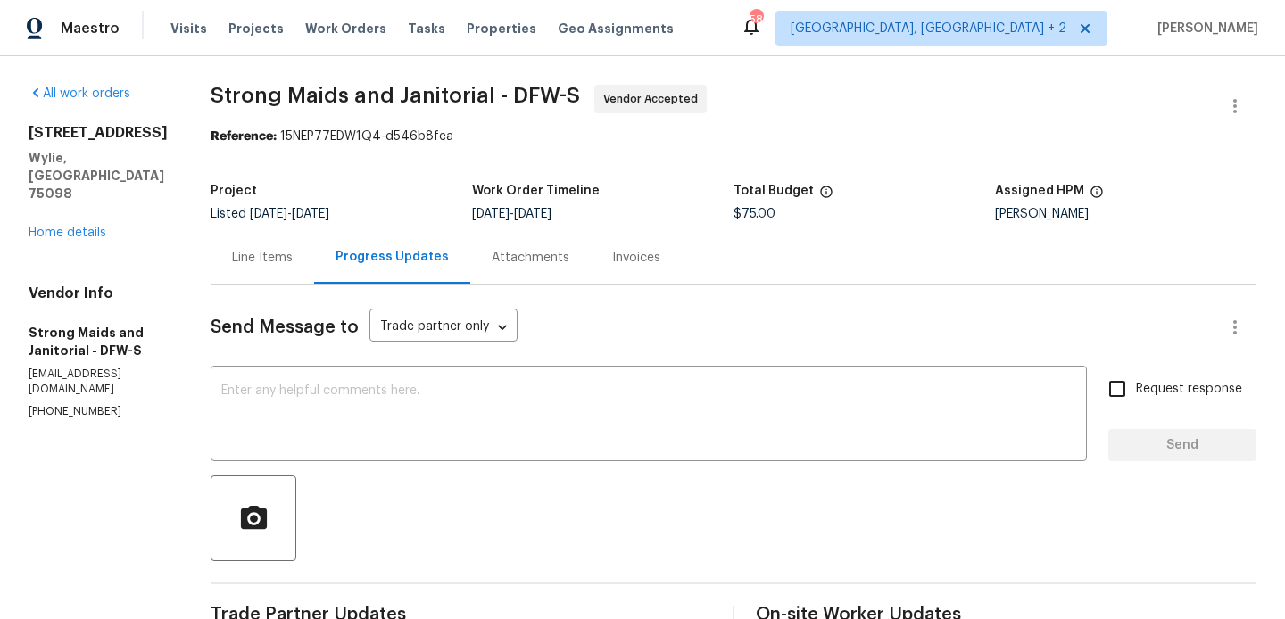
click at [80, 366] on div "Vendor Info Strong Maids and Janitorial - DFW-S strongmaids@gmail.com (214) 694…" at bounding box center [98, 352] width 139 height 135
copy p "(214) 694-8119"
drag, startPoint x: 135, startPoint y: 175, endPoint x: 22, endPoint y: 136, distance: 119.1
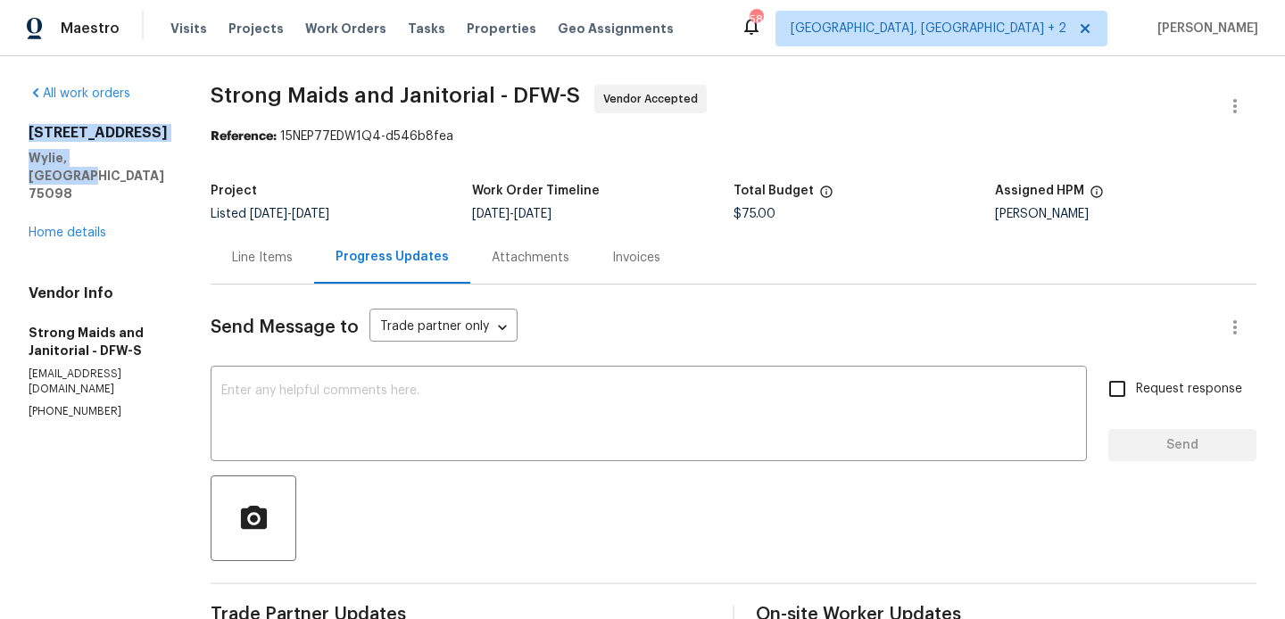
copy div "626 Gunters Mountain Ln Wylie, TX 75098"
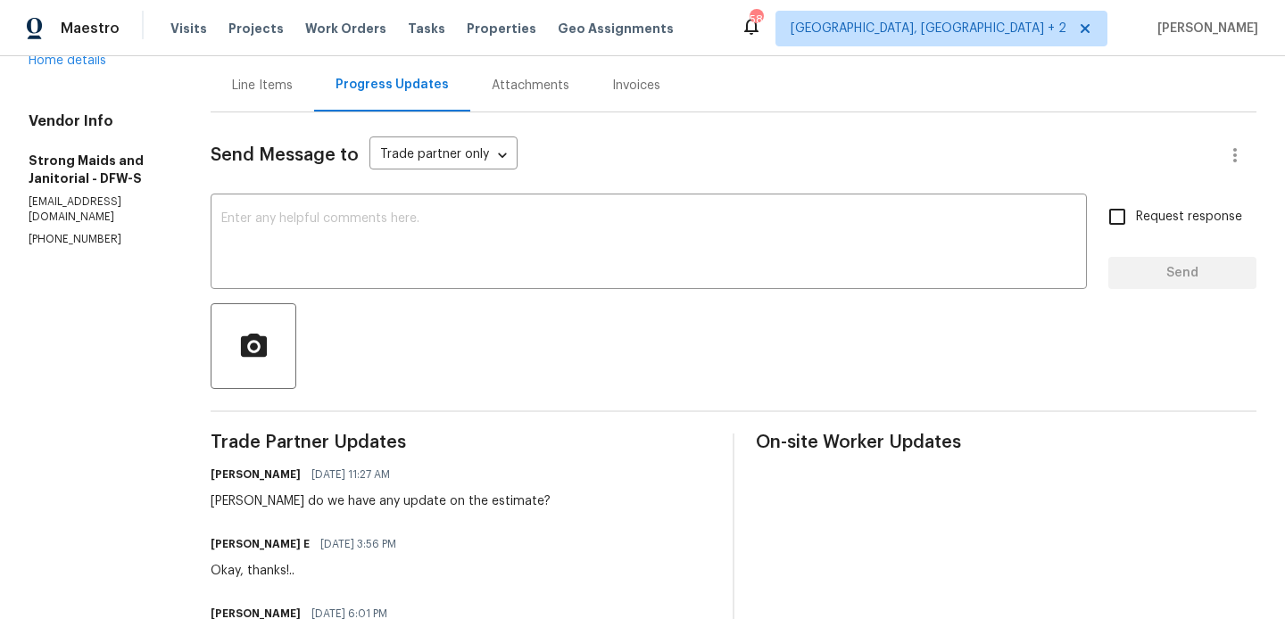
scroll to position [172, 0]
click at [316, 504] on div "Gerardo do we have any update on the estimate?" at bounding box center [381, 501] width 340 height 18
copy div "Gerardo do we have any update on the estimate?"
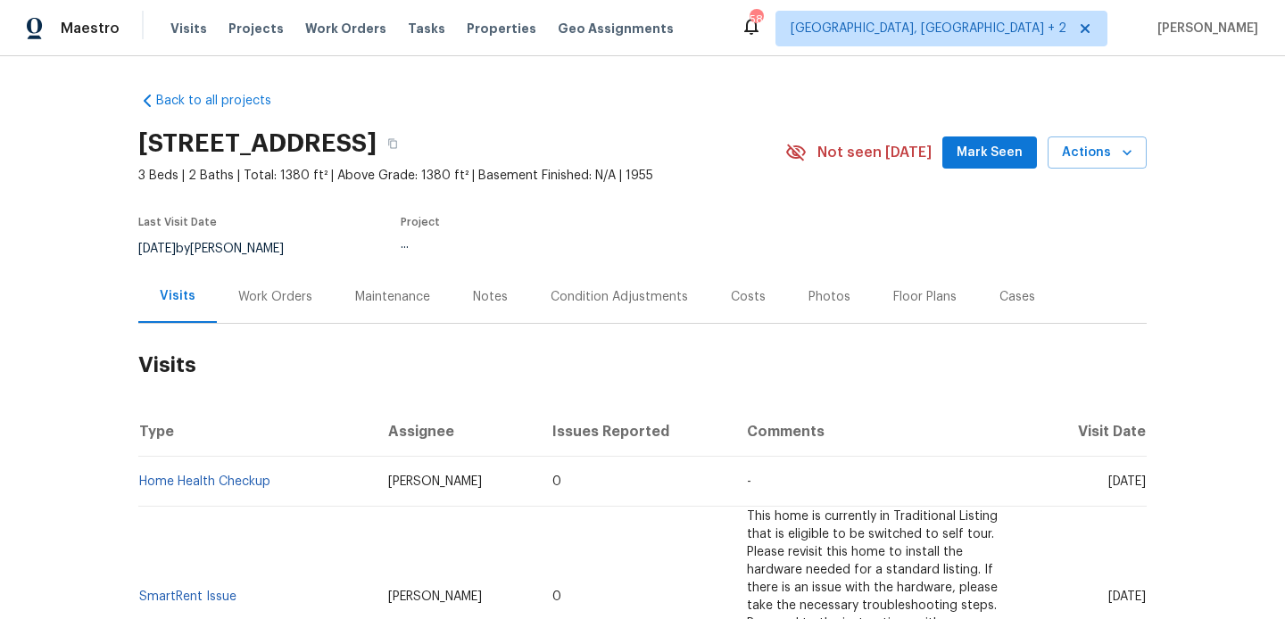
click at [266, 278] on div "Work Orders" at bounding box center [275, 296] width 117 height 53
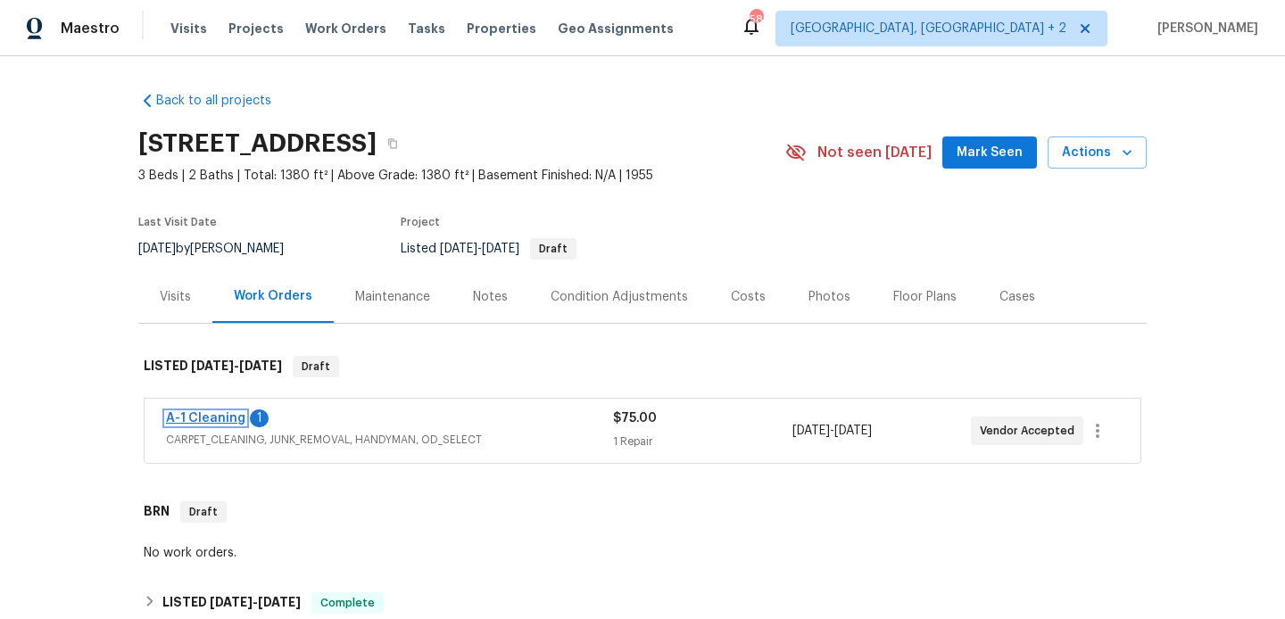
click at [219, 419] on link "A-1 Cleaning" at bounding box center [205, 418] width 79 height 12
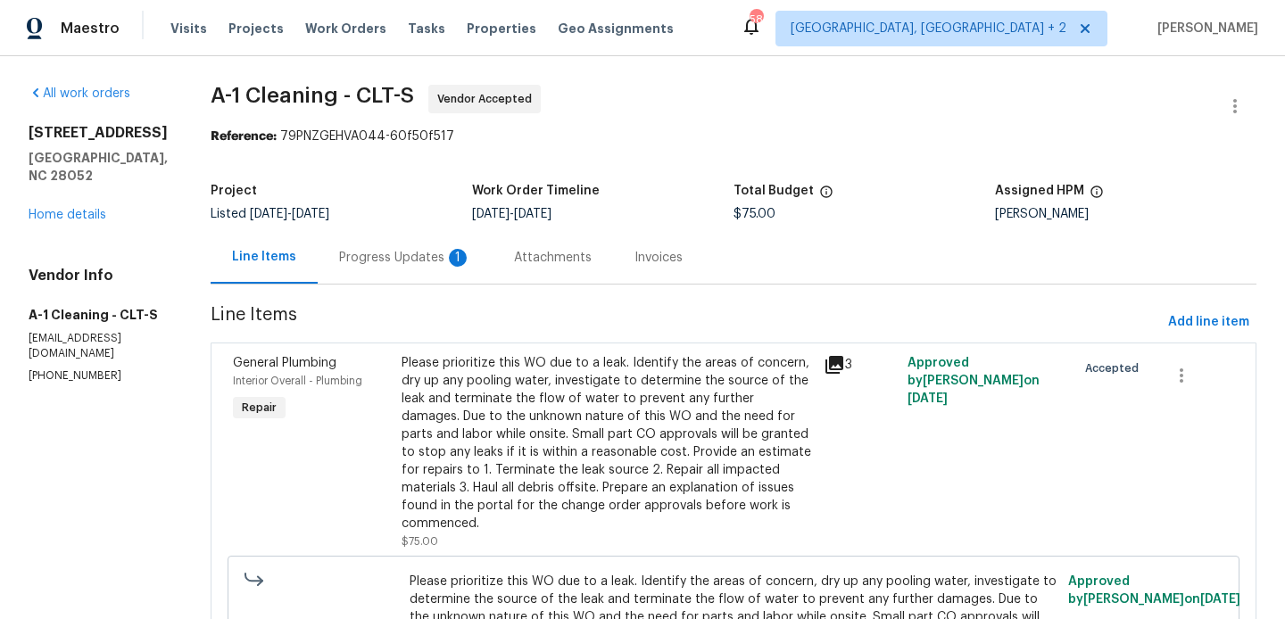
click at [398, 265] on div "Progress Updates 1" at bounding box center [405, 258] width 132 height 18
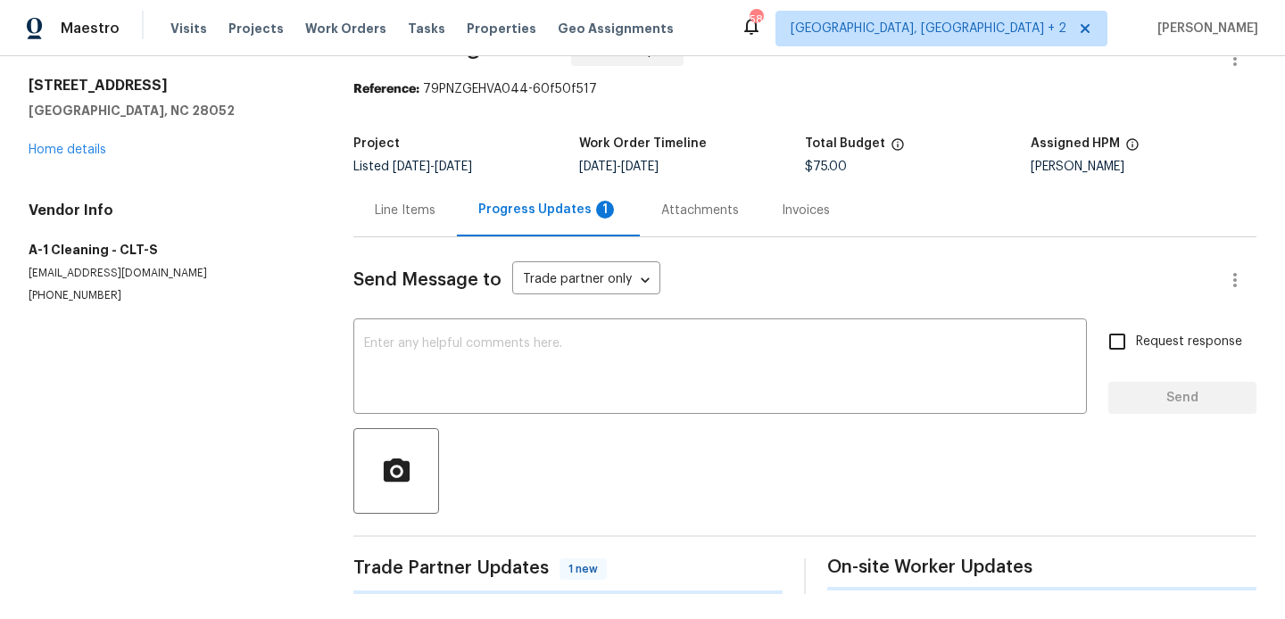
scroll to position [272, 0]
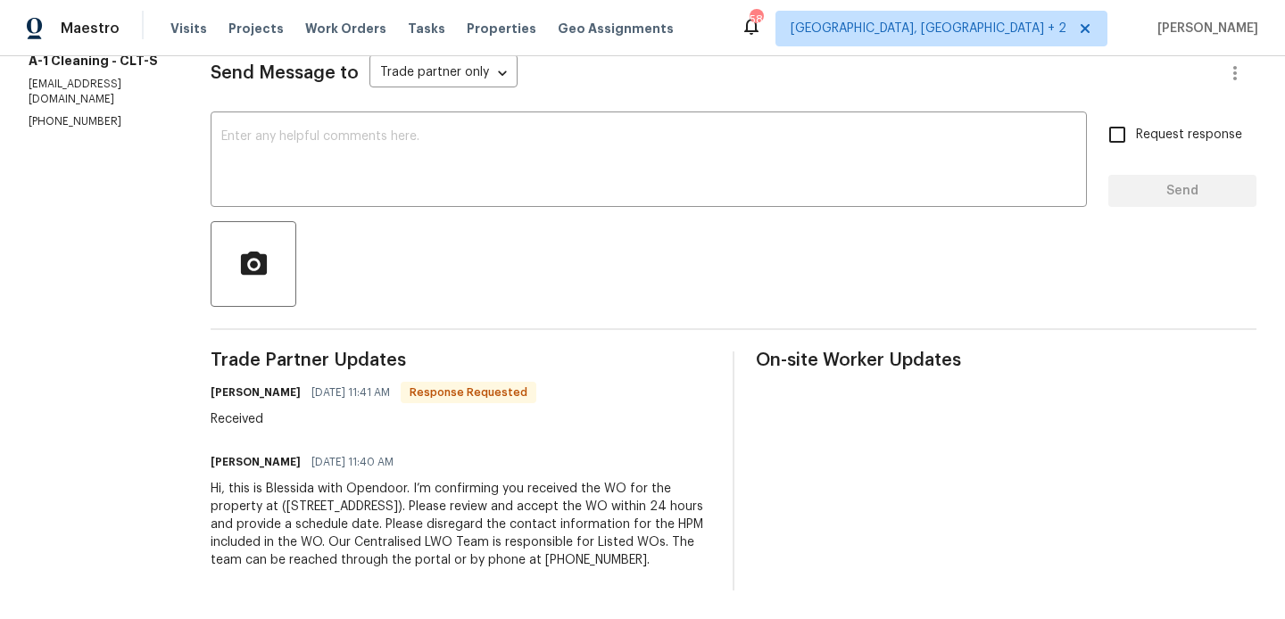
click at [195, 369] on div "All work orders [STREET_ADDRESS] Home details Vendor Info A-1 Cleaning - CLT-S …" at bounding box center [642, 210] width 1285 height 817
copy h6 "[PERSON_NAME]"
click at [319, 130] on textarea at bounding box center [648, 161] width 855 height 62
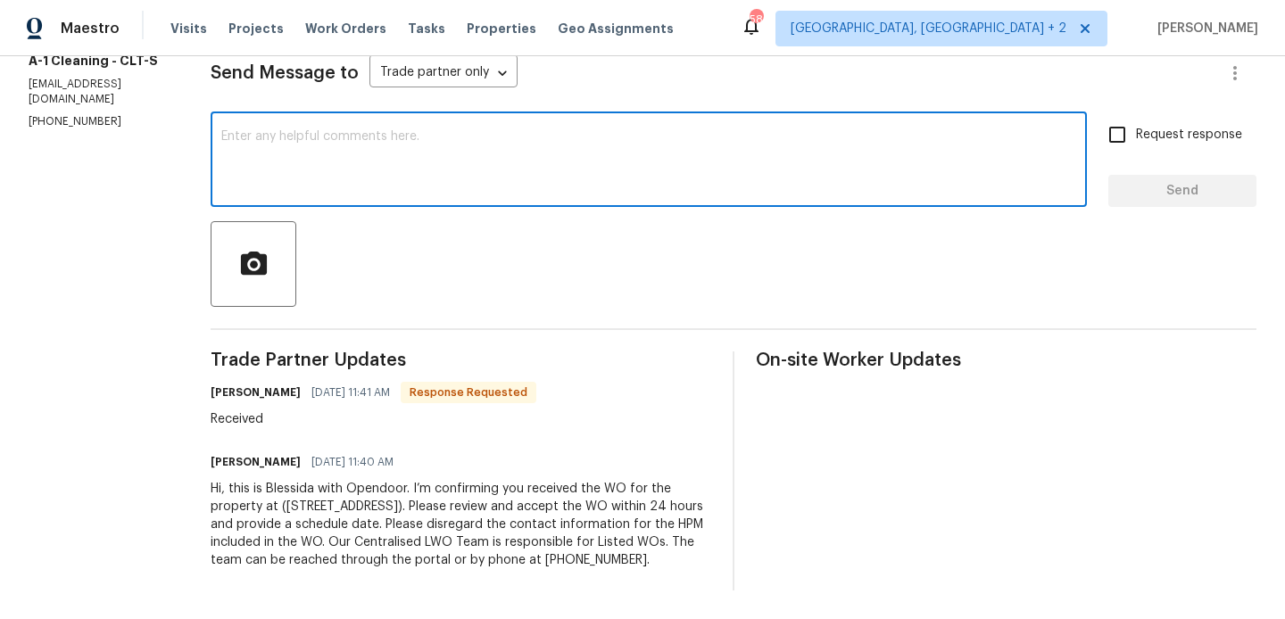
paste textarea "[PERSON_NAME]"
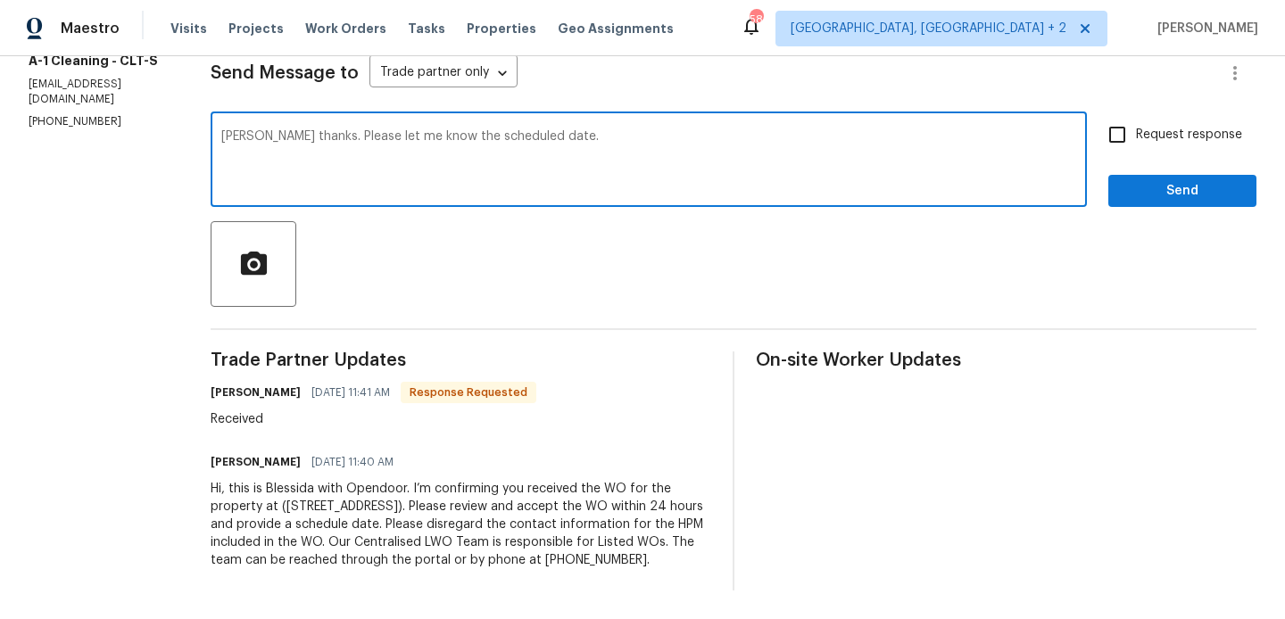
type textarea "[PERSON_NAME] thanks. Please let me know the scheduled date."
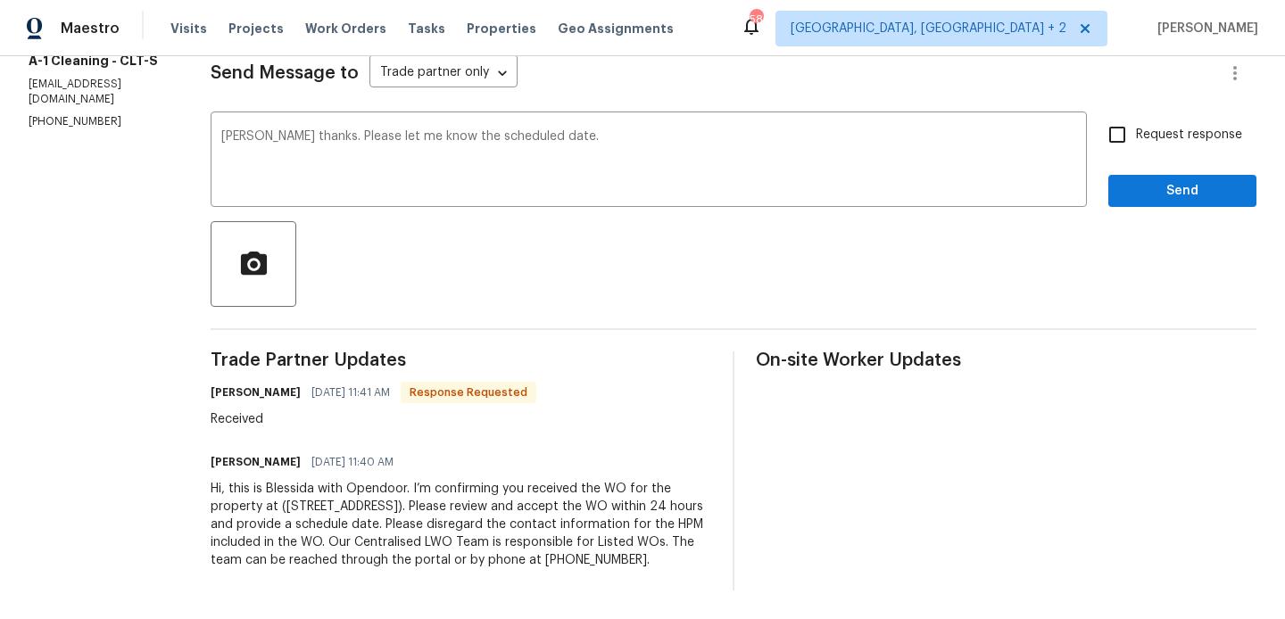
click at [1145, 116] on label "Request response" at bounding box center [1170, 134] width 144 height 37
click at [1136, 116] on input "Request response" at bounding box center [1116, 134] width 37 height 37
checkbox input "true"
click at [1145, 153] on div "Request response Send" at bounding box center [1182, 161] width 148 height 91
click at [1145, 180] on span "Send" at bounding box center [1182, 191] width 120 height 22
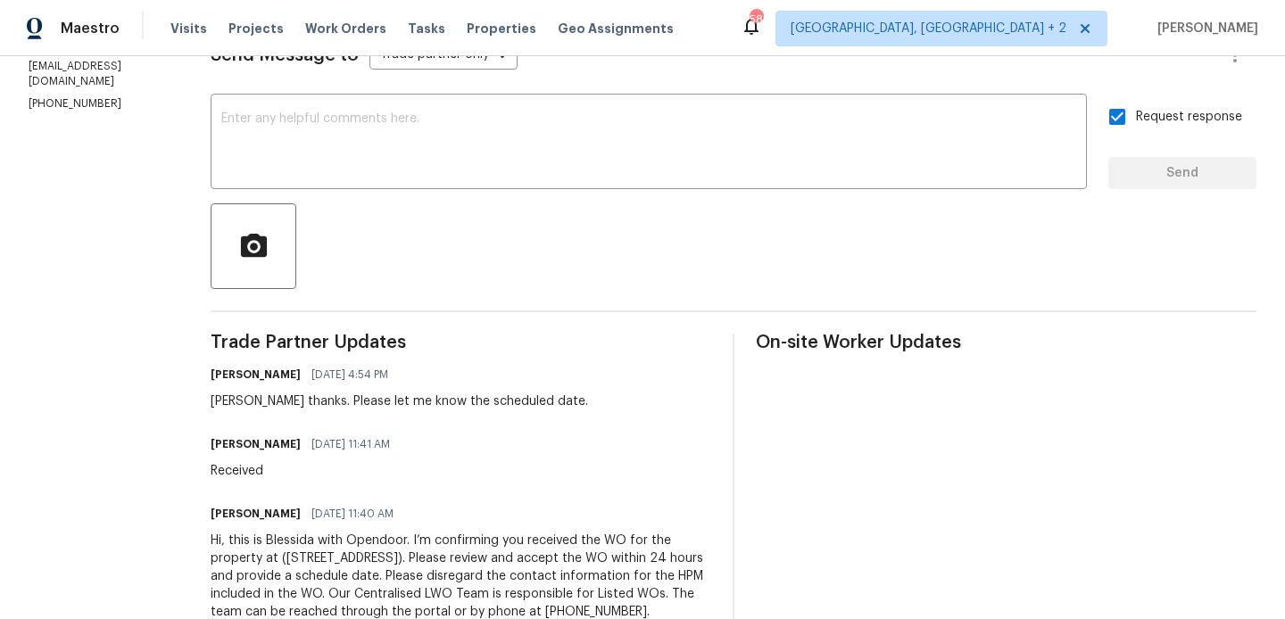
scroll to position [0, 0]
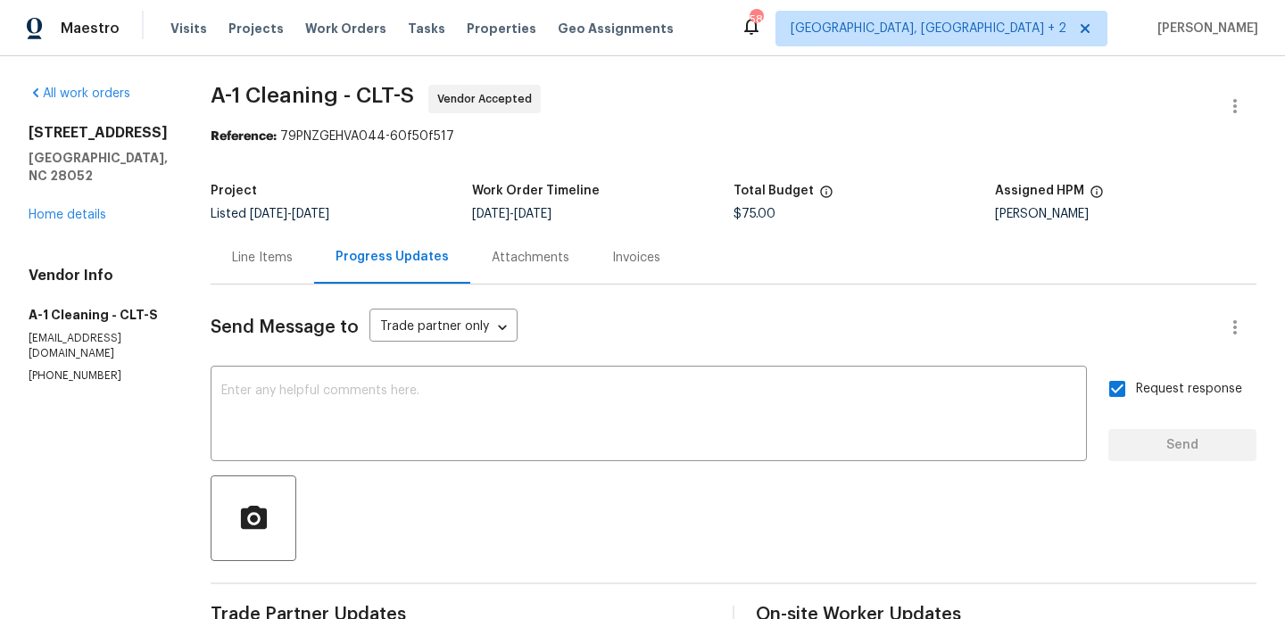
drag, startPoint x: 179, startPoint y: 120, endPoint x: 329, endPoint y: 120, distance: 149.9
click at [329, 120] on div "All work orders [STREET_ADDRESS] Home details Vendor Info A-1 Cleaning - CLT-S …" at bounding box center [642, 499] width 1285 height 887
drag, startPoint x: 325, startPoint y: 96, endPoint x: 178, endPoint y: 96, distance: 147.2
click at [178, 96] on div "All work orders [STREET_ADDRESS] Home details Vendor Info A-1 Cleaning - CLT-S …" at bounding box center [642, 499] width 1285 height 887
copy span "A-1 Cleaning"
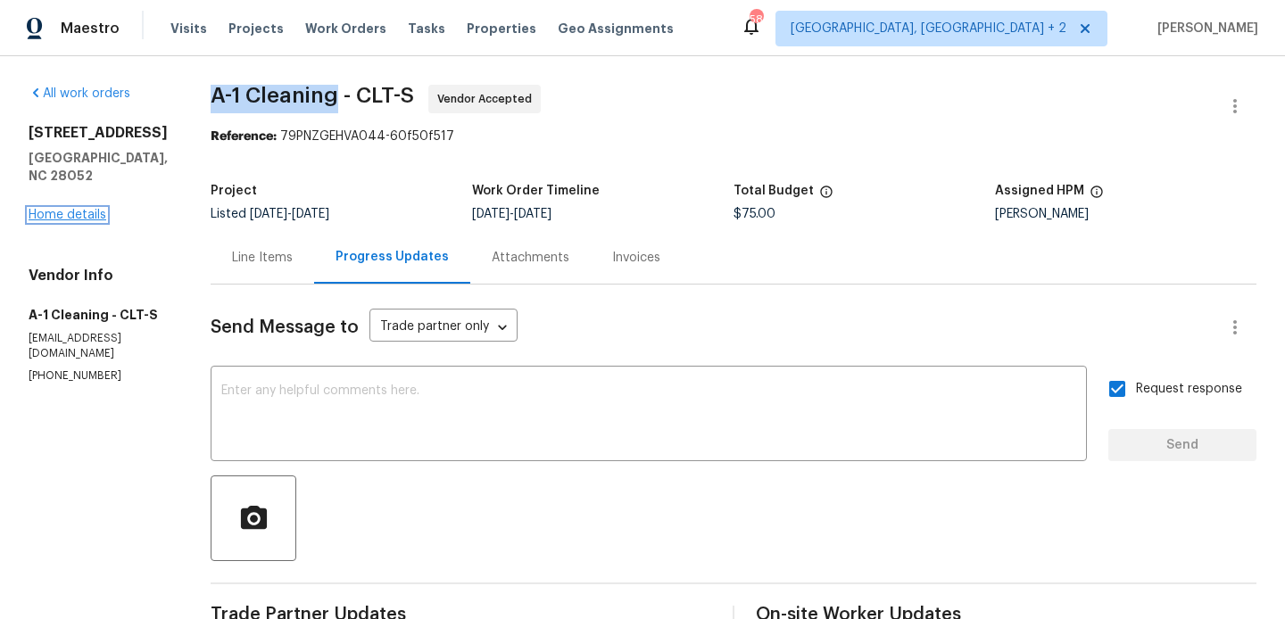
click at [89, 209] on link "Home details" at bounding box center [68, 215] width 78 height 12
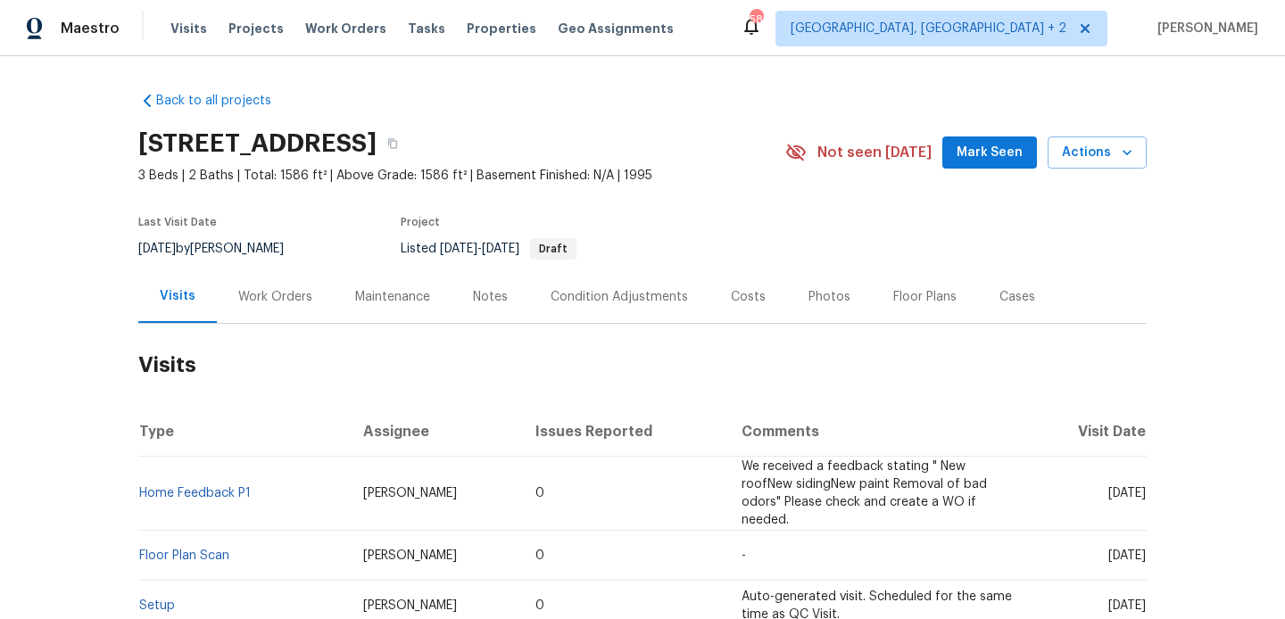
click at [274, 303] on div "Work Orders" at bounding box center [275, 297] width 74 height 18
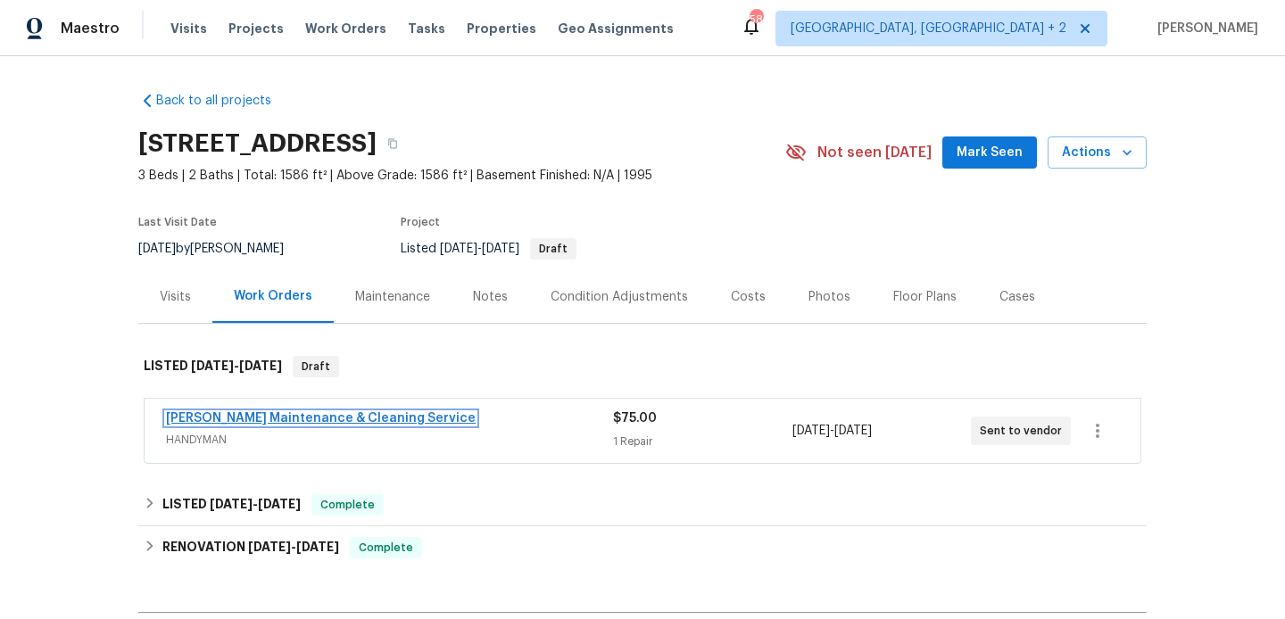
click at [334, 415] on link "[PERSON_NAME] Maintenance & Cleaning Service" at bounding box center [321, 418] width 310 height 12
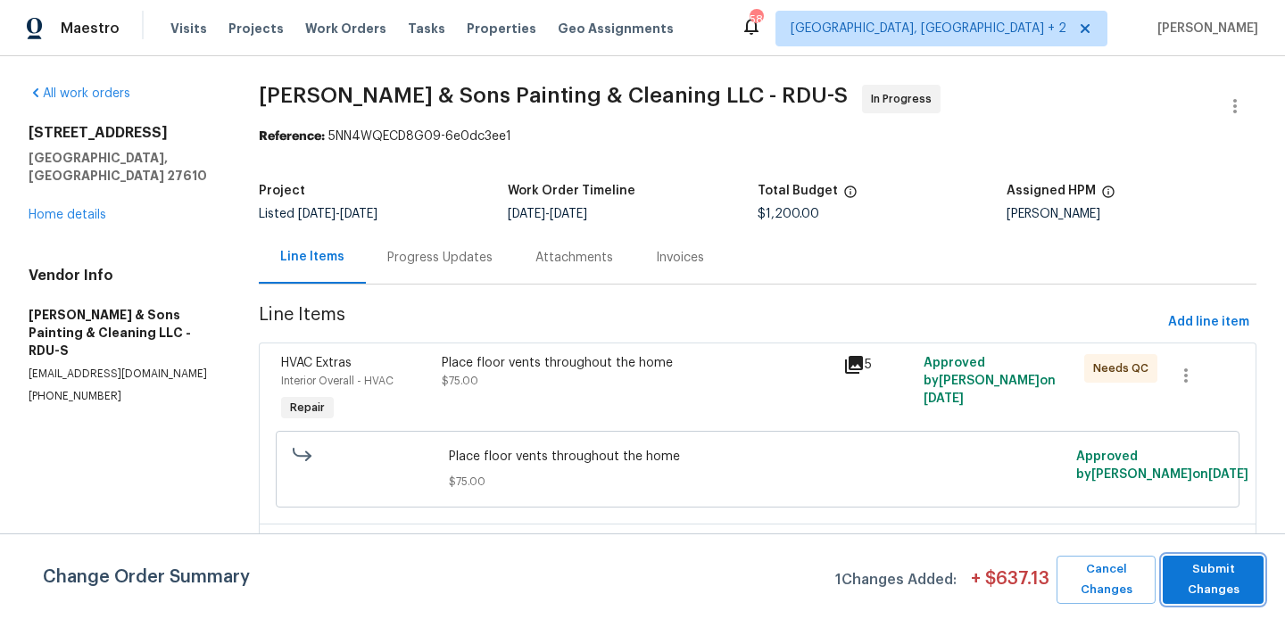
click at [1207, 578] on span "Submit Changes" at bounding box center [1212, 579] width 83 height 41
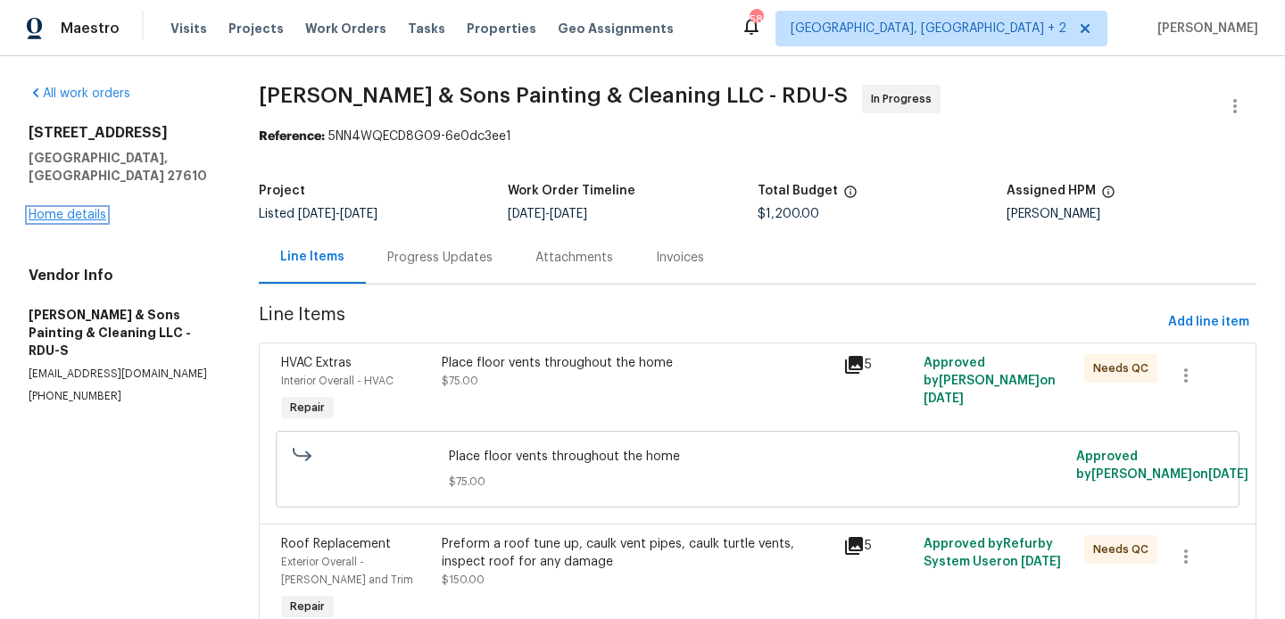
click at [60, 209] on link "Home details" at bounding box center [68, 215] width 78 height 12
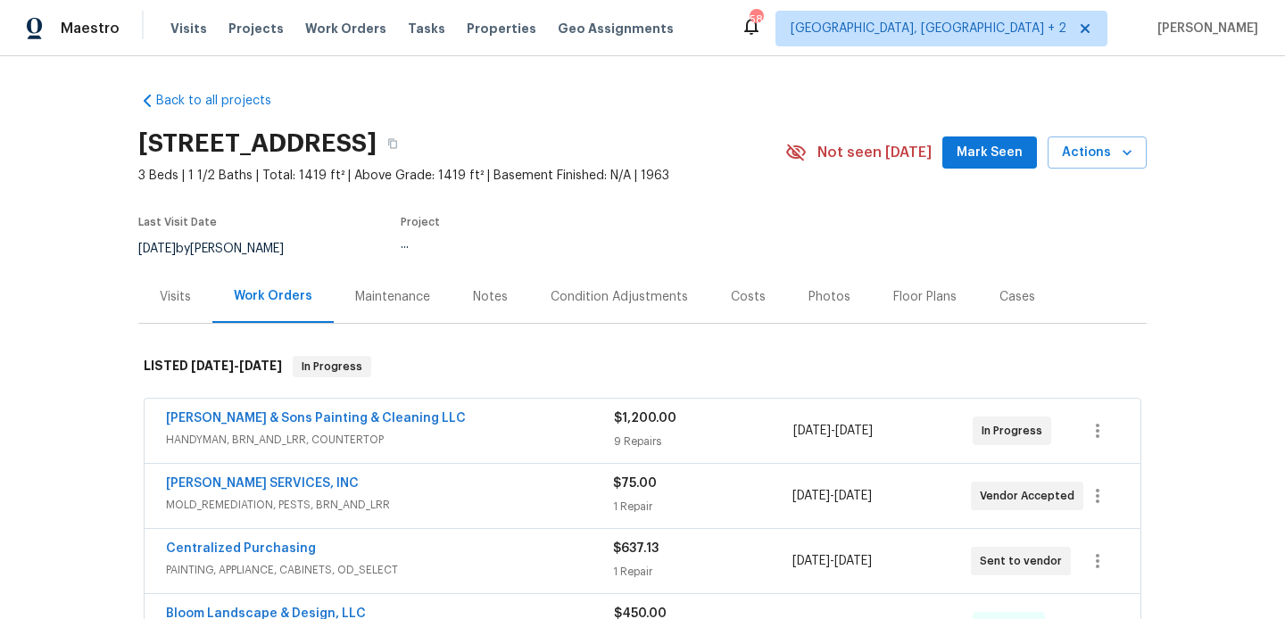
scroll to position [183, 0]
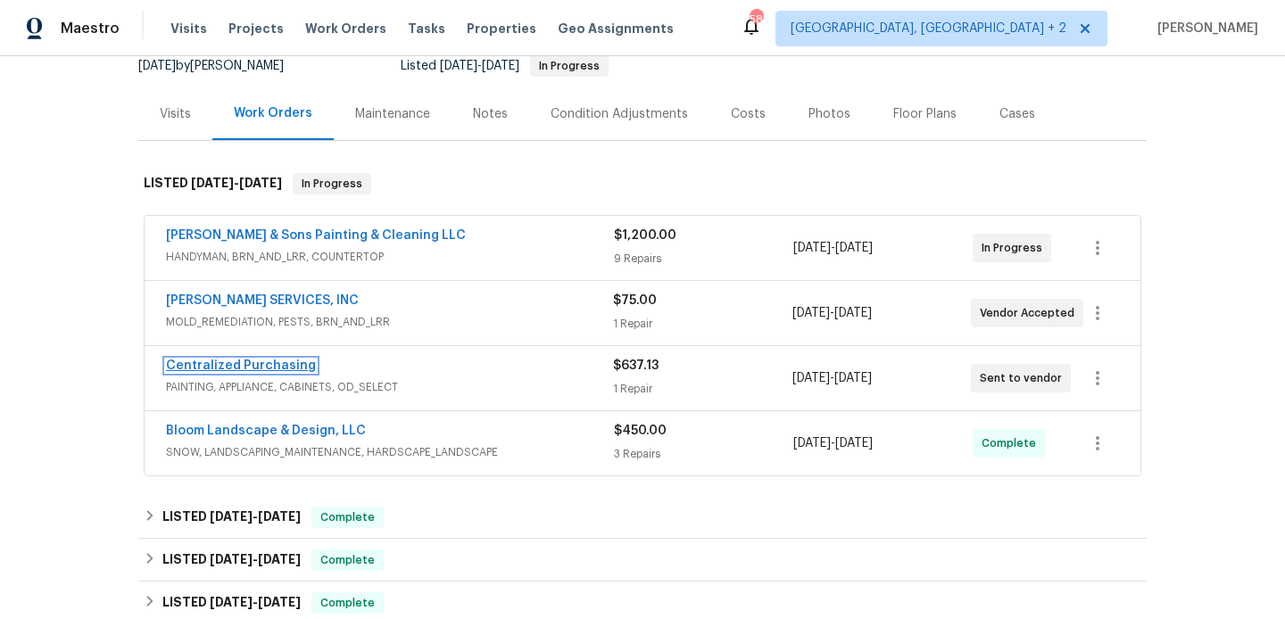
click at [285, 368] on link "Centralized Purchasing" at bounding box center [241, 365] width 150 height 12
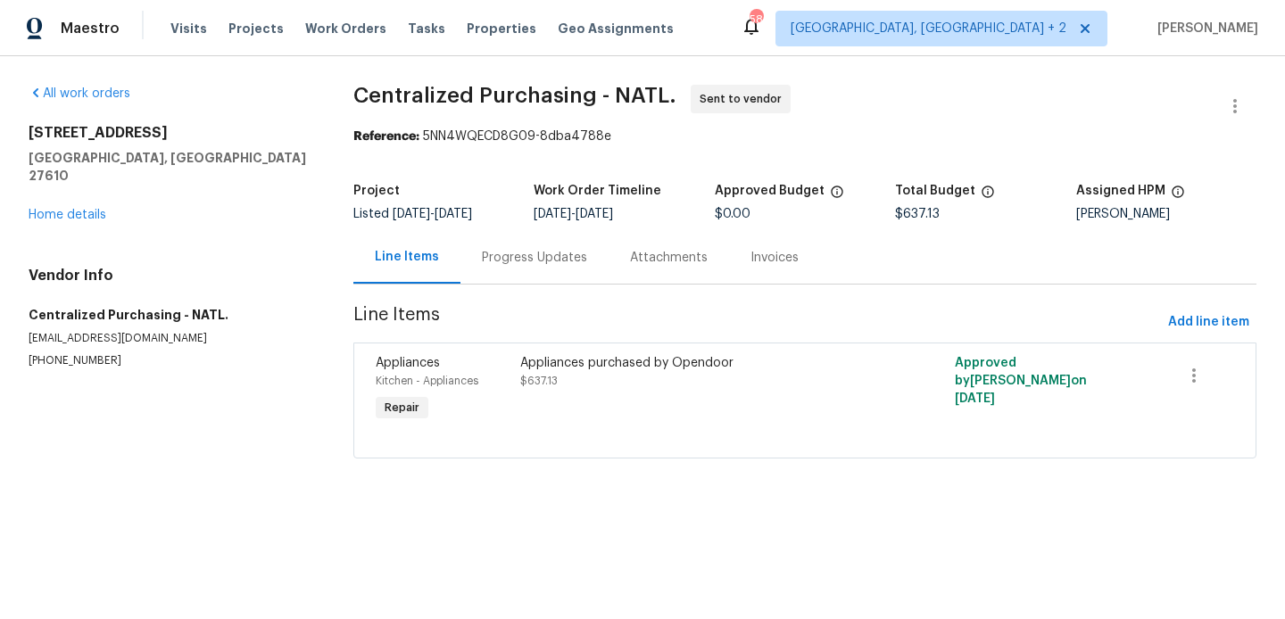
click at [535, 253] on div "Progress Updates" at bounding box center [534, 258] width 105 height 18
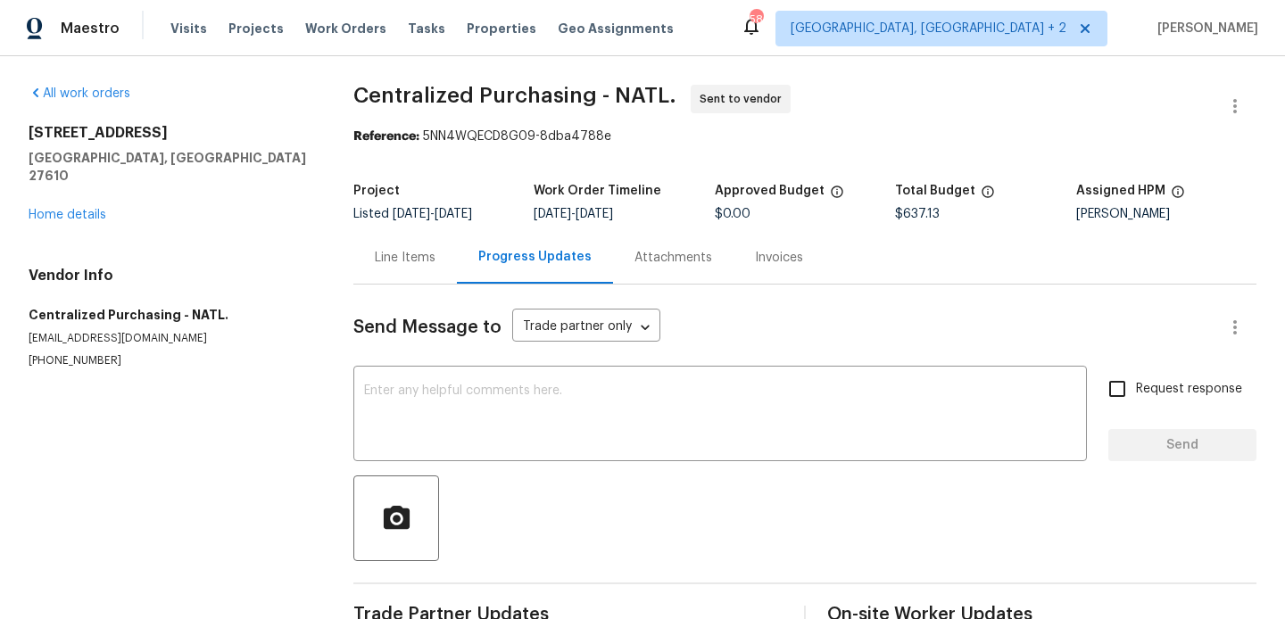
click at [38, 190] on div "1004 Carlisle St Raleigh, NC 27610 Home details" at bounding box center [170, 174] width 282 height 100
click at [86, 209] on link "Home details" at bounding box center [68, 215] width 78 height 12
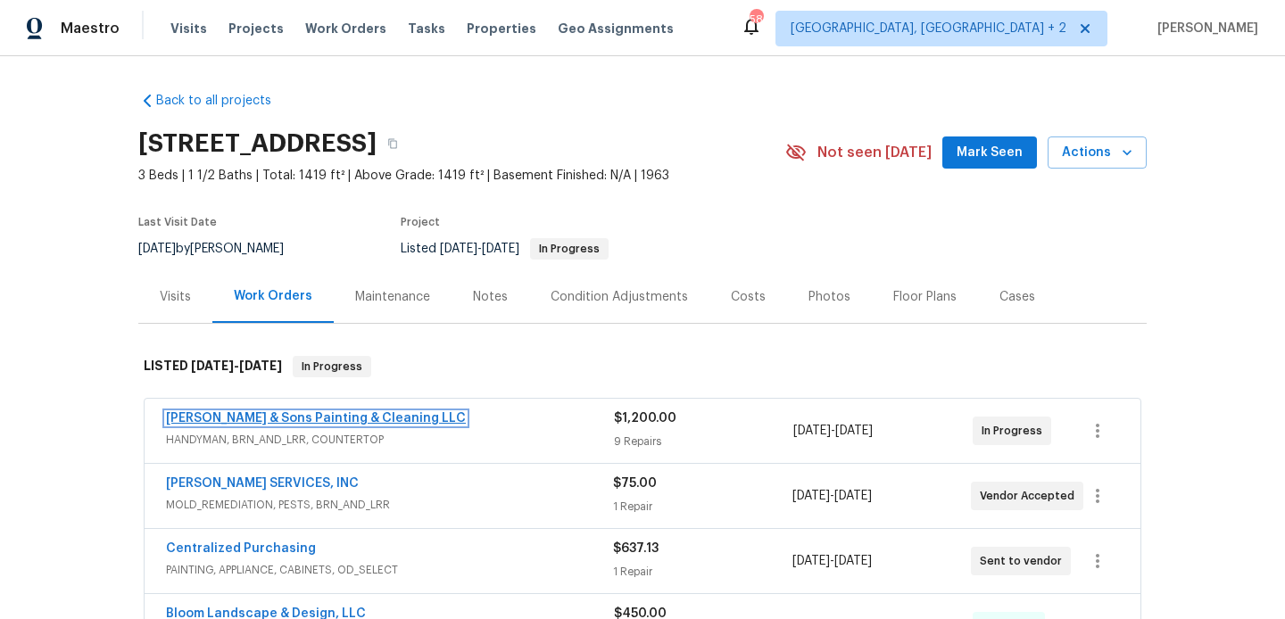
click at [317, 413] on link "Hodge & Sons Painting & Cleaning LLC" at bounding box center [316, 418] width 300 height 12
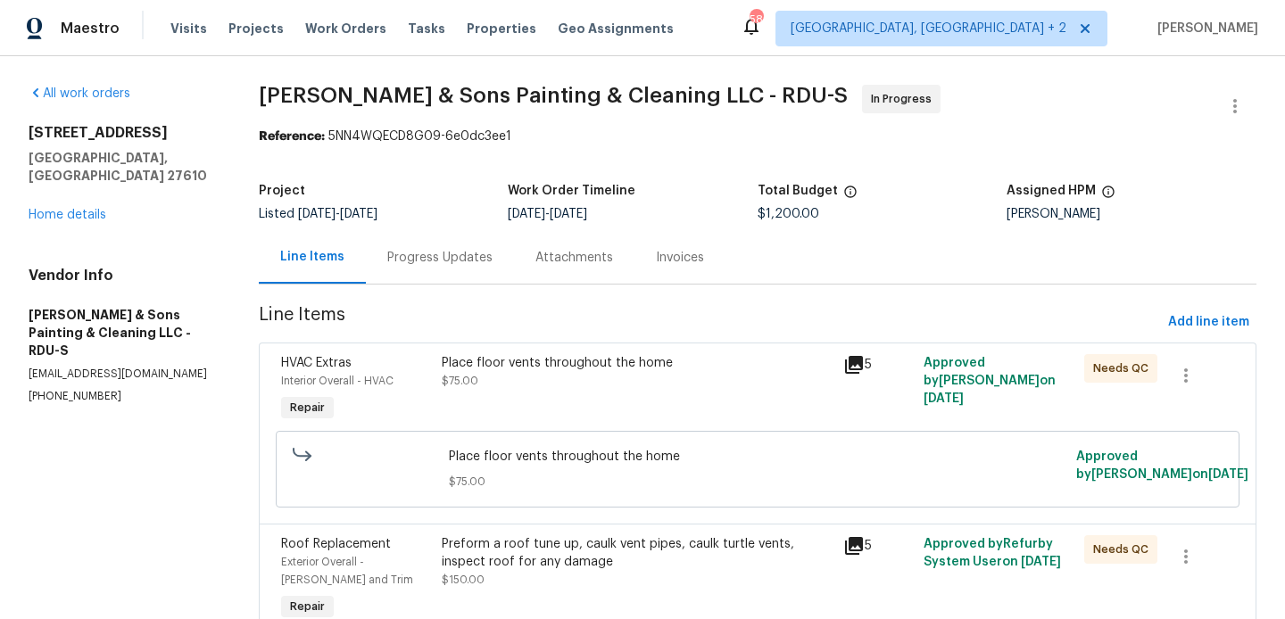
click at [477, 263] on div "Progress Updates" at bounding box center [439, 258] width 105 height 18
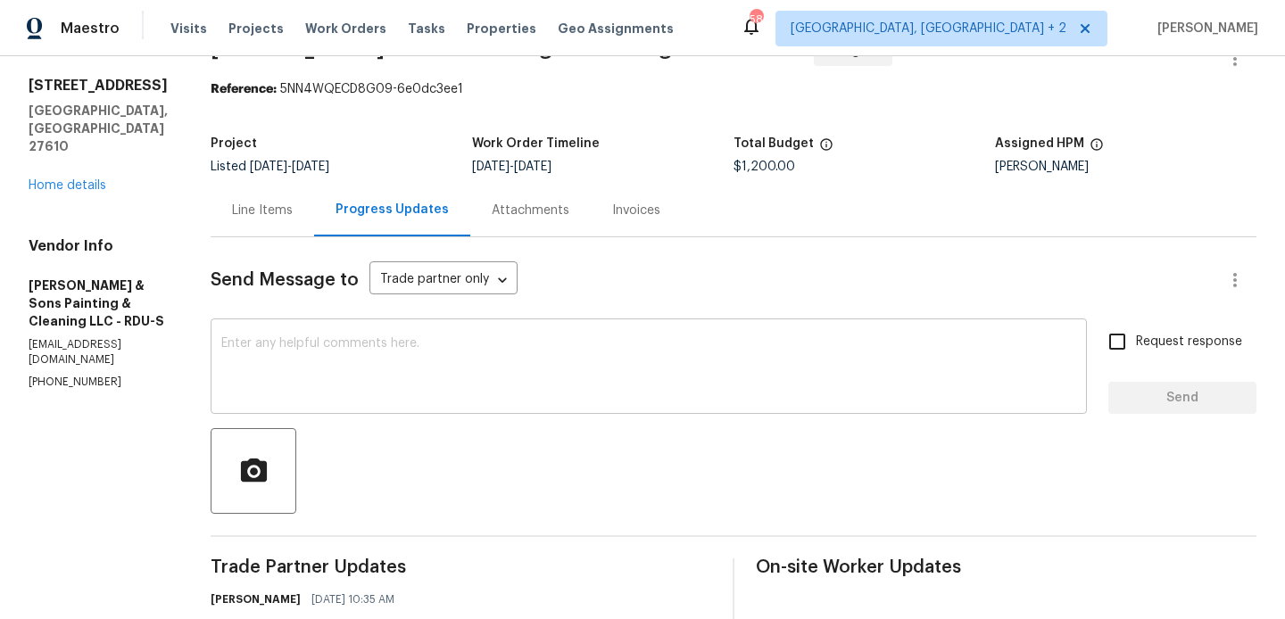
scroll to position [145, 0]
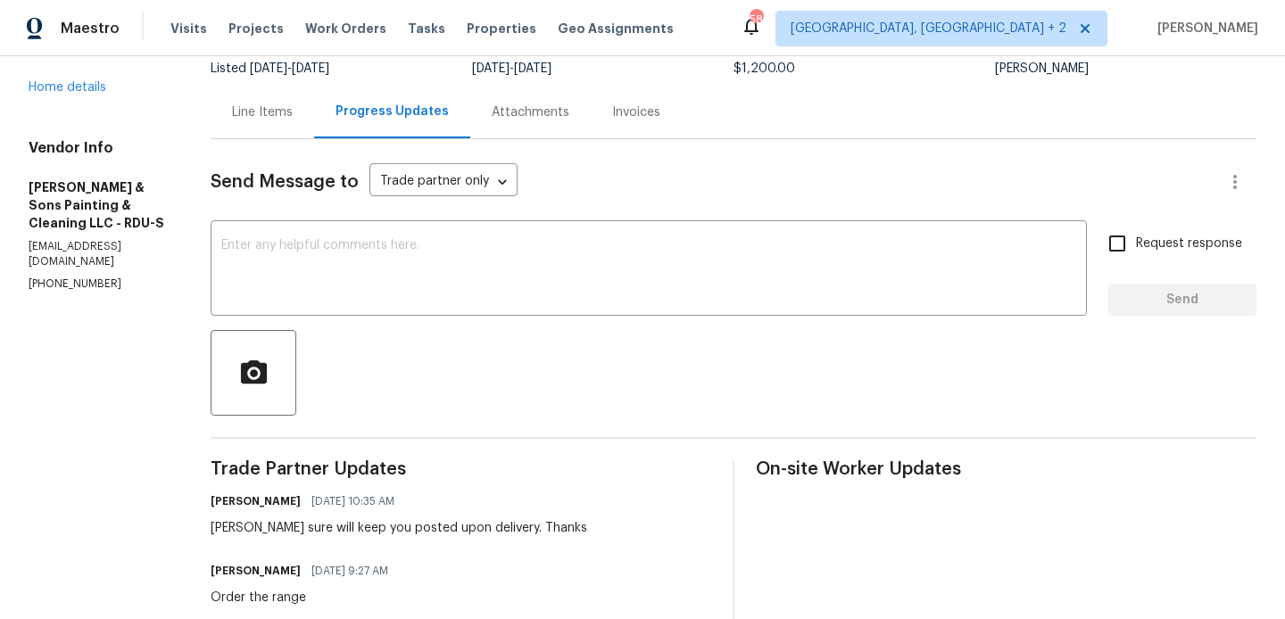
click at [234, 525] on div "Christopher sure will keep you posted upon delivery. Thanks" at bounding box center [399, 528] width 376 height 18
copy div "Christopher"
click at [345, 252] on textarea at bounding box center [648, 270] width 855 height 62
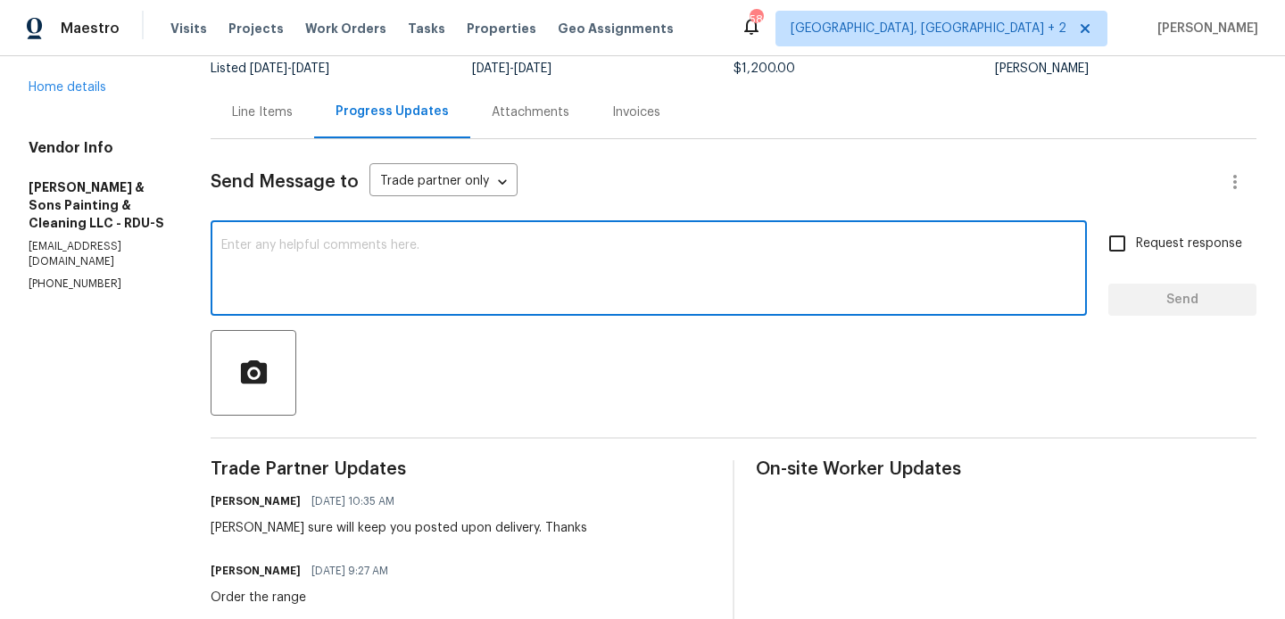
paste textarea "Christopher"
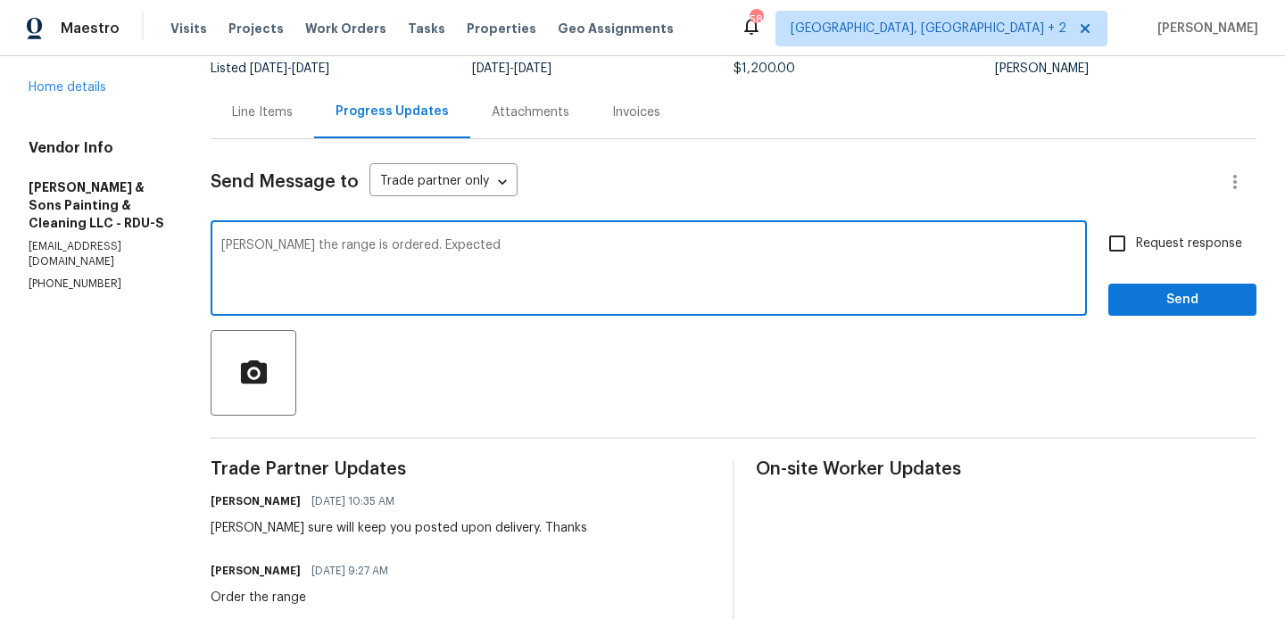
paste textarea "Wednesday 8/20 between 8 AM-8 PM"
click at [451, 246] on textarea "Christopher the range is ordered. Expected Wednesday 8/20 between 8 AM-8 PM" at bounding box center [648, 270] width 855 height 62
click at [871, 239] on textarea "Christopher the range is ordered. Expected delivery on Wednesday 8/20 between 8…" at bounding box center [648, 270] width 855 height 62
type textarea "Christopher the range is ordered. Expected delivery on Wednesday 8/20 between 8…"
click at [1206, 252] on label "Request response" at bounding box center [1170, 243] width 144 height 37
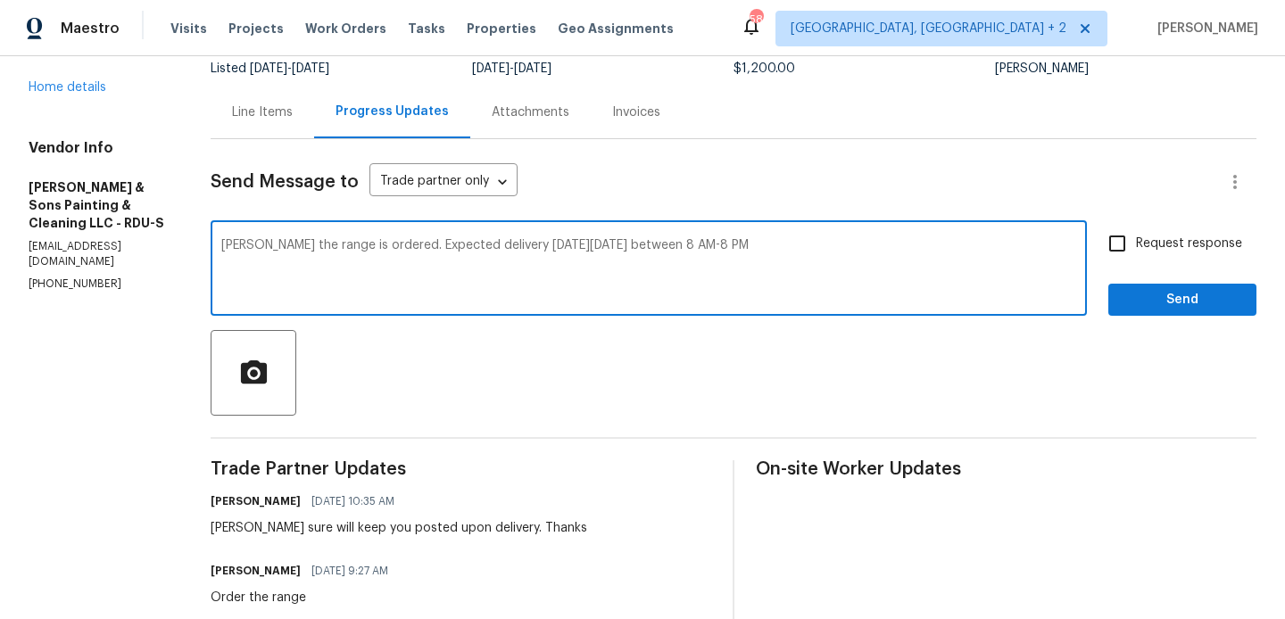
click at [1136, 252] on input "Request response" at bounding box center [1116, 243] width 37 height 37
checkbox input "true"
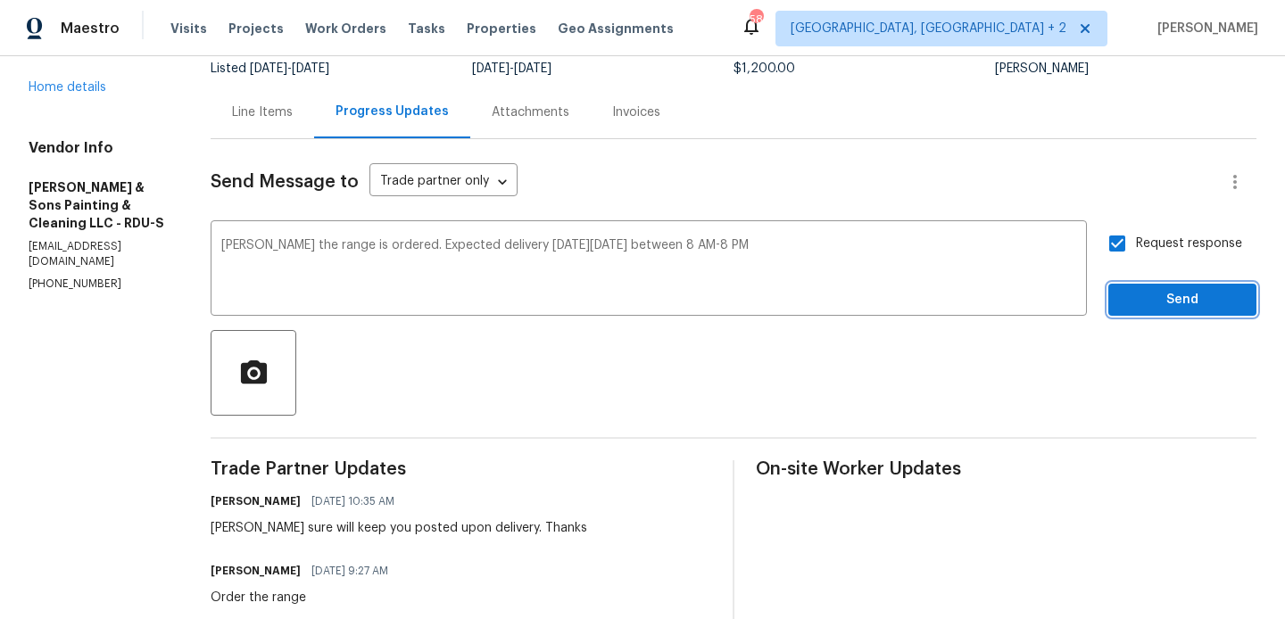
click at [1194, 293] on span "Send" at bounding box center [1182, 300] width 120 height 22
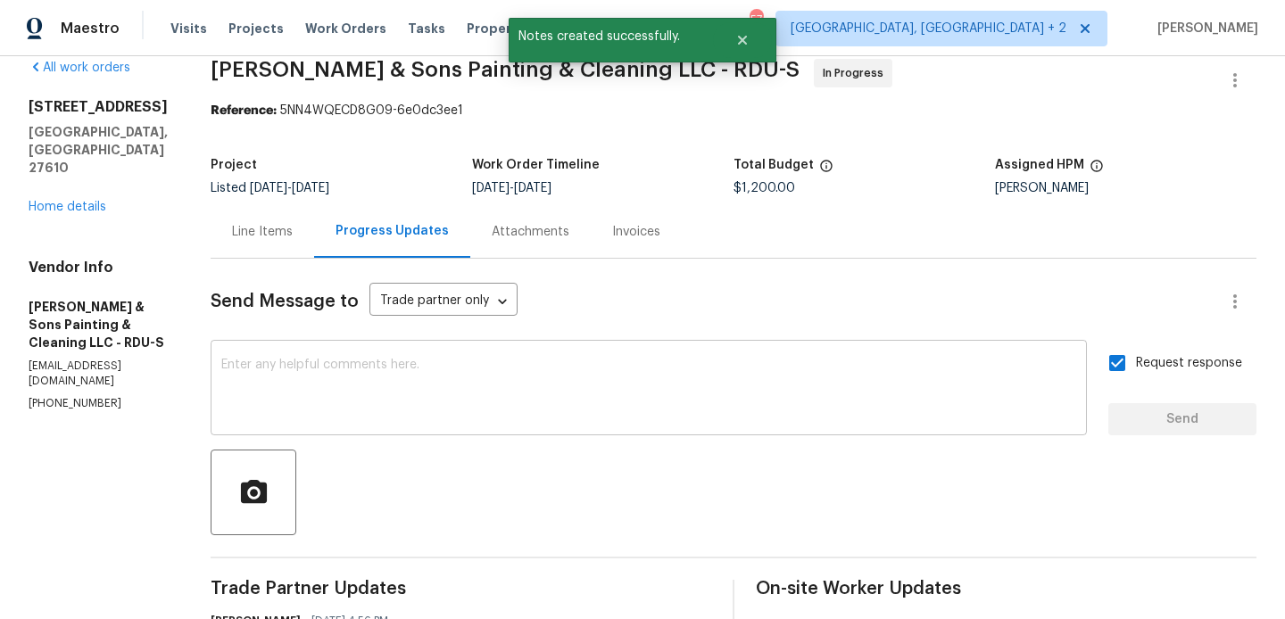
scroll to position [0, 0]
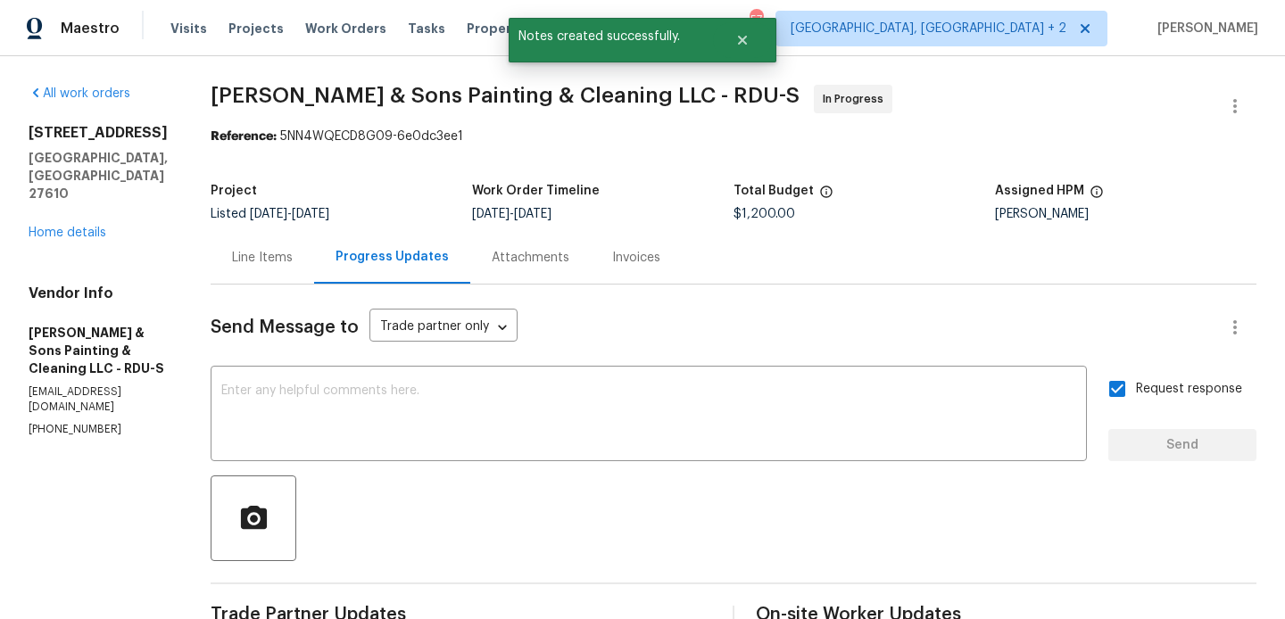
click at [96, 187] on div "1004 Carlisle St Raleigh, NC 27610 Home details" at bounding box center [98, 183] width 139 height 118
click at [67, 227] on link "Home details" at bounding box center [68, 233] width 78 height 12
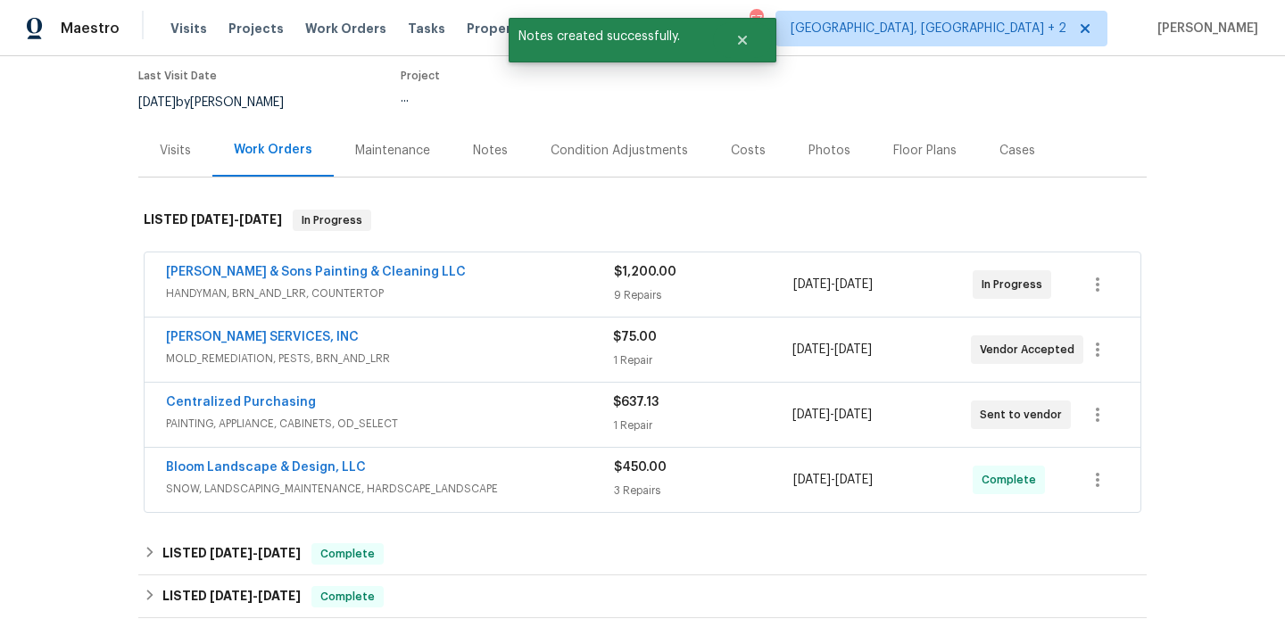
scroll to position [153, 0]
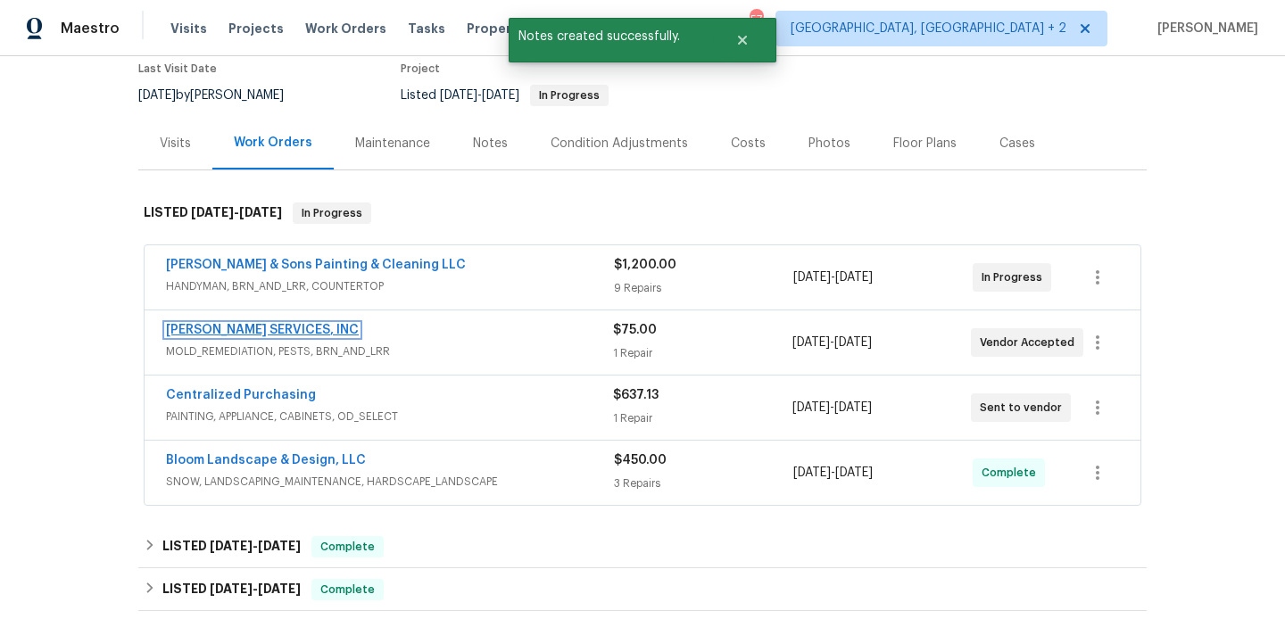
click at [267, 325] on link "CANADY'S SERVICES, INC" at bounding box center [262, 330] width 193 height 12
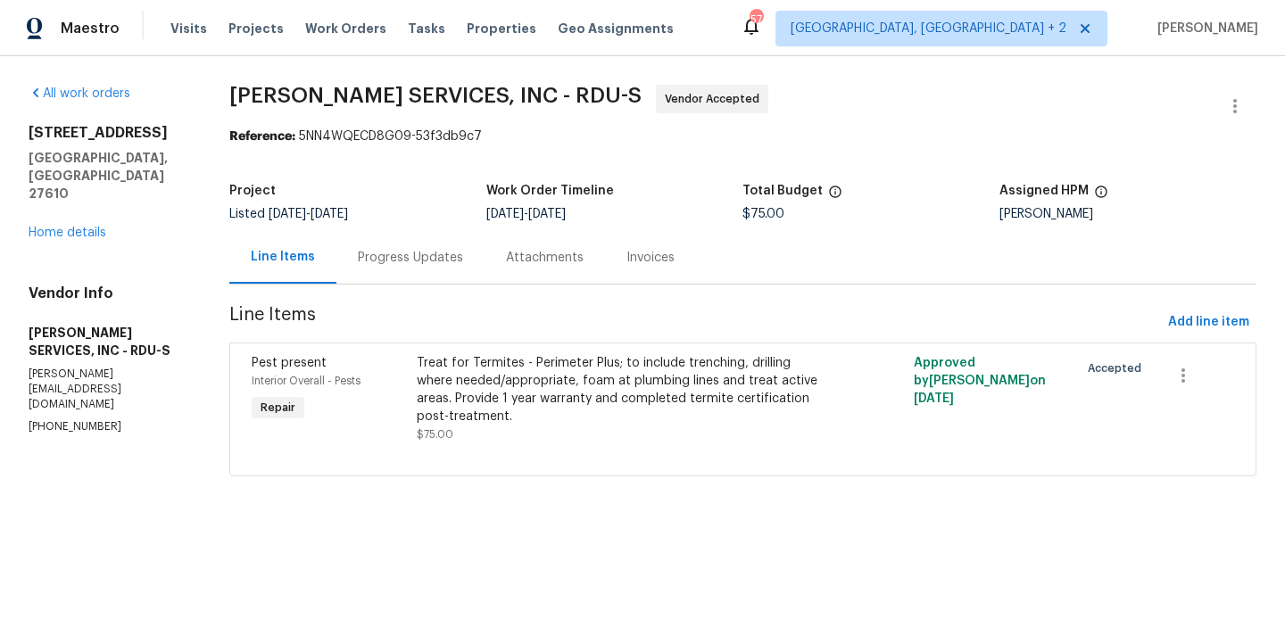
click at [384, 255] on div "Progress Updates" at bounding box center [410, 258] width 105 height 18
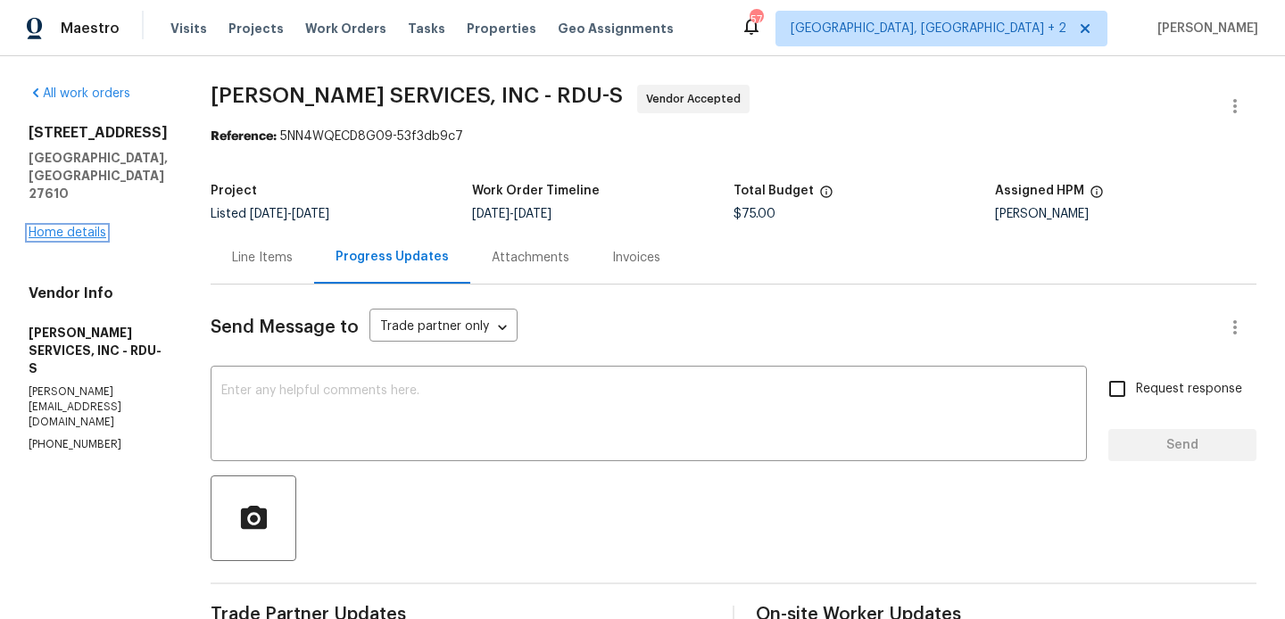
click at [104, 227] on link "Home details" at bounding box center [68, 233] width 78 height 12
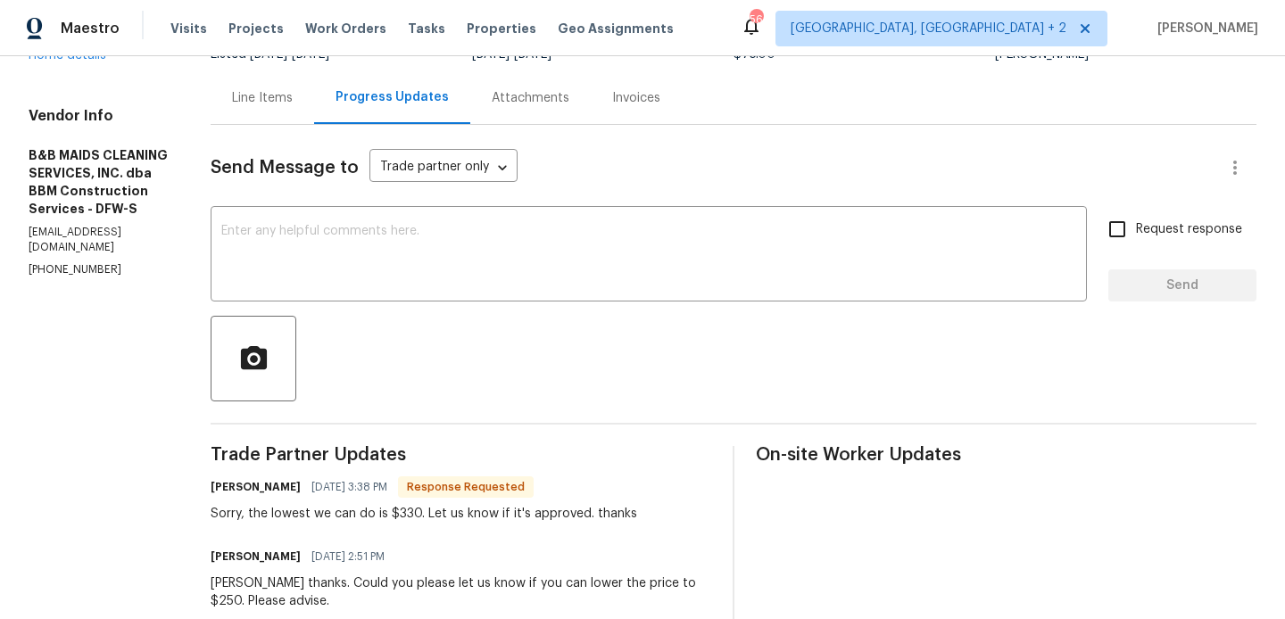
scroll to position [122, 0]
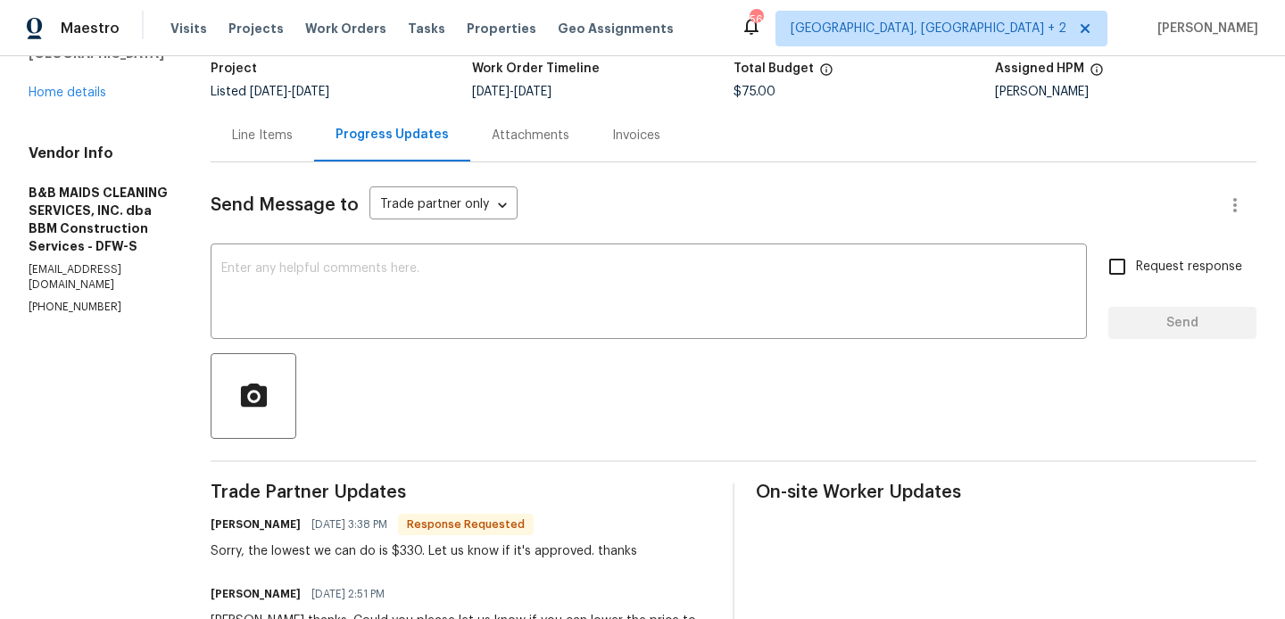
click at [293, 136] on div "Line Items" at bounding box center [262, 136] width 61 height 18
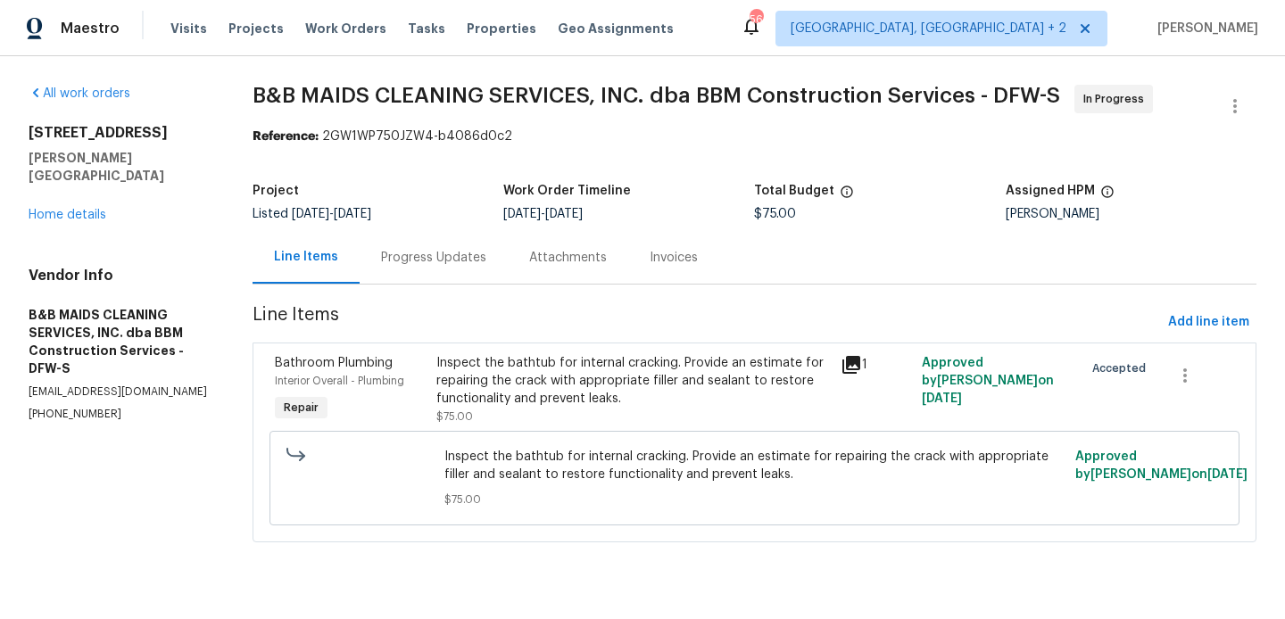
click at [60, 207] on div "All work orders 3941 Hometown Blvd Forney, TX 75126 Home details Vendor Info B&…" at bounding box center [119, 253] width 181 height 337
click at [420, 240] on div "Progress Updates" at bounding box center [433, 257] width 148 height 53
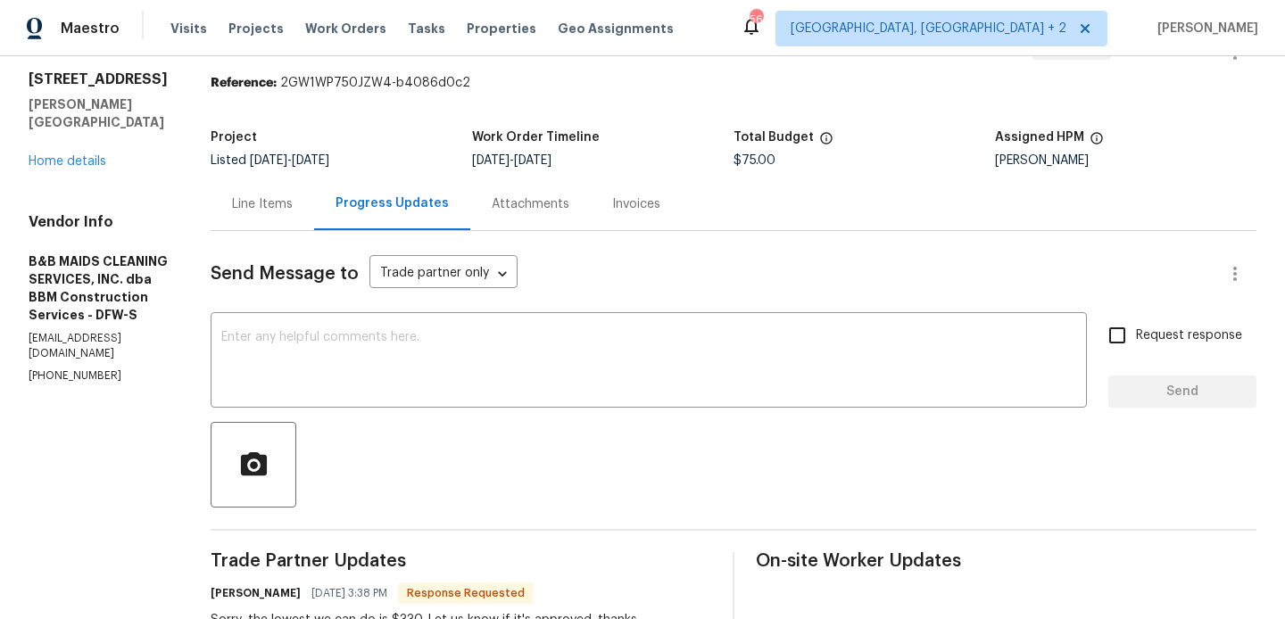
scroll to position [375, 0]
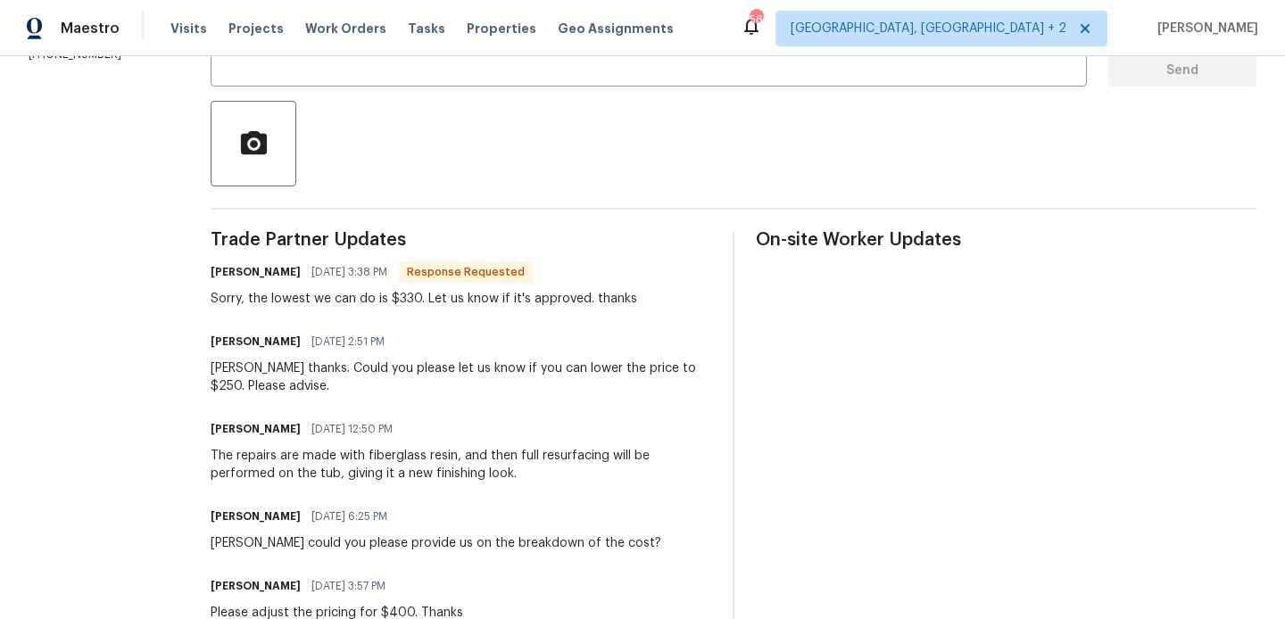
click at [288, 270] on h6 "Allan Nascimento" at bounding box center [256, 272] width 90 height 18
copy h6 "Allan"
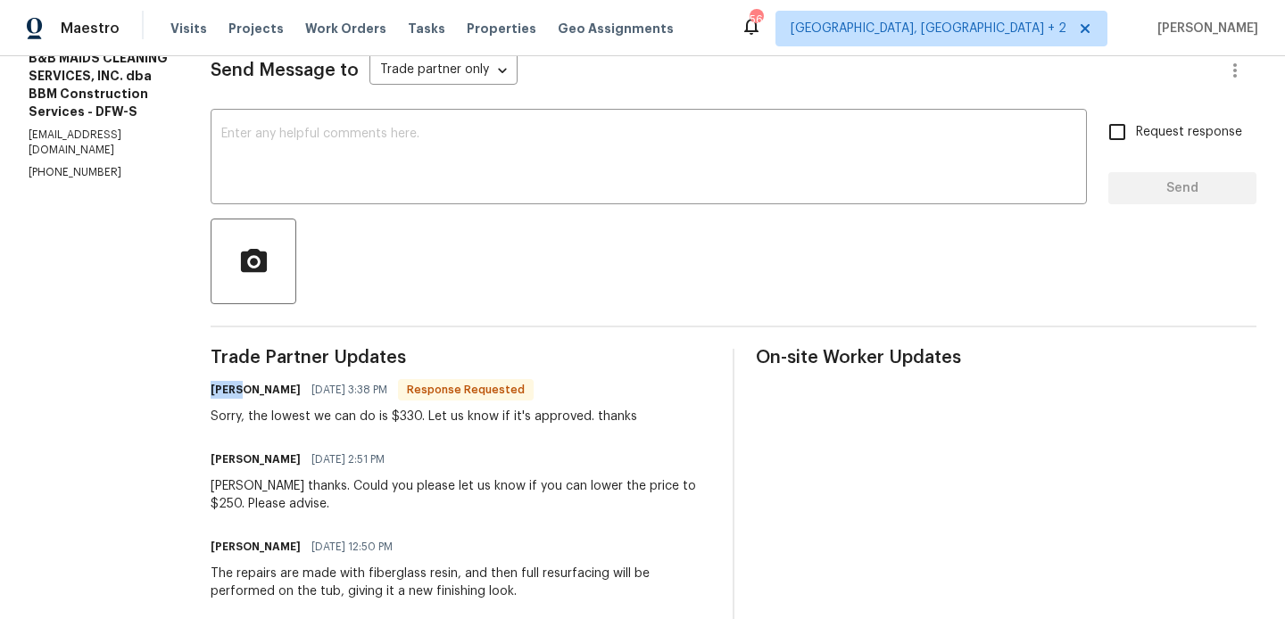
scroll to position [88, 0]
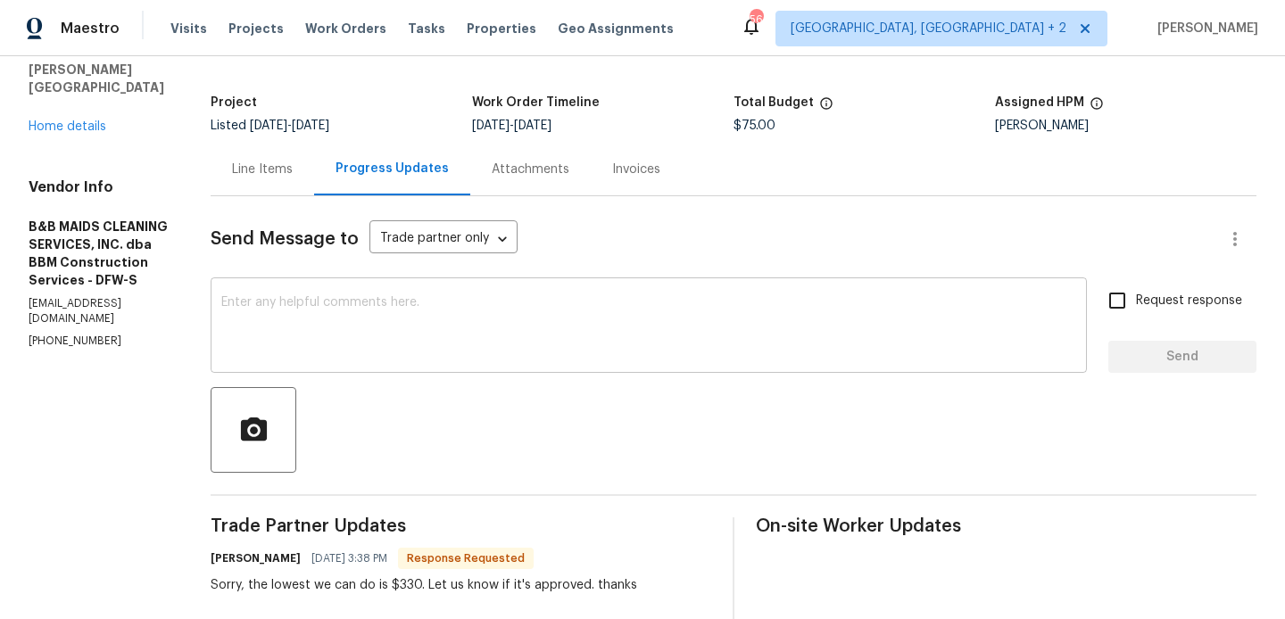
click at [347, 286] on div "x ​" at bounding box center [649, 327] width 876 height 91
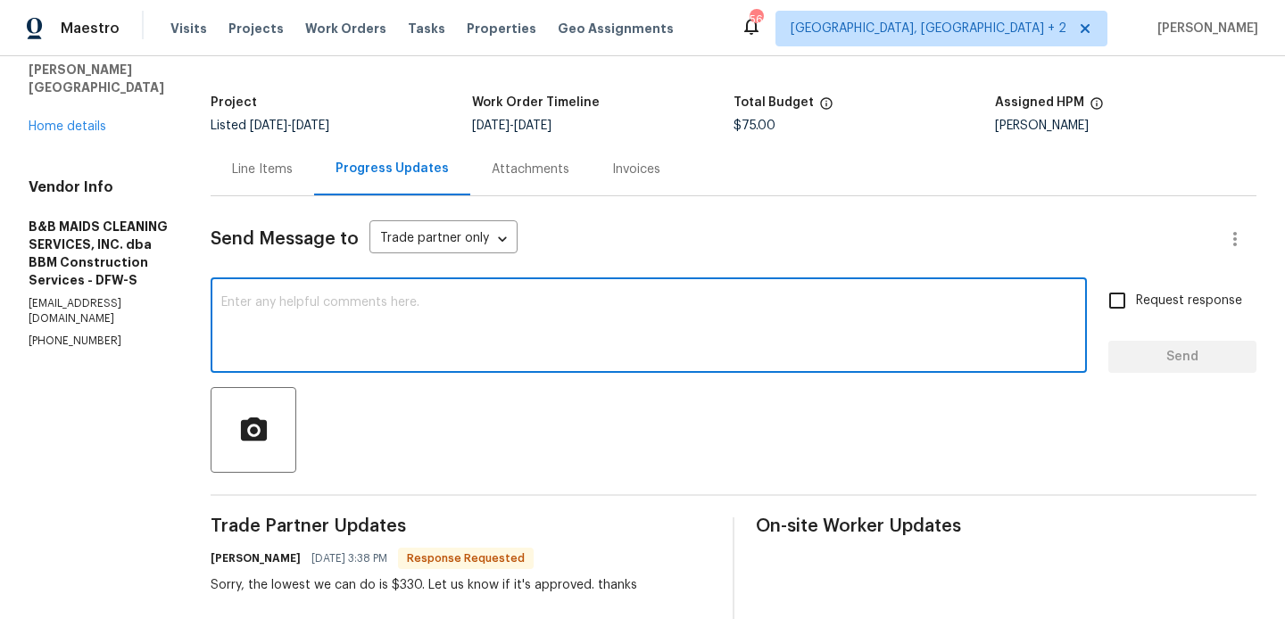
paste textarea "Allan"
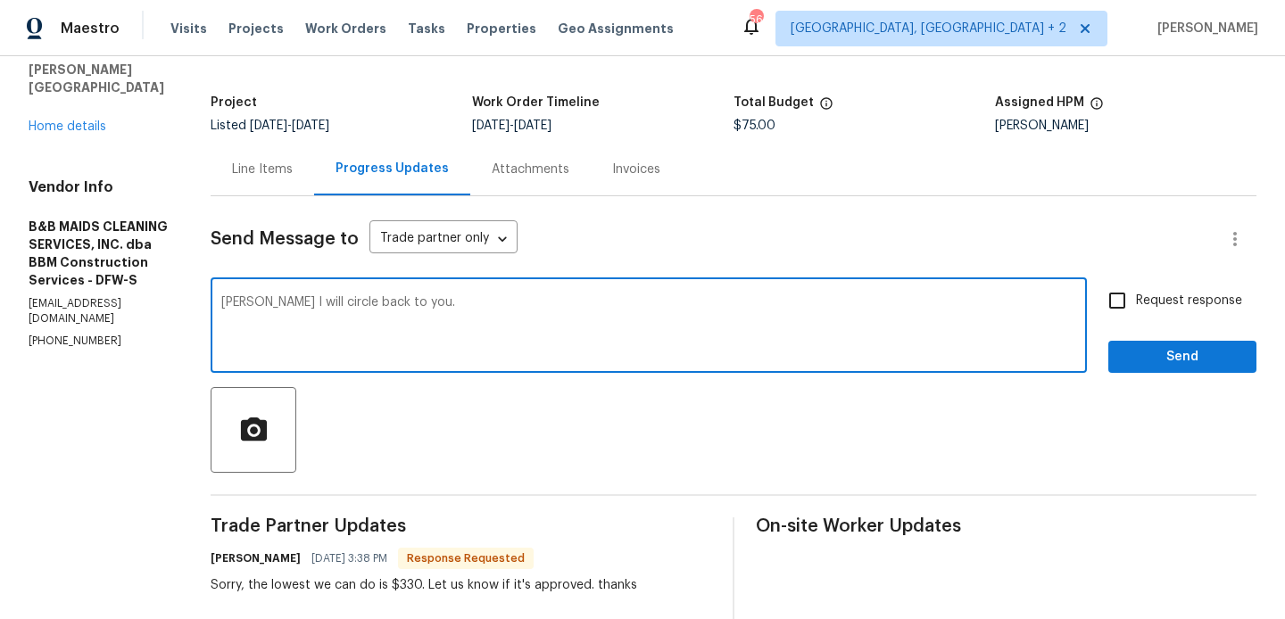
type textarea "Allan I will circle back to you."
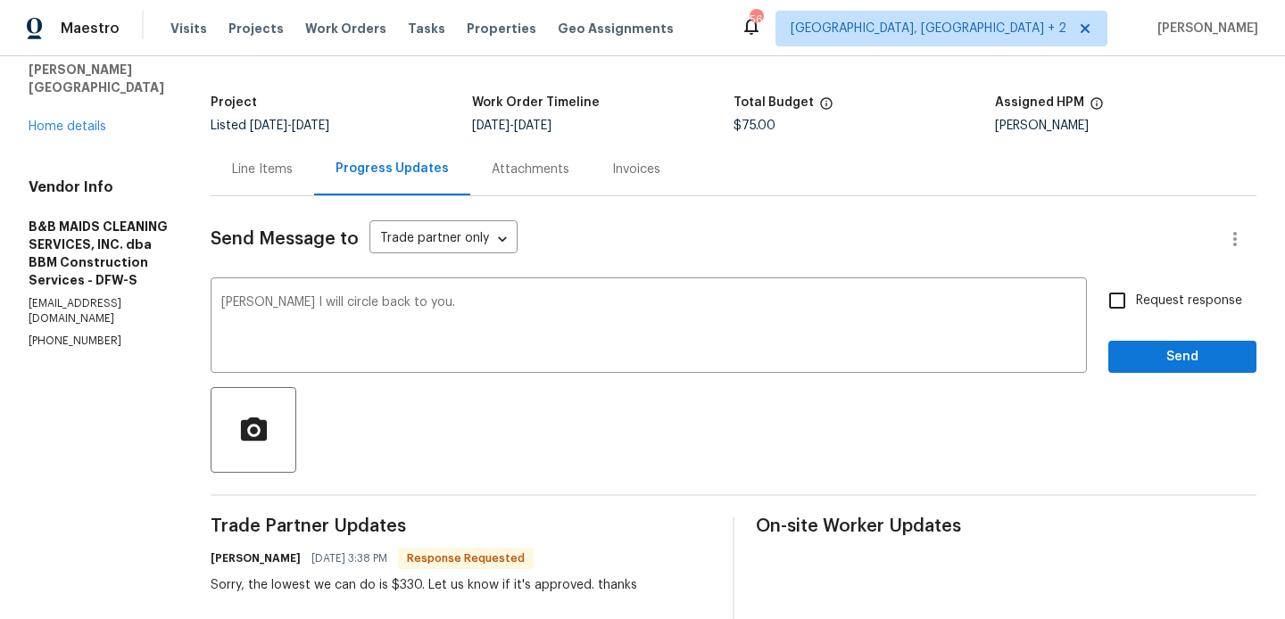
click at [1152, 318] on label "Request response" at bounding box center [1170, 300] width 144 height 37
click at [1136, 318] on input "Request response" at bounding box center [1116, 300] width 37 height 37
checkbox input "true"
click at [1148, 350] on span "Send" at bounding box center [1182, 357] width 120 height 22
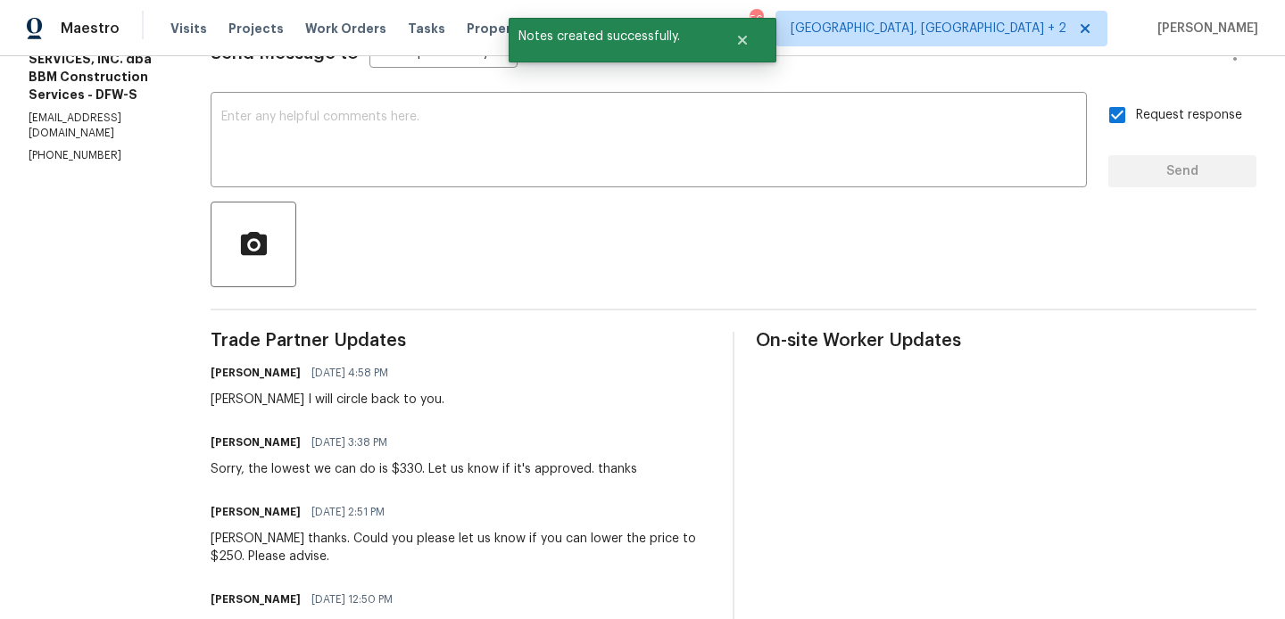
scroll to position [276, 0]
click at [450, 459] on div "Sorry, the lowest we can do is $330. Let us know if it's approved. thanks" at bounding box center [424, 468] width 426 height 18
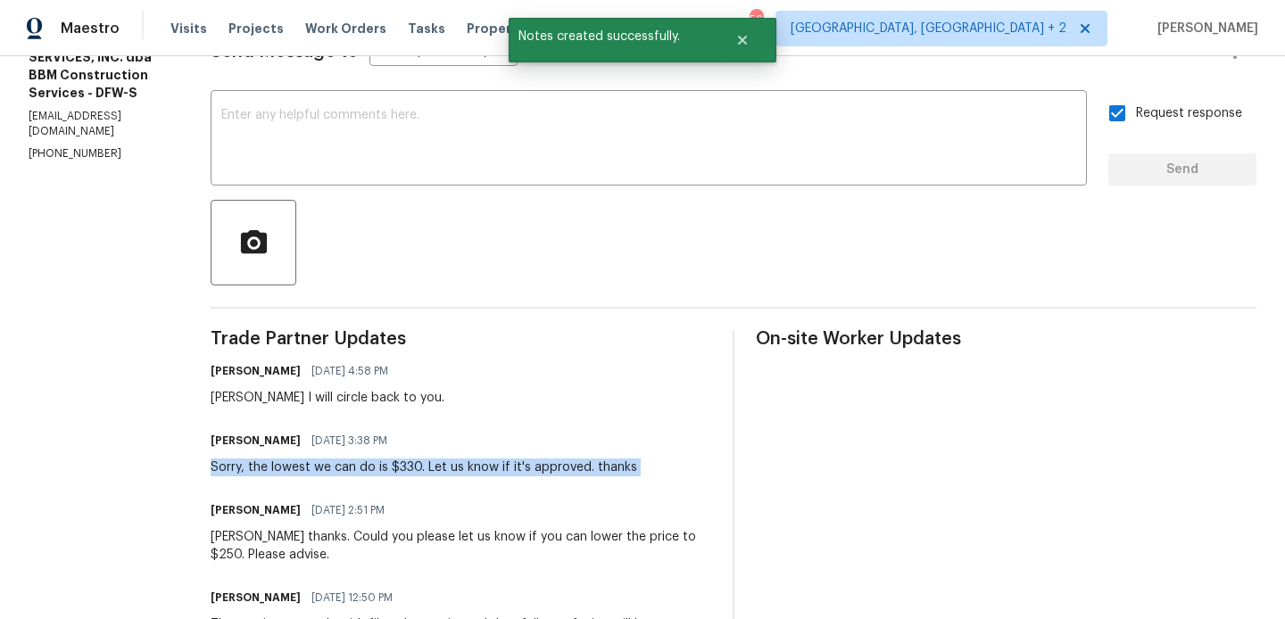
click at [450, 459] on div "Sorry, the lowest we can do is $330. Let us know if it's approved. thanks" at bounding box center [424, 468] width 426 height 18
copy div "Sorry, the lowest we can do is $330. Let us know if it's approved. thanks"
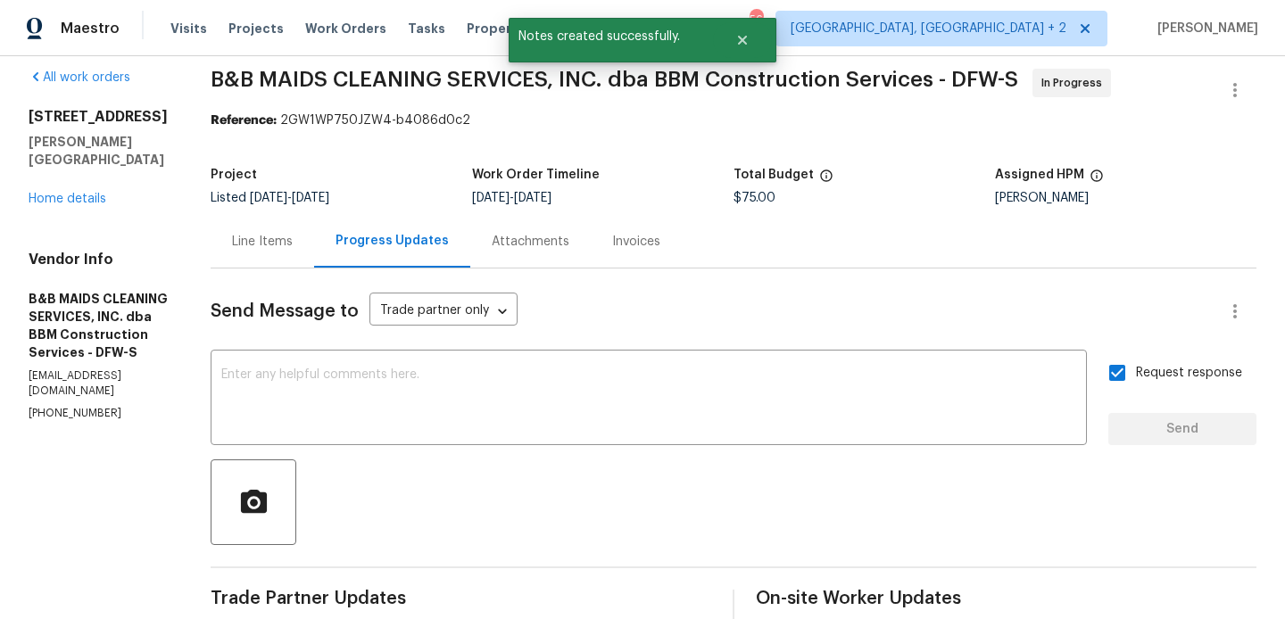
scroll to position [0, 0]
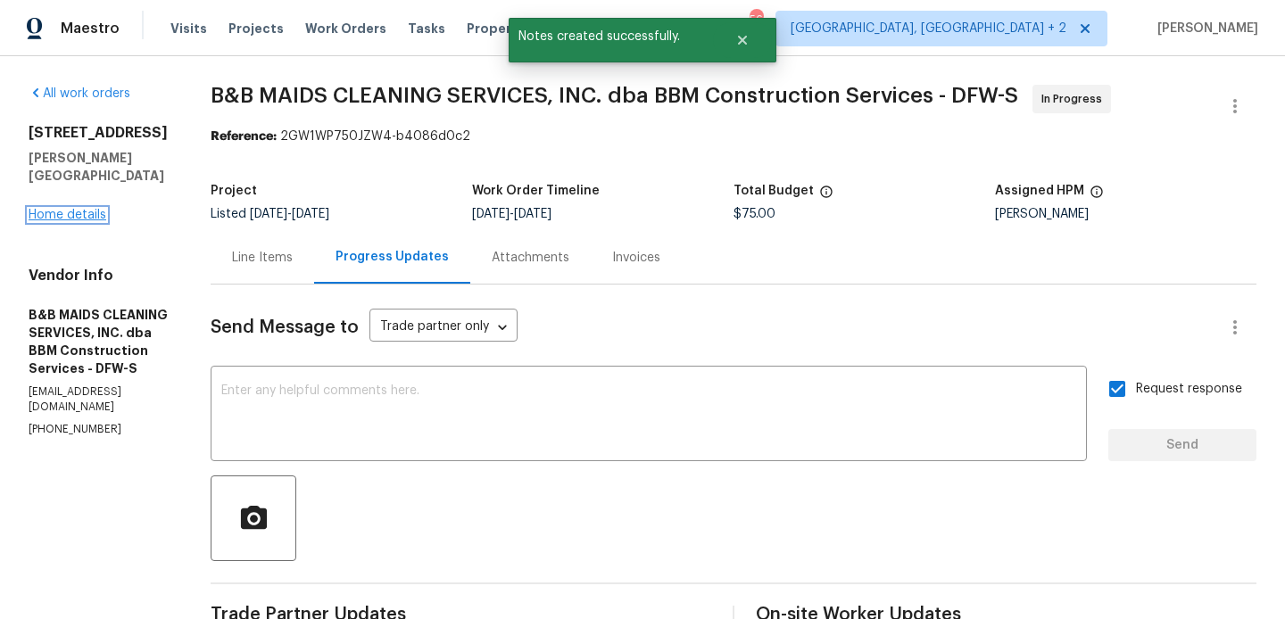
click at [70, 209] on link "Home details" at bounding box center [68, 215] width 78 height 12
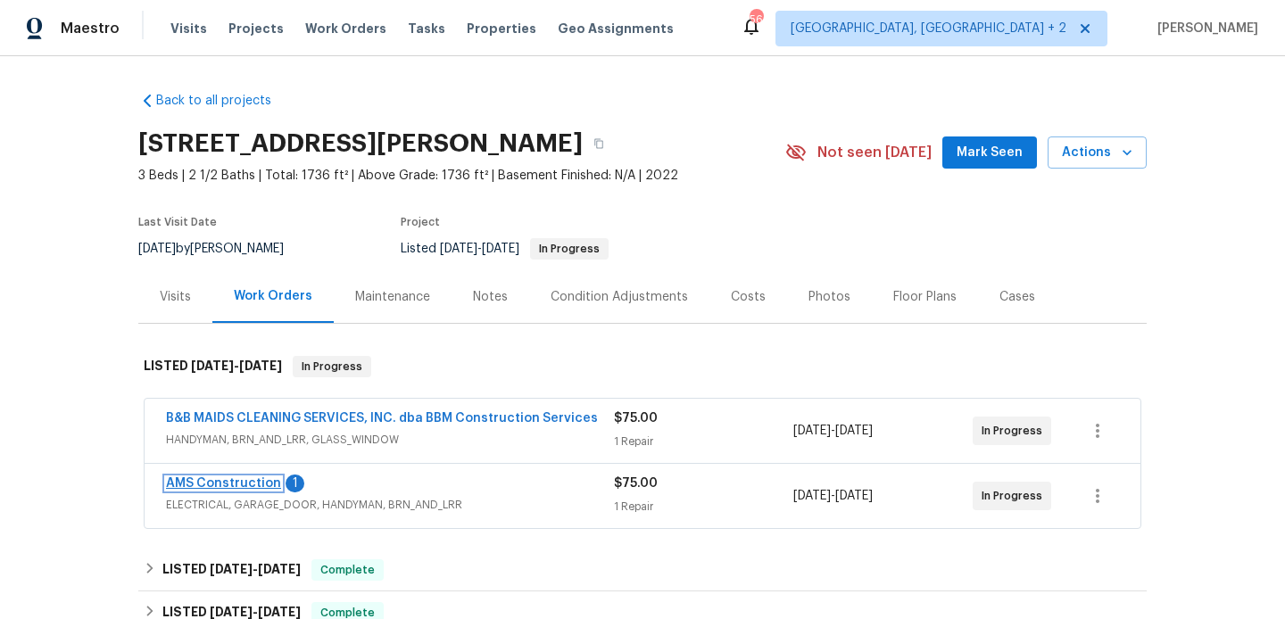
click at [252, 477] on link "AMS Construction" at bounding box center [223, 483] width 115 height 12
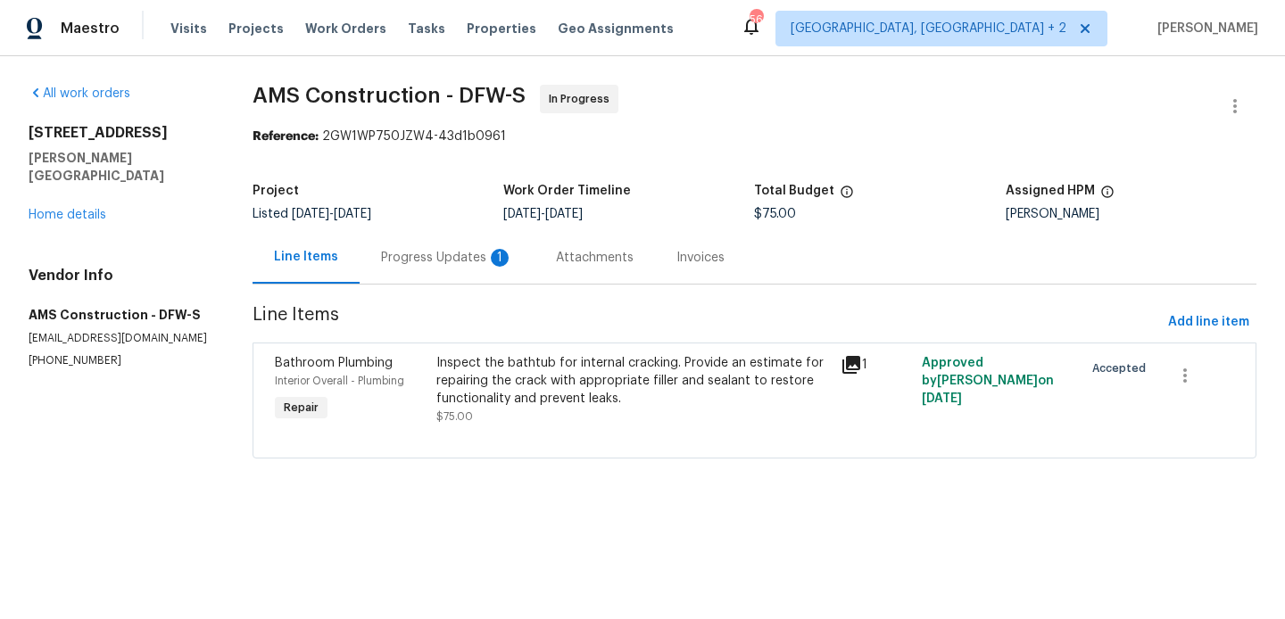
click at [462, 247] on div "Progress Updates 1" at bounding box center [446, 257] width 175 height 53
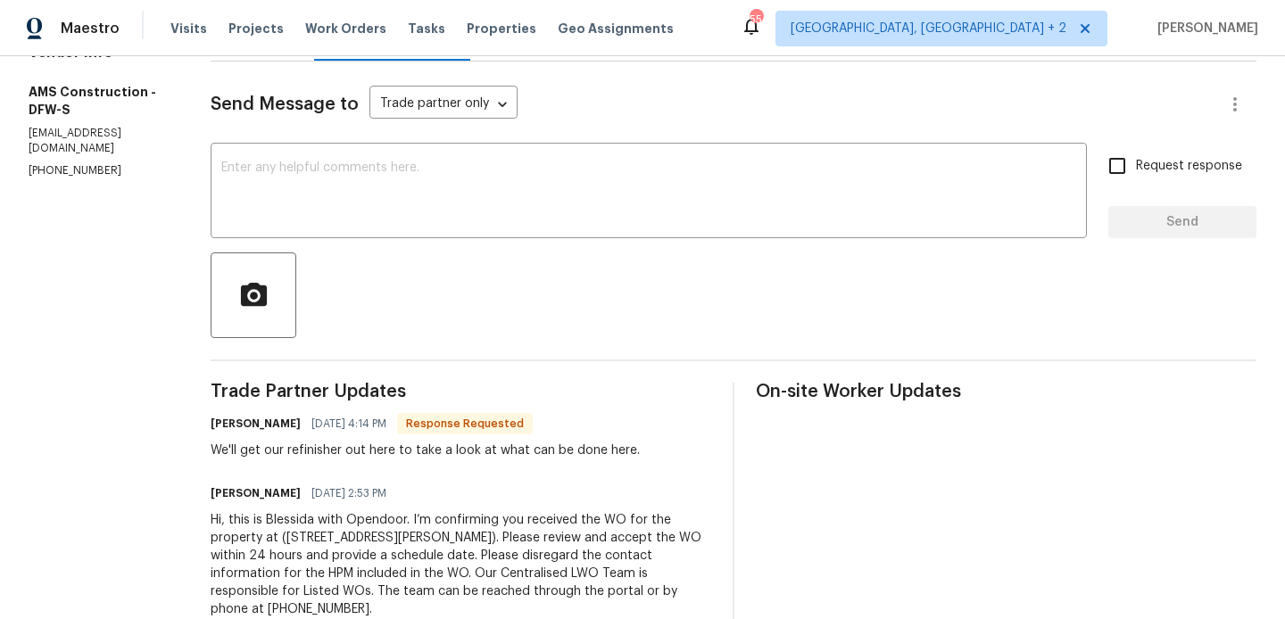
scroll to position [226, 0]
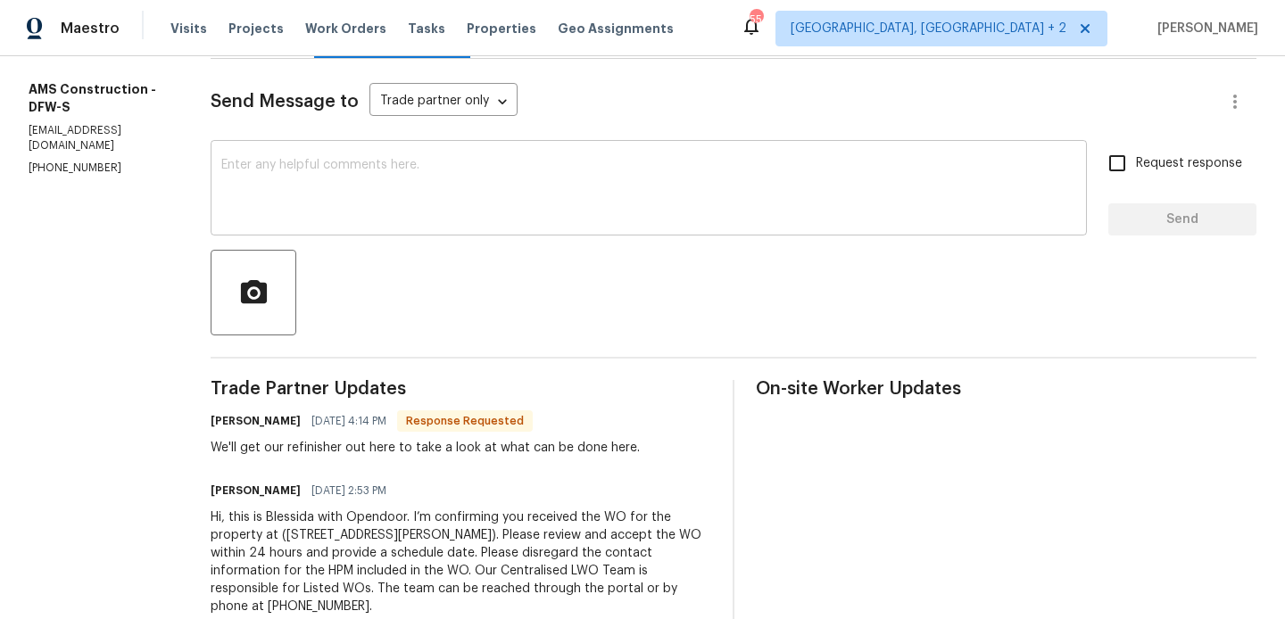
click at [271, 169] on textarea at bounding box center [648, 190] width 855 height 62
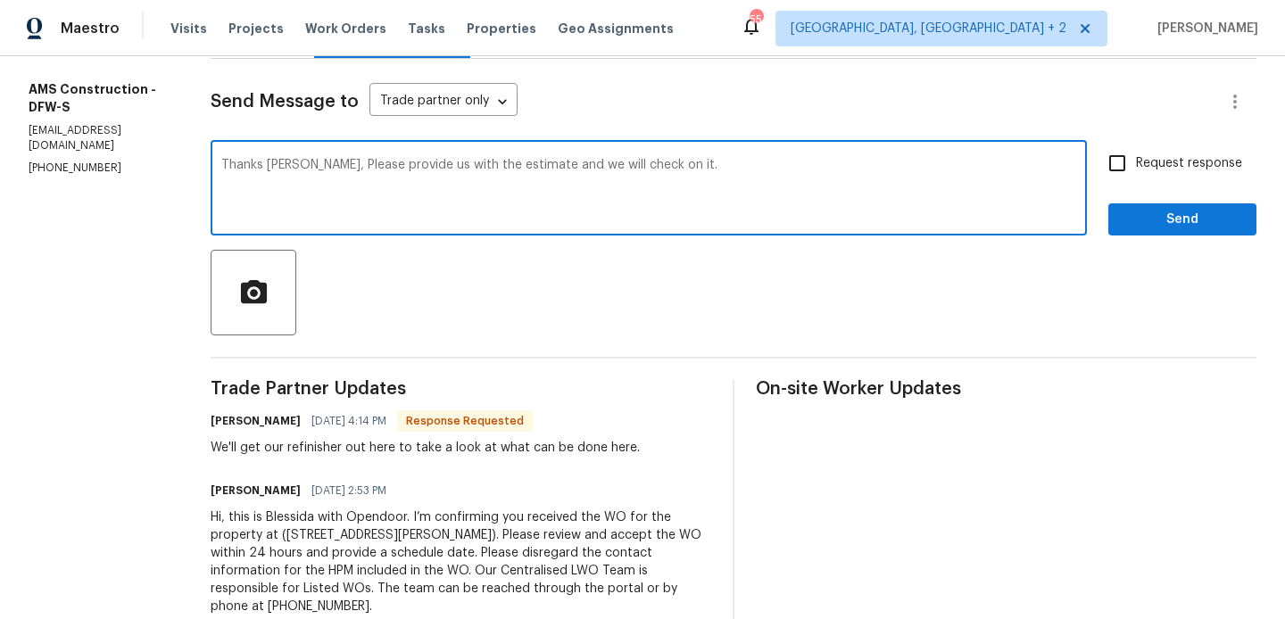
click at [0, 0] on div "e s t i m a t e ." at bounding box center [0, 0] width 0 height 0
type textarea "Thanks Michael, Please provide us with the estimate. and we will check on it."
click at [1177, 166] on span "Request response" at bounding box center [1189, 163] width 106 height 19
click at [1136, 166] on input "Request response" at bounding box center [1116, 163] width 37 height 37
checkbox input "true"
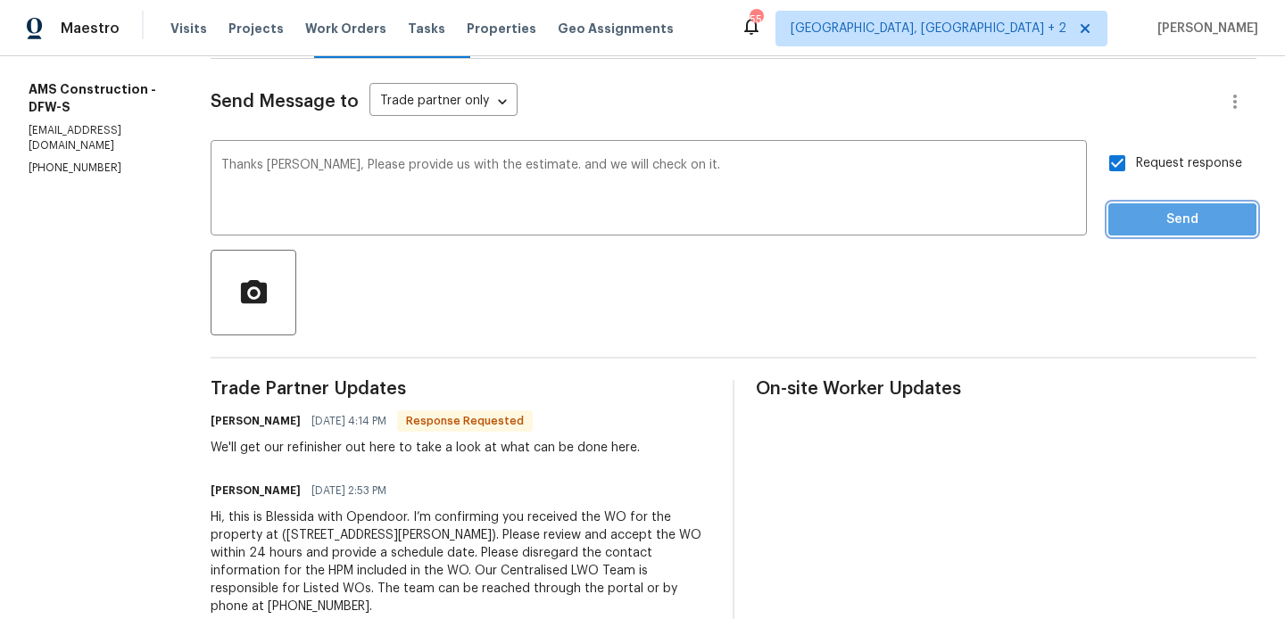
click at [1160, 220] on span "Send" at bounding box center [1182, 220] width 120 height 22
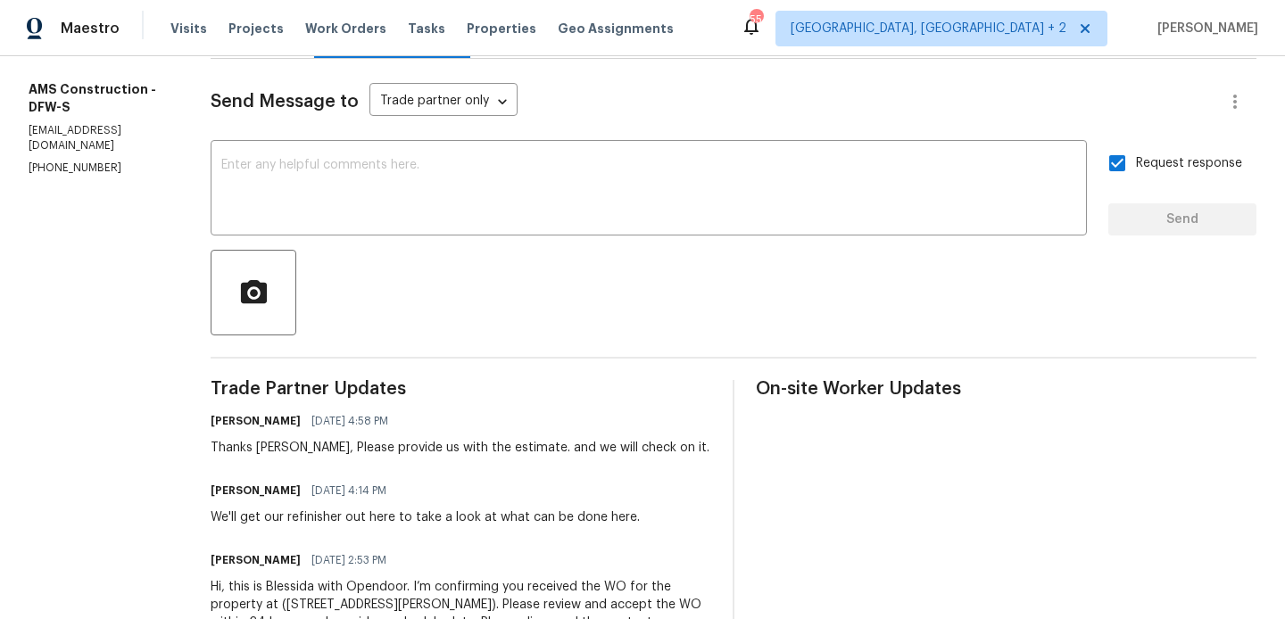
scroll to position [0, 0]
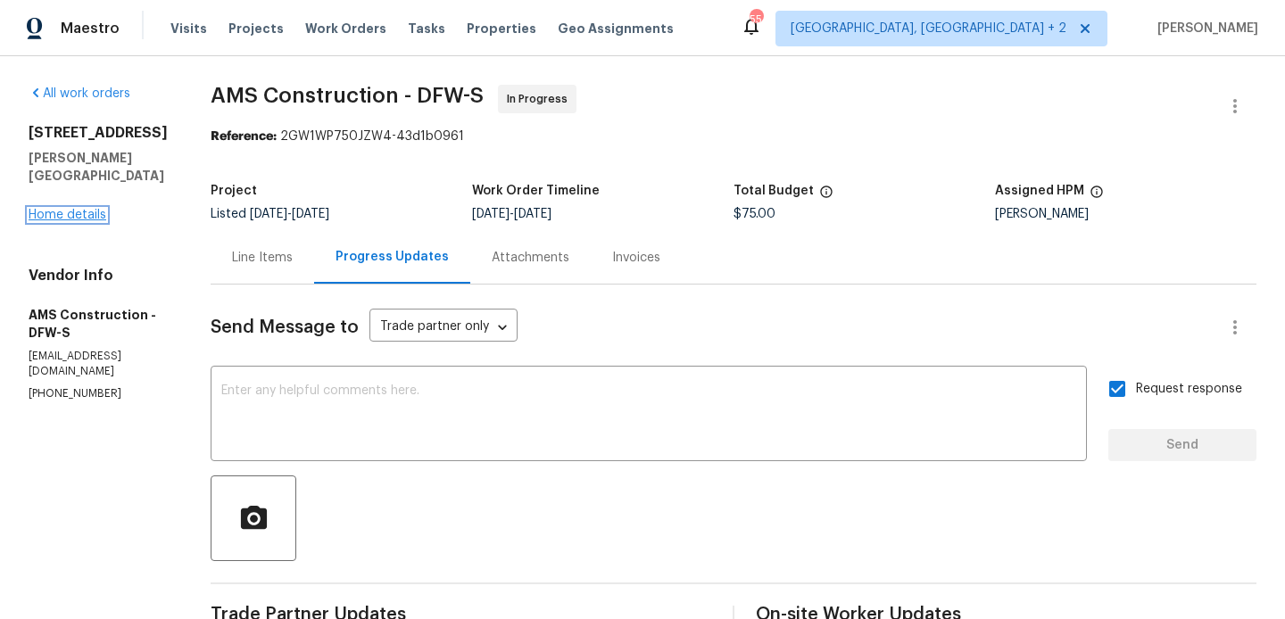
click at [58, 212] on link "Home details" at bounding box center [68, 215] width 78 height 12
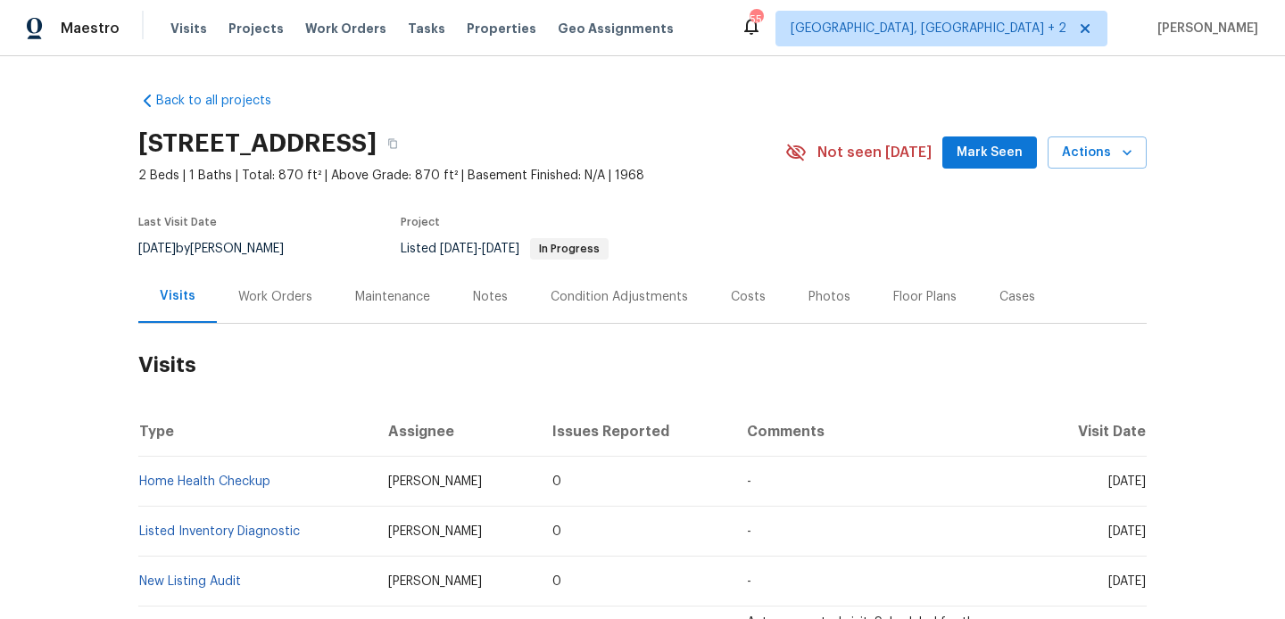
click at [289, 298] on div "Work Orders" at bounding box center [275, 297] width 74 height 18
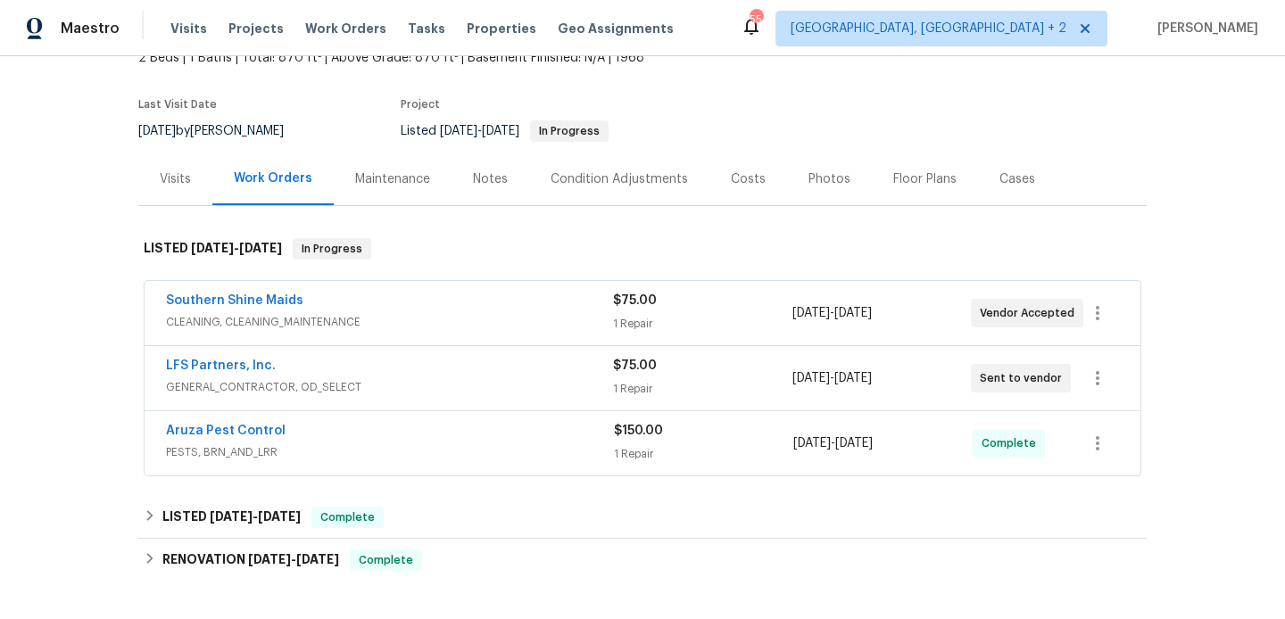
scroll to position [123, 0]
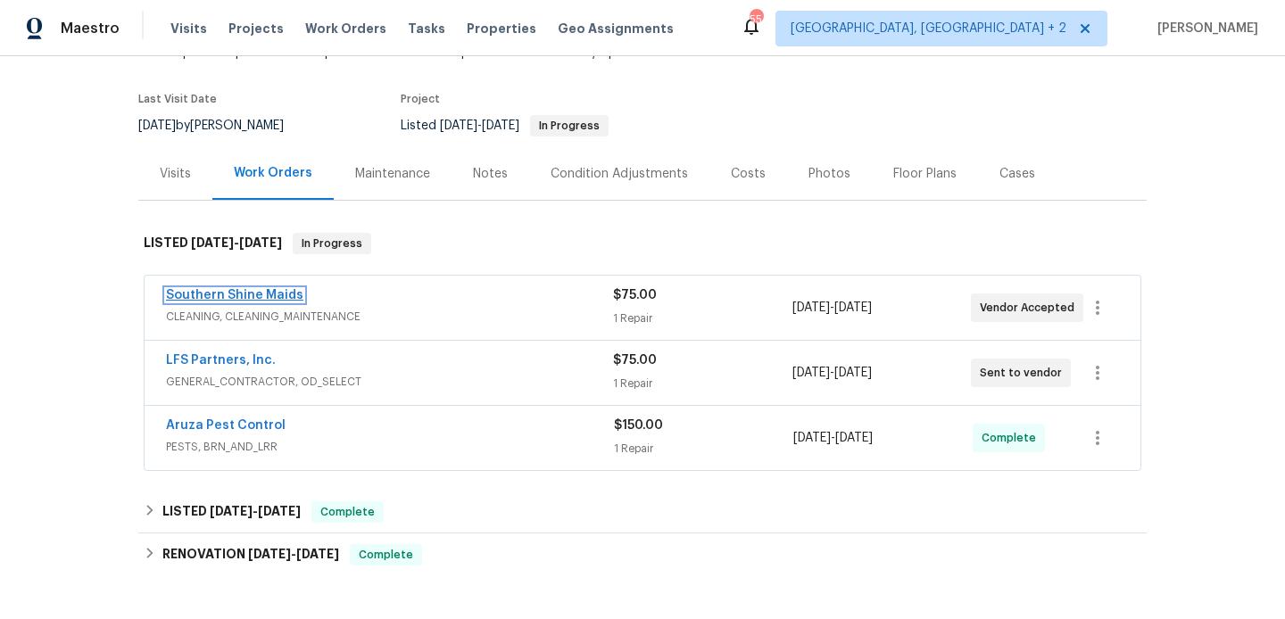
click at [268, 300] on link "Southern Shine Maids" at bounding box center [234, 295] width 137 height 12
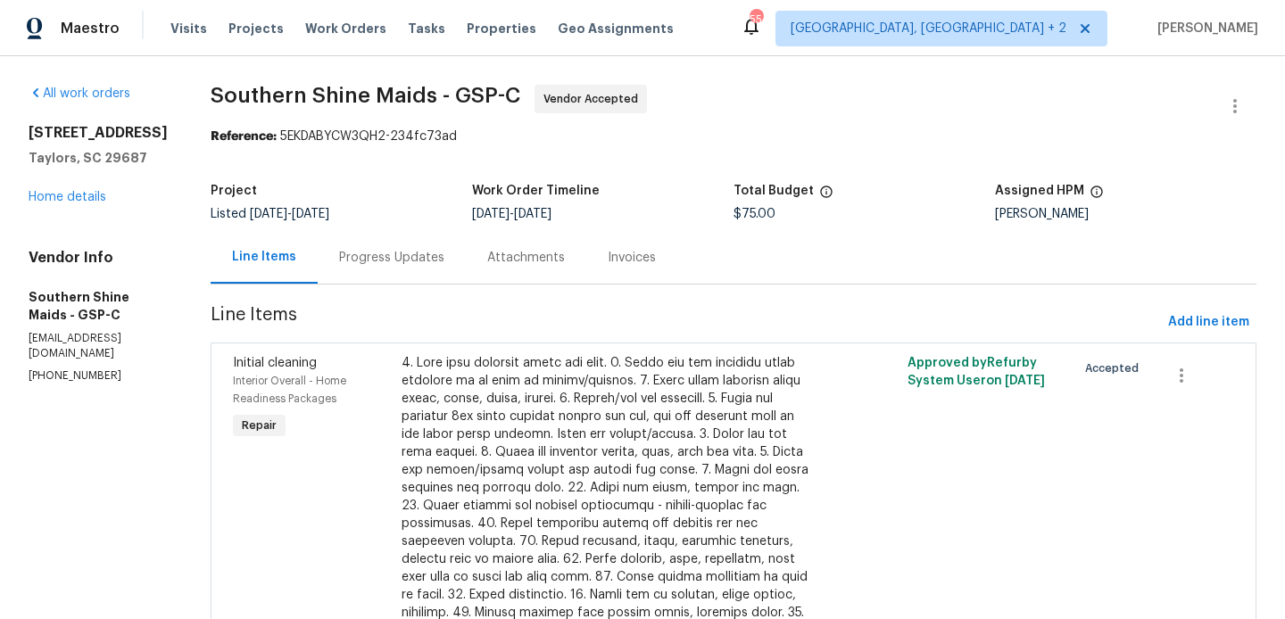
click at [411, 272] on div "Progress Updates" at bounding box center [392, 257] width 148 height 53
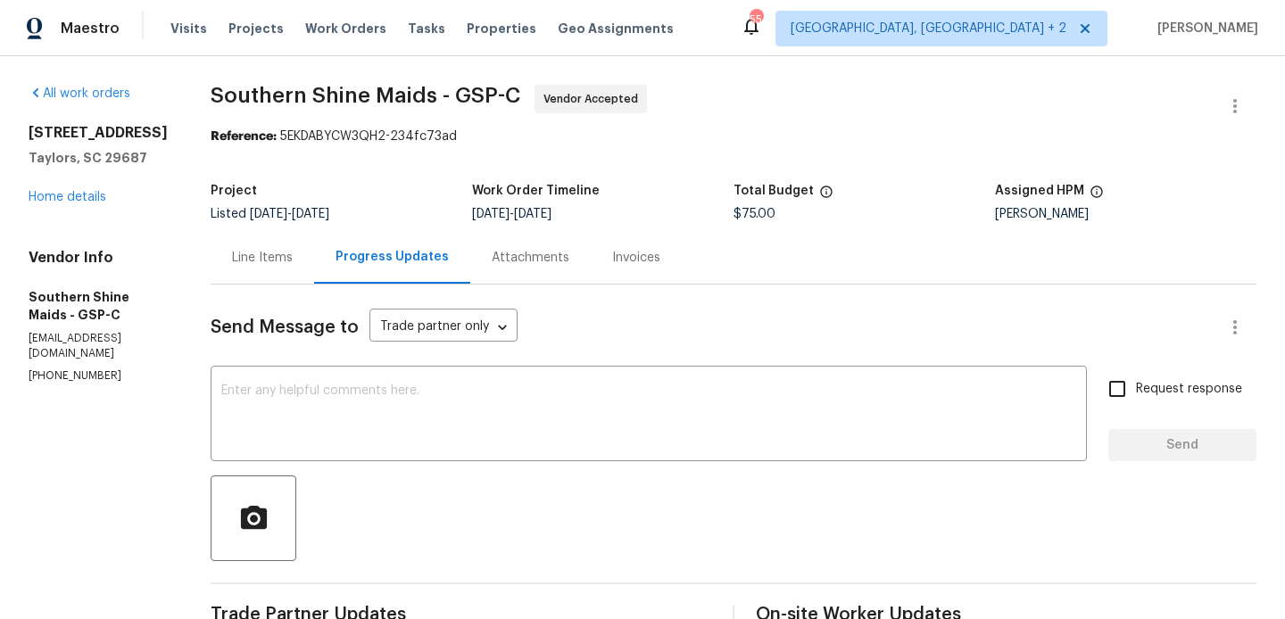
click at [103, 190] on div "[STREET_ADDRESS] Home details" at bounding box center [98, 165] width 139 height 82
click at [103, 197] on link "Home details" at bounding box center [68, 197] width 78 height 12
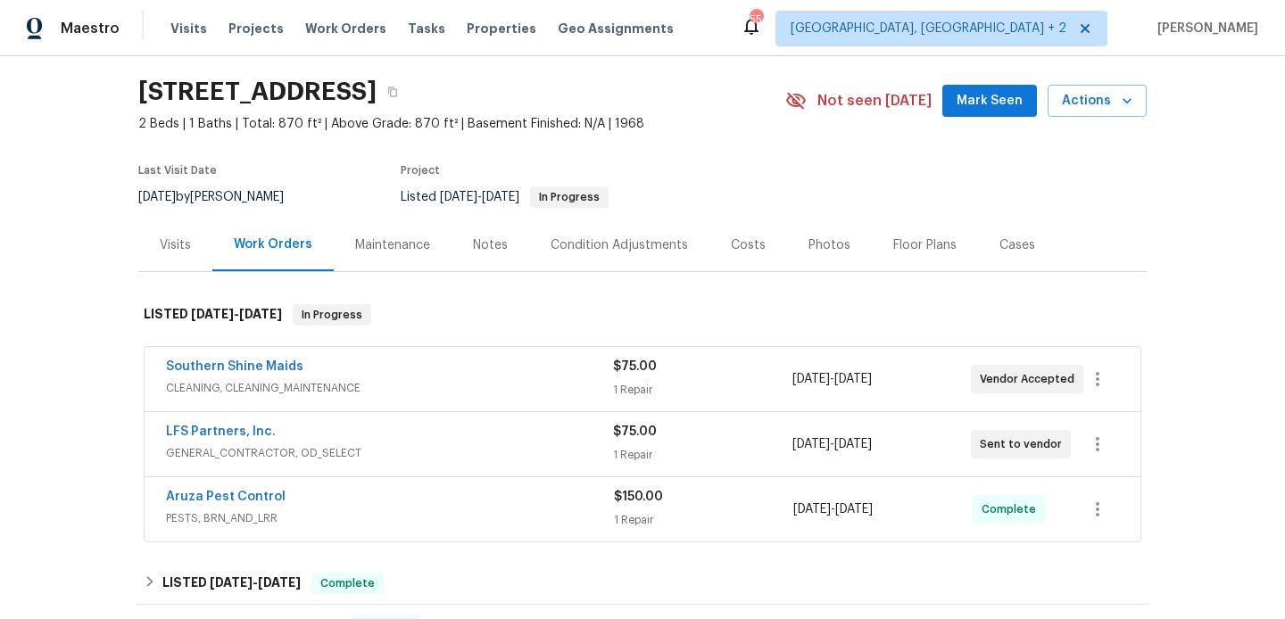
scroll to position [54, 0]
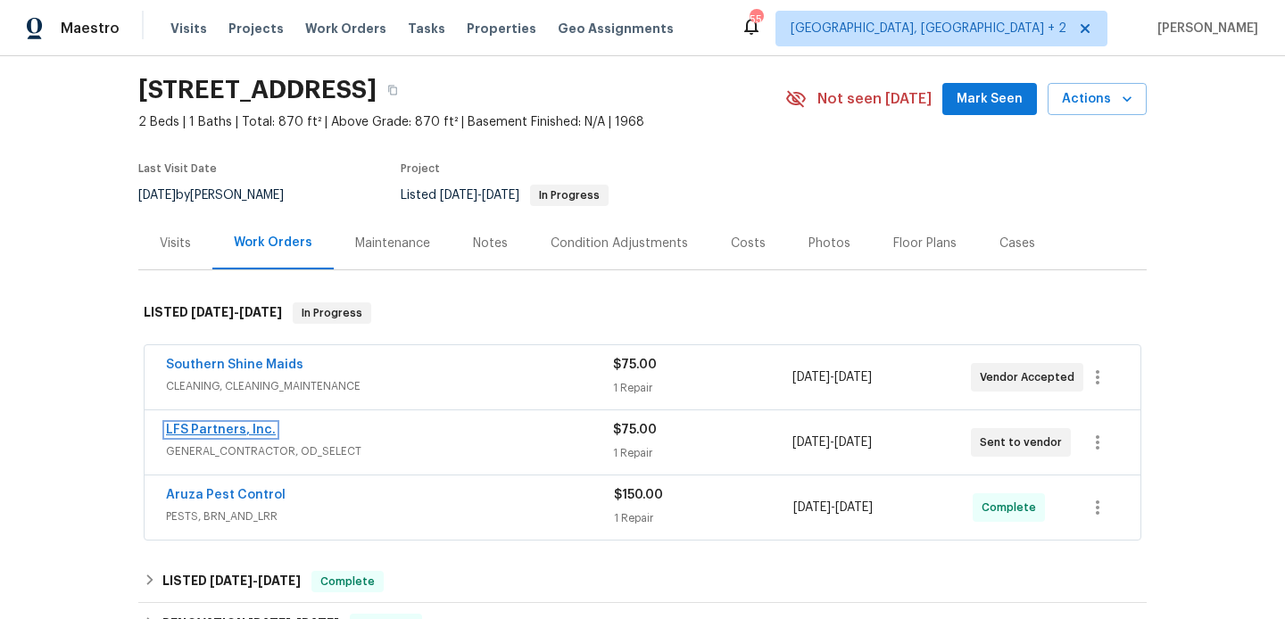
click at [257, 429] on link "LFS Partners, Inc." at bounding box center [221, 430] width 110 height 12
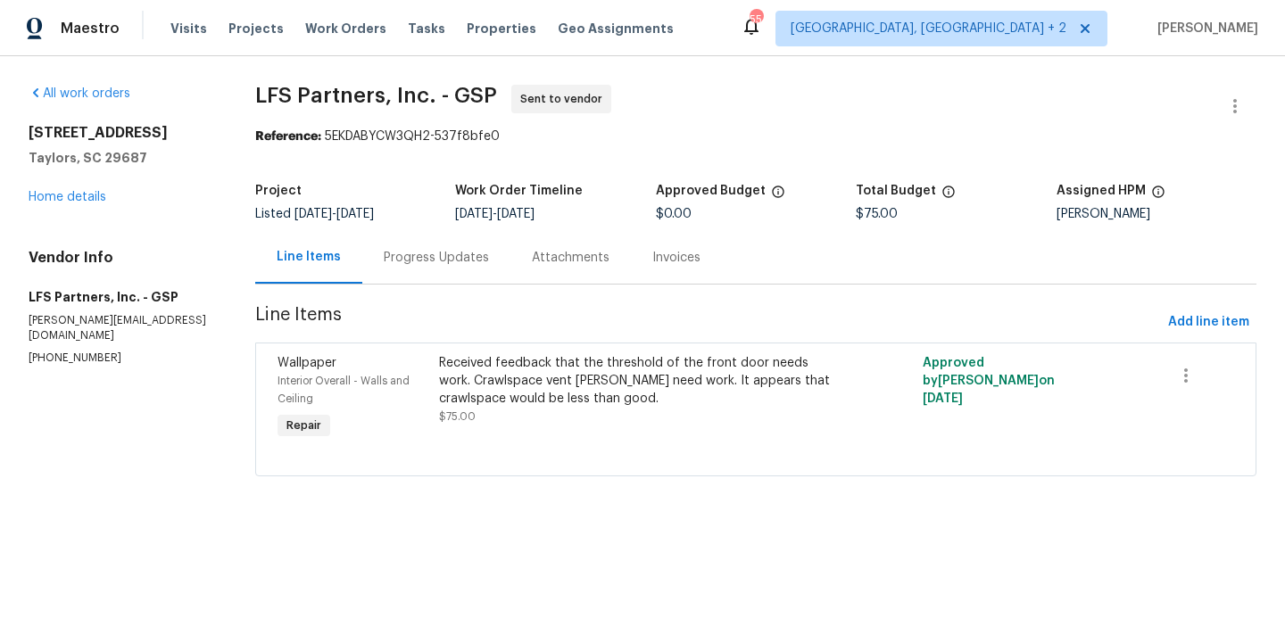
click at [446, 249] on div "Progress Updates" at bounding box center [436, 258] width 105 height 18
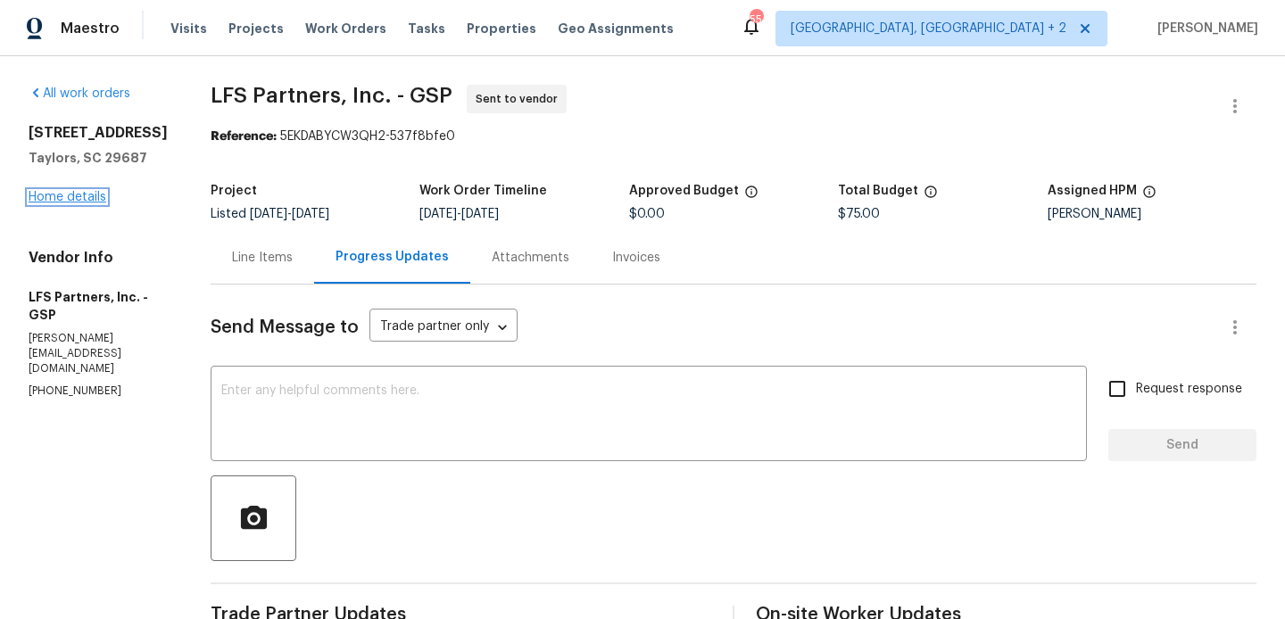
click at [92, 203] on link "Home details" at bounding box center [68, 197] width 78 height 12
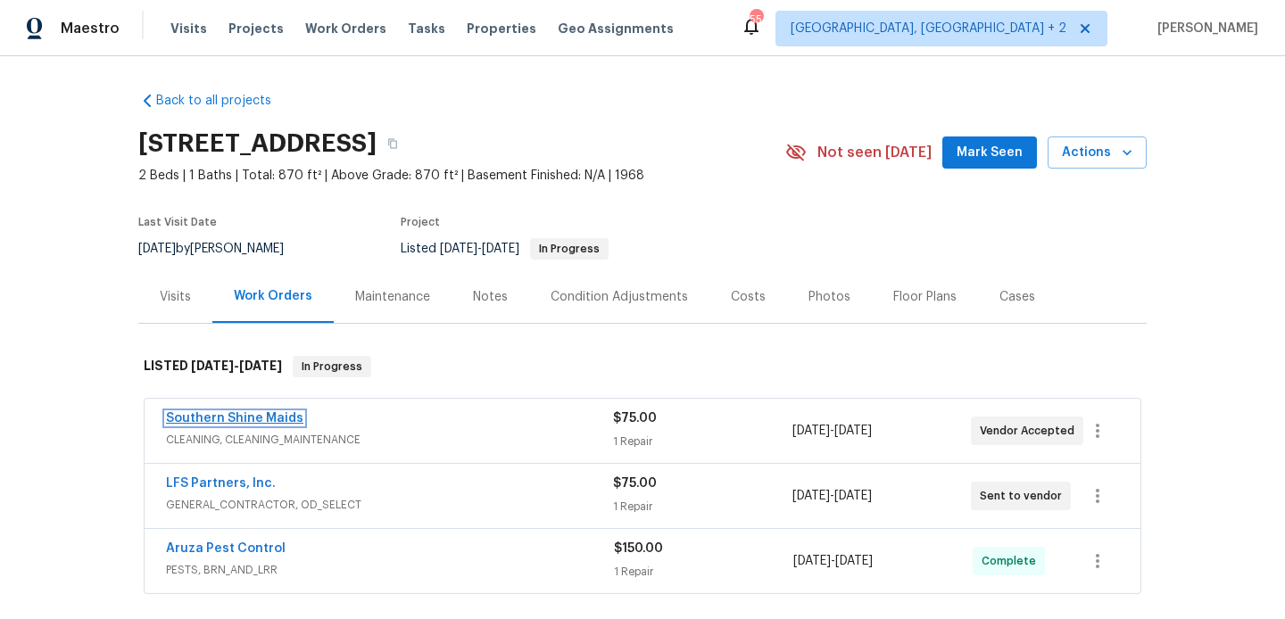
click at [272, 417] on link "Southern Shine Maids" at bounding box center [234, 418] width 137 height 12
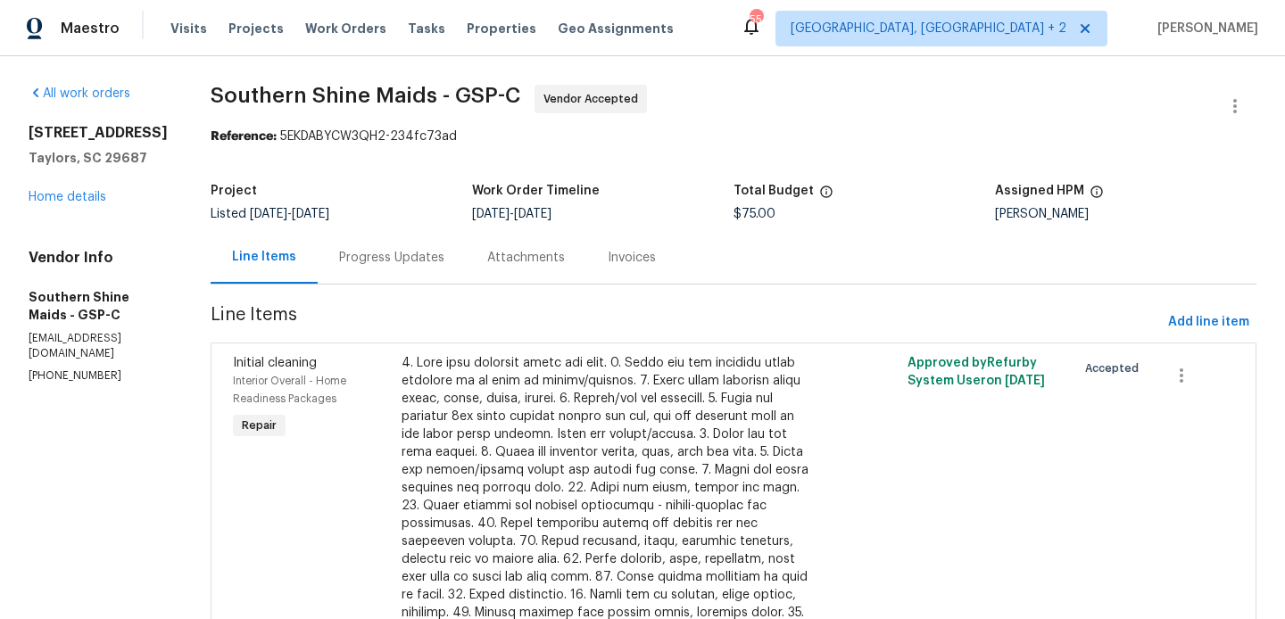
click at [444, 254] on div "Progress Updates" at bounding box center [391, 258] width 105 height 18
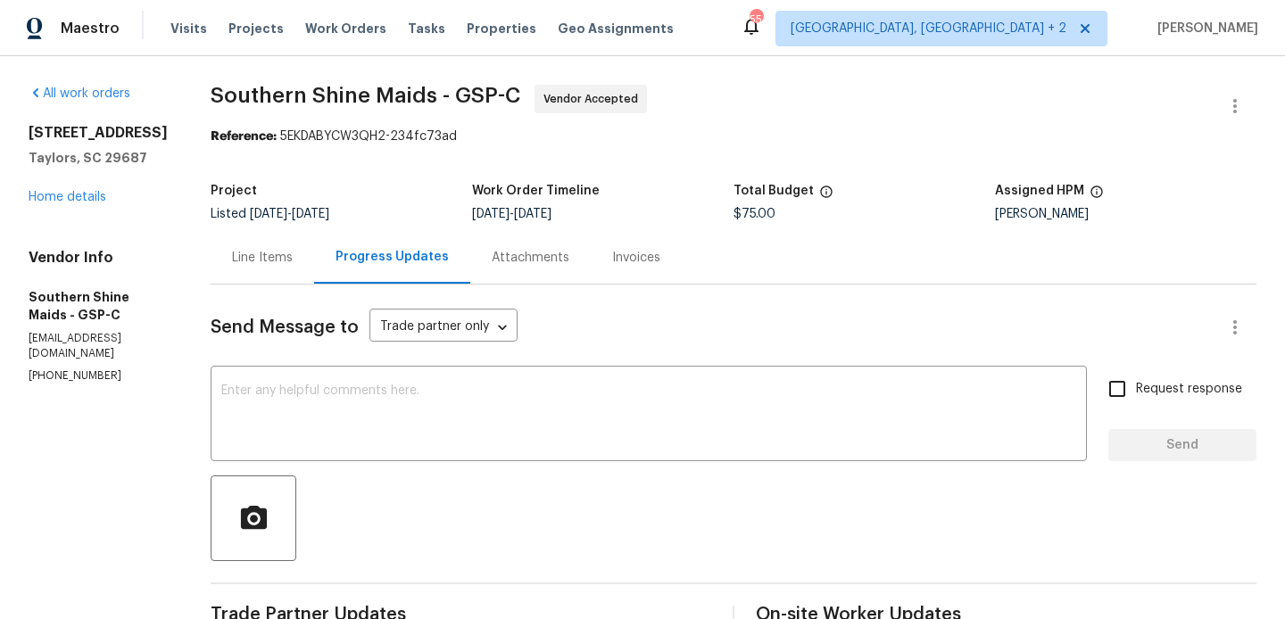
click at [298, 275] on div "Line Items" at bounding box center [262, 257] width 103 height 53
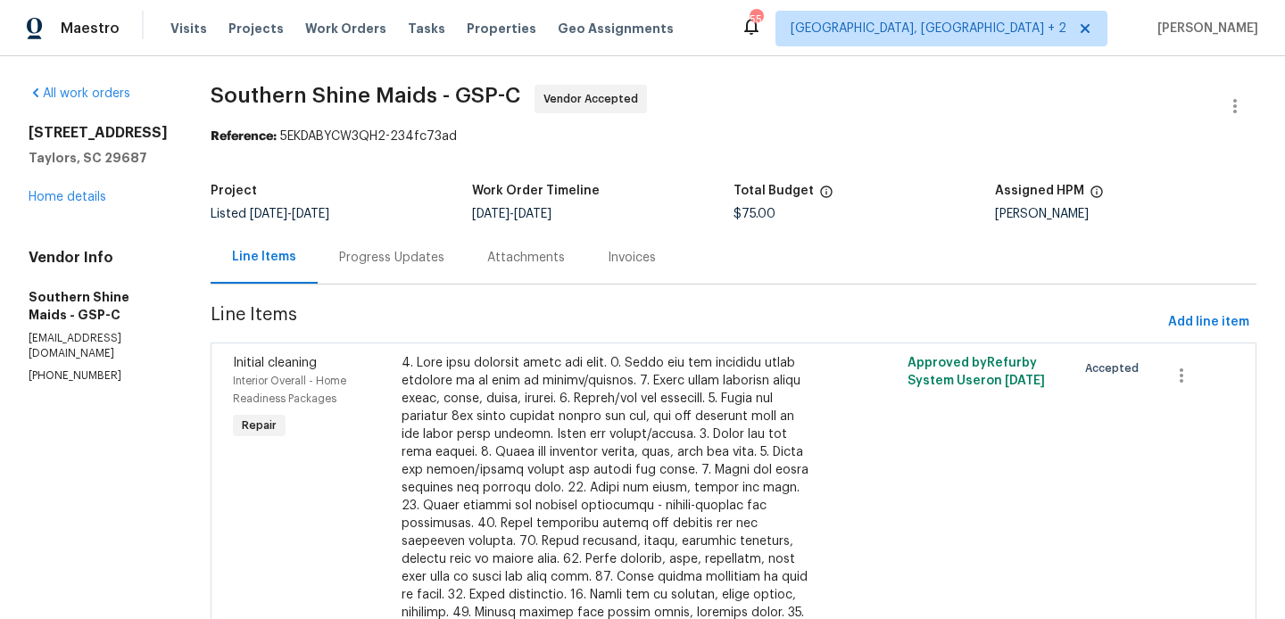
click at [403, 252] on div "Progress Updates" at bounding box center [391, 258] width 105 height 18
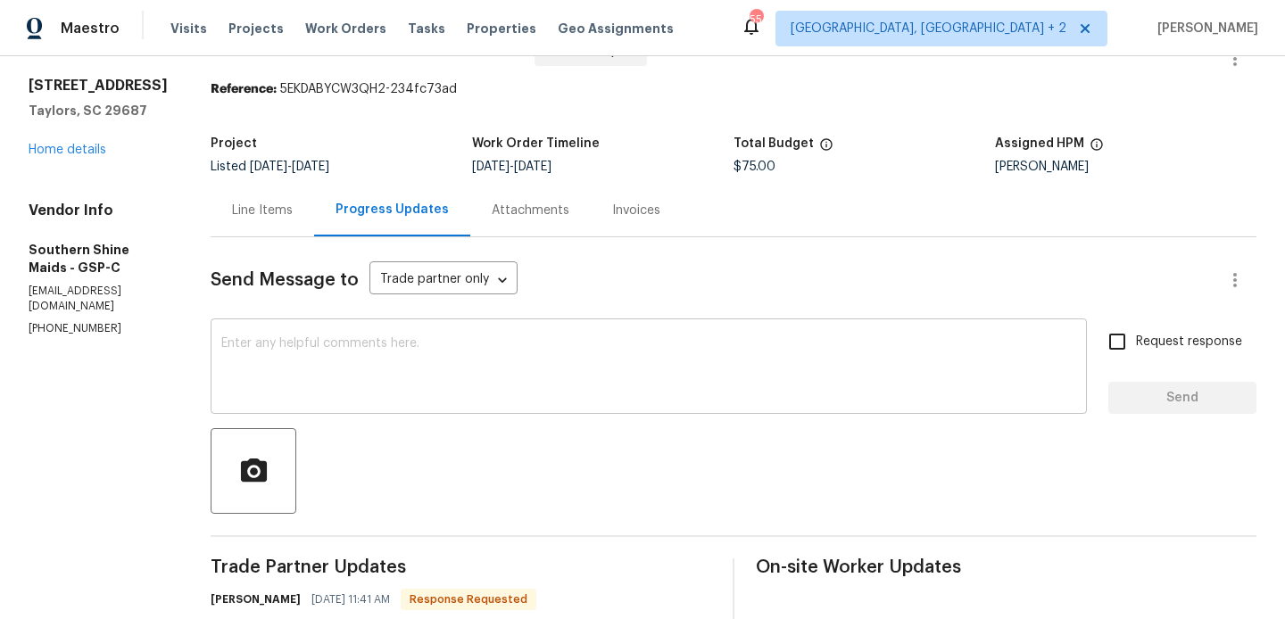
scroll to position [261, 0]
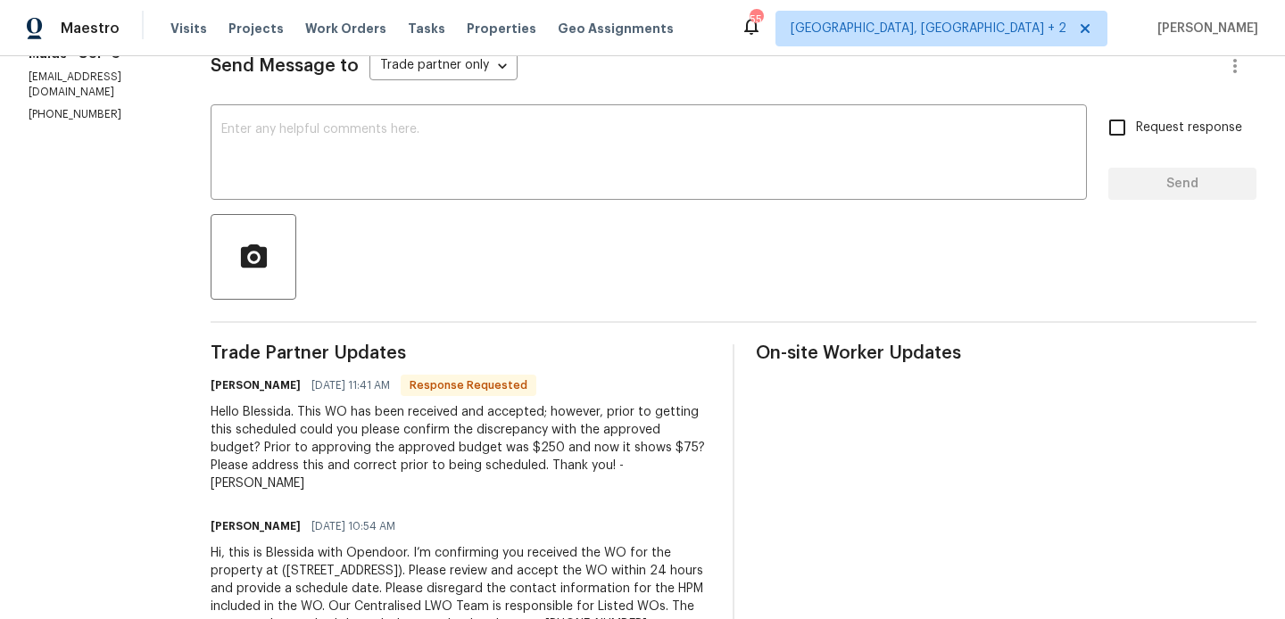
click at [253, 384] on h6 "[PERSON_NAME]" at bounding box center [256, 385] width 90 height 18
copy h6 "Tamara"
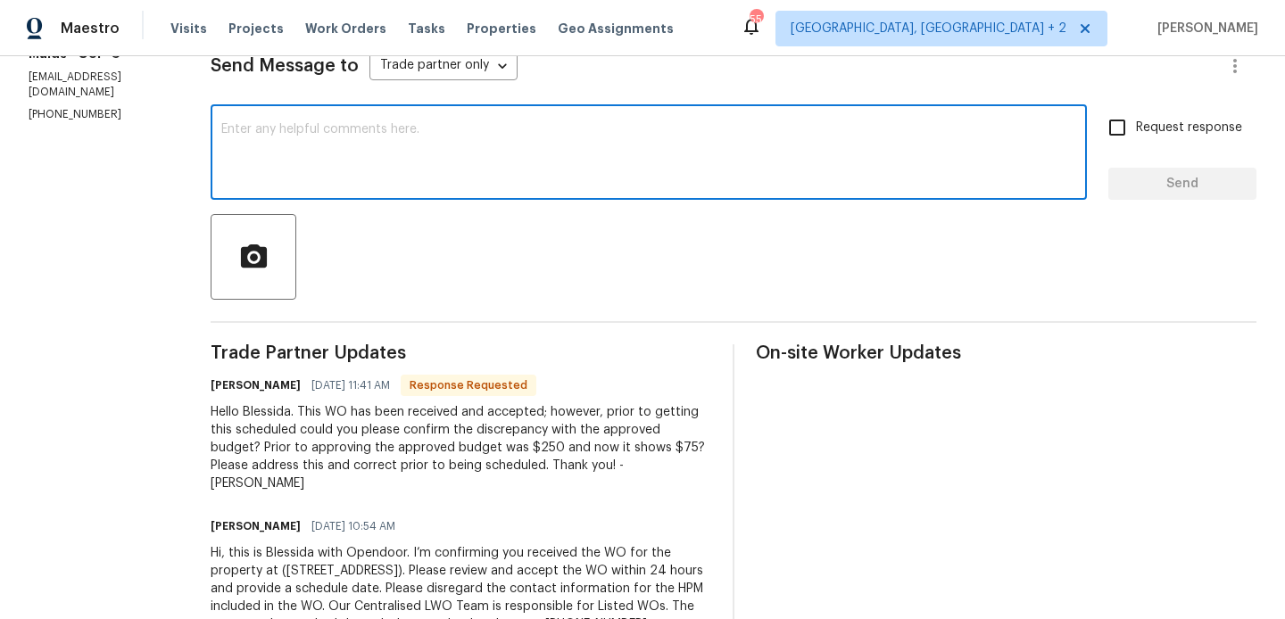
click at [373, 146] on textarea at bounding box center [648, 154] width 855 height 62
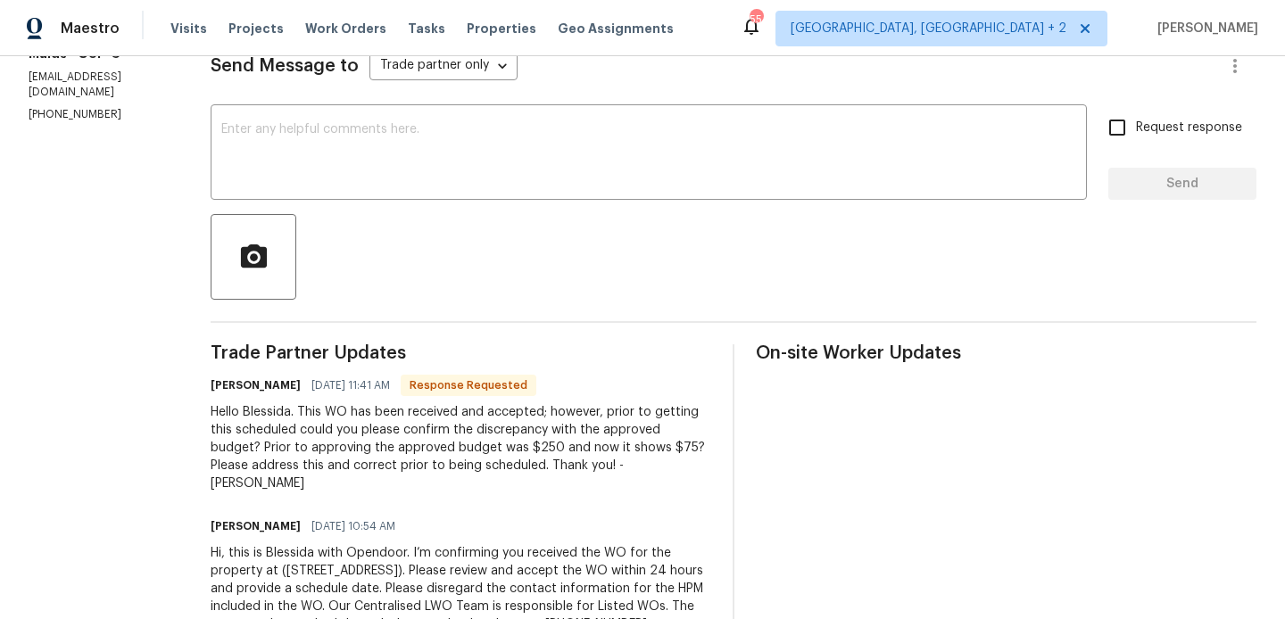
click at [249, 379] on h6 "[PERSON_NAME]" at bounding box center [256, 385] width 90 height 18
copy h6 "Tamara"
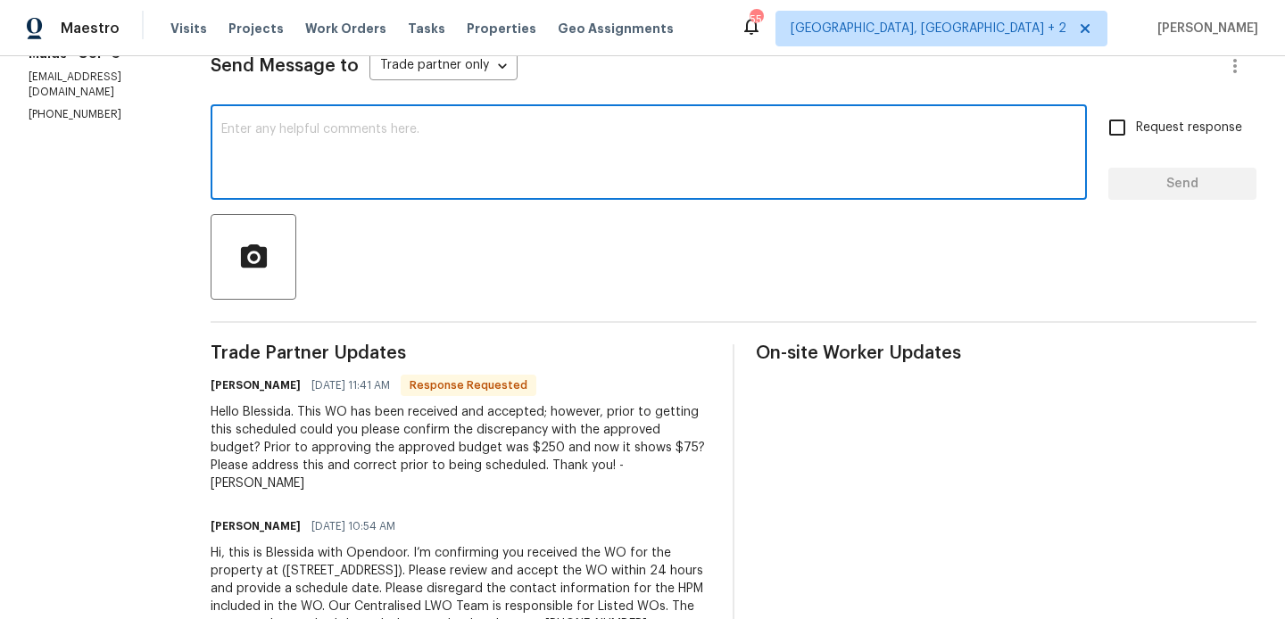
click at [286, 136] on textarea at bounding box center [648, 154] width 855 height 62
paste textarea "Tamara"
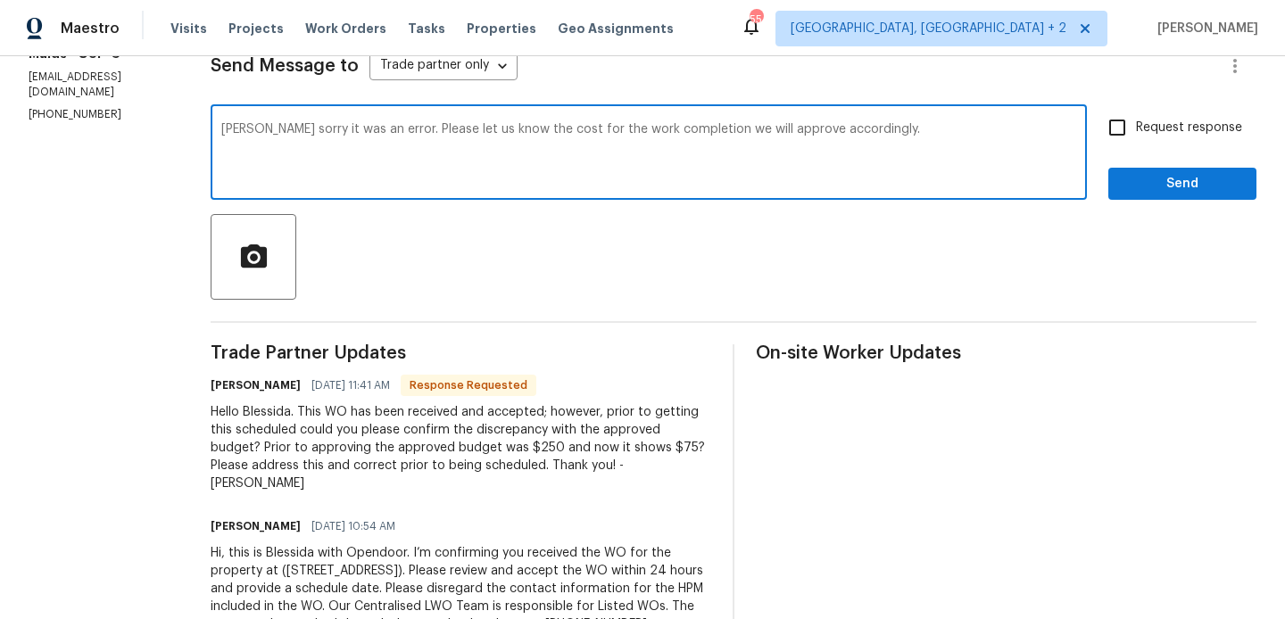
click at [0, 0] on div "Add Punctuation" at bounding box center [0, 0] width 0 height 0
type textarea "[PERSON_NAME] sorry it was an error. Please let us know the cost for the work c…"
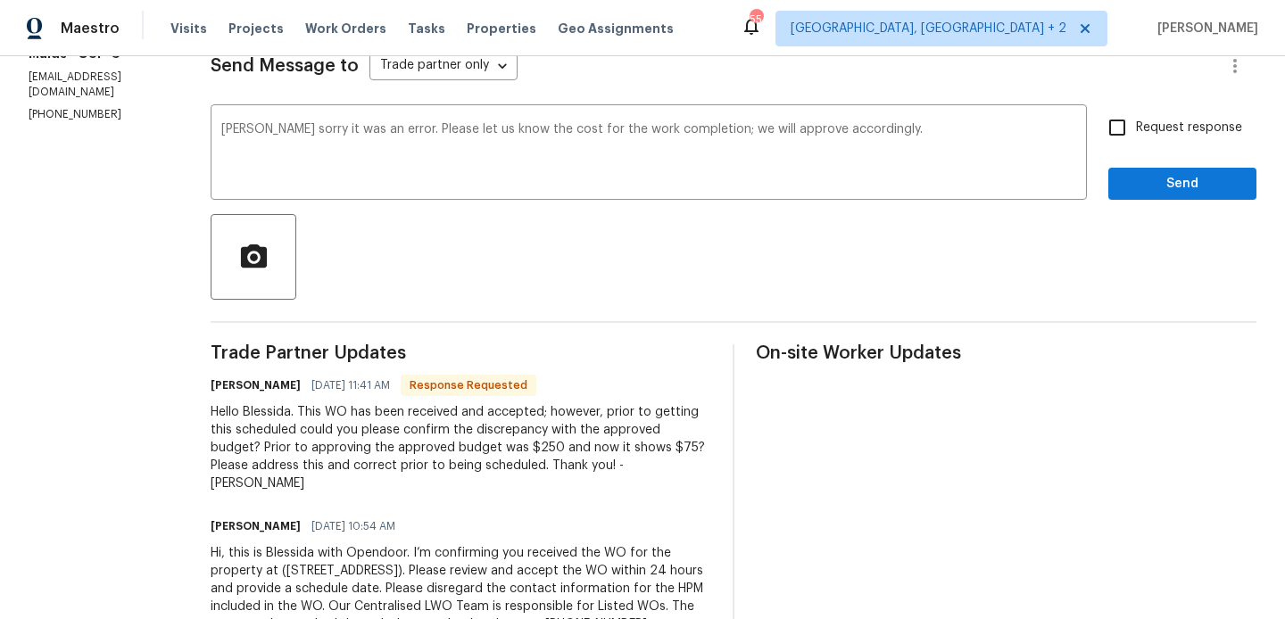
click at [1149, 128] on span "Request response" at bounding box center [1189, 128] width 106 height 19
click at [1136, 128] on input "Request response" at bounding box center [1116, 127] width 37 height 37
checkbox input "true"
click at [1149, 173] on span "Send" at bounding box center [1182, 184] width 120 height 22
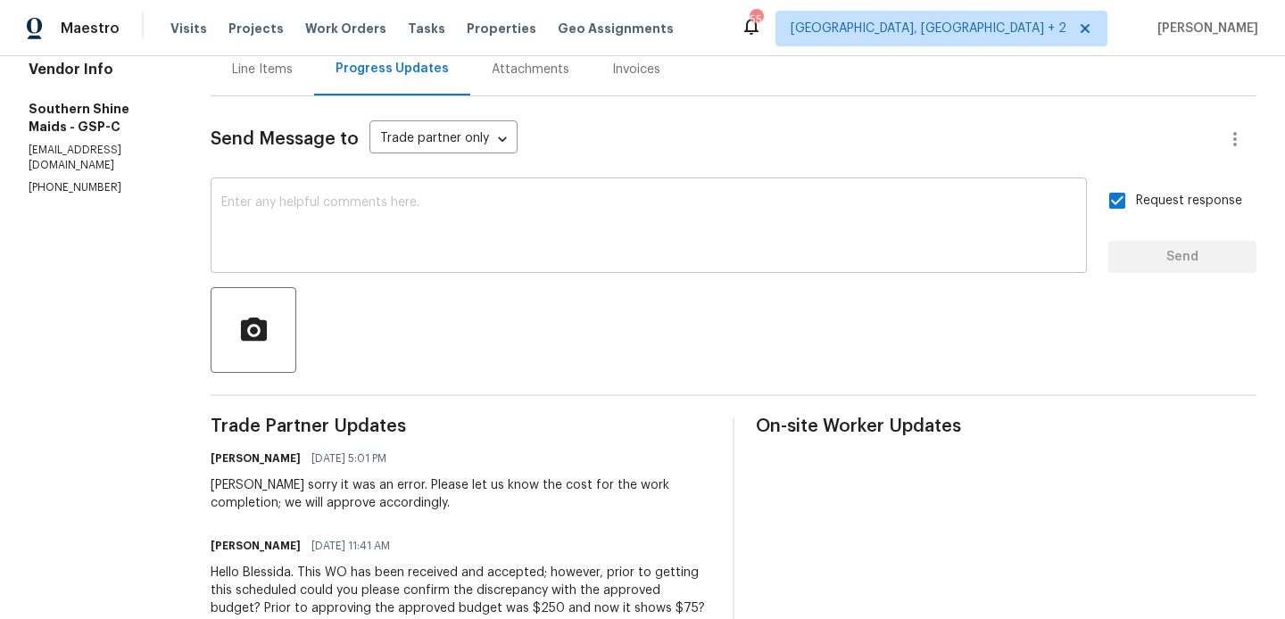
scroll to position [0, 0]
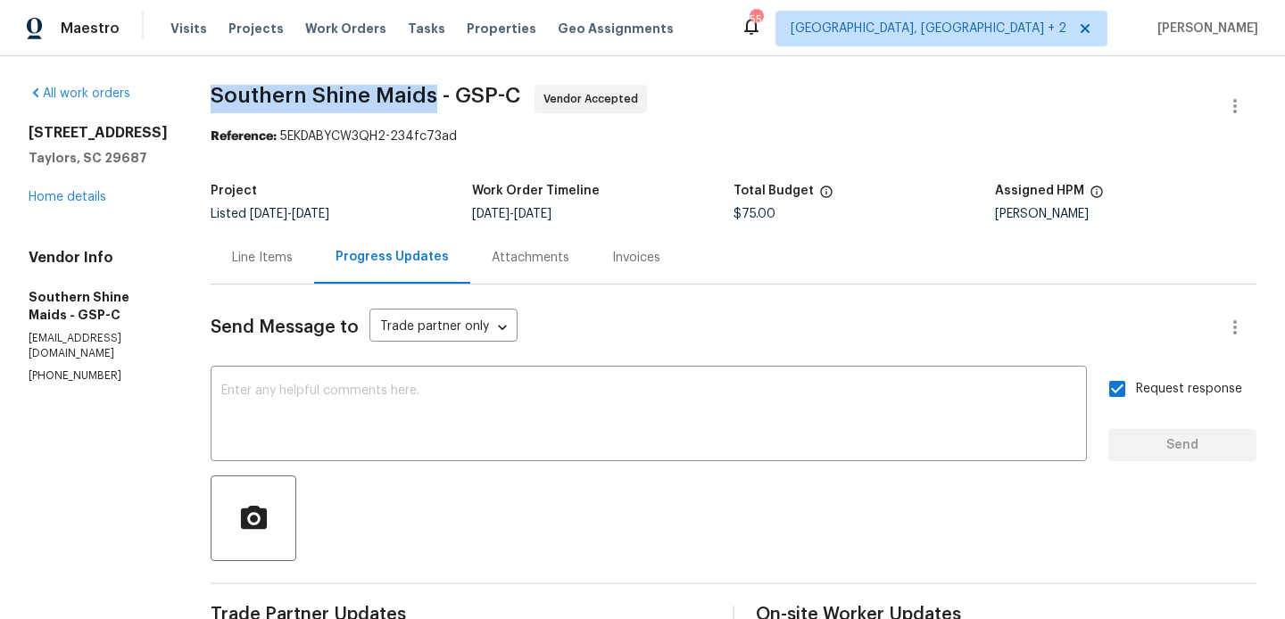
drag, startPoint x: 226, startPoint y: 91, endPoint x: 456, endPoint y: 95, distance: 230.2
click at [456, 95] on div "All work orders 308 Piedmont Ave Taylors, SC 29687 Home details Vendor Info Sou…" at bounding box center [642, 544] width 1285 height 976
copy span "Southern Shine Maids"
click at [98, 205] on div "[STREET_ADDRESS] Home details" at bounding box center [98, 165] width 139 height 82
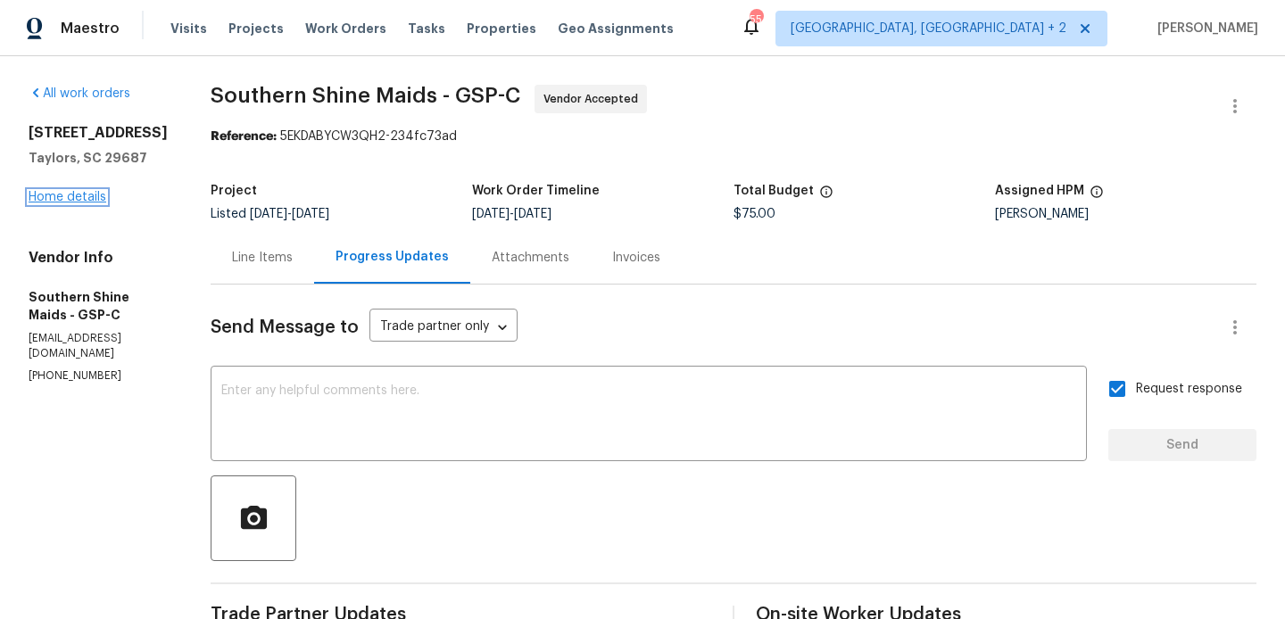
click at [89, 197] on link "Home details" at bounding box center [68, 197] width 78 height 12
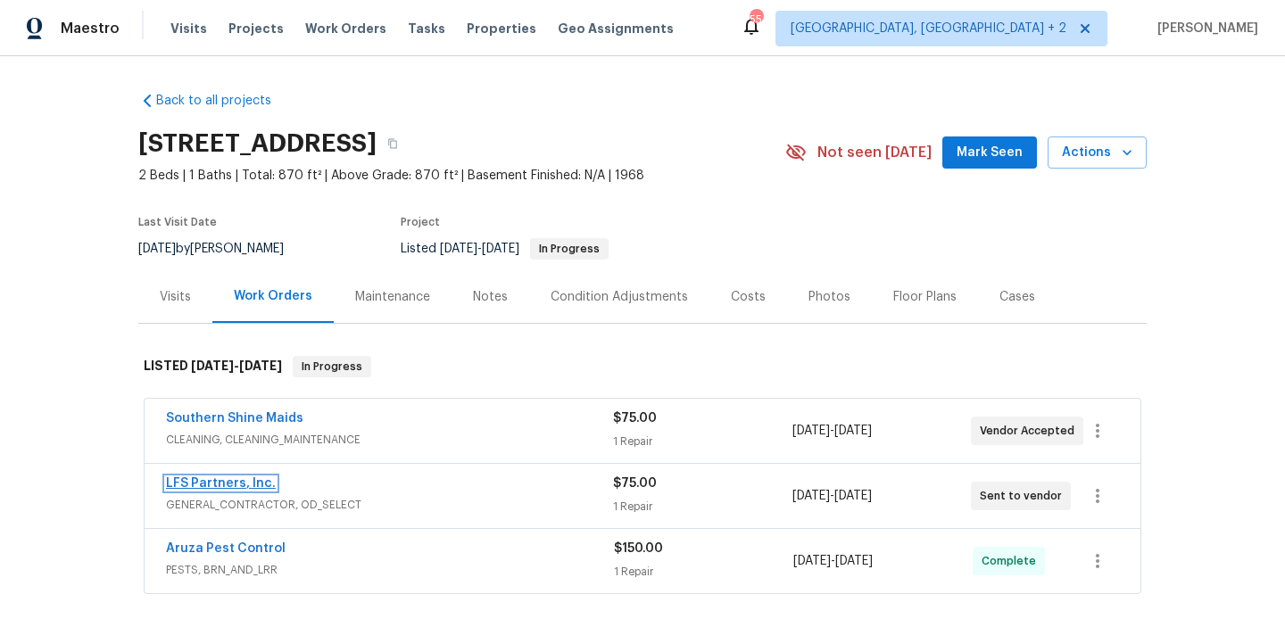
click at [229, 479] on link "LFS Partners, Inc." at bounding box center [221, 483] width 110 height 12
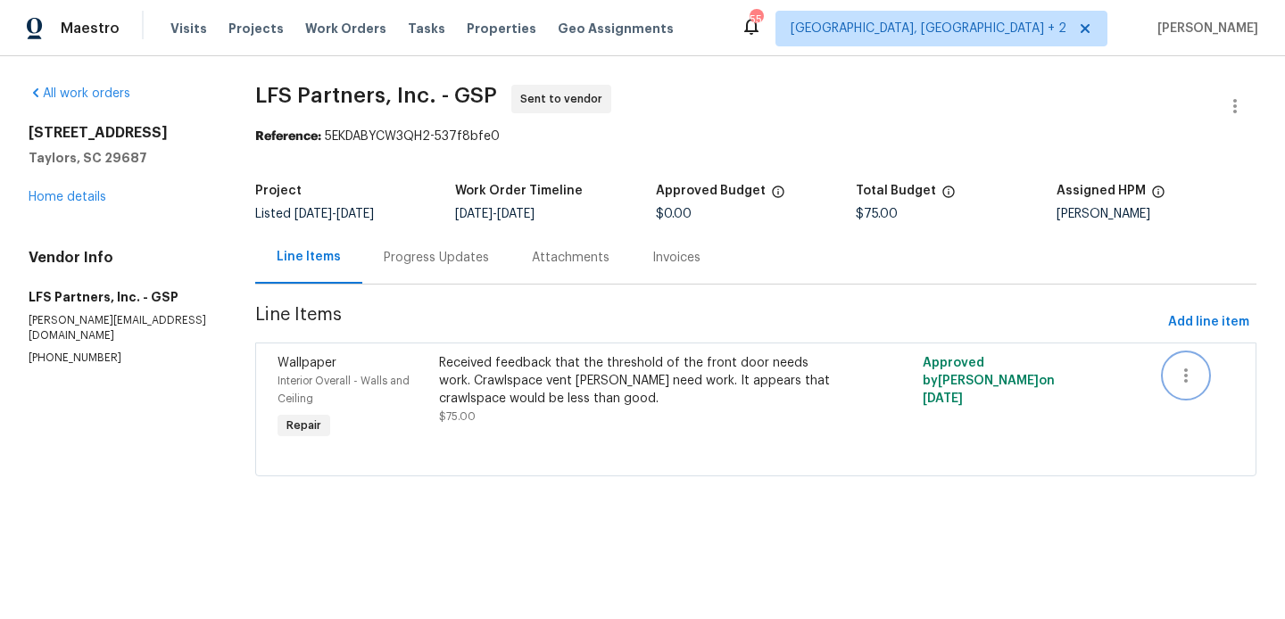
click at [1184, 374] on icon "button" at bounding box center [1185, 375] width 21 height 21
click at [1188, 374] on li "Cancel" at bounding box center [1198, 375] width 69 height 29
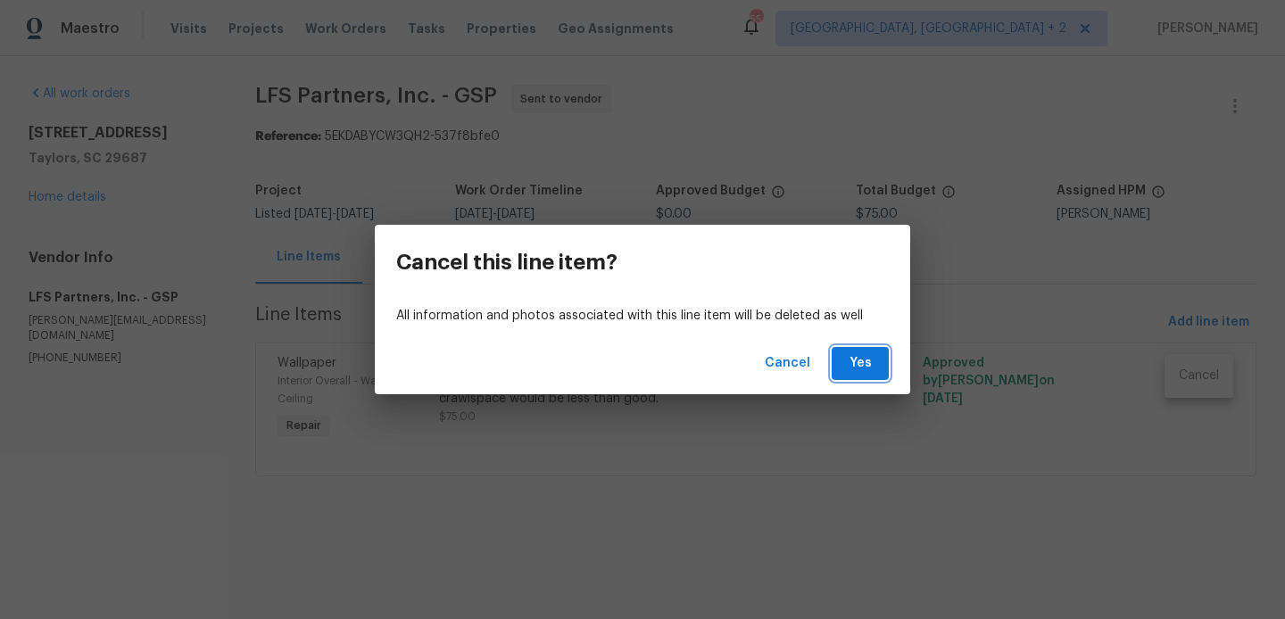
click at [857, 367] on span "Yes" at bounding box center [860, 363] width 29 height 22
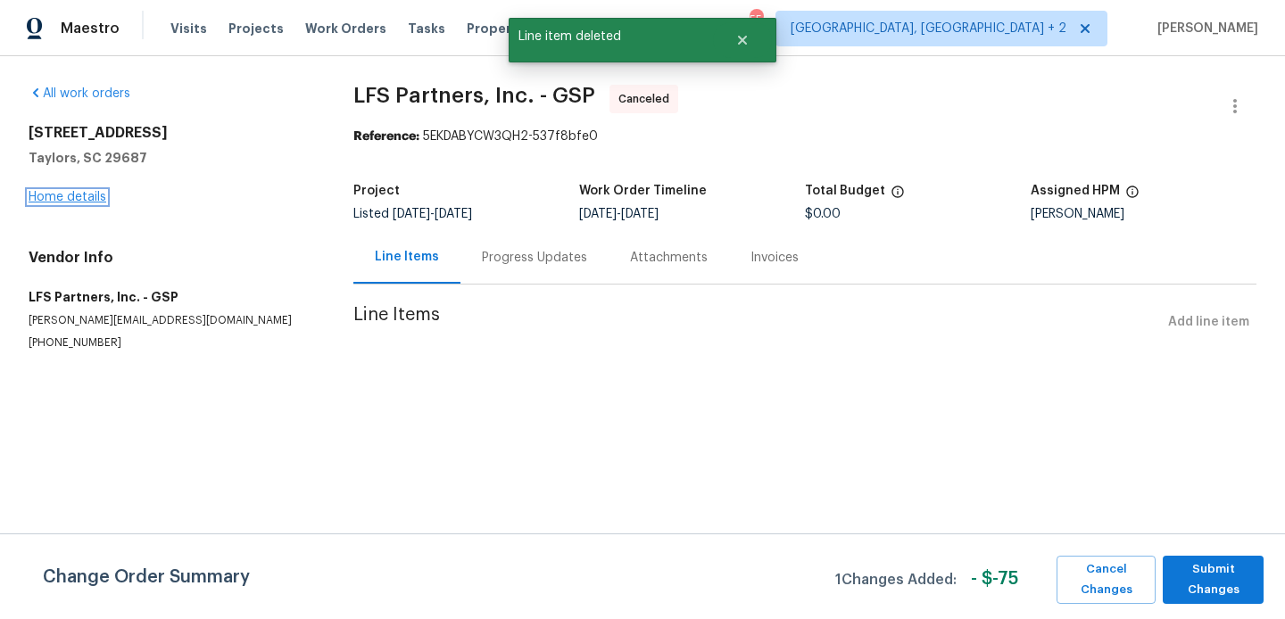
click at [87, 194] on link "Home details" at bounding box center [68, 197] width 78 height 12
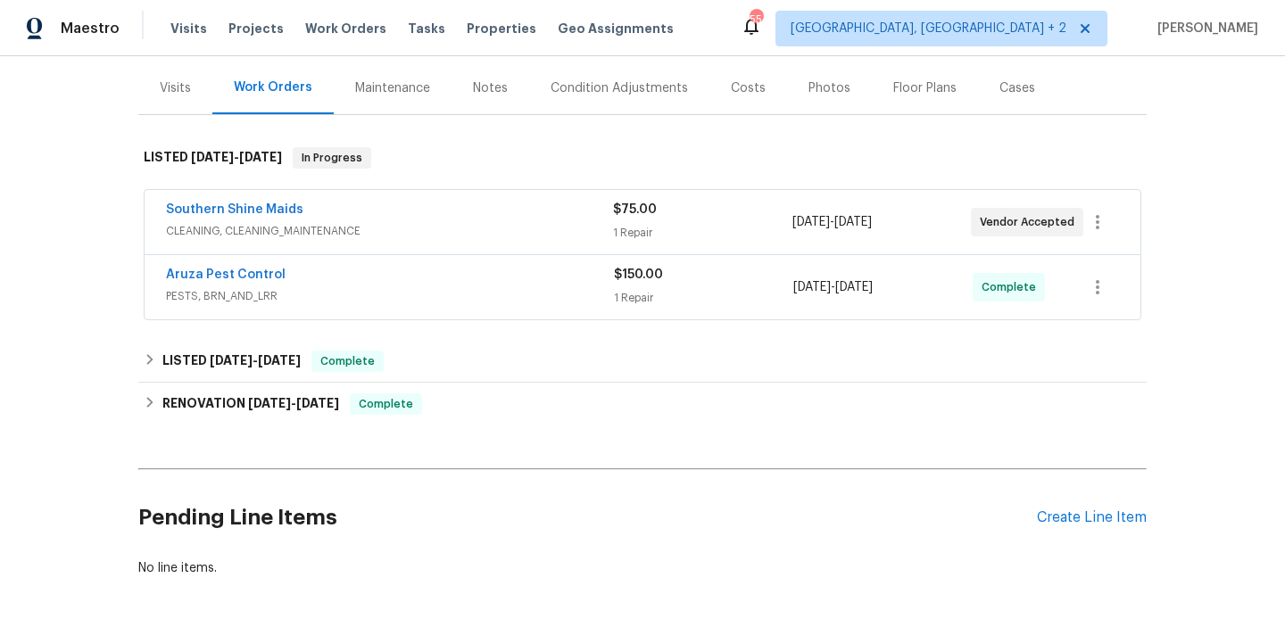
scroll to position [288, 0]
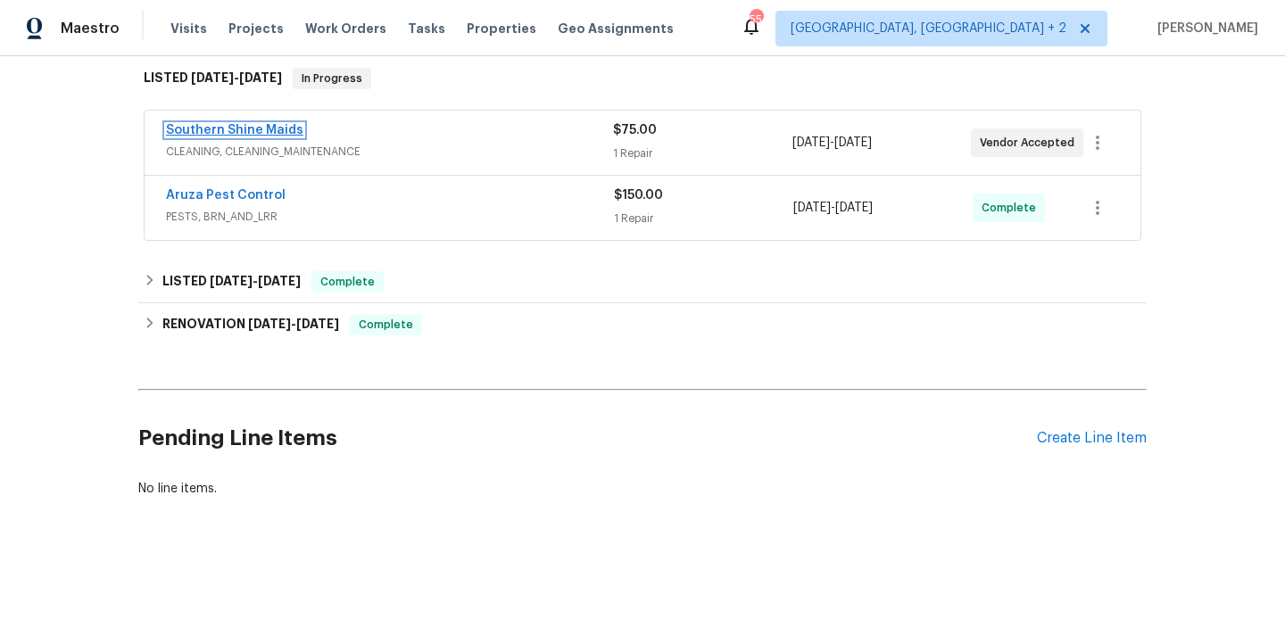
click at [282, 125] on link "Southern Shine Maids" at bounding box center [234, 130] width 137 height 12
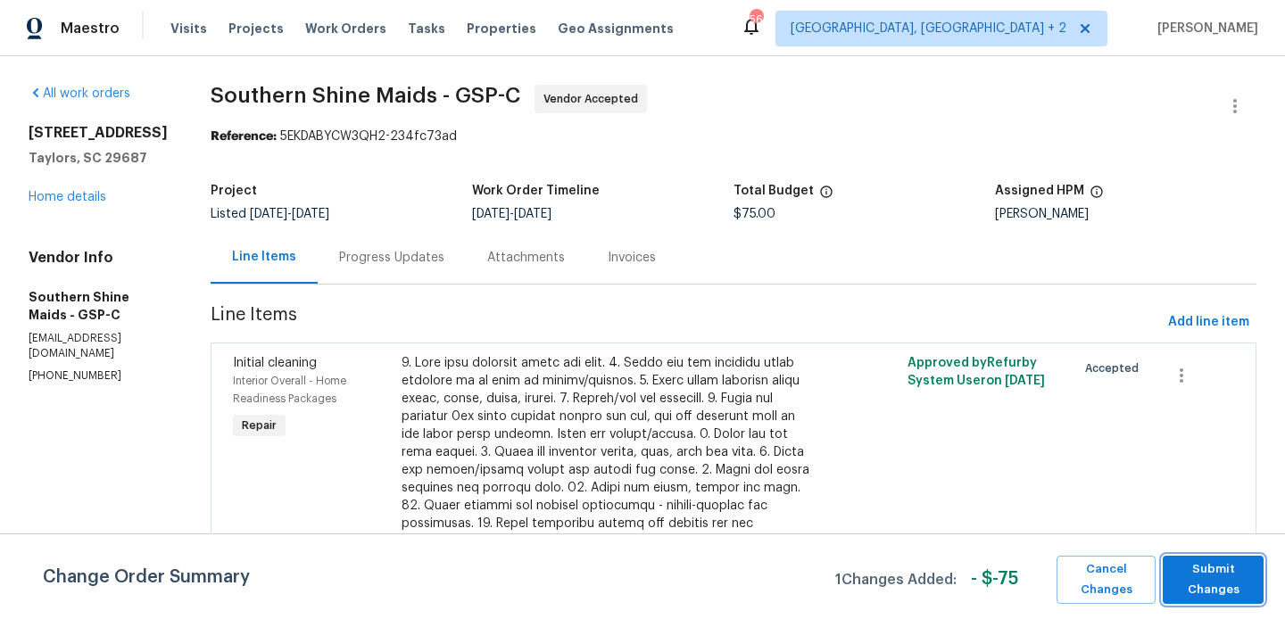
click at [1227, 570] on span "Submit Changes" at bounding box center [1212, 579] width 83 height 41
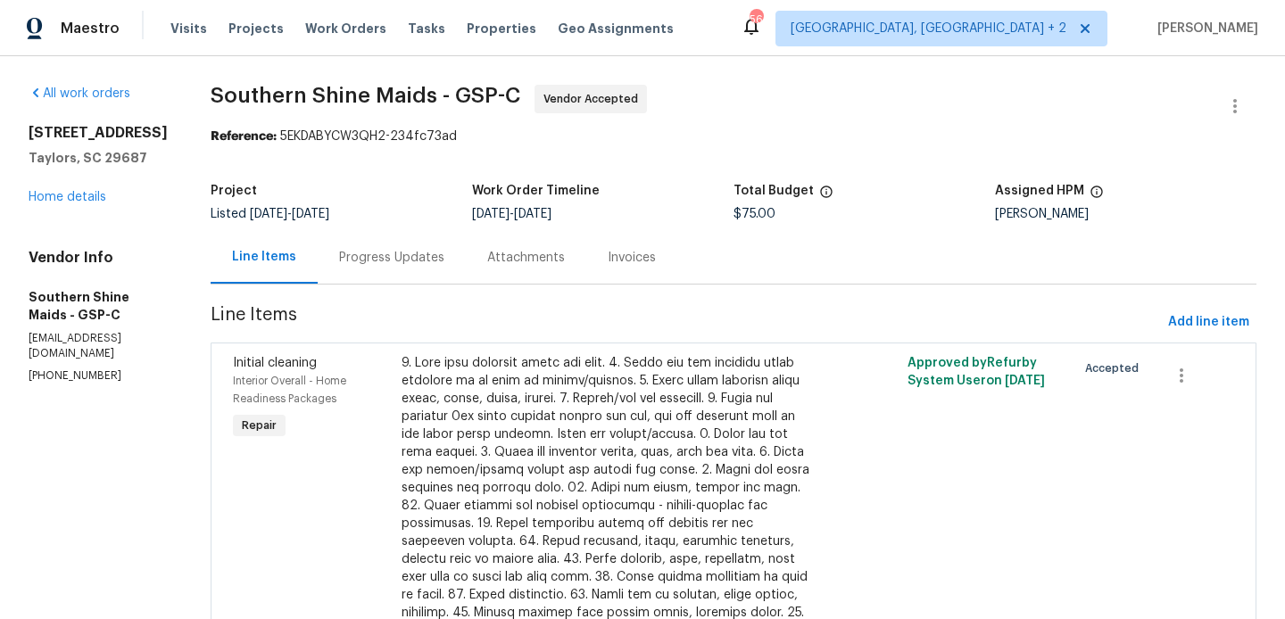
click at [419, 253] on div "Progress Updates" at bounding box center [391, 258] width 105 height 18
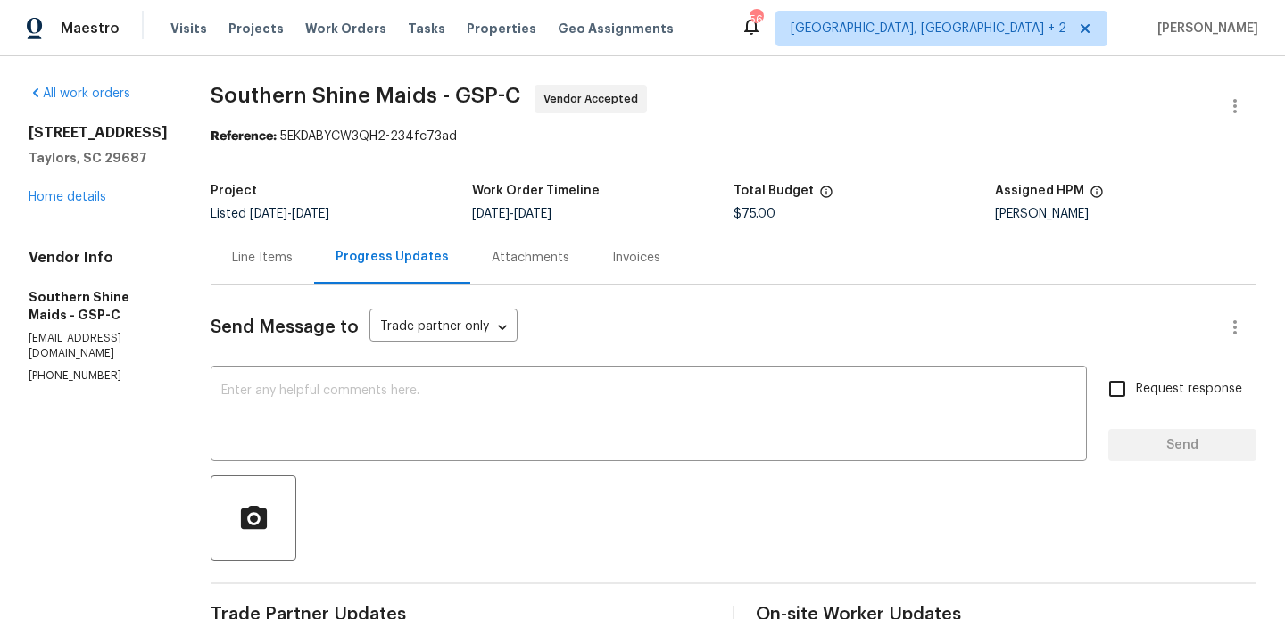
click at [75, 182] on div "[STREET_ADDRESS] Home details" at bounding box center [98, 165] width 139 height 82
click at [76, 196] on link "Home details" at bounding box center [68, 197] width 78 height 12
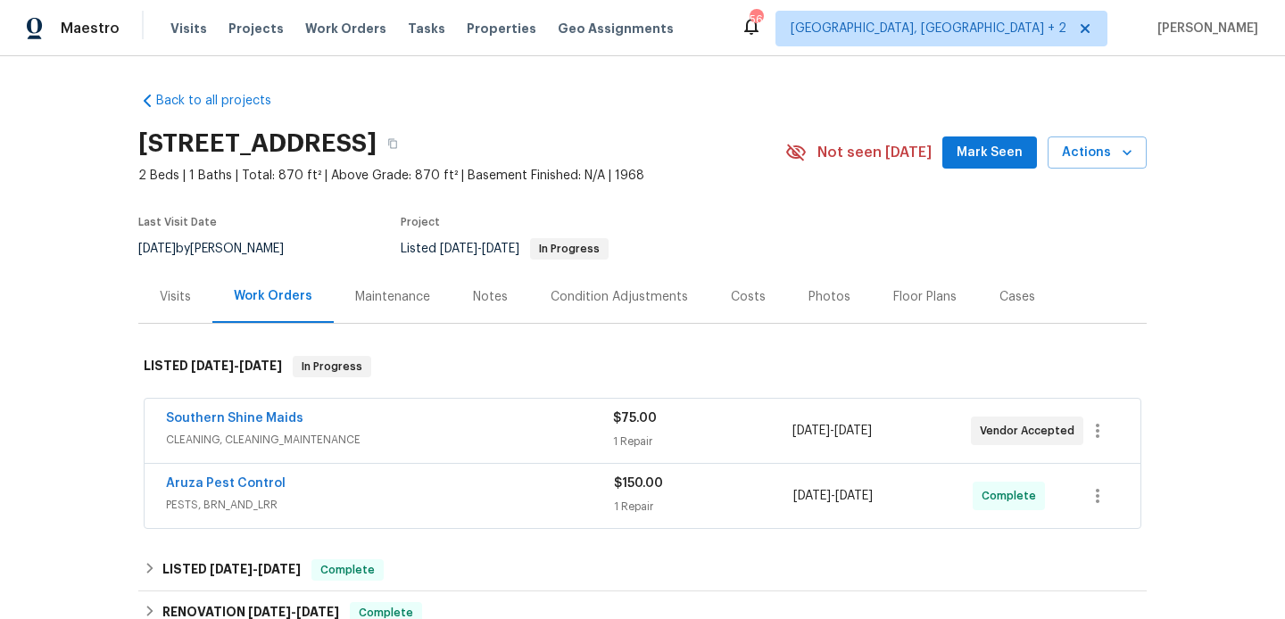
scroll to position [288, 0]
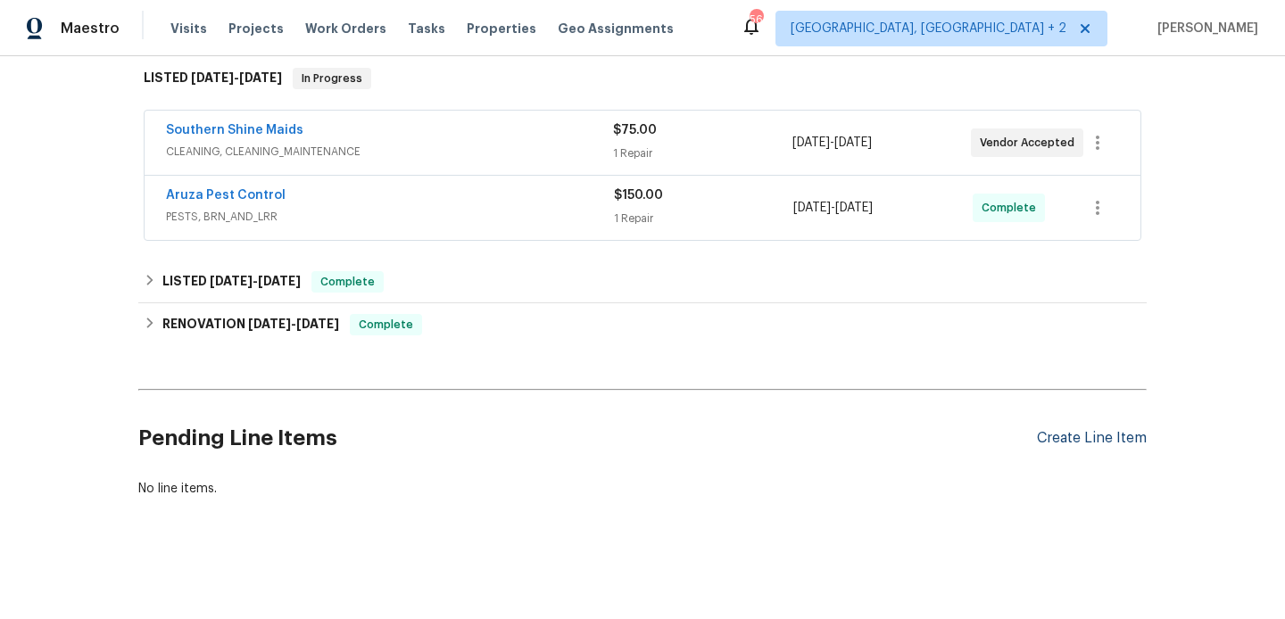
click at [1059, 433] on div "Create Line Item" at bounding box center [1092, 438] width 110 height 17
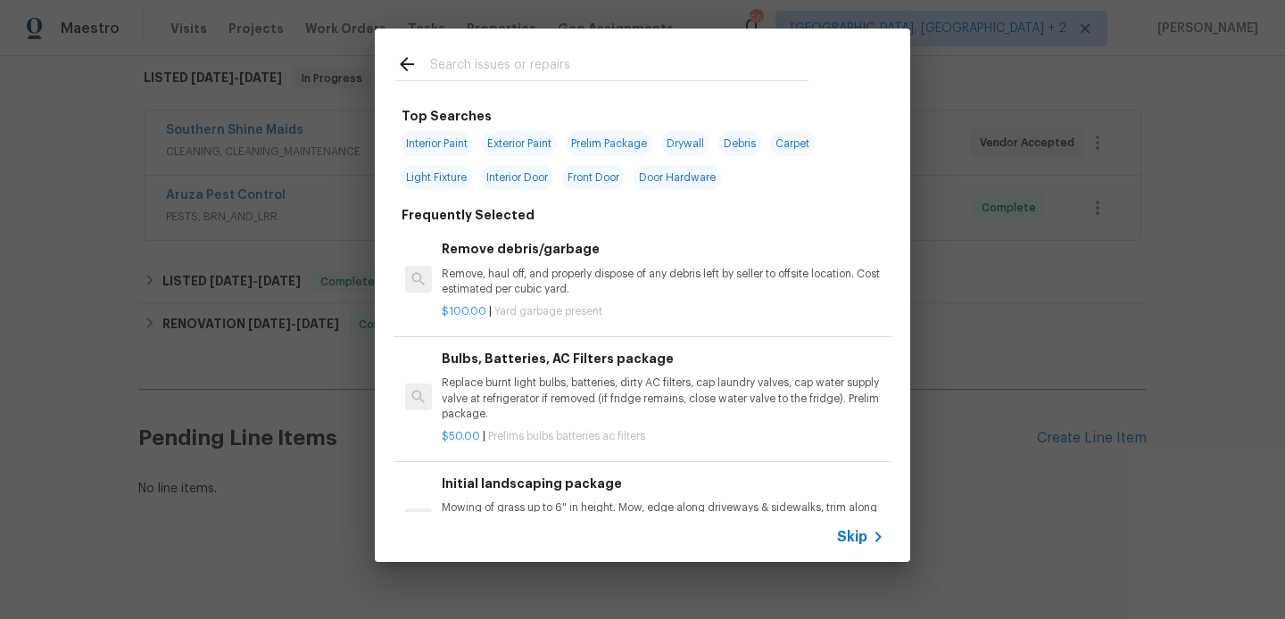
click at [489, 62] on input "text" at bounding box center [619, 67] width 378 height 27
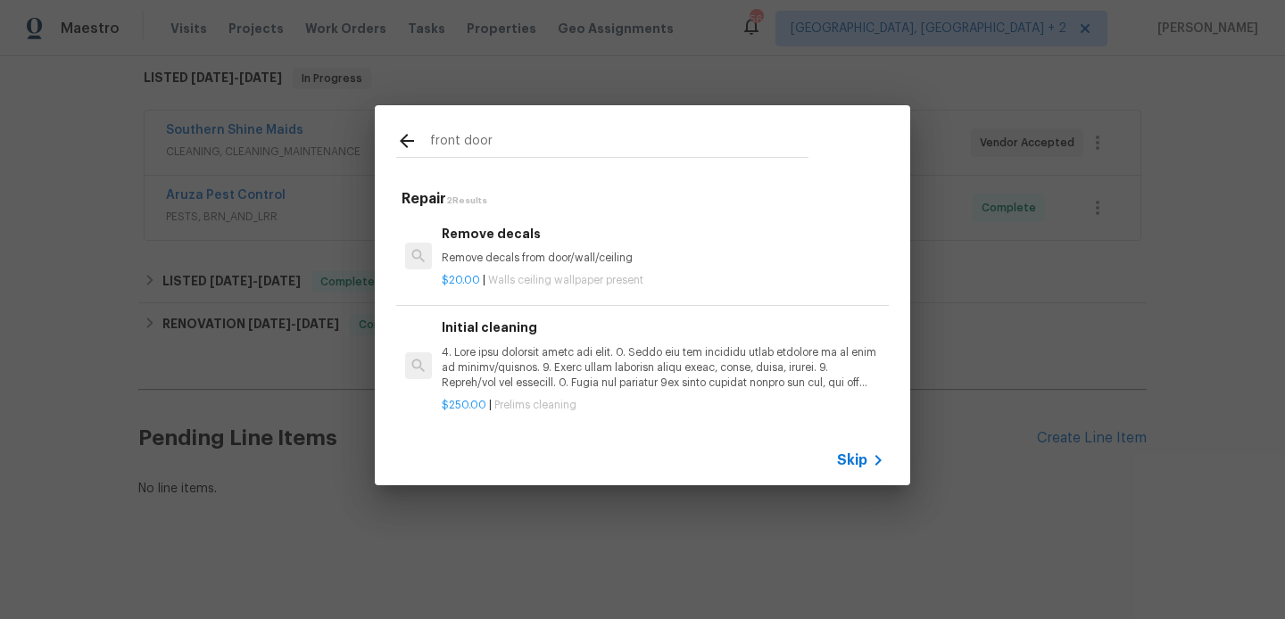
type input "front door"
click at [520, 254] on p "Remove decals from door/wall/ceiling" at bounding box center [663, 258] width 442 height 15
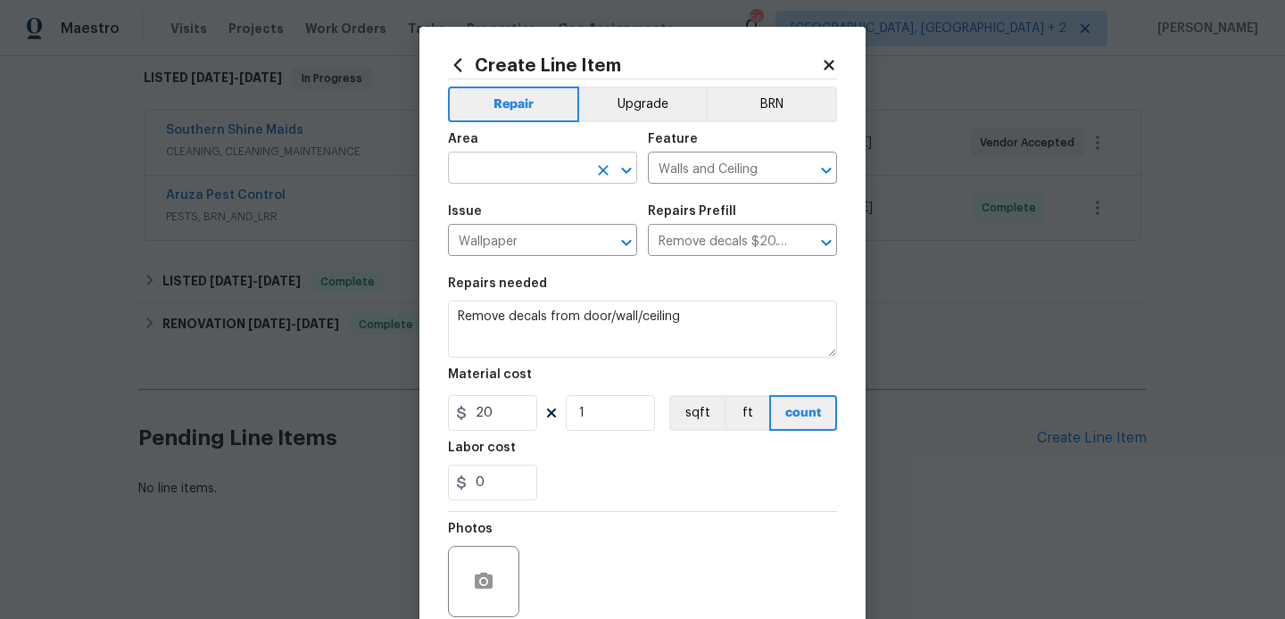
click at [466, 166] on input "text" at bounding box center [517, 170] width 139 height 28
click at [483, 237] on li "Interior Overall" at bounding box center [542, 239] width 189 height 29
type input "Interior Overall"
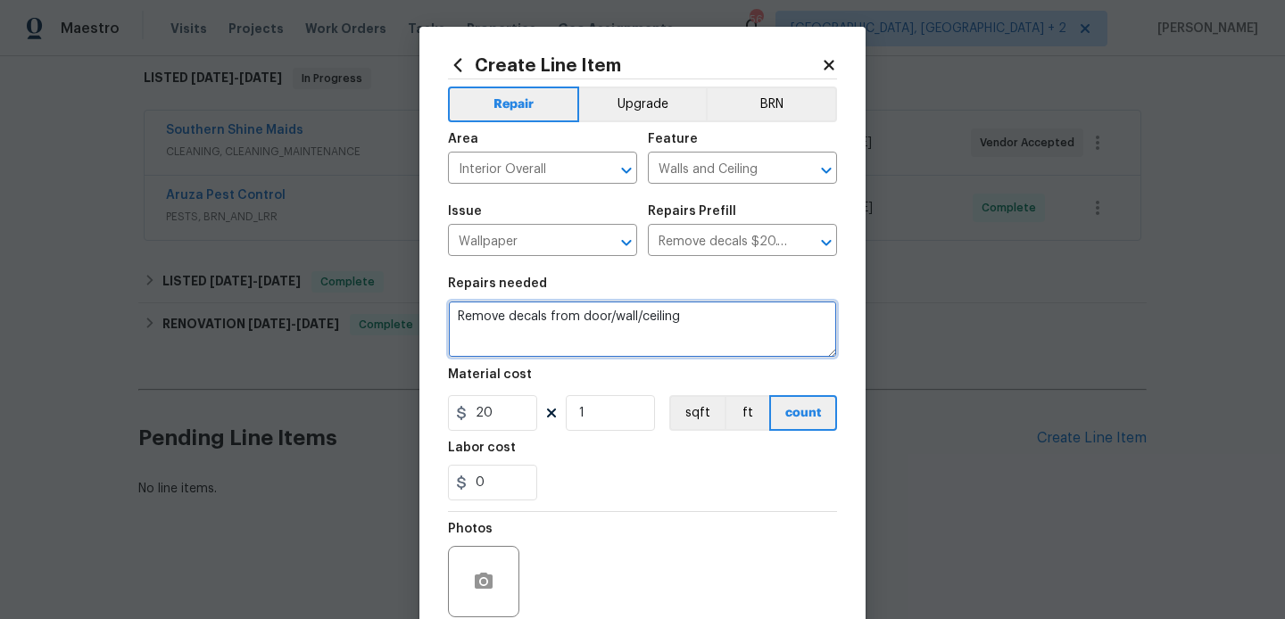
click at [489, 302] on textarea "Remove decals from door/wall/ceiling" at bounding box center [642, 329] width 389 height 57
paste textarea "threshold of the front door needs work. crawlspace vent [PERSON_NAME] need work…"
click at [461, 316] on textarea "threshold of the front door needs work. crawlspace vent [PERSON_NAME] need work…" at bounding box center [642, 329] width 389 height 57
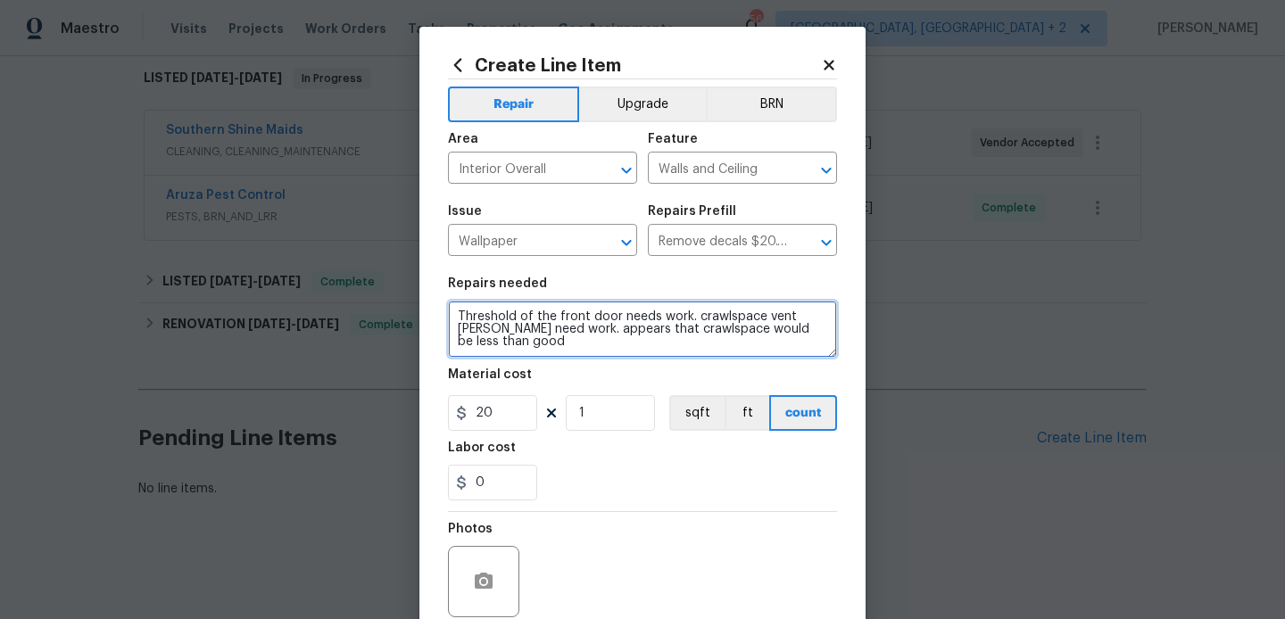
click at [0, 0] on div "Crawlspace" at bounding box center [0, 0] width 0 height 0
click at [532, 331] on textarea "Threshold of the front door needs work. Crawlspace vent [PERSON_NAME] need work…" at bounding box center [642, 329] width 389 height 57
type textarea "Threshold of the front door needs work. Crawlspace vent [PERSON_NAME] need work…"
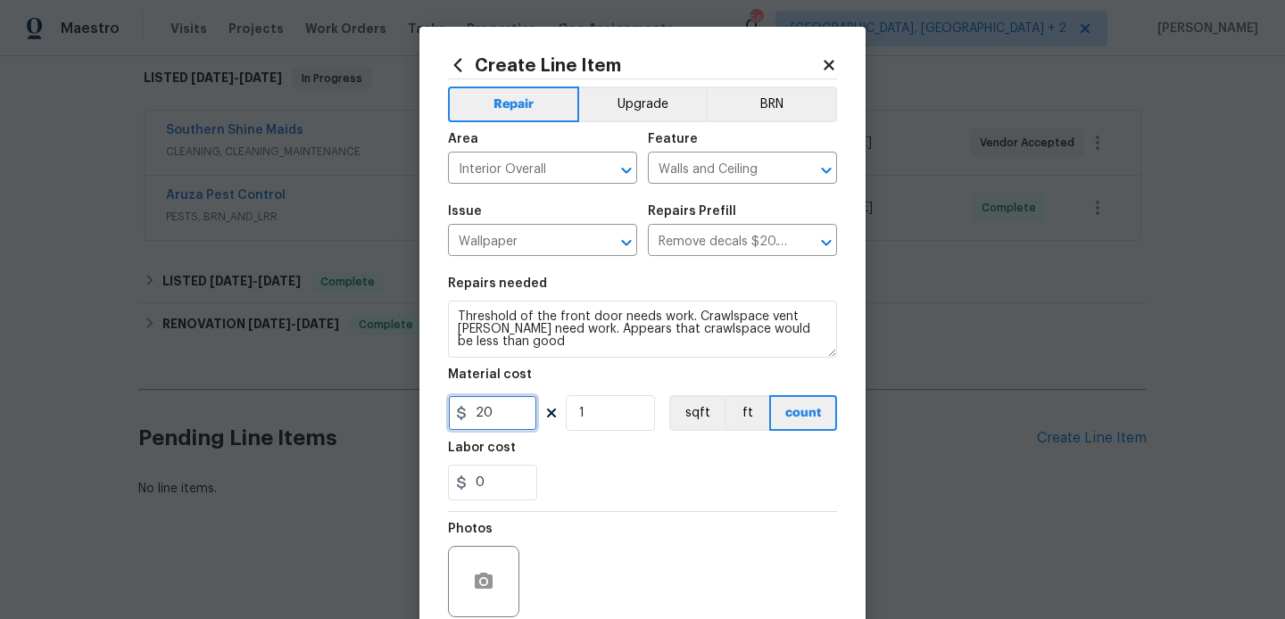
click at [504, 403] on input "20" at bounding box center [492, 413] width 89 height 36
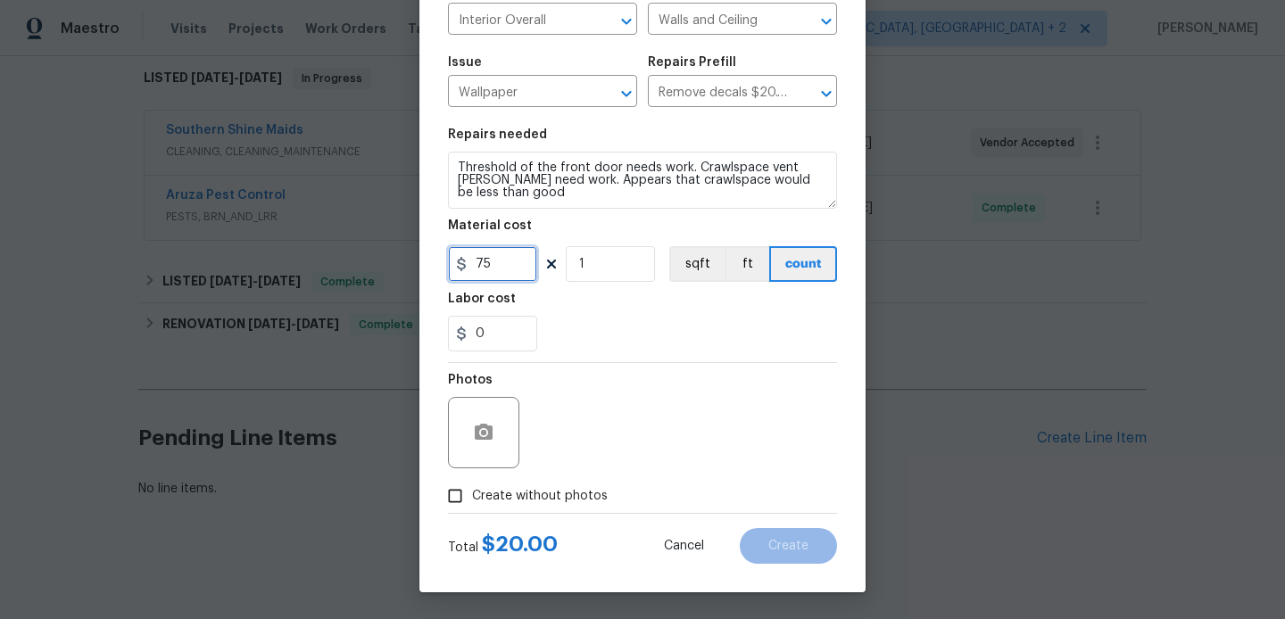
type input "75"
click at [530, 502] on span "Create without photos" at bounding box center [540, 496] width 136 height 19
click at [472, 502] on input "Create without photos" at bounding box center [455, 496] width 34 height 34
checkbox input "true"
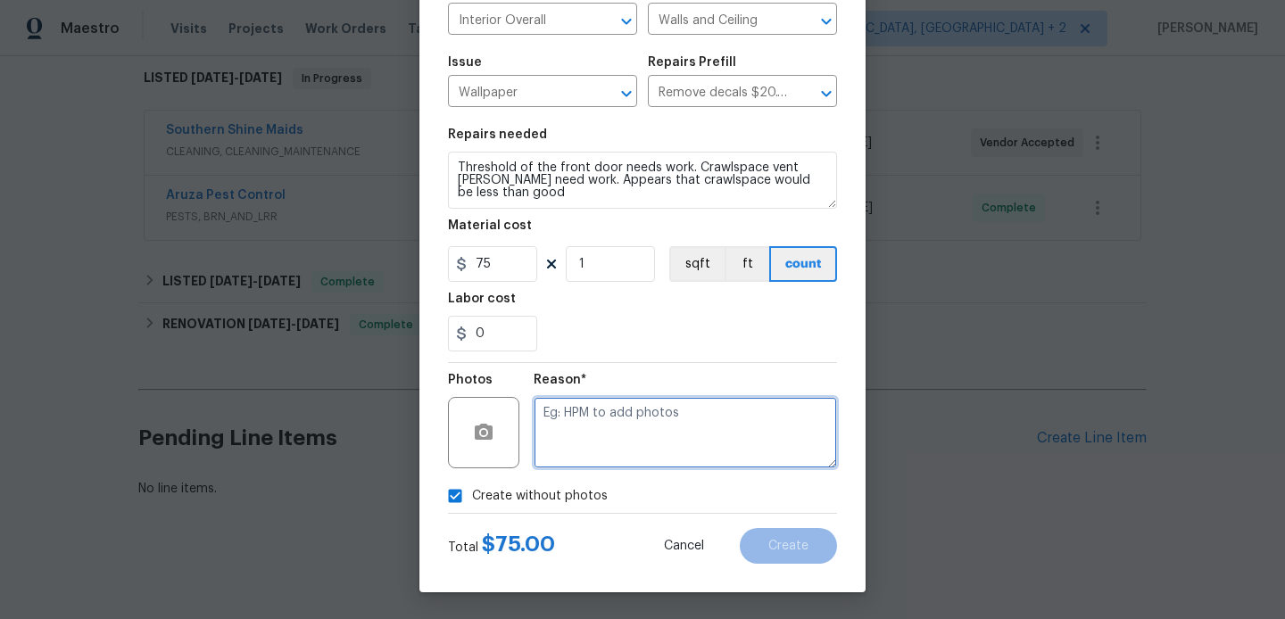
click at [672, 444] on textarea at bounding box center [684, 432] width 303 height 71
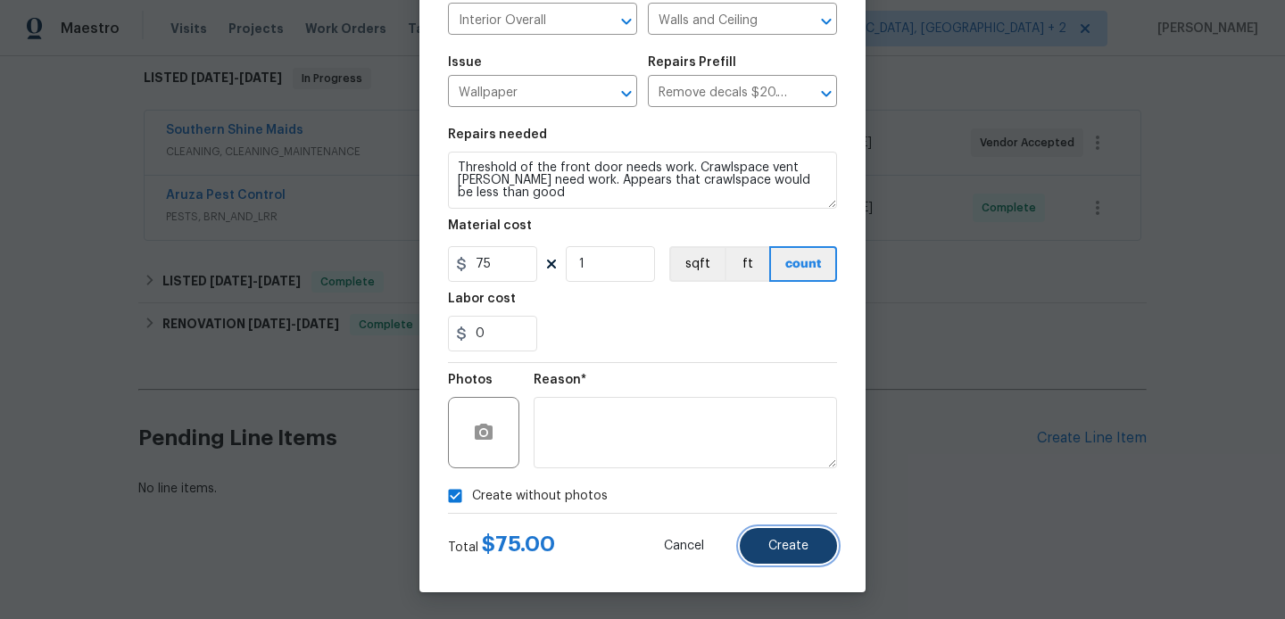
click at [766, 562] on button "Create" at bounding box center [788, 546] width 97 height 36
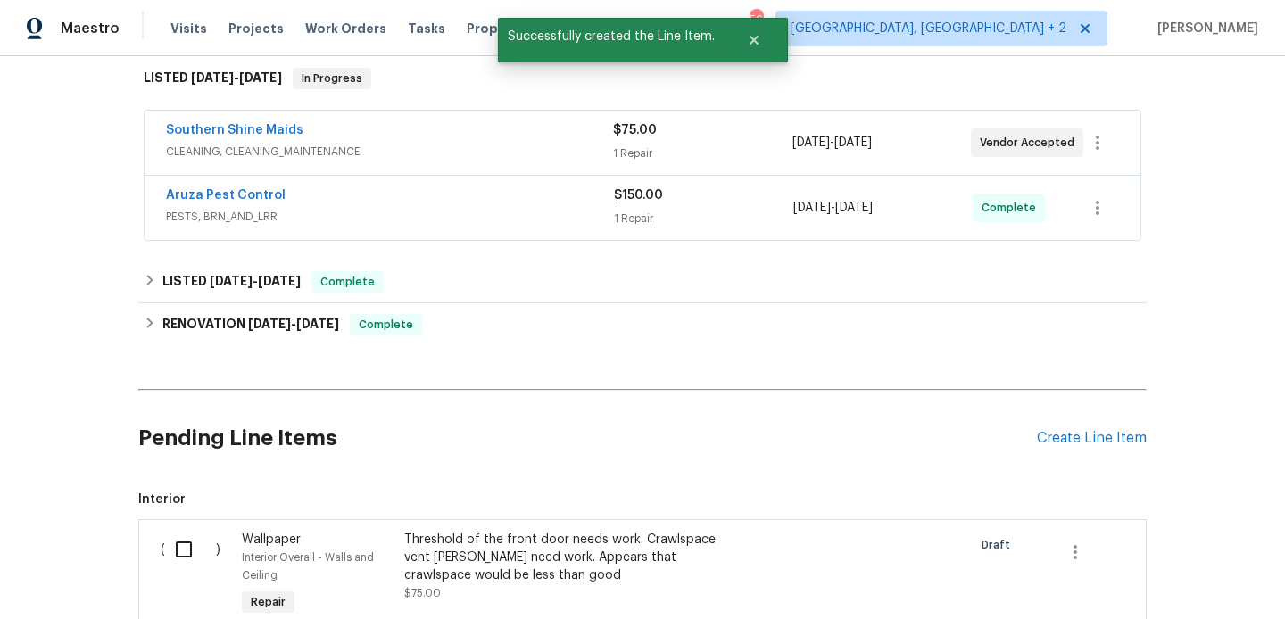
scroll to position [528, 0]
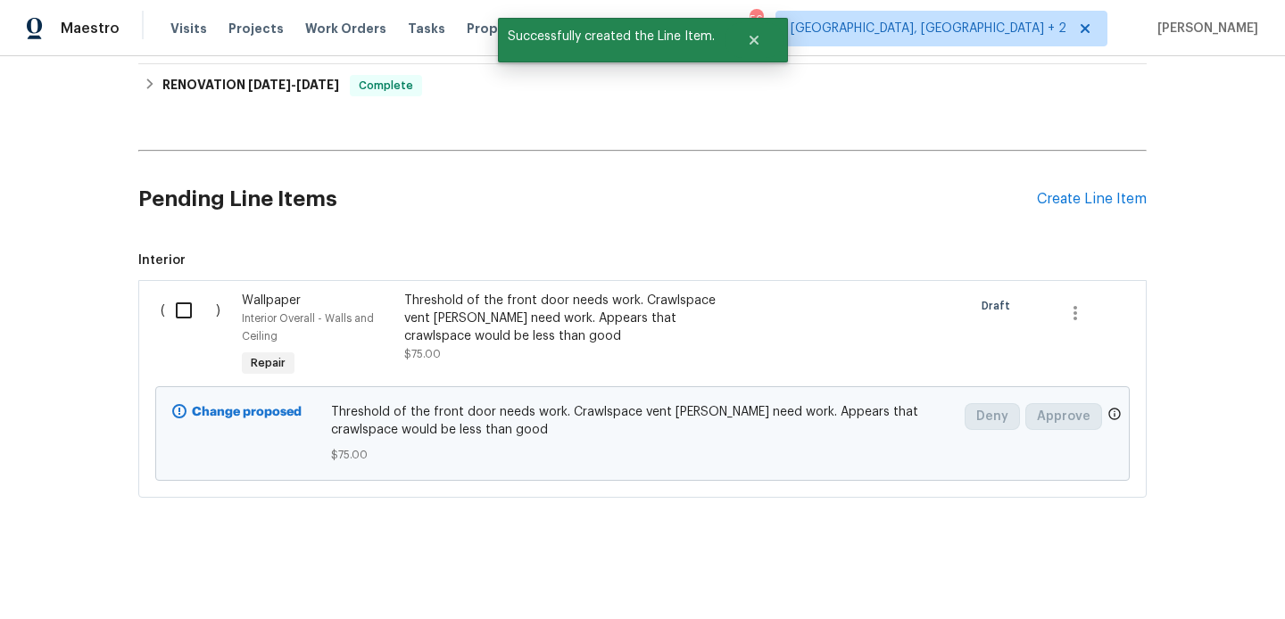
click at [172, 306] on input "checkbox" at bounding box center [190, 310] width 51 height 37
checkbox input "true"
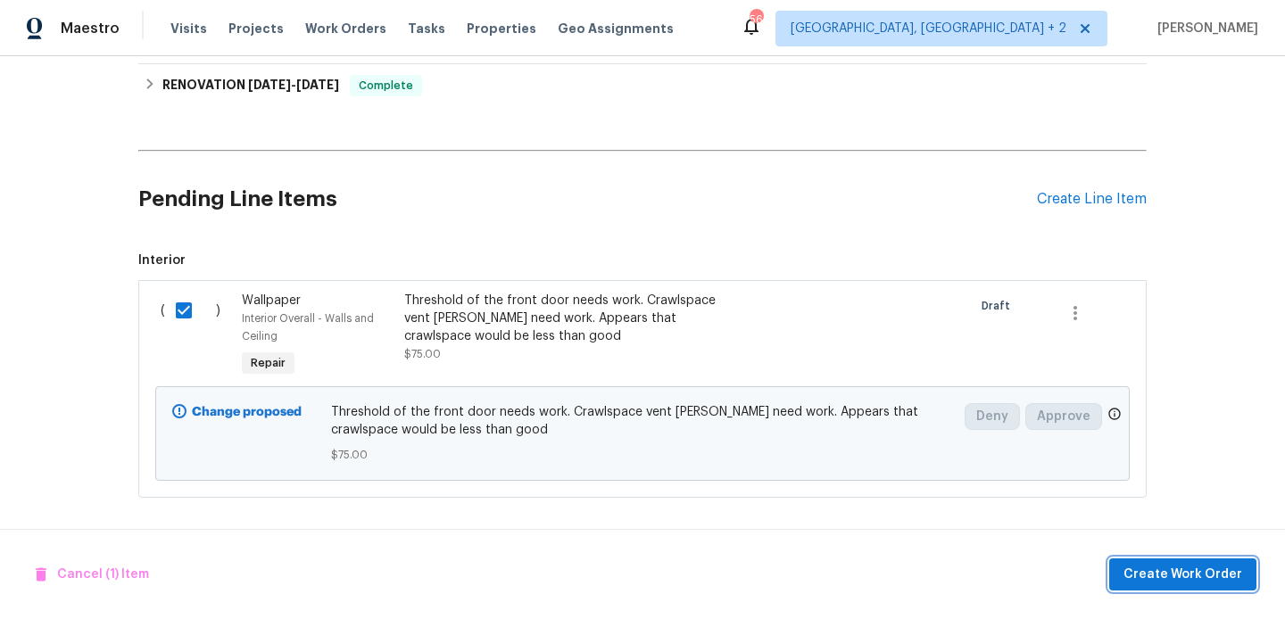
click at [1154, 566] on span "Create Work Order" at bounding box center [1182, 575] width 119 height 22
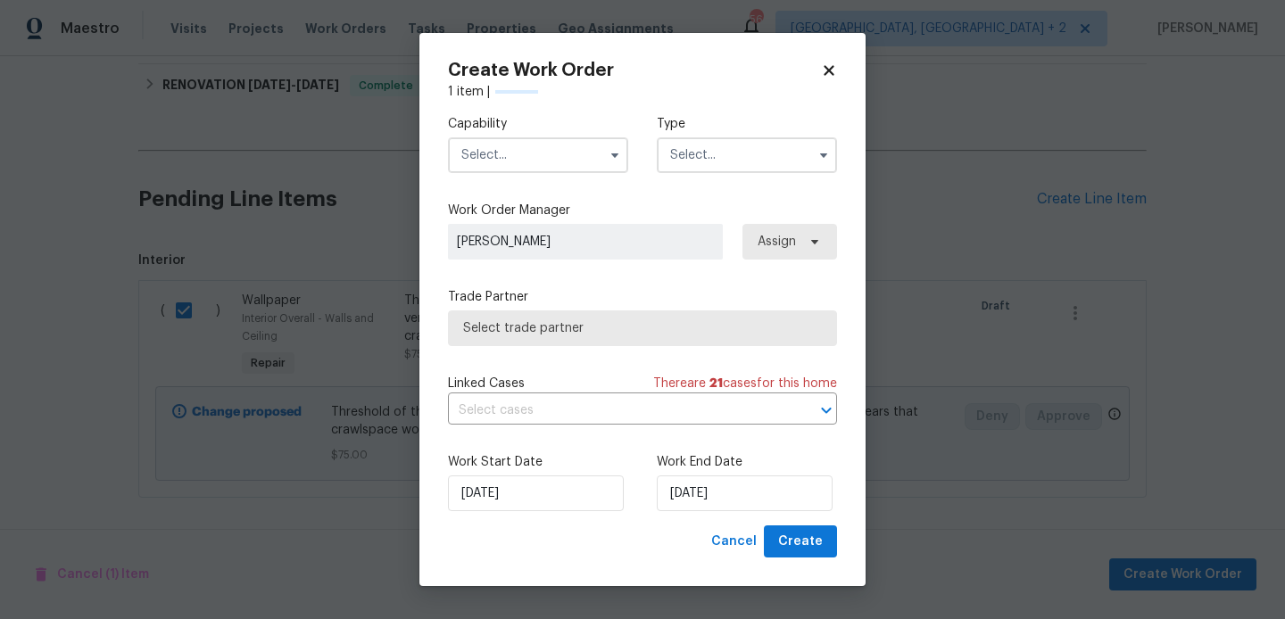
click at [536, 160] on input "text" at bounding box center [538, 155] width 180 height 36
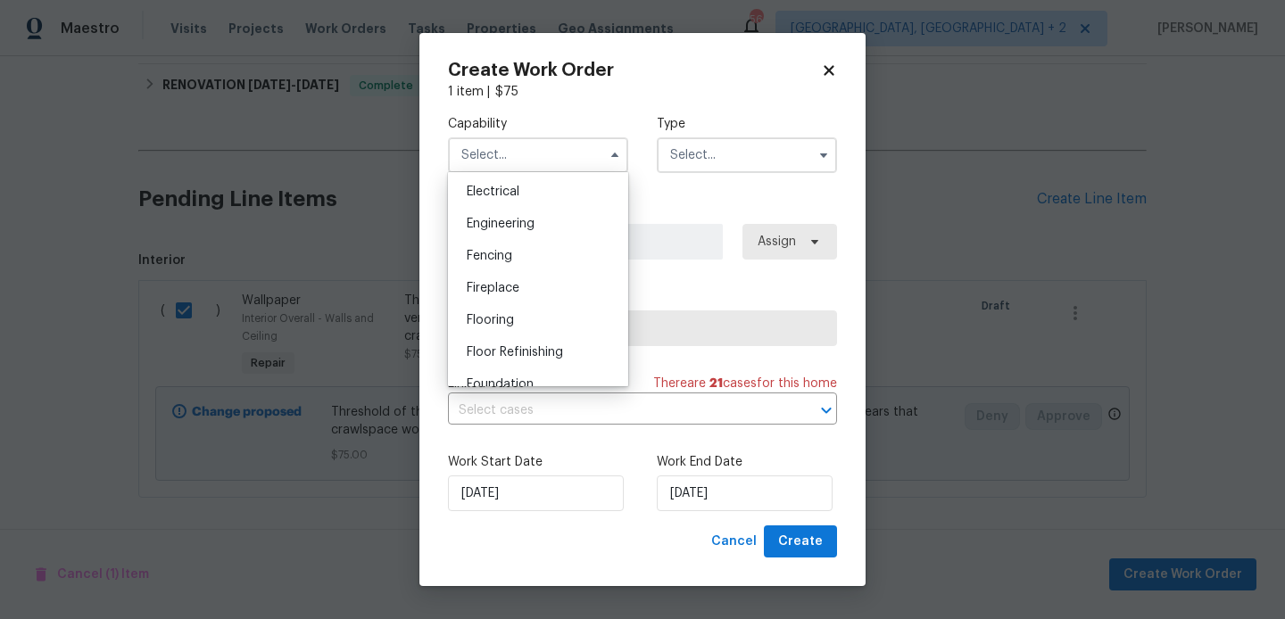
scroll to position [620, 0]
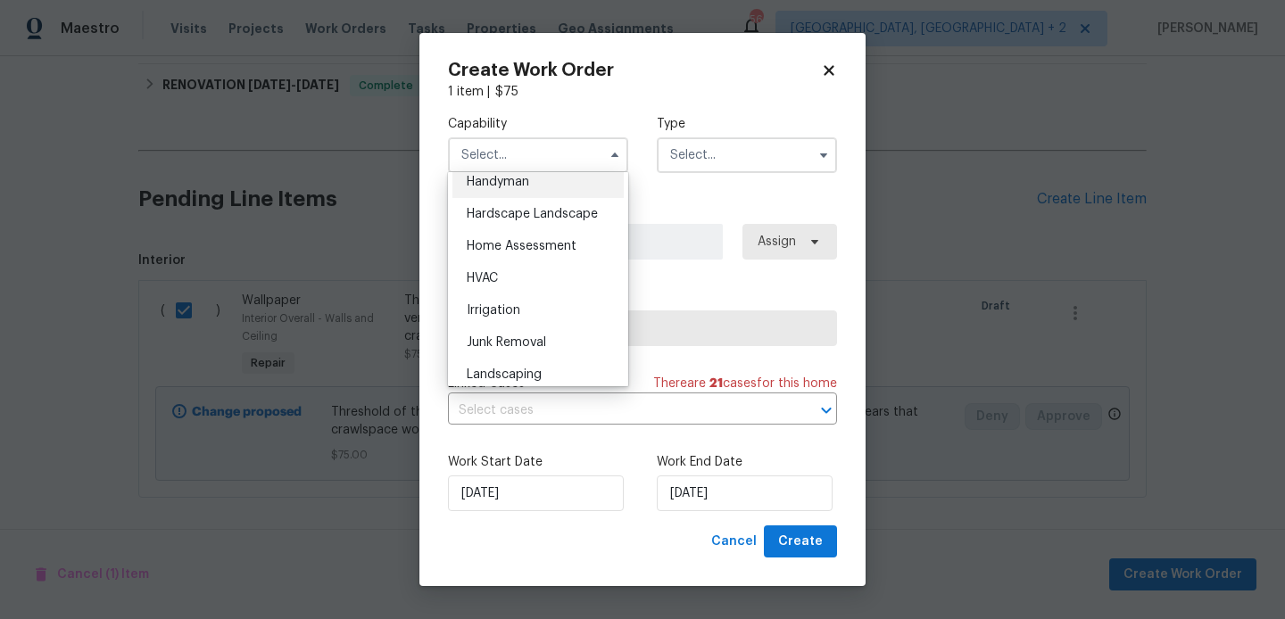
click at [506, 194] on div "Handyman" at bounding box center [537, 182] width 171 height 32
type input "Handyman"
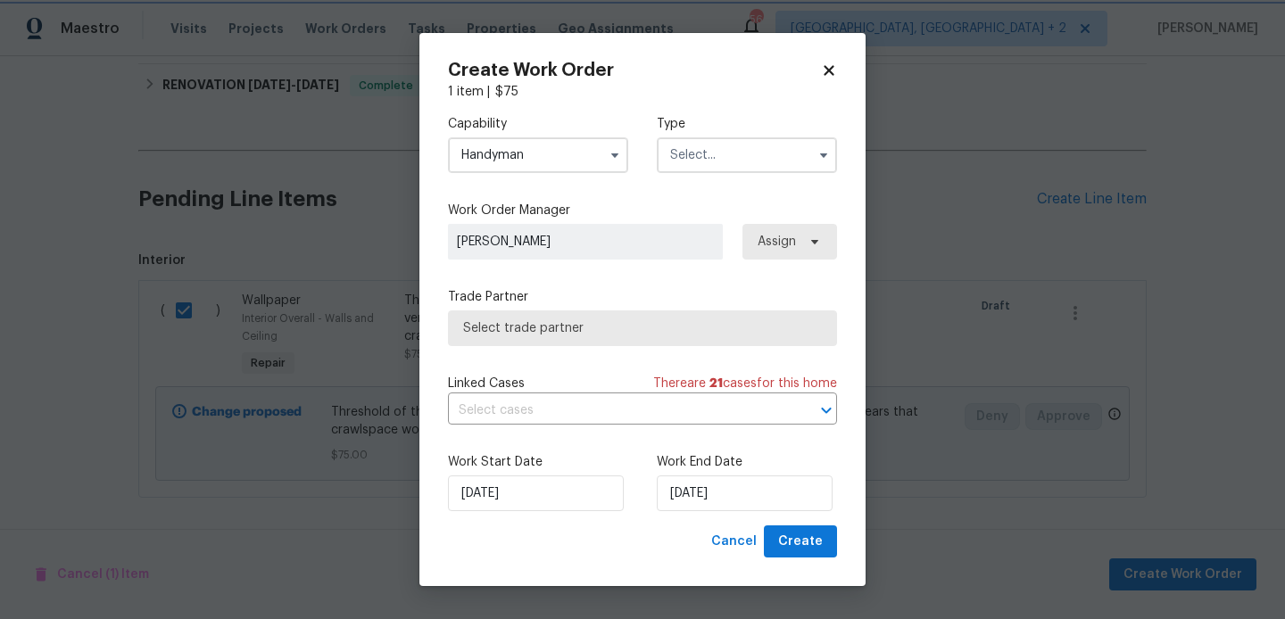
scroll to position [949, 0]
click at [806, 135] on div "Type" at bounding box center [747, 144] width 180 height 58
click at [773, 152] on input "text" at bounding box center [747, 155] width 180 height 36
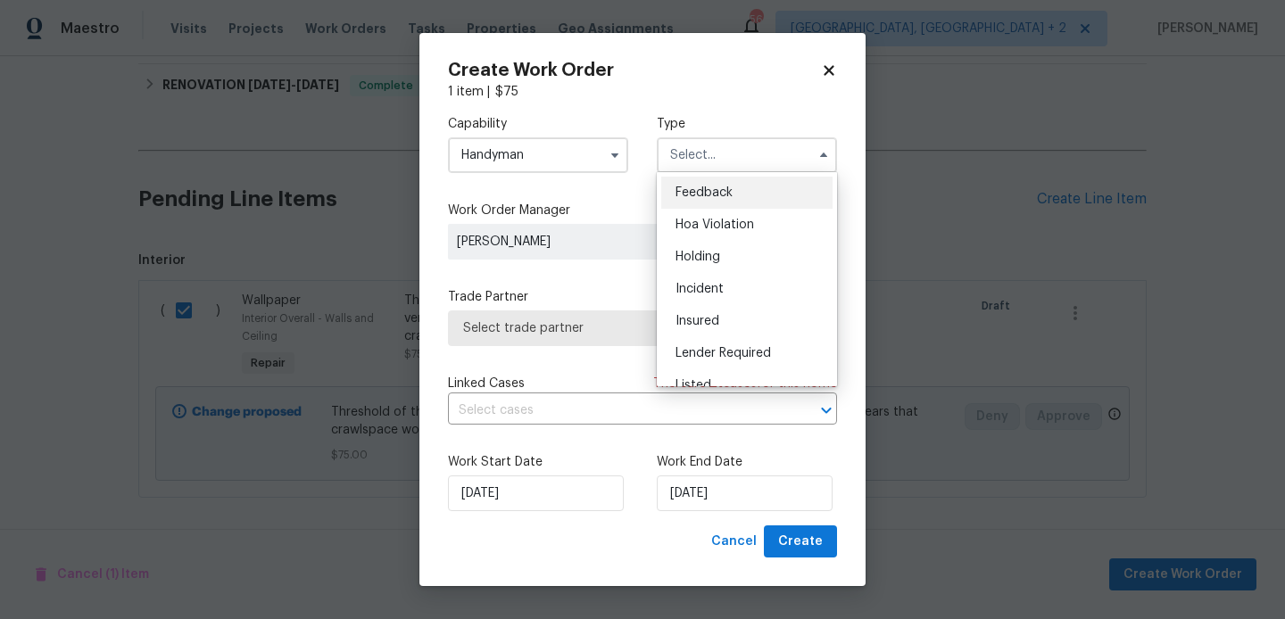
click at [773, 197] on div "Feedback" at bounding box center [746, 193] width 171 height 32
type input "Feedback"
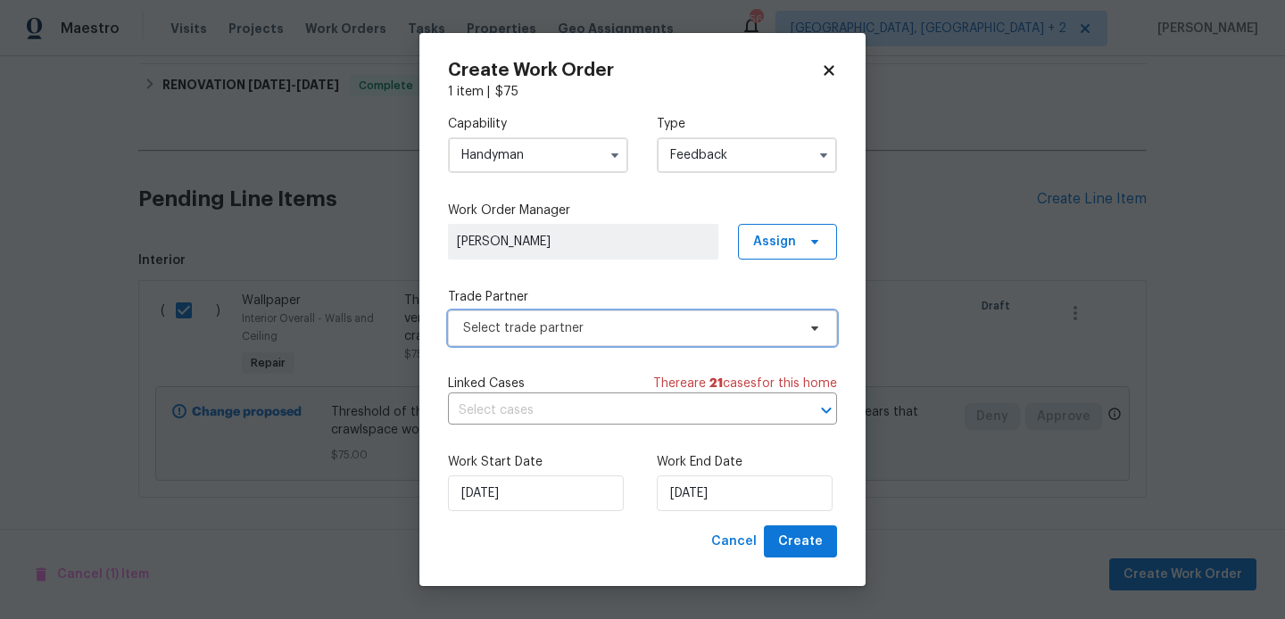
click at [594, 317] on span "Select trade partner" at bounding box center [642, 328] width 389 height 36
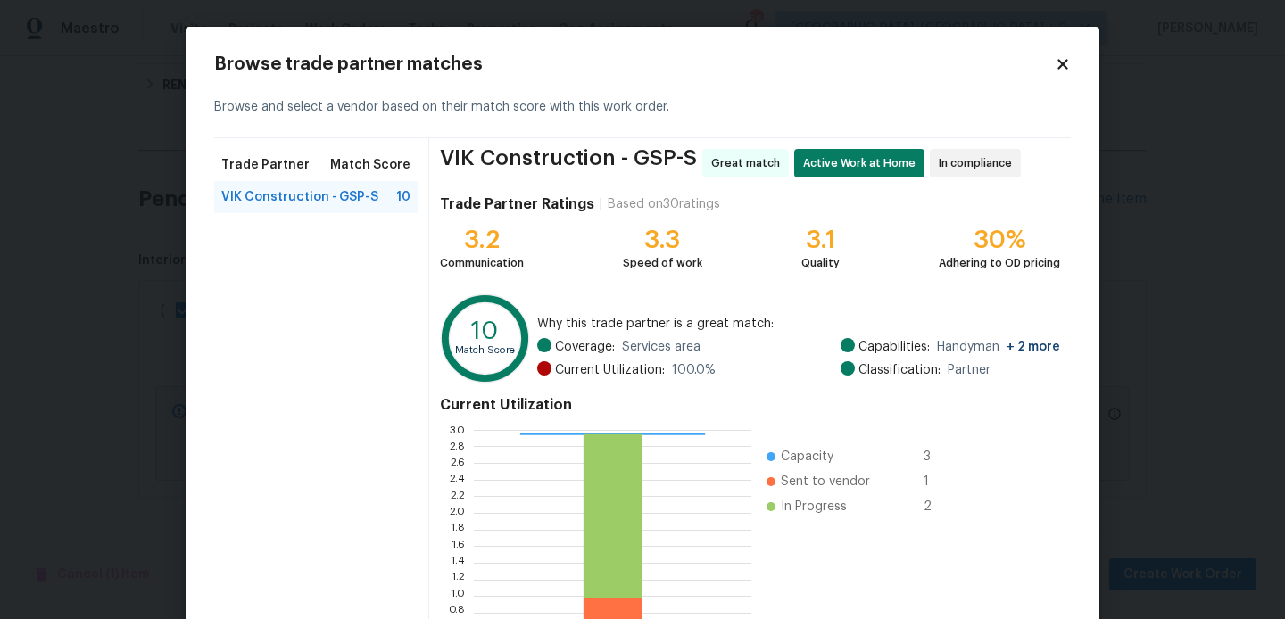
scroll to position [168, 0]
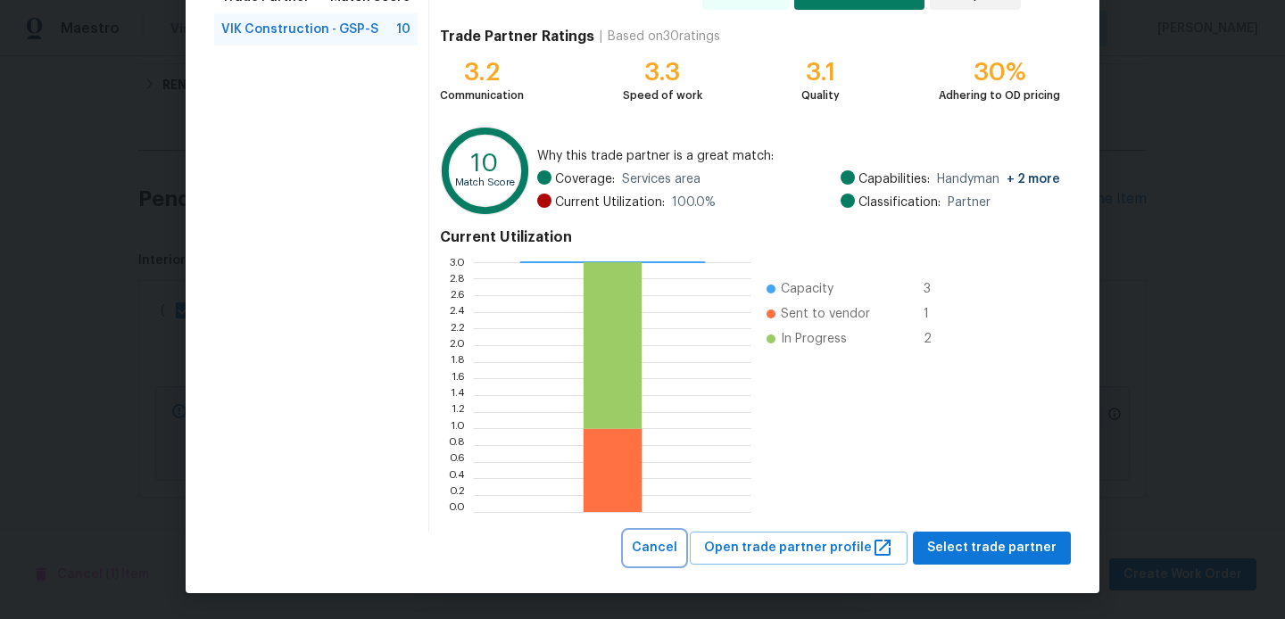
click at [677, 550] on span "Cancel" at bounding box center [654, 548] width 45 height 22
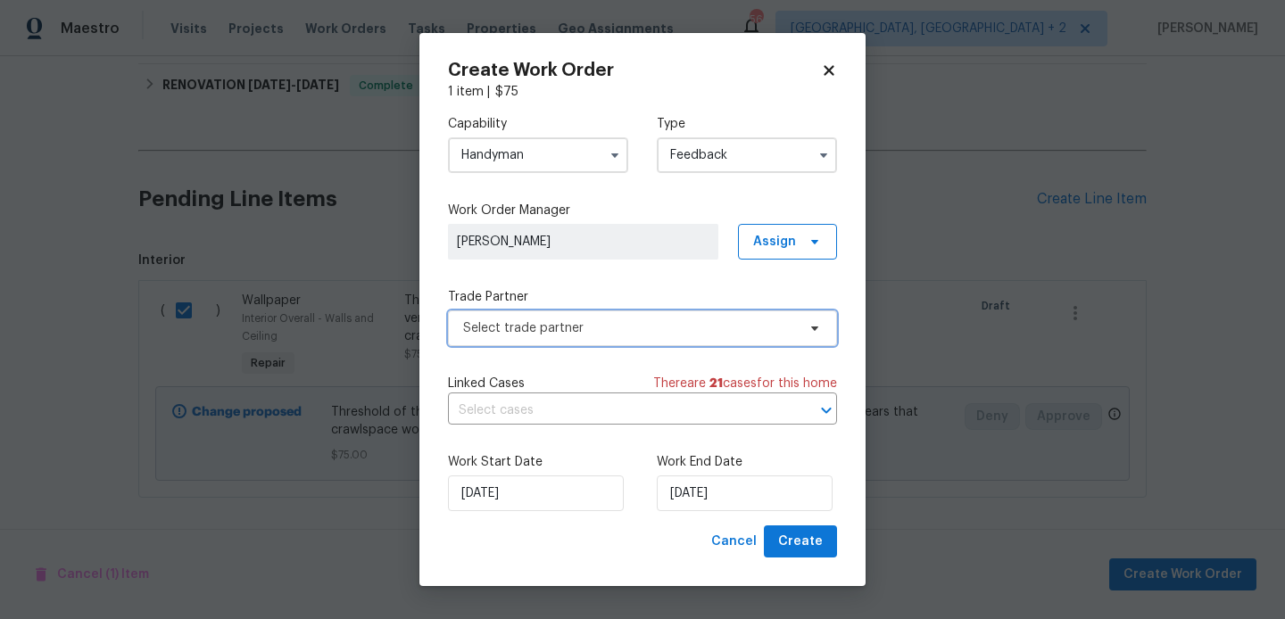
scroll to position [0, 0]
click at [498, 158] on input "Handyman" at bounding box center [538, 155] width 180 height 36
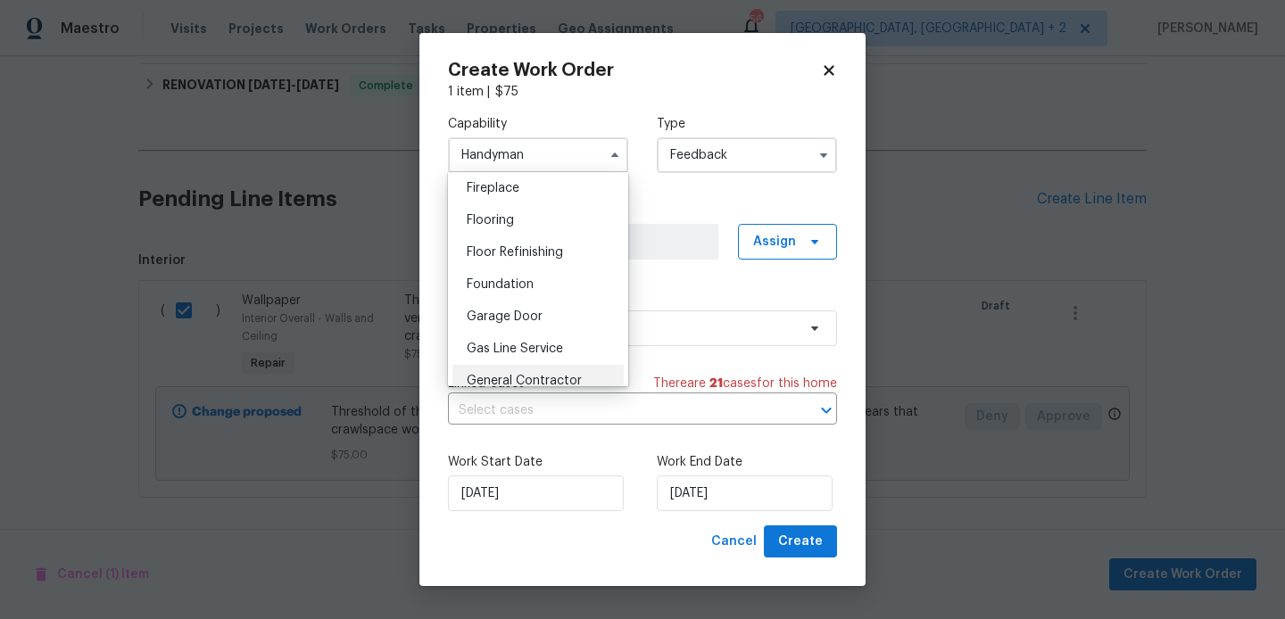
click at [520, 373] on div "General Contractor" at bounding box center [537, 381] width 171 height 32
type input "General Contractor"
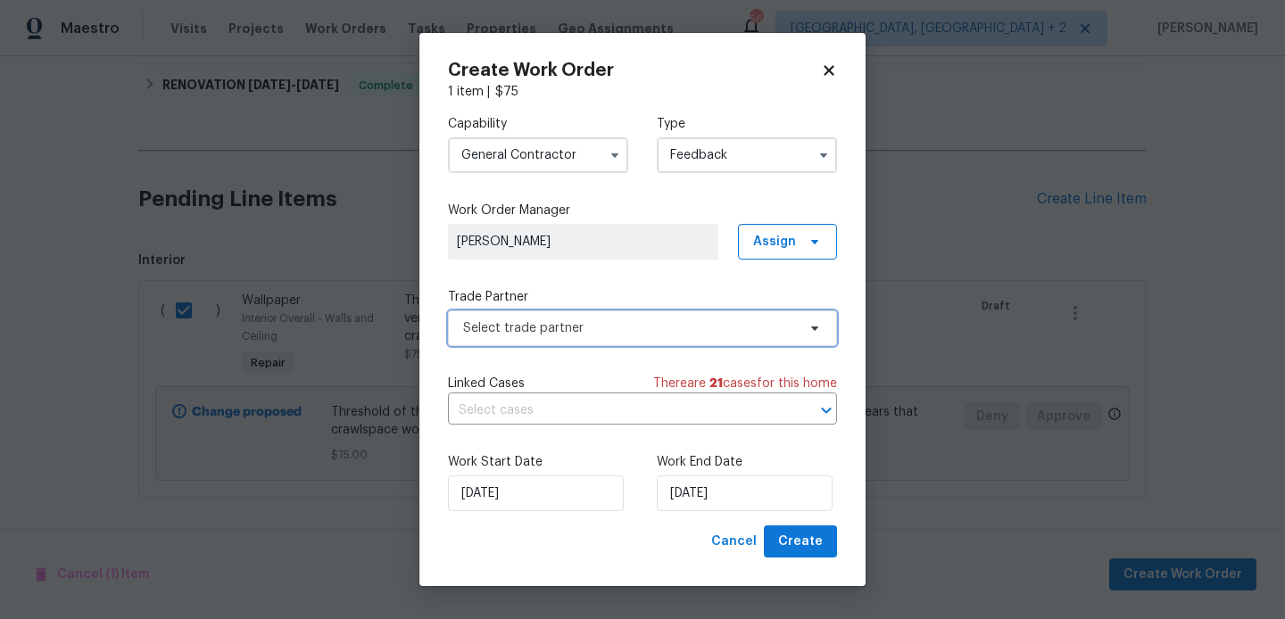
click at [573, 329] on span "Select trade partner" at bounding box center [629, 328] width 333 height 18
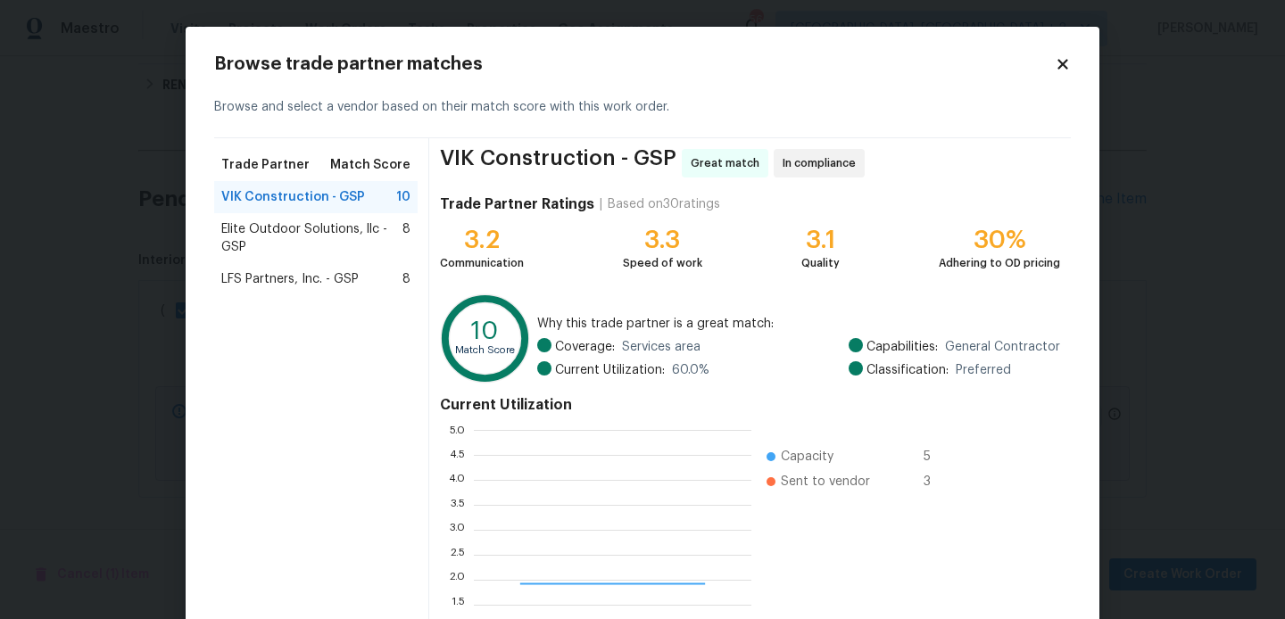
scroll to position [250, 277]
click at [293, 283] on span "LFS Partners, Inc. - GSP" at bounding box center [289, 279] width 137 height 18
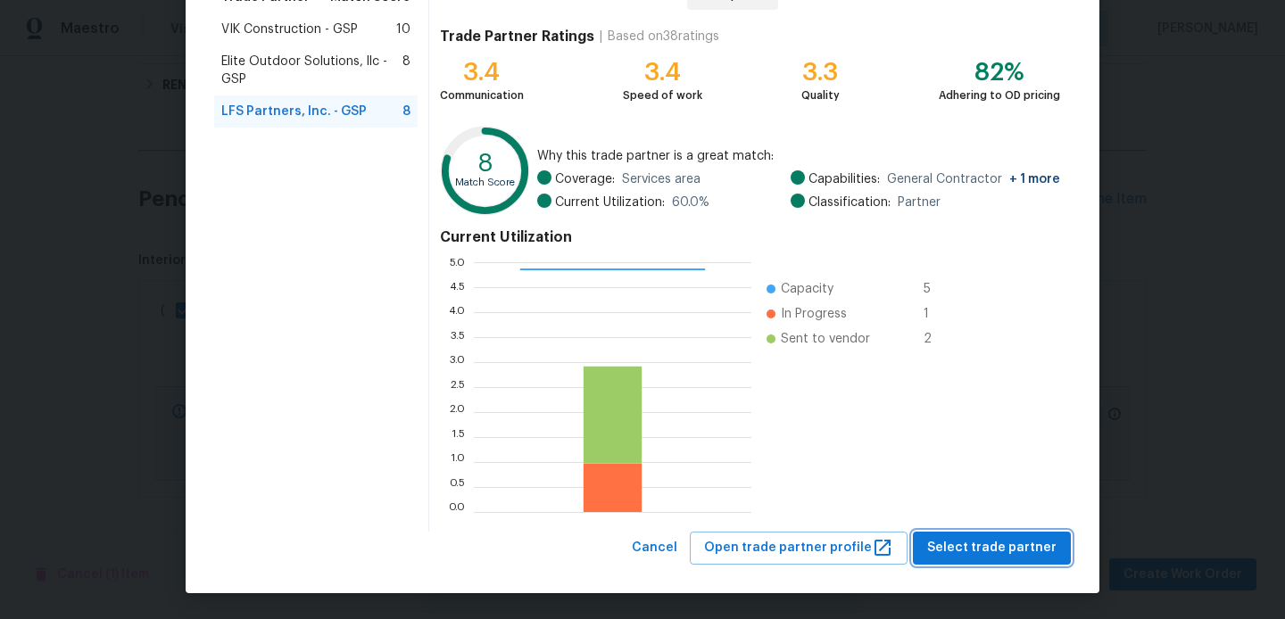
click at [979, 548] on span "Select trade partner" at bounding box center [991, 548] width 129 height 22
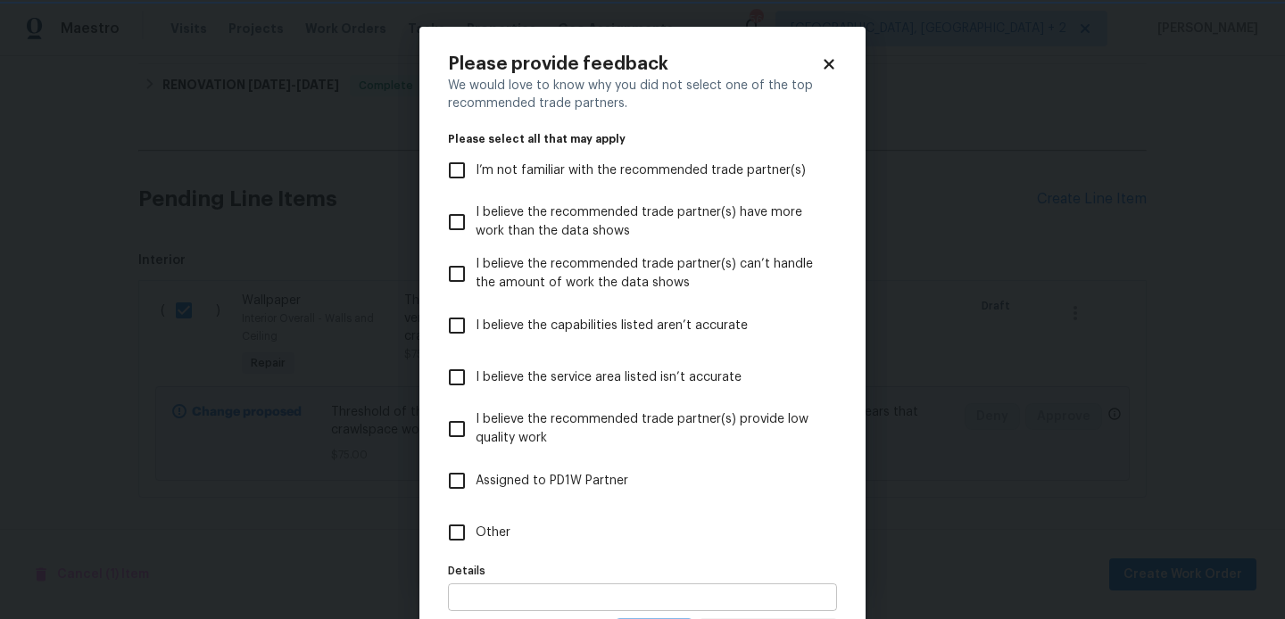
scroll to position [0, 0]
click at [440, 541] on input "Other" at bounding box center [456, 532] width 37 height 37
checkbox input "true"
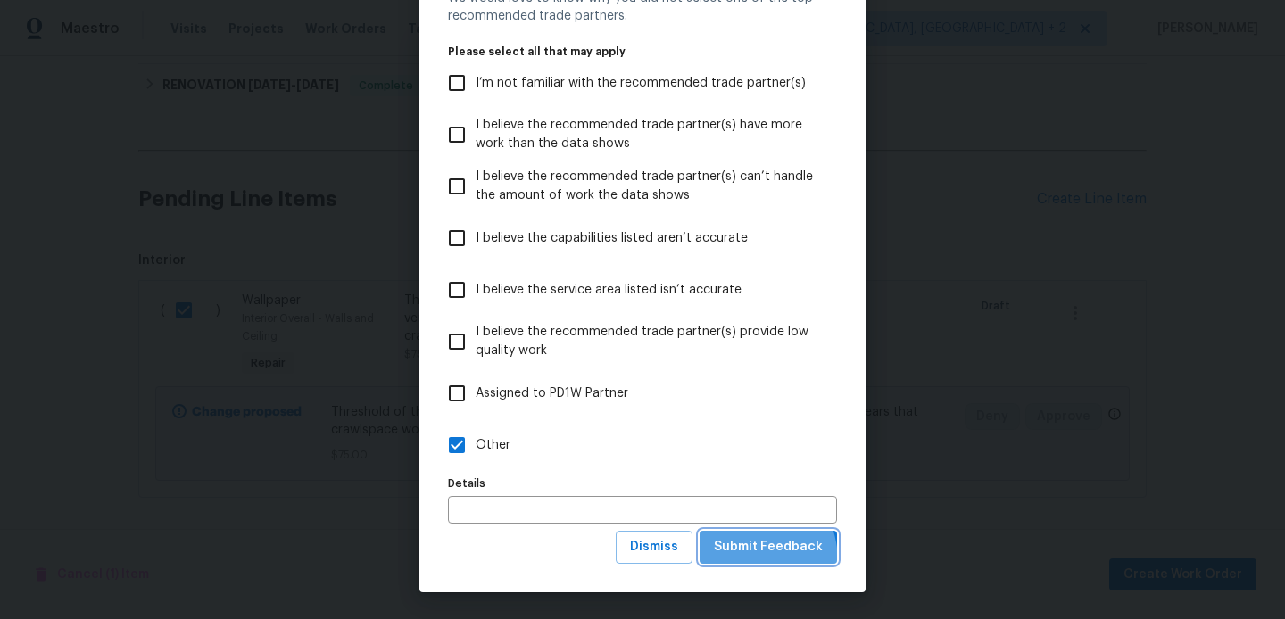
click at [737, 562] on button "Submit Feedback" at bounding box center [767, 547] width 137 height 33
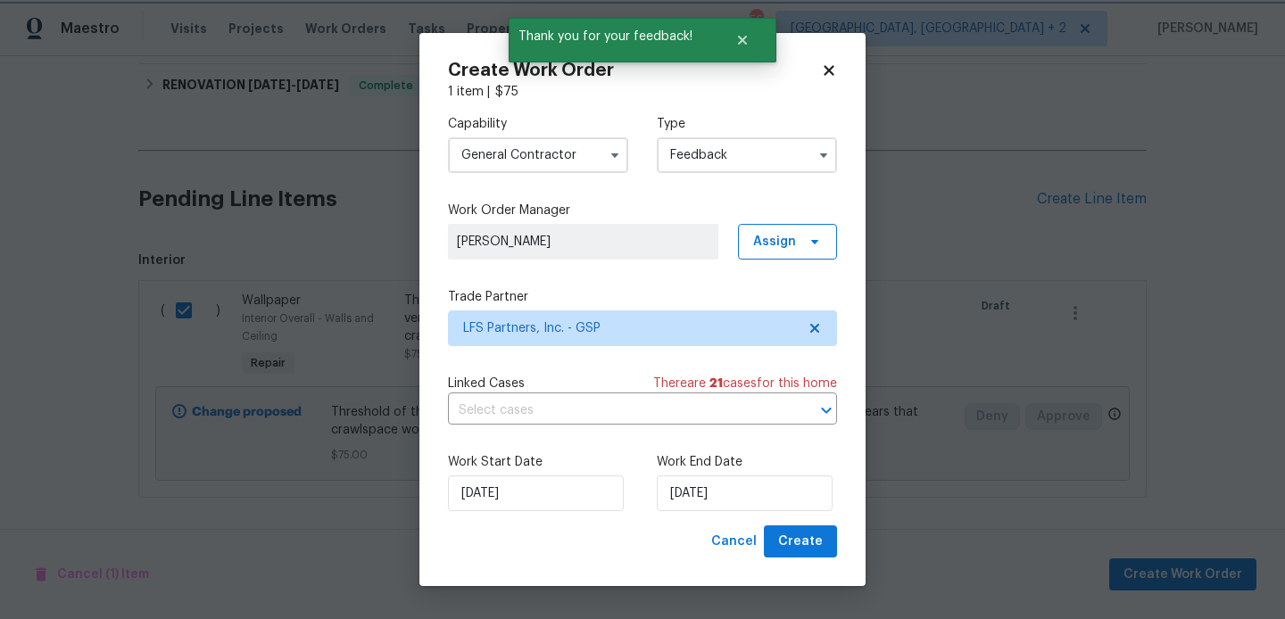
scroll to position [0, 0]
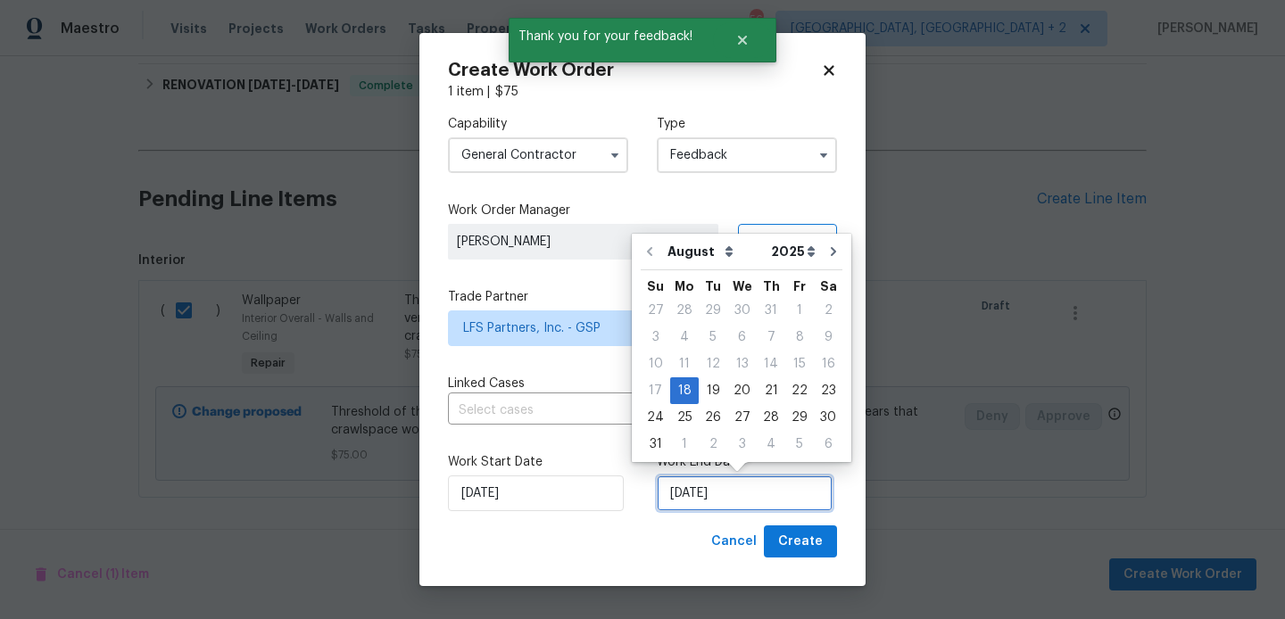
click at [706, 500] on input "[DATE]" at bounding box center [745, 493] width 176 height 36
click at [727, 391] on div "20" at bounding box center [741, 390] width 29 height 25
type input "[DATE]"
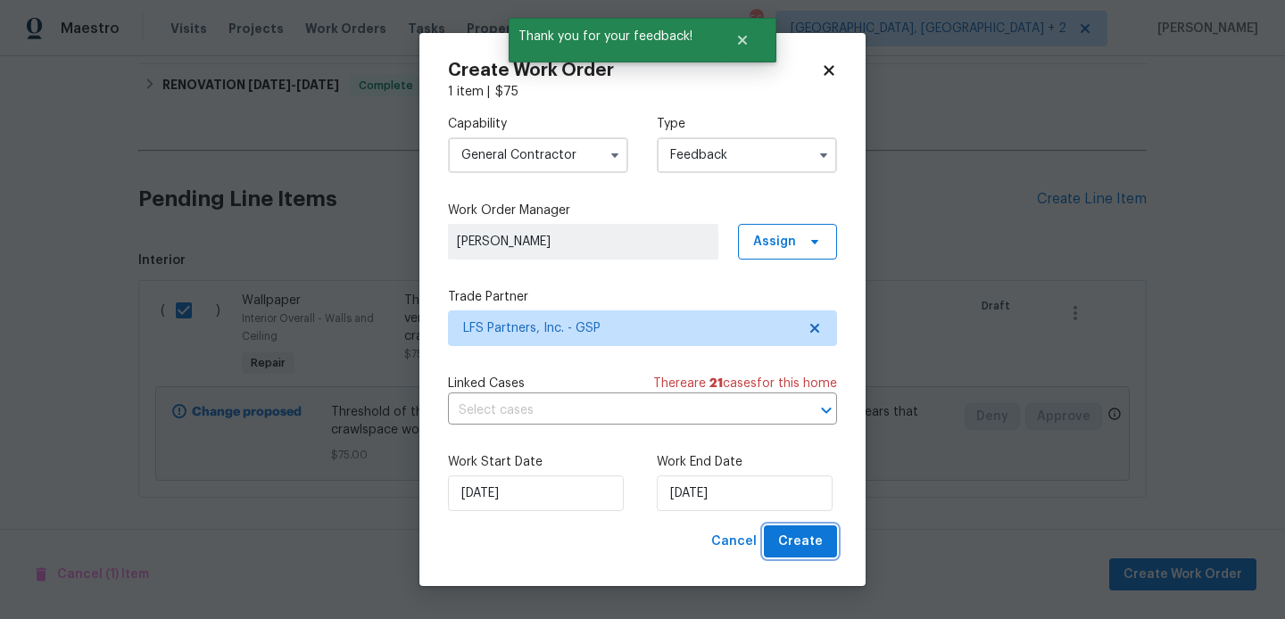
click at [801, 541] on span "Create" at bounding box center [800, 542] width 45 height 22
checkbox input "false"
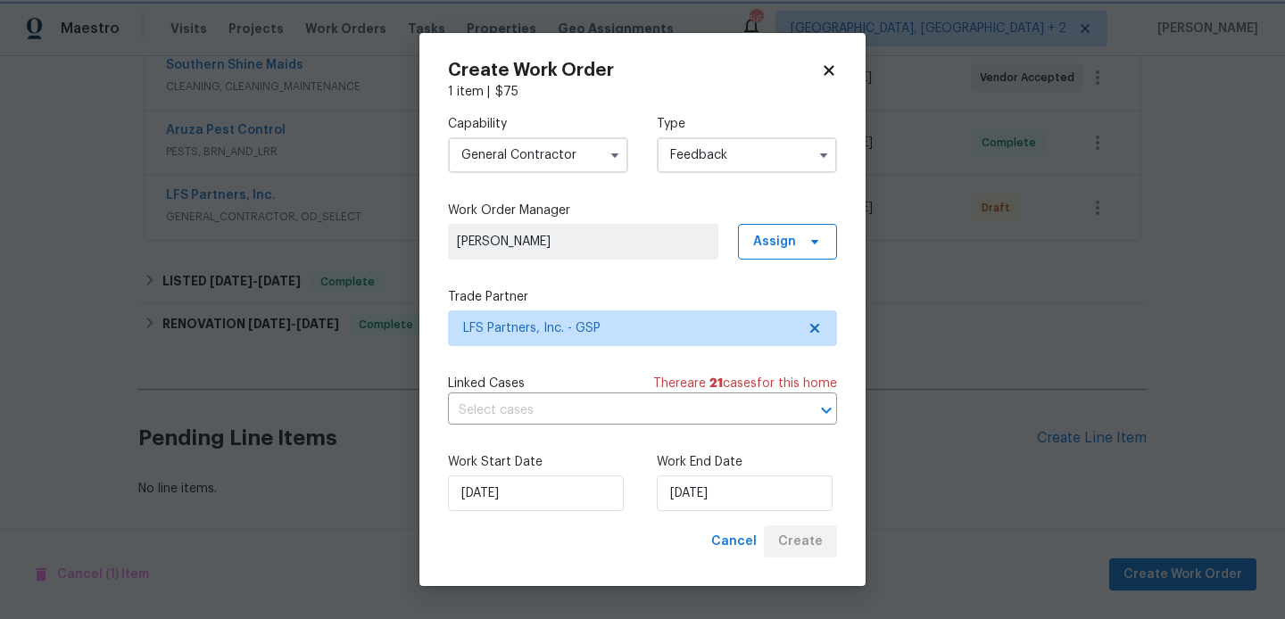
scroll to position [353, 0]
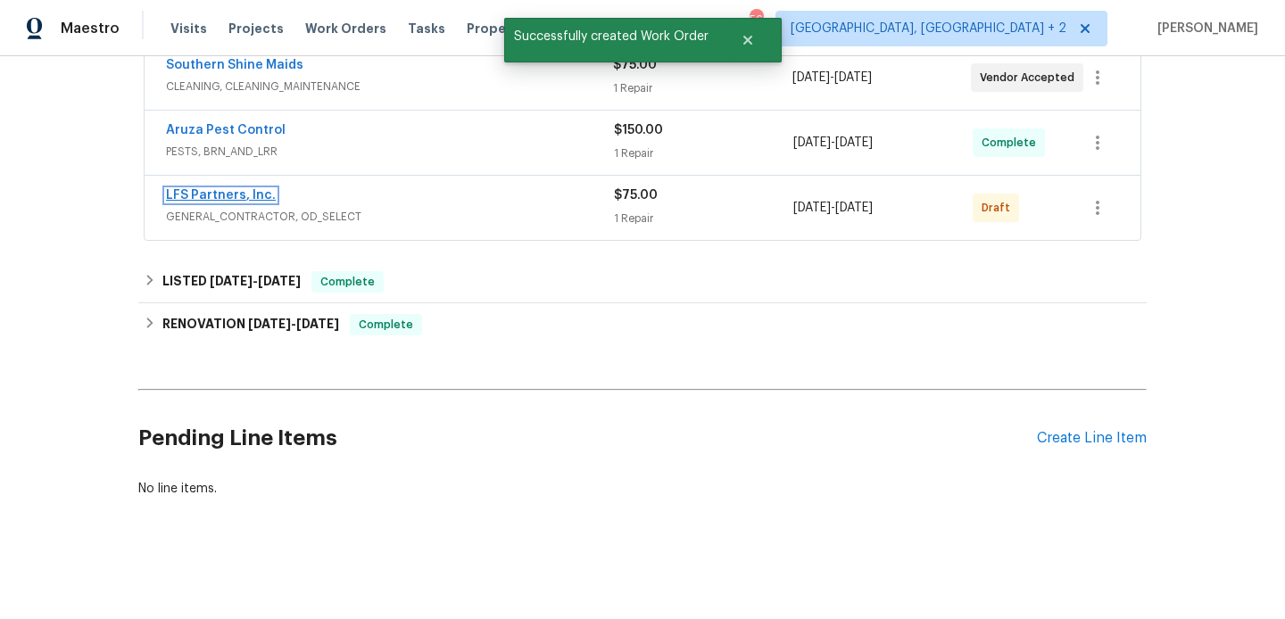
click at [239, 195] on link "LFS Partners, Inc." at bounding box center [221, 195] width 110 height 12
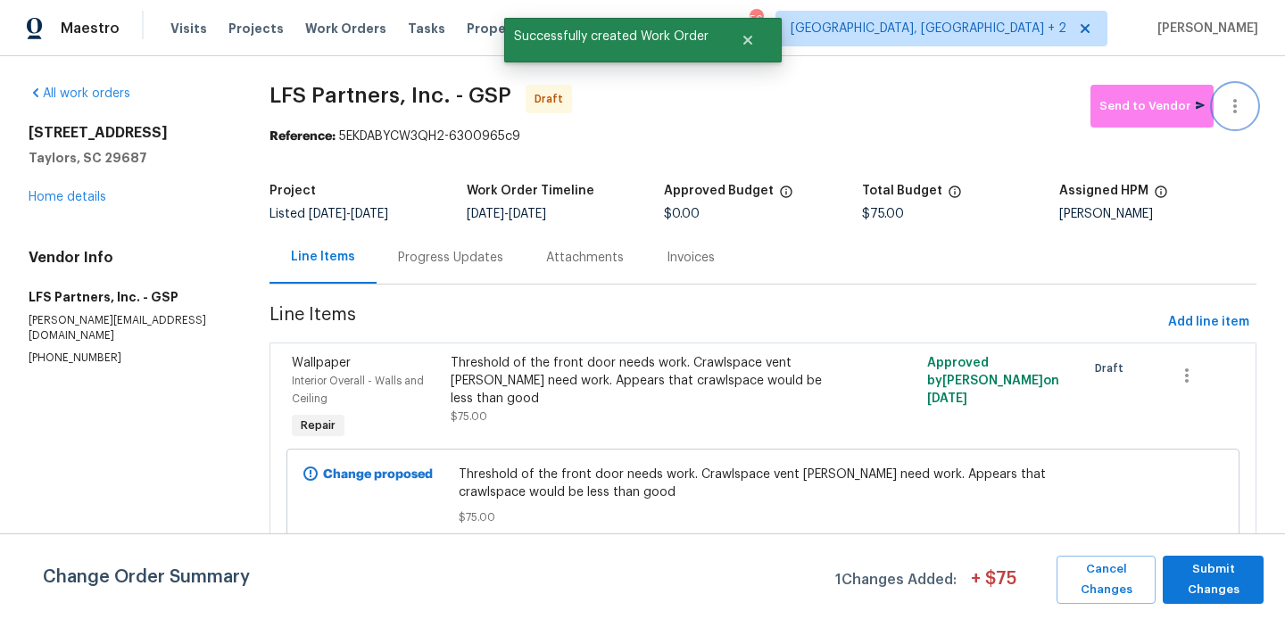
click at [1242, 102] on icon "button" at bounding box center [1234, 105] width 21 height 21
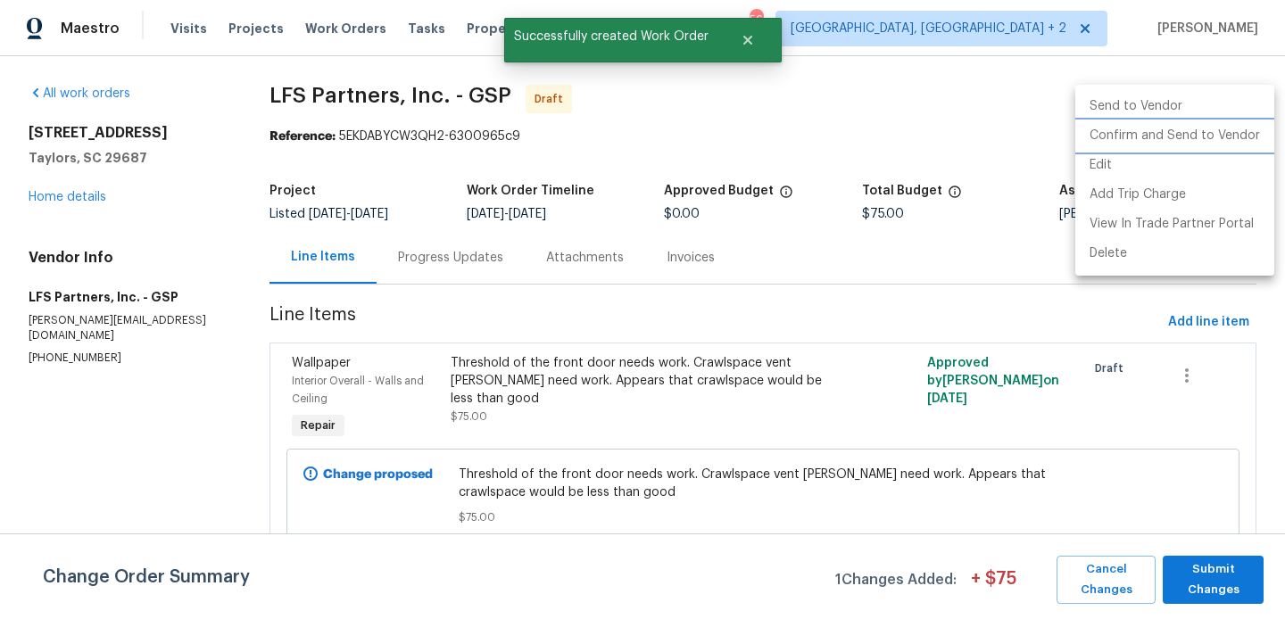
click at [1242, 134] on li "Confirm and Send to Vendor" at bounding box center [1174, 135] width 199 height 29
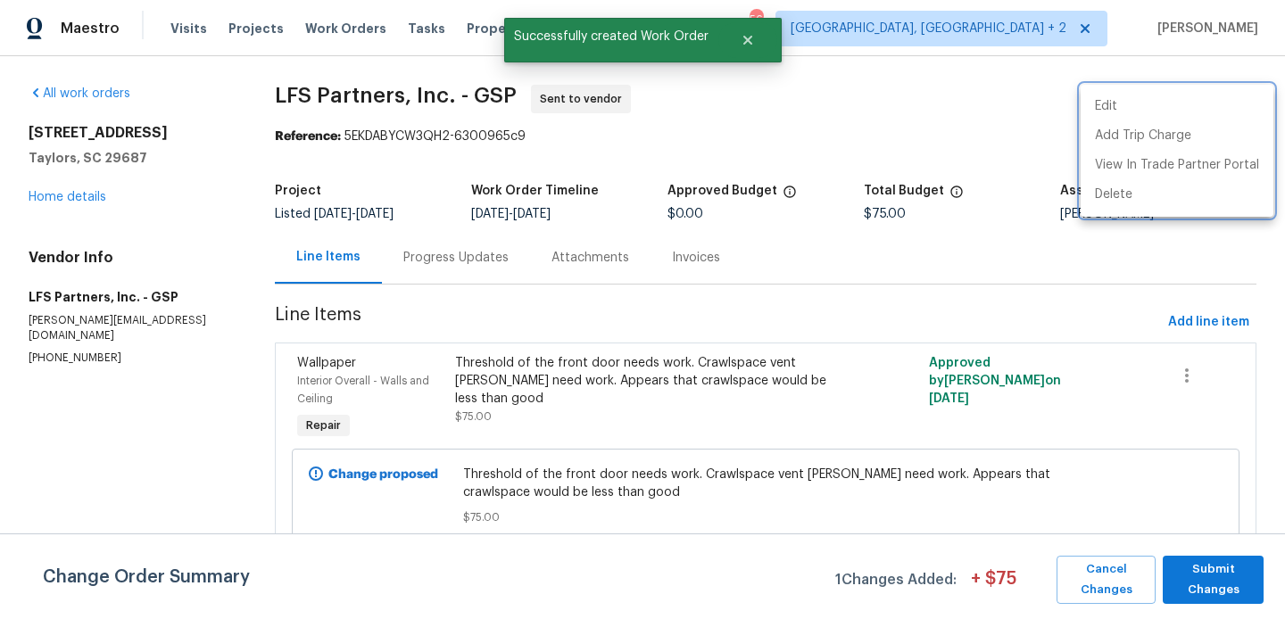
click at [445, 283] on div at bounding box center [642, 309] width 1285 height 619
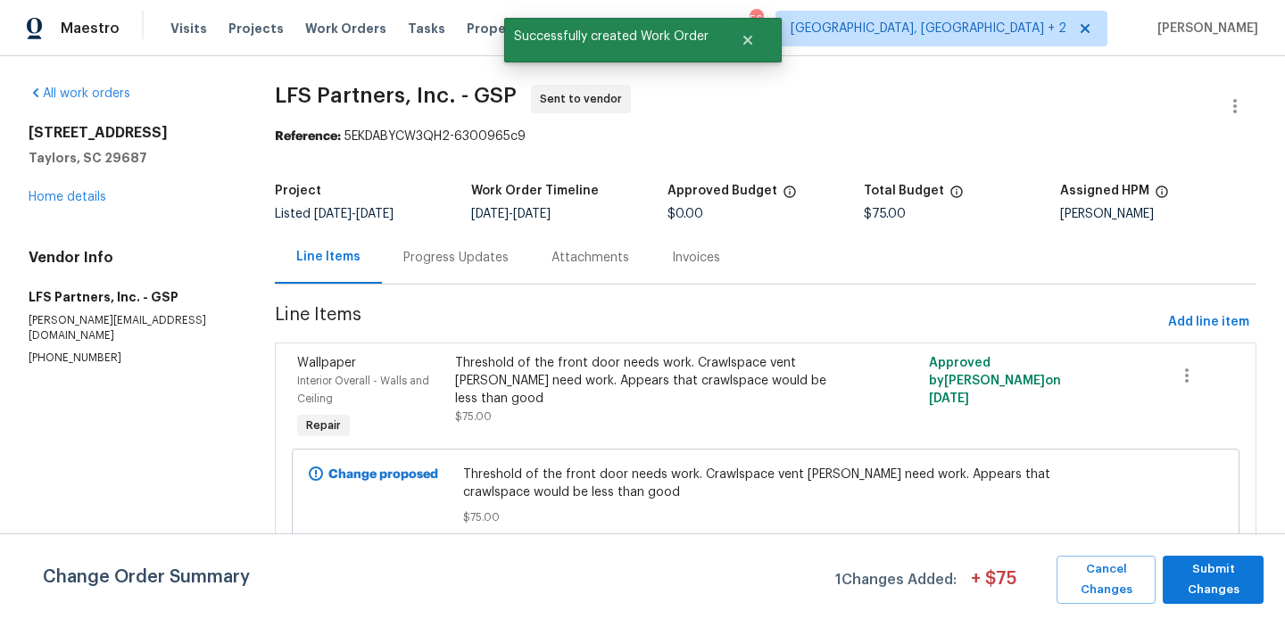
click at [445, 283] on div "Progress Updates" at bounding box center [456, 257] width 148 height 53
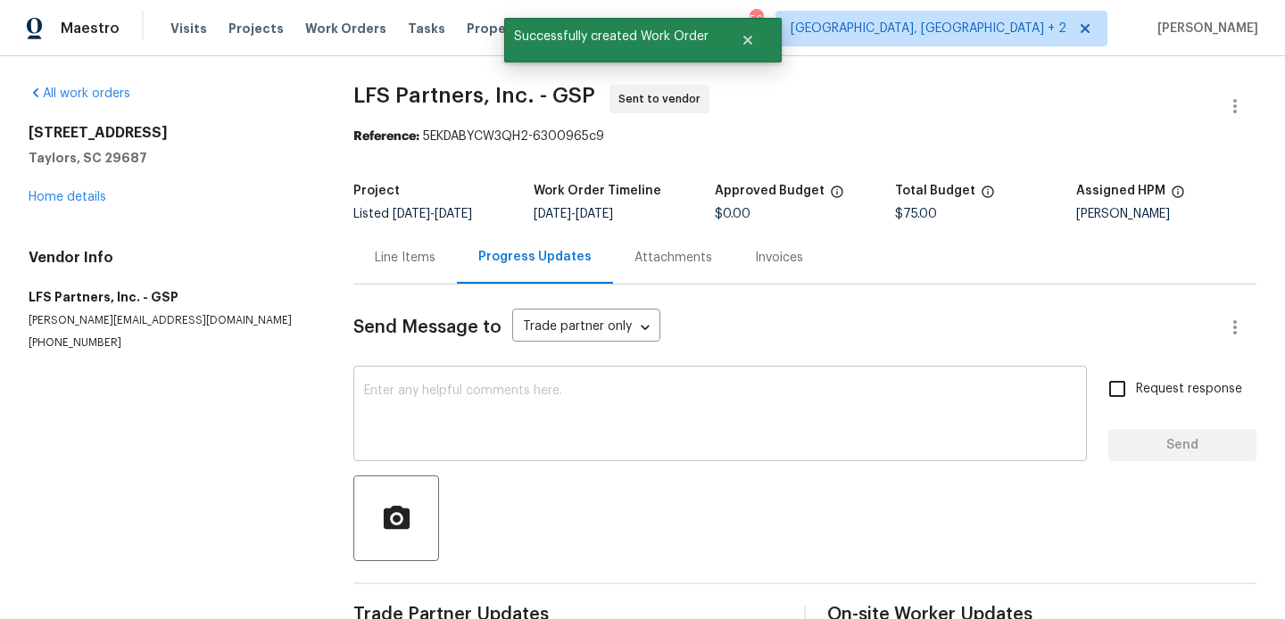
click at [487, 396] on textarea at bounding box center [720, 415] width 712 height 62
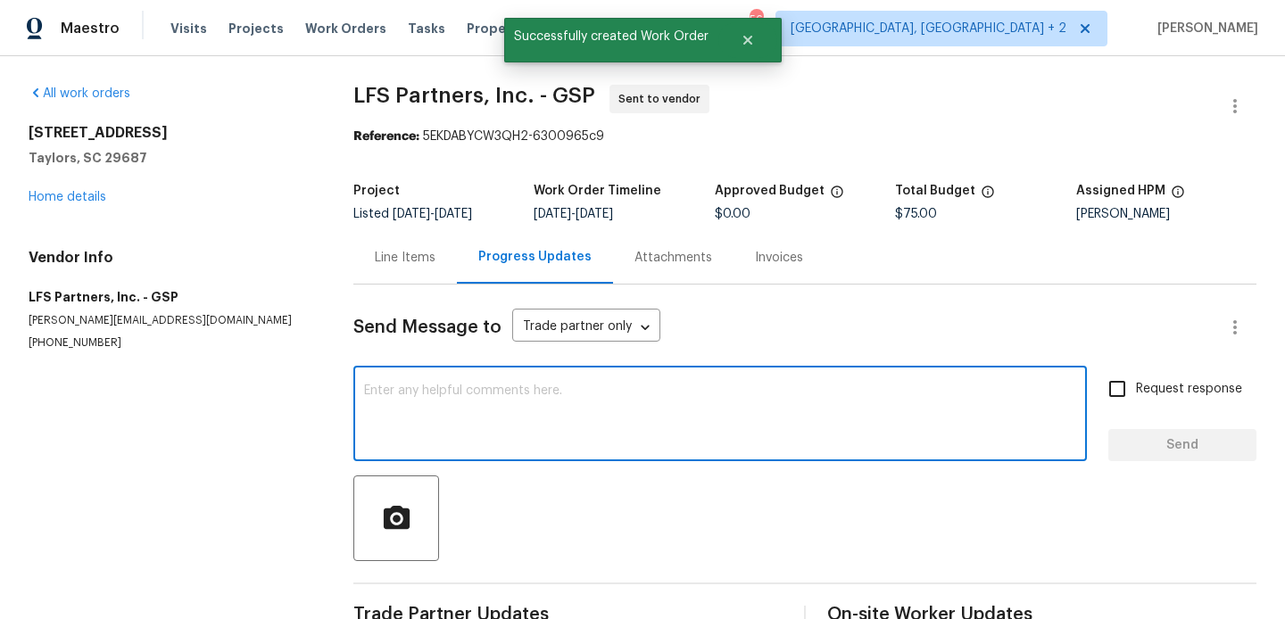
paste textarea "Hi, this is Blessida with Opendoor. I’m confirming you received the WO for the …"
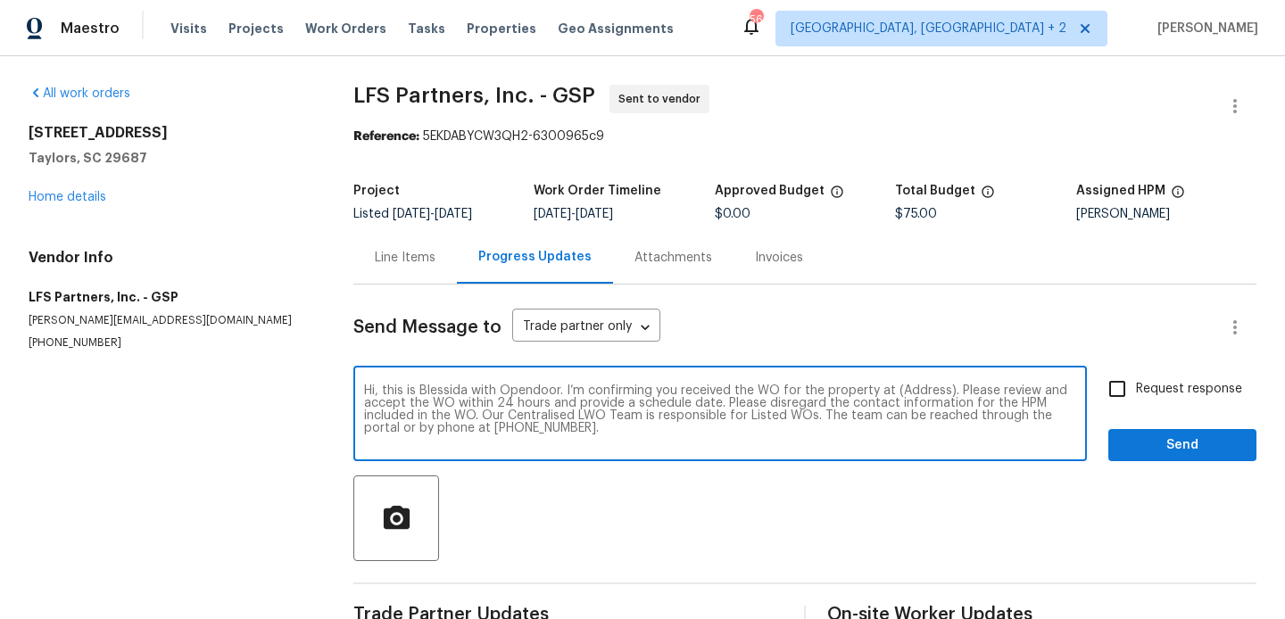
click at [907, 392] on textarea "Hi, this is Blessida with Opendoor. I’m confirming you received the WO for the …" at bounding box center [720, 415] width 712 height 62
paste textarea "[STREET_ADDRESS]"
type textarea "Hi, this is Blessida with Opendoor. I’m confirming you received the WO for the …"
click at [1125, 406] on input "Request response" at bounding box center [1116, 388] width 37 height 37
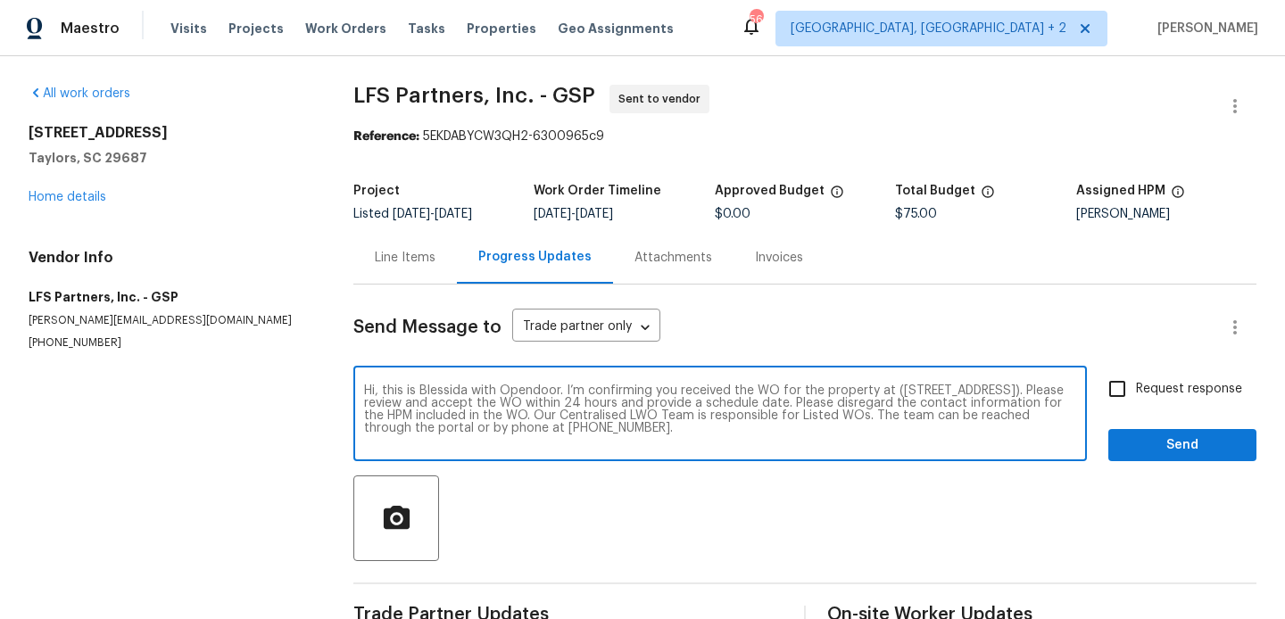
checkbox input "true"
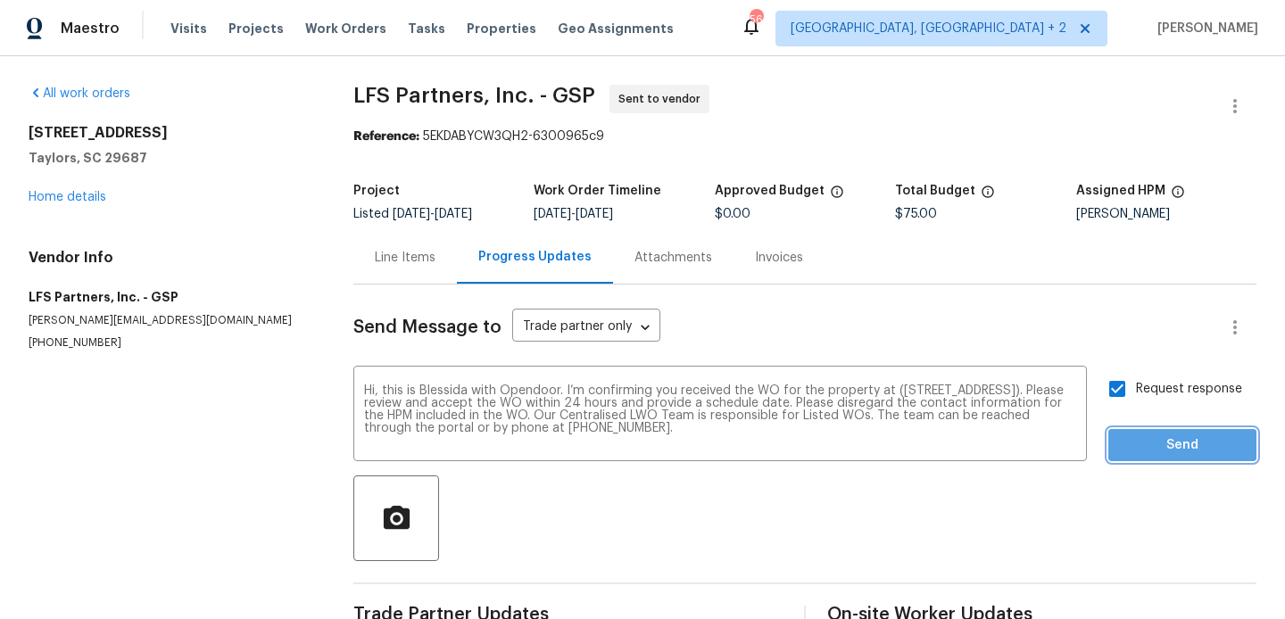
click at [1125, 450] on span "Send" at bounding box center [1182, 445] width 120 height 22
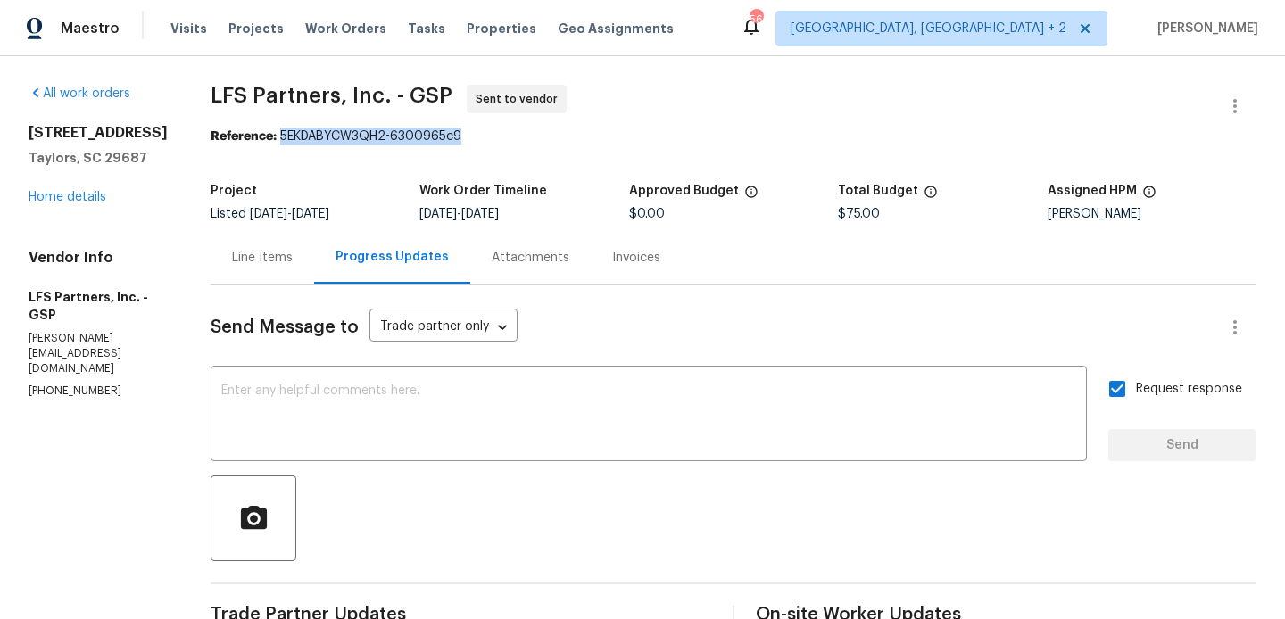
drag, startPoint x: 266, startPoint y: 133, endPoint x: 496, endPoint y: 135, distance: 230.2
click at [496, 135] on div "Reference: 5EKDABYCW3QH2-6300965c9" at bounding box center [733, 137] width 1045 height 18
copy div "5EKDABYCW3QH2-6300965c9"
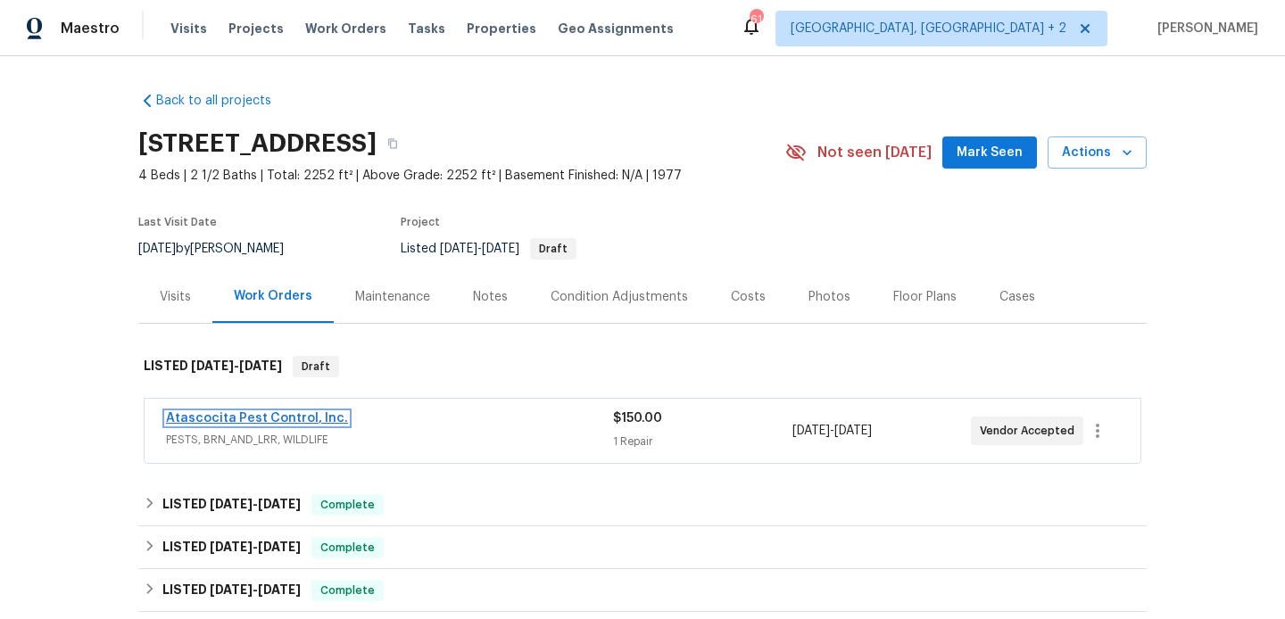
click at [298, 417] on link "Atascocita Pest Control, Inc." at bounding box center [257, 418] width 182 height 12
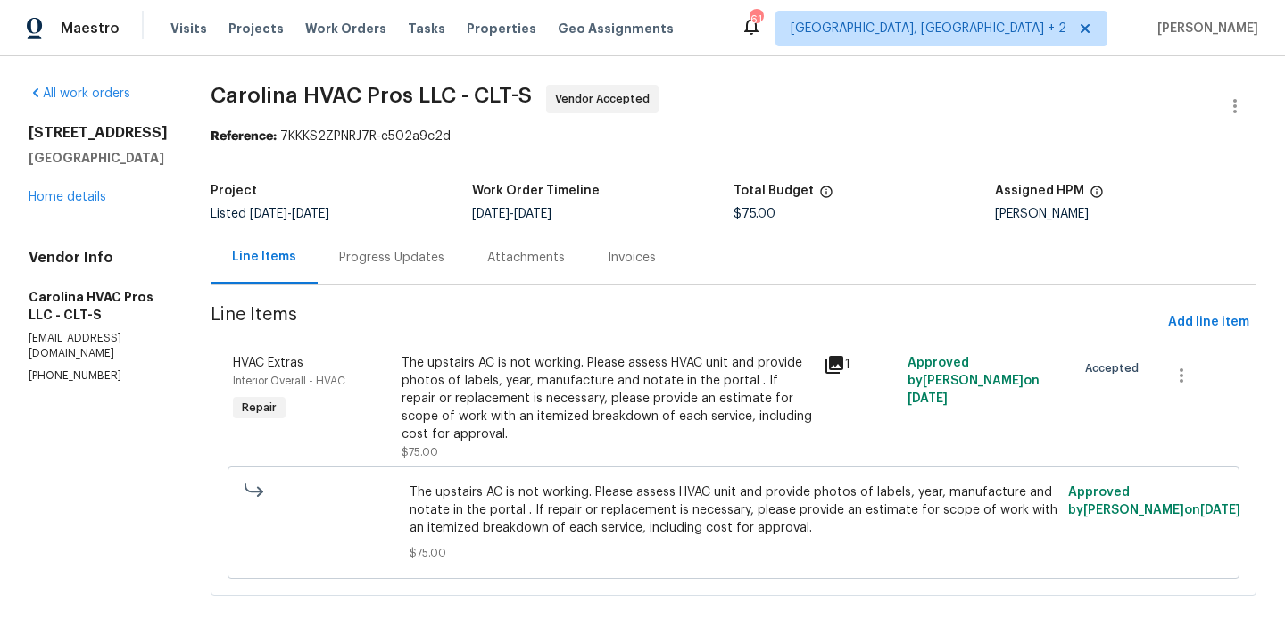
click at [388, 271] on div "Progress Updates" at bounding box center [392, 257] width 148 height 53
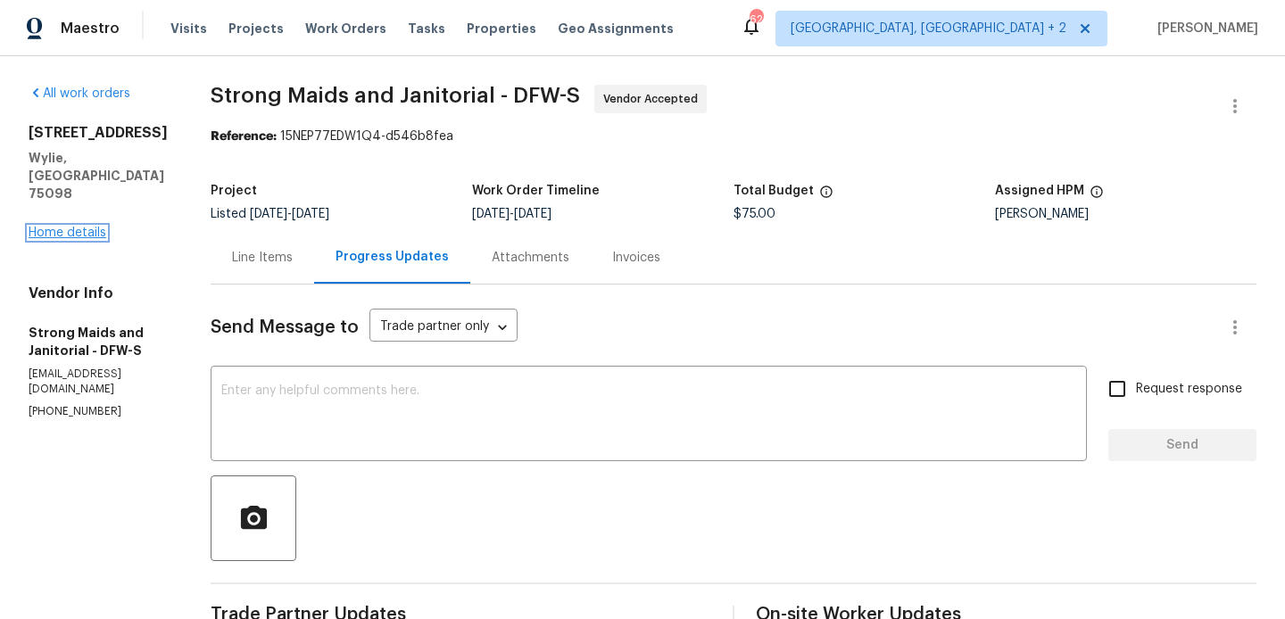
click at [67, 227] on link "Home details" at bounding box center [68, 233] width 78 height 12
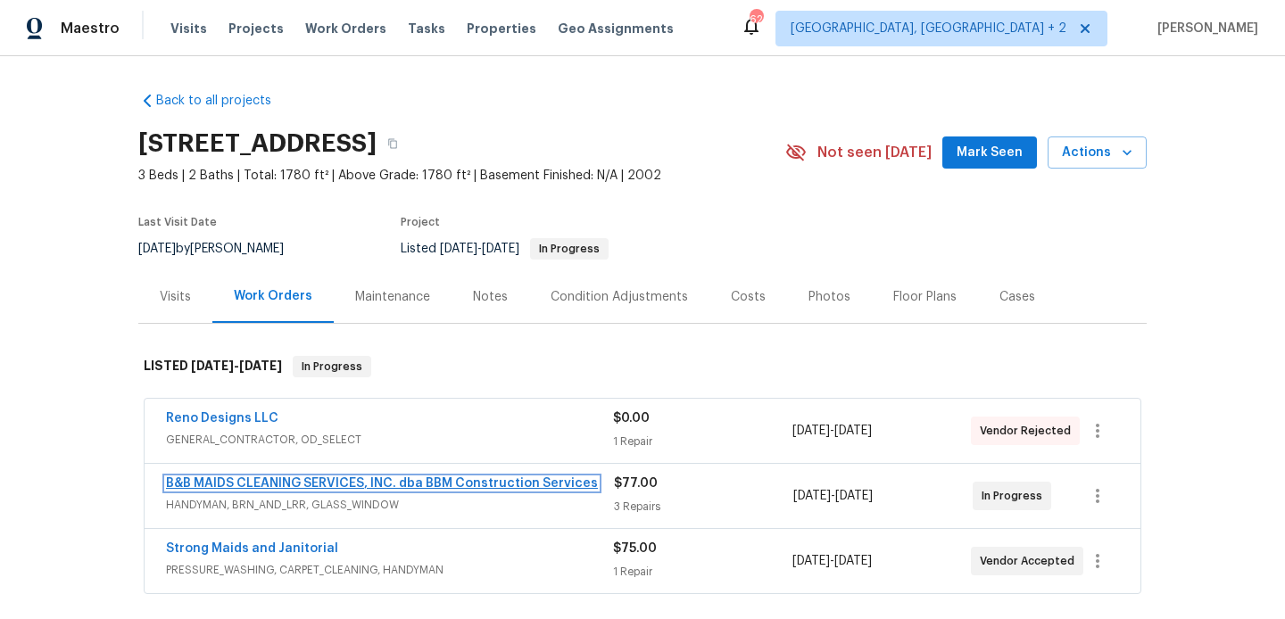
click at [317, 478] on link "B&B MAIDS CLEANING SERVICES, INC. dba BBM Construction Services" at bounding box center [382, 483] width 432 height 12
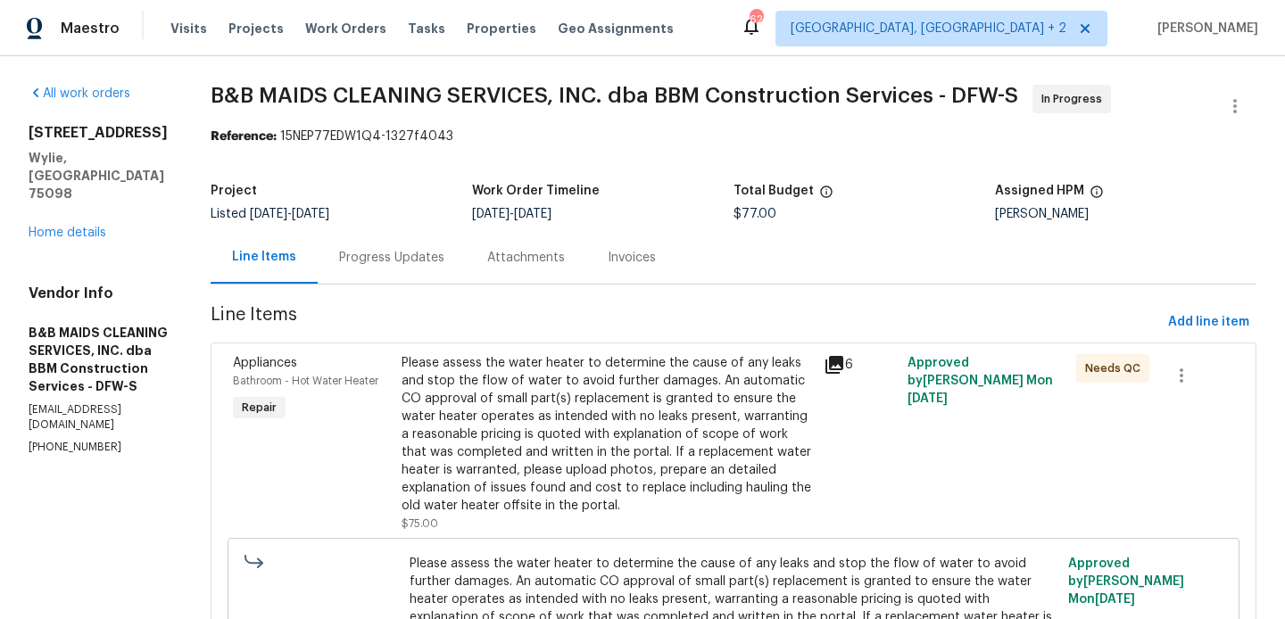
click at [444, 252] on div "Progress Updates" at bounding box center [391, 258] width 105 height 18
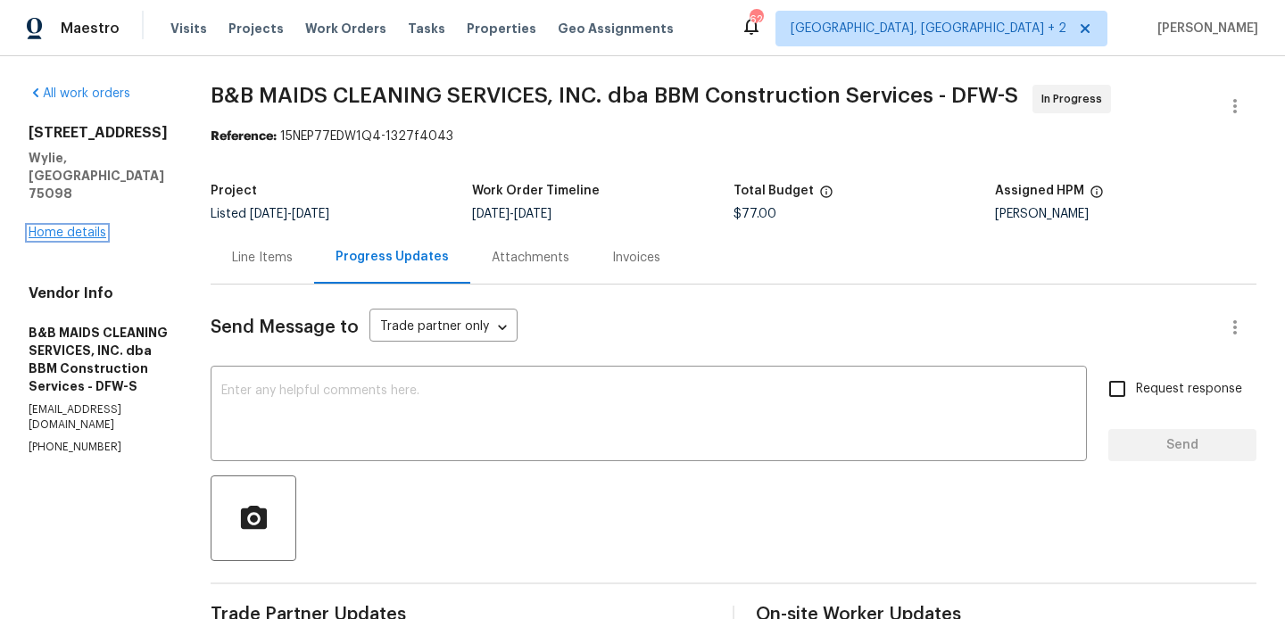
click at [77, 227] on link "Home details" at bounding box center [68, 233] width 78 height 12
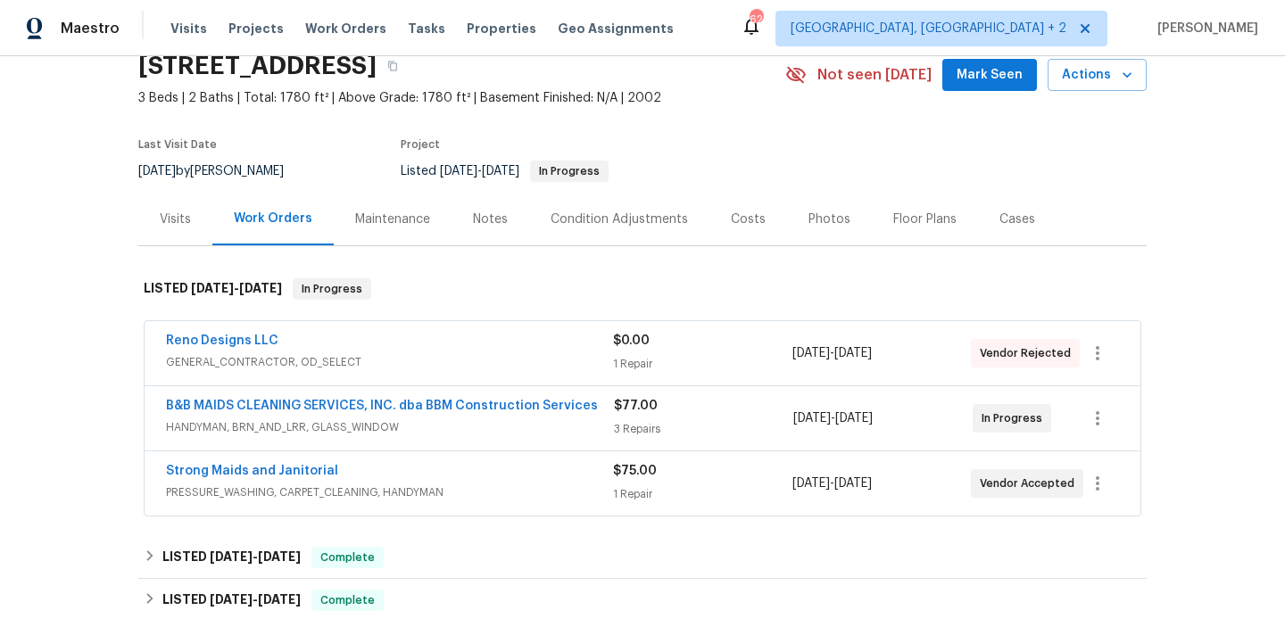
scroll to position [107, 0]
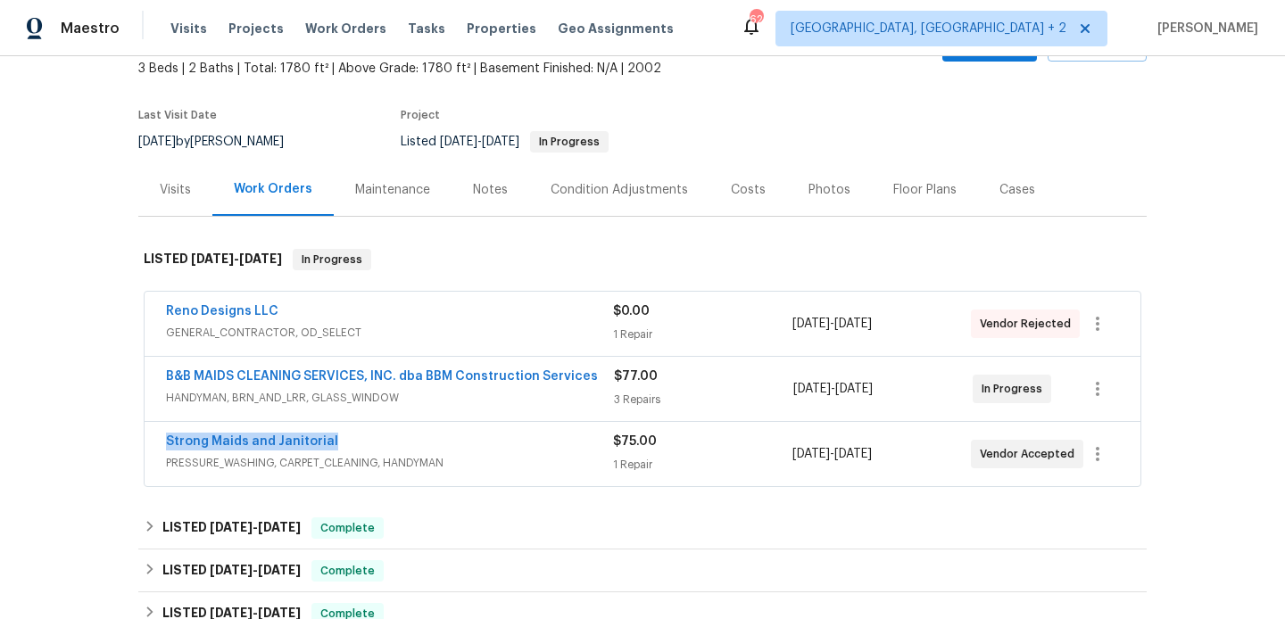
drag, startPoint x: 346, startPoint y: 442, endPoint x: 132, endPoint y: 439, distance: 214.1
click at [132, 439] on div "Back to all projects [STREET_ADDRESS] 3 Beds | 2 Baths | Total: 1780 ft² | Abov…" at bounding box center [642, 337] width 1285 height 563
copy link "Strong Maids and Janitorial"
